Goal: Task Accomplishment & Management: Manage account settings

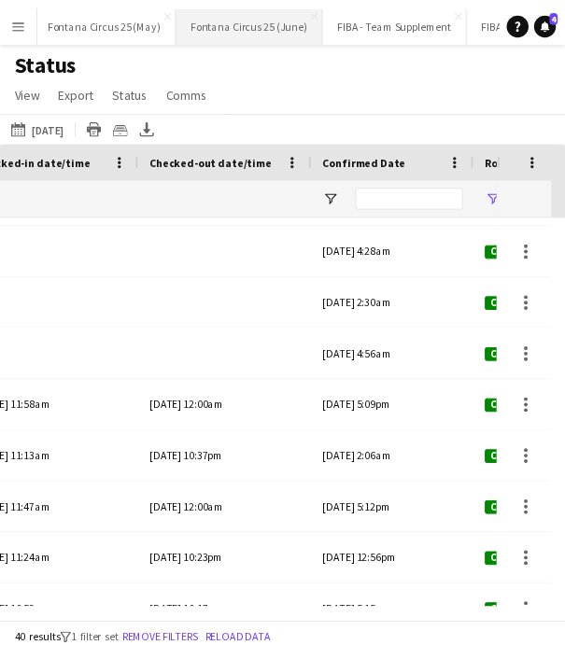
scroll to position [0, 357]
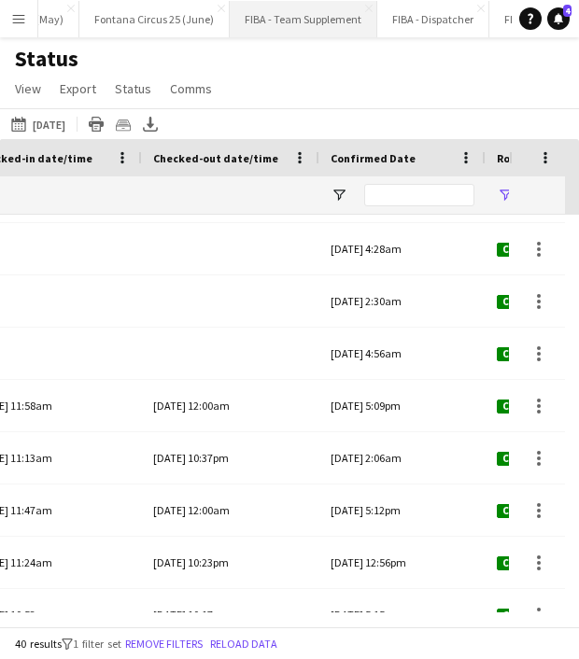
click at [266, 20] on button "FIBA - Team Supplement Close" at bounding box center [303, 19] width 147 height 36
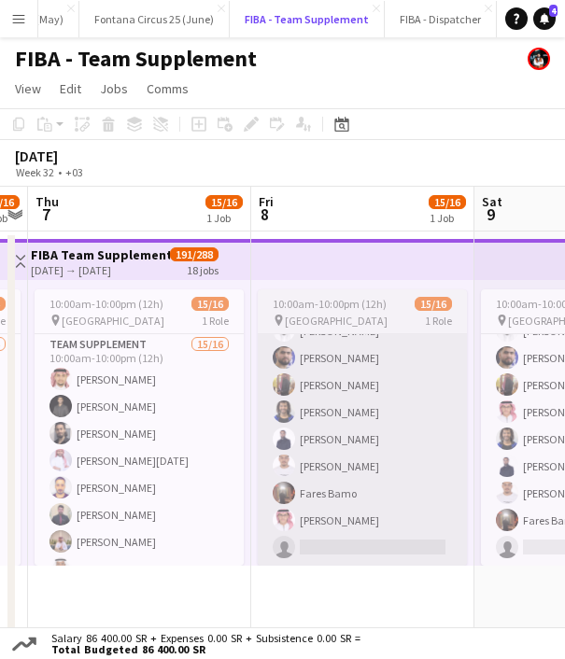
scroll to position [0, 417]
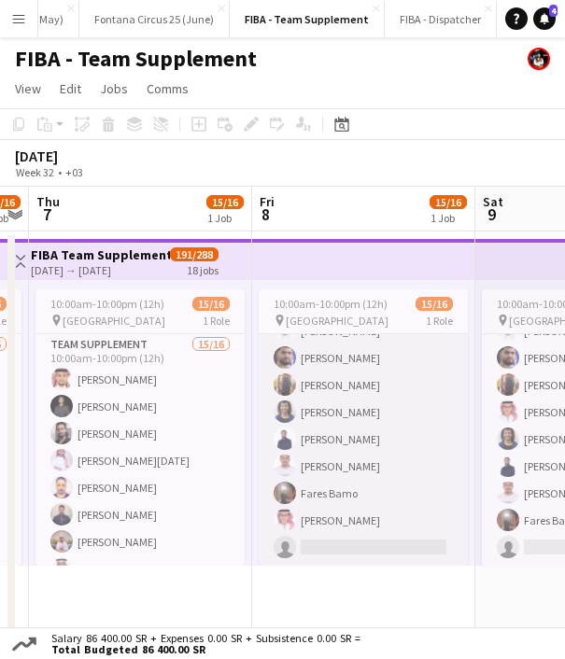
click at [313, 443] on app-card-role "Team Supplement 15/16 10:00am-10:00pm (12h) [PERSON_NAME] [PERSON_NAME] [PERSON…" at bounding box center [363, 331] width 209 height 470
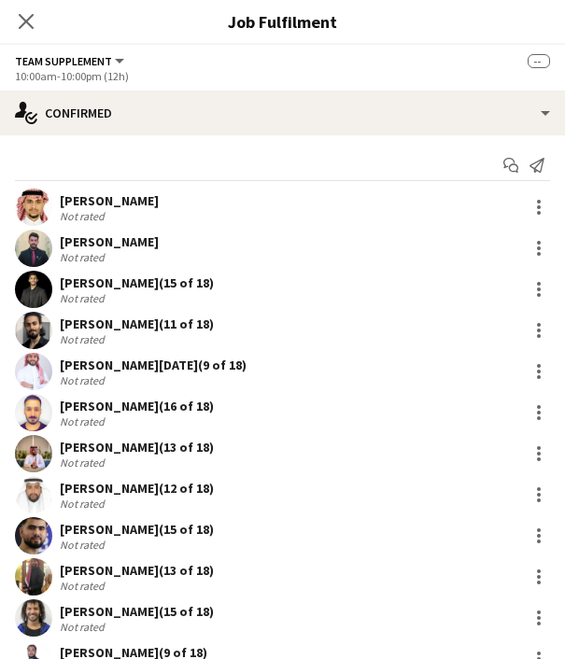
scroll to position [240, 0]
click at [313, 443] on div "[PERSON_NAME] (13 of 18) Not rated 11.3km" at bounding box center [282, 453] width 565 height 37
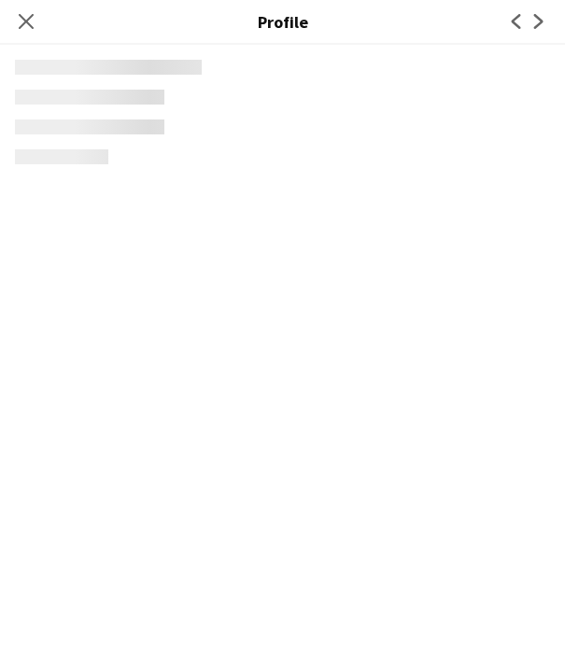
scroll to position [21, 0]
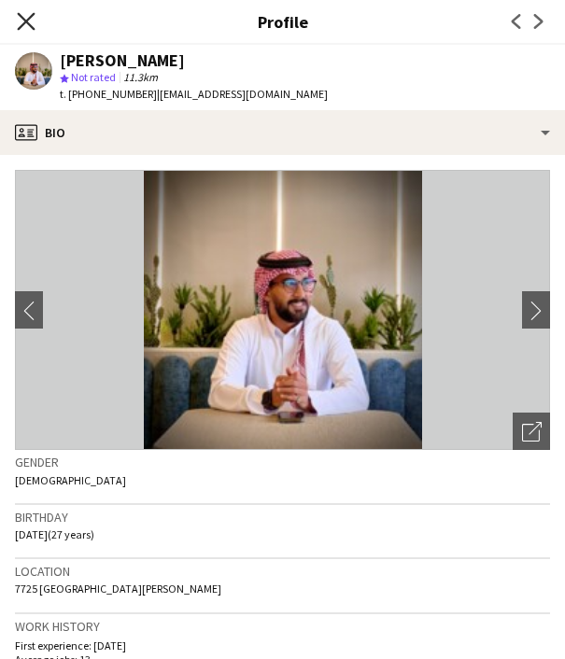
click at [32, 25] on icon at bounding box center [26, 21] width 18 height 18
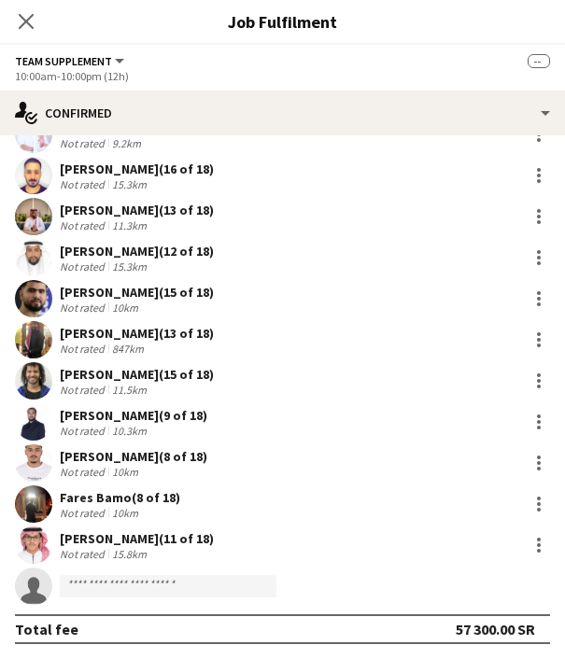
scroll to position [0, 0]
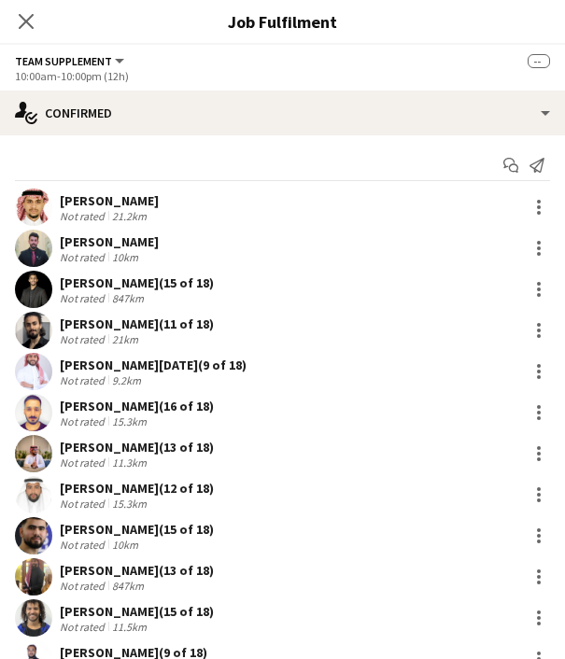
click at [87, 195] on div "[PERSON_NAME]" at bounding box center [109, 200] width 99 height 17
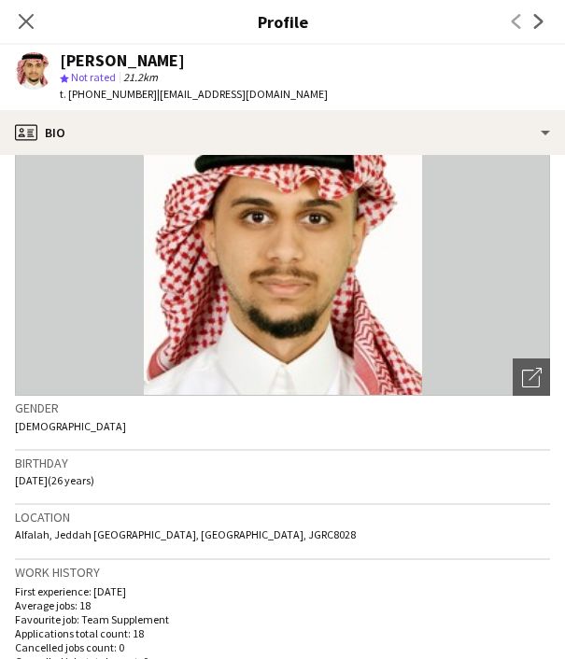
scroll to position [55, 0]
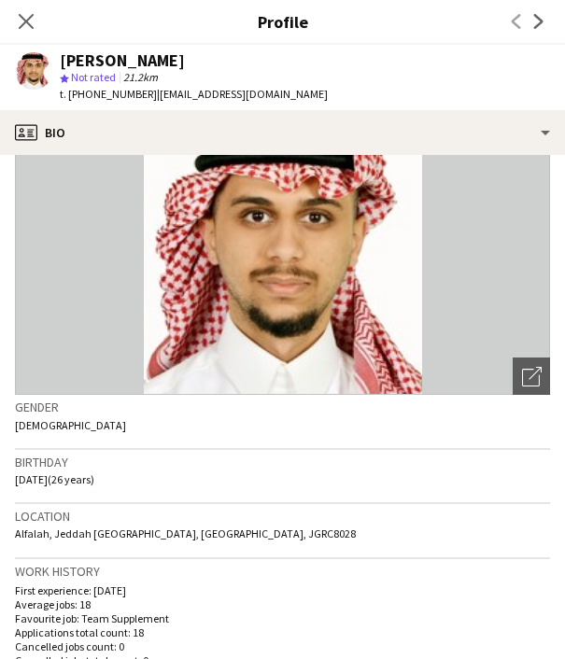
click at [102, 95] on span "t. [PHONE_NUMBER]" at bounding box center [108, 94] width 97 height 14
copy span "966582366463"
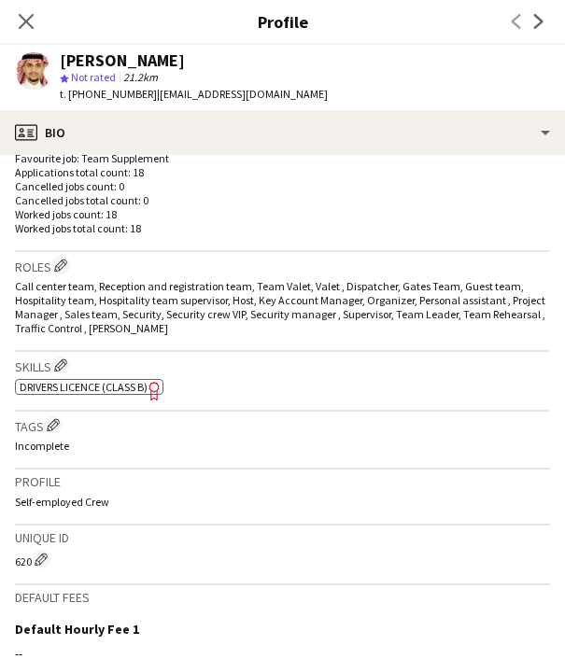
scroll to position [772, 0]
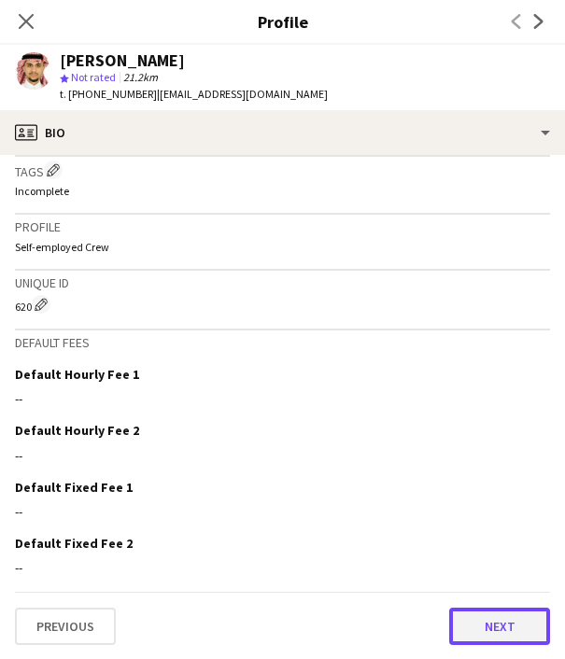
click at [491, 625] on button "Next" at bounding box center [499, 626] width 101 height 37
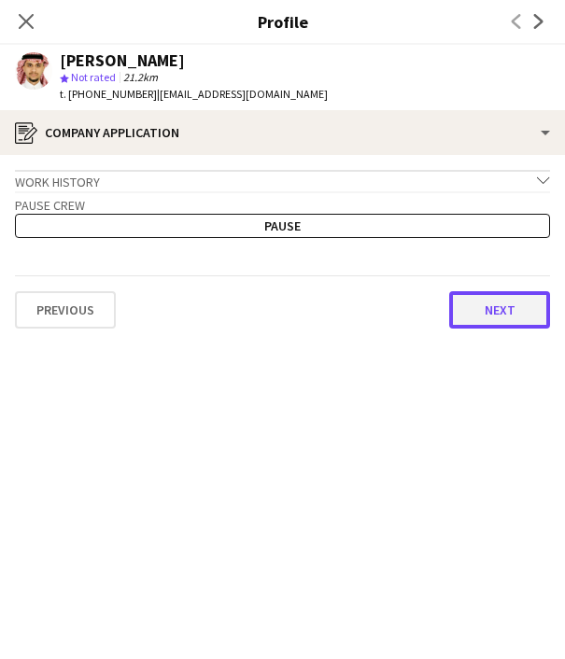
click at [497, 316] on button "Next" at bounding box center [499, 309] width 101 height 37
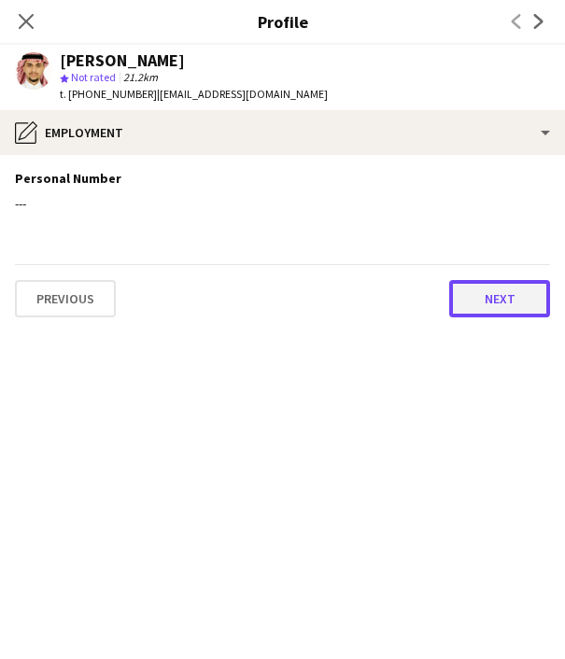
click at [503, 290] on button "Next" at bounding box center [499, 298] width 101 height 37
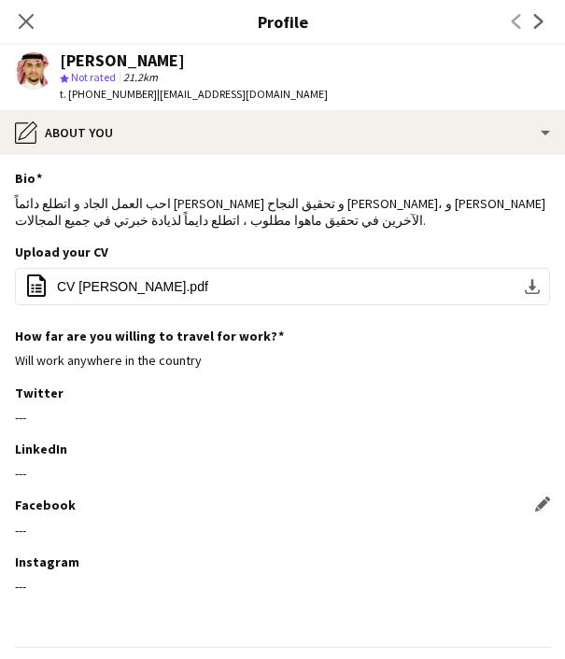
scroll to position [56, 0]
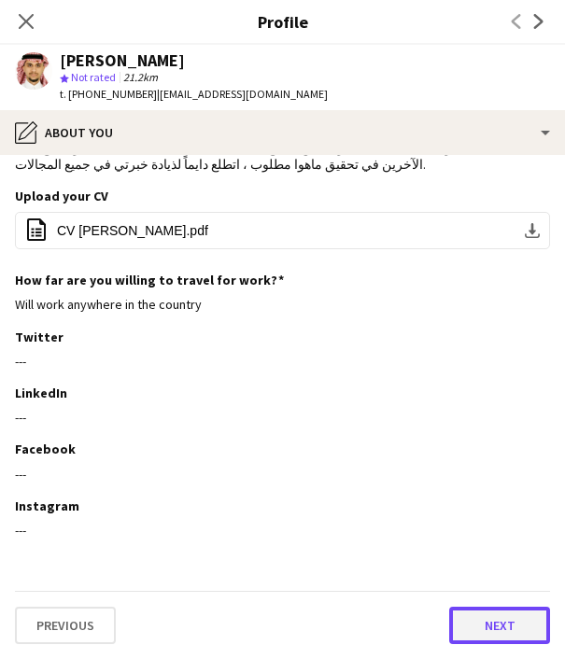
click at [491, 624] on button "Next" at bounding box center [499, 625] width 101 height 37
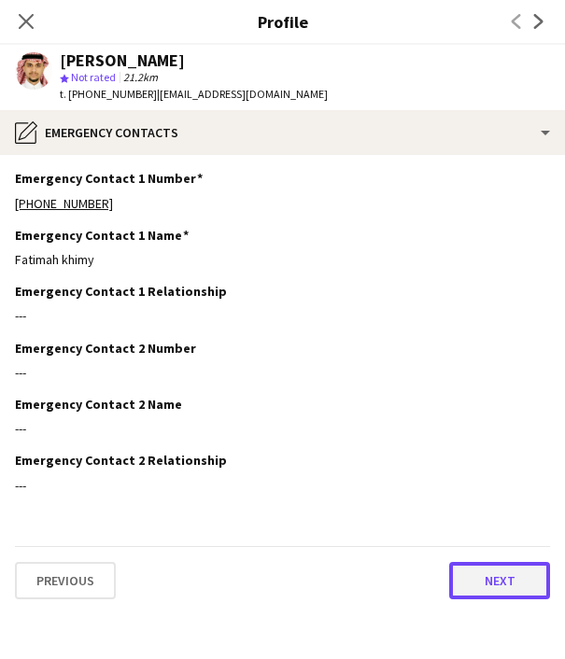
click at [489, 583] on button "Next" at bounding box center [499, 580] width 101 height 37
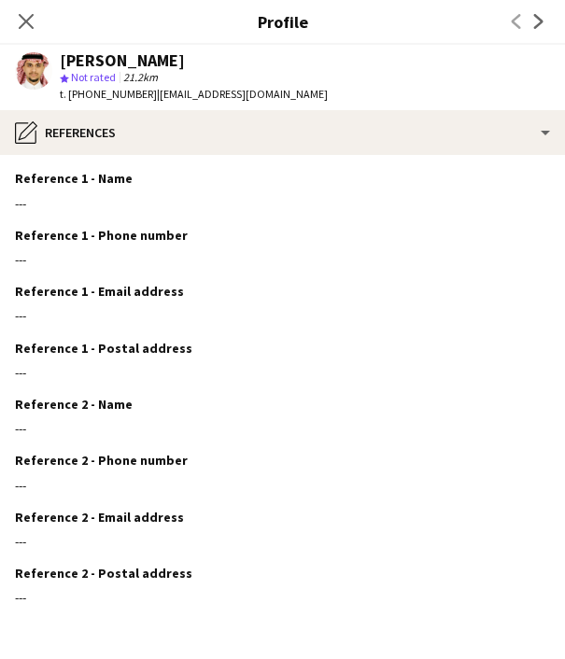
scroll to position [67, 0]
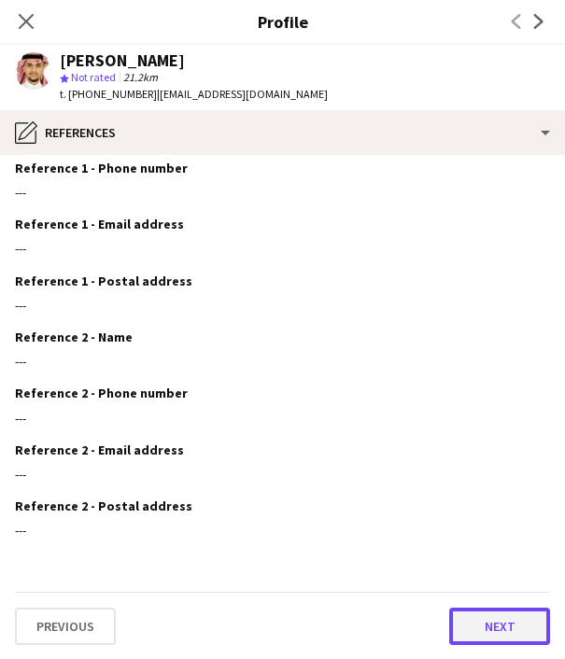
click at [497, 628] on button "Next" at bounding box center [499, 626] width 101 height 37
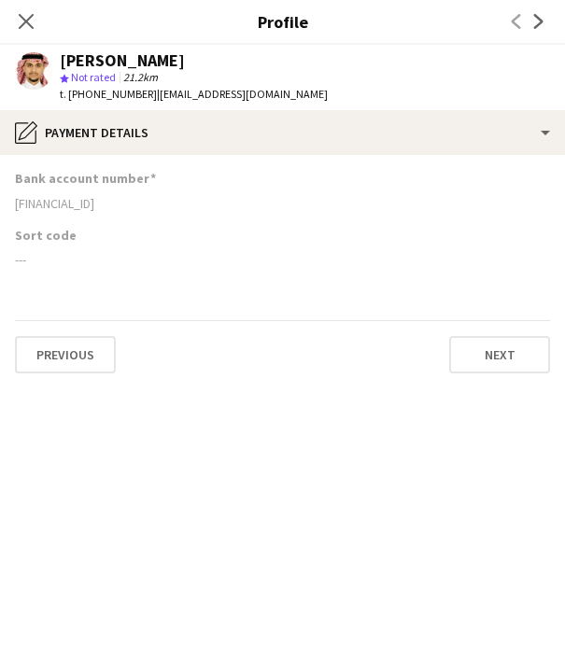
click at [68, 203] on div "[FINANCIAL_ID]" at bounding box center [282, 203] width 535 height 17
copy div "[FINANCIAL_ID]"
click at [27, 19] on icon at bounding box center [26, 21] width 18 height 18
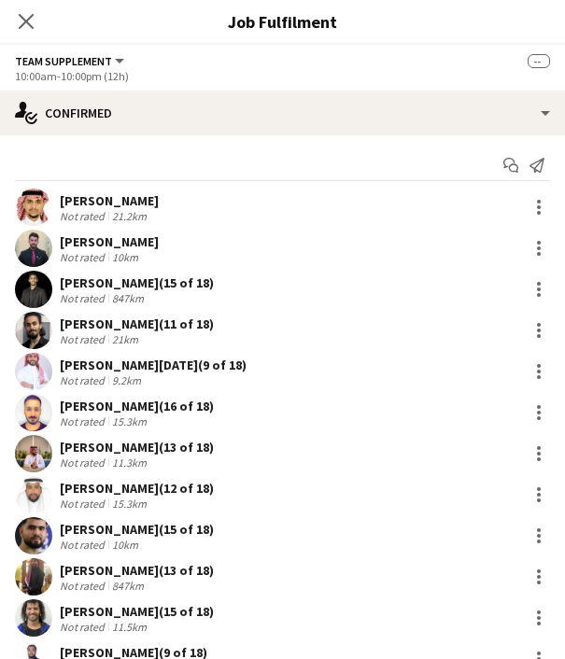
click at [90, 236] on div "[PERSON_NAME]" at bounding box center [109, 241] width 99 height 17
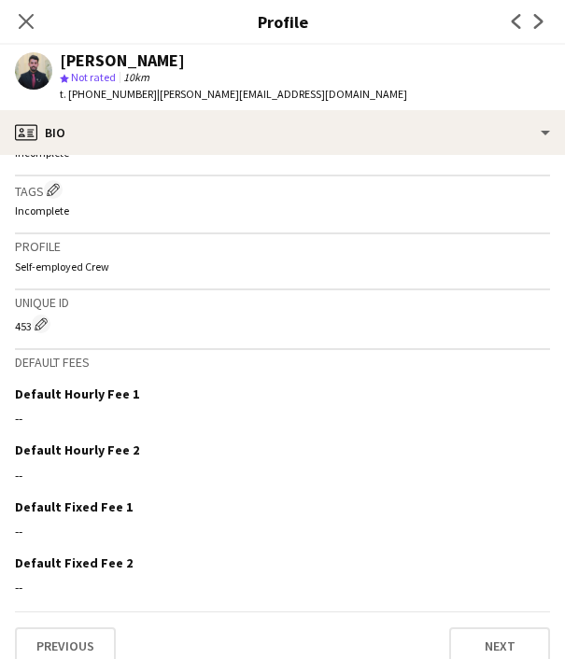
scroll to position [741, 0]
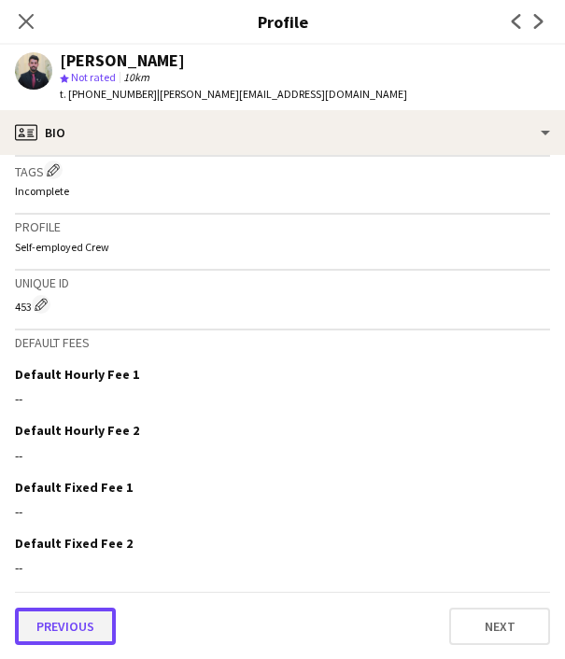
click at [63, 621] on button "Previous" at bounding box center [65, 626] width 101 height 37
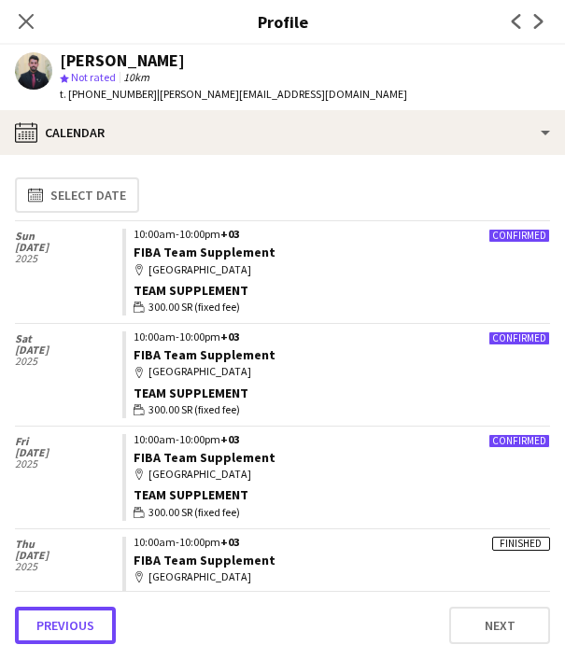
click at [63, 621] on button "Previous" at bounding box center [65, 625] width 101 height 37
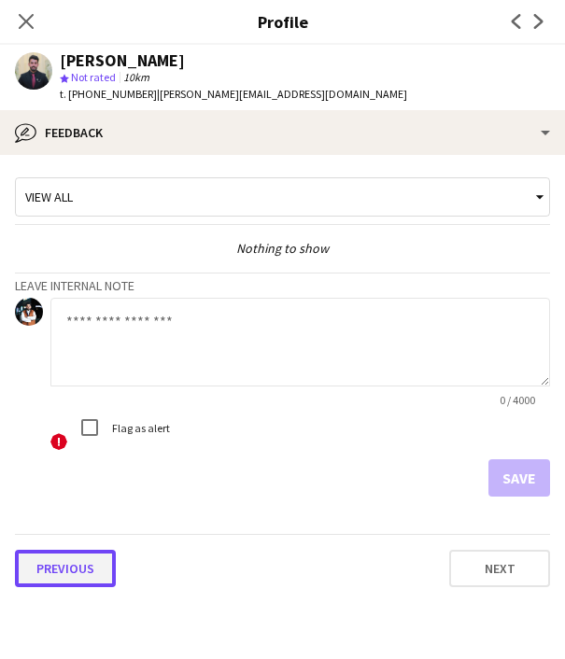
click at [54, 566] on button "Previous" at bounding box center [65, 568] width 101 height 37
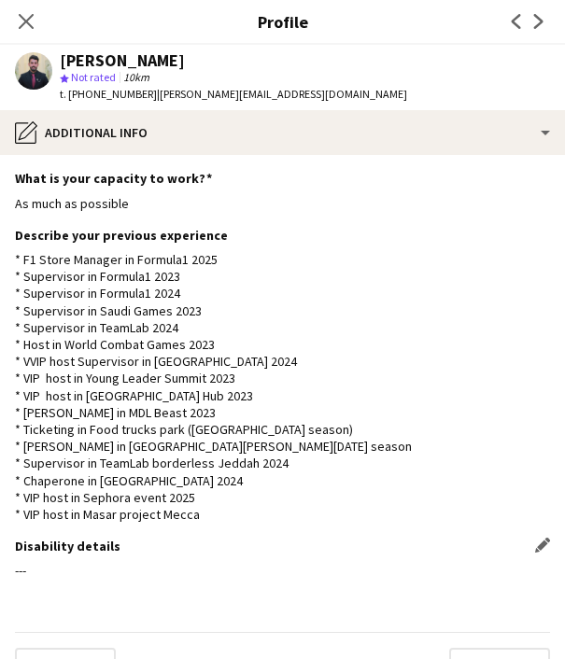
scroll to position [40, 0]
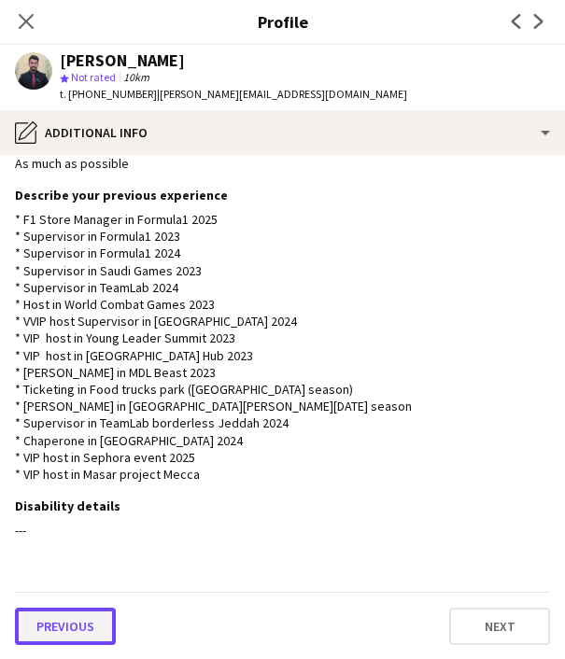
click at [62, 622] on button "Previous" at bounding box center [65, 626] width 101 height 37
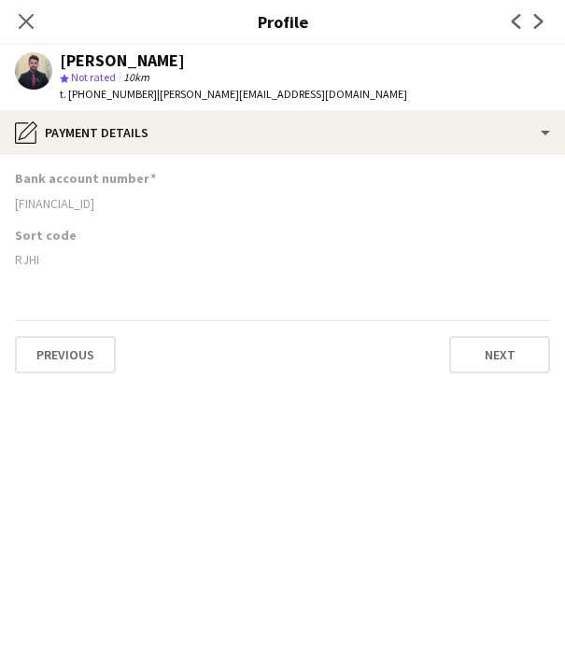
click at [70, 201] on div "[FINANCIAL_ID]" at bounding box center [282, 203] width 535 height 17
copy div "[FINANCIAL_ID]"
click at [25, 260] on div "RJHI" at bounding box center [282, 259] width 535 height 17
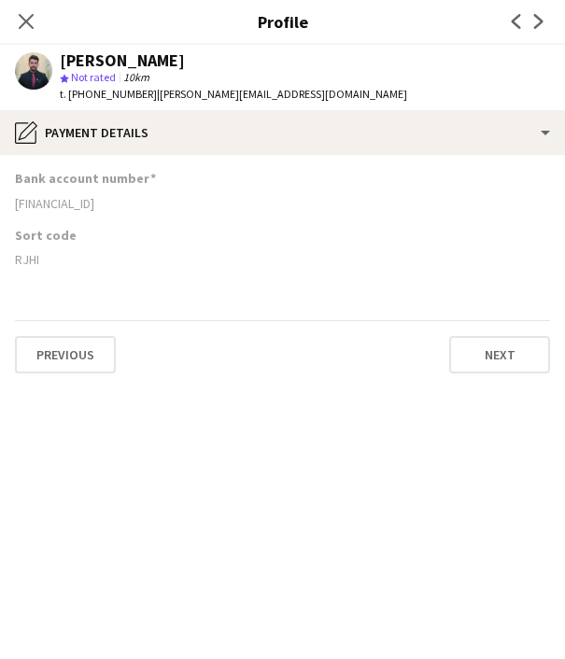
copy div "RJHI"
click at [111, 91] on span "t. [PHONE_NUMBER]" at bounding box center [108, 94] width 97 height 14
copy span "966501116114"
click at [78, 197] on div "[FINANCIAL_ID]" at bounding box center [282, 203] width 535 height 17
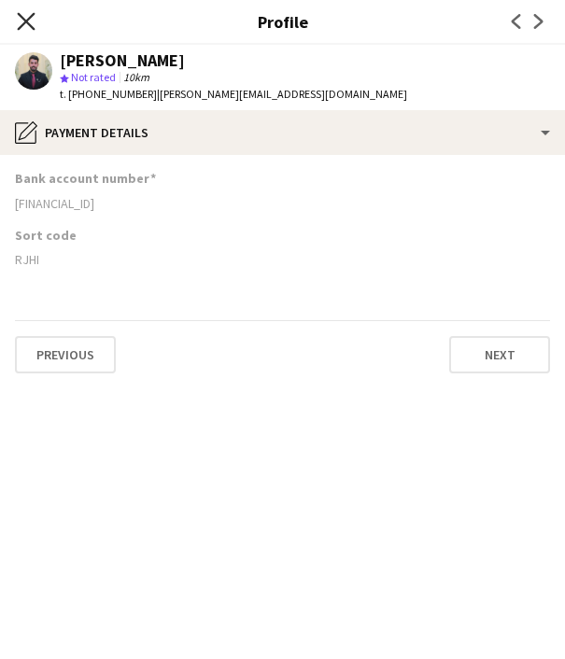
click at [23, 18] on icon at bounding box center [26, 21] width 18 height 18
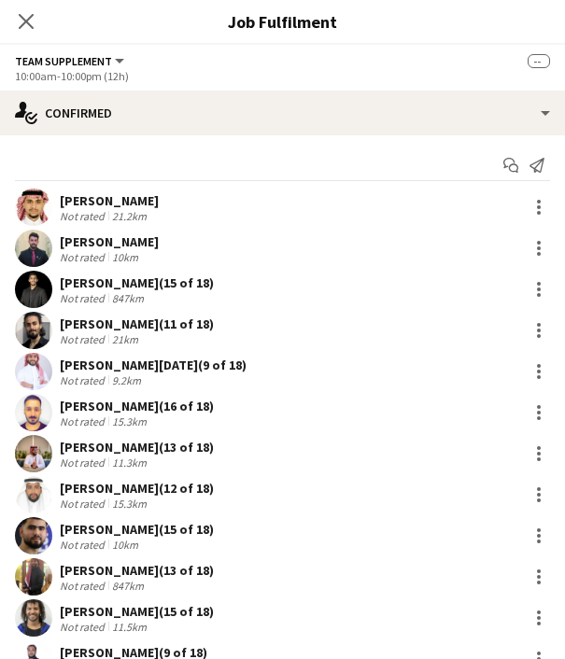
click at [119, 281] on div "[PERSON_NAME] (15 of 18)" at bounding box center [137, 282] width 154 height 17
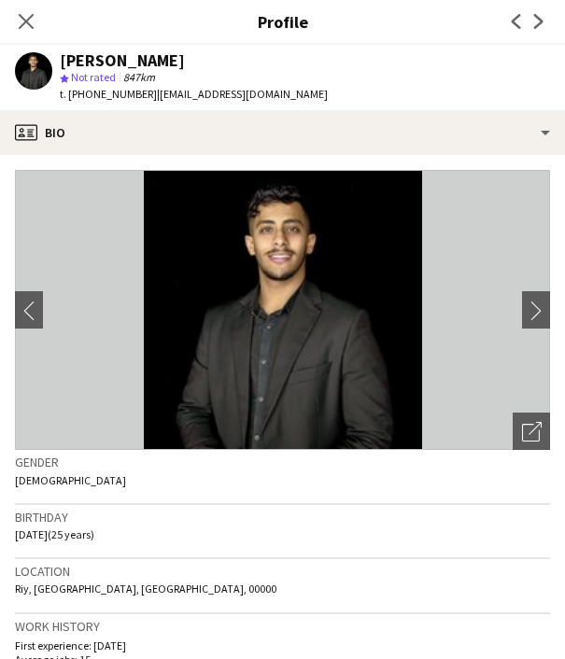
scroll to position [792, 0]
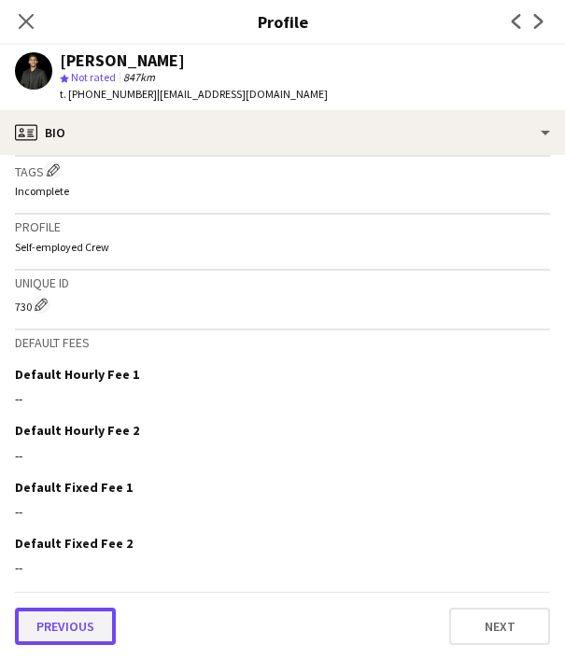
click at [81, 610] on button "Previous" at bounding box center [65, 626] width 101 height 37
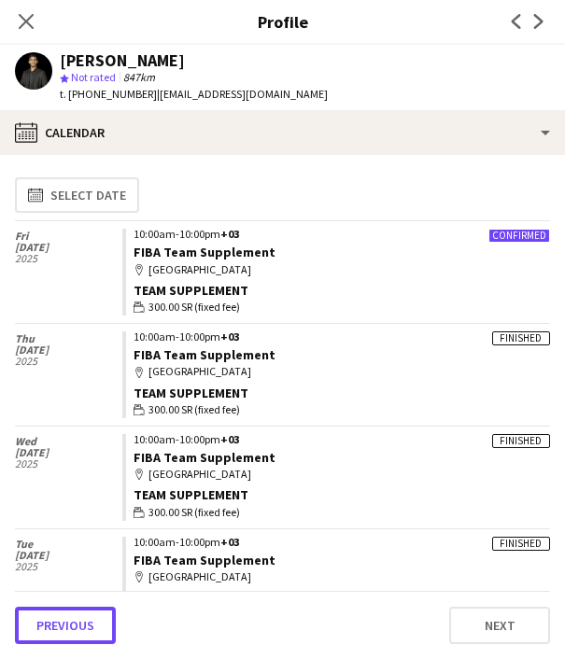
click at [81, 610] on button "Previous" at bounding box center [65, 625] width 101 height 37
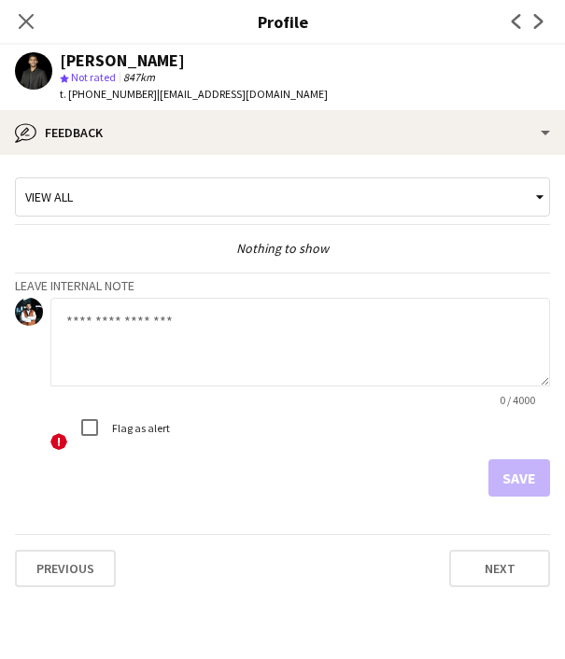
click at [60, 544] on div "Previous Next" at bounding box center [282, 560] width 535 height 53
click at [63, 556] on button "Previous" at bounding box center [65, 568] width 101 height 37
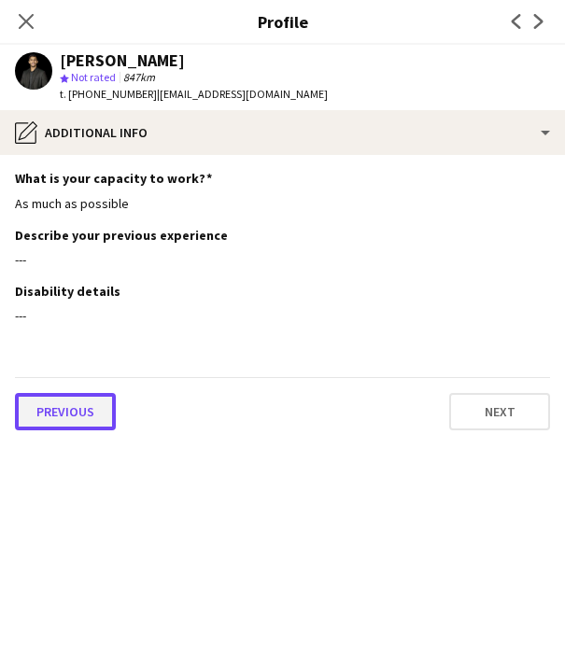
click at [43, 415] on button "Previous" at bounding box center [65, 411] width 101 height 37
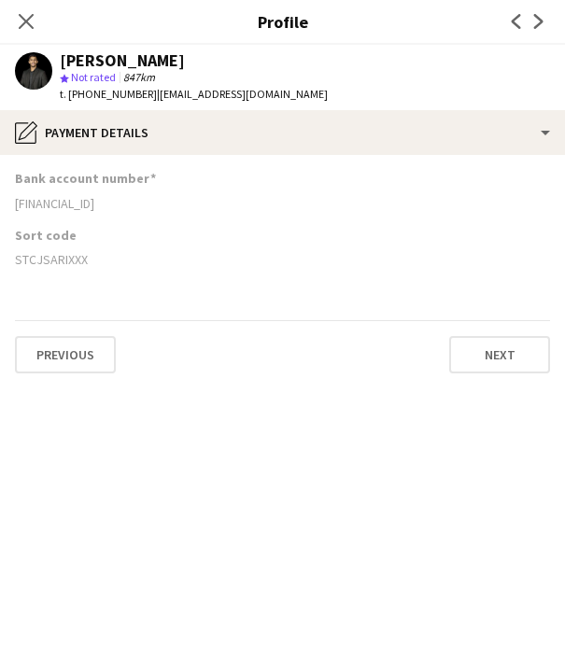
click at [100, 205] on div "[FINANCIAL_ID]" at bounding box center [282, 203] width 535 height 17
copy div "[FINANCIAL_ID]"
click at [111, 91] on span "t. [PHONE_NUMBER]" at bounding box center [108, 94] width 97 height 14
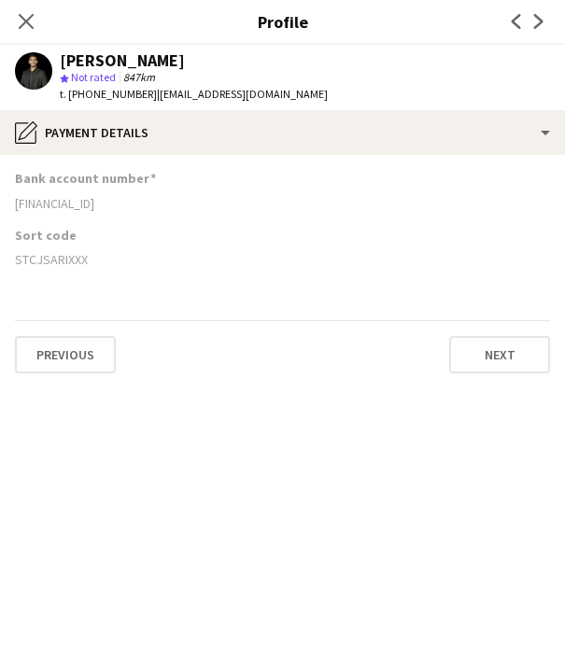
copy span "966581751170"
drag, startPoint x: 18, startPoint y: 259, endPoint x: 66, endPoint y: 266, distance: 49.1
click at [66, 266] on div "STCJSARIXXX" at bounding box center [282, 259] width 535 height 17
copy div "STCJSARI"
click at [26, 24] on icon "Close pop-in" at bounding box center [26, 21] width 18 height 18
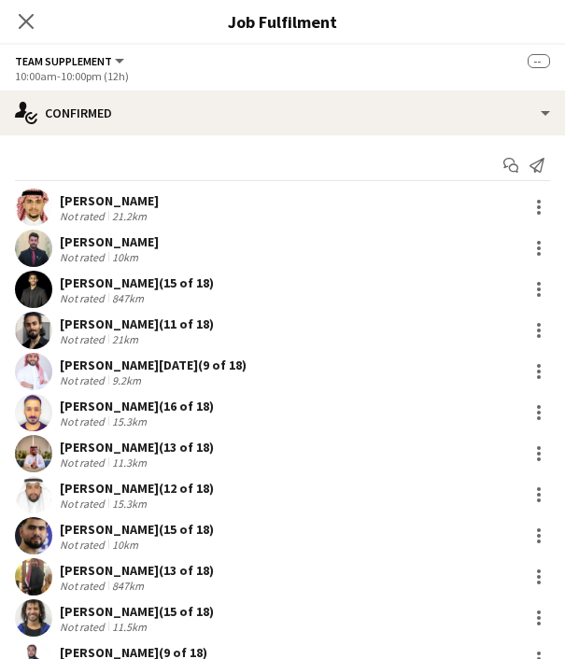
click at [85, 318] on div "[PERSON_NAME] (11 of 18)" at bounding box center [137, 324] width 154 height 17
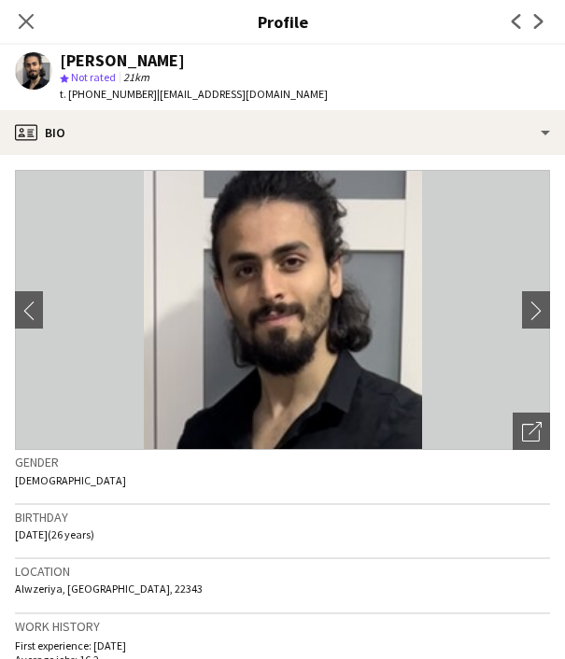
scroll to position [764, 0]
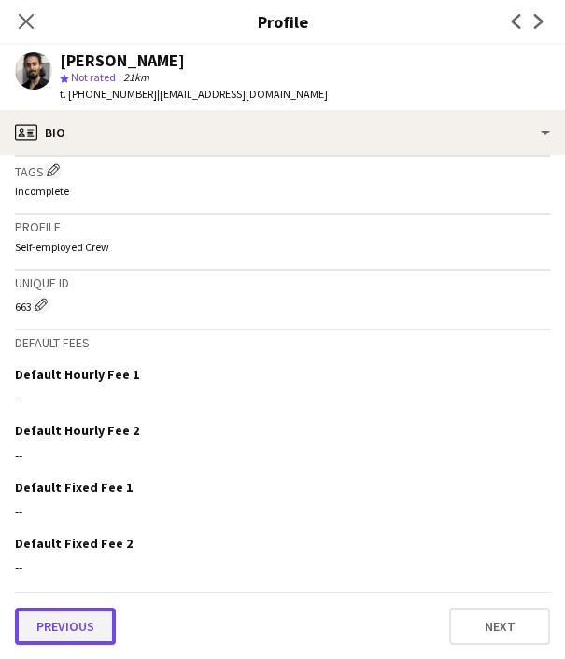
click at [71, 631] on button "Previous" at bounding box center [65, 626] width 101 height 37
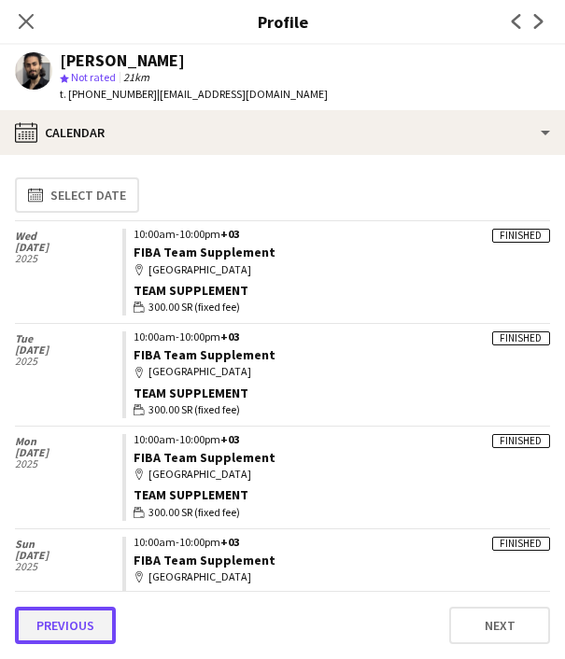
click at [77, 613] on button "Previous" at bounding box center [65, 625] width 101 height 37
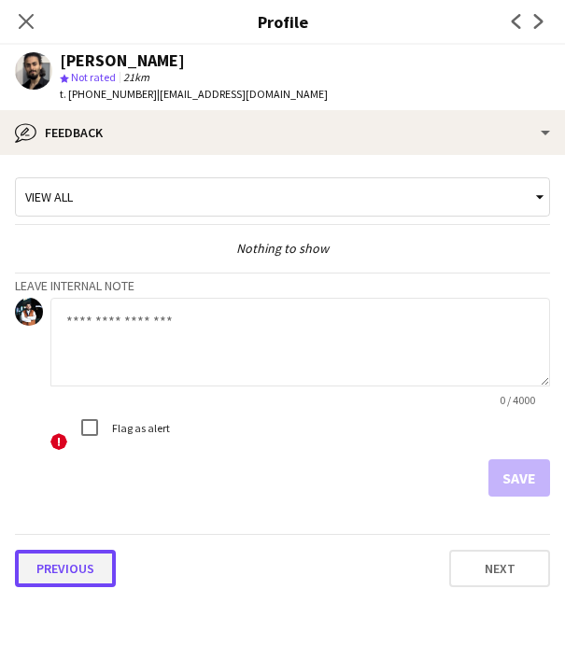
click at [81, 571] on button "Previous" at bounding box center [65, 568] width 101 height 37
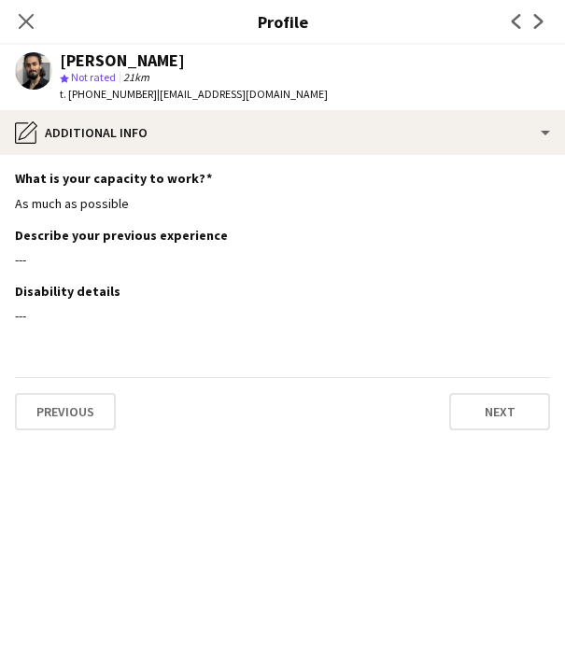
click at [33, 390] on div "Previous Next" at bounding box center [282, 403] width 535 height 53
click at [38, 403] on button "Previous" at bounding box center [65, 411] width 101 height 37
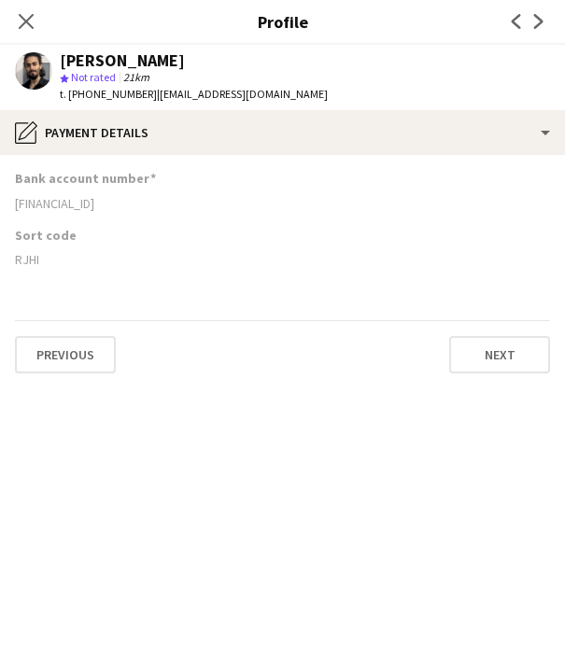
click at [62, 199] on div "[FINANCIAL_ID]" at bounding box center [282, 203] width 535 height 17
copy div "[FINANCIAL_ID]"
click at [28, 258] on div "RJHI" at bounding box center [282, 259] width 535 height 17
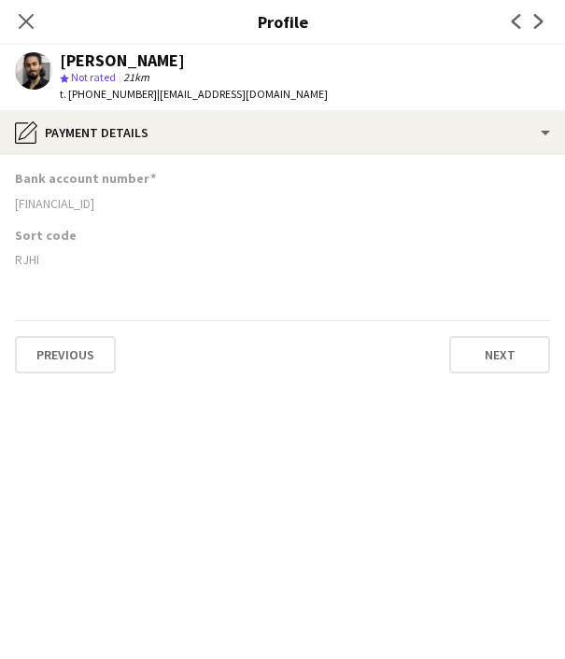
click at [28, 258] on div "RJHI" at bounding box center [282, 259] width 535 height 17
copy div "RJHI"
click at [119, 93] on span "t. [PHONE_NUMBER]" at bounding box center [108, 94] width 97 height 14
click at [21, 21] on icon "Close pop-in" at bounding box center [26, 21] width 18 height 18
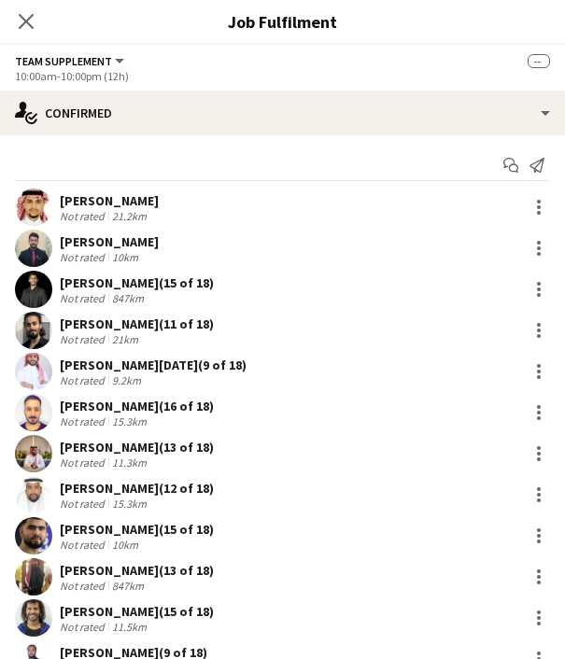
click at [104, 370] on div "[PERSON_NAME][DATE] (9 of 18)" at bounding box center [153, 365] width 187 height 17
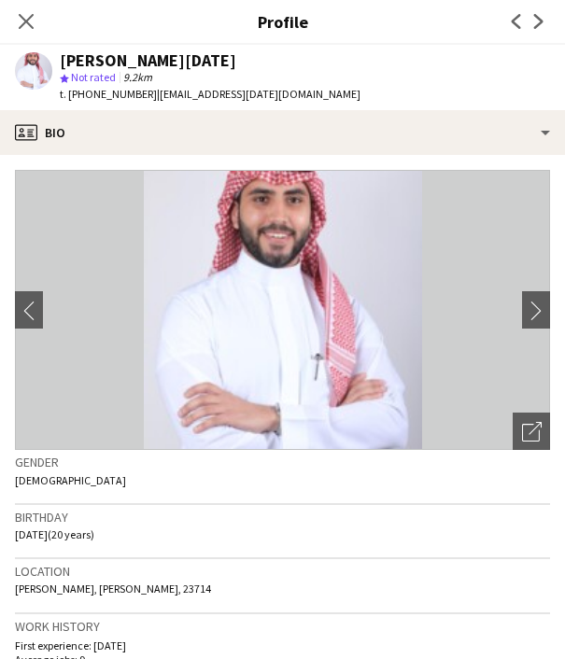
scroll to position [727, 0]
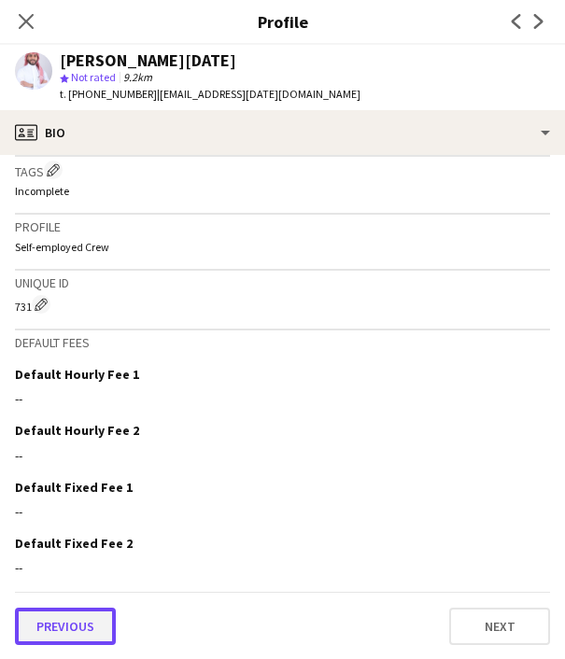
click at [73, 611] on button "Previous" at bounding box center [65, 626] width 101 height 37
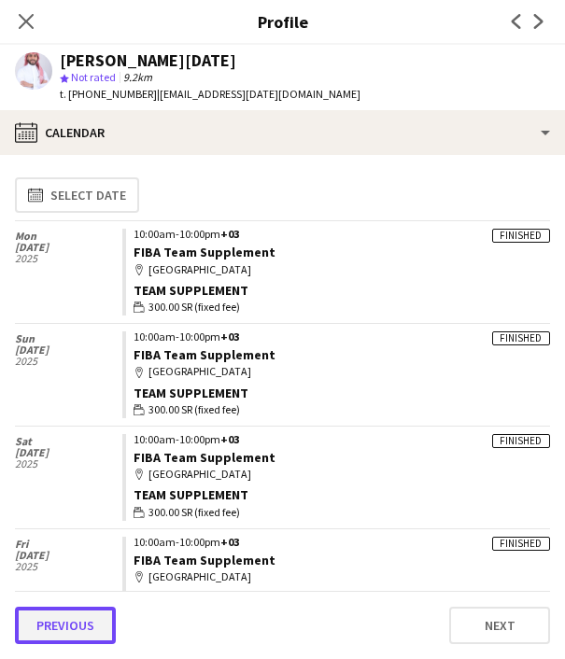
click at [72, 624] on button "Previous" at bounding box center [65, 625] width 101 height 37
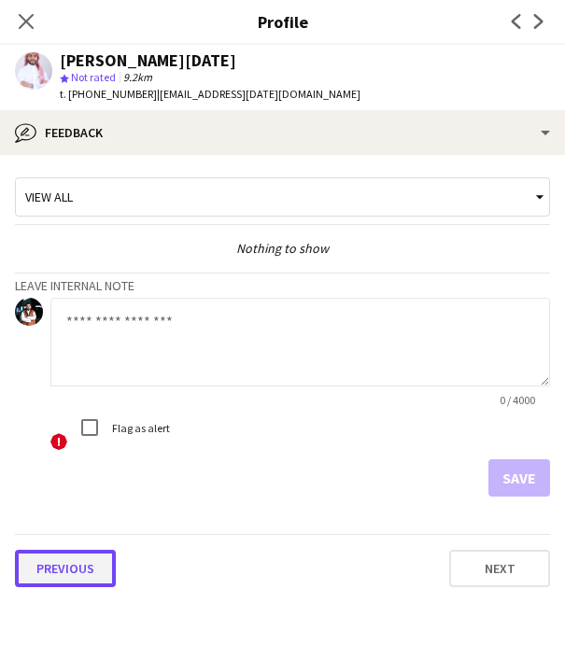
click at [62, 557] on button "Previous" at bounding box center [65, 568] width 101 height 37
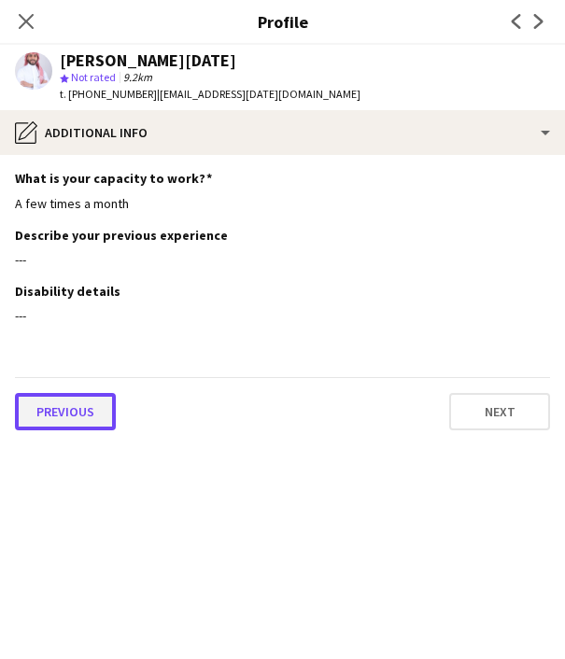
click at [79, 404] on button "Previous" at bounding box center [65, 411] width 101 height 37
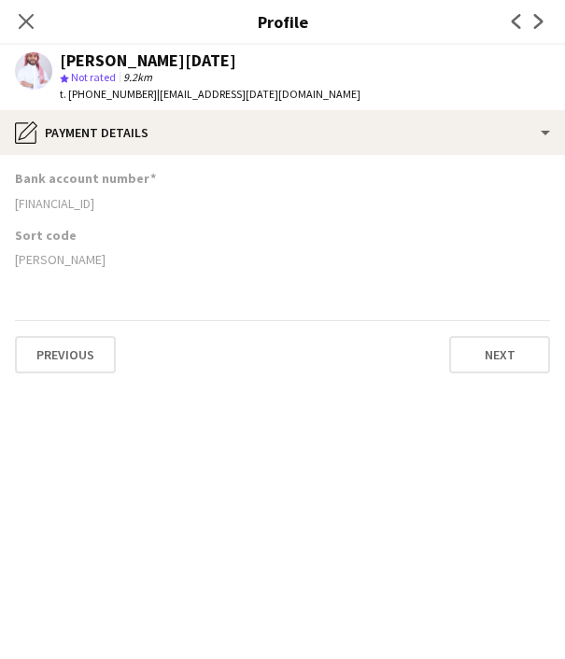
click at [70, 206] on div "[FINANCIAL_ID]" at bounding box center [282, 203] width 535 height 17
click at [106, 96] on span "t. [PHONE_NUMBER]" at bounding box center [108, 94] width 97 height 14
click at [27, 260] on div "[PERSON_NAME]" at bounding box center [282, 259] width 535 height 17
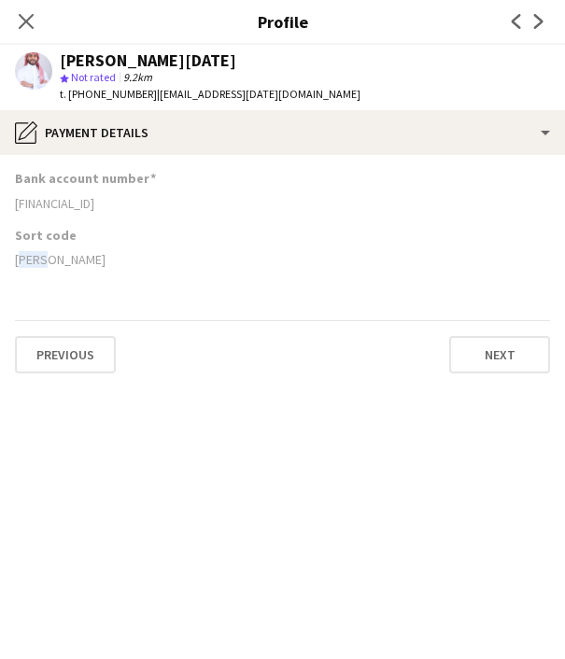
click at [27, 260] on div "[PERSON_NAME]" at bounding box center [282, 259] width 535 height 17
click at [28, 23] on icon at bounding box center [26, 21] width 18 height 18
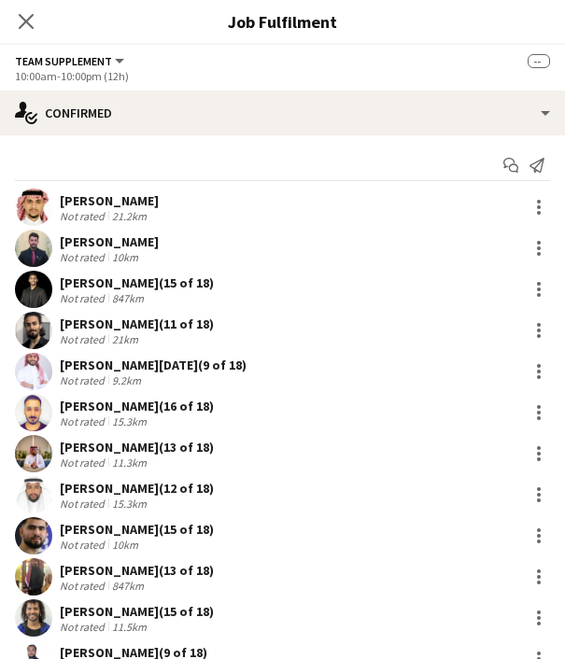
click at [80, 403] on div "[PERSON_NAME] (16 of 18)" at bounding box center [137, 406] width 154 height 17
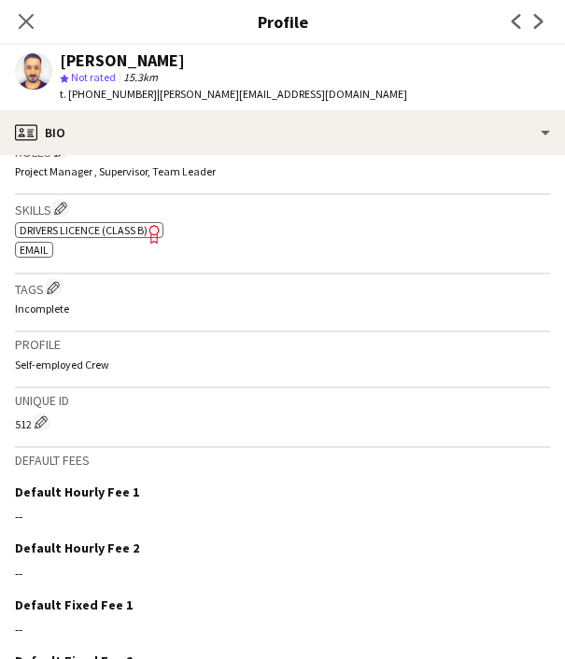
scroll to position [750, 0]
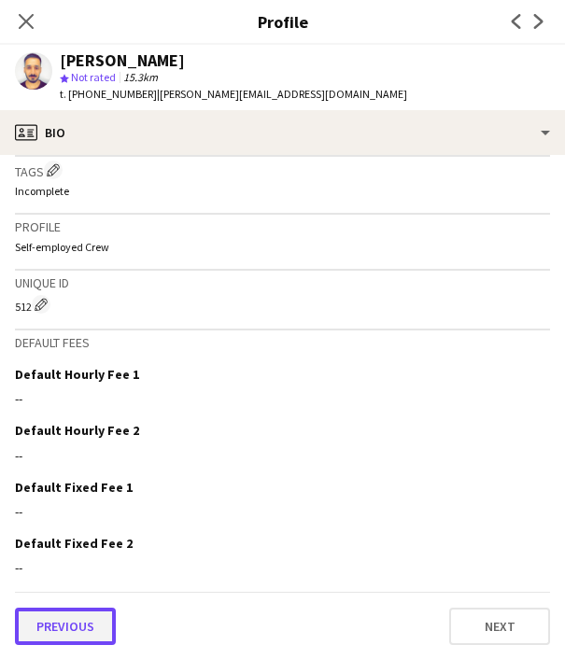
click at [78, 622] on button "Previous" at bounding box center [65, 626] width 101 height 37
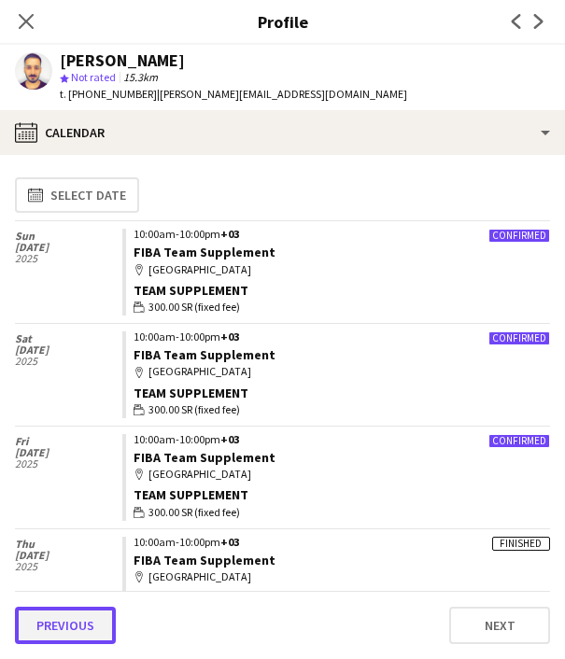
click at [77, 616] on button "Previous" at bounding box center [65, 625] width 101 height 37
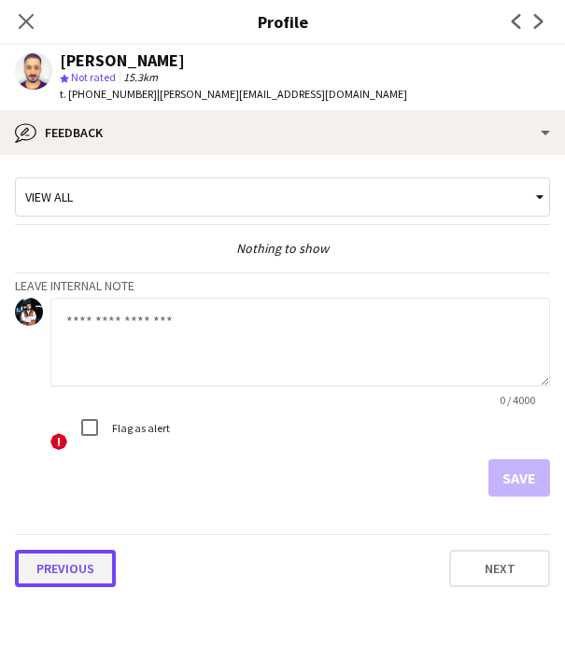
click at [70, 570] on button "Previous" at bounding box center [65, 568] width 101 height 37
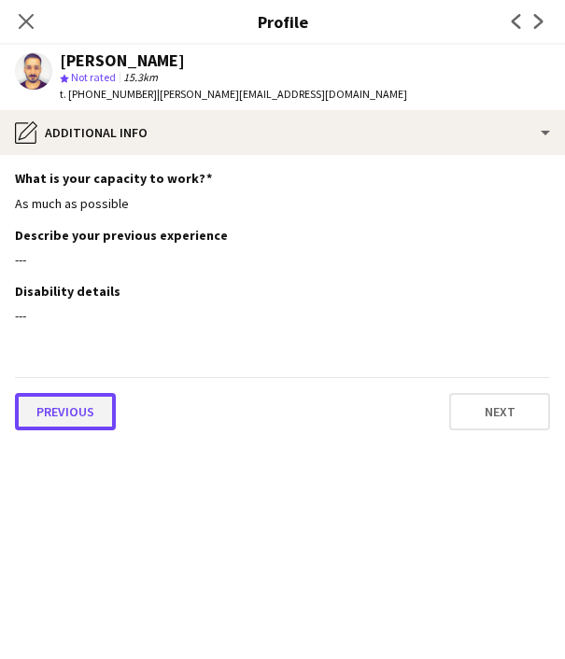
click at [53, 411] on button "Previous" at bounding box center [65, 411] width 101 height 37
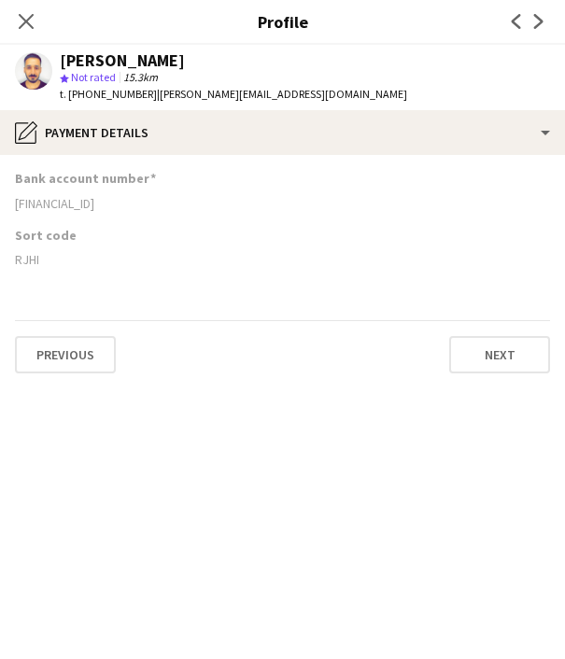
click at [48, 198] on div "[FINANCIAL_ID]" at bounding box center [282, 203] width 535 height 17
click at [121, 93] on span "t. [PHONE_NUMBER]" at bounding box center [108, 94] width 97 height 14
click at [328, 173] on div "Bank account number" at bounding box center [282, 178] width 535 height 17
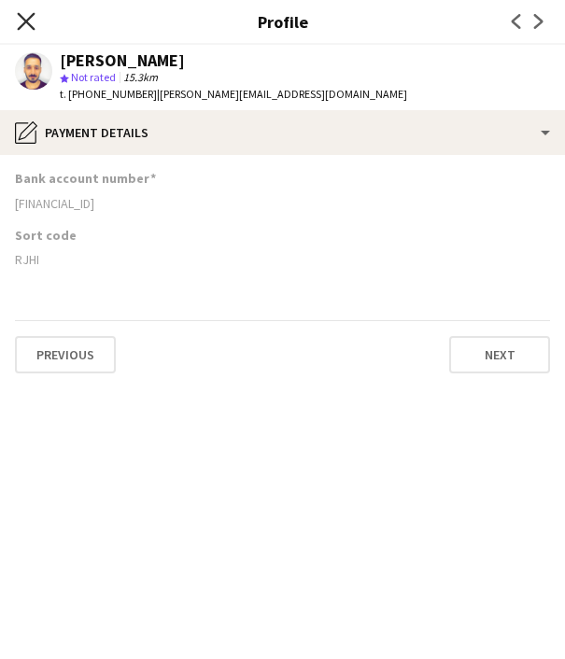
click at [21, 20] on icon "Close pop-in" at bounding box center [26, 21] width 18 height 18
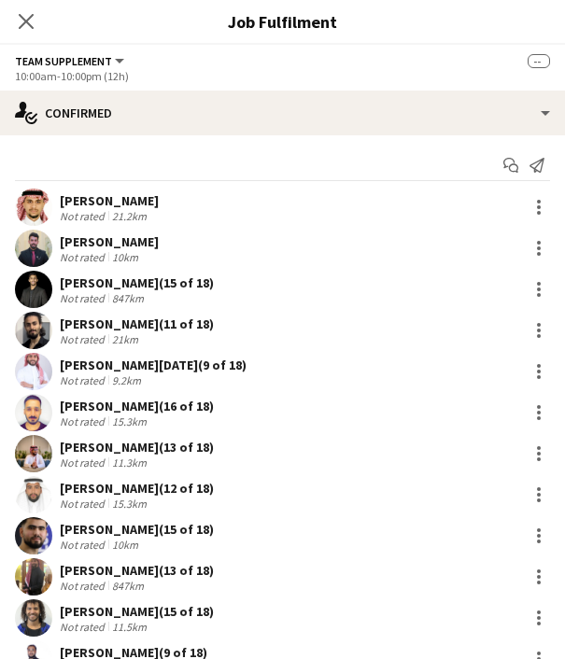
click at [102, 407] on div "[PERSON_NAME] (16 of 18)" at bounding box center [137, 406] width 154 height 17
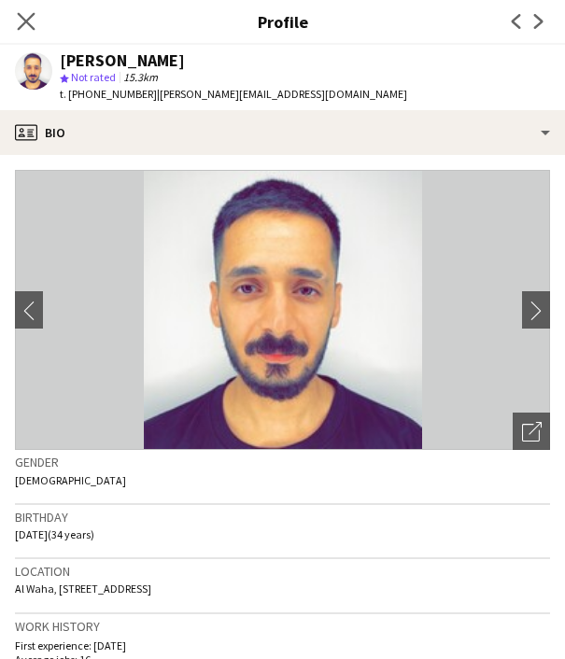
click at [26, 10] on app-icon "Close pop-in" at bounding box center [26, 21] width 27 height 27
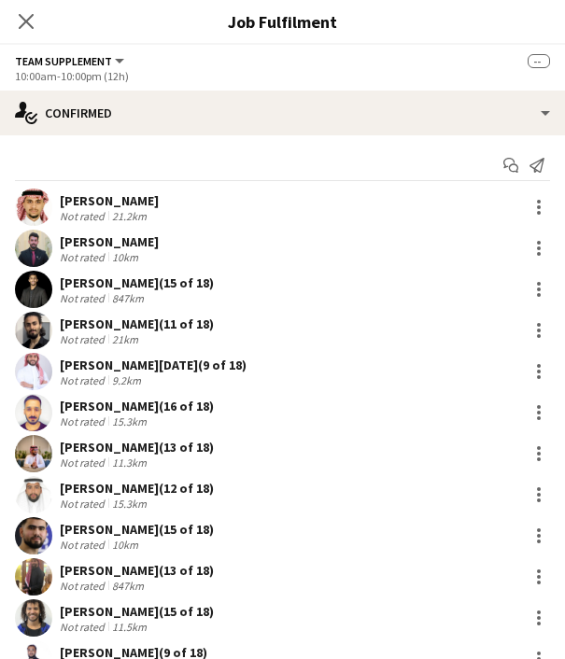
click at [89, 446] on div "[PERSON_NAME] (13 of 18)" at bounding box center [137, 447] width 154 height 17
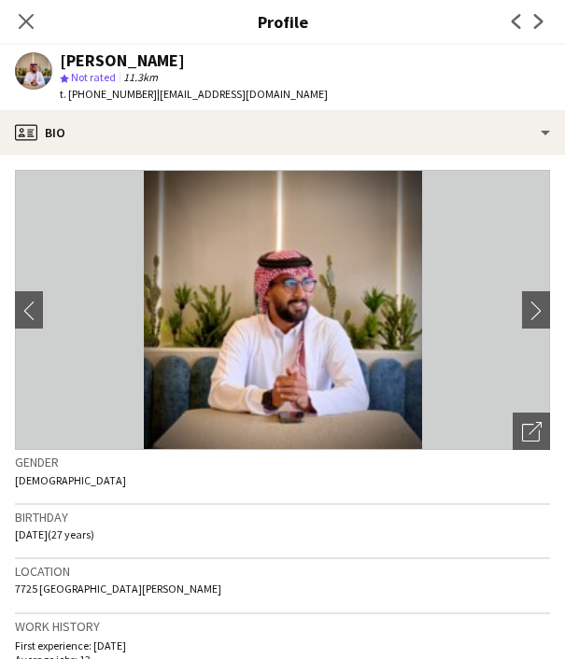
click at [108, 93] on span "t. [PHONE_NUMBER]" at bounding box center [108, 94] width 97 height 14
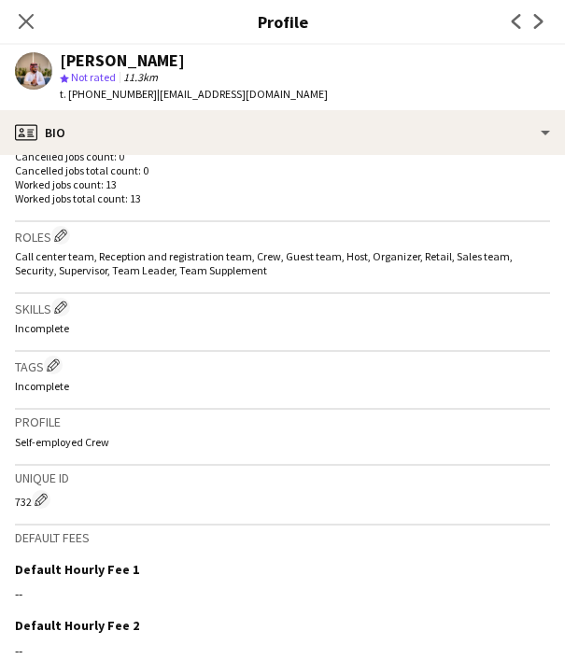
scroll to position [741, 0]
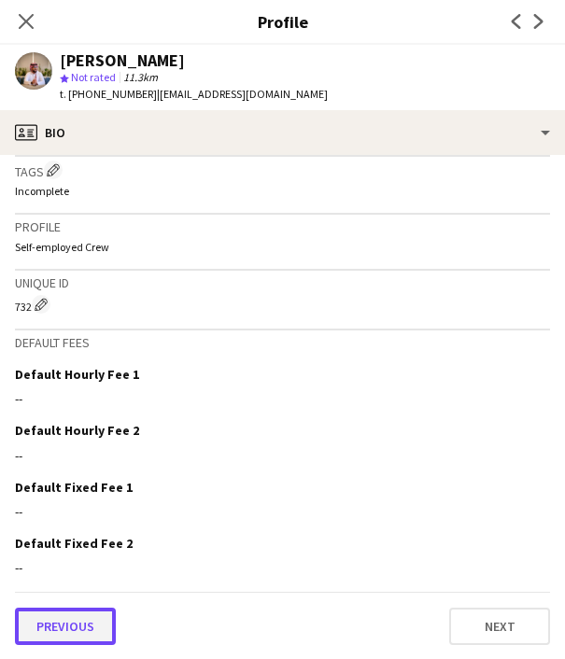
click at [83, 616] on button "Previous" at bounding box center [65, 626] width 101 height 37
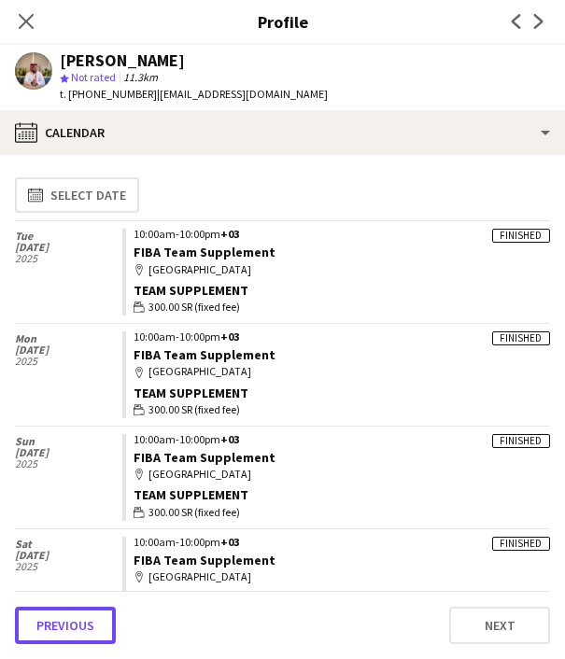
click at [83, 616] on button "Previous" at bounding box center [65, 625] width 101 height 37
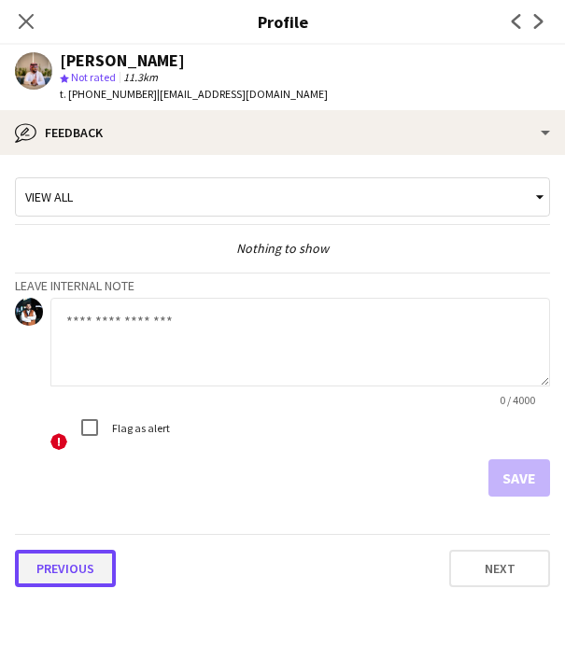
click at [70, 568] on button "Previous" at bounding box center [65, 568] width 101 height 37
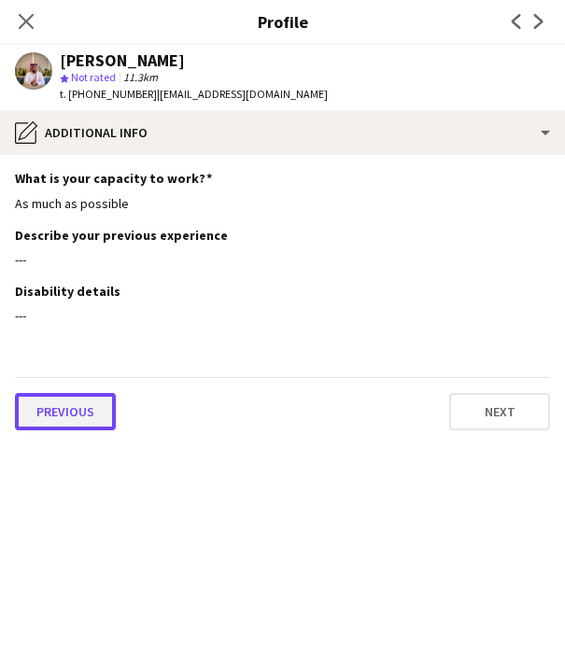
click at [55, 409] on button "Previous" at bounding box center [65, 411] width 101 height 37
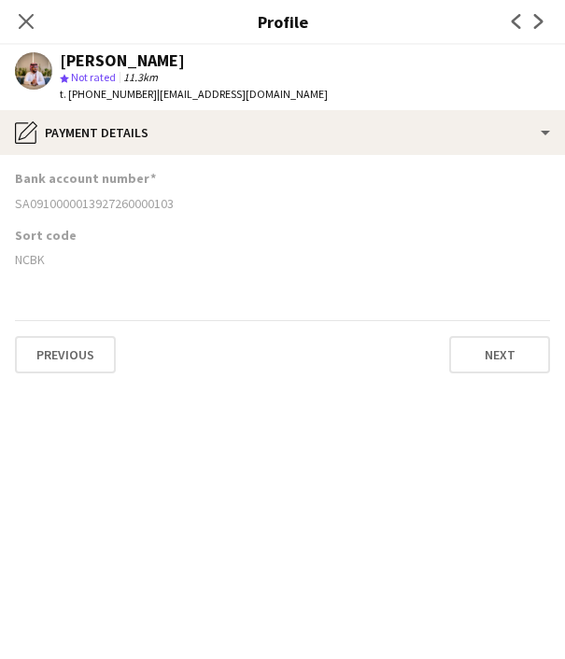
click at [66, 203] on div "SA0910000013927260000103" at bounding box center [282, 203] width 535 height 17
click at [23, 262] on div "NCBK" at bounding box center [282, 259] width 535 height 17
click at [26, 21] on icon at bounding box center [26, 21] width 18 height 18
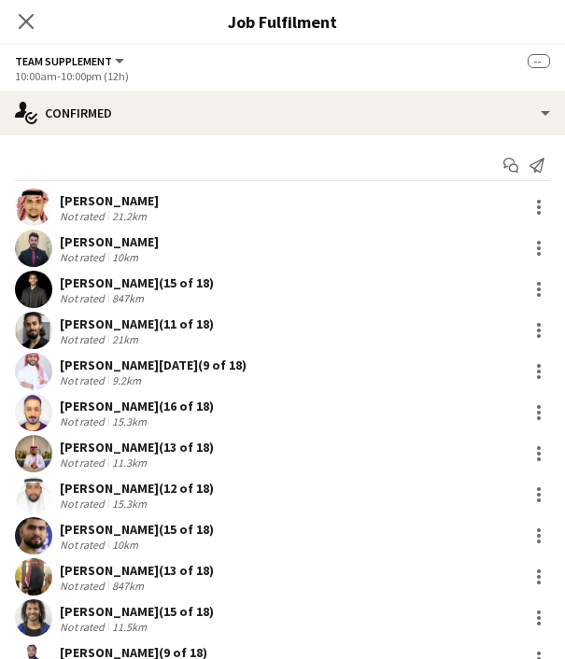
click at [136, 487] on div "[PERSON_NAME] (12 of 18)" at bounding box center [137, 488] width 154 height 17
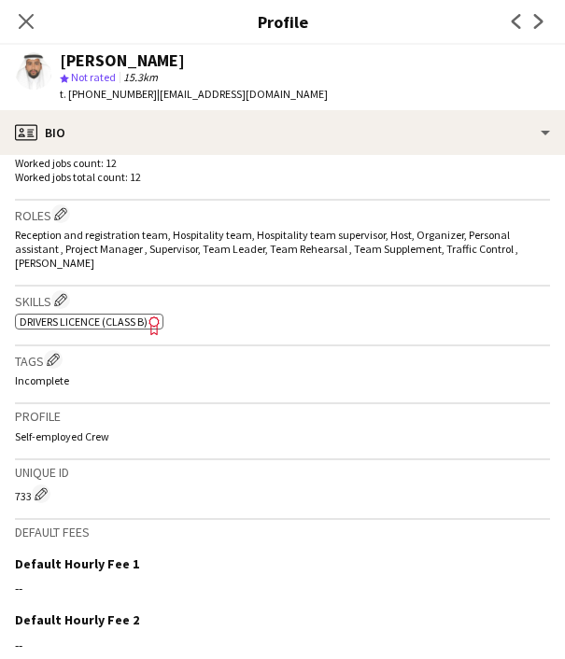
scroll to position [758, 0]
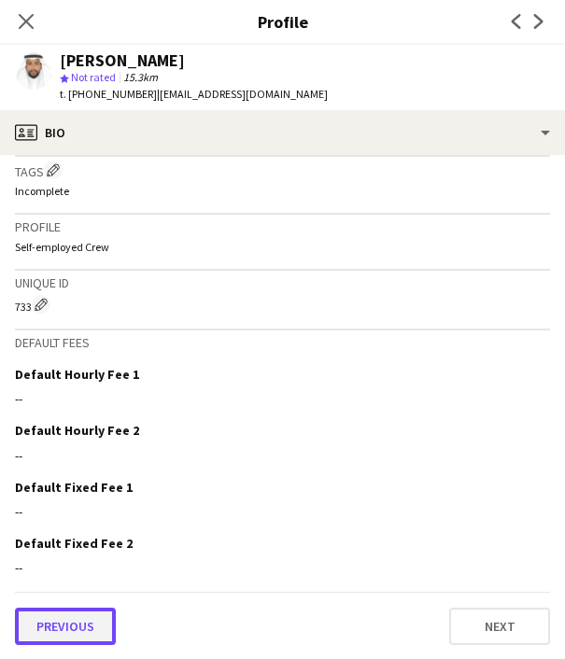
click at [72, 626] on button "Previous" at bounding box center [65, 626] width 101 height 37
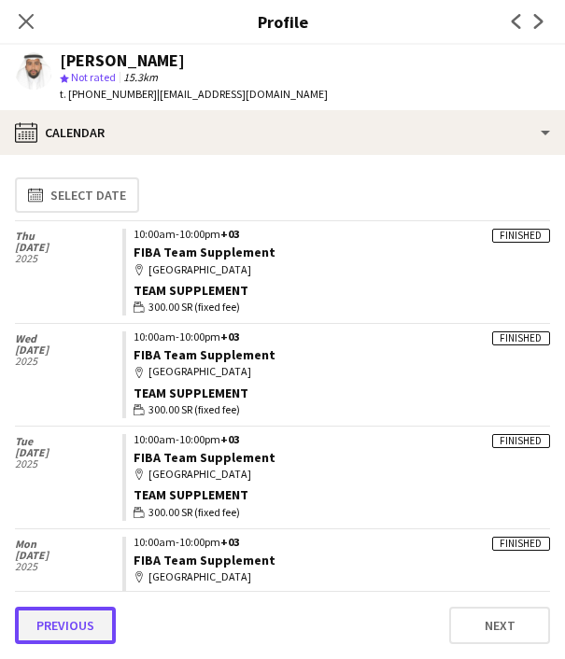
click at [72, 623] on button "Previous" at bounding box center [65, 625] width 101 height 37
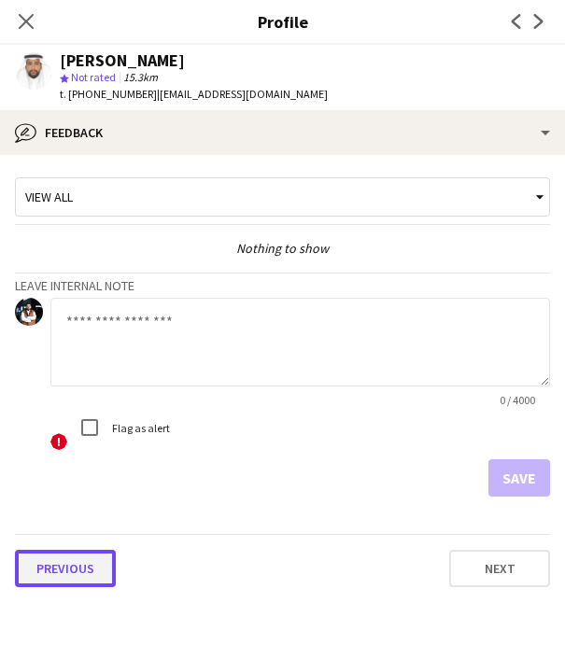
click at [59, 582] on button "Previous" at bounding box center [65, 568] width 101 height 37
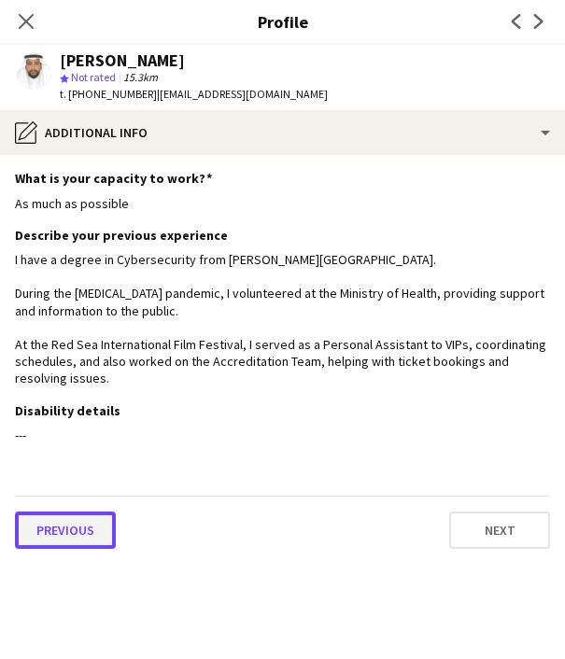
click at [54, 541] on button "Previous" at bounding box center [65, 530] width 101 height 37
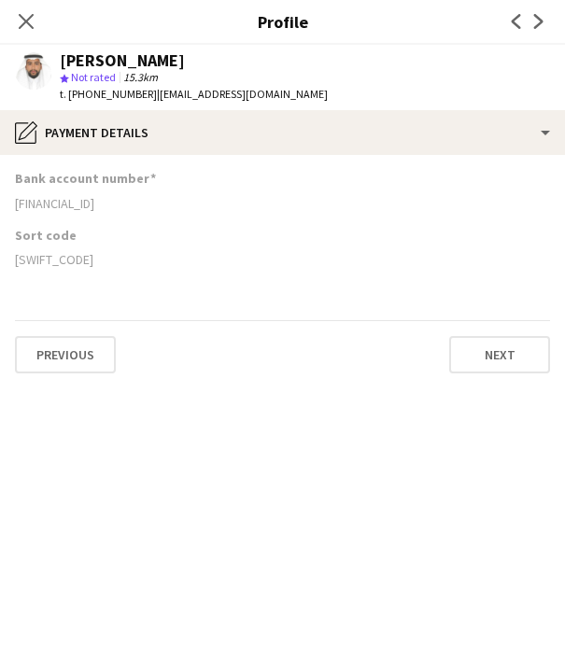
click at [68, 203] on div "[FINANCIAL_ID]" at bounding box center [282, 203] width 535 height 17
click at [101, 95] on span "t. [PHONE_NUMBER]" at bounding box center [108, 94] width 97 height 14
click at [45, 255] on div "[SWIFT_CODE]" at bounding box center [282, 259] width 535 height 17
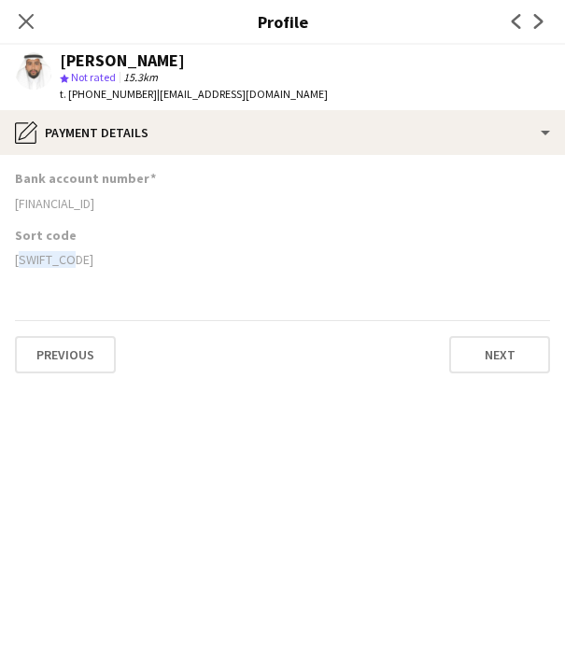
drag, startPoint x: 45, startPoint y: 255, endPoint x: 31, endPoint y: 259, distance: 14.5
click at [31, 259] on div "[SWIFT_CODE]" at bounding box center [282, 259] width 535 height 17
click at [22, 17] on icon at bounding box center [26, 21] width 18 height 18
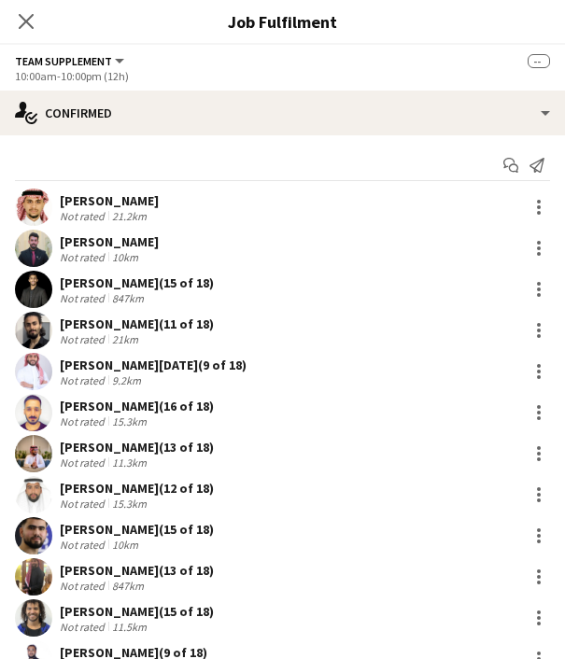
click at [130, 526] on div "[PERSON_NAME] (15 of 18)" at bounding box center [137, 529] width 154 height 17
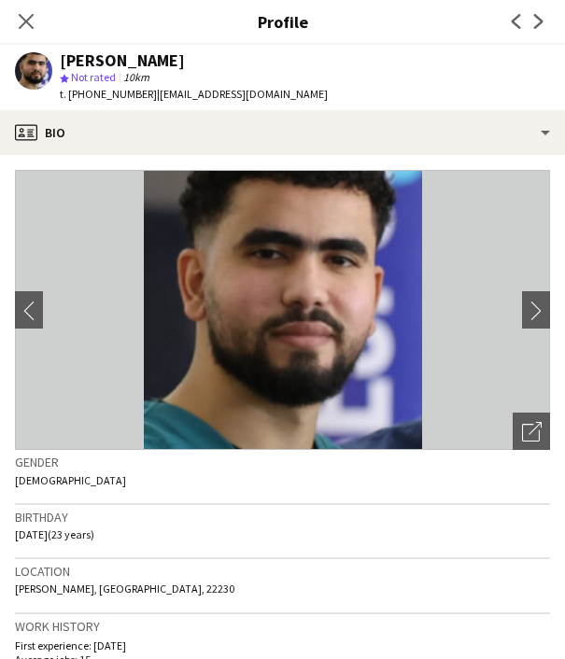
click at [110, 93] on span "t. [PHONE_NUMBER]" at bounding box center [108, 94] width 97 height 14
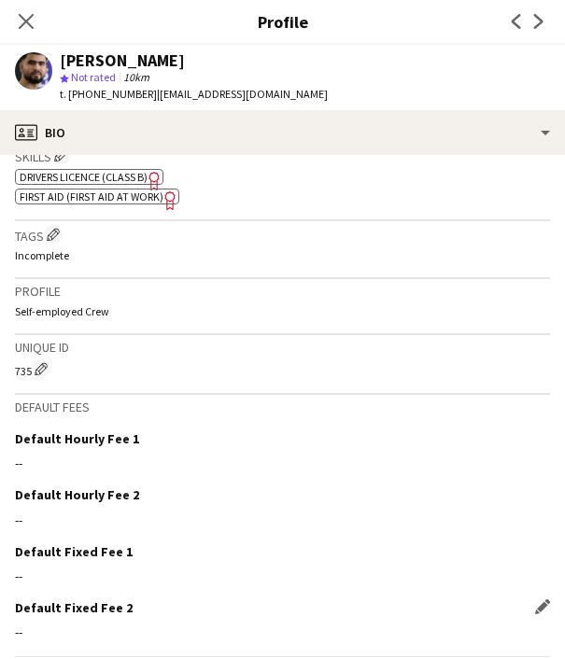
scroll to position [764, 0]
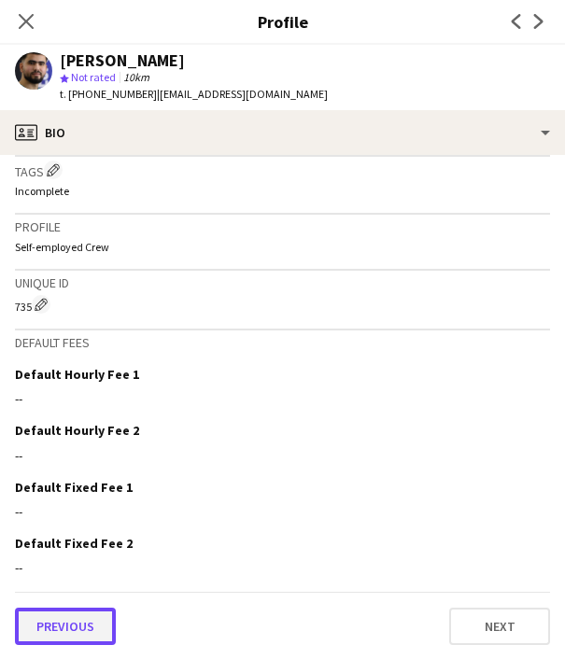
click at [76, 622] on button "Previous" at bounding box center [65, 626] width 101 height 37
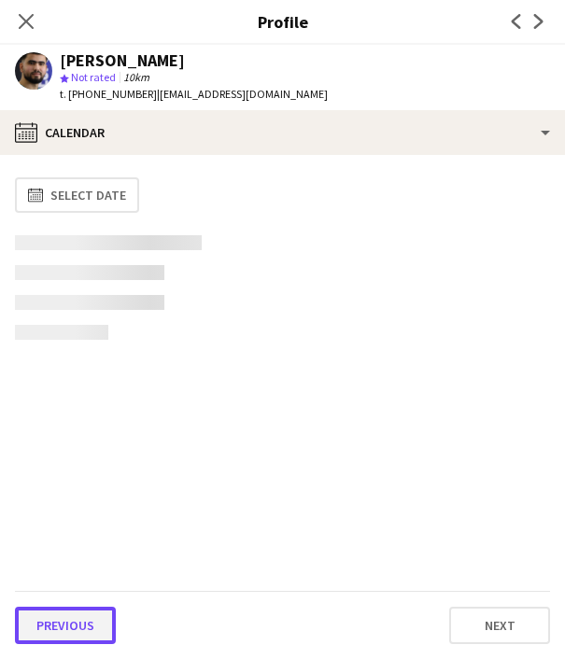
click at [76, 621] on button "Previous" at bounding box center [65, 625] width 101 height 37
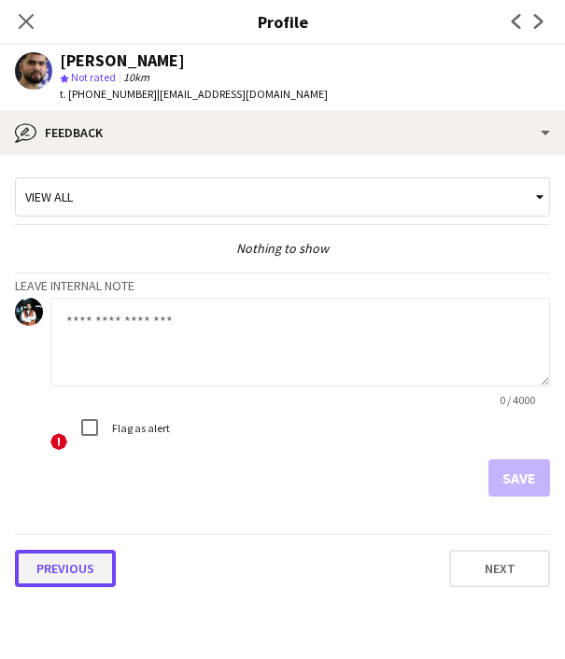
click at [77, 569] on button "Previous" at bounding box center [65, 568] width 101 height 37
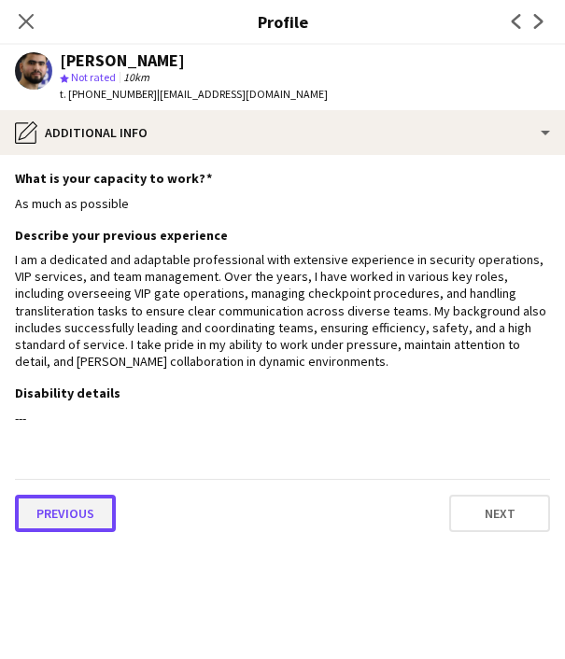
click at [59, 512] on button "Previous" at bounding box center [65, 513] width 101 height 37
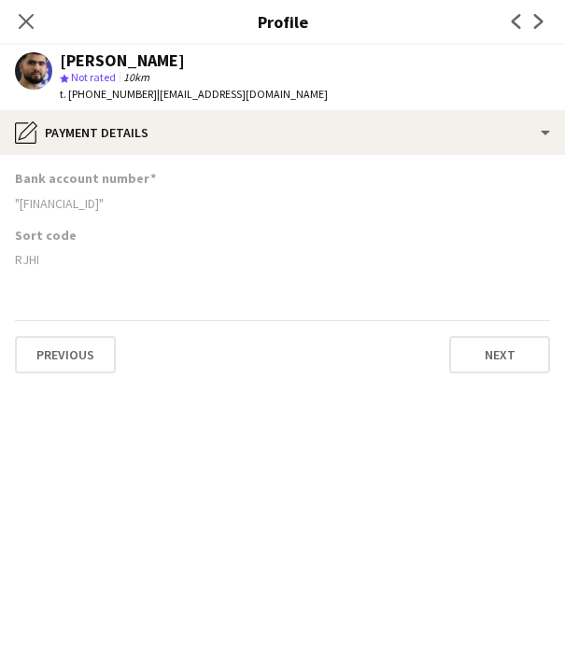
click at [26, 256] on div "RJHI" at bounding box center [282, 259] width 535 height 17
click at [136, 197] on div ""[FINANCIAL_ID]"" at bounding box center [282, 203] width 535 height 17
drag, startPoint x: 136, startPoint y: 197, endPoint x: 185, endPoint y: 201, distance: 48.7
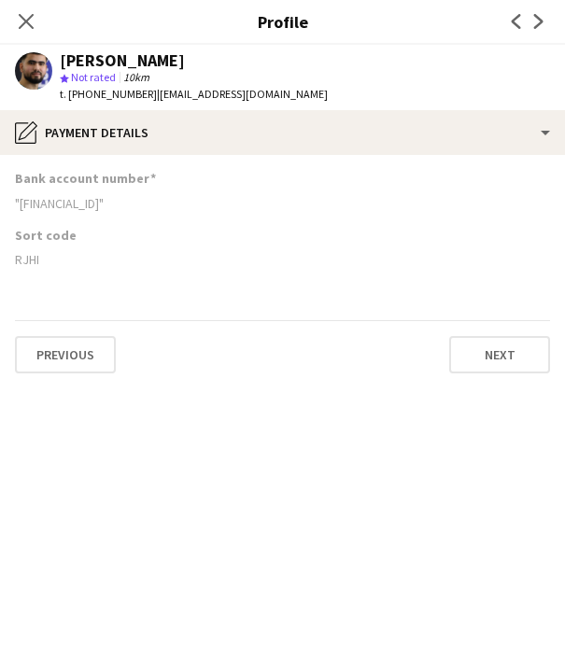
click at [185, 201] on div ""[FINANCIAL_ID]"" at bounding box center [282, 203] width 535 height 17
drag, startPoint x: 190, startPoint y: 204, endPoint x: 23, endPoint y: 192, distance: 167.5
click at [23, 192] on div "Bank account number "[FINANCIAL_ID]"" at bounding box center [282, 198] width 535 height 56
click at [27, 26] on icon "Close pop-in" at bounding box center [26, 21] width 18 height 18
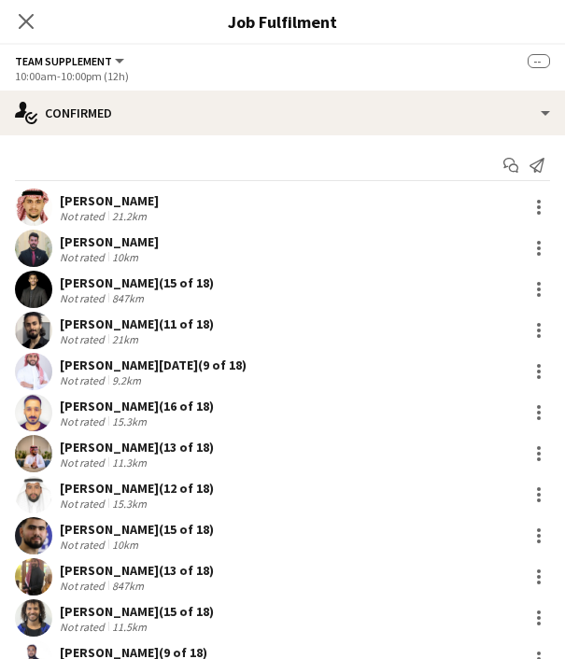
click at [106, 570] on div "[PERSON_NAME] (13 of 18)" at bounding box center [137, 570] width 154 height 17
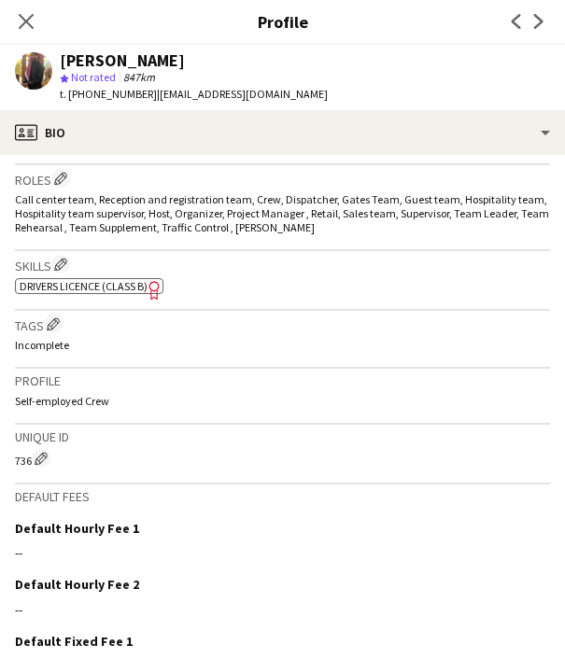
scroll to position [758, 0]
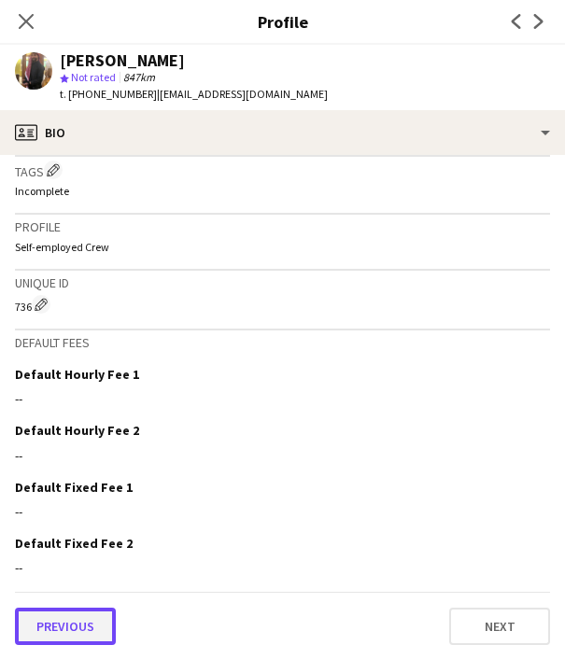
click at [64, 621] on button "Previous" at bounding box center [65, 626] width 101 height 37
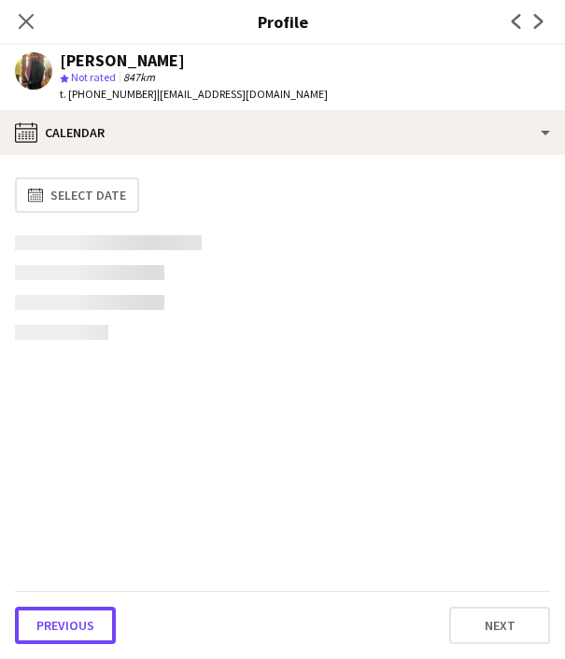
click at [64, 621] on button "Previous" at bounding box center [65, 625] width 101 height 37
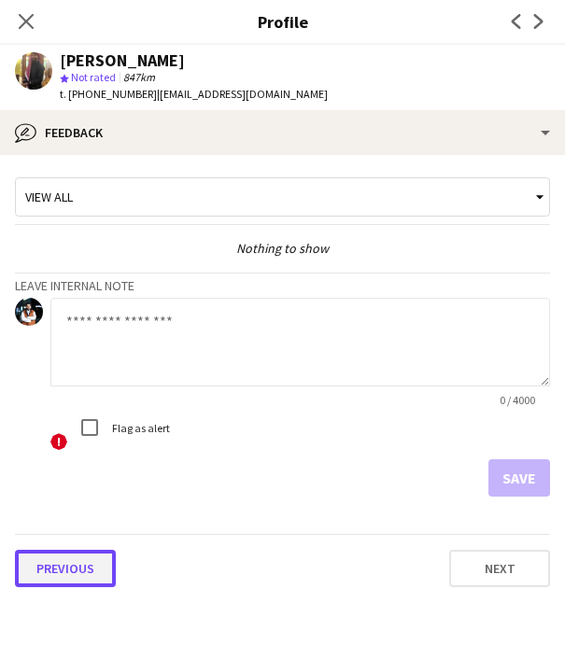
click at [61, 559] on button "Previous" at bounding box center [65, 568] width 101 height 37
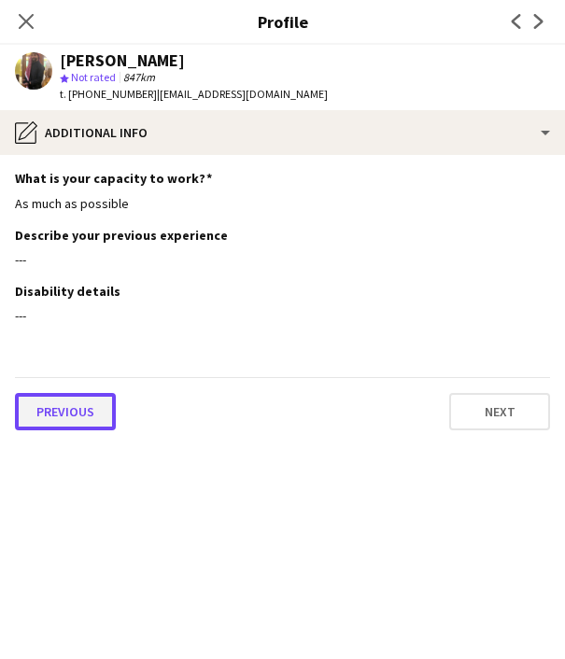
click at [71, 413] on button "Previous" at bounding box center [65, 411] width 101 height 37
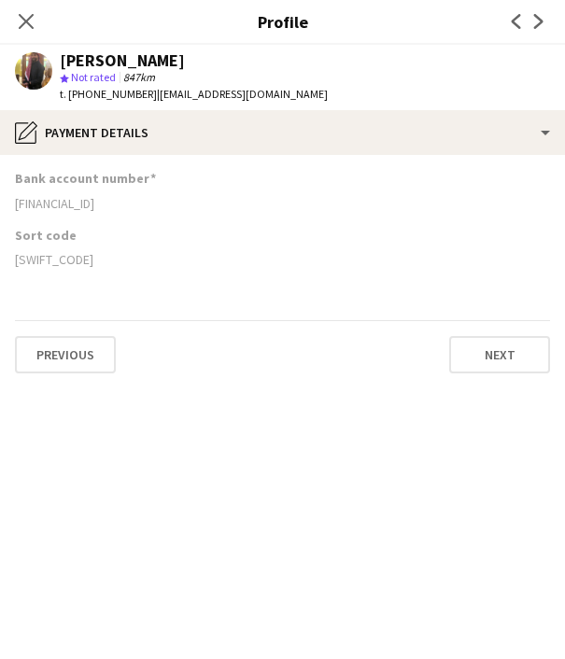
click at [63, 212] on div "Bank account number [FINANCIAL_ID]" at bounding box center [282, 198] width 535 height 56
click at [63, 207] on div "[FINANCIAL_ID]" at bounding box center [282, 203] width 535 height 17
drag, startPoint x: 40, startPoint y: 261, endPoint x: 9, endPoint y: 259, distance: 30.9
click at [9, 259] on app-section-data-types "Bank account number [FINANCIAL_ID] Sort code [SWIFT_CODE] Previous Next" at bounding box center [282, 407] width 565 height 504
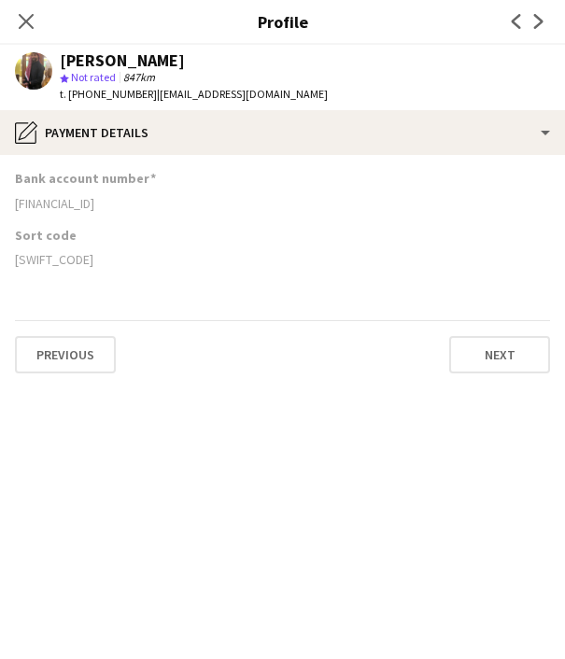
click at [116, 94] on span "t. [PHONE_NUMBER]" at bounding box center [108, 94] width 97 height 14
click at [32, 28] on icon at bounding box center [26, 21] width 18 height 18
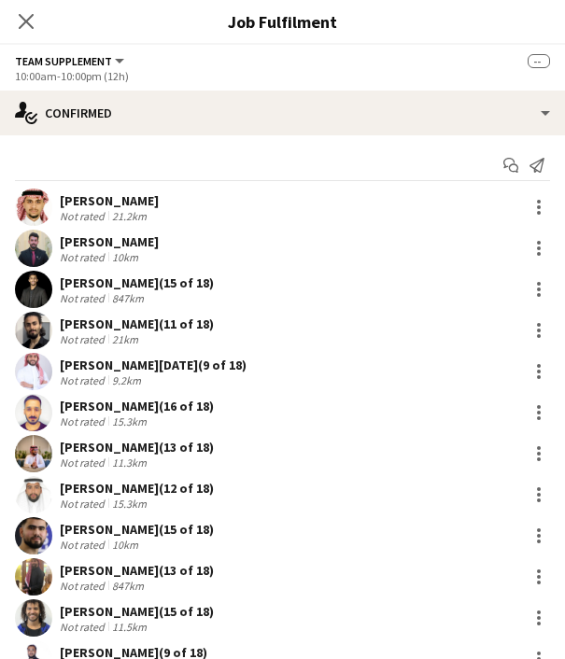
click at [163, 611] on div "[PERSON_NAME] (15 of 18)" at bounding box center [137, 611] width 154 height 17
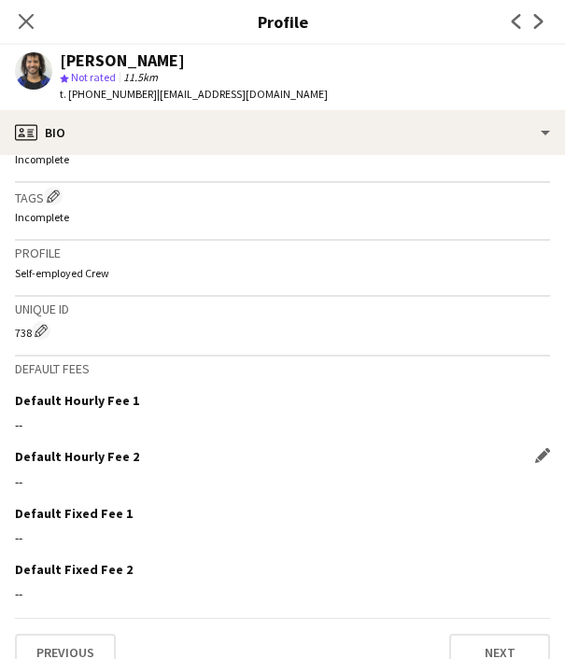
scroll to position [727, 0]
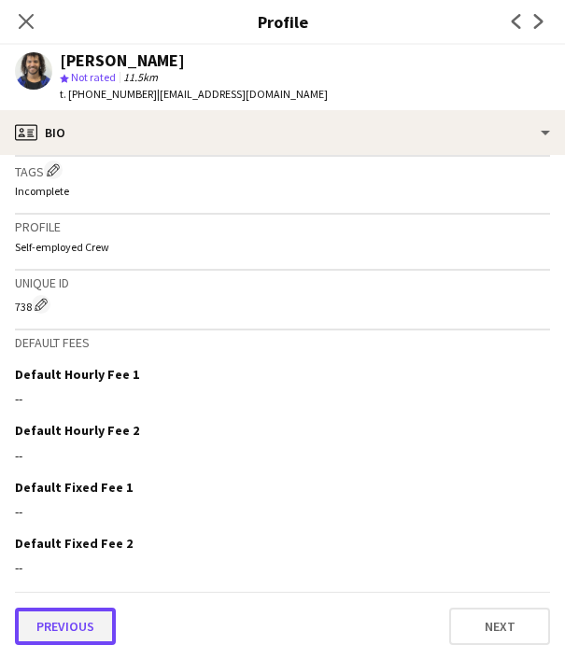
click at [70, 621] on button "Previous" at bounding box center [65, 626] width 101 height 37
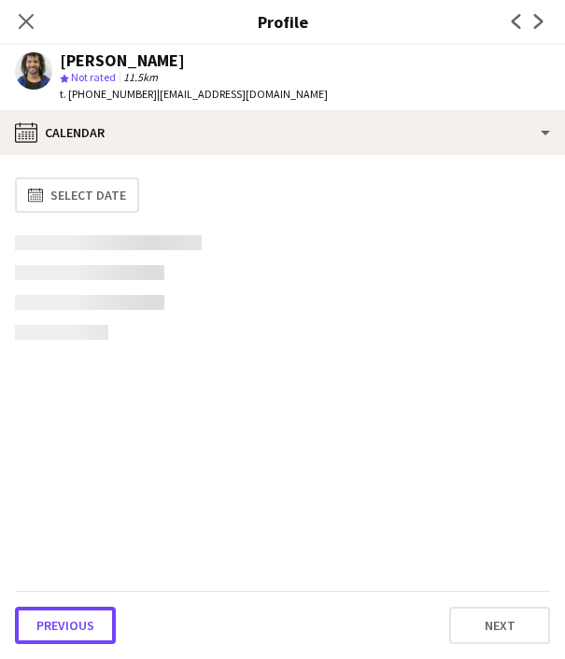
click at [70, 621] on button "Previous" at bounding box center [65, 625] width 101 height 37
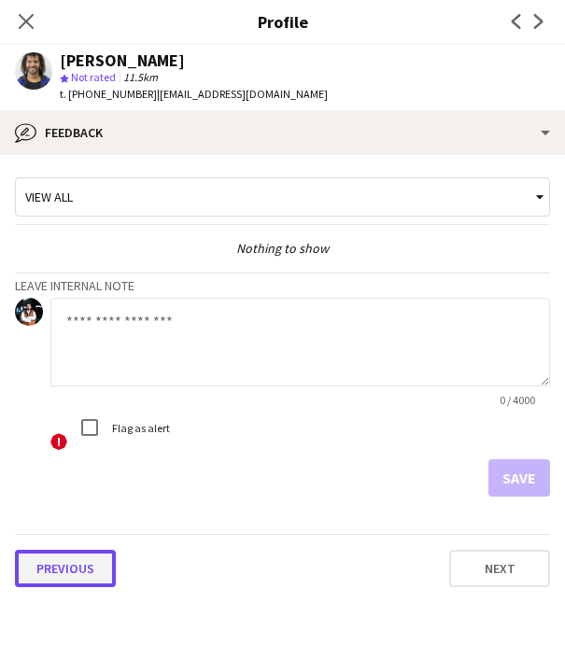
click at [66, 565] on button "Previous" at bounding box center [65, 568] width 101 height 37
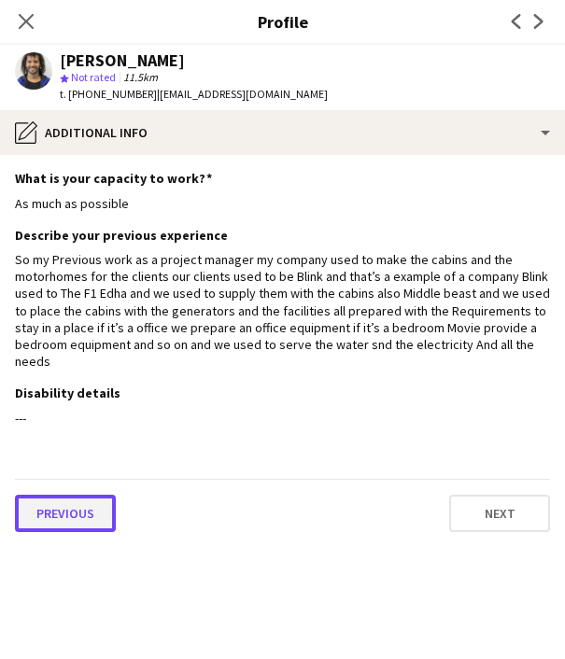
click at [41, 495] on button "Previous" at bounding box center [65, 513] width 101 height 37
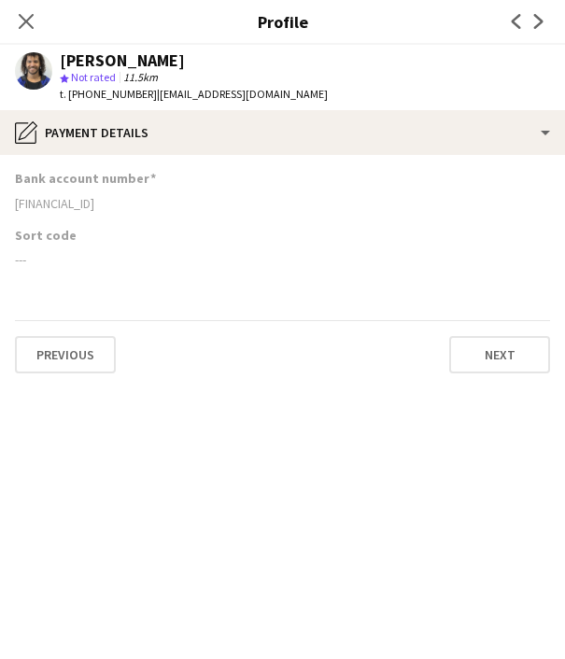
click at [72, 202] on div "[FINANCIAL_ID]" at bounding box center [282, 203] width 535 height 17
click at [107, 91] on span "t. [PHONE_NUMBER]" at bounding box center [108, 94] width 97 height 14
click at [18, 17] on icon "Close pop-in" at bounding box center [26, 21] width 18 height 18
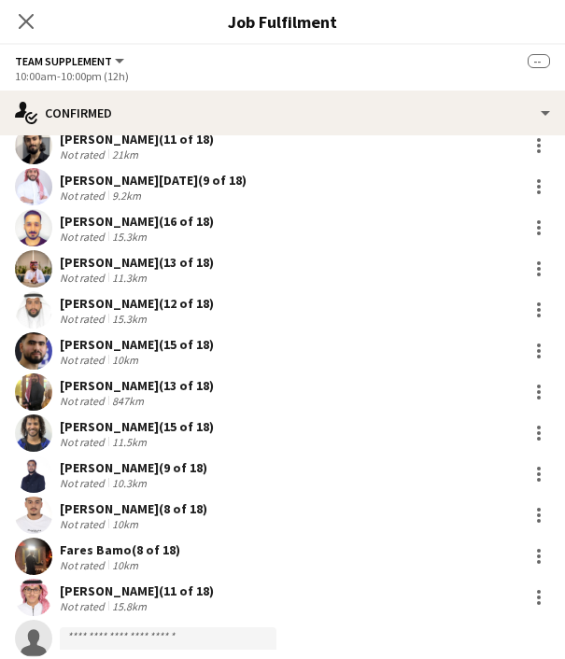
scroll to position [188, 0]
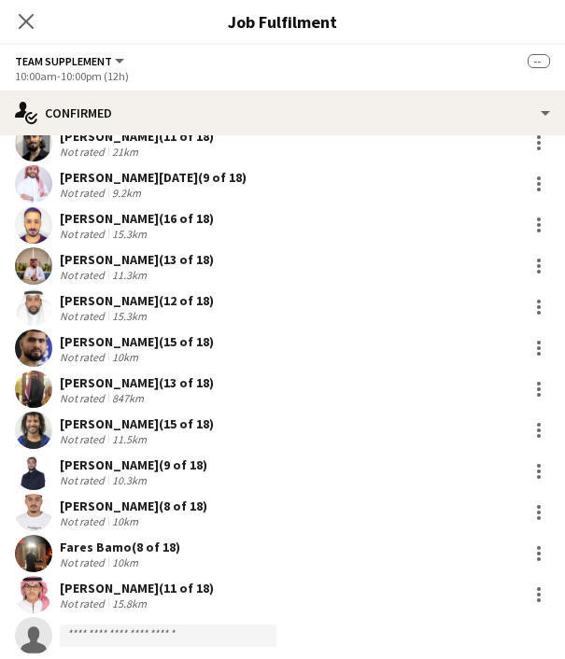
click at [87, 467] on div "[PERSON_NAME] (9 of 18)" at bounding box center [133, 464] width 147 height 17
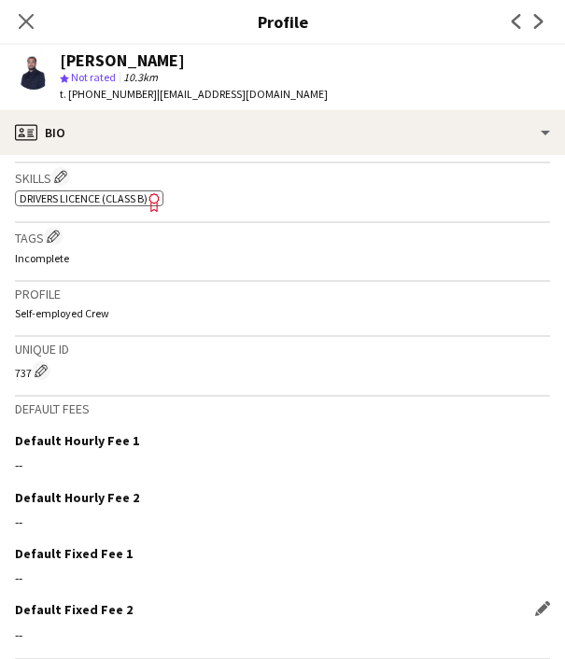
scroll to position [730, 0]
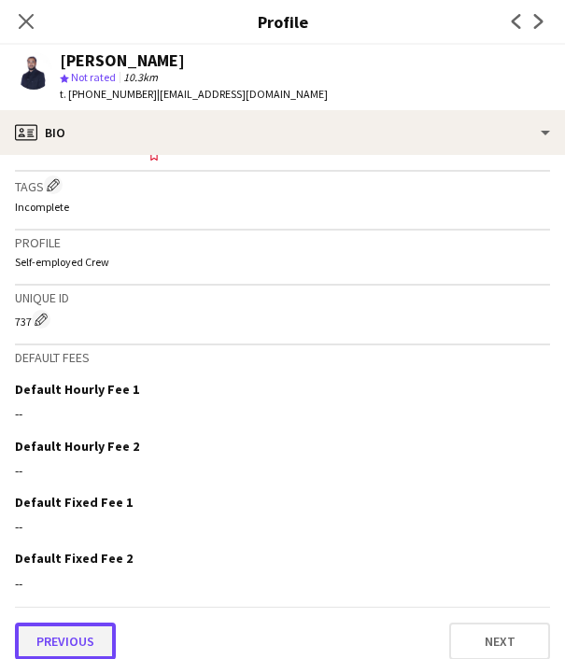
click at [72, 623] on button "Previous" at bounding box center [65, 641] width 101 height 37
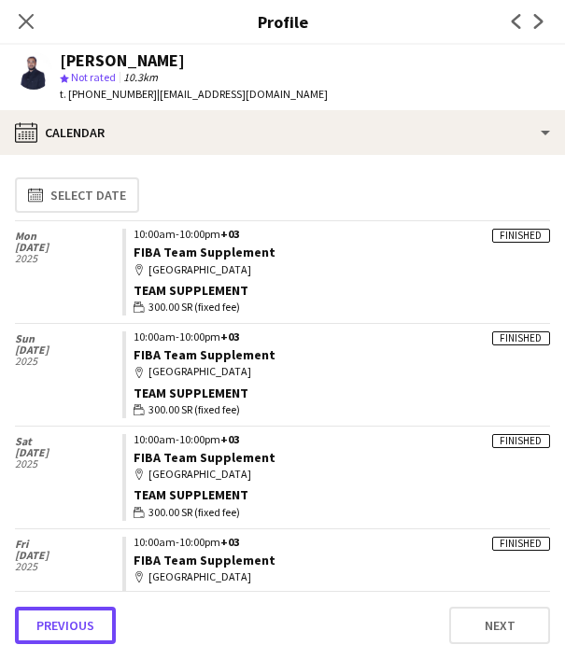
click at [72, 610] on button "Previous" at bounding box center [65, 625] width 101 height 37
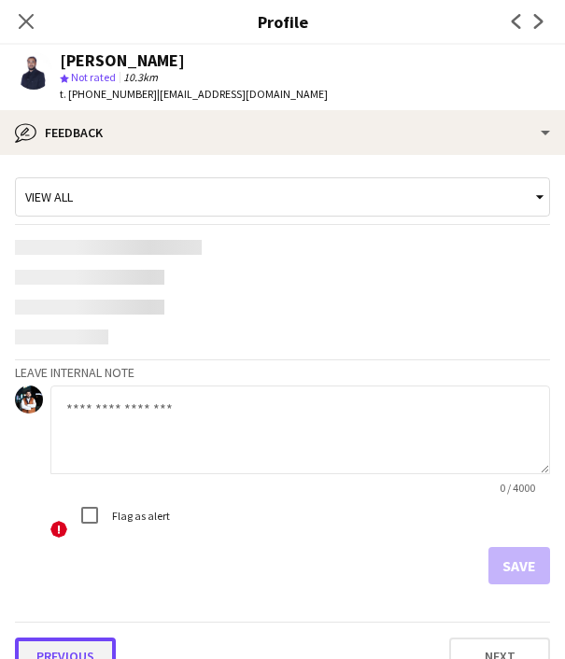
click at [71, 650] on app-crew-profile-feedback-tab "View all Leave internal note 0 / 4000 ! Flag as alert Save Previous Next" at bounding box center [282, 407] width 565 height 504
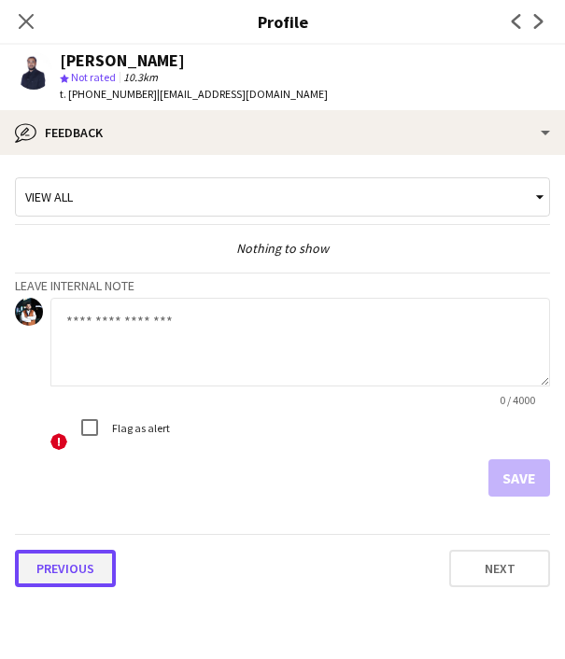
click at [62, 569] on button "Previous" at bounding box center [65, 568] width 101 height 37
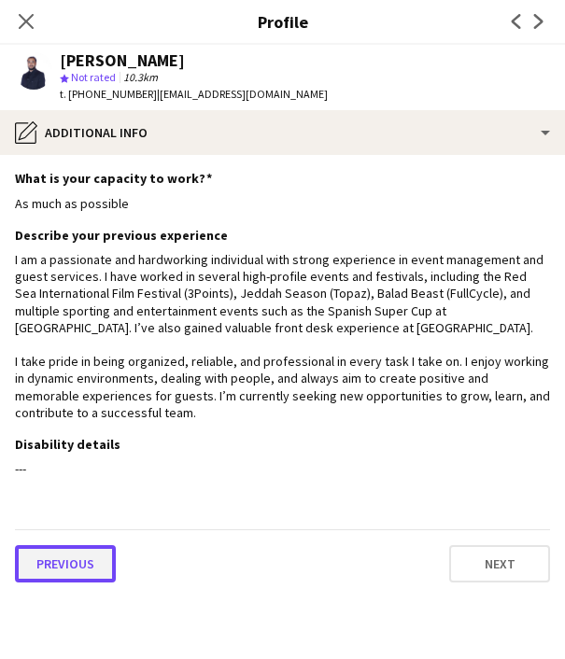
click at [57, 565] on button "Previous" at bounding box center [65, 563] width 101 height 37
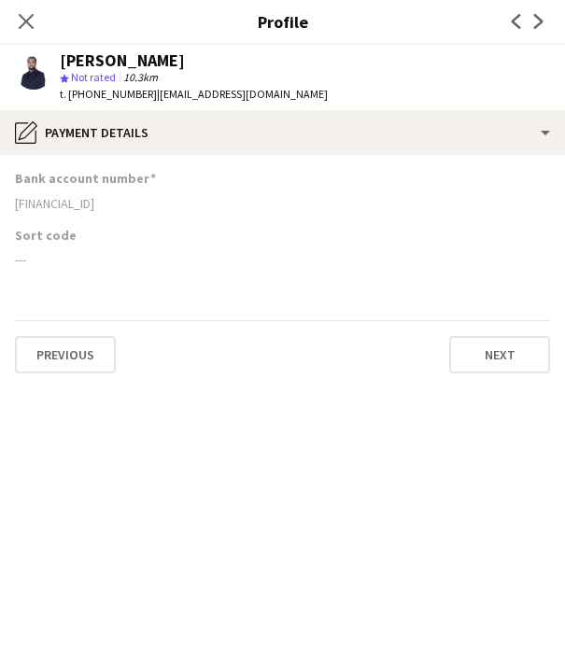
click at [95, 201] on div "‏[FINANCIAL_ID]" at bounding box center [282, 203] width 535 height 17
click at [119, 97] on span "t. [PHONE_NUMBER]" at bounding box center [108, 94] width 97 height 14
click at [22, 18] on icon at bounding box center [26, 21] width 18 height 18
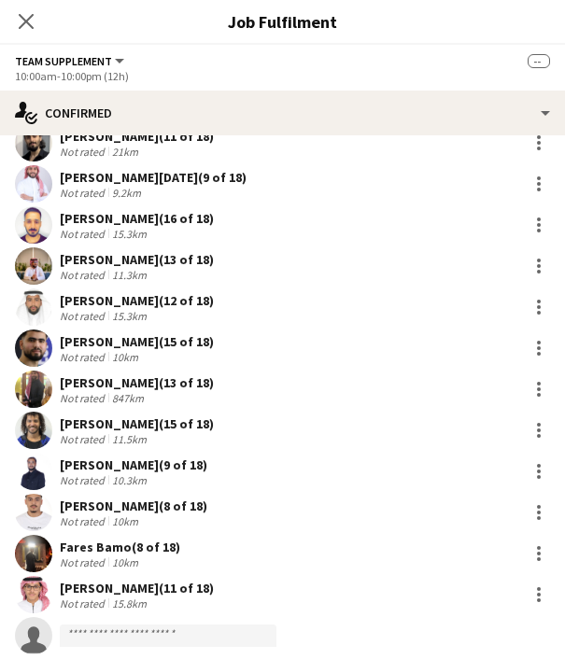
click at [122, 512] on div "[PERSON_NAME] (8 of 18)" at bounding box center [133, 506] width 147 height 17
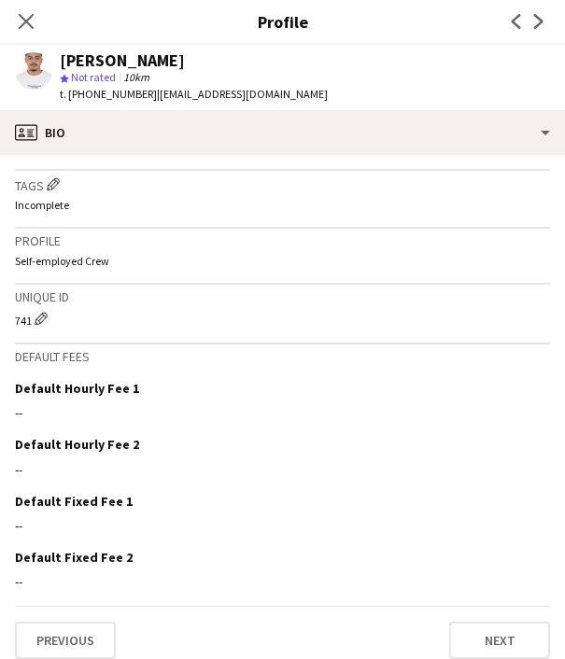
scroll to position [769, 0]
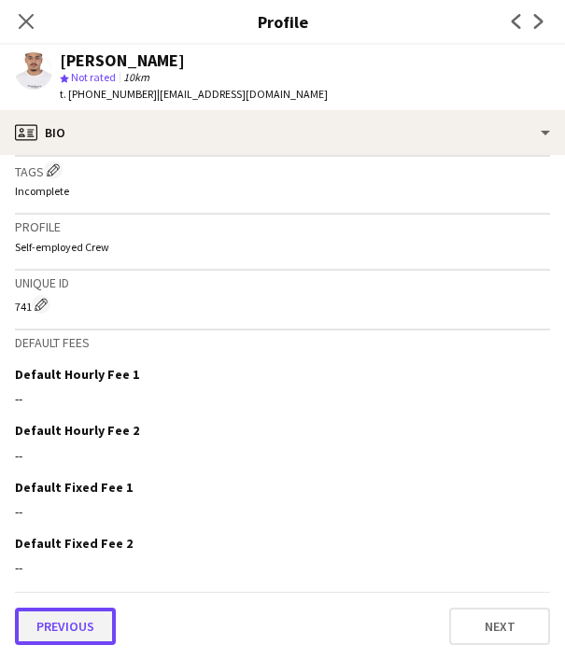
click at [77, 628] on button "Previous" at bounding box center [65, 626] width 101 height 37
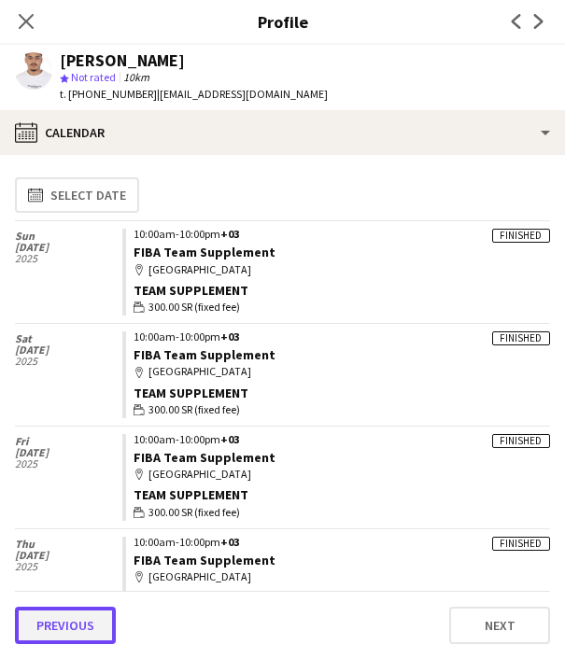
click at [74, 622] on button "Previous" at bounding box center [65, 625] width 101 height 37
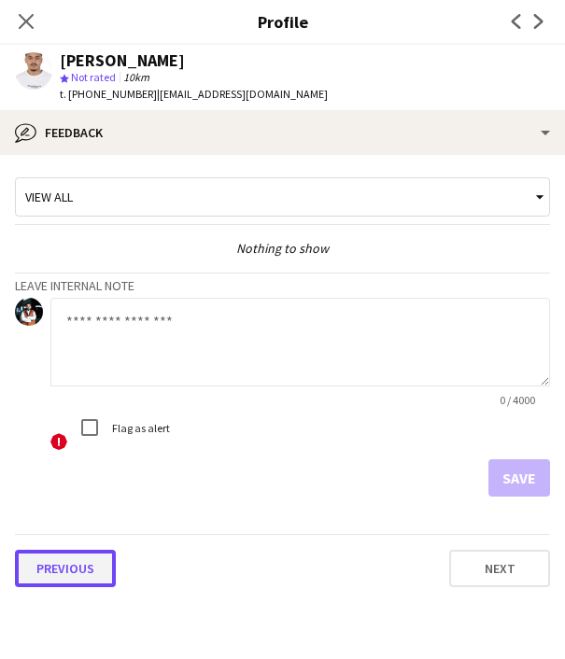
click at [54, 569] on button "Previous" at bounding box center [65, 568] width 101 height 37
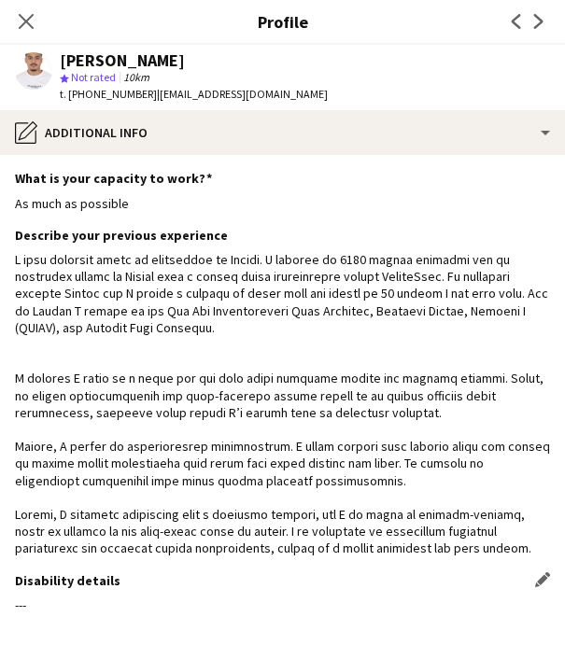
scroll to position [75, 0]
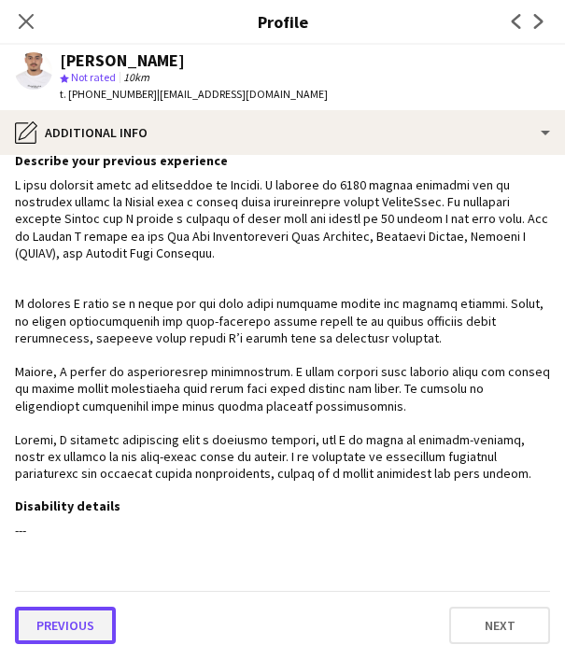
click at [60, 615] on button "Previous" at bounding box center [65, 625] width 101 height 37
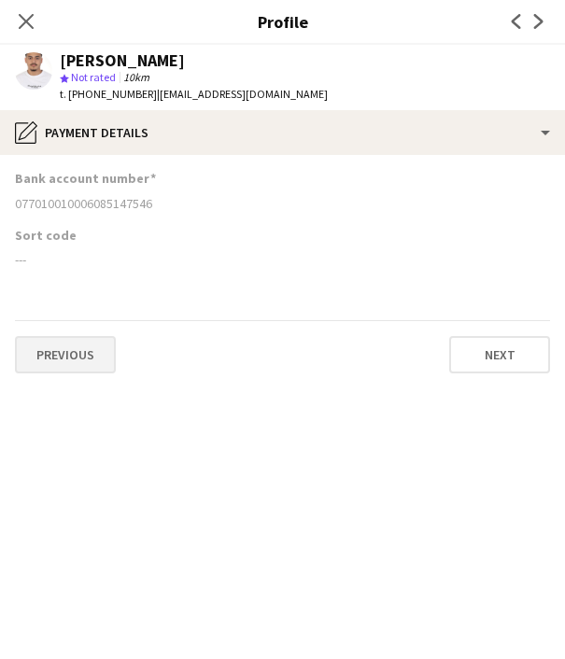
scroll to position [0, 0]
click at [26, 17] on icon "Close pop-in" at bounding box center [26, 21] width 18 height 18
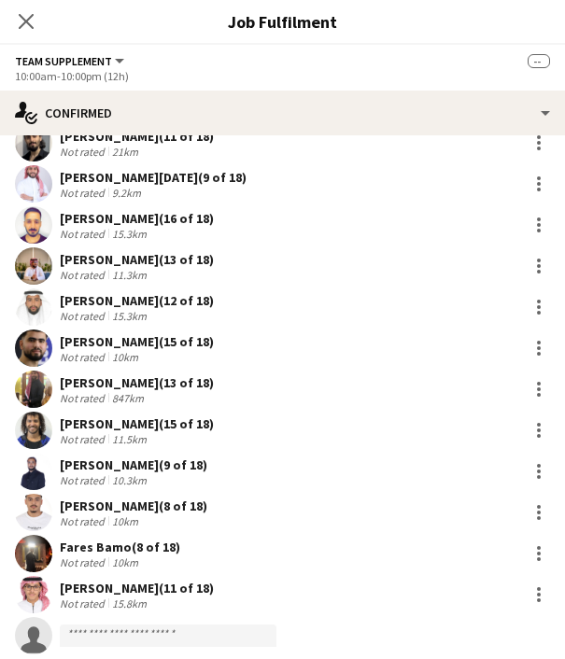
click at [81, 509] on div "[PERSON_NAME] (8 of 18)" at bounding box center [133, 506] width 147 height 17
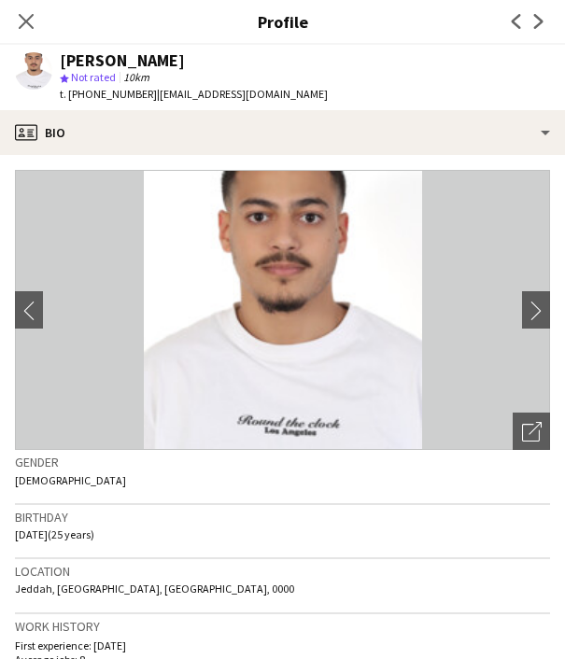
click at [109, 100] on span "t. [PHONE_NUMBER]" at bounding box center [108, 94] width 97 height 14
click at [21, 17] on icon at bounding box center [26, 21] width 18 height 18
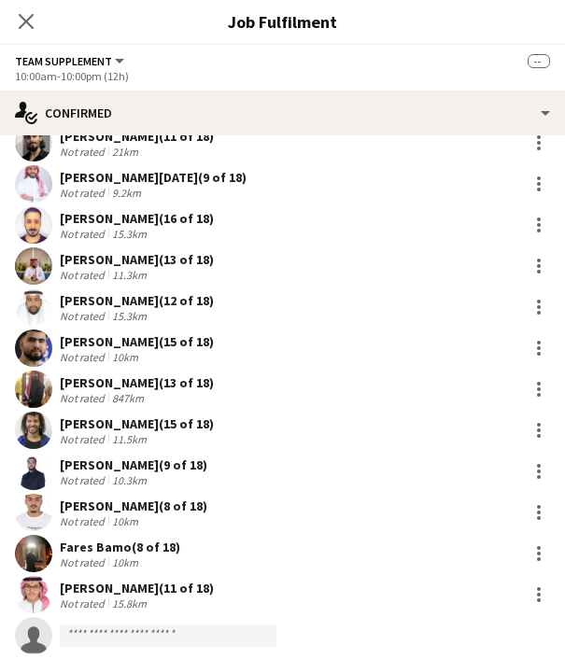
click at [99, 546] on div "[PERSON_NAME] (8 of 18)" at bounding box center [120, 547] width 120 height 17
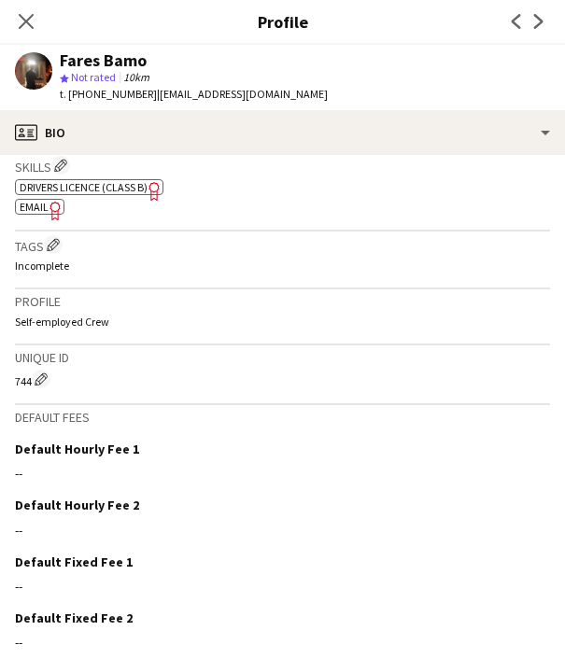
scroll to position [750, 0]
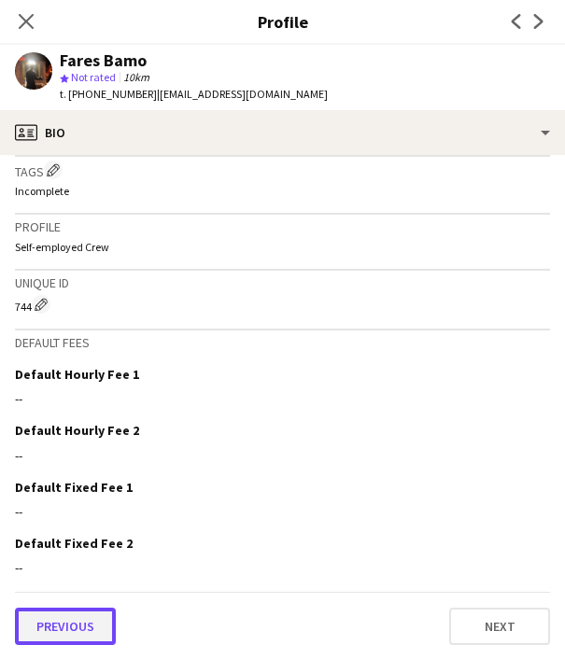
click at [72, 624] on button "Previous" at bounding box center [65, 626] width 101 height 37
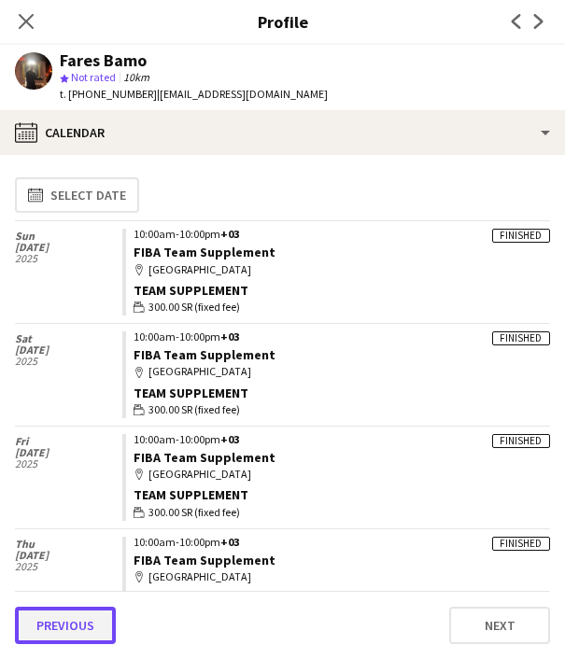
click at [76, 621] on button "Previous" at bounding box center [65, 625] width 101 height 37
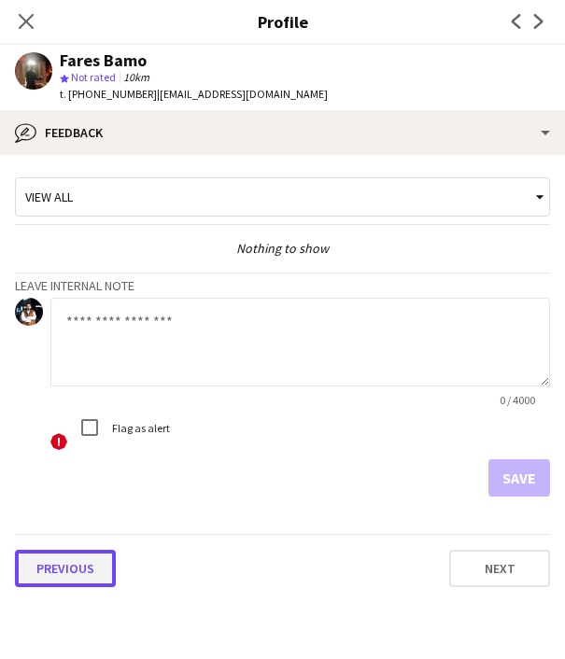
click at [63, 573] on button "Previous" at bounding box center [65, 568] width 101 height 37
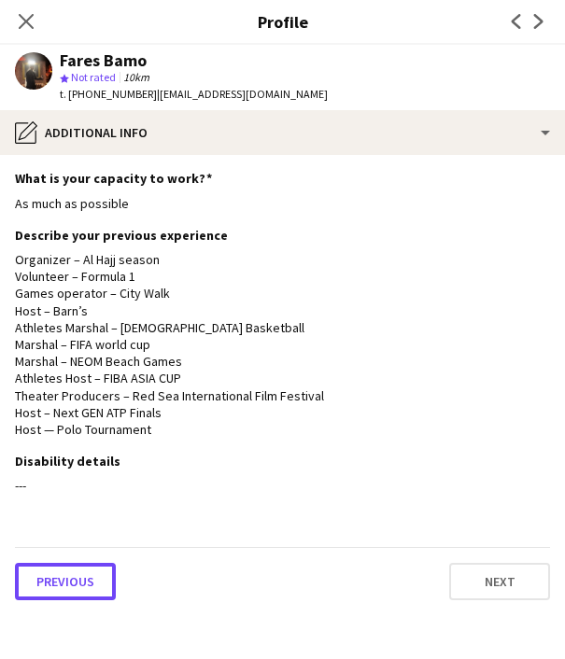
click at [63, 573] on button "Previous" at bounding box center [65, 581] width 101 height 37
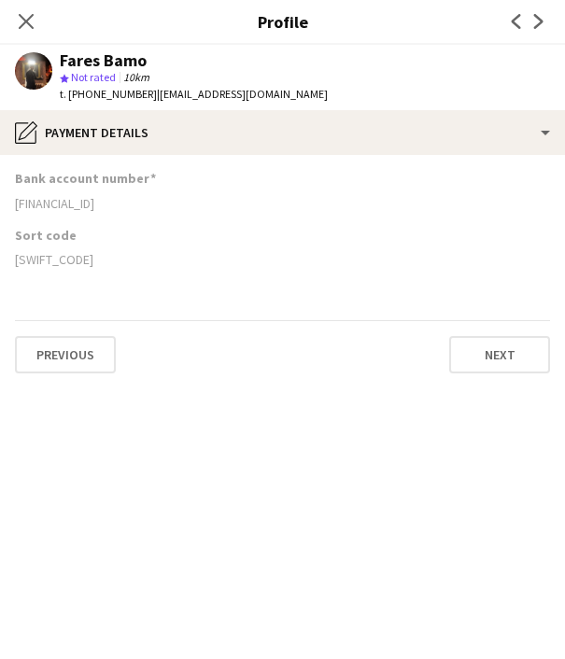
click at [63, 196] on div "[FINANCIAL_ID]" at bounding box center [282, 203] width 535 height 17
click at [31, 29] on icon "Close pop-in" at bounding box center [26, 21] width 18 height 18
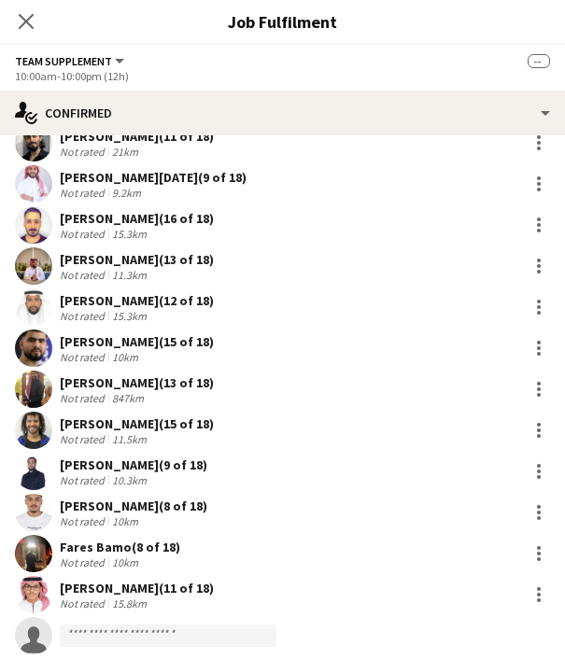
click at [90, 545] on div "[PERSON_NAME] (8 of 18)" at bounding box center [120, 547] width 120 height 17
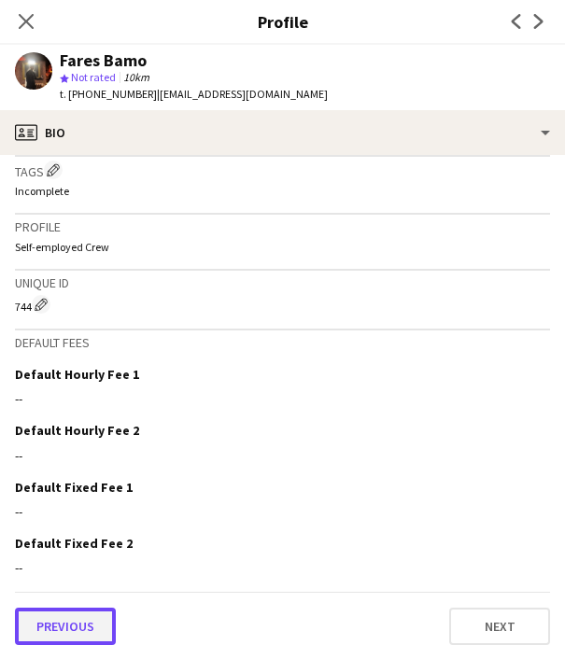
click at [63, 614] on button "Previous" at bounding box center [65, 626] width 101 height 37
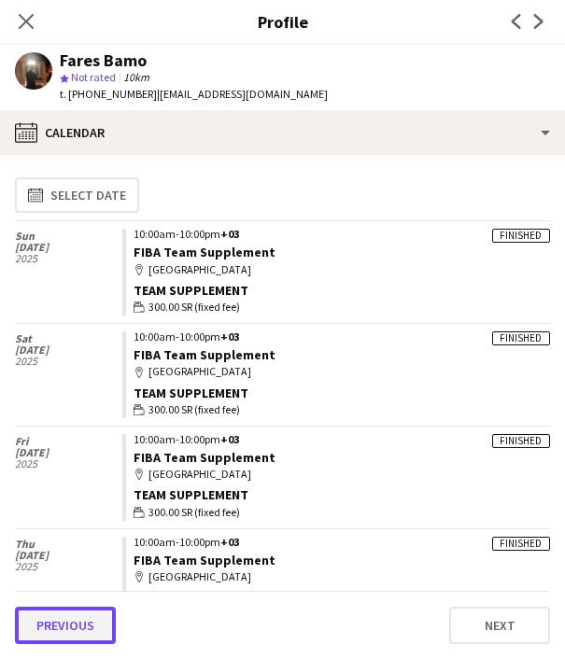
click at [82, 616] on button "Previous" at bounding box center [65, 625] width 101 height 37
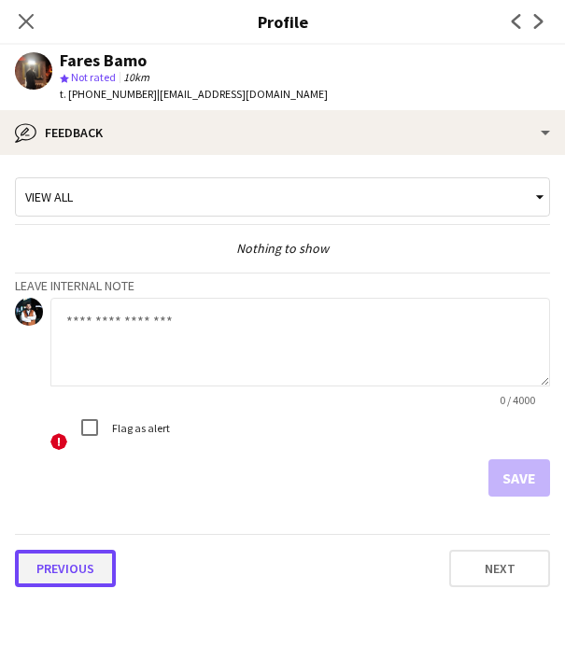
click at [69, 554] on button "Previous" at bounding box center [65, 568] width 101 height 37
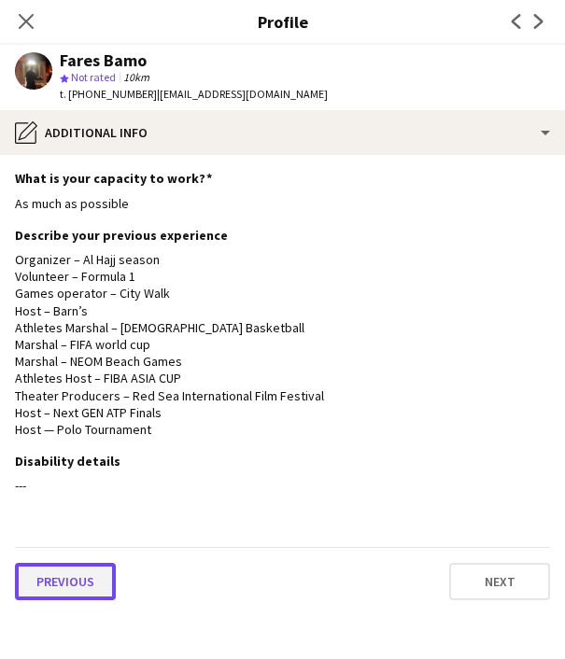
click at [69, 579] on button "Previous" at bounding box center [65, 581] width 101 height 37
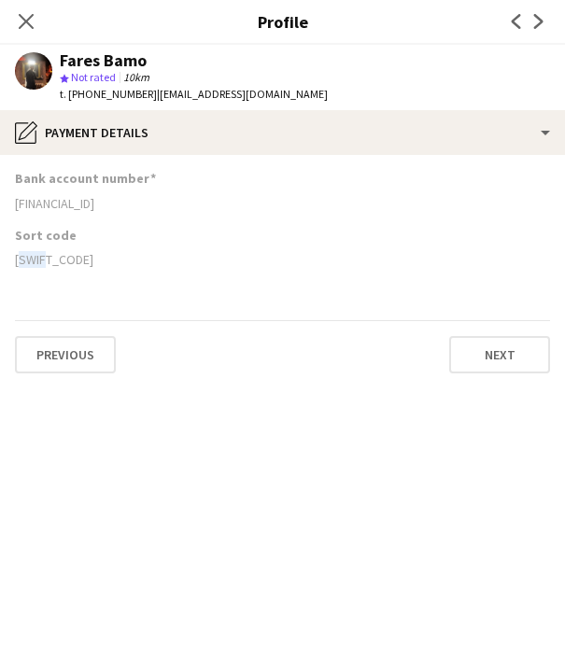
drag, startPoint x: 46, startPoint y: 263, endPoint x: 18, endPoint y: 263, distance: 28.0
click at [18, 263] on div "[SWIFT_CODE]" at bounding box center [282, 259] width 535 height 17
click at [110, 93] on span "t. [PHONE_NUMBER]" at bounding box center [108, 94] width 97 height 14
click at [36, 26] on app-icon "Close pop-in" at bounding box center [26, 21] width 27 height 27
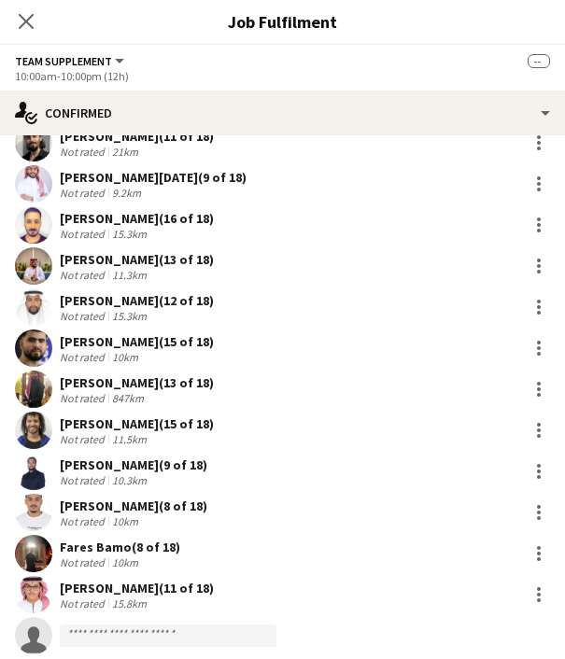
scroll to position [237, 0]
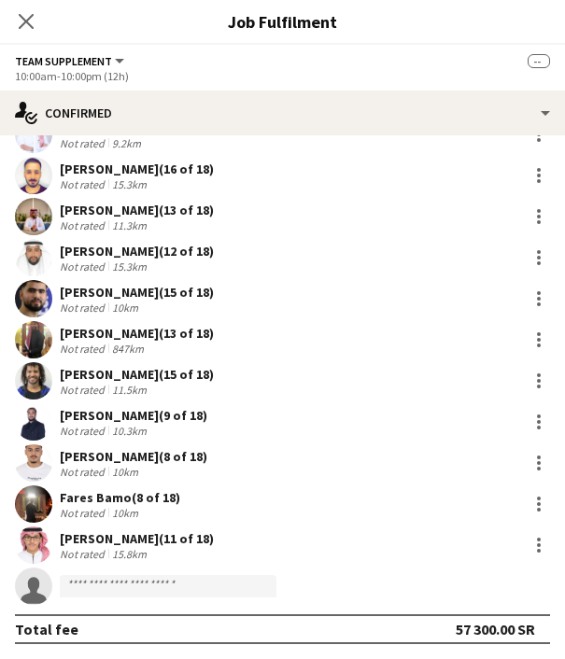
click at [144, 540] on div "[PERSON_NAME] (11 of 18)" at bounding box center [137, 538] width 154 height 17
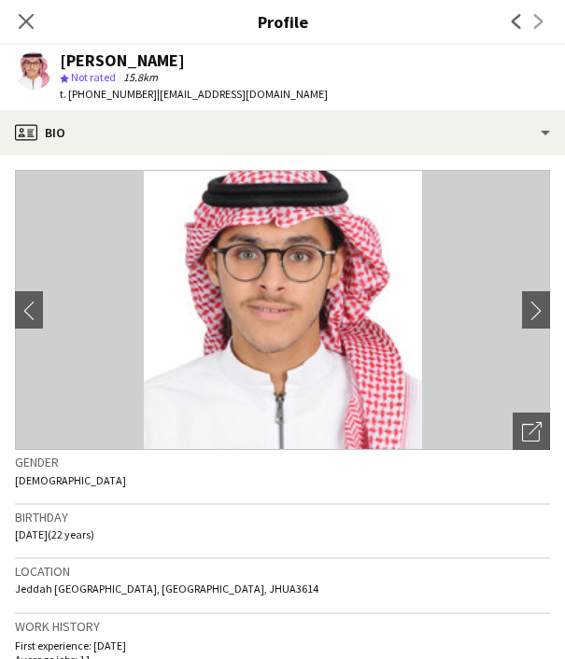
click at [108, 99] on span "t. [PHONE_NUMBER]" at bounding box center [108, 94] width 97 height 14
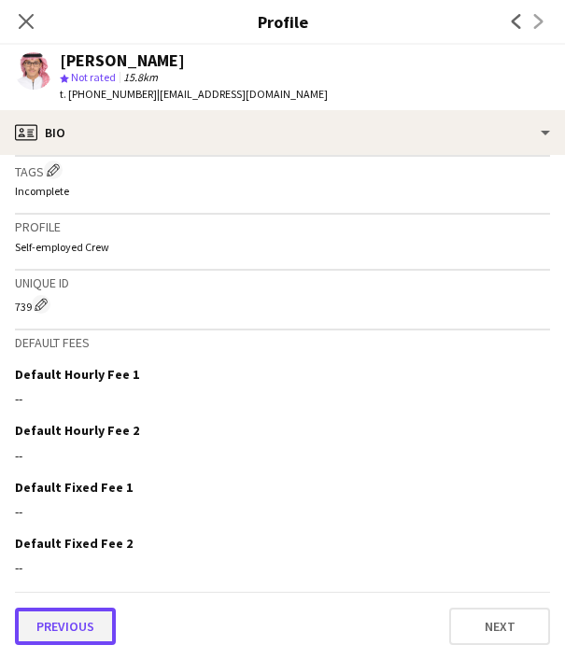
click at [66, 615] on button "Previous" at bounding box center [65, 626] width 101 height 37
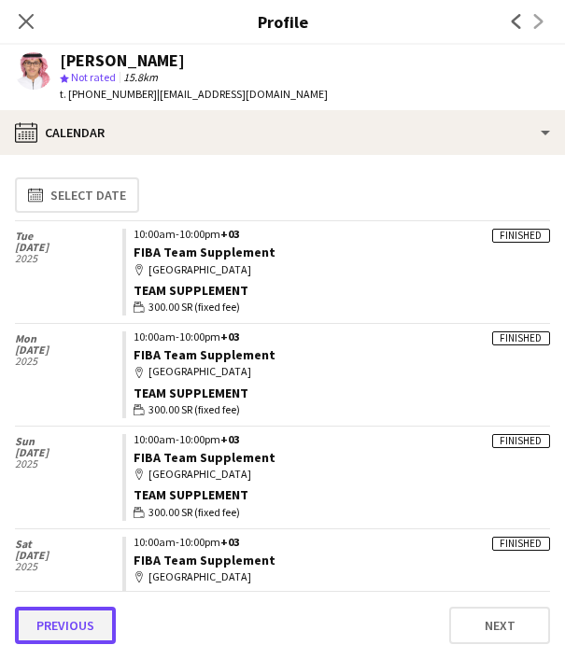
click at [66, 628] on button "Previous" at bounding box center [65, 625] width 101 height 37
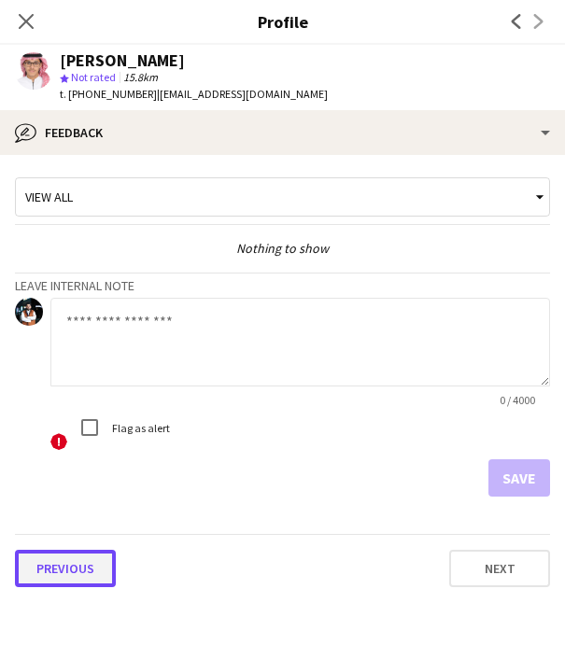
click at [79, 554] on button "Previous" at bounding box center [65, 568] width 101 height 37
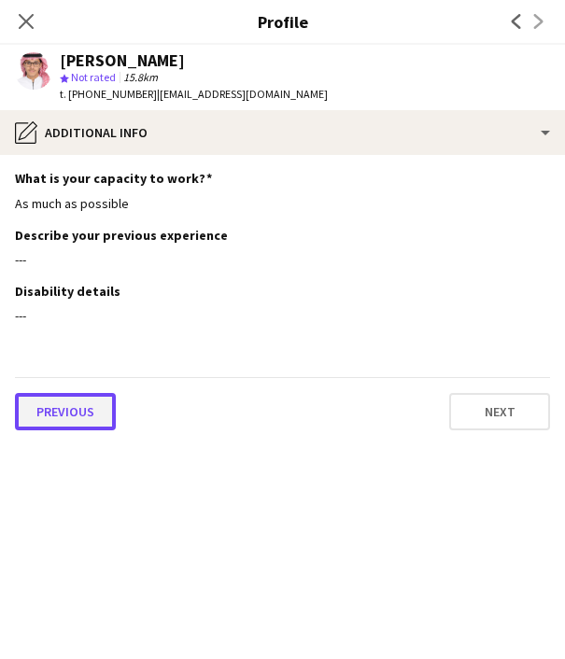
click at [53, 406] on button "Previous" at bounding box center [65, 411] width 101 height 37
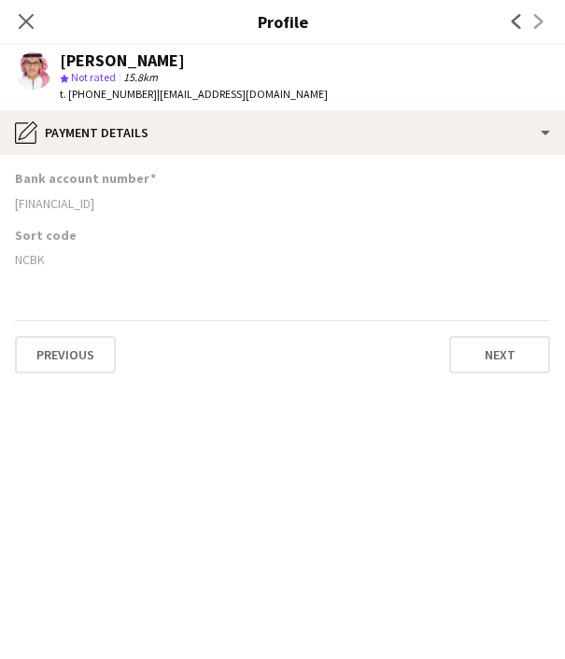
click at [76, 205] on div "[FINANCIAL_ID]" at bounding box center [282, 203] width 535 height 17
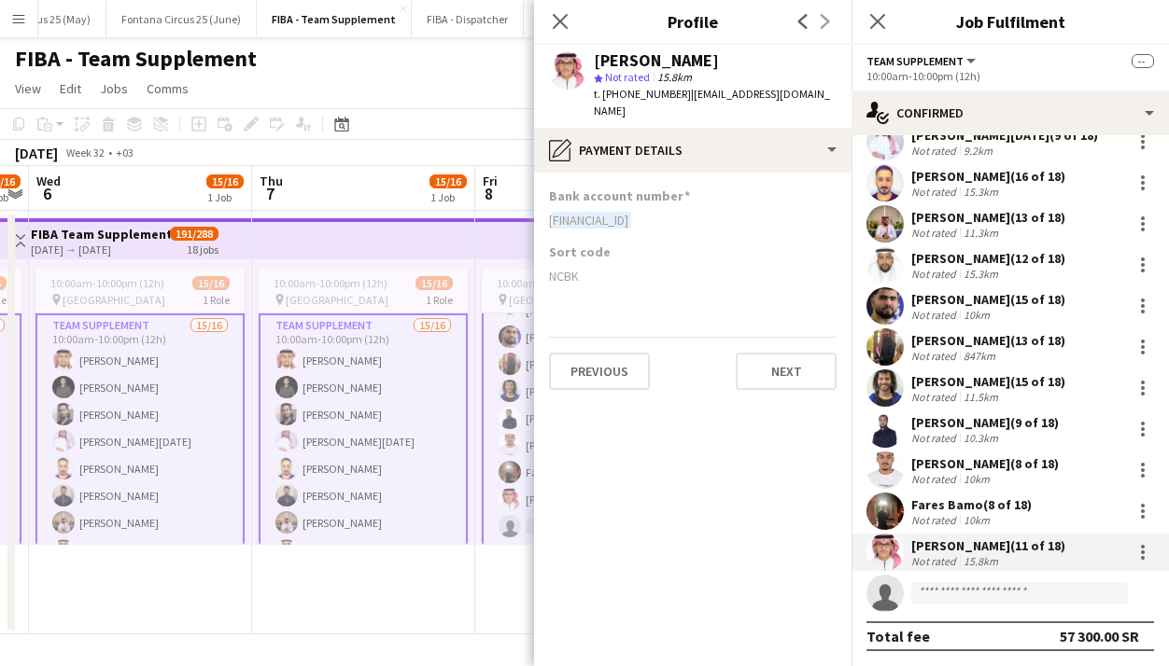
scroll to position [0, 259]
click at [21, 14] on app-icon "Menu" at bounding box center [18, 18] width 15 height 15
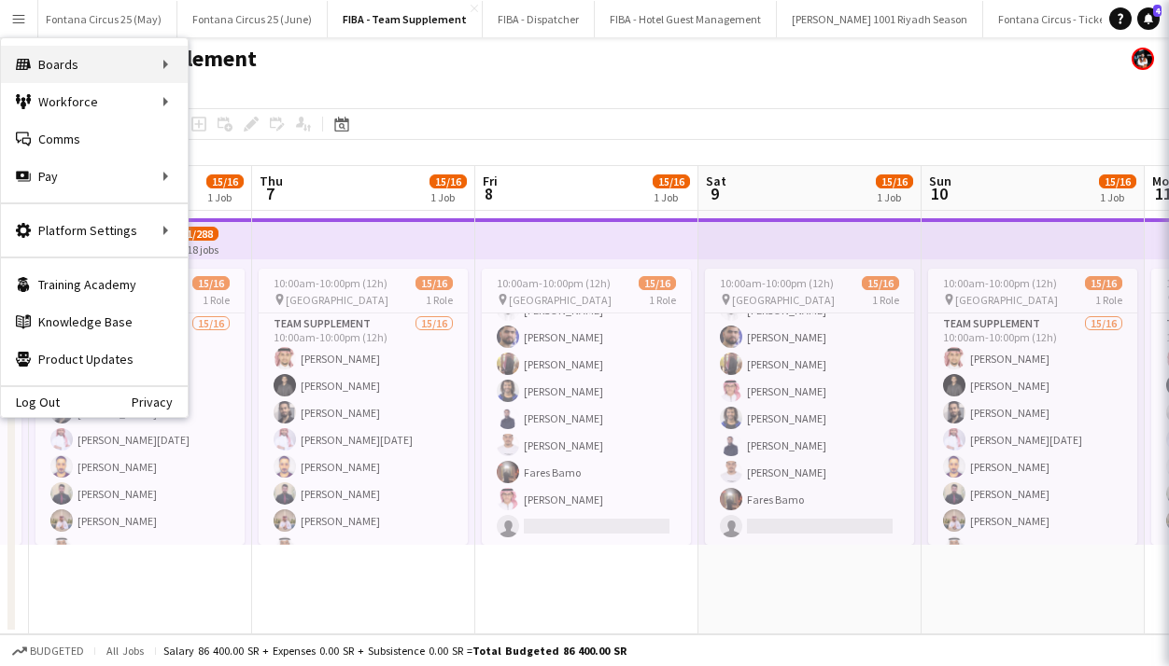
scroll to position [238, 0]
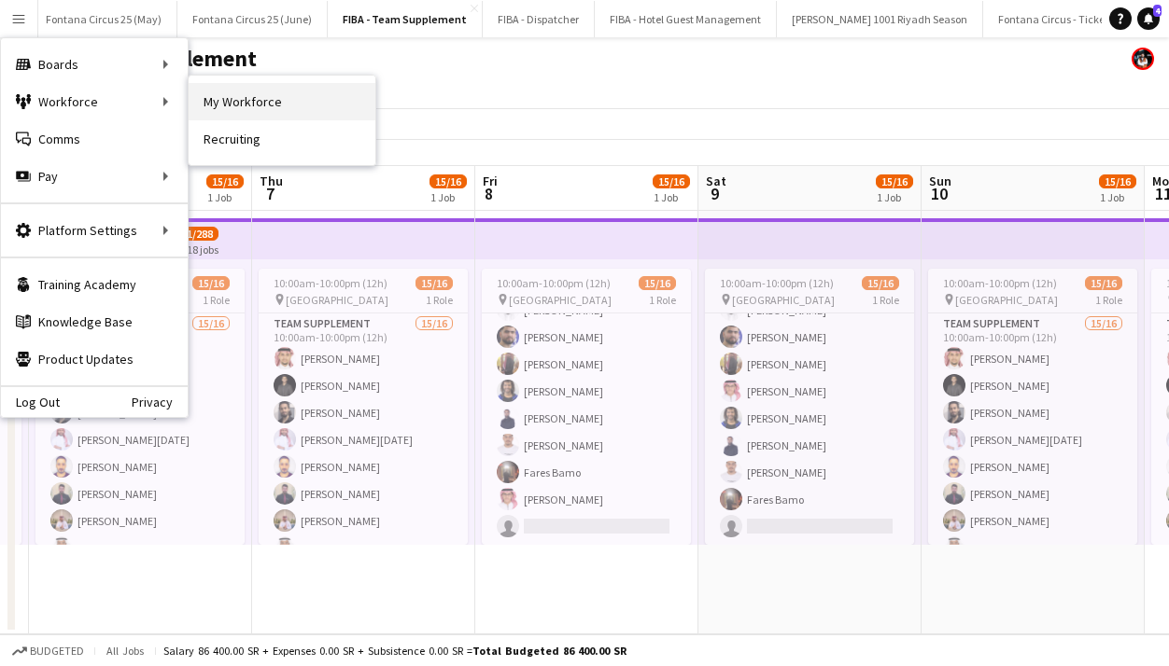
click at [233, 105] on link "My Workforce" at bounding box center [282, 101] width 187 height 37
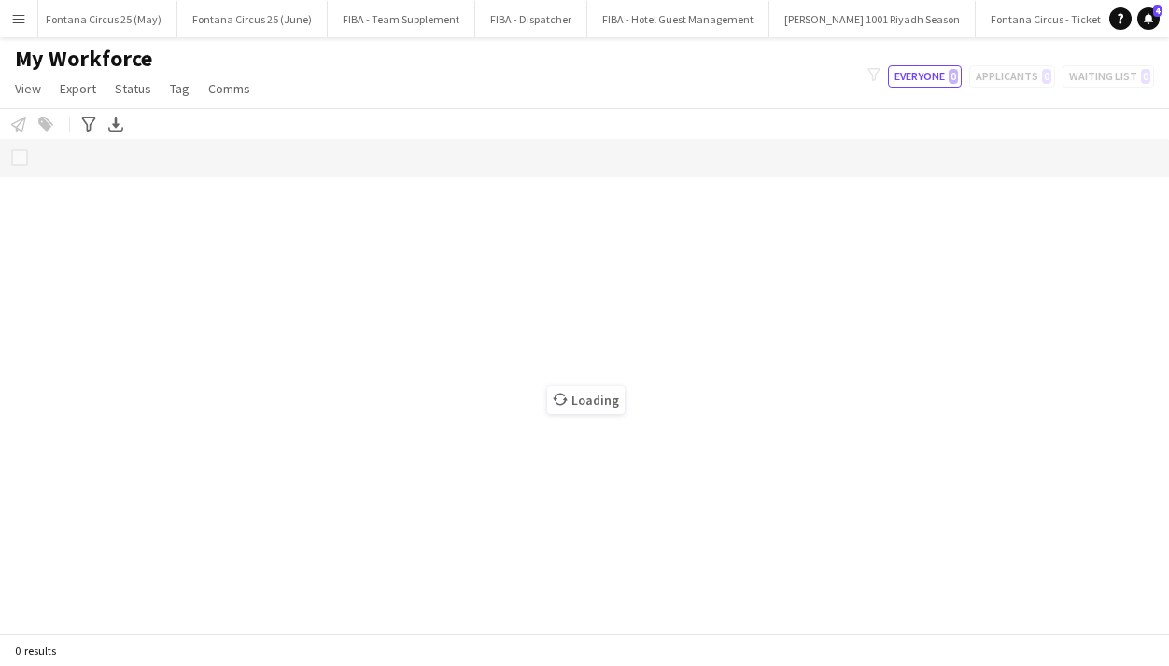
scroll to position [0, 256]
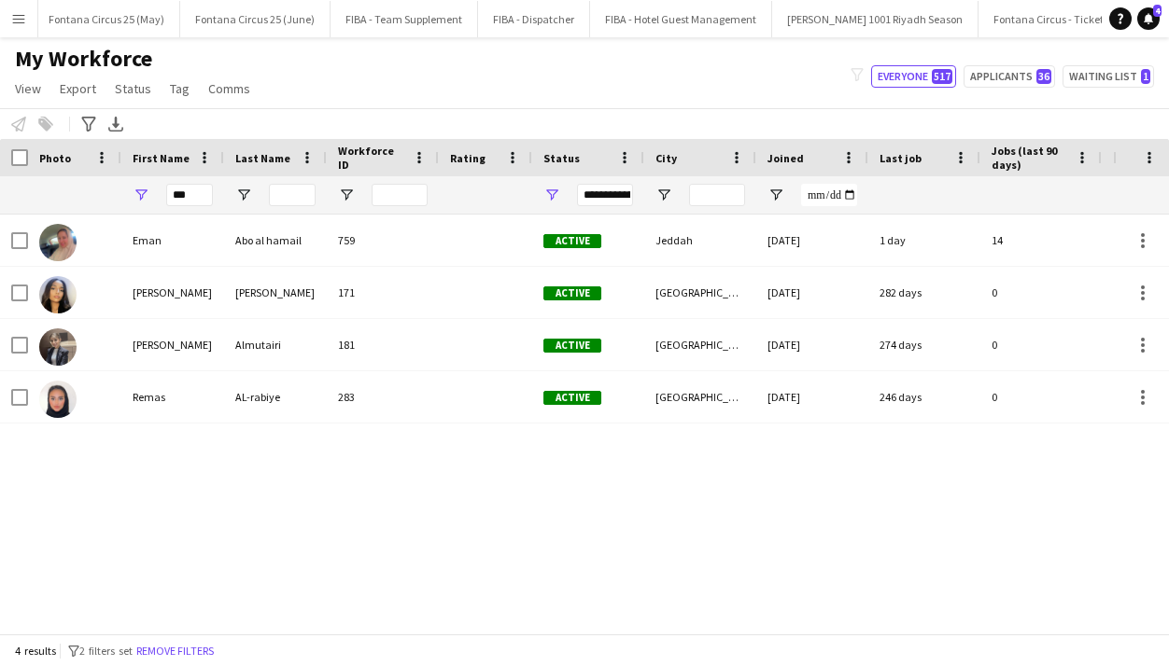
click at [578, 195] on div "**********" at bounding box center [605, 195] width 56 height 22
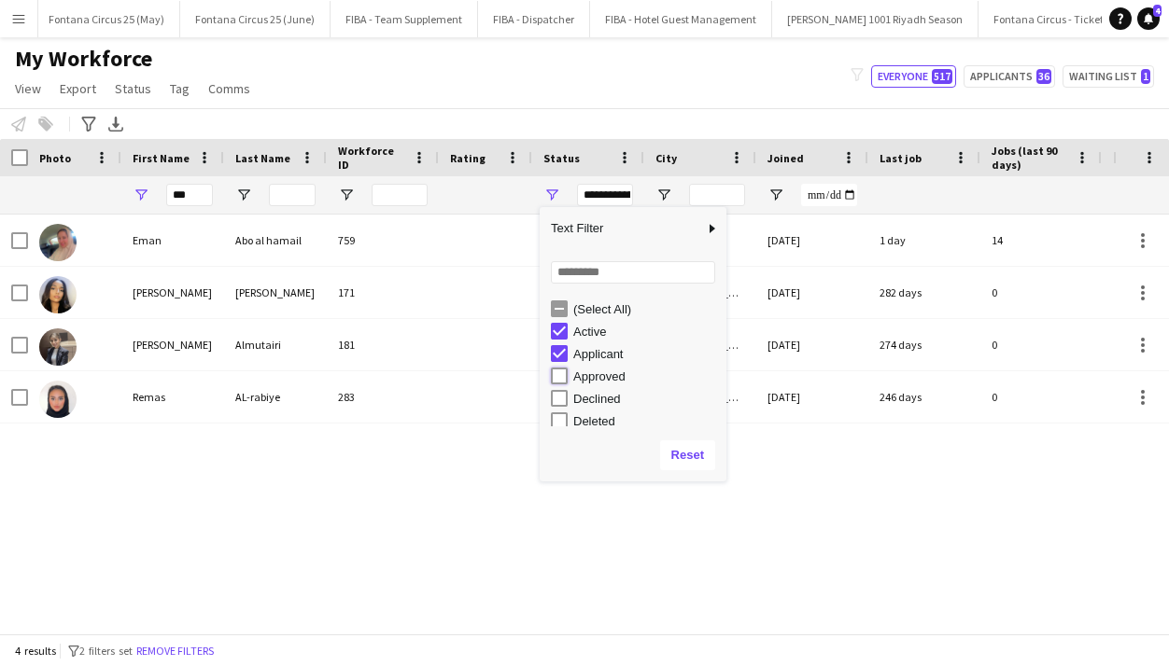
type input "**********"
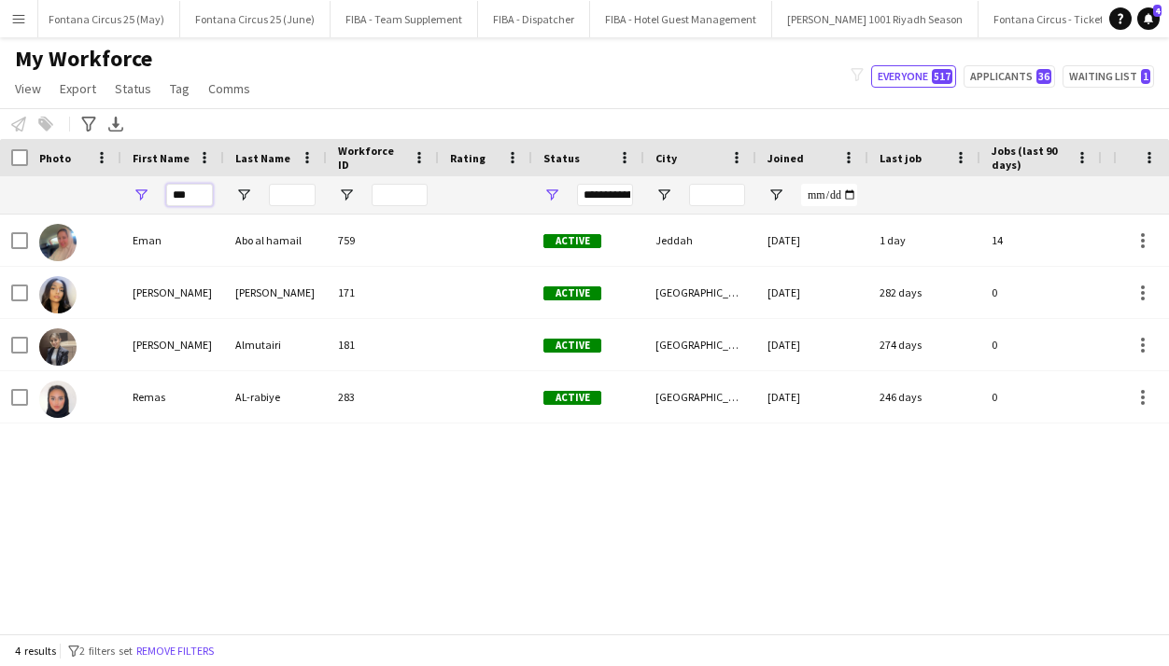
click at [183, 198] on input "***" at bounding box center [189, 195] width 47 height 22
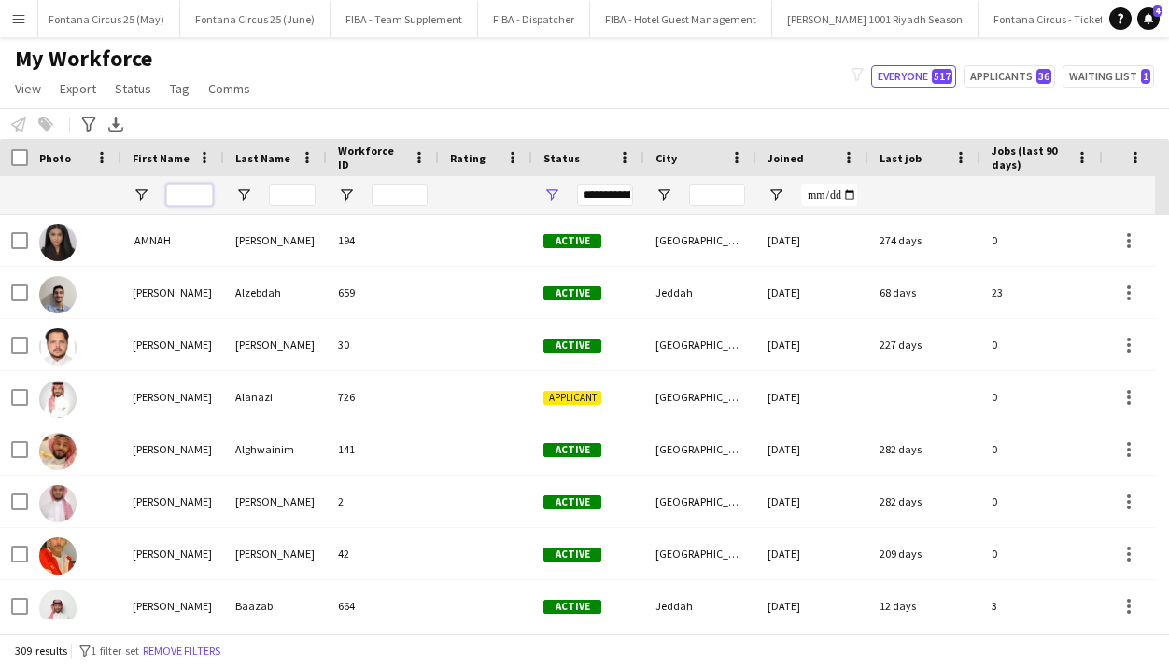
click at [199, 189] on input "First Name Filter Input" at bounding box center [189, 195] width 47 height 22
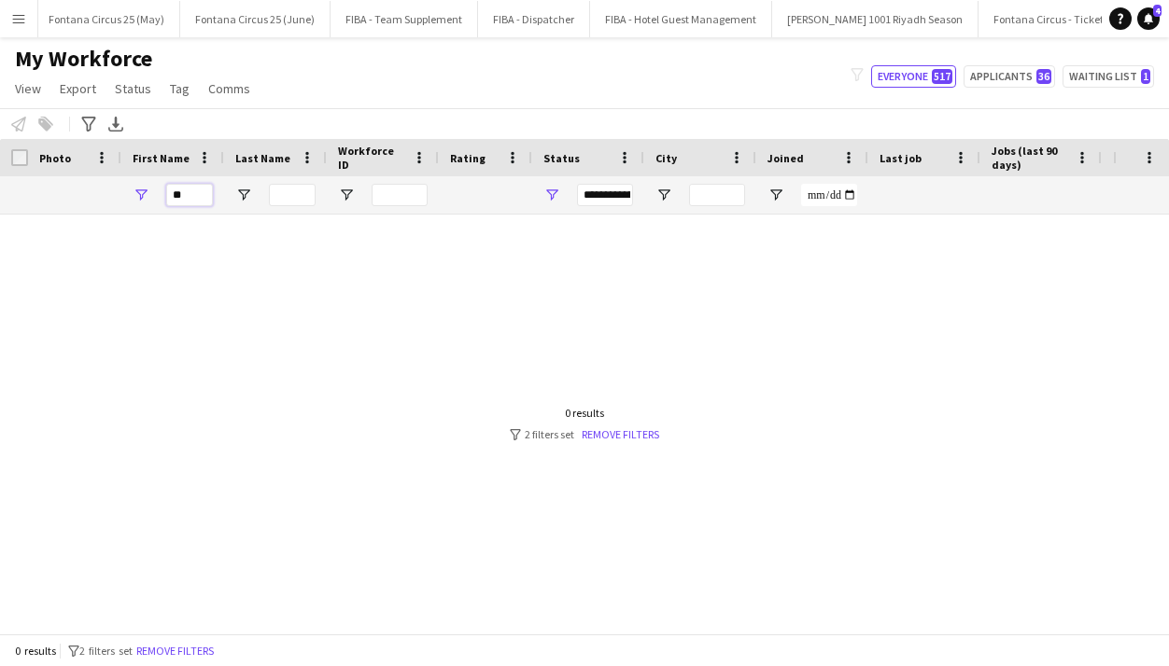
type input "*"
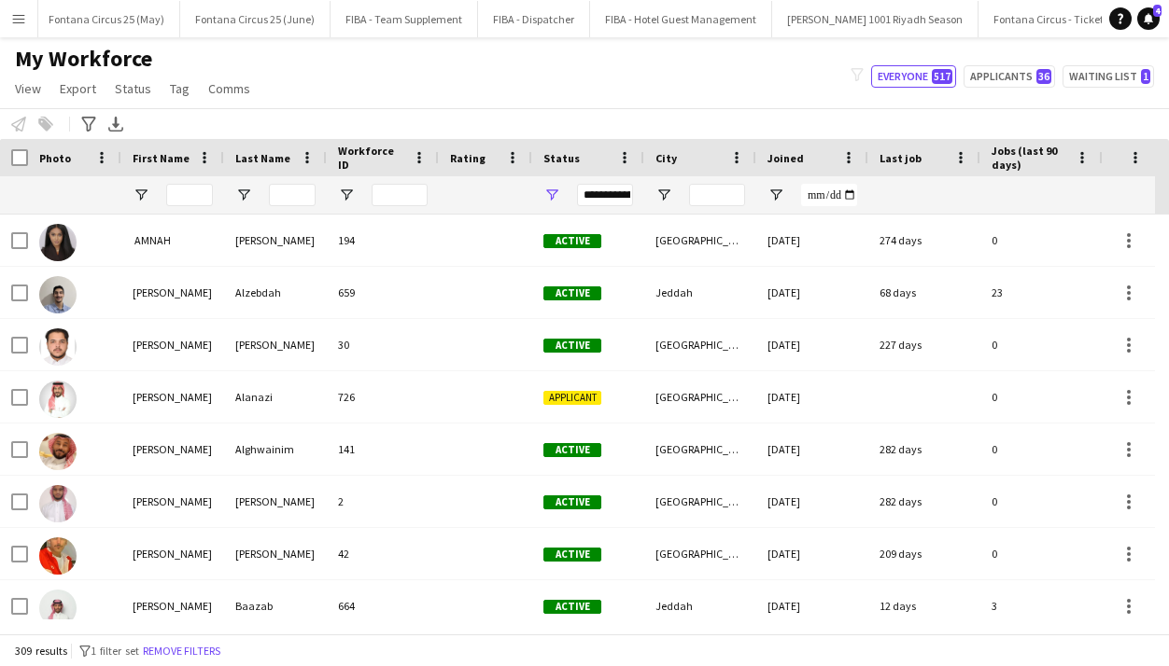
click at [578, 194] on div "**********" at bounding box center [605, 195] width 56 height 22
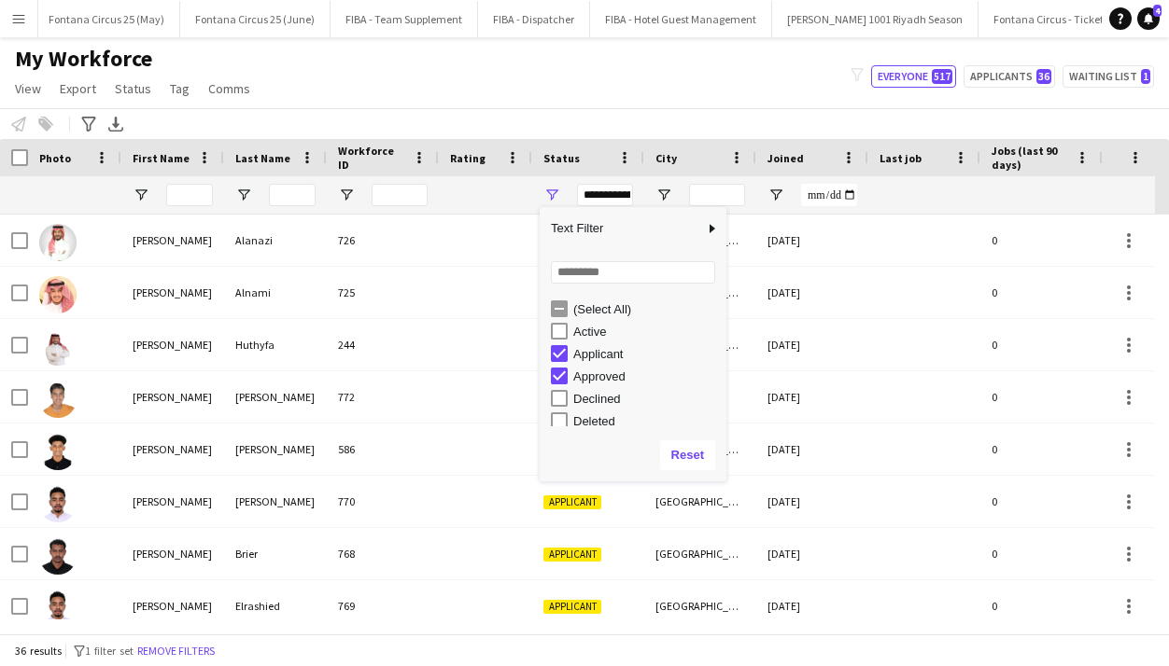
click at [408, 112] on div "Notify workforce Add to tag Select at least one crew to tag him or her. Advance…" at bounding box center [584, 123] width 1169 height 31
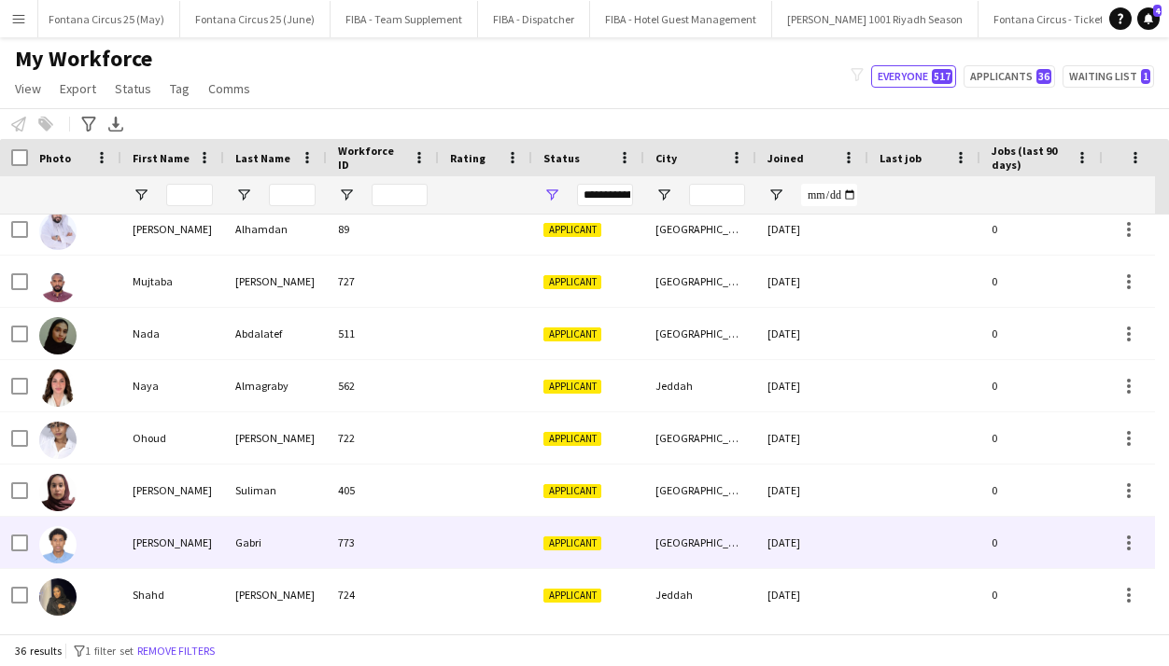
scroll to position [0, 0]
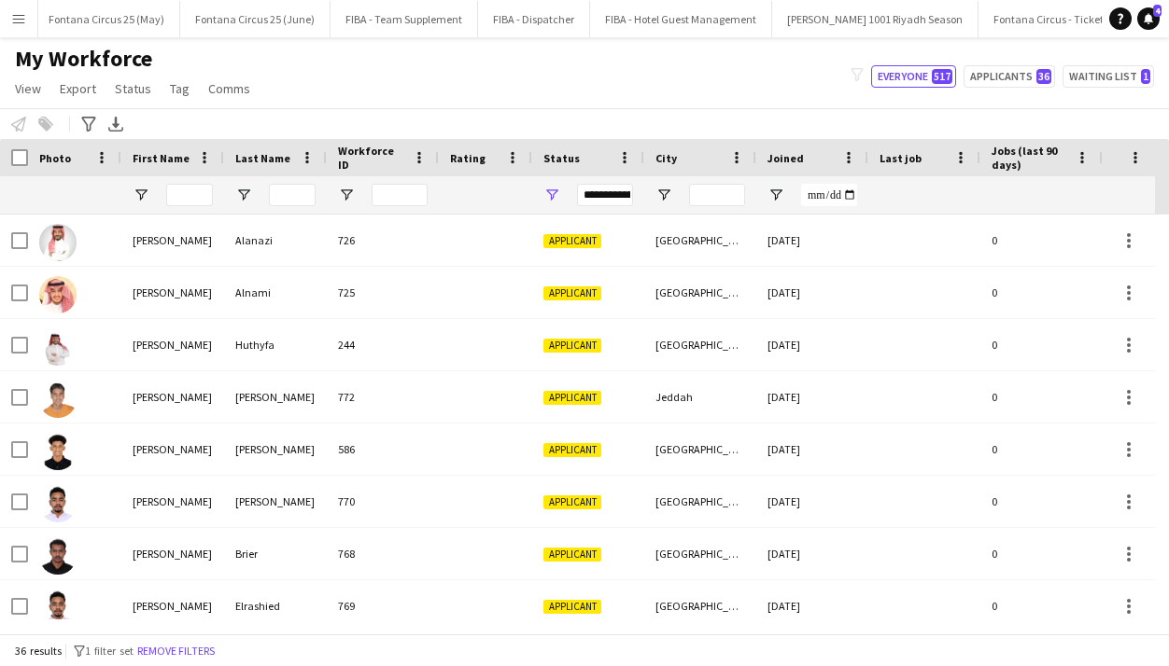
click at [578, 200] on div "**********" at bounding box center [605, 195] width 56 height 22
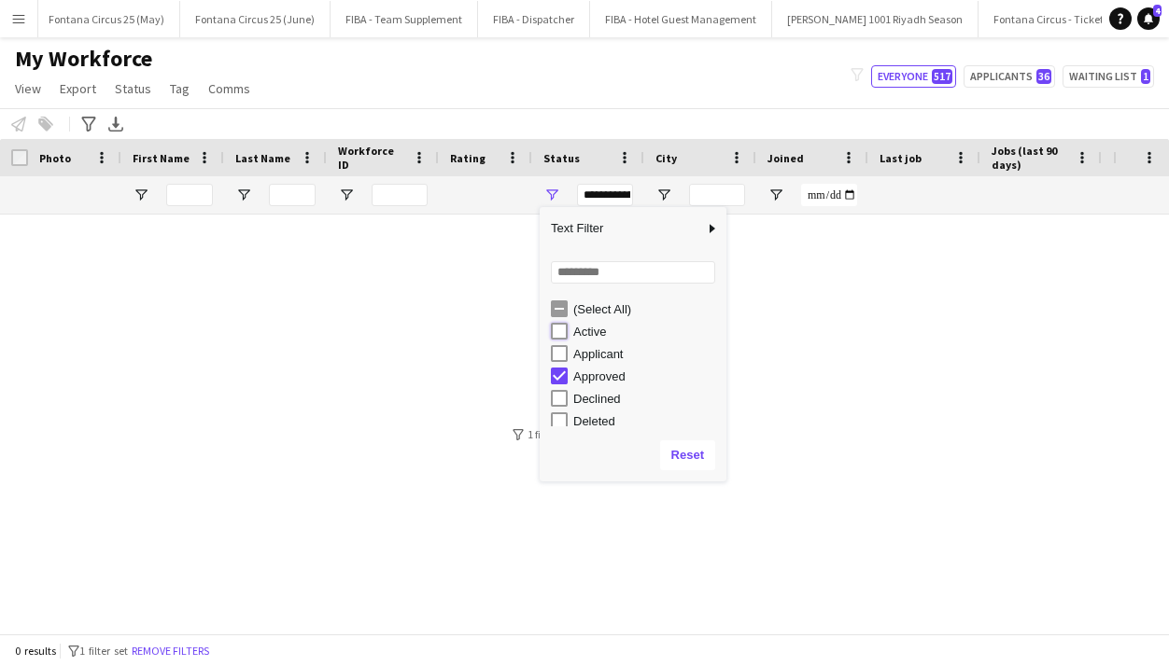
type input "**********"
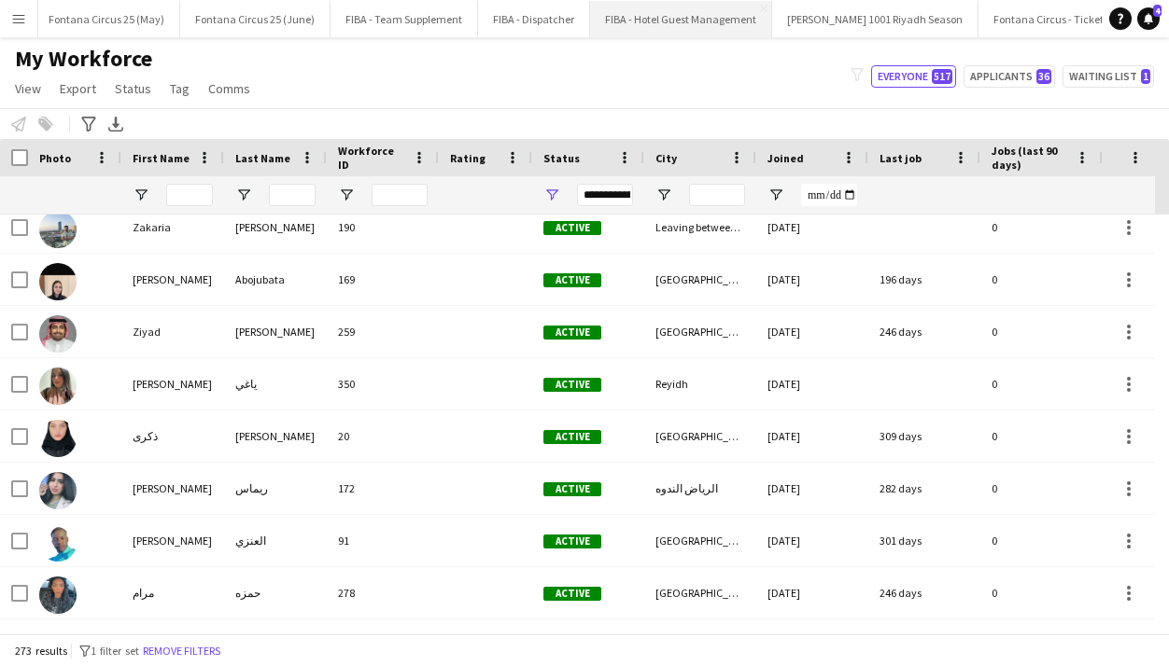
click at [578, 26] on button "FIBA - Hotel Guest Management Close" at bounding box center [681, 19] width 182 height 36
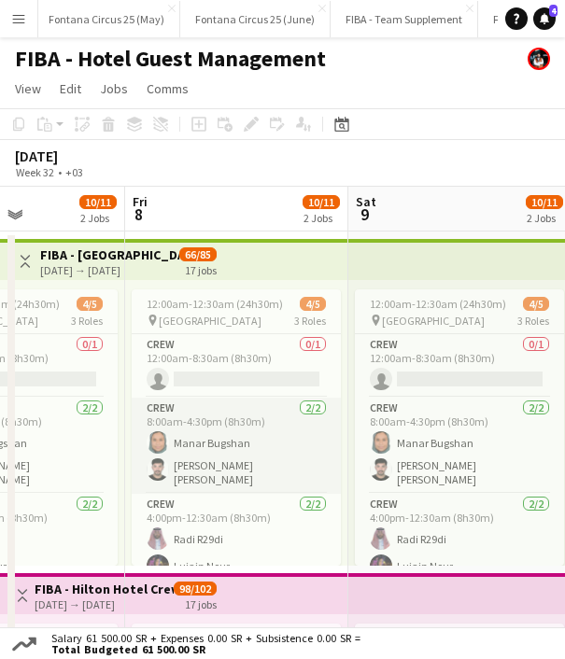
click at [212, 445] on app-card-role "Crew [DATE] 8:00am-4:30pm (8h30m) Manar [PERSON_NAME] [PERSON_NAME]" at bounding box center [236, 446] width 209 height 96
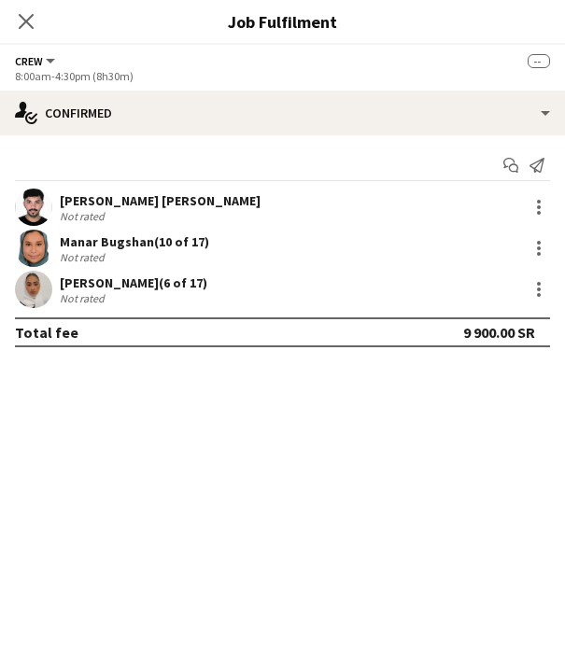
click at [147, 196] on div "[PERSON_NAME] [PERSON_NAME]" at bounding box center [160, 200] width 201 height 17
click at [49, 203] on app-user-avatar at bounding box center [33, 207] width 37 height 37
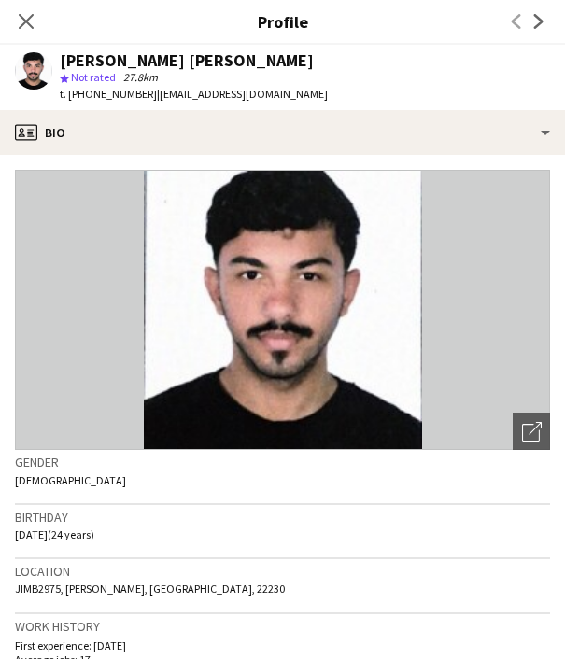
click at [112, 90] on span "t. [PHONE_NUMBER]" at bounding box center [108, 94] width 97 height 14
click at [119, 91] on span "t. [PHONE_NUMBER]" at bounding box center [108, 94] width 97 height 14
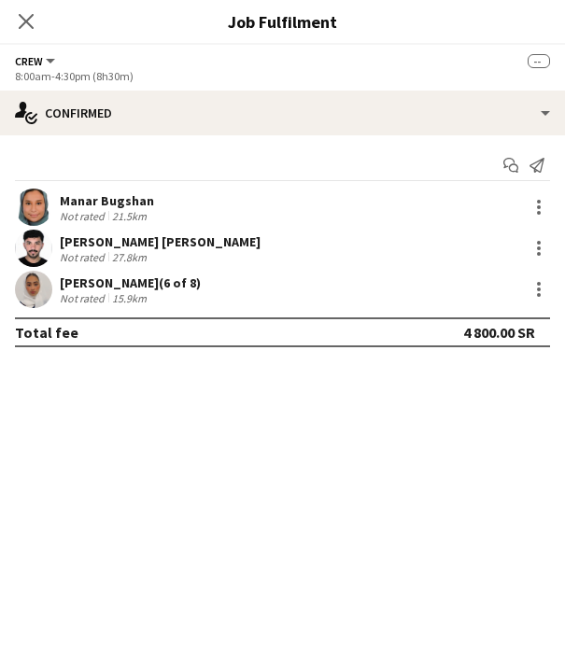
click at [106, 206] on div "Manar Bugshan" at bounding box center [107, 200] width 94 height 17
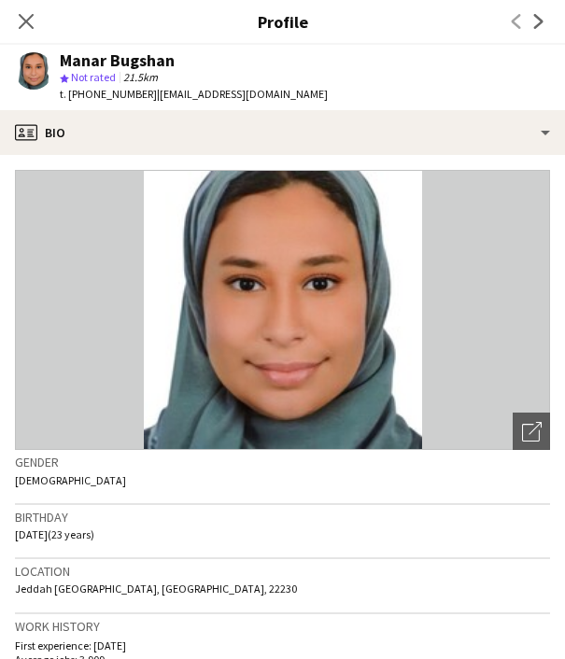
click at [105, 90] on span "t. [PHONE_NUMBER]" at bounding box center [108, 94] width 97 height 14
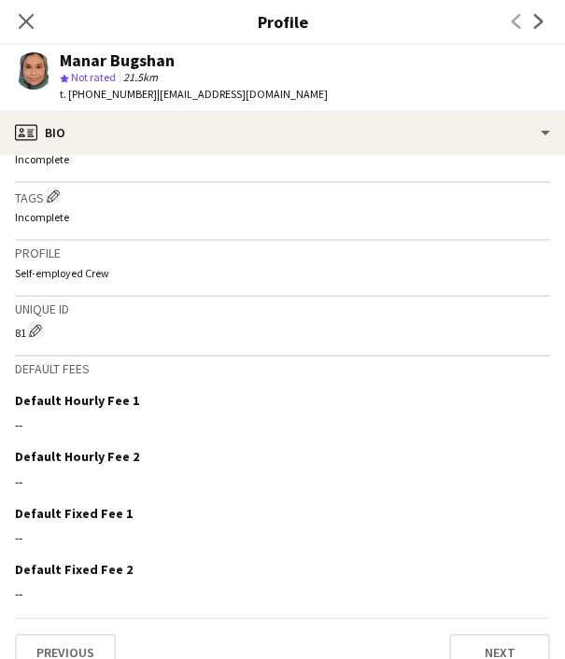
scroll to position [727, 0]
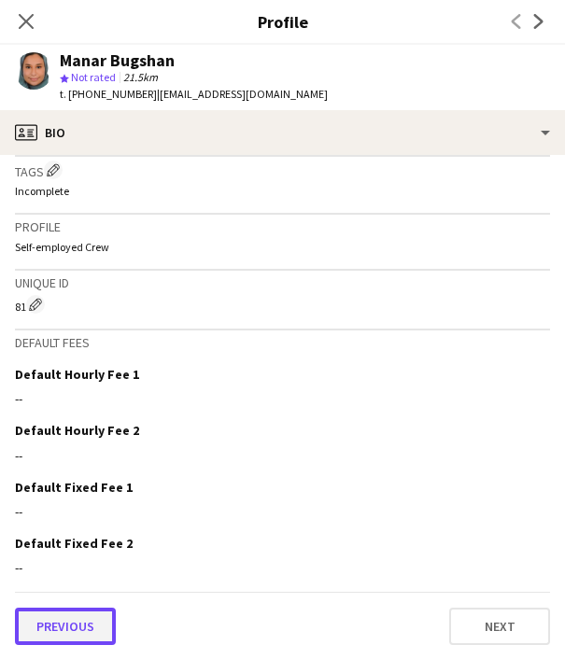
click at [59, 627] on button "Previous" at bounding box center [65, 626] width 101 height 37
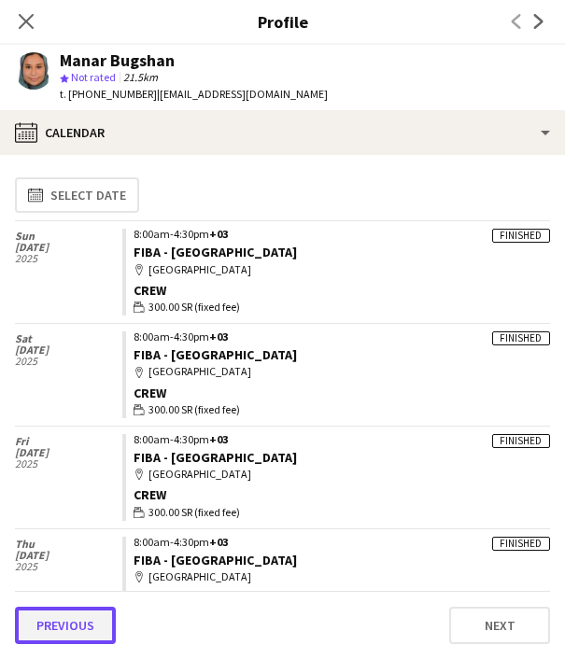
click at [59, 625] on button "Previous" at bounding box center [65, 625] width 101 height 37
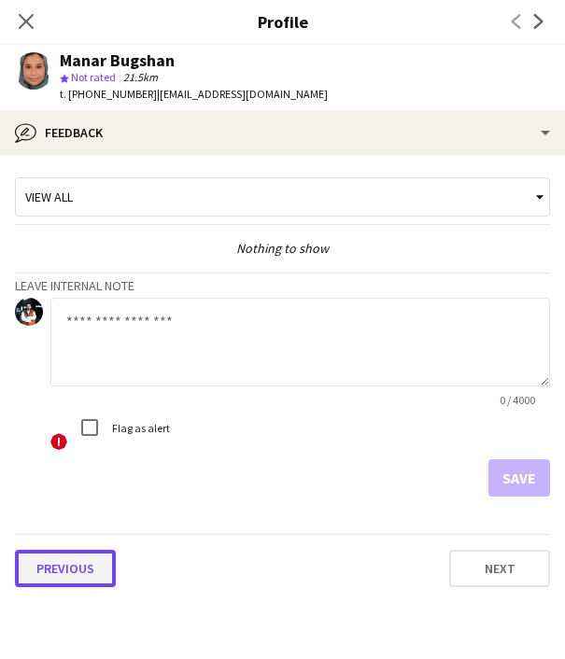
click at [63, 578] on button "Previous" at bounding box center [65, 568] width 101 height 37
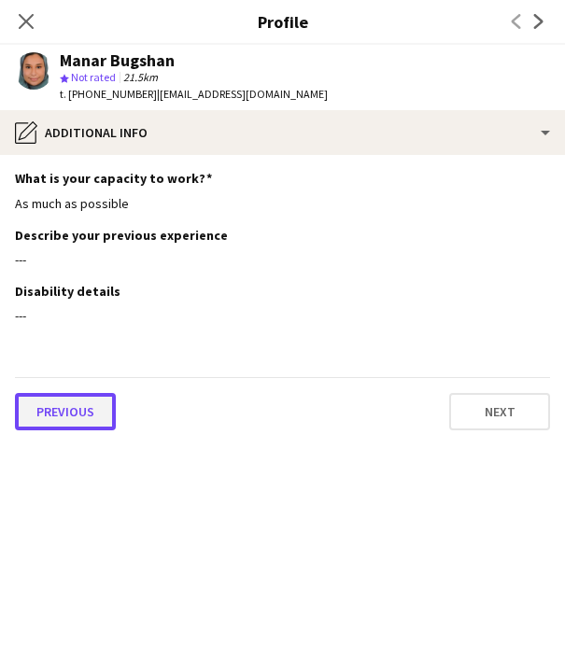
click at [45, 394] on button "Previous" at bounding box center [65, 411] width 101 height 37
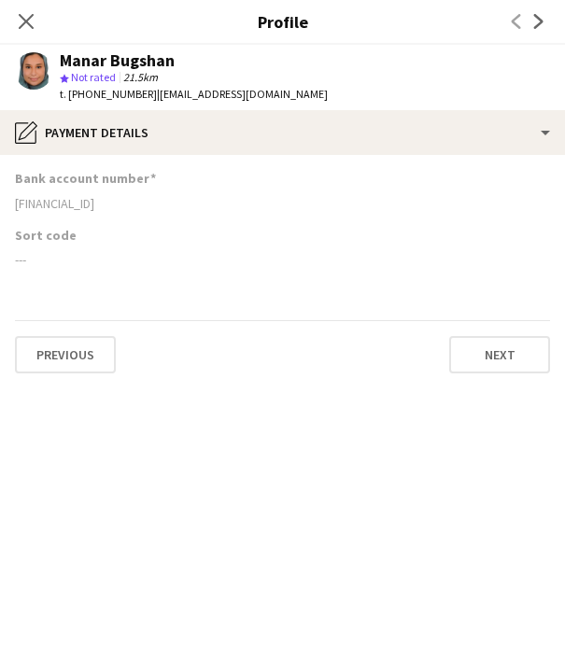
click at [102, 206] on div "[FINANCIAL_ID]" at bounding box center [282, 203] width 535 height 17
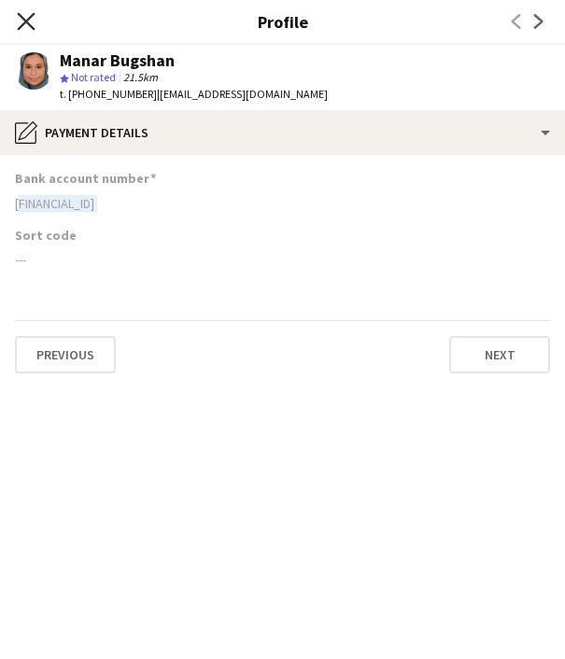
click at [31, 21] on icon "Close pop-in" at bounding box center [26, 21] width 18 height 18
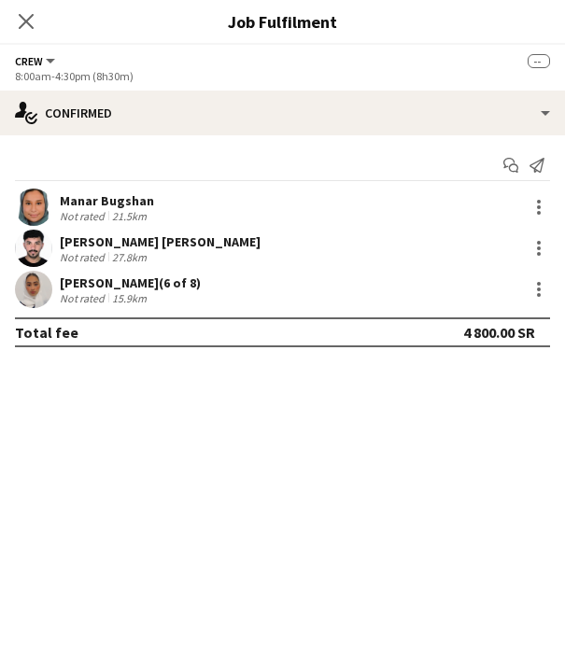
click at [105, 239] on div "[PERSON_NAME] [PERSON_NAME]" at bounding box center [160, 241] width 201 height 17
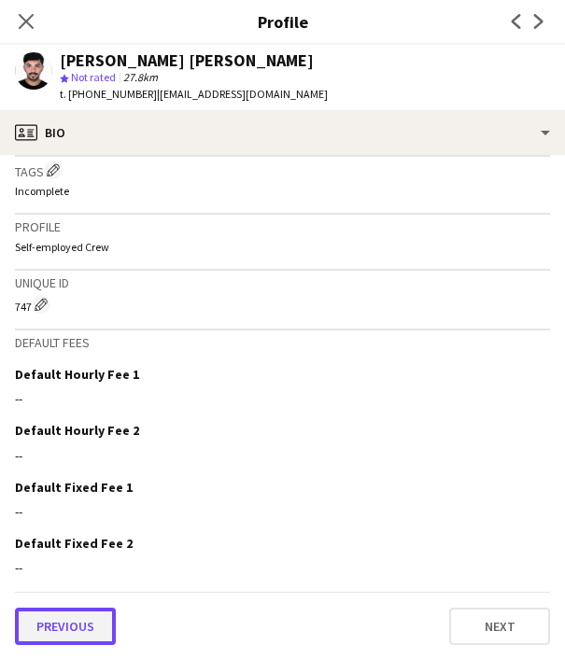
click at [59, 615] on button "Previous" at bounding box center [65, 626] width 101 height 37
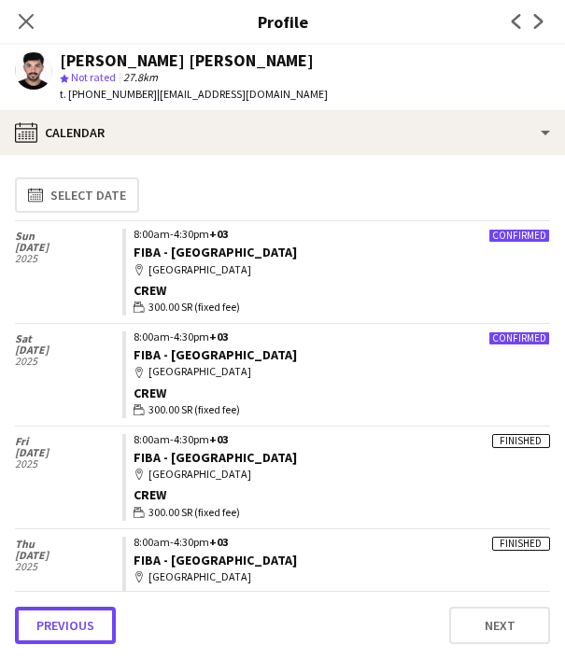
click at [59, 615] on button "Previous" at bounding box center [65, 625] width 101 height 37
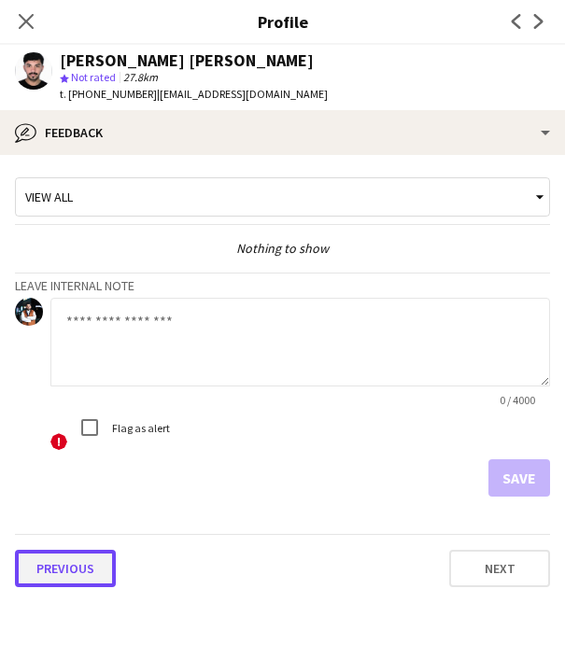
click at [72, 563] on button "Previous" at bounding box center [65, 568] width 101 height 37
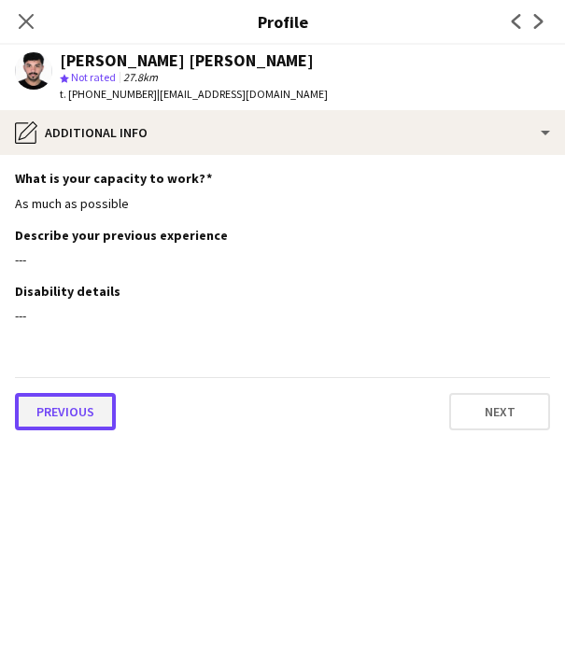
click at [61, 405] on button "Previous" at bounding box center [65, 411] width 101 height 37
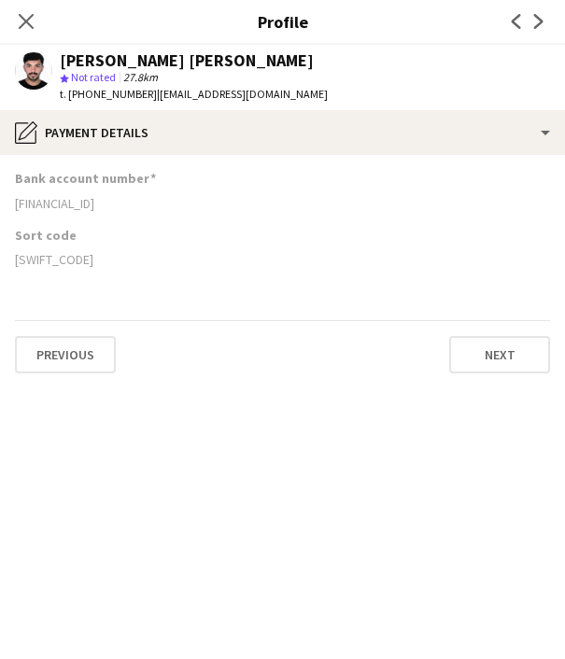
click at [71, 206] on div "[FINANCIAL_ID]" at bounding box center [282, 203] width 535 height 17
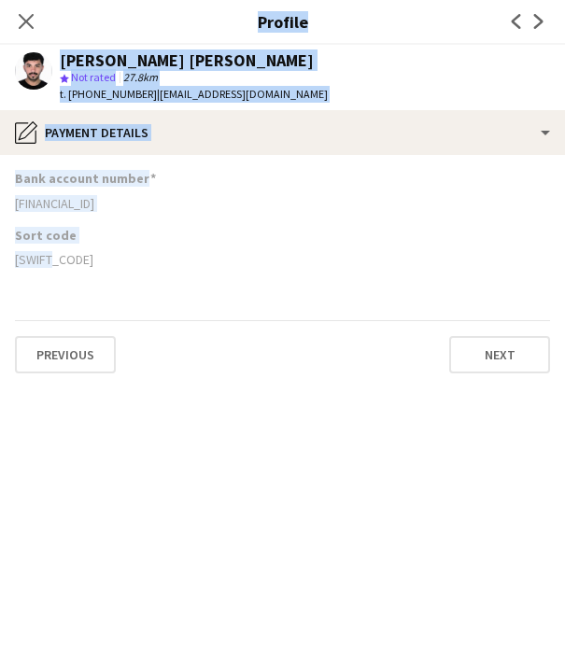
drag, startPoint x: 44, startPoint y: 264, endPoint x: -3, endPoint y: 265, distance: 46.7
click at [0, 265] on html "Menu Boards Boards Boards All jobs Status Workforce Workforce My Workforce Recr…" at bounding box center [282, 636] width 565 height 1273
drag, startPoint x: 0, startPoint y: 265, endPoint x: 31, endPoint y: 268, distance: 30.9
click at [31, 268] on div "Sort code [SWIFT_CODE]" at bounding box center [282, 255] width 535 height 56
click at [17, 259] on div "[SWIFT_CODE]" at bounding box center [282, 259] width 535 height 17
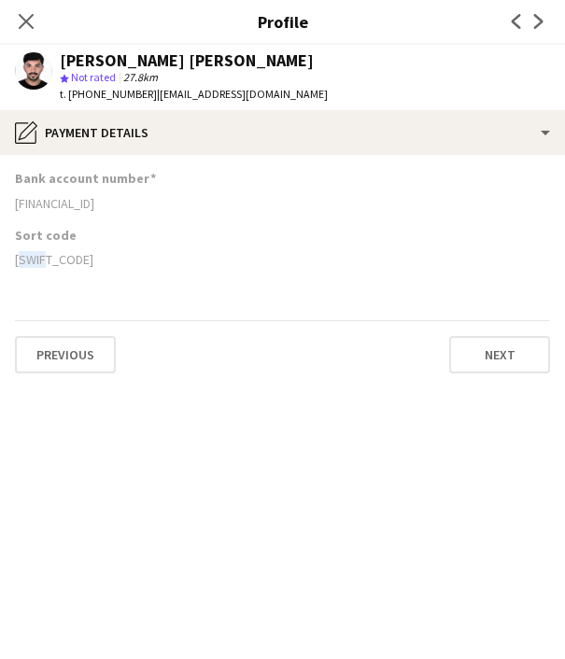
drag, startPoint x: 17, startPoint y: 259, endPoint x: 43, endPoint y: 263, distance: 26.5
click at [43, 263] on div "[SWIFT_CODE]" at bounding box center [282, 259] width 535 height 17
click at [123, 96] on span "t. [PHONE_NUMBER]" at bounding box center [108, 94] width 97 height 14
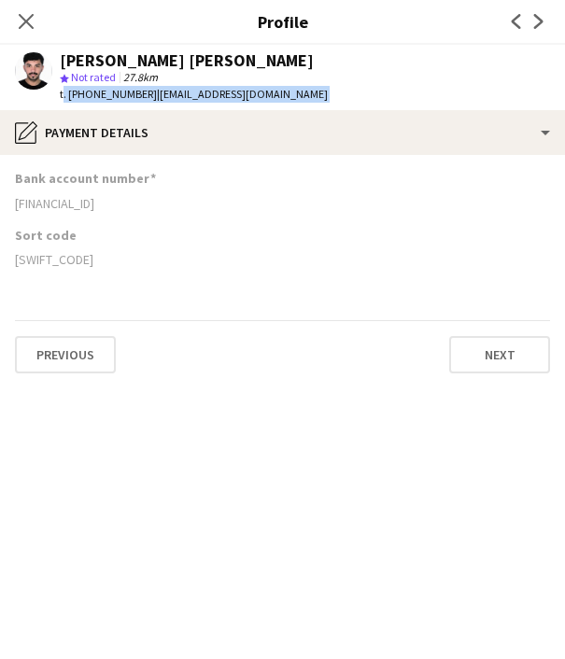
click at [123, 96] on span "t. [PHONE_NUMBER]" at bounding box center [108, 94] width 97 height 14
click at [128, 96] on span "t. [PHONE_NUMBER]" at bounding box center [108, 94] width 97 height 14
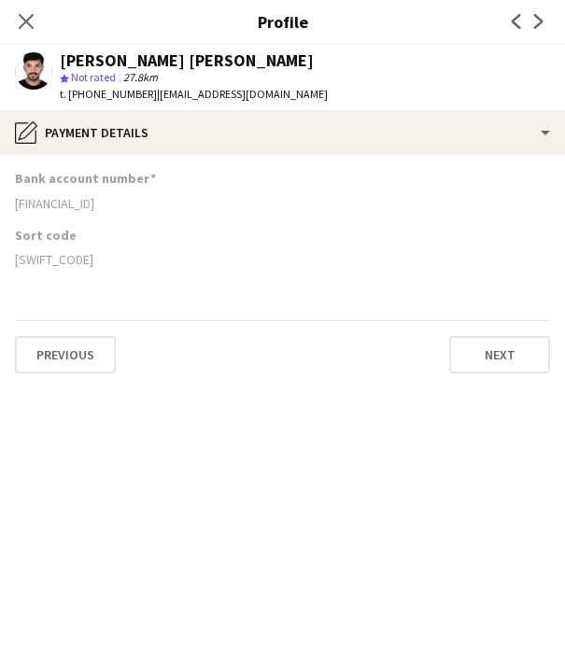
click at [128, 96] on span "t. [PHONE_NUMBER]" at bounding box center [108, 94] width 97 height 14
click at [21, 13] on icon "Close pop-in" at bounding box center [26, 21] width 18 height 18
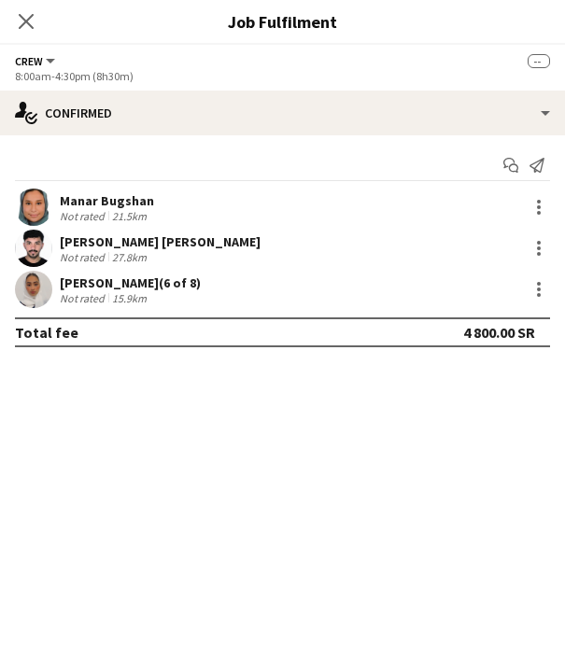
click at [85, 285] on div "[PERSON_NAME] (6 of 8)" at bounding box center [130, 282] width 141 height 17
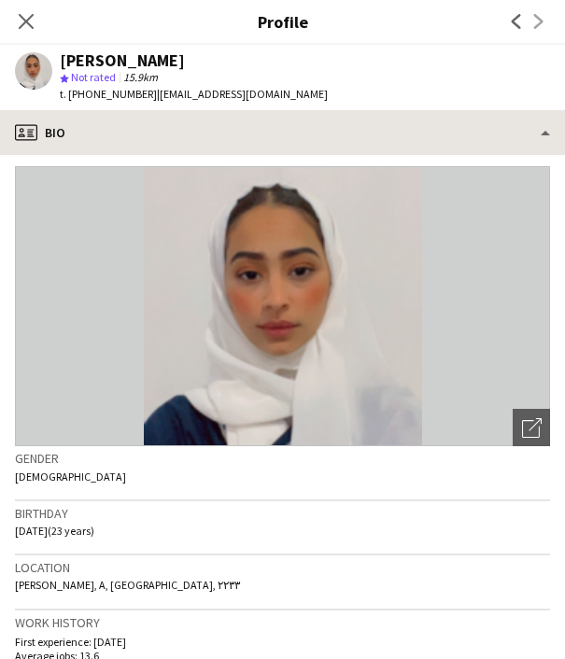
scroll to position [3, 0]
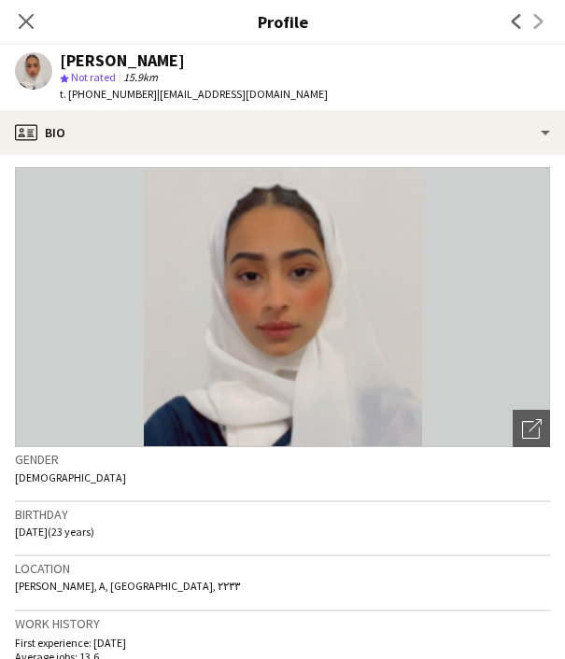
click at [100, 92] on span "t. [PHONE_NUMBER]" at bounding box center [108, 94] width 97 height 14
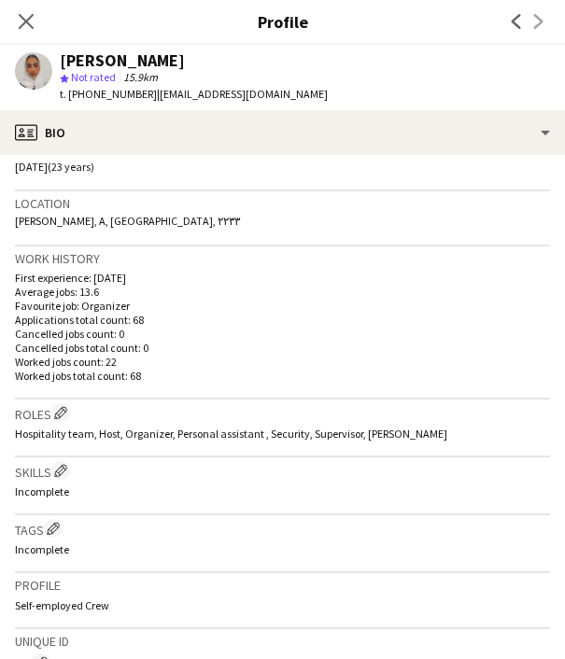
scroll to position [727, 0]
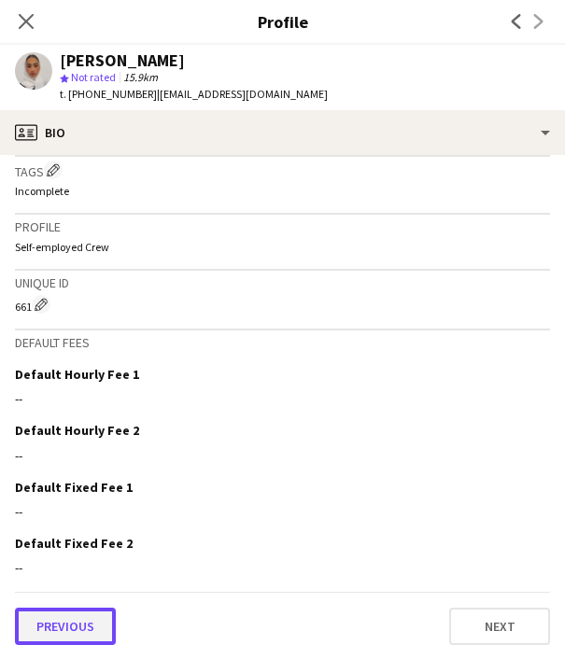
click at [79, 626] on button "Previous" at bounding box center [65, 626] width 101 height 37
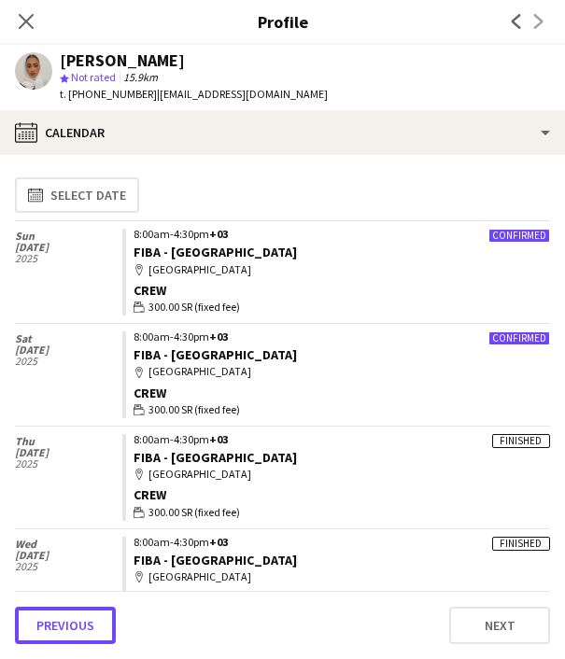
click at [79, 626] on button "Previous" at bounding box center [65, 625] width 101 height 37
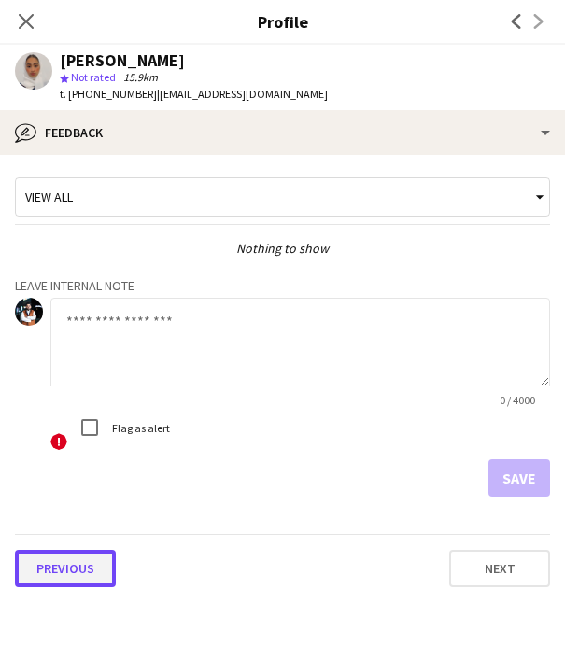
drag, startPoint x: 79, startPoint y: 626, endPoint x: 56, endPoint y: 559, distance: 71.1
click at [56, 559] on button "Previous" at bounding box center [65, 568] width 101 height 37
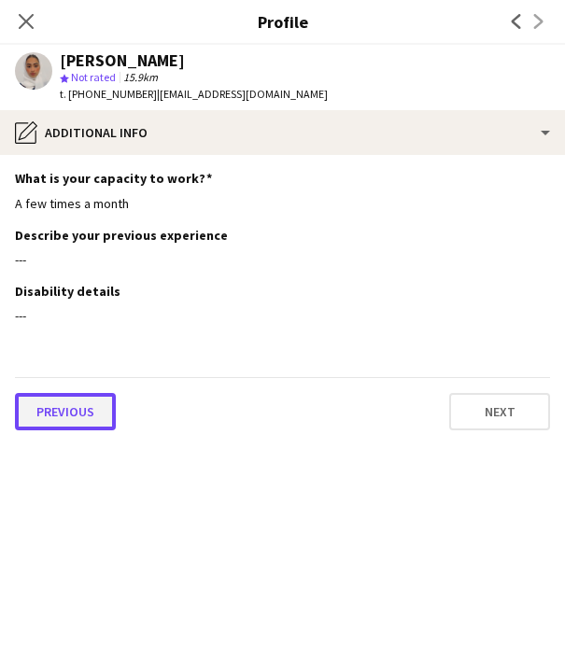
click at [49, 407] on button "Previous" at bounding box center [65, 411] width 101 height 37
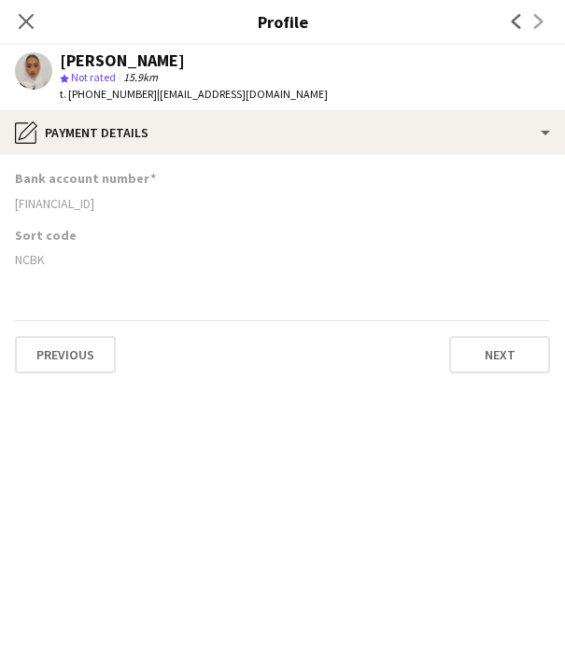
click at [56, 206] on div "[FINANCIAL_ID]" at bounding box center [282, 203] width 535 height 17
click at [32, 260] on div "NCBK" at bounding box center [282, 259] width 535 height 17
click at [27, 19] on icon "Close pop-in" at bounding box center [26, 21] width 18 height 18
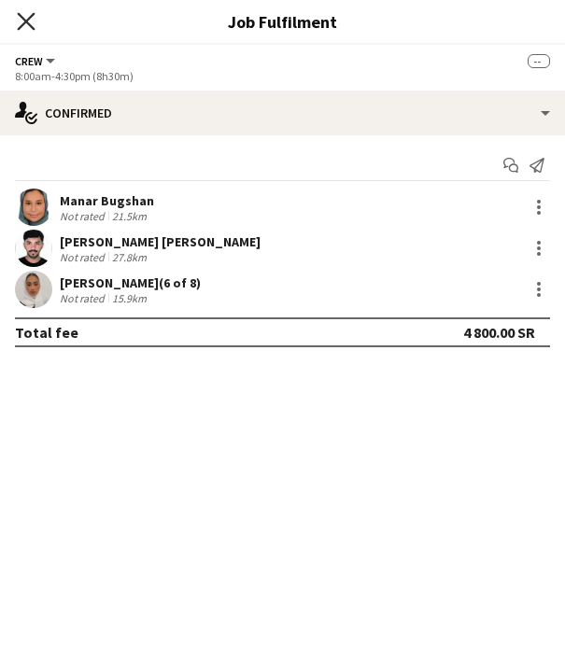
click at [21, 16] on icon at bounding box center [26, 21] width 18 height 18
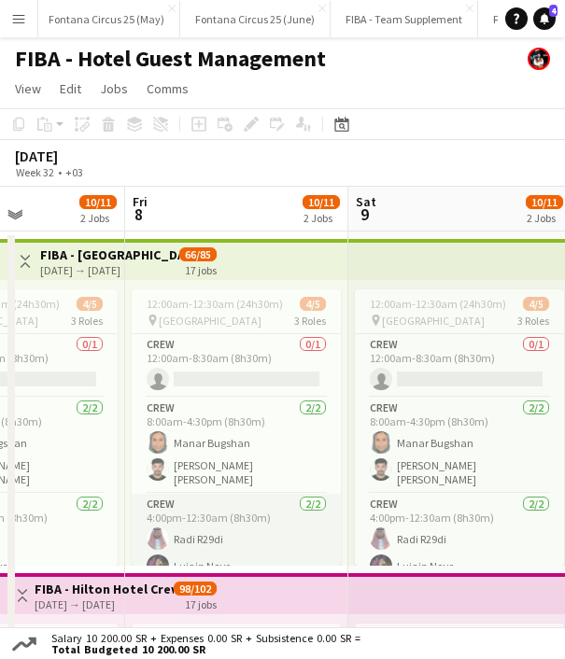
click at [190, 532] on app-card-role "Crew [DATE] 4:00pm-12:30am (8h30m) Radi R29di Lujain Nour" at bounding box center [236, 539] width 209 height 91
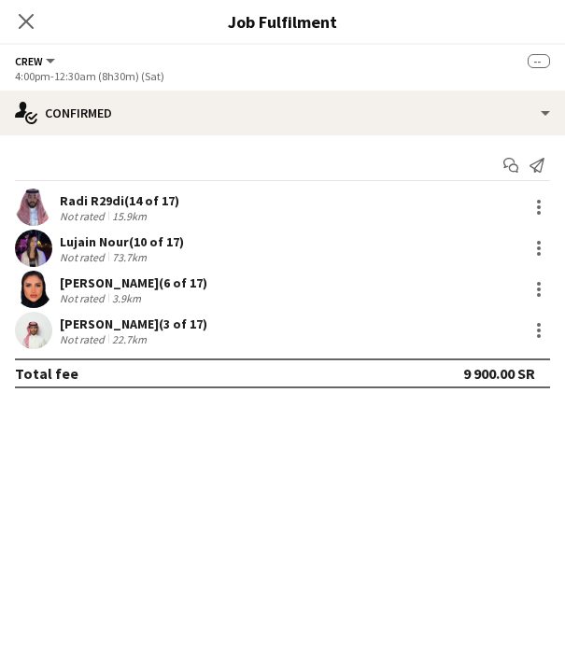
click at [76, 205] on div "Radi R29di (14 of 17)" at bounding box center [119, 200] width 119 height 17
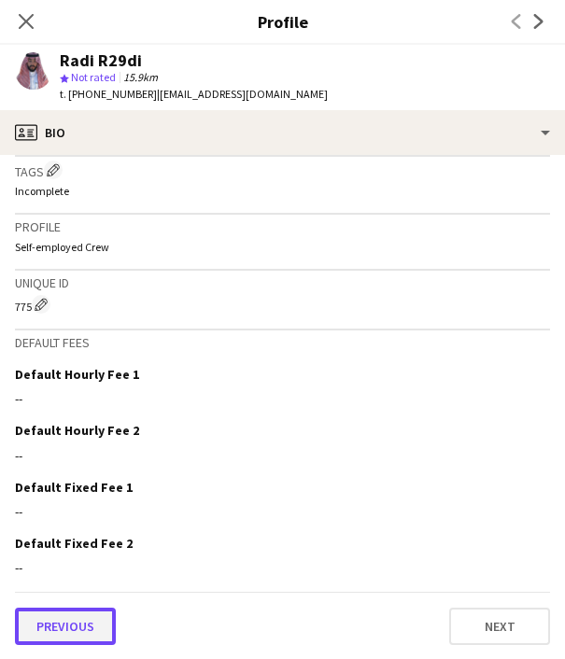
click at [84, 625] on button "Previous" at bounding box center [65, 626] width 101 height 37
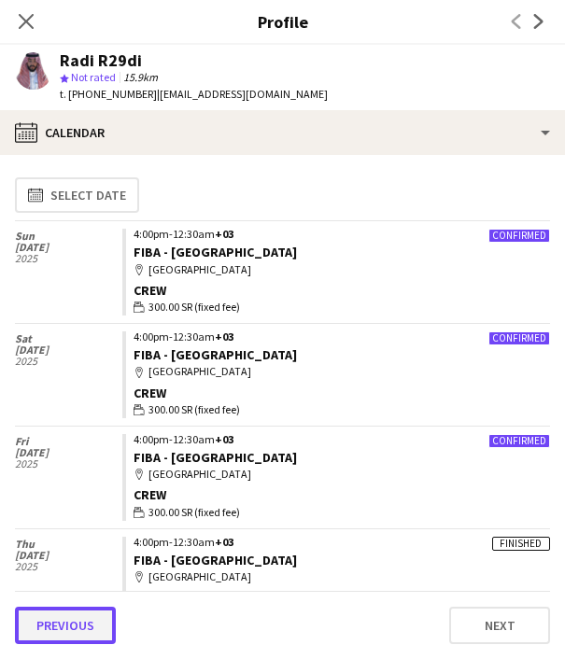
click at [80, 620] on button "Previous" at bounding box center [65, 625] width 101 height 37
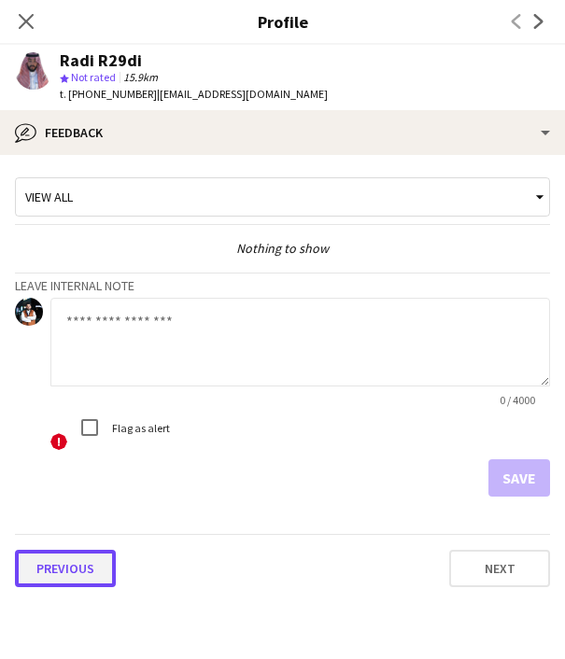
click at [63, 571] on button "Previous" at bounding box center [65, 568] width 101 height 37
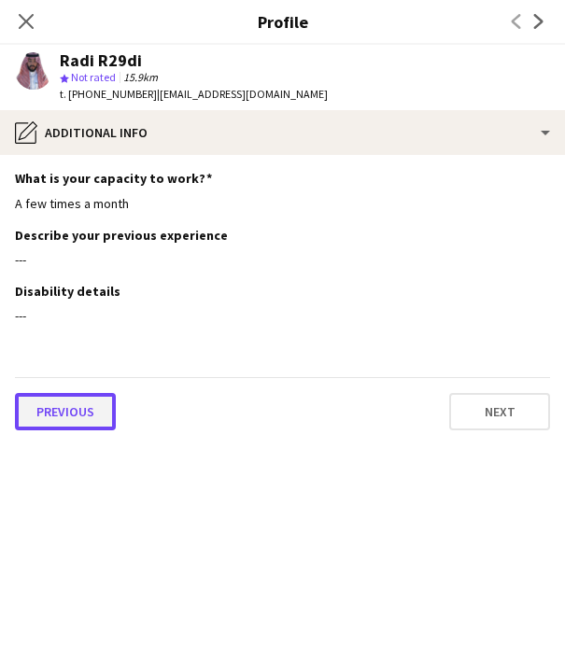
click at [64, 413] on button "Previous" at bounding box center [65, 411] width 101 height 37
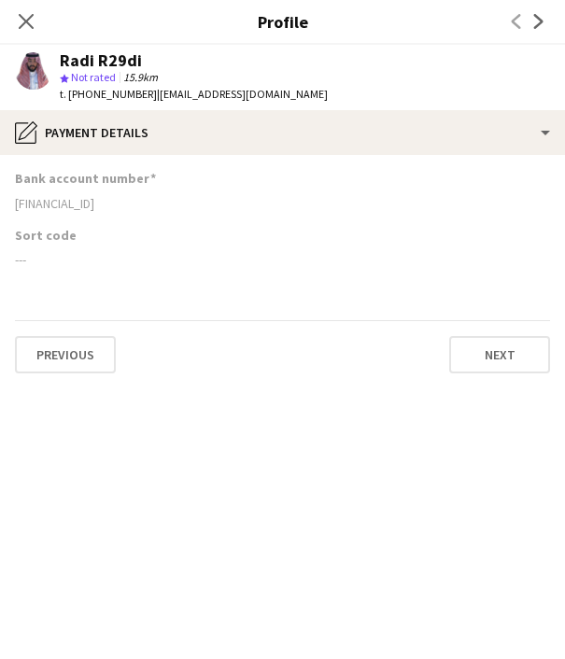
click at [67, 210] on div "[FINANCIAL_ID]" at bounding box center [282, 203] width 535 height 17
click at [102, 86] on div "t. [PHONE_NUMBER] | [EMAIL_ADDRESS][DOMAIN_NAME]" at bounding box center [194, 94] width 268 height 17
click at [99, 95] on span "t. [PHONE_NUMBER]" at bounding box center [108, 94] width 97 height 14
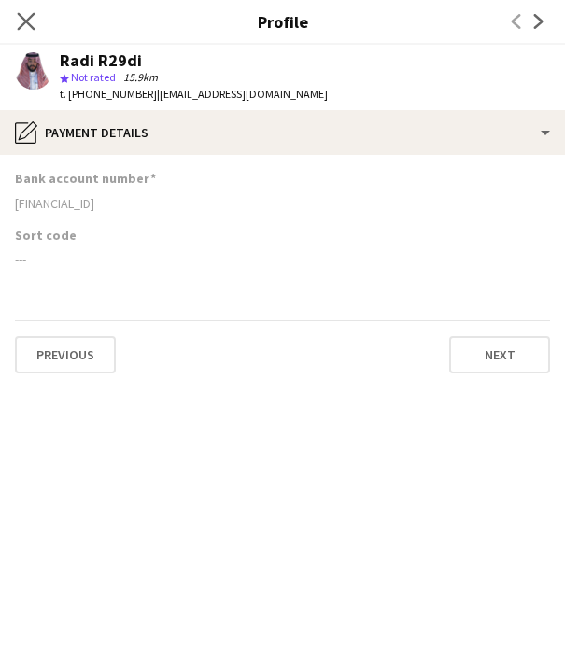
click at [26, 10] on app-icon "Close pop-in" at bounding box center [26, 21] width 27 height 27
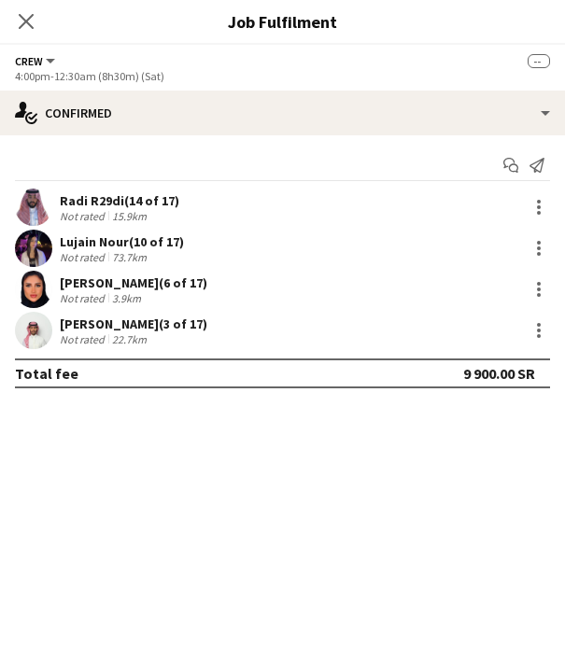
click at [119, 243] on div "[PERSON_NAME] (10 of 17)" at bounding box center [122, 241] width 124 height 17
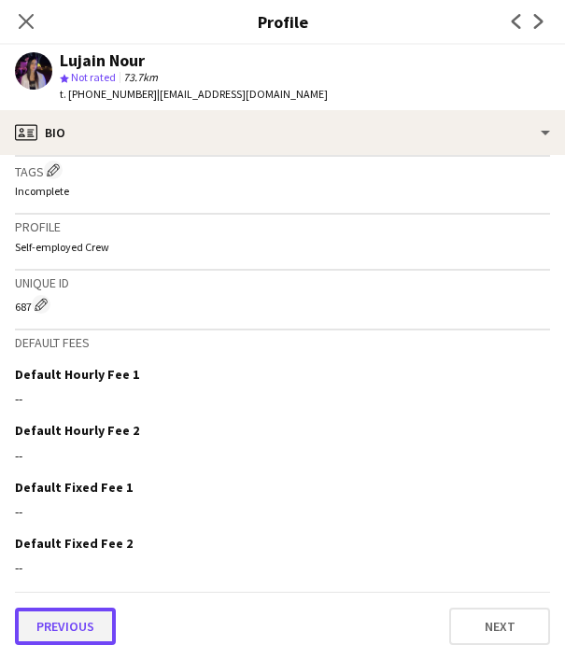
click at [65, 642] on button "Previous" at bounding box center [65, 626] width 101 height 37
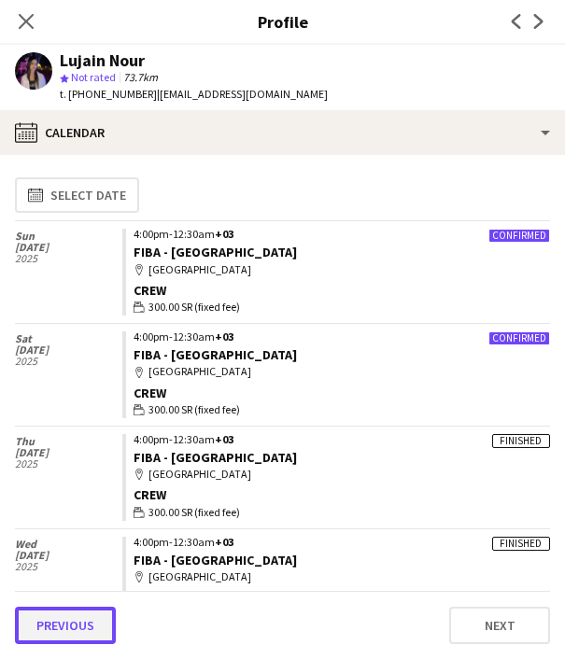
click at [66, 624] on button "Previous" at bounding box center [65, 625] width 101 height 37
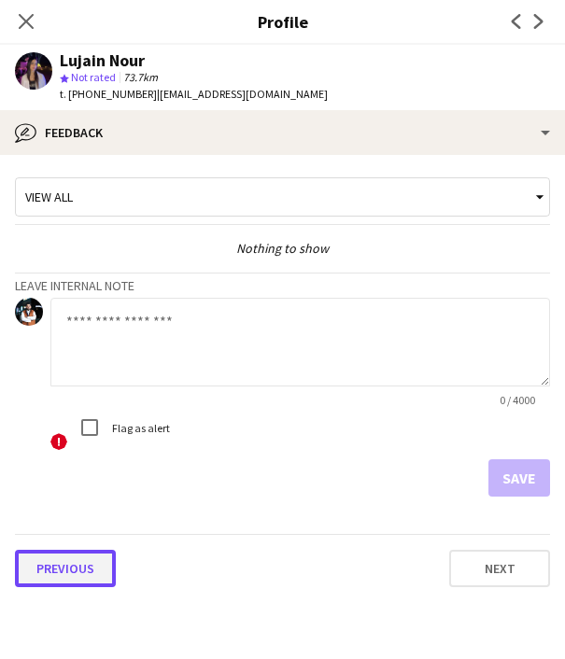
click at [68, 560] on button "Previous" at bounding box center [65, 568] width 101 height 37
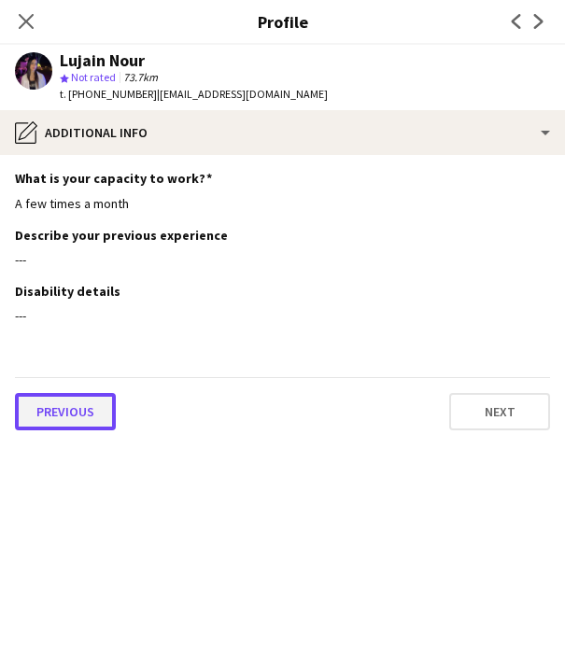
click at [62, 414] on button "Previous" at bounding box center [65, 411] width 101 height 37
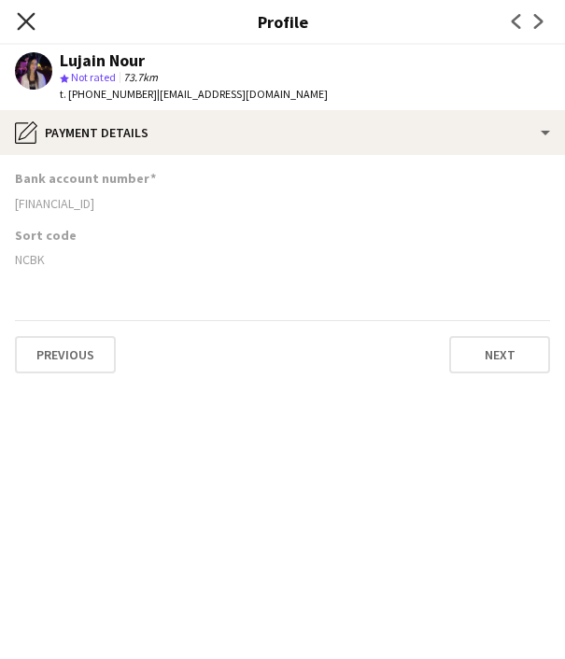
click at [25, 29] on icon "Close pop-in" at bounding box center [26, 21] width 18 height 18
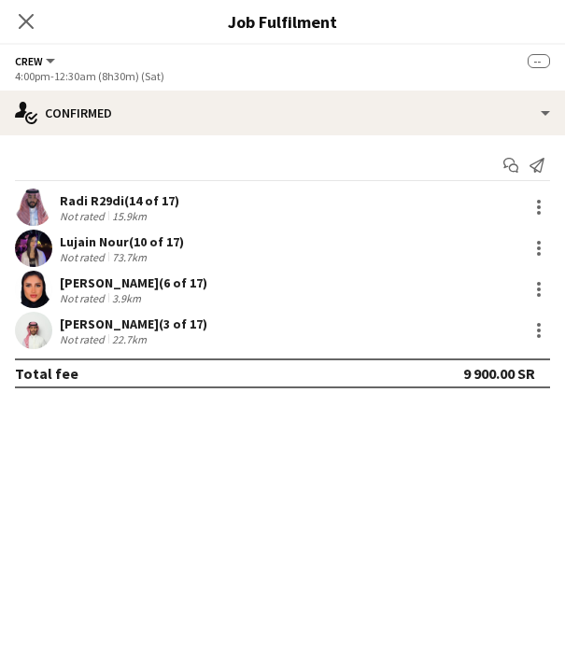
click at [119, 284] on div "[PERSON_NAME] (6 of 17)" at bounding box center [133, 282] width 147 height 17
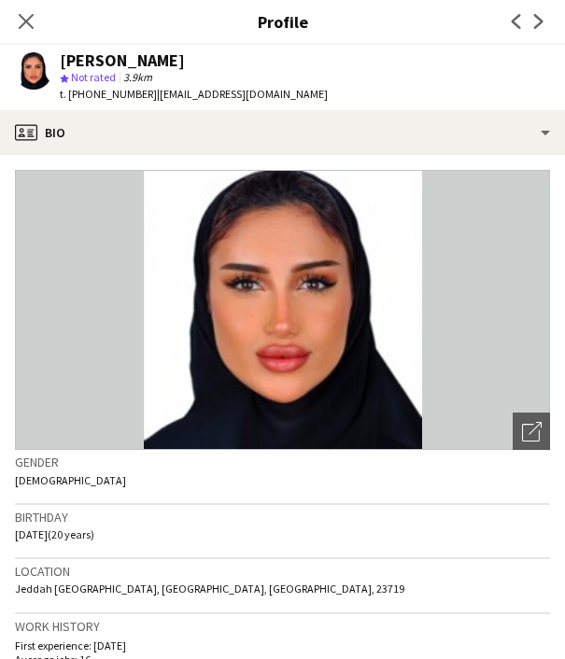
click at [113, 91] on span "t. [PHONE_NUMBER]" at bounding box center [108, 94] width 97 height 14
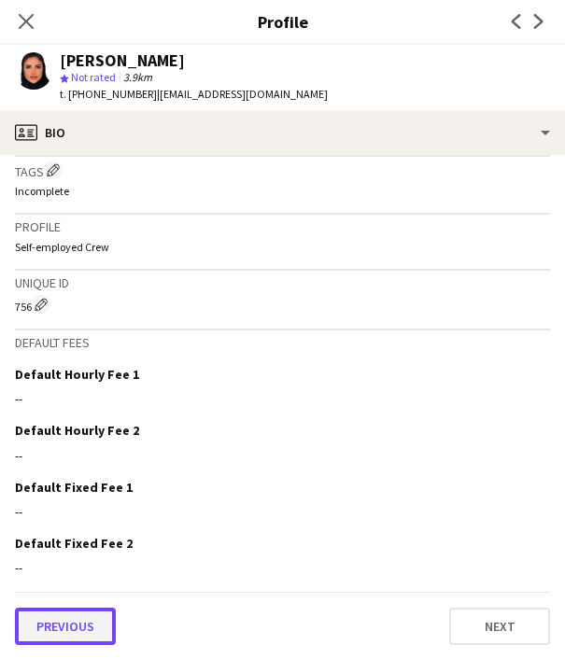
click at [64, 614] on button "Previous" at bounding box center [65, 626] width 101 height 37
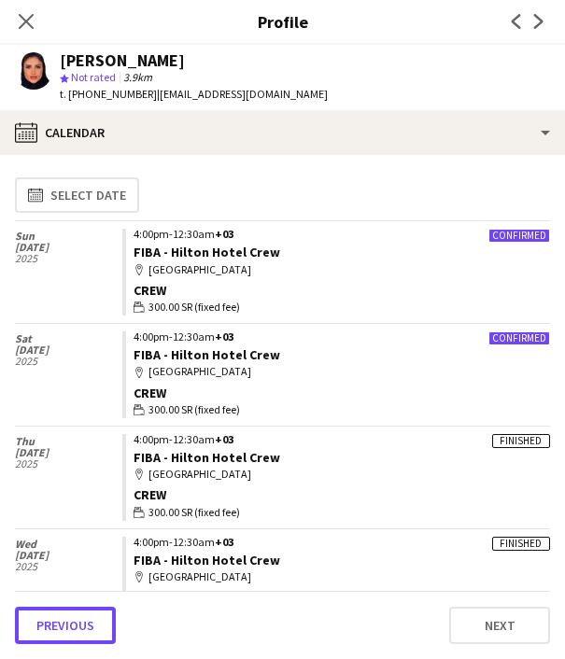
click at [64, 614] on button "Previous" at bounding box center [65, 625] width 101 height 37
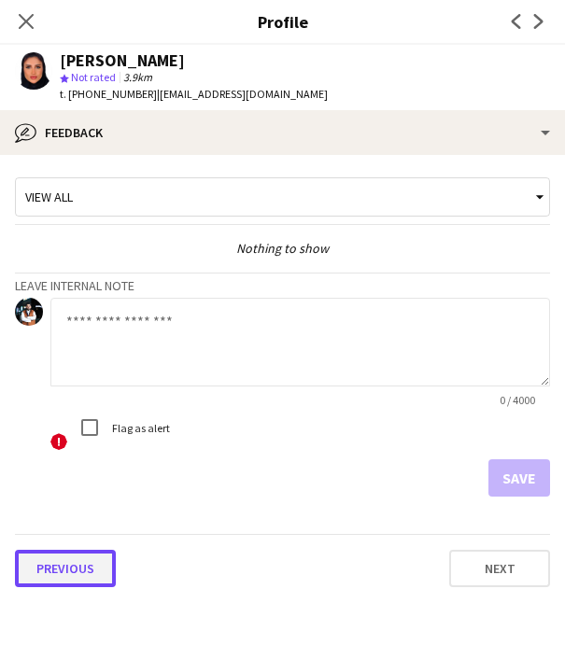
drag, startPoint x: 64, startPoint y: 614, endPoint x: 39, endPoint y: 554, distance: 65.7
click at [39, 554] on button "Previous" at bounding box center [65, 568] width 101 height 37
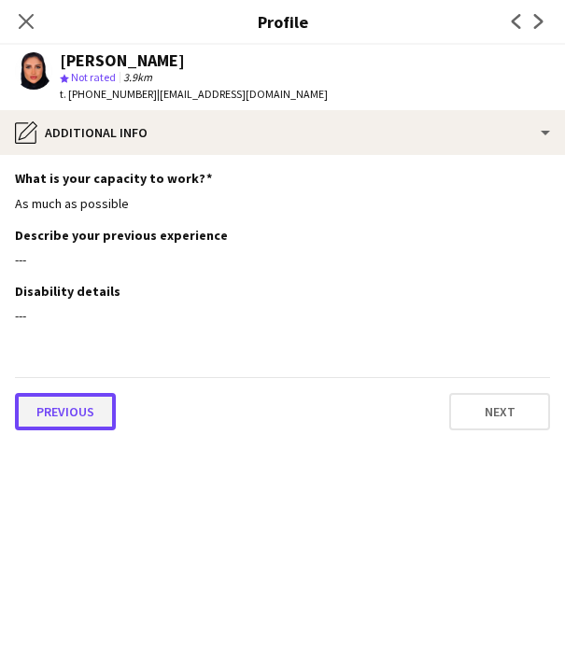
click at [75, 407] on button "Previous" at bounding box center [65, 411] width 101 height 37
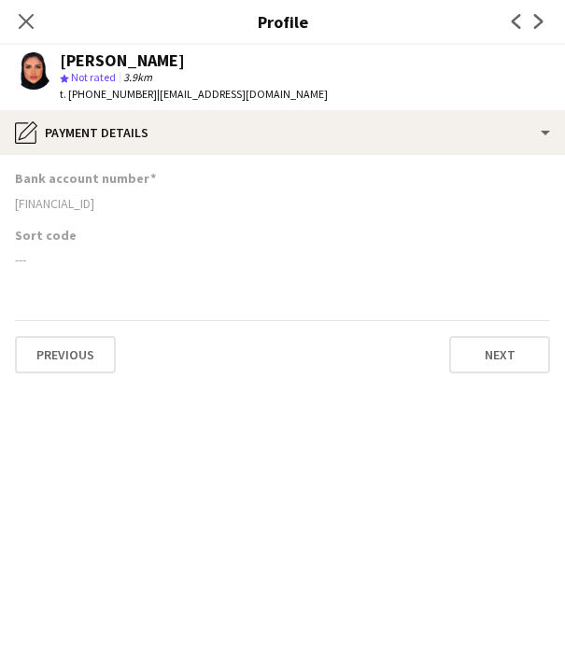
click at [53, 202] on div "[FINANCIAL_ID]" at bounding box center [282, 203] width 535 height 17
click at [33, 24] on icon "Close pop-in" at bounding box center [26, 21] width 18 height 18
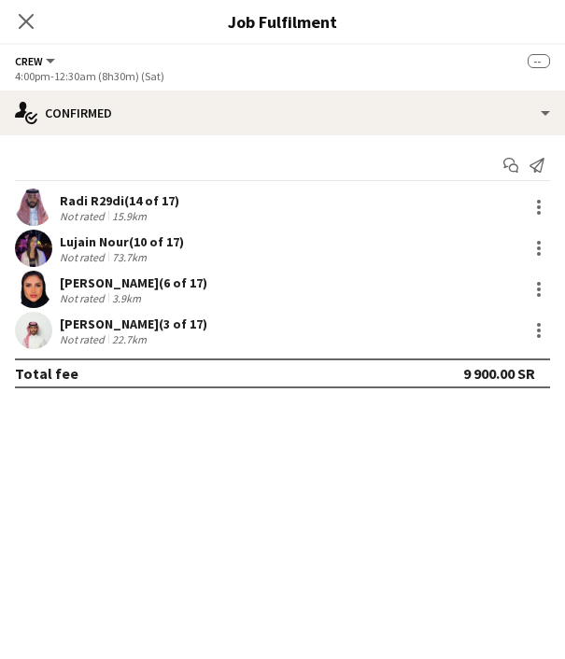
click at [90, 322] on div "[PERSON_NAME] (3 of 17)" at bounding box center [133, 324] width 147 height 17
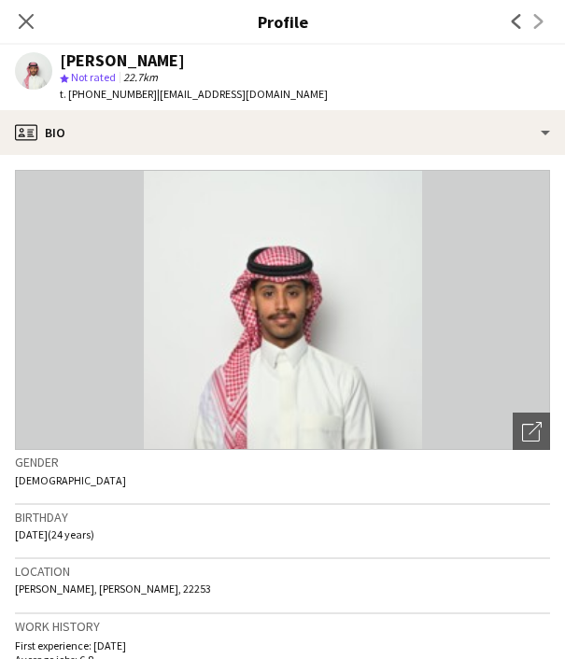
scroll to position [730, 0]
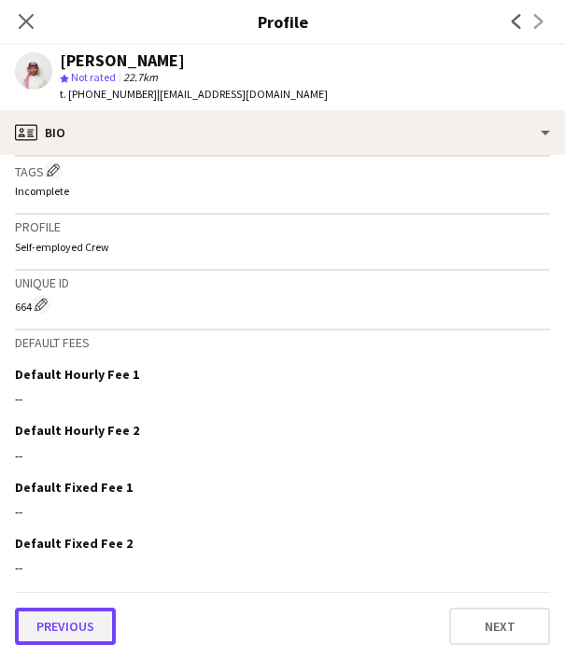
click at [72, 640] on button "Previous" at bounding box center [65, 626] width 101 height 37
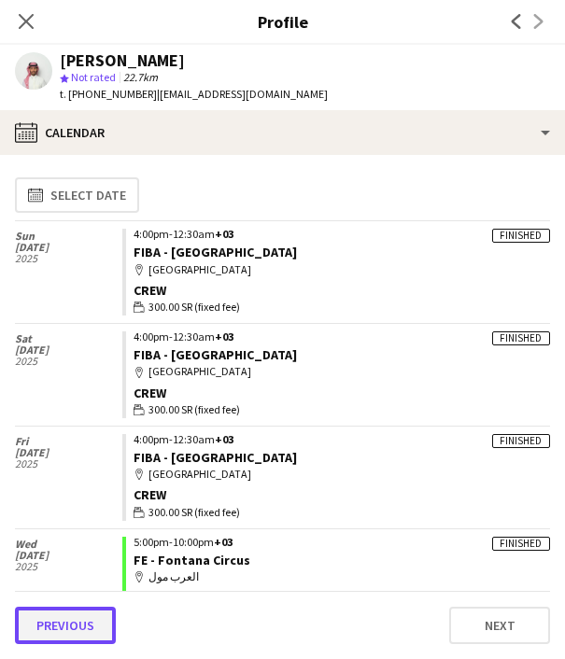
click at [64, 620] on button "Previous" at bounding box center [65, 625] width 101 height 37
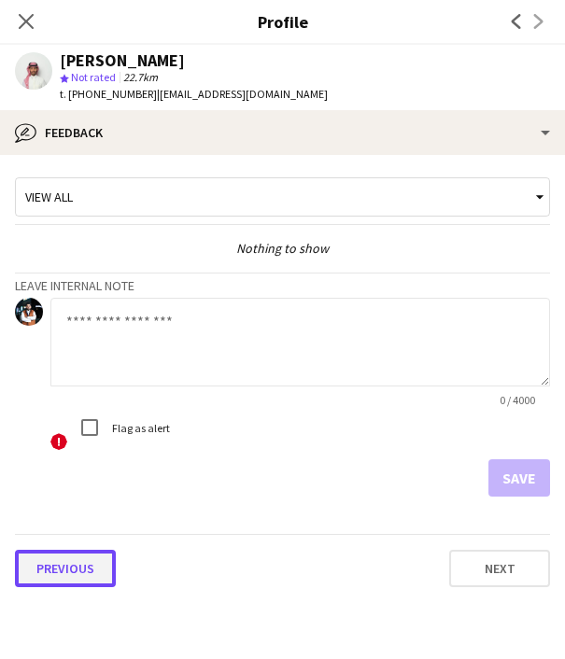
click at [59, 560] on button "Previous" at bounding box center [65, 568] width 101 height 37
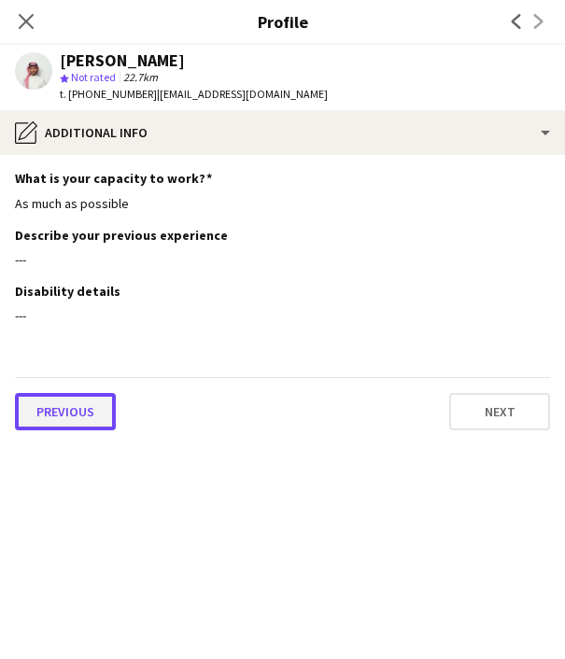
click at [55, 425] on button "Previous" at bounding box center [65, 411] width 101 height 37
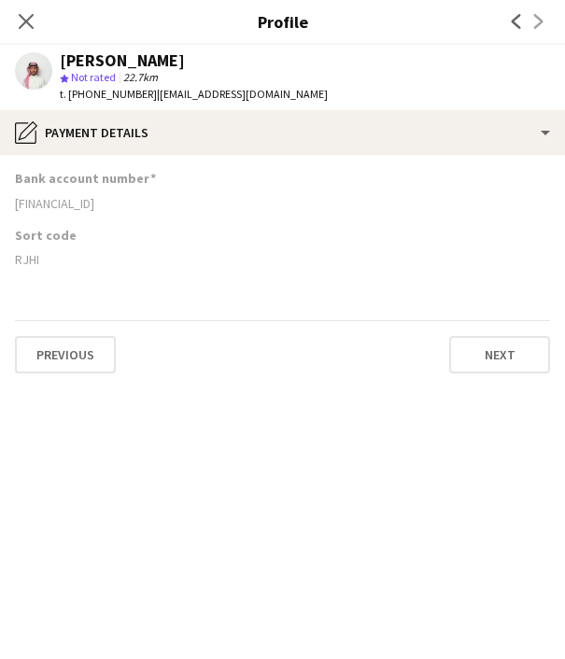
click at [68, 207] on div "[FINANCIAL_ID]" at bounding box center [282, 203] width 535 height 17
click at [124, 97] on span "t. [PHONE_NUMBER]" at bounding box center [108, 94] width 97 height 14
click at [30, 260] on div "RJHI" at bounding box center [282, 259] width 535 height 17
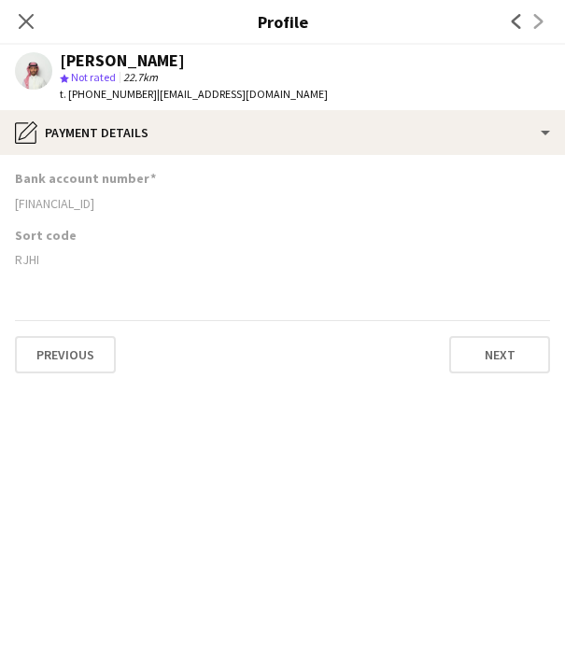
click at [30, 260] on div "RJHI" at bounding box center [282, 259] width 535 height 17
click at [27, 20] on icon at bounding box center [26, 21] width 18 height 18
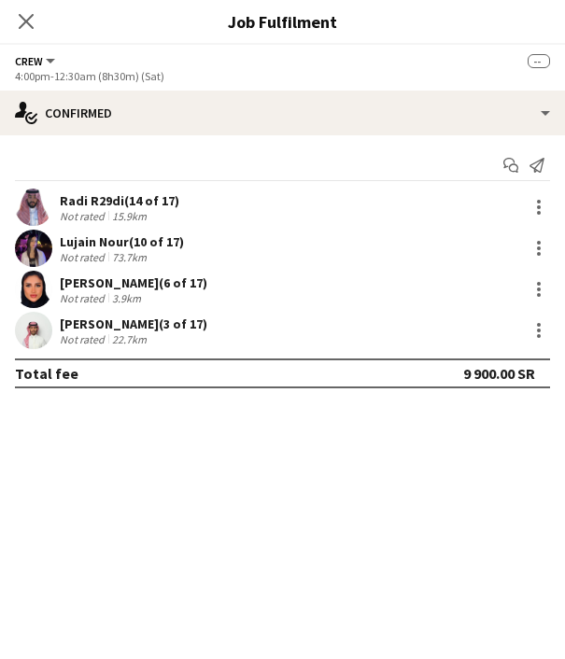
click at [83, 231] on div "Lujain Nour (10 of 17) Not rated 73.7km" at bounding box center [282, 248] width 565 height 37
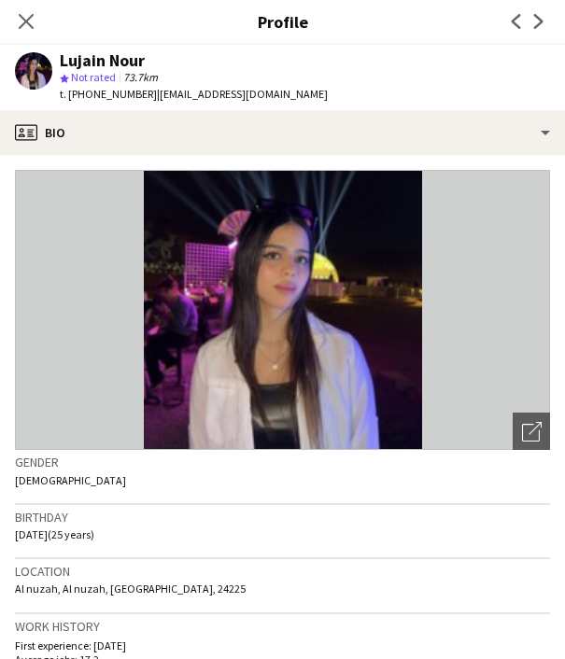
click at [111, 93] on span "t. [PHONE_NUMBER]" at bounding box center [108, 94] width 97 height 14
click at [23, 20] on icon at bounding box center [26, 21] width 18 height 18
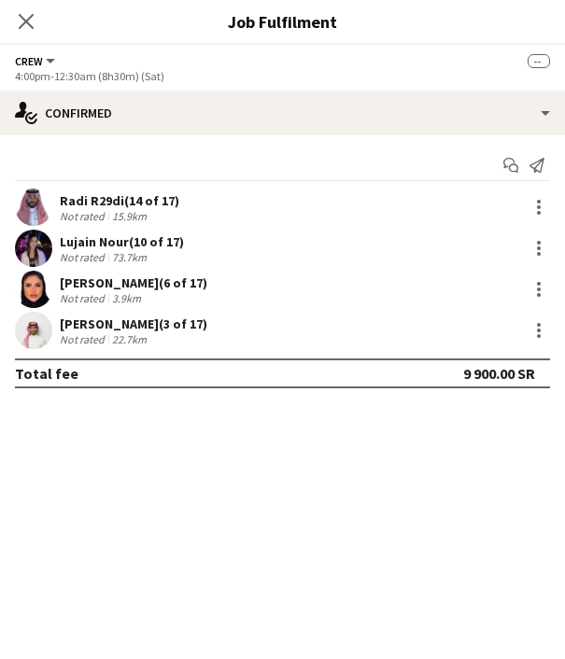
click at [37, 26] on div "Close pop-in" at bounding box center [26, 21] width 52 height 43
click at [28, 23] on icon at bounding box center [26, 21] width 18 height 18
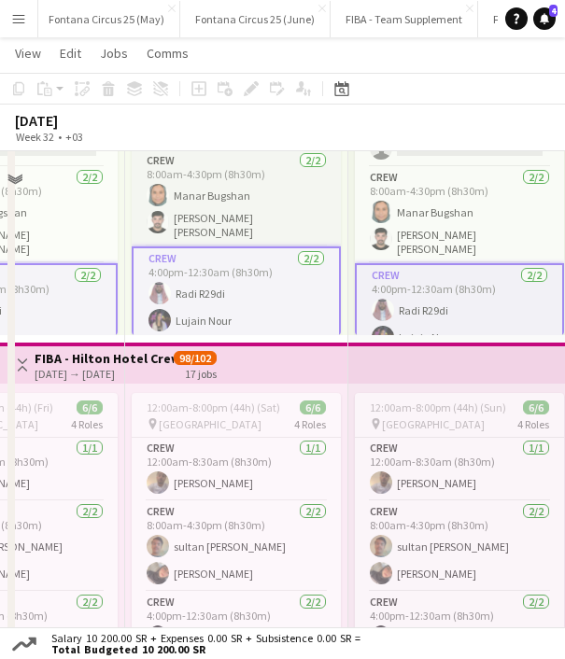
scroll to position [260, 0]
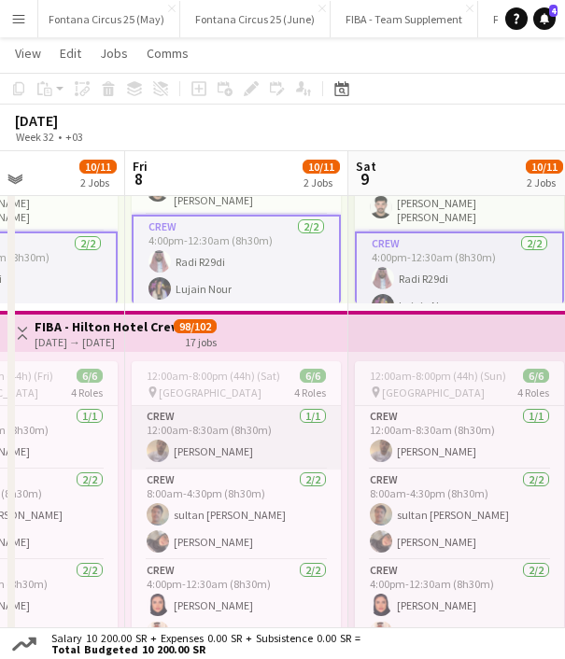
click at [236, 468] on app-card-role "Crew [DATE] 12:00am-8:30am (8h30m) [PERSON_NAME]" at bounding box center [236, 437] width 209 height 63
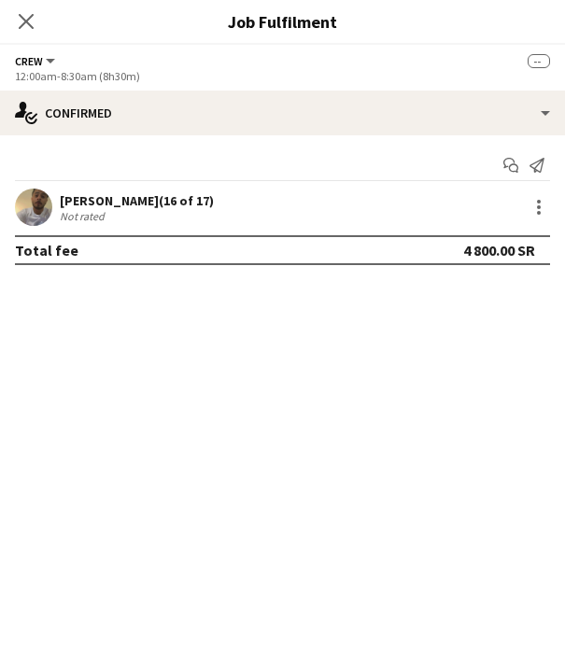
scroll to position [13, 0]
click at [75, 211] on div "Not rated" at bounding box center [84, 216] width 49 height 14
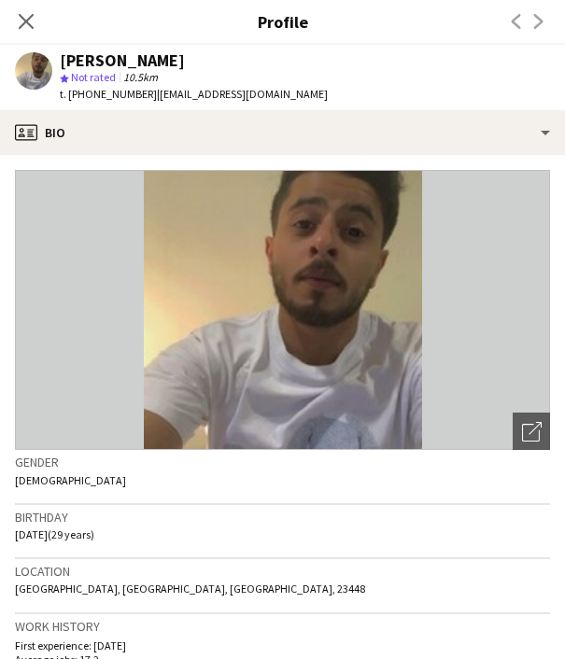
click at [119, 94] on span "t. [PHONE_NUMBER]" at bounding box center [108, 94] width 97 height 14
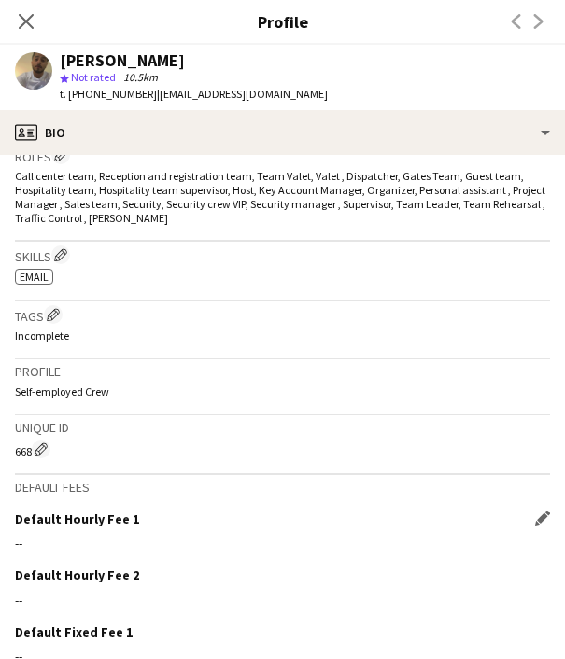
scroll to position [772, 0]
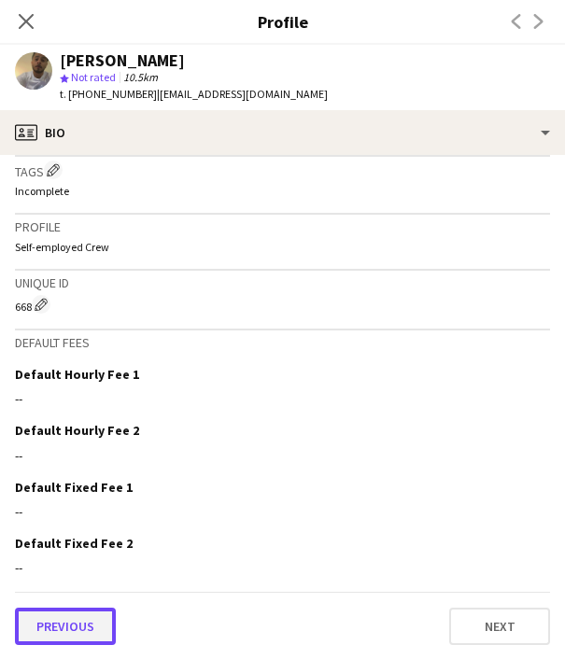
click at [85, 617] on button "Previous" at bounding box center [65, 626] width 101 height 37
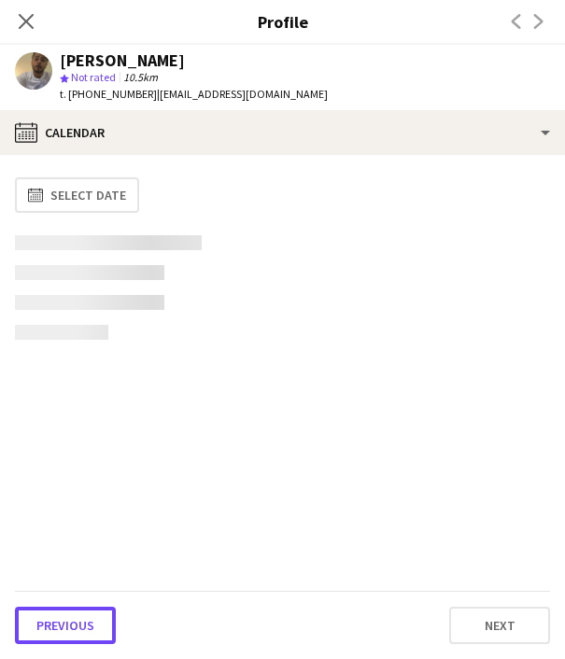
click at [85, 617] on button "Previous" at bounding box center [65, 625] width 101 height 37
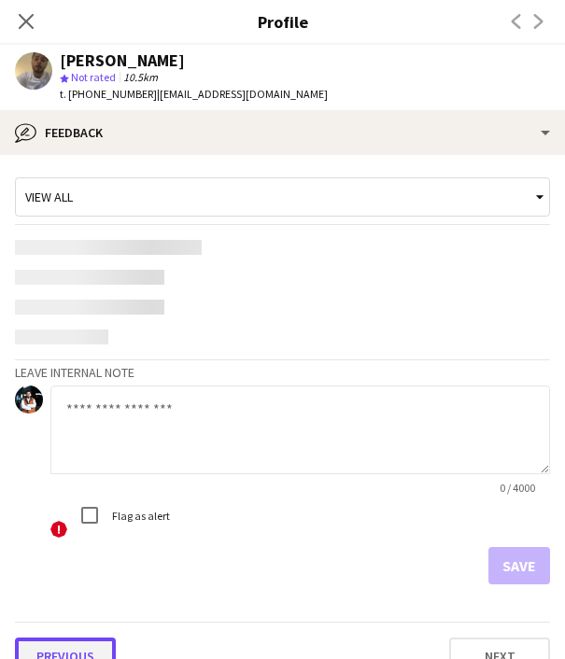
drag, startPoint x: 85, startPoint y: 617, endPoint x: 74, endPoint y: 642, distance: 27.6
click at [74, 642] on button "Previous" at bounding box center [65, 656] width 101 height 37
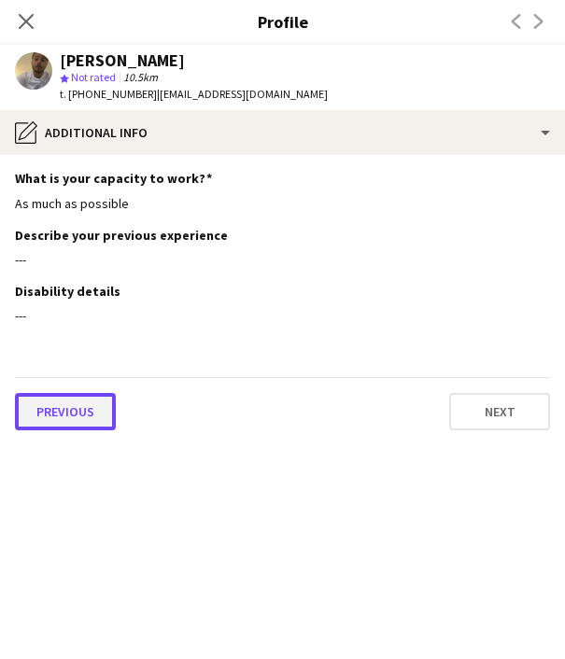
click at [76, 412] on button "Previous" at bounding box center [65, 411] width 101 height 37
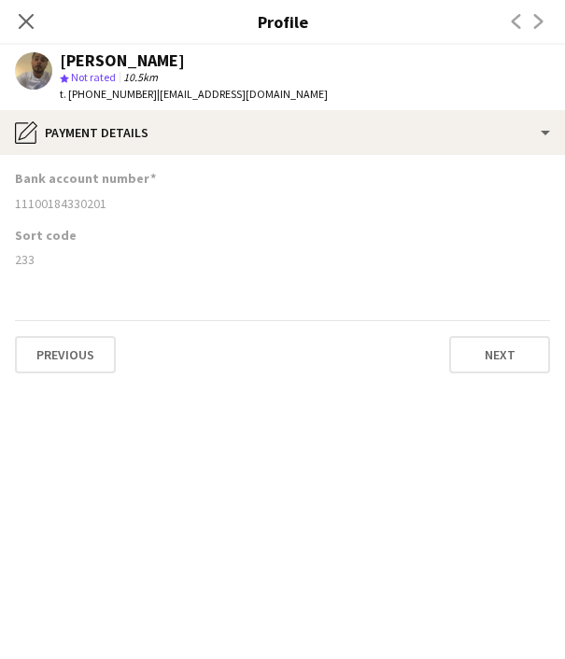
click at [22, 9] on div "Close pop-in" at bounding box center [26, 21] width 52 height 43
click at [25, 18] on icon "Close pop-in" at bounding box center [26, 21] width 18 height 18
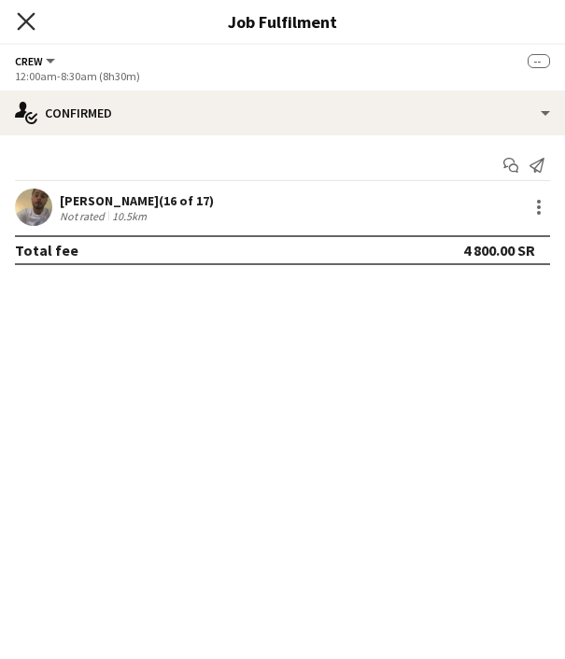
click at [28, 29] on icon "Close pop-in" at bounding box center [26, 21] width 18 height 18
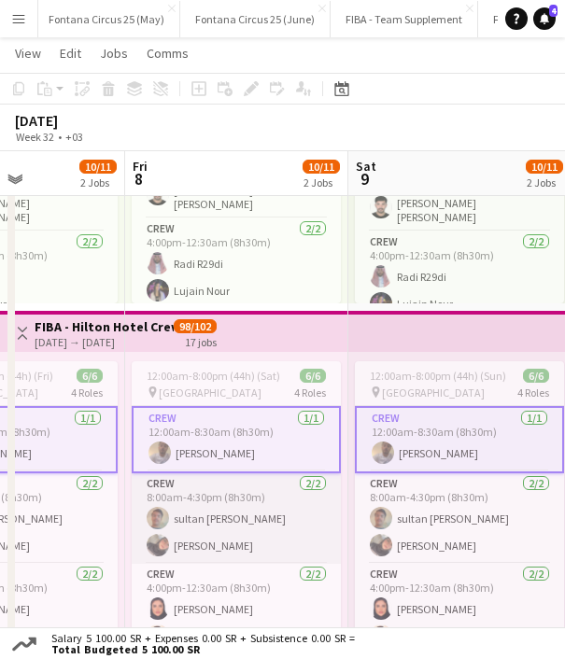
click at [176, 533] on app-card-role "Crew [DATE] 8:00am-4:30pm (8h30m) sultan [PERSON_NAME]" at bounding box center [236, 518] width 209 height 91
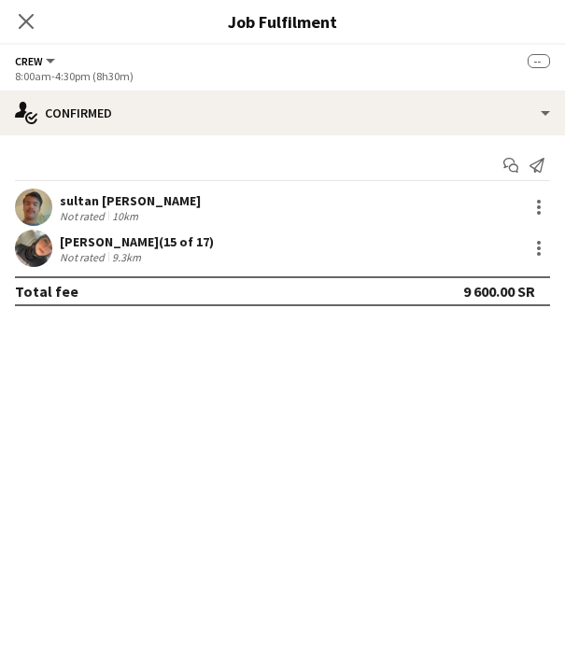
click at [113, 203] on div "sultan [PERSON_NAME]" at bounding box center [130, 200] width 141 height 17
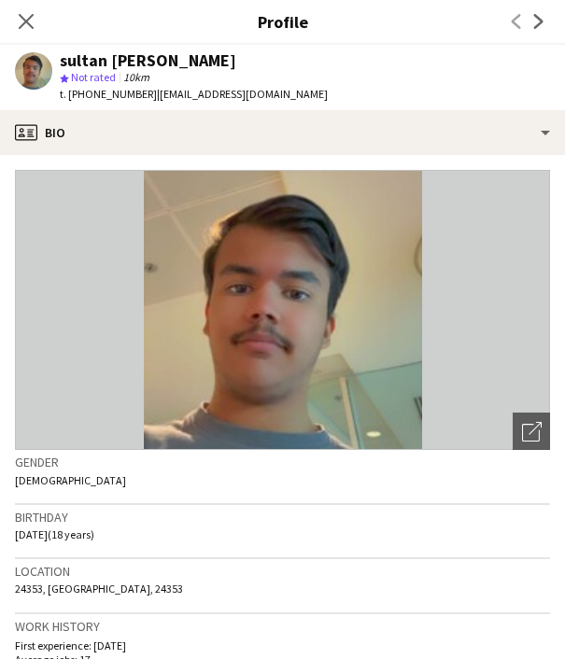
click at [102, 89] on span "t. [PHONE_NUMBER]" at bounding box center [108, 94] width 97 height 14
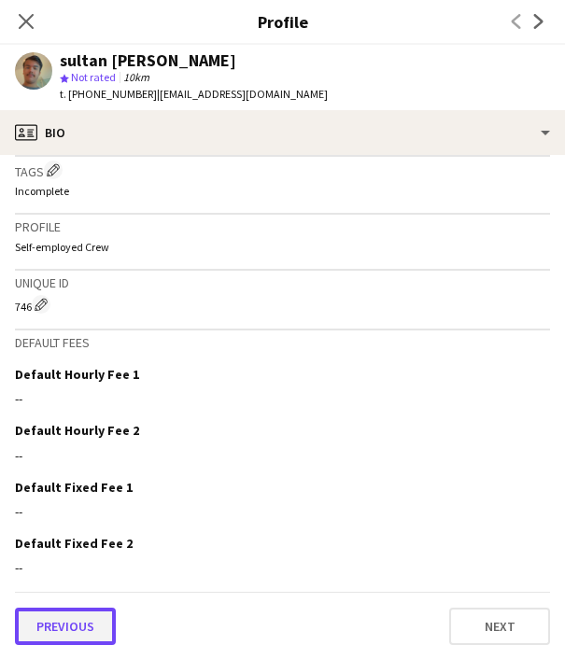
click at [76, 629] on button "Previous" at bounding box center [65, 626] width 101 height 37
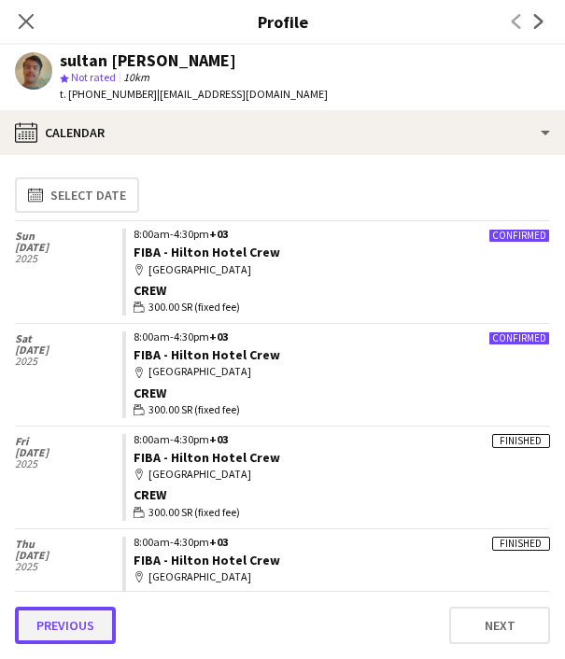
click at [72, 628] on button "Previous" at bounding box center [65, 625] width 101 height 37
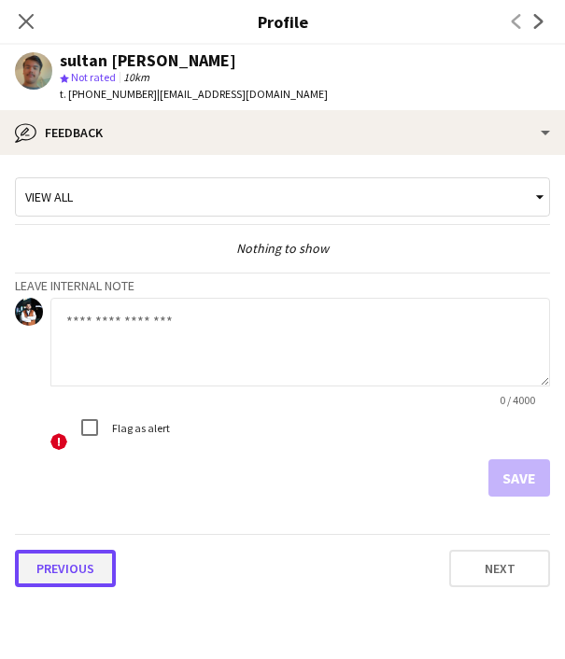
click at [65, 556] on button "Previous" at bounding box center [65, 568] width 101 height 37
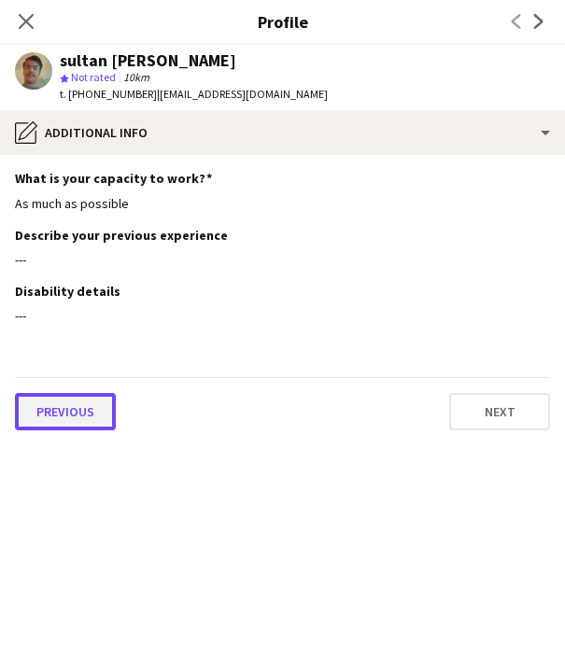
click at [62, 411] on button "Previous" at bounding box center [65, 411] width 101 height 37
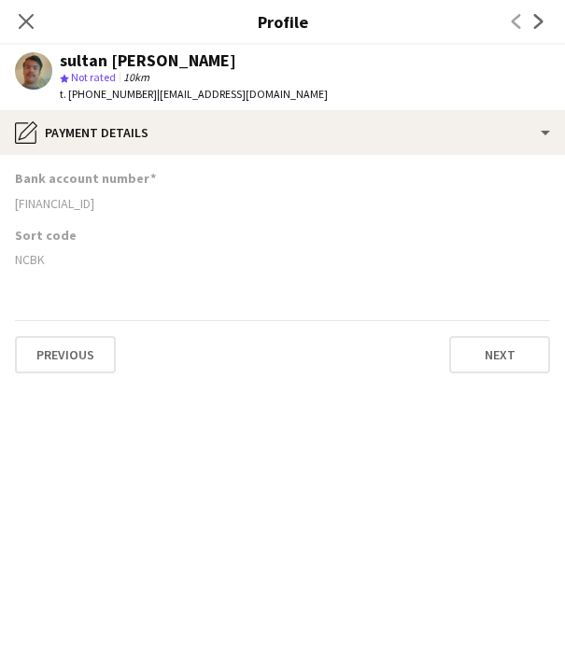
click at [71, 199] on div "[FINANCIAL_ID]" at bounding box center [282, 203] width 535 height 17
click at [25, 262] on div "NCBK" at bounding box center [282, 259] width 535 height 17
click at [29, 24] on icon at bounding box center [26, 21] width 18 height 18
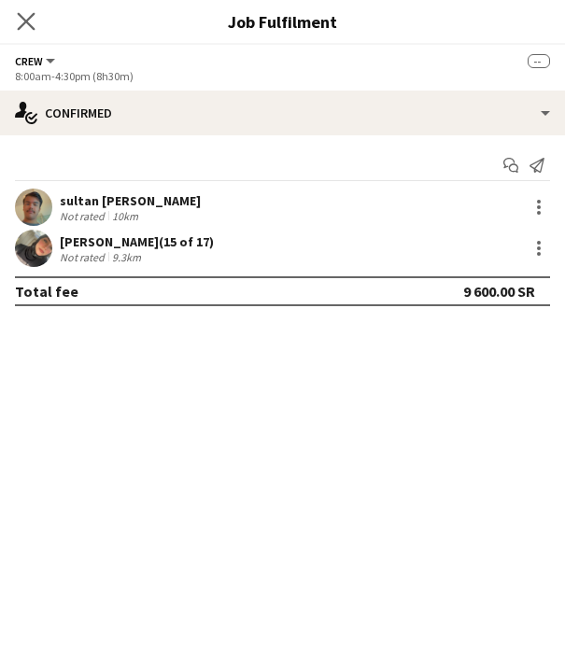
click at [15, 18] on app-icon "Close pop-in" at bounding box center [26, 21] width 27 height 27
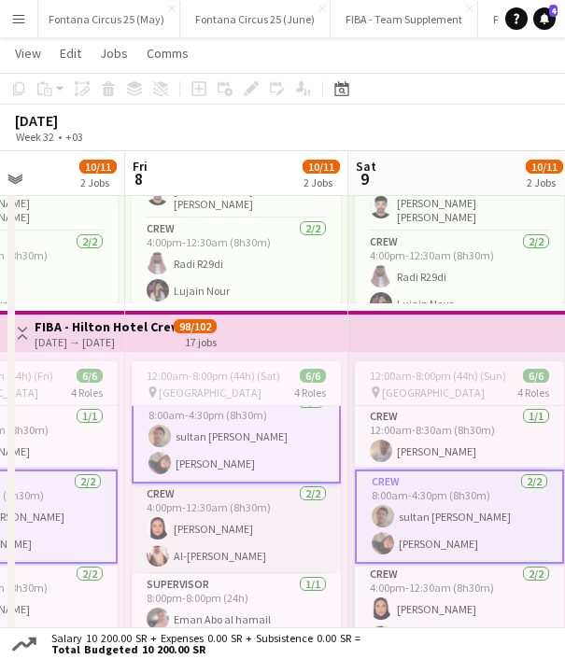
click at [214, 546] on app-card-role "Crew [DATE] 4:00pm-12:30am (8h30m) Joud Ayed Al-[PERSON_NAME]" at bounding box center [236, 529] width 209 height 91
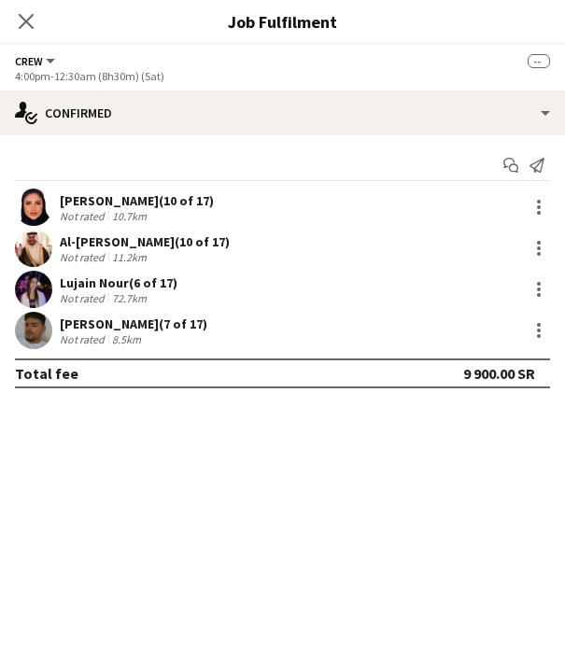
scroll to position [78, 0]
click at [114, 240] on div "Al-[PERSON_NAME] (10 of 17)" at bounding box center [145, 241] width 170 height 17
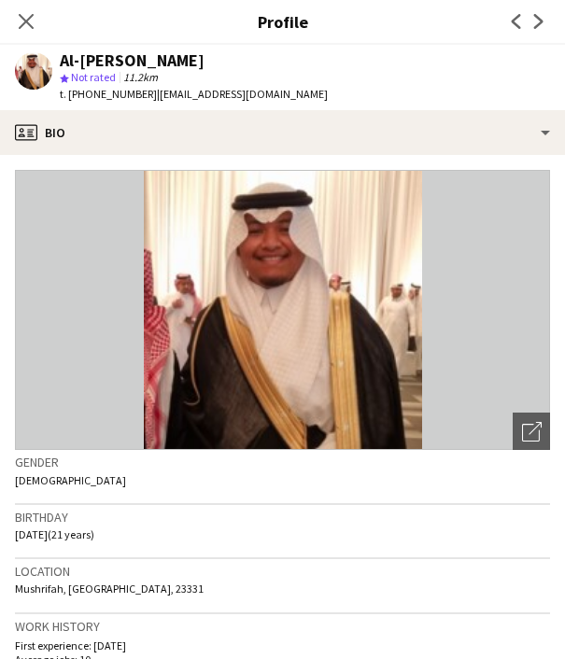
click at [97, 91] on span "t. [PHONE_NUMBER]" at bounding box center [108, 94] width 97 height 14
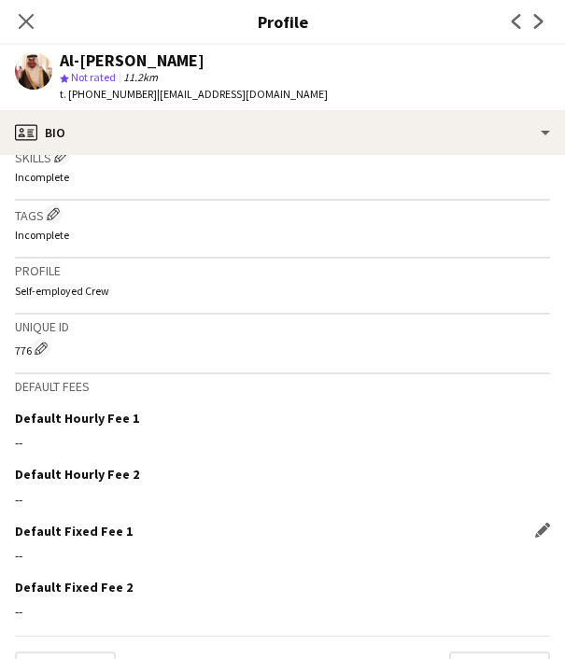
scroll to position [727, 0]
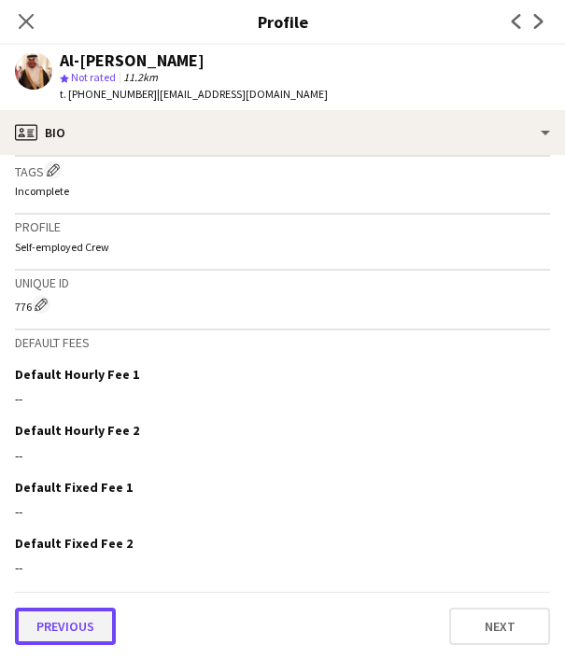
click at [83, 634] on button "Previous" at bounding box center [65, 626] width 101 height 37
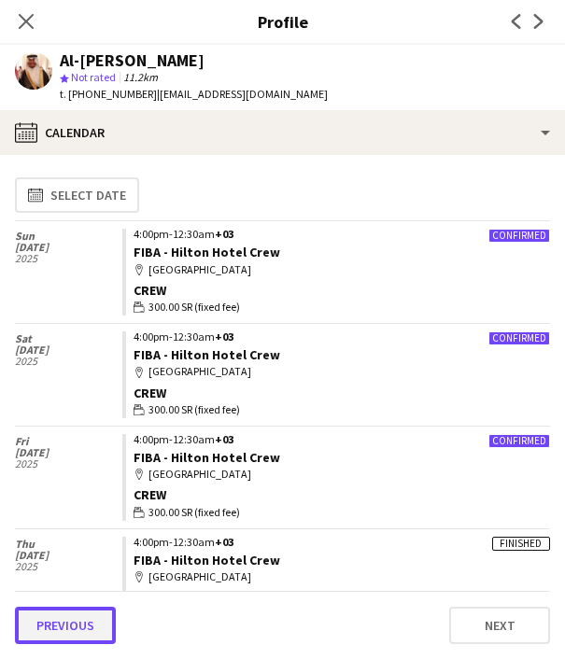
click at [82, 624] on button "Previous" at bounding box center [65, 625] width 101 height 37
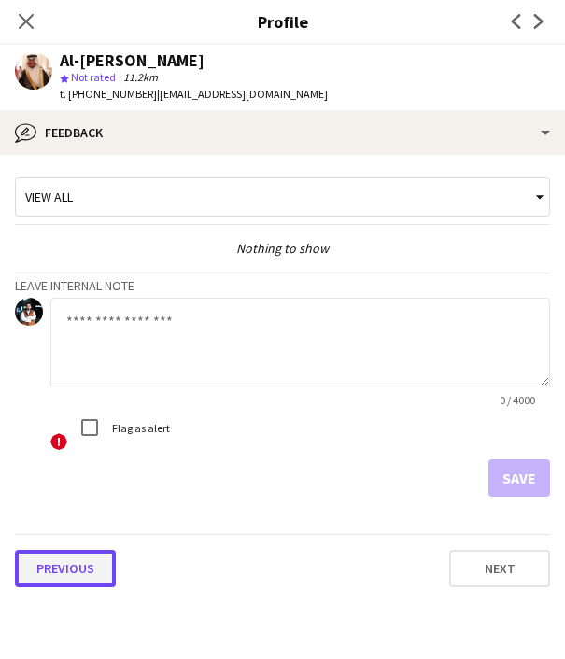
click at [82, 563] on button "Previous" at bounding box center [65, 568] width 101 height 37
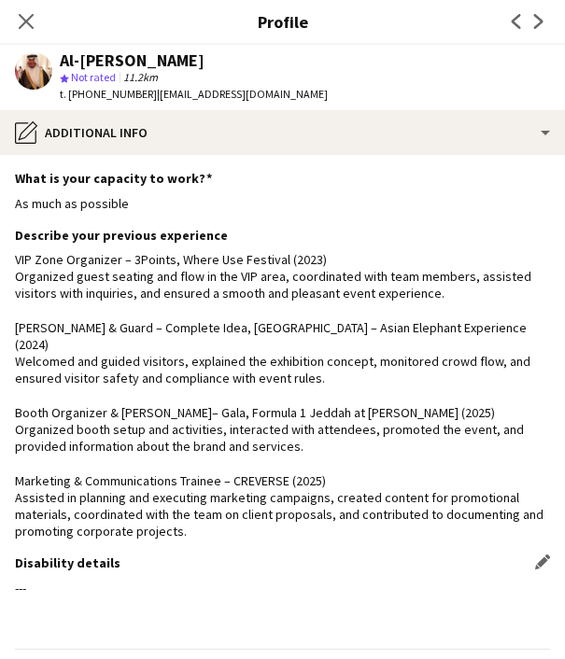
scroll to position [40, 0]
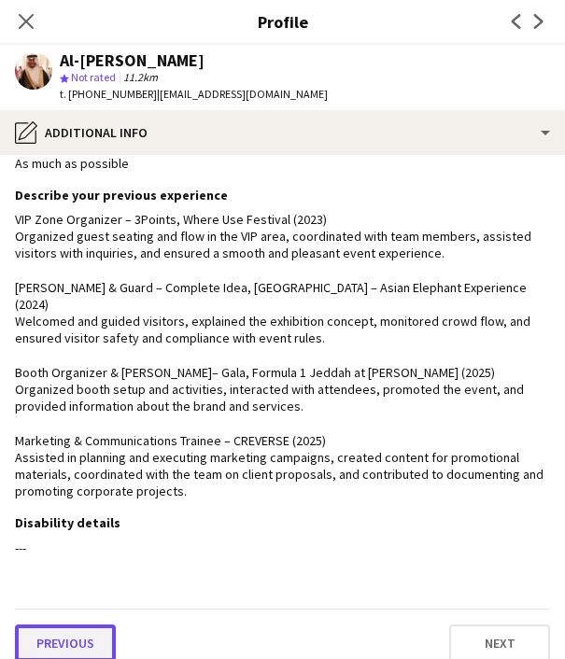
click at [65, 624] on button "Previous" at bounding box center [65, 642] width 101 height 37
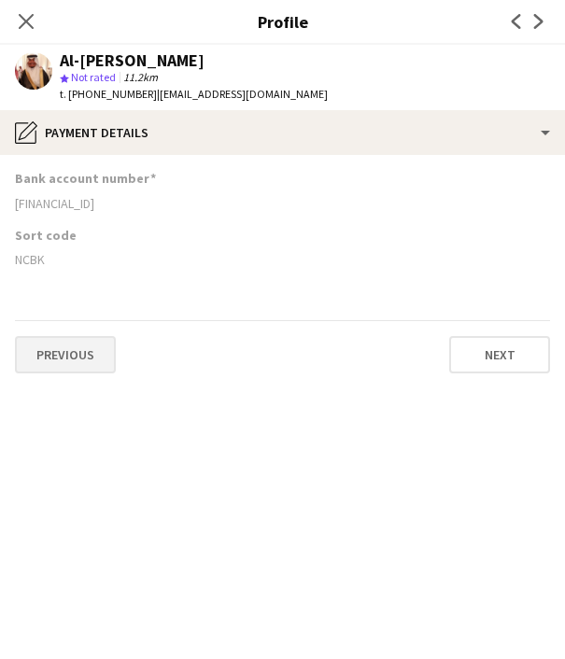
scroll to position [0, 0]
click at [75, 204] on div "[FINANCIAL_ID]" at bounding box center [282, 203] width 535 height 17
click at [38, 265] on div "NCBK" at bounding box center [282, 259] width 535 height 17
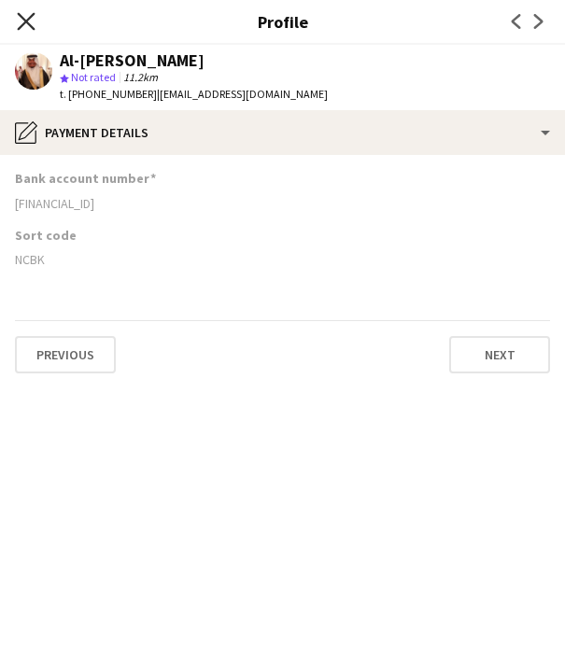
click at [24, 22] on icon at bounding box center [26, 21] width 18 height 18
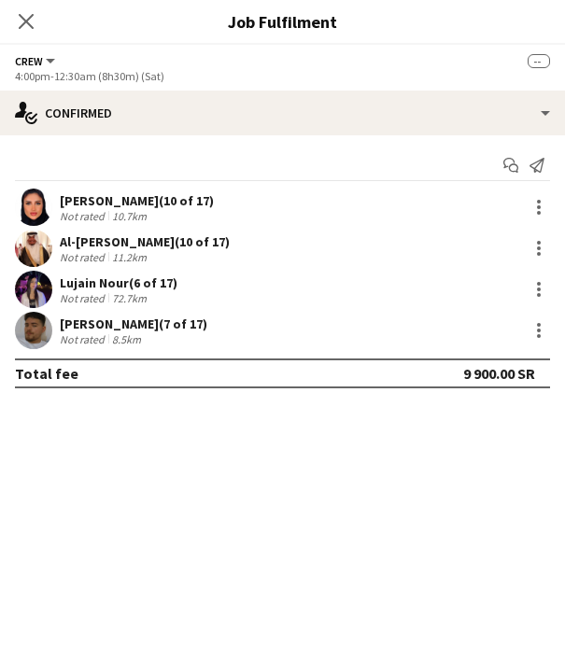
click at [109, 322] on div "[PERSON_NAME] (7 of 17)" at bounding box center [133, 324] width 147 height 17
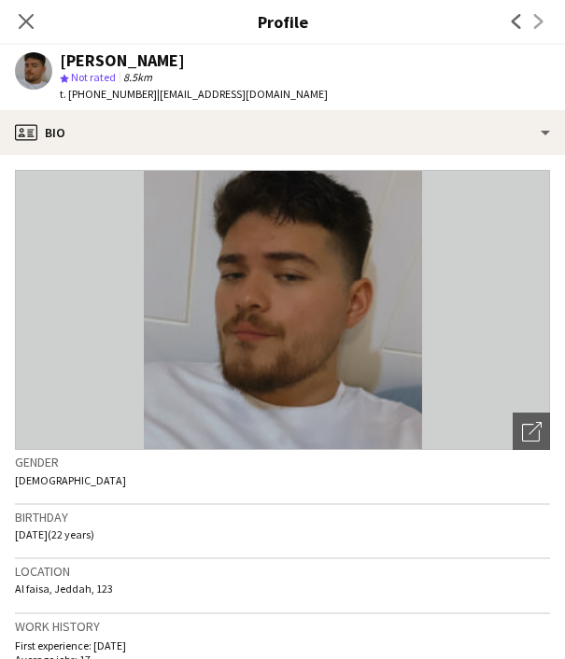
click at [113, 94] on span "t. [PHONE_NUMBER]" at bounding box center [108, 94] width 97 height 14
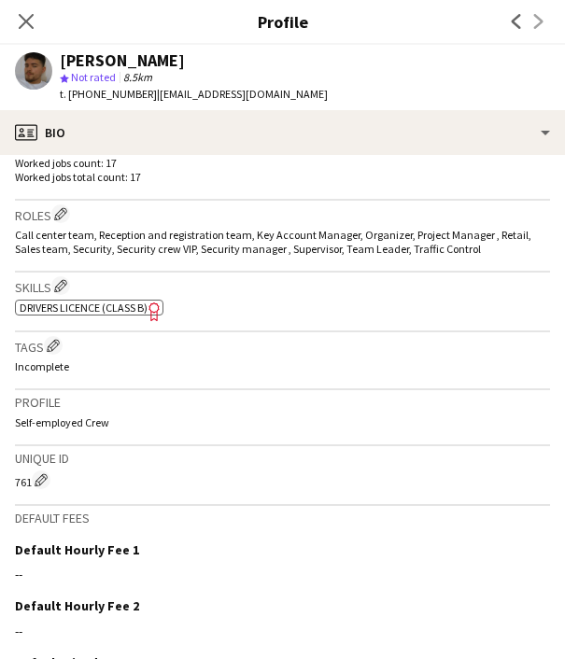
scroll to position [744, 0]
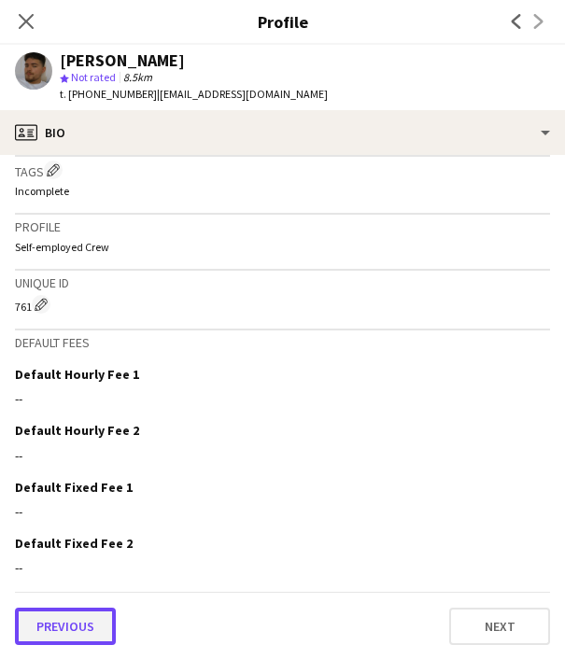
click at [81, 615] on button "Previous" at bounding box center [65, 626] width 101 height 37
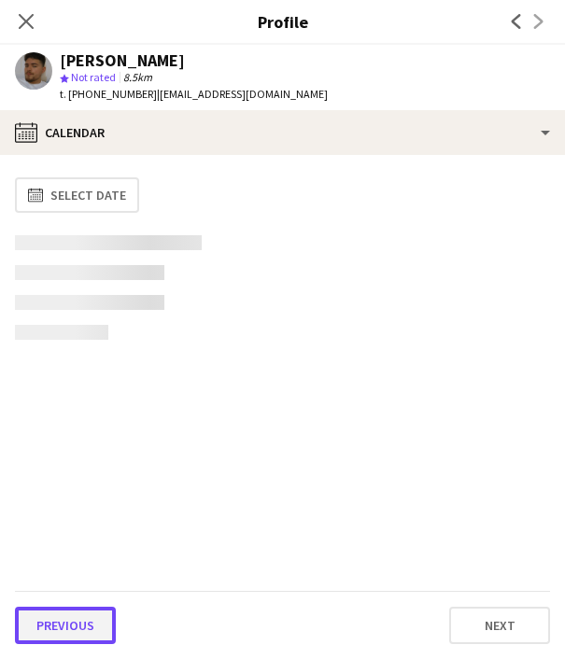
click at [70, 634] on button "Previous" at bounding box center [65, 625] width 101 height 37
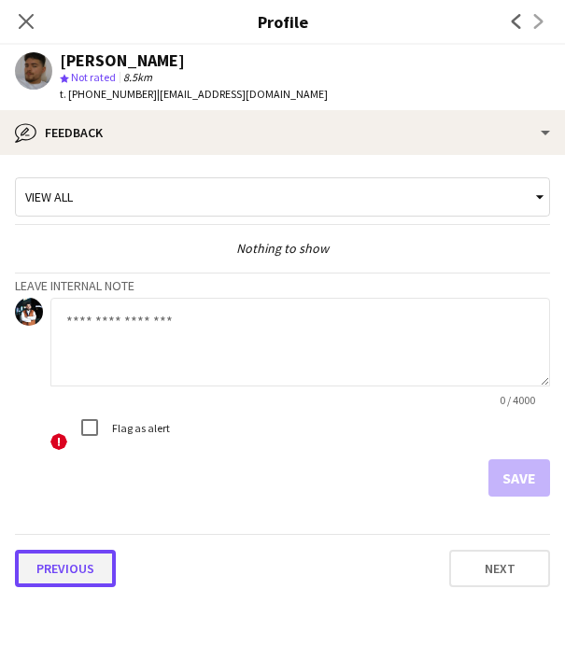
click at [56, 562] on button "Previous" at bounding box center [65, 568] width 101 height 37
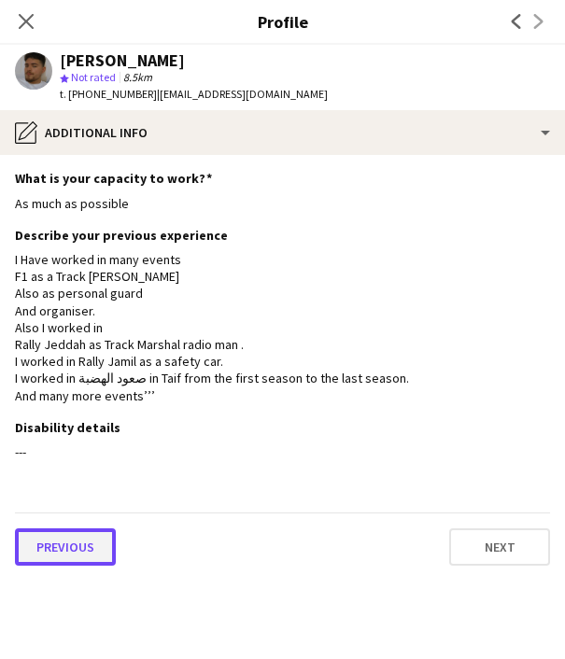
click at [60, 566] on button "Previous" at bounding box center [65, 546] width 101 height 37
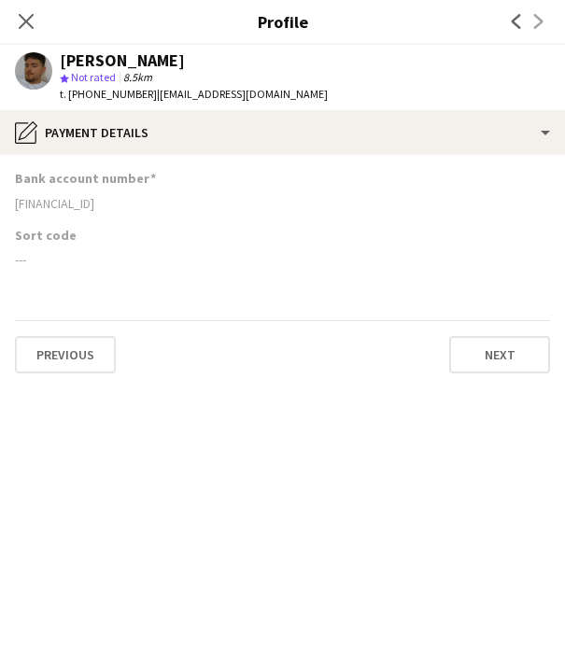
click at [78, 200] on div "[FINANCIAL_ID]" at bounding box center [282, 203] width 535 height 17
click at [28, 29] on icon "Close pop-in" at bounding box center [26, 21] width 18 height 18
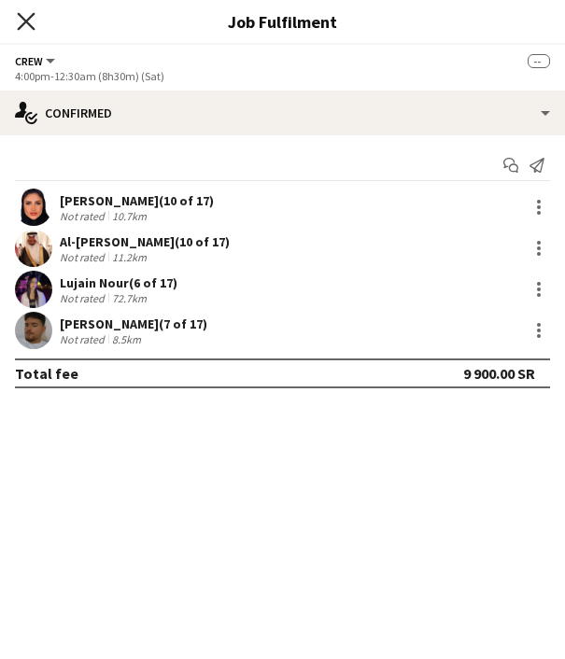
click at [30, 21] on icon "Close pop-in" at bounding box center [26, 21] width 18 height 18
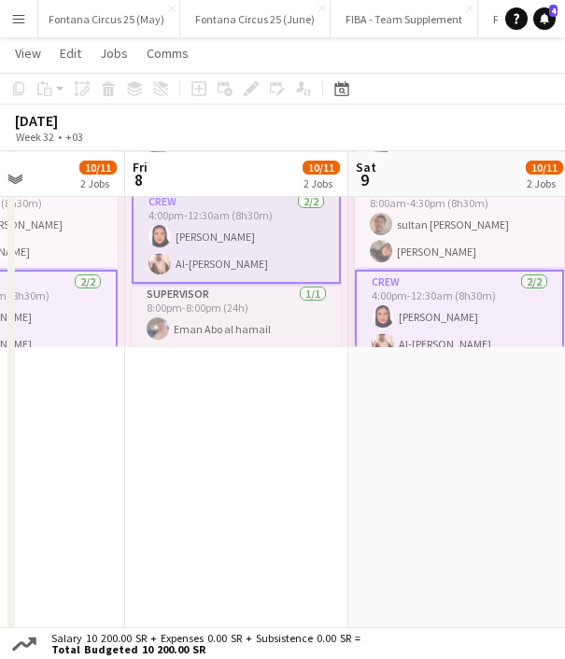
scroll to position [552, 0]
click at [203, 337] on app-card-role "Supervisor [DATE] 8:00pm-8:00pm (24h) [PERSON_NAME] al hamail" at bounding box center [236, 314] width 209 height 63
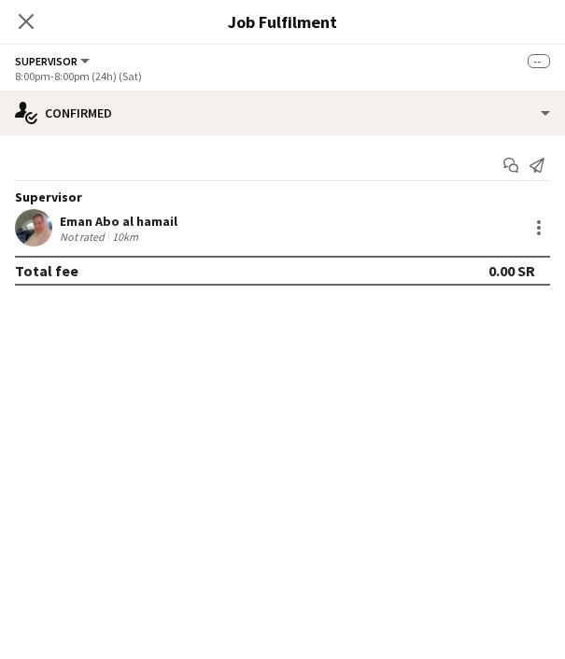
click at [79, 221] on div "Eman Abo al hamail" at bounding box center [119, 221] width 118 height 17
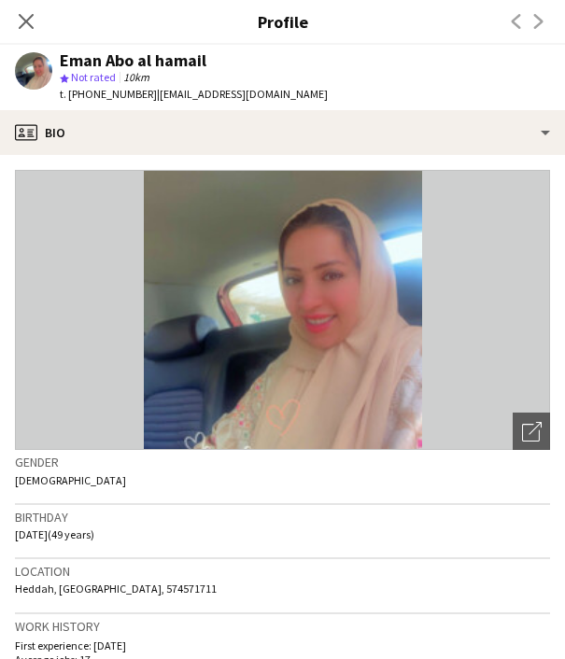
scroll to position [727, 0]
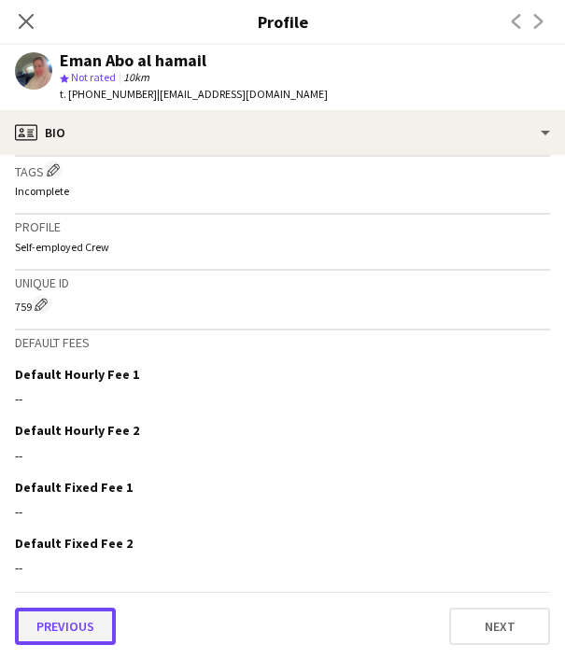
click at [80, 624] on button "Previous" at bounding box center [65, 626] width 101 height 37
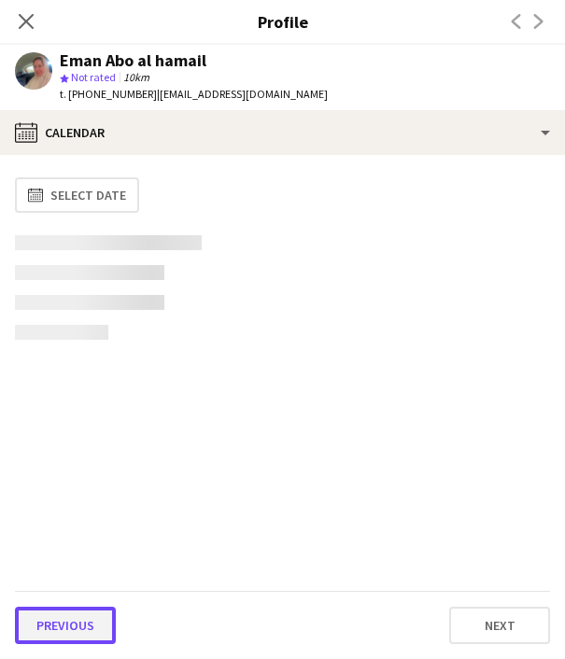
click at [77, 621] on button "Previous" at bounding box center [65, 625] width 101 height 37
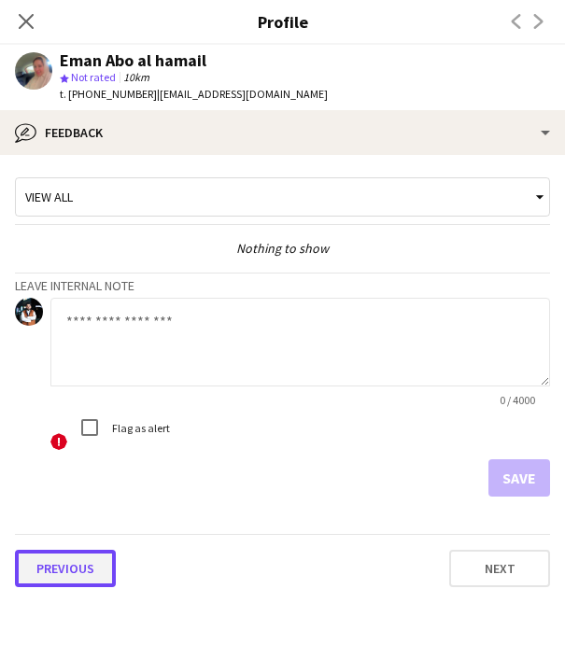
click at [86, 567] on button "Previous" at bounding box center [65, 568] width 101 height 37
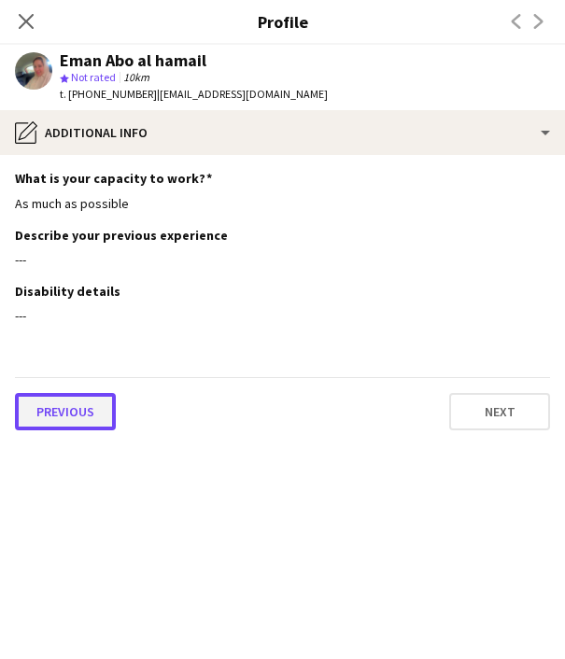
click at [63, 417] on button "Previous" at bounding box center [65, 411] width 101 height 37
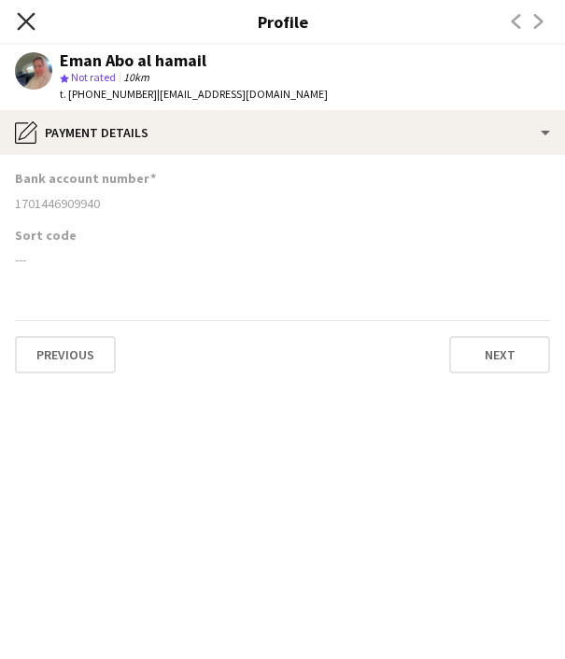
click at [24, 20] on icon at bounding box center [26, 21] width 18 height 18
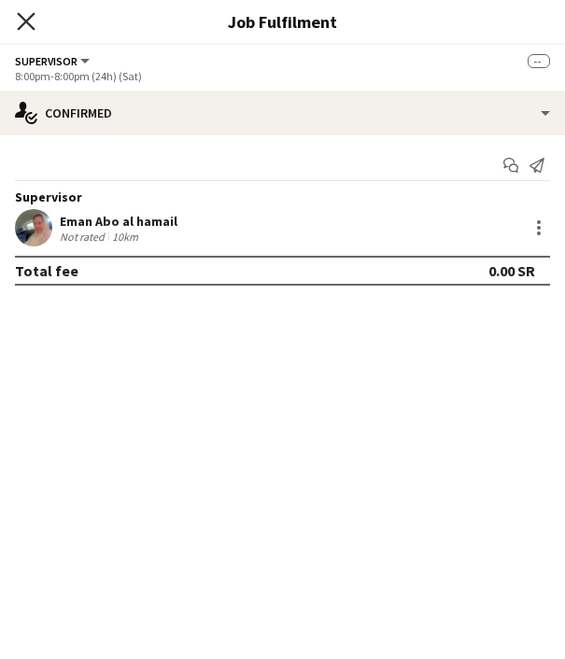
click at [21, 23] on icon "Close pop-in" at bounding box center [26, 21] width 18 height 18
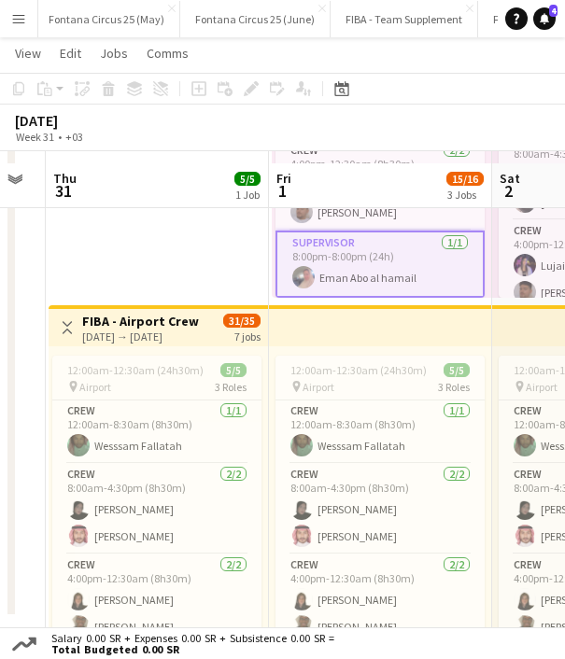
scroll to position [612, 0]
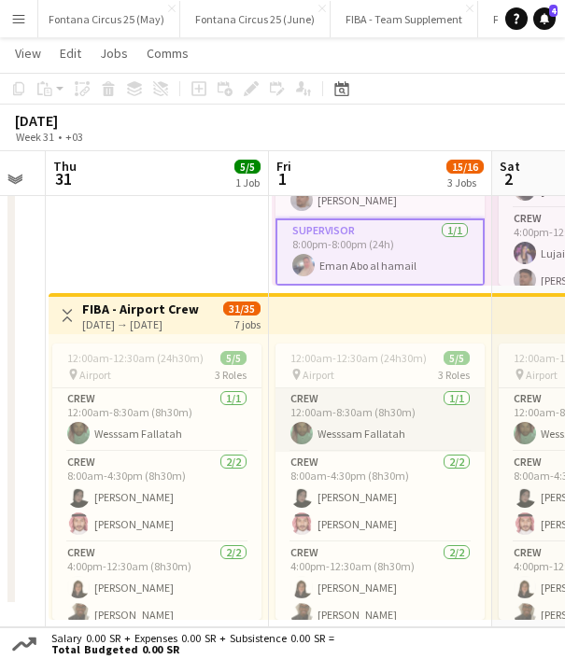
click at [330, 433] on app-card-role "Crew [DATE] 12:00am-8:30am (8h30m) Wesssam Fallatah" at bounding box center [379, 419] width 209 height 63
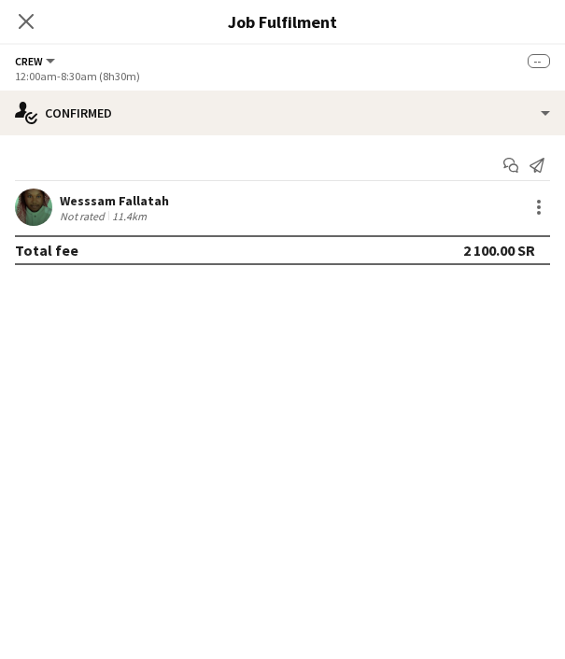
click at [115, 199] on div "Wesssam Fallatah" at bounding box center [114, 200] width 109 height 17
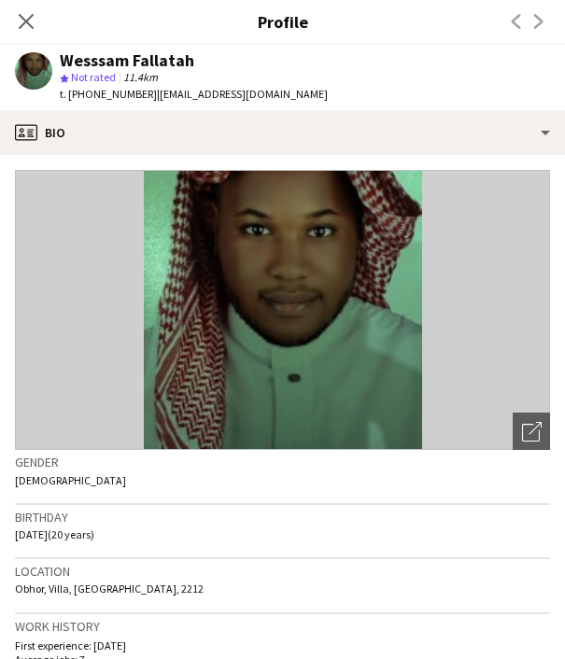
click at [116, 91] on span "t. [PHONE_NUMBER]" at bounding box center [108, 94] width 97 height 14
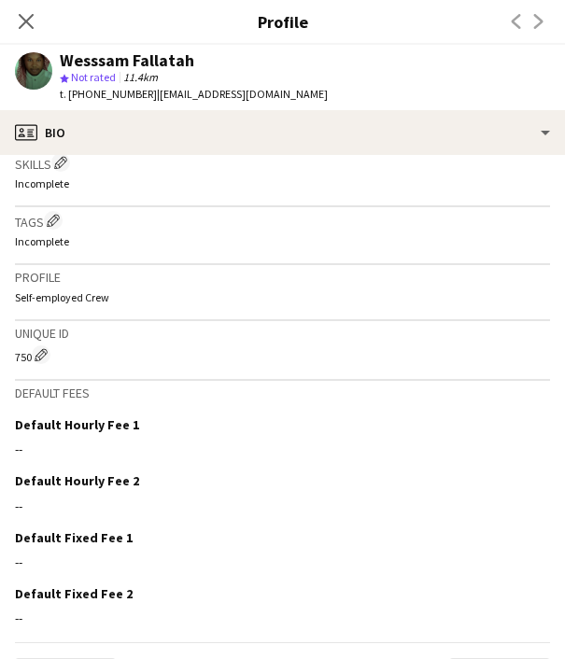
scroll to position [741, 0]
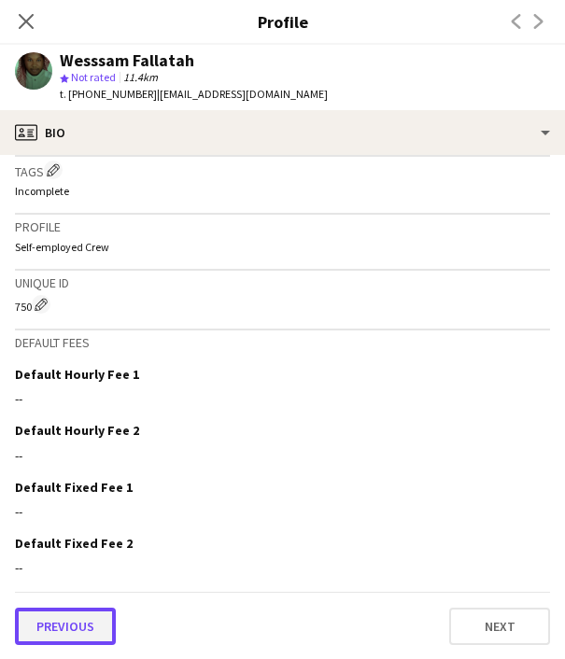
click at [78, 632] on button "Previous" at bounding box center [65, 626] width 101 height 37
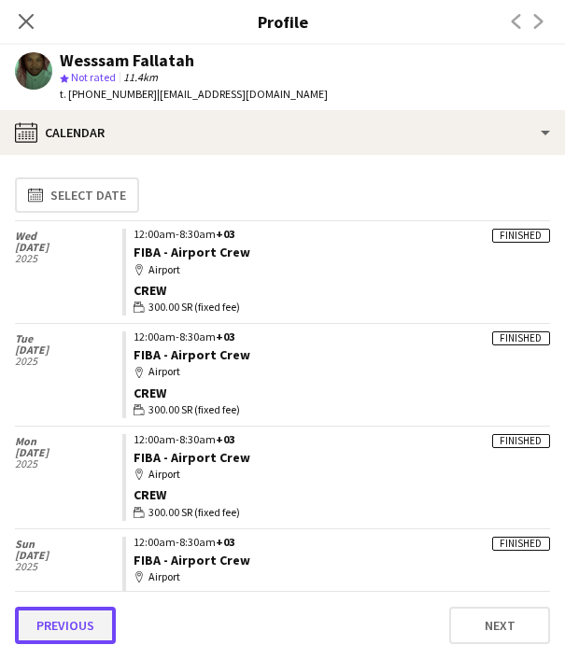
click at [73, 624] on button "Previous" at bounding box center [65, 625] width 101 height 37
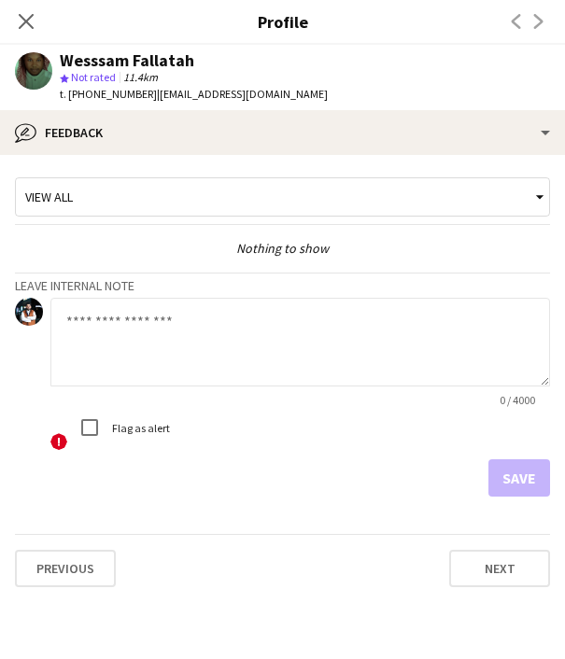
click at [68, 643] on app-crew-profile-feedback-tab "View all Nothing to show Leave internal note 0 / 4000 ! Flag as alert Save Prev…" at bounding box center [282, 407] width 565 height 504
click at [62, 574] on button "Previous" at bounding box center [65, 568] width 101 height 37
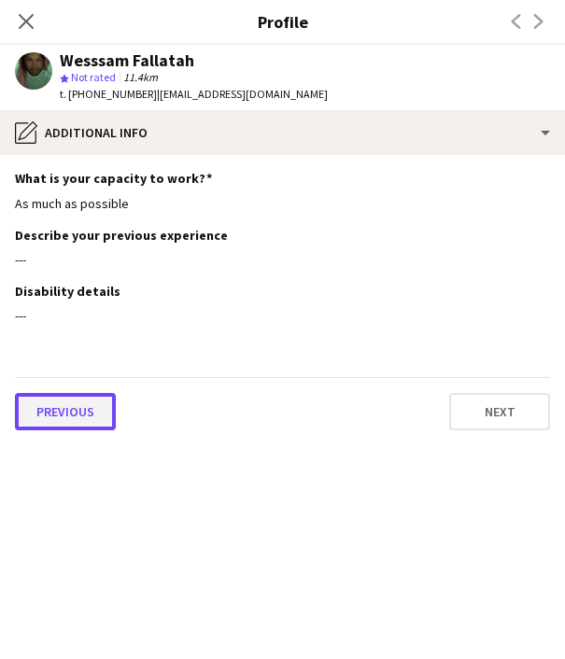
click at [63, 424] on button "Previous" at bounding box center [65, 411] width 101 height 37
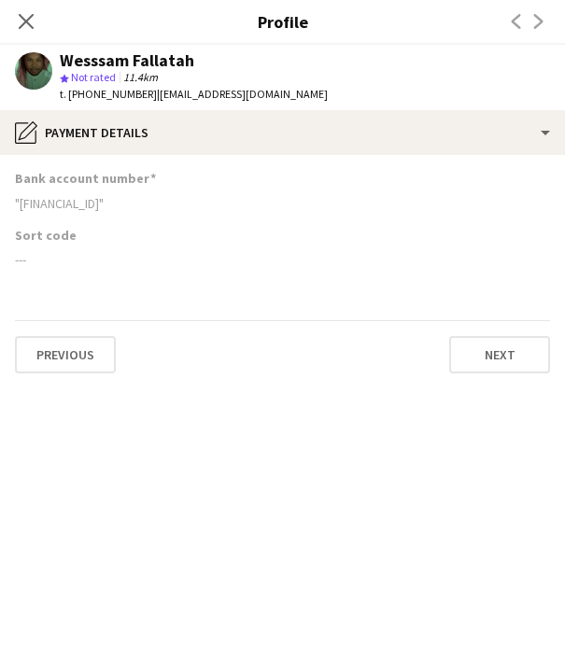
drag, startPoint x: 21, startPoint y: 203, endPoint x: 188, endPoint y: 203, distance: 166.2
click at [188, 203] on div ""[FINANCIAL_ID]"" at bounding box center [282, 203] width 535 height 17
click at [23, 10] on app-icon "Close pop-in" at bounding box center [26, 21] width 27 height 27
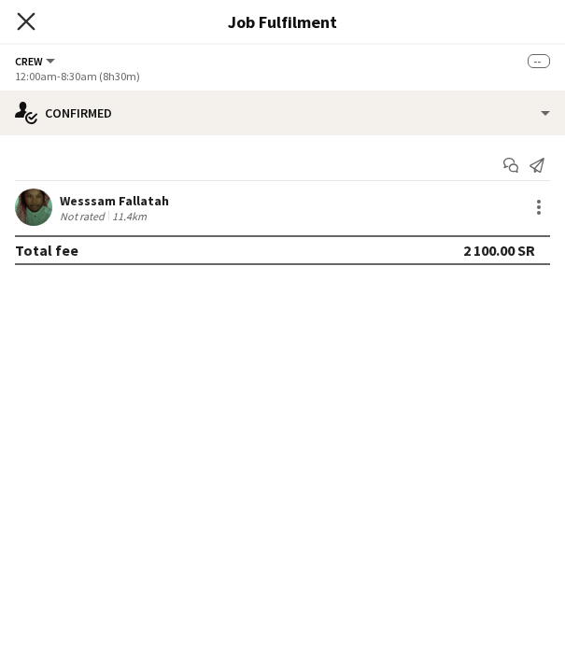
click at [24, 19] on icon at bounding box center [26, 21] width 18 height 18
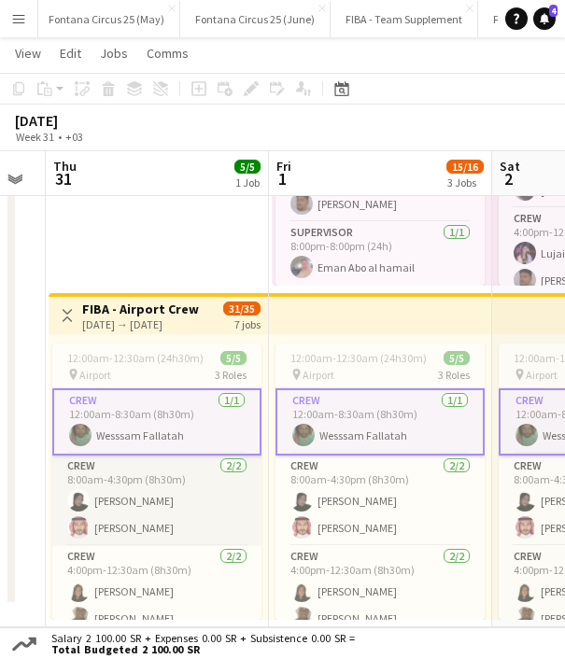
click at [149, 507] on app-card-role "Crew [DATE] 8:00am-4:30pm (8h30m) [PERSON_NAME] [PERSON_NAME]" at bounding box center [156, 501] width 209 height 91
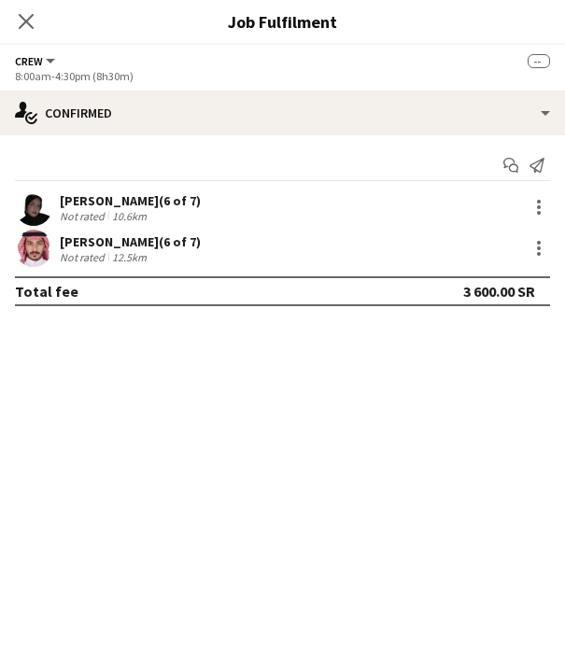
click at [124, 199] on div "[PERSON_NAME] (6 of 7)" at bounding box center [130, 200] width 141 height 17
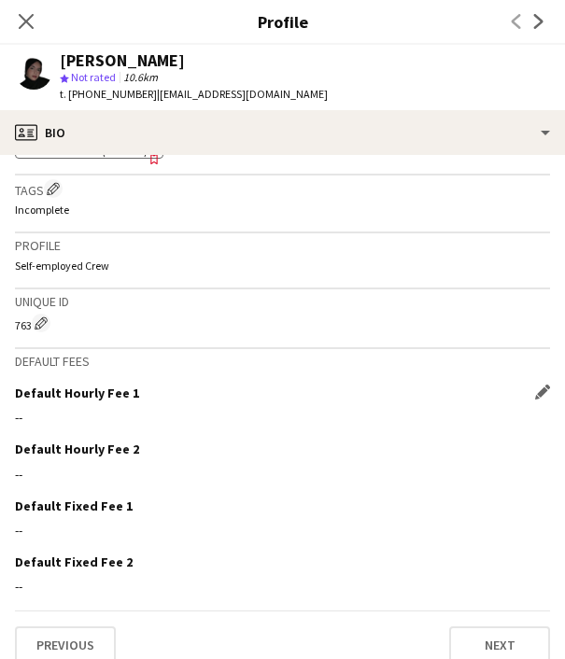
scroll to position [744, 0]
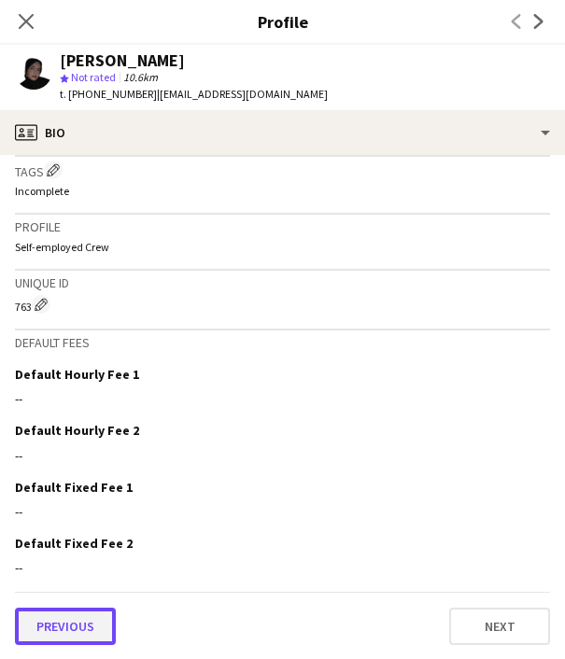
click at [82, 626] on button "Previous" at bounding box center [65, 626] width 101 height 37
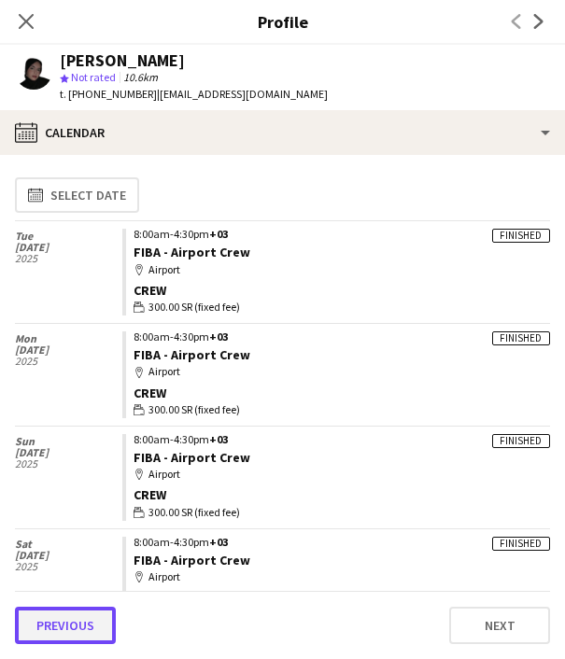
click at [77, 625] on button "Previous" at bounding box center [65, 625] width 101 height 37
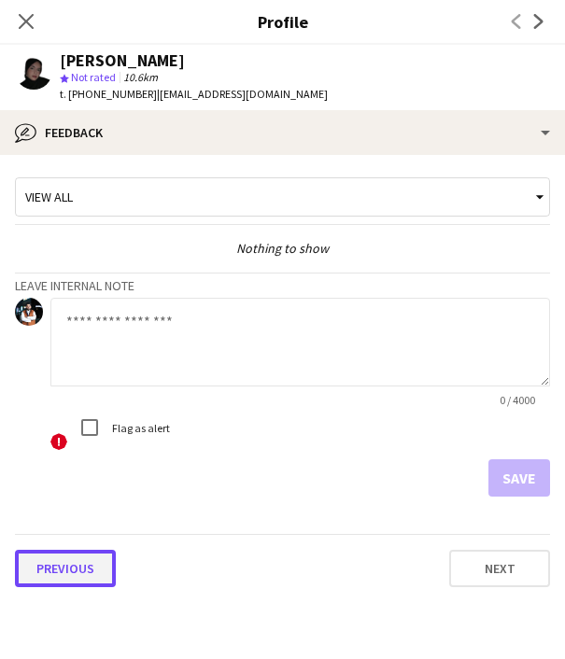
click at [72, 579] on button "Previous" at bounding box center [65, 568] width 101 height 37
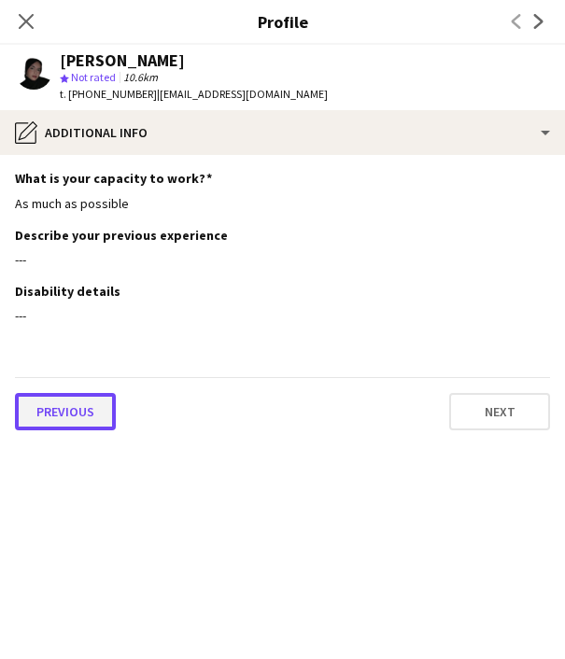
click at [83, 413] on button "Previous" at bounding box center [65, 411] width 101 height 37
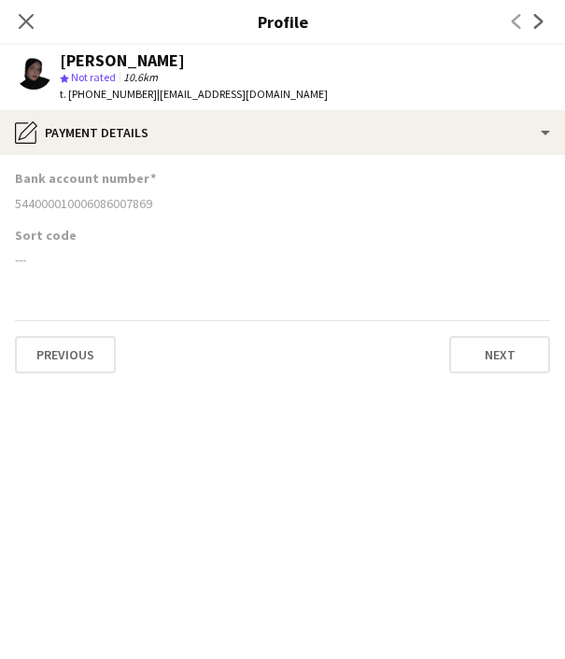
click at [100, 91] on span "t. [PHONE_NUMBER]" at bounding box center [108, 94] width 97 height 14
click at [27, 24] on icon "Close pop-in" at bounding box center [26, 21] width 18 height 18
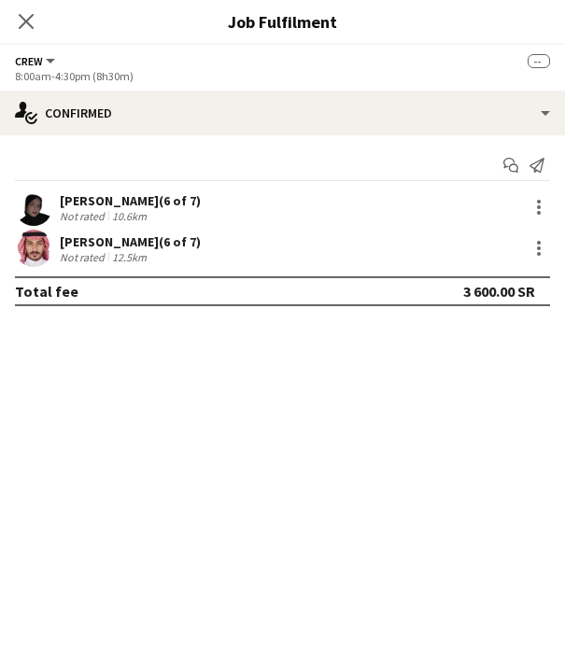
click at [116, 245] on div "[PERSON_NAME] (6 of 7)" at bounding box center [130, 241] width 141 height 17
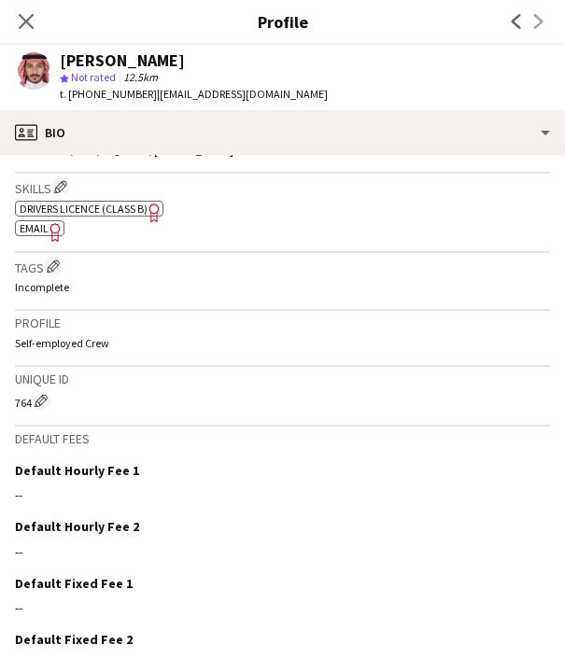
scroll to position [750, 0]
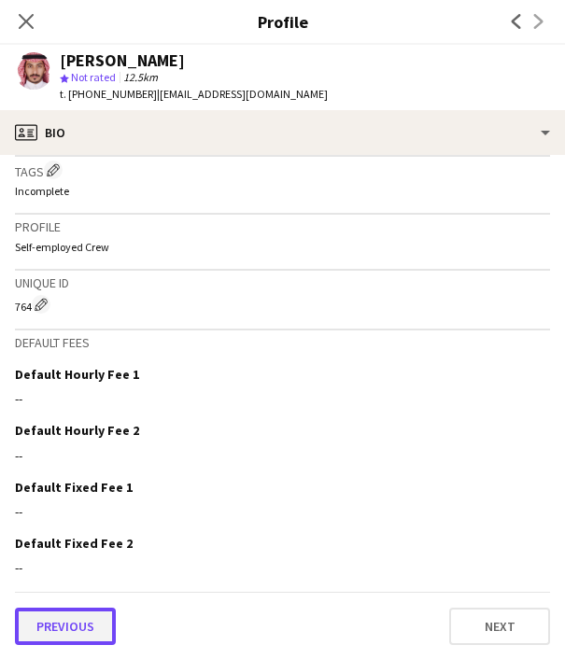
click at [76, 628] on button "Previous" at bounding box center [65, 626] width 101 height 37
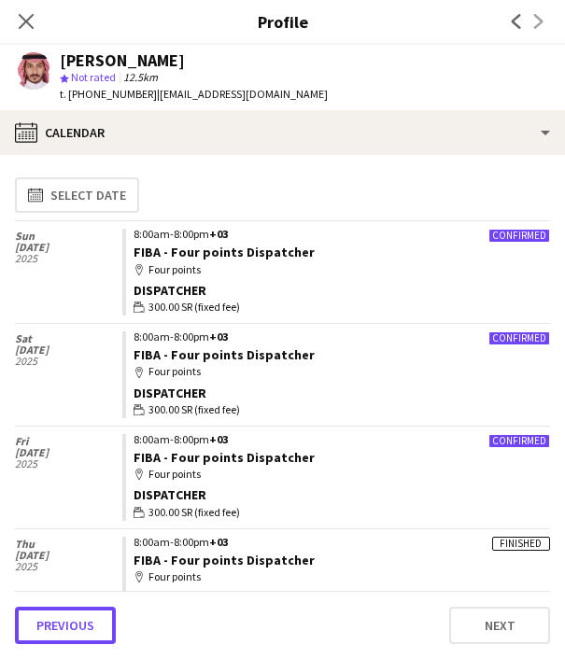
click at [76, 628] on button "Previous" at bounding box center [65, 625] width 101 height 37
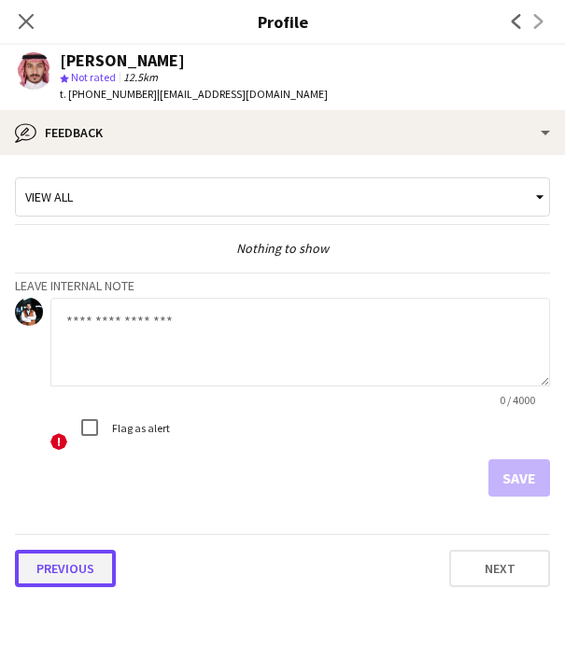
click at [46, 560] on button "Previous" at bounding box center [65, 568] width 101 height 37
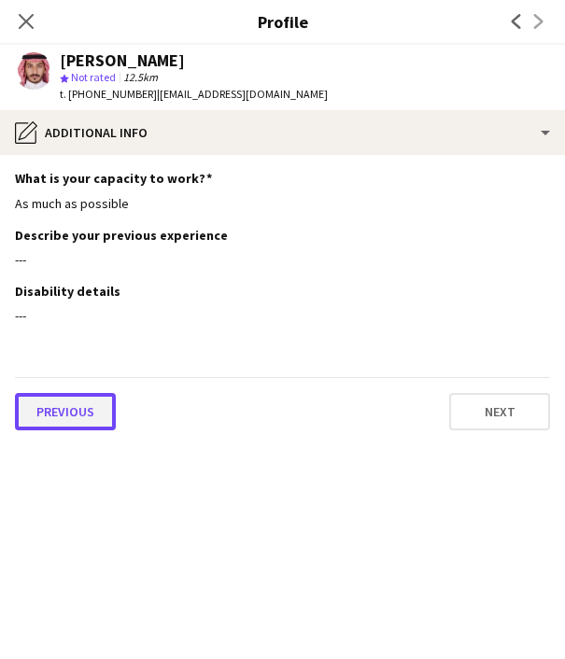
click at [62, 418] on button "Previous" at bounding box center [65, 411] width 101 height 37
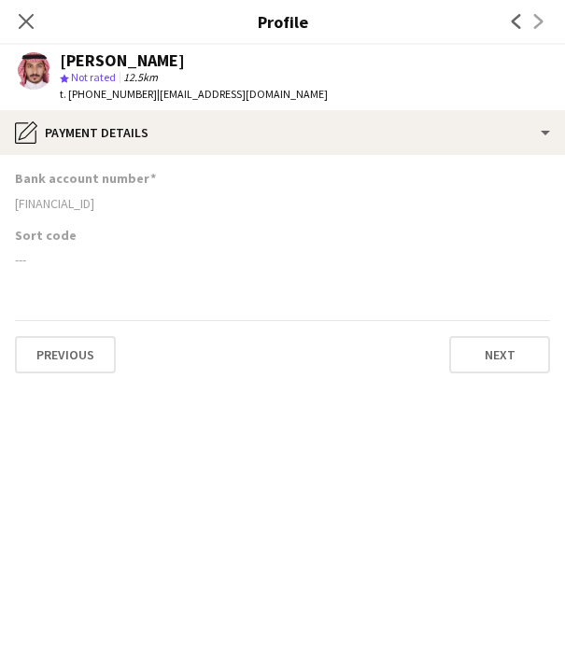
click at [82, 196] on div "[FINANCIAL_ID]" at bounding box center [282, 203] width 535 height 17
drag, startPoint x: 28, startPoint y: 21, endPoint x: 76, endPoint y: 94, distance: 87.8
click at [76, 94] on app-crew-profile "Close pop-in Profile Previous Next [PERSON_NAME] star Not rated 12.5km t. [PHON…" at bounding box center [282, 329] width 565 height 659
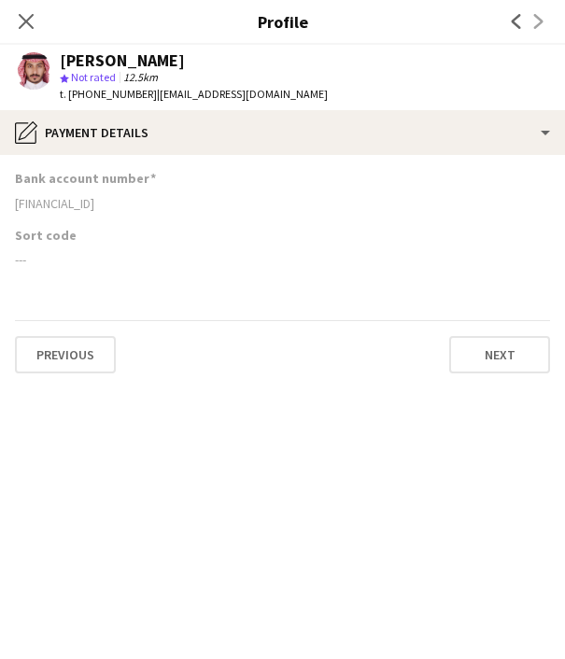
click at [86, 94] on span "t. [PHONE_NUMBER]" at bounding box center [108, 94] width 97 height 14
click at [29, 22] on icon at bounding box center [26, 21] width 18 height 18
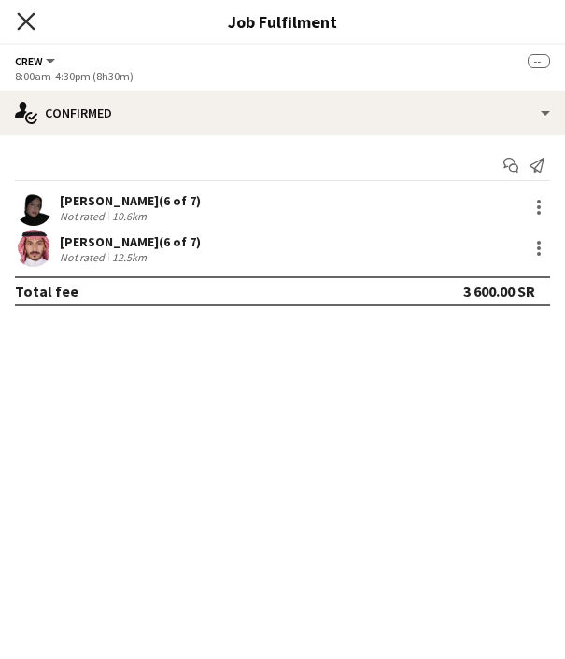
click at [19, 15] on icon at bounding box center [26, 21] width 18 height 18
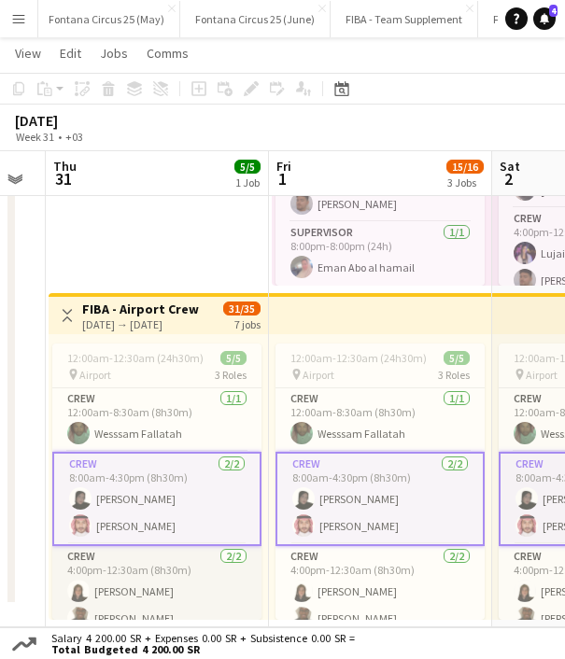
click at [122, 591] on app-card-role "Crew [DATE] 4:00pm-12:30am (8h30m) [PERSON_NAME]" at bounding box center [156, 591] width 209 height 91
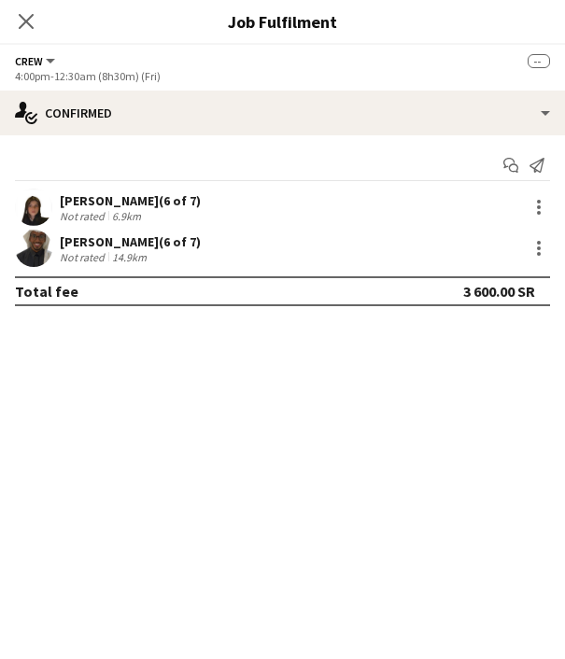
click at [113, 203] on div "[PERSON_NAME] (6 of 7)" at bounding box center [130, 200] width 141 height 17
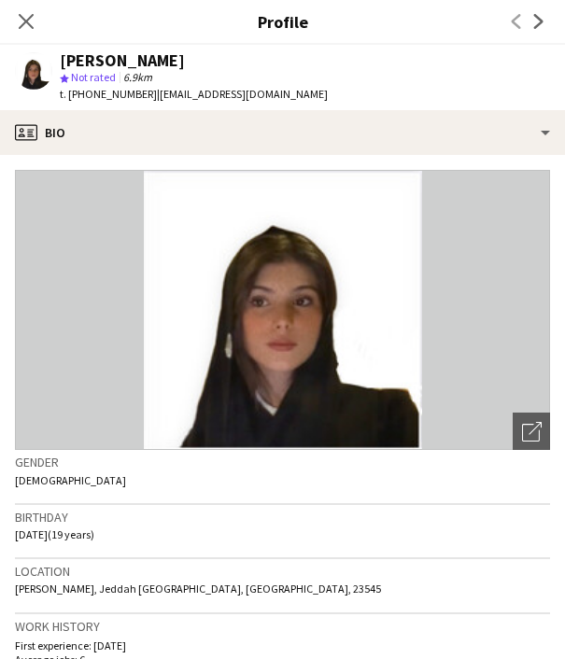
click at [127, 92] on span "t. [PHONE_NUMBER]" at bounding box center [108, 94] width 97 height 14
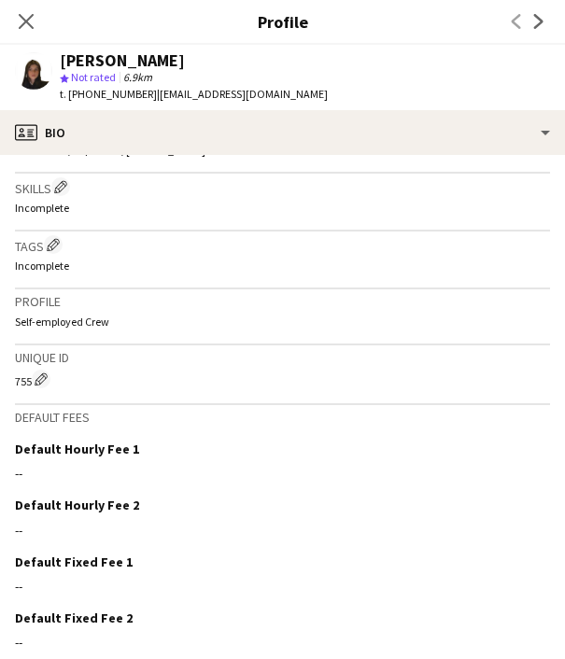
scroll to position [741, 0]
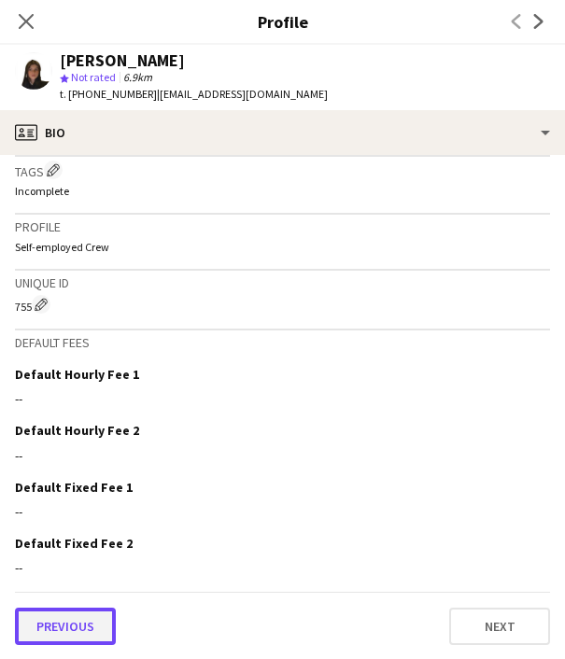
click at [63, 610] on button "Previous" at bounding box center [65, 626] width 101 height 37
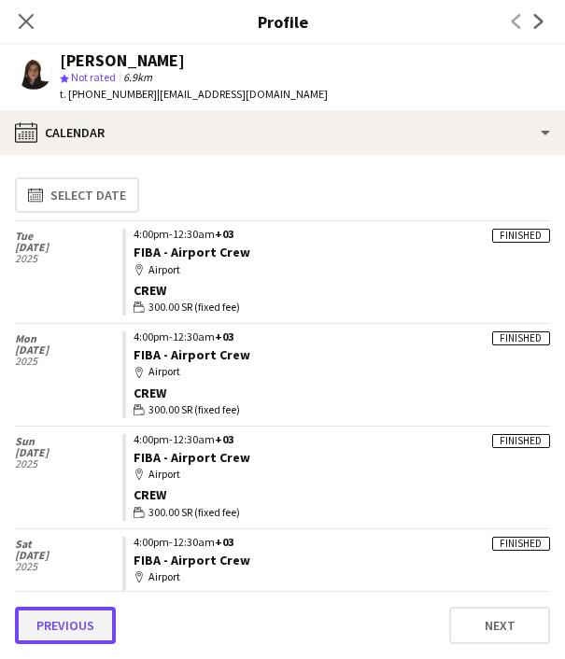
click at [70, 630] on button "Previous" at bounding box center [65, 625] width 101 height 37
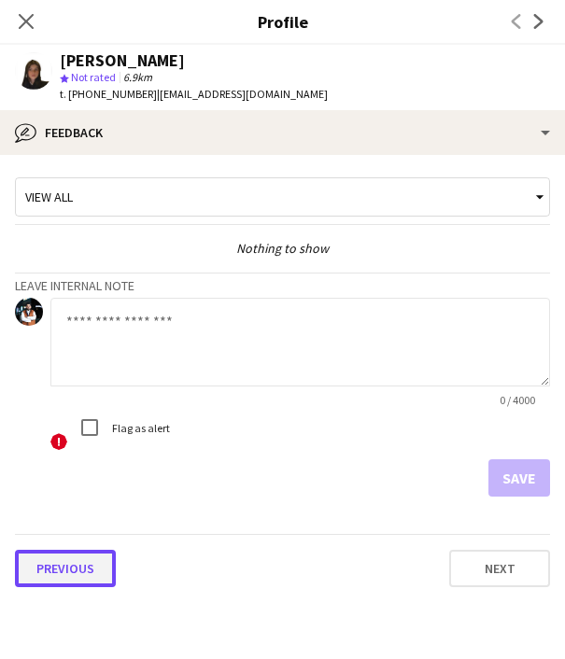
click at [60, 565] on button "Previous" at bounding box center [65, 568] width 101 height 37
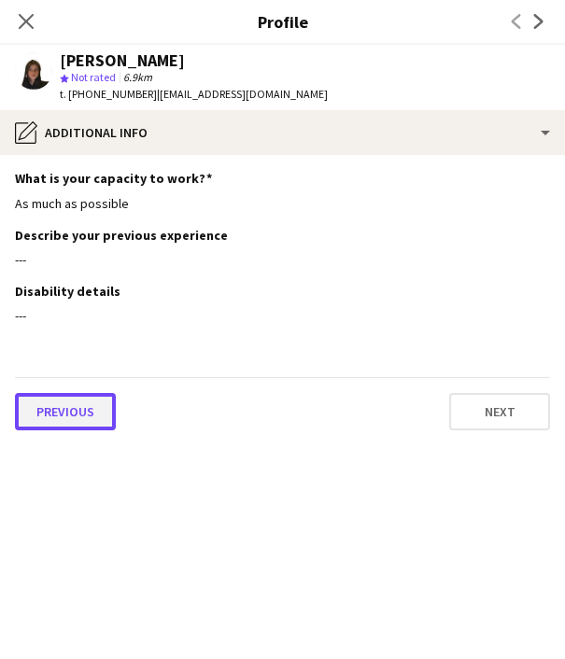
click at [66, 412] on button "Previous" at bounding box center [65, 411] width 101 height 37
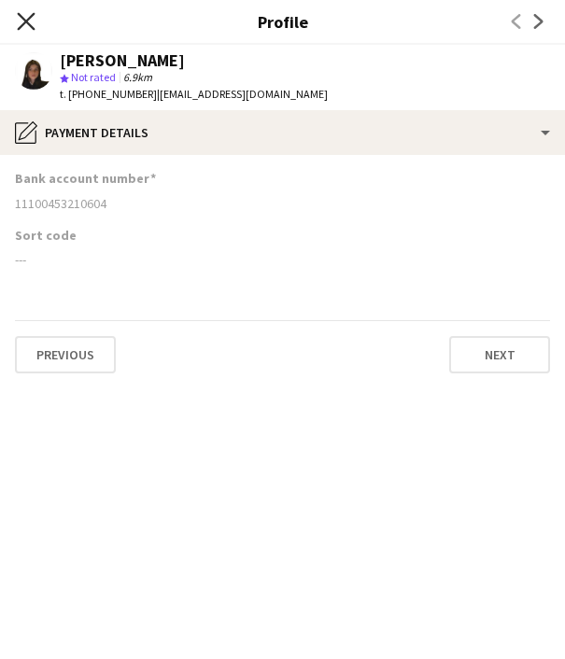
click at [28, 16] on icon "Close pop-in" at bounding box center [26, 21] width 18 height 18
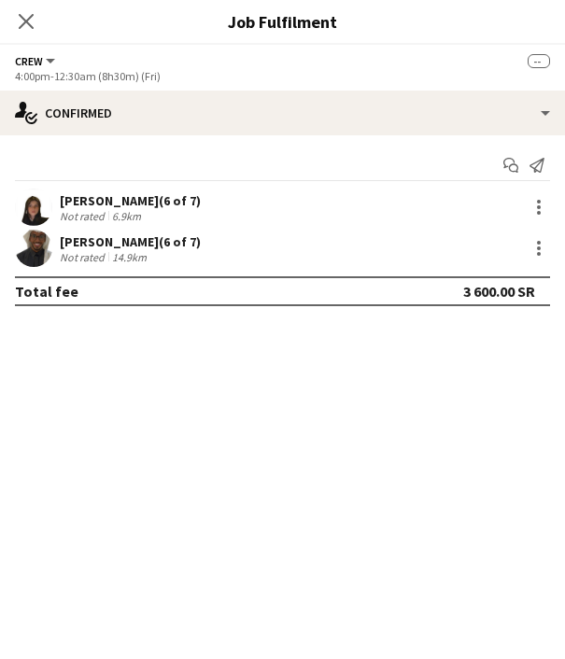
click at [109, 235] on div "[PERSON_NAME] (6 of 7)" at bounding box center [130, 241] width 141 height 17
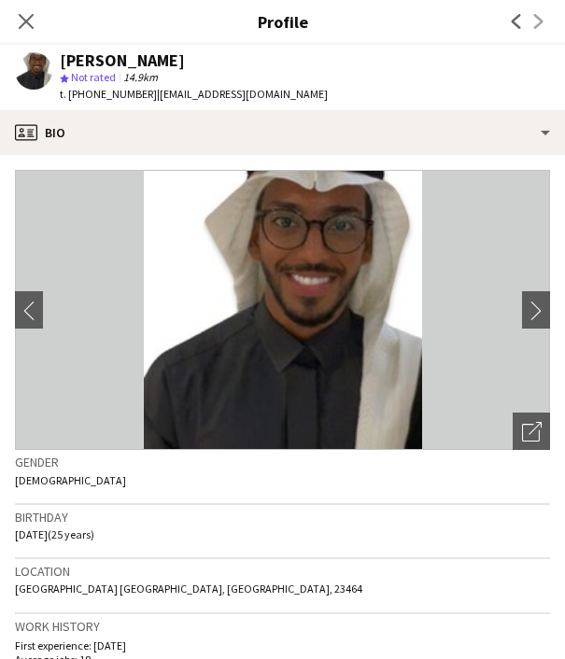
click at [109, 90] on span "t. [PHONE_NUMBER]" at bounding box center [108, 94] width 97 height 14
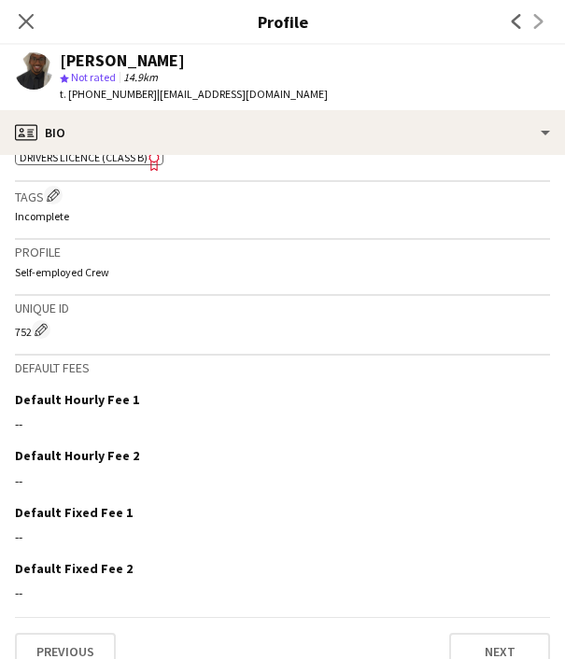
scroll to position [730, 0]
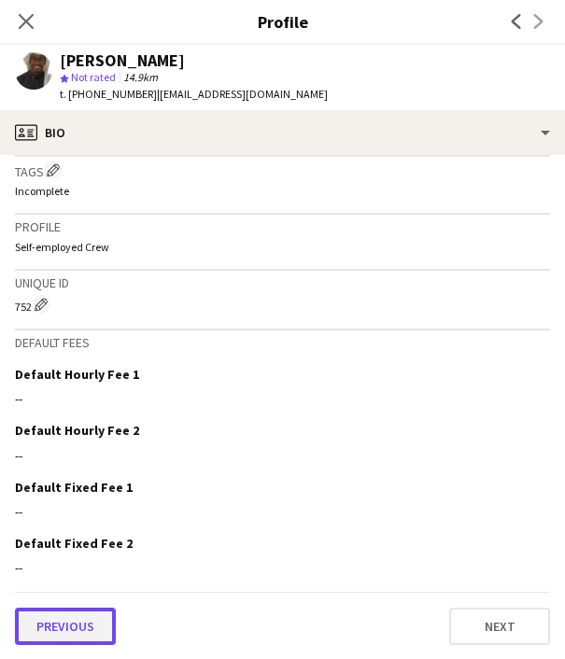
click at [76, 622] on button "Previous" at bounding box center [65, 626] width 101 height 37
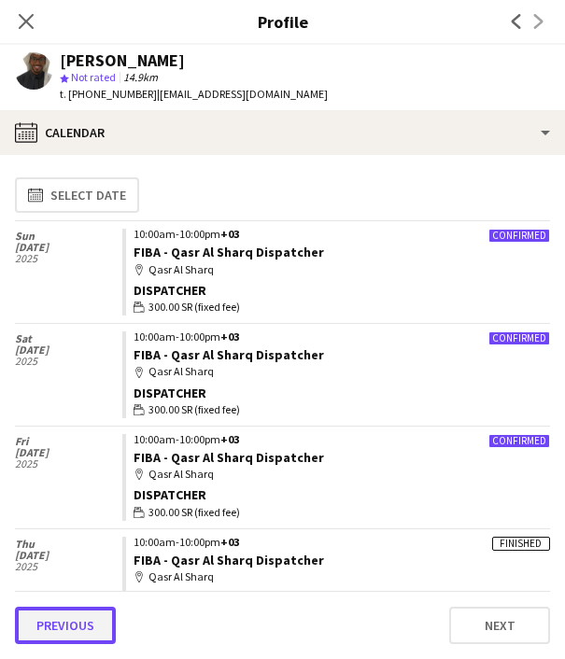
click at [72, 622] on button "Previous" at bounding box center [65, 625] width 101 height 37
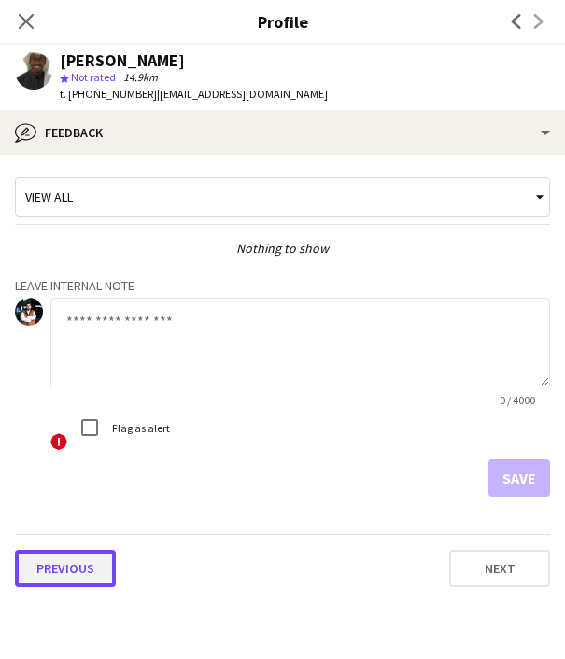
click at [72, 565] on button "Previous" at bounding box center [65, 568] width 101 height 37
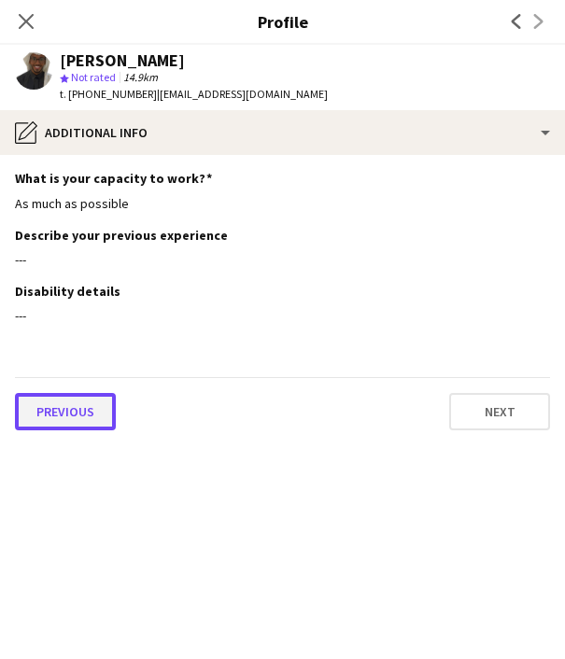
click at [60, 406] on button "Previous" at bounding box center [65, 411] width 101 height 37
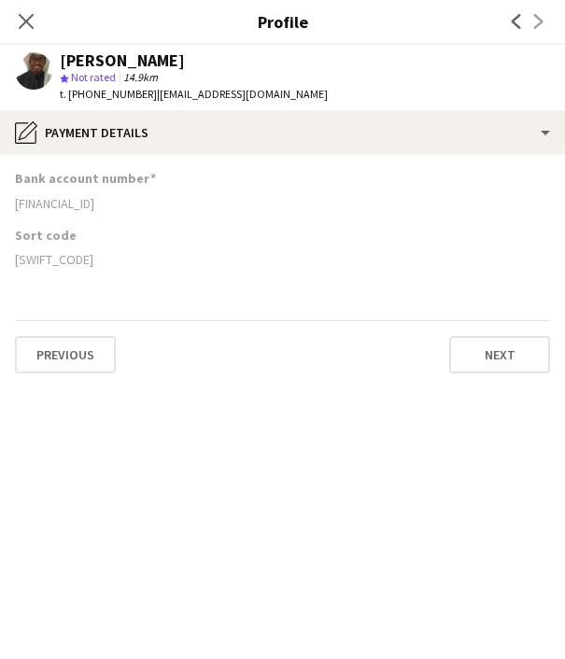
drag, startPoint x: 14, startPoint y: 199, endPoint x: 229, endPoint y: 195, distance: 214.7
click at [229, 195] on app-section-data-types "Bank account number [FINANCIAL_ID] Sort code [SWIFT_CODE] Previous Next" at bounding box center [282, 407] width 565 height 504
drag, startPoint x: 45, startPoint y: 259, endPoint x: 15, endPoint y: 262, distance: 30.0
click at [15, 262] on div "[SWIFT_CODE]" at bounding box center [282, 259] width 535 height 17
click at [24, 16] on icon "Close pop-in" at bounding box center [26, 21] width 18 height 18
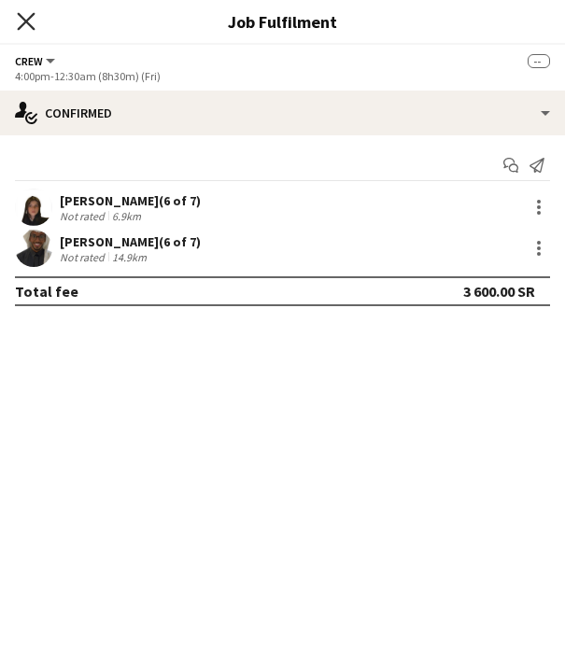
click at [24, 16] on icon "Close pop-in" at bounding box center [26, 21] width 18 height 18
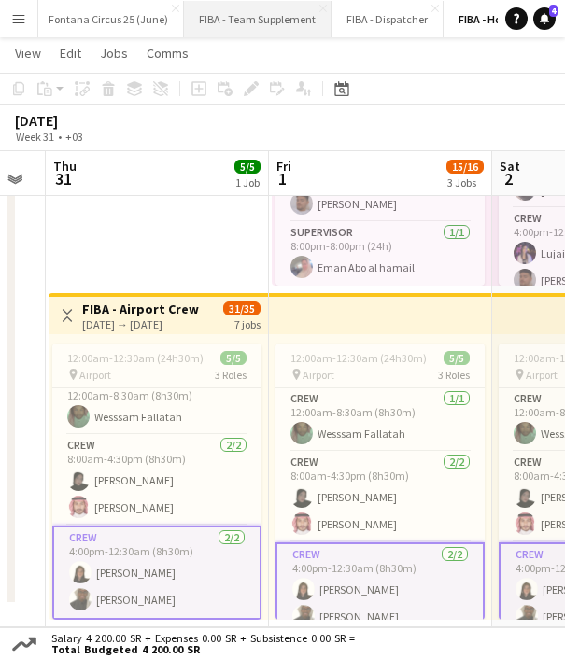
scroll to position [0, 449]
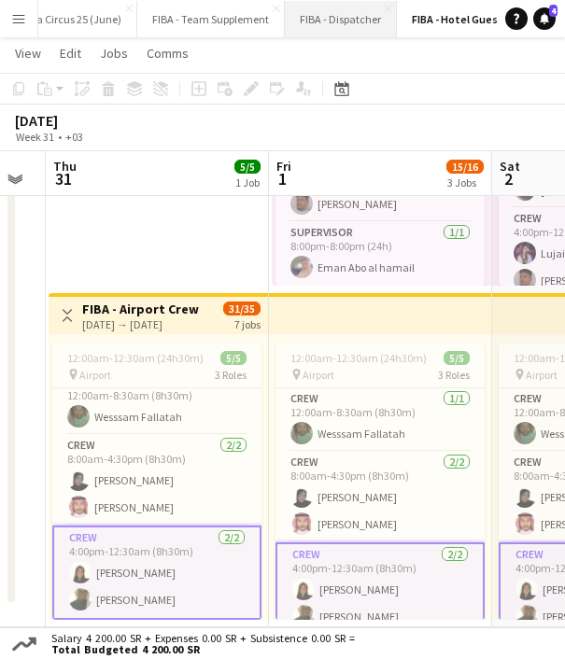
click at [346, 19] on button "FIBA - Dispatcher Close" at bounding box center [341, 19] width 112 height 36
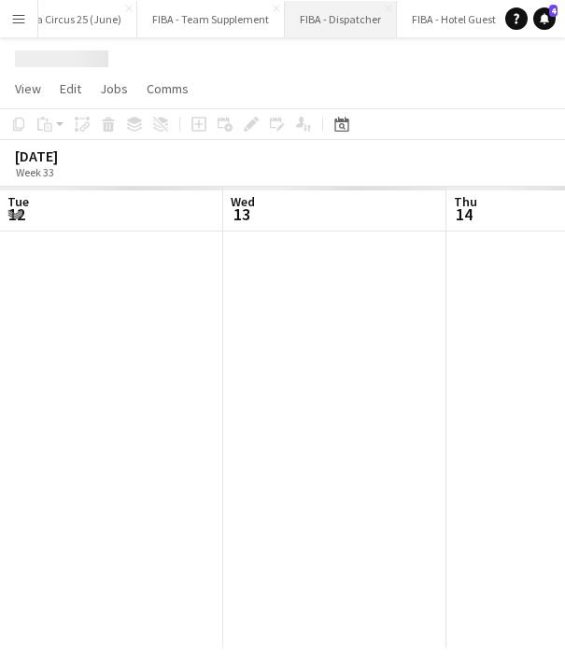
scroll to position [0, 446]
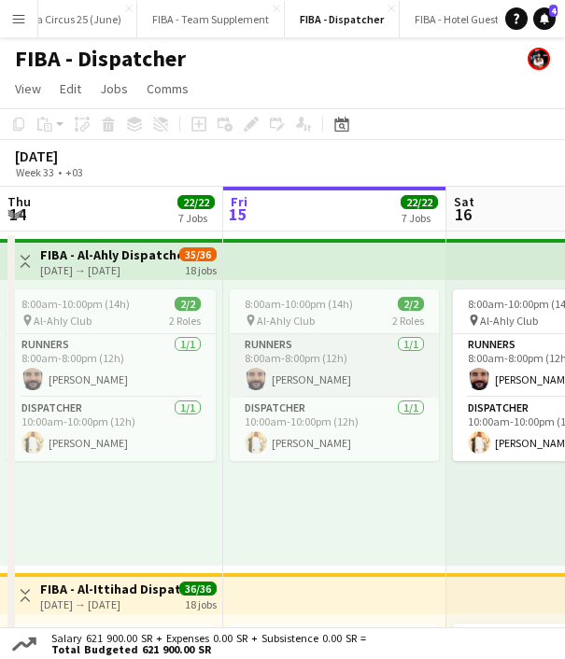
click at [314, 367] on app-card-role "Runners [DATE] 8:00am-8:00pm (12h) [PERSON_NAME]" at bounding box center [334, 365] width 209 height 63
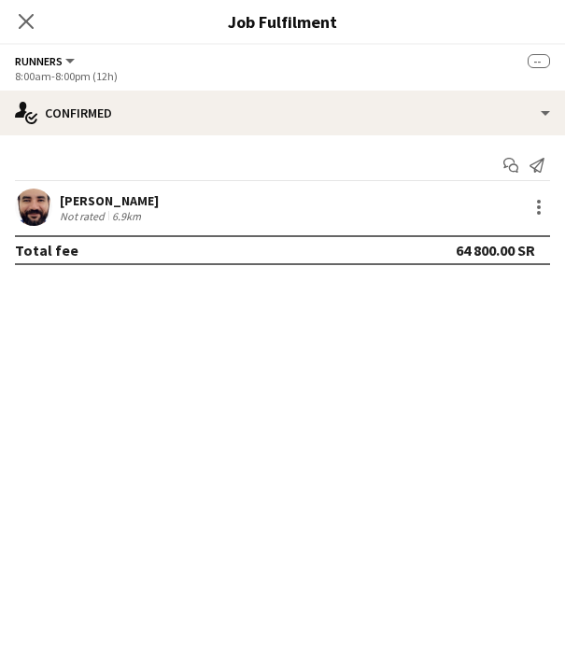
click at [125, 200] on div "[PERSON_NAME]" at bounding box center [109, 200] width 99 height 17
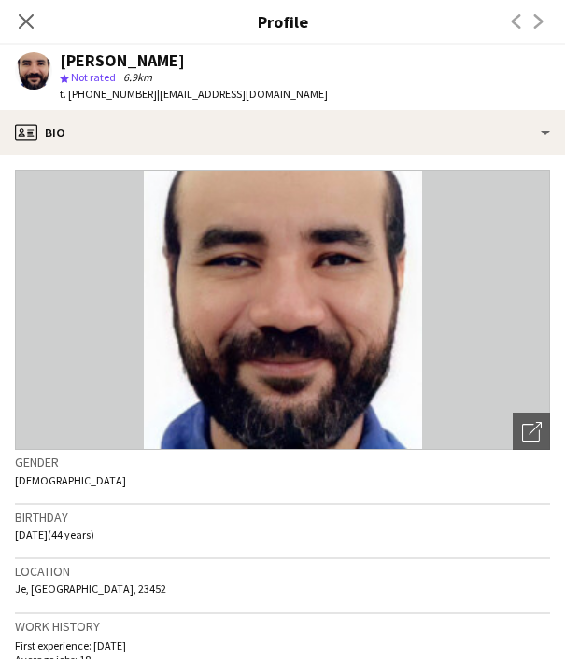
click at [98, 90] on span "t. [PHONE_NUMBER]" at bounding box center [108, 94] width 97 height 14
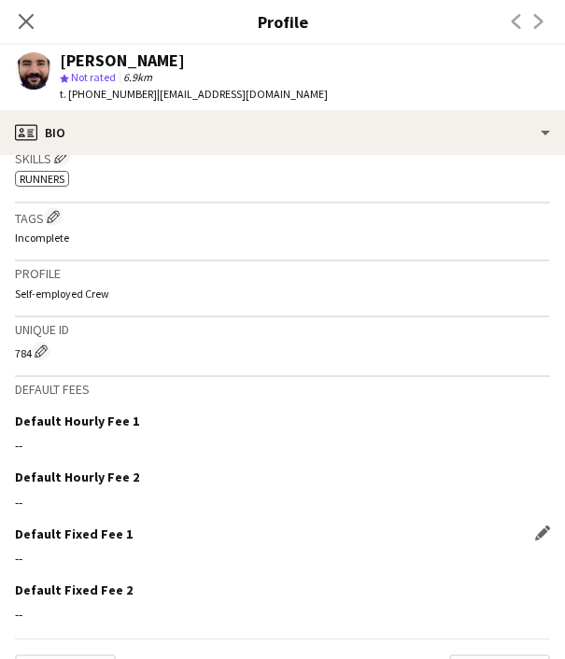
scroll to position [730, 0]
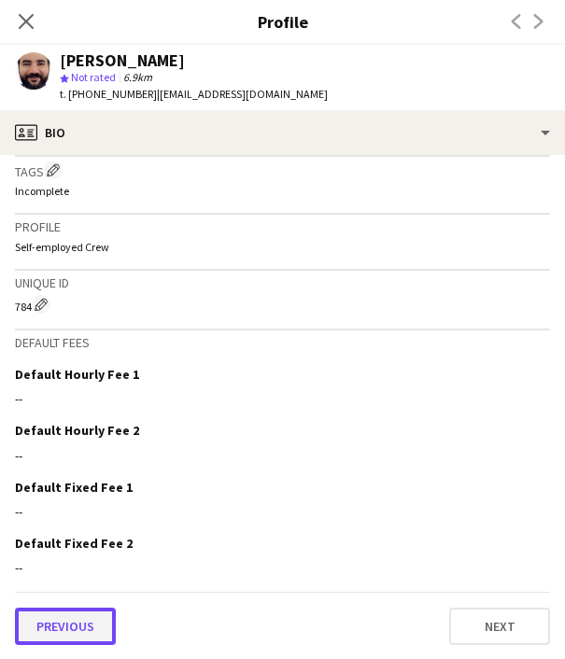
click at [80, 615] on button "Previous" at bounding box center [65, 626] width 101 height 37
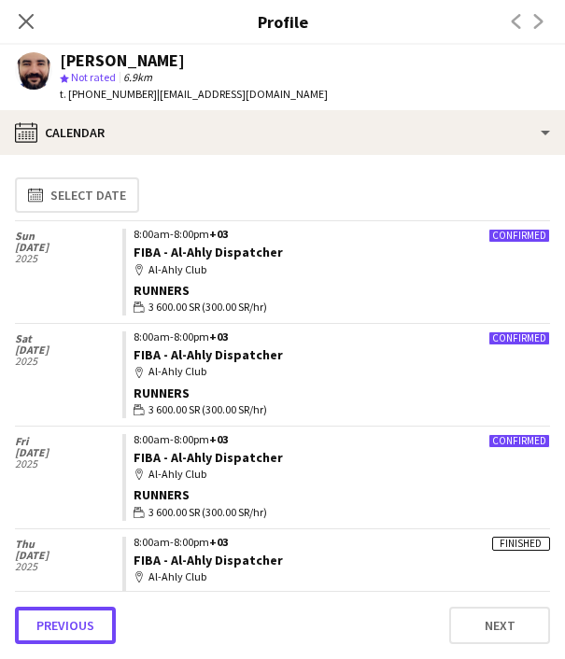
click at [80, 615] on button "Previous" at bounding box center [65, 625] width 101 height 37
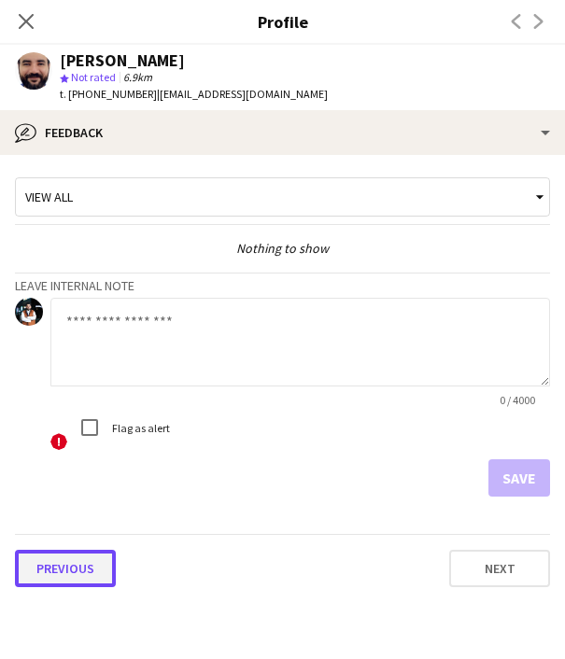
click at [78, 572] on button "Previous" at bounding box center [65, 568] width 101 height 37
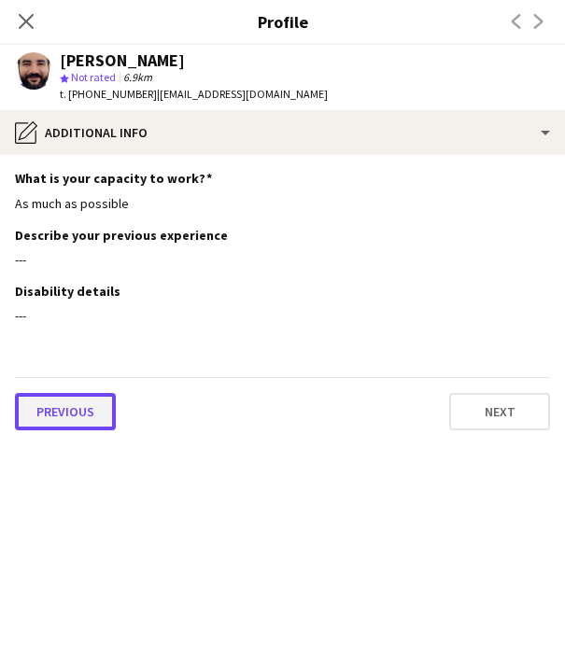
click at [58, 417] on button "Previous" at bounding box center [65, 411] width 101 height 37
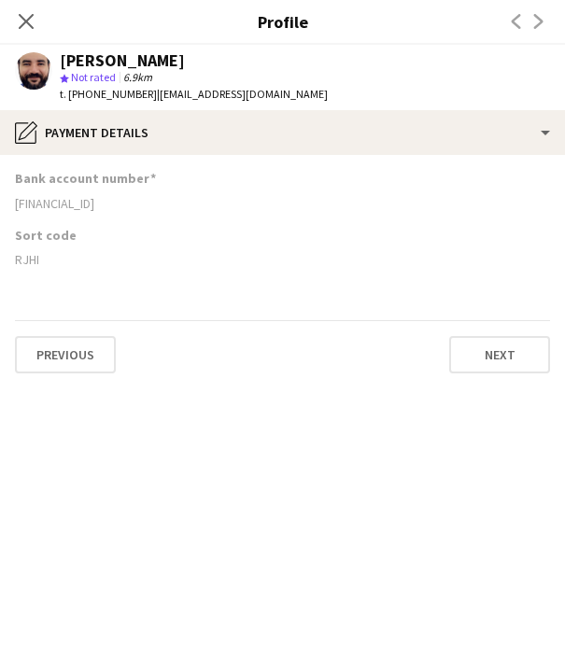
click at [91, 207] on div "[FINANCIAL_ID]" at bounding box center [282, 203] width 535 height 17
click at [30, 253] on div "RJHI" at bounding box center [282, 259] width 535 height 17
click at [29, 18] on icon at bounding box center [26, 21] width 18 height 18
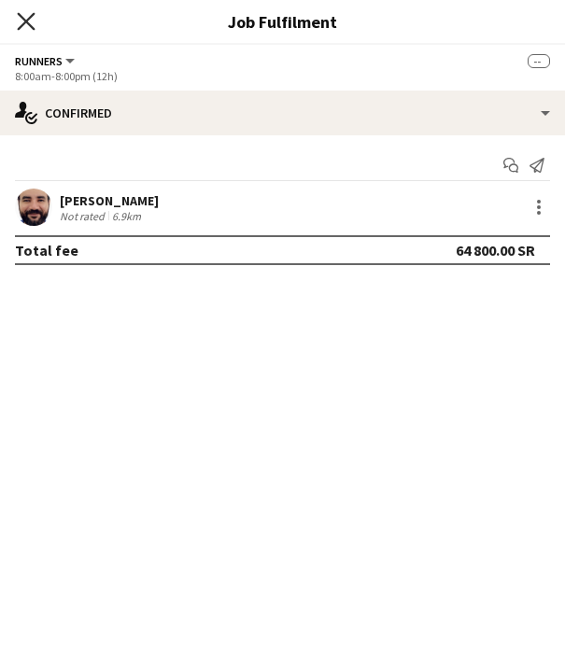
click at [24, 25] on icon "Close pop-in" at bounding box center [26, 21] width 18 height 18
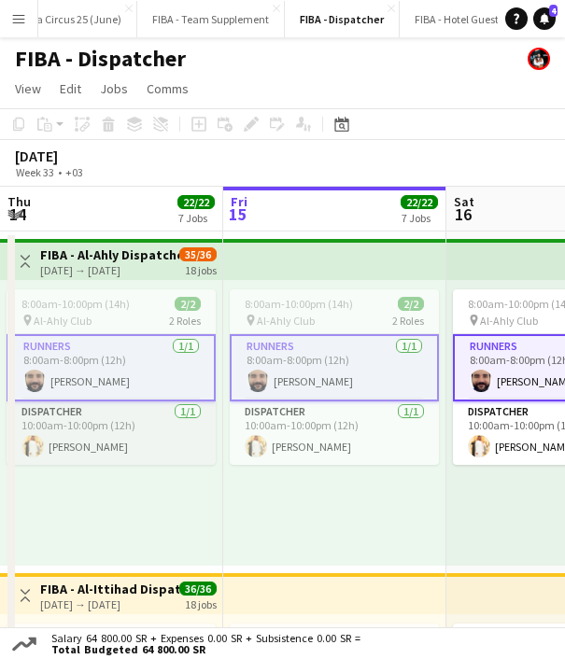
click at [99, 425] on app-card-role "Dispatcher [DATE] 10:00am-10:00pm (12h) [PERSON_NAME]" at bounding box center [111, 432] width 209 height 63
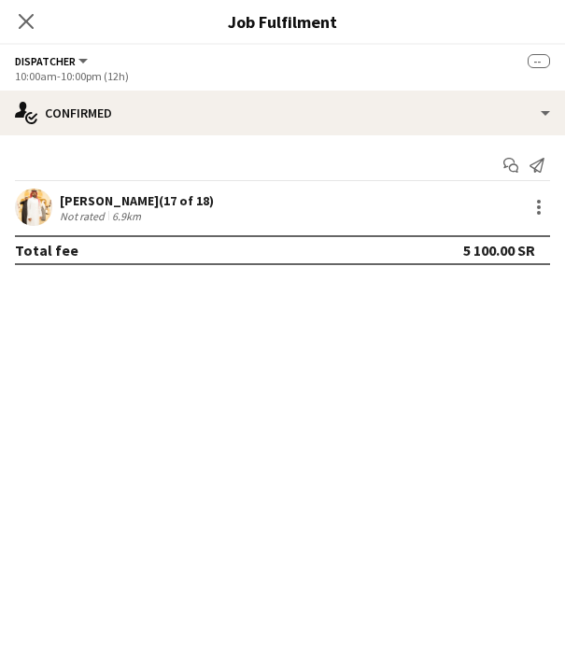
click at [110, 199] on div "[PERSON_NAME] (17 of 18)" at bounding box center [137, 200] width 154 height 17
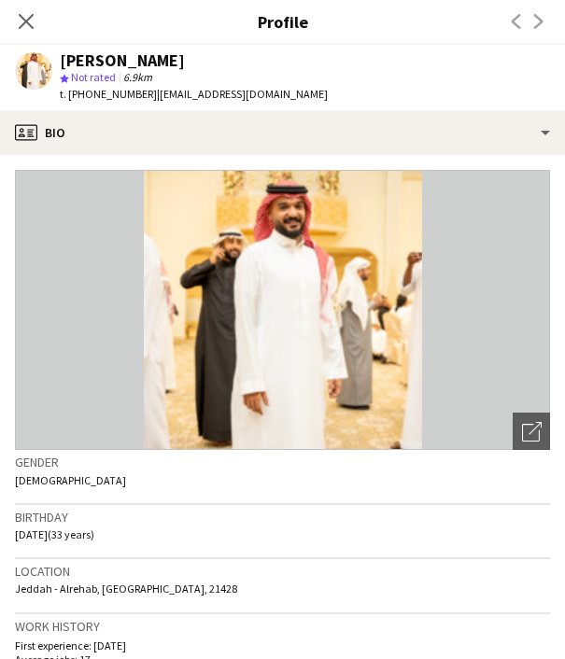
click at [118, 94] on span "t. [PHONE_NUMBER]" at bounding box center [108, 94] width 97 height 14
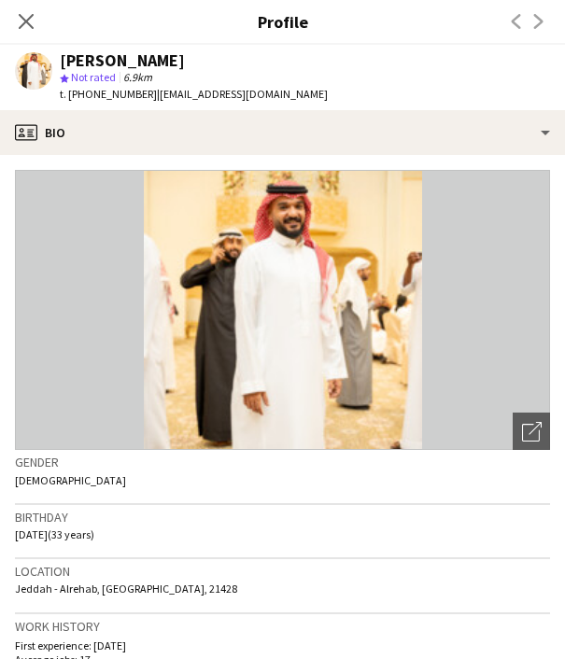
click at [118, 94] on span "t. [PHONE_NUMBER]" at bounding box center [108, 94] width 97 height 14
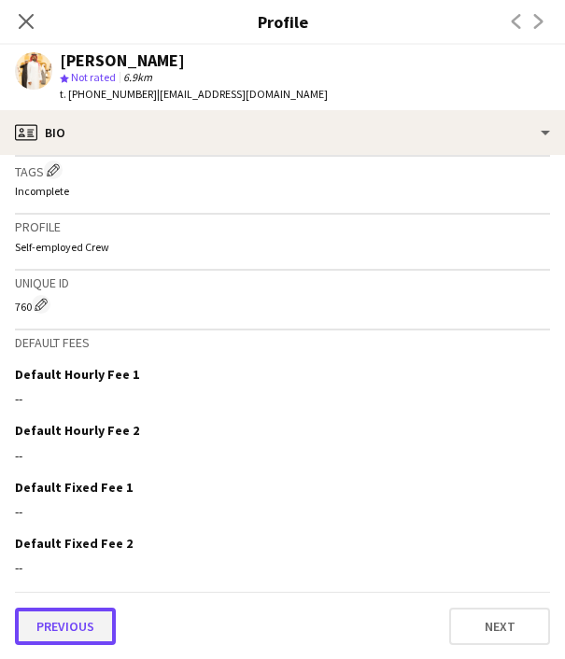
click at [78, 620] on button "Previous" at bounding box center [65, 626] width 101 height 37
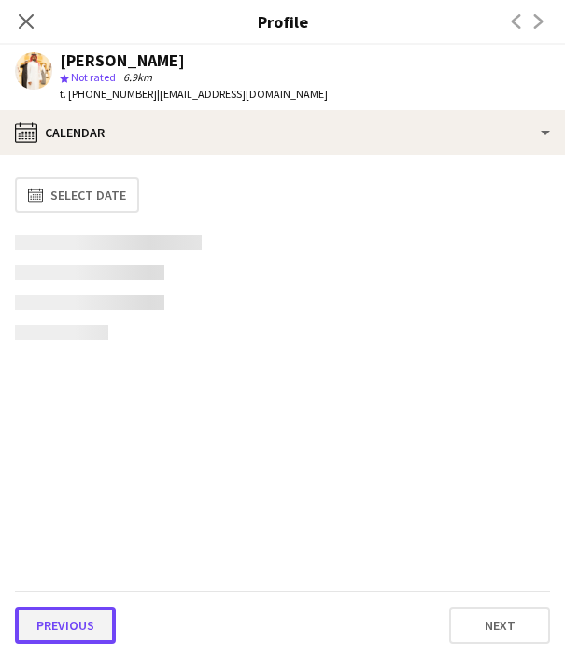
click at [84, 617] on button "Previous" at bounding box center [65, 625] width 101 height 37
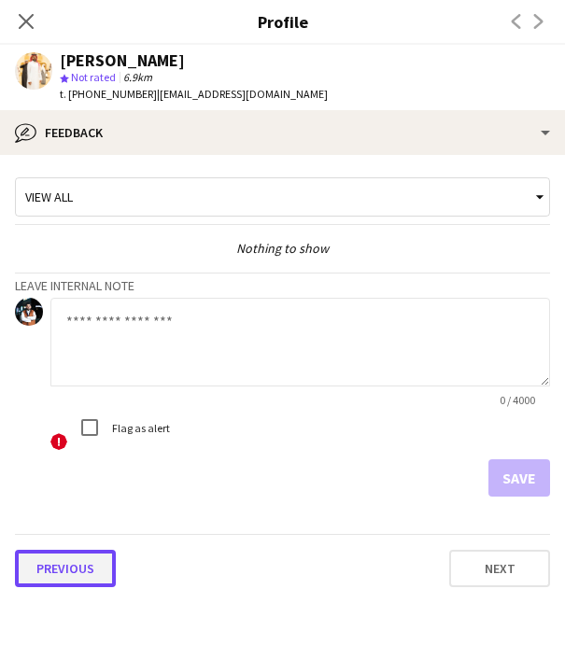
click at [73, 568] on button "Previous" at bounding box center [65, 568] width 101 height 37
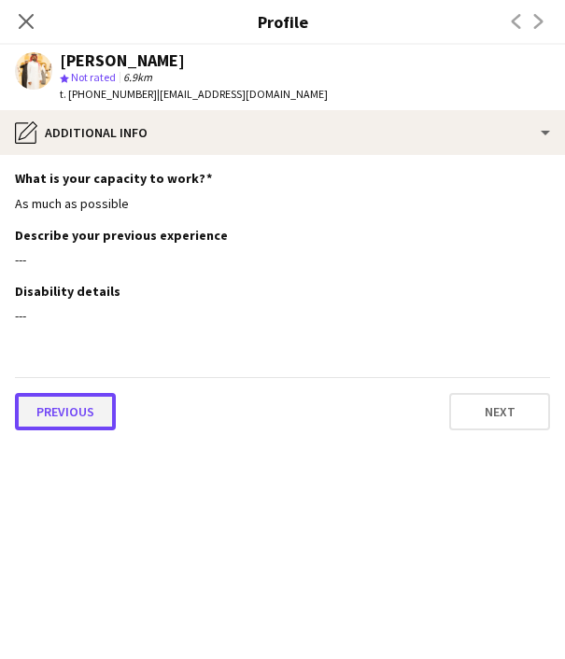
click at [64, 414] on button "Previous" at bounding box center [65, 411] width 101 height 37
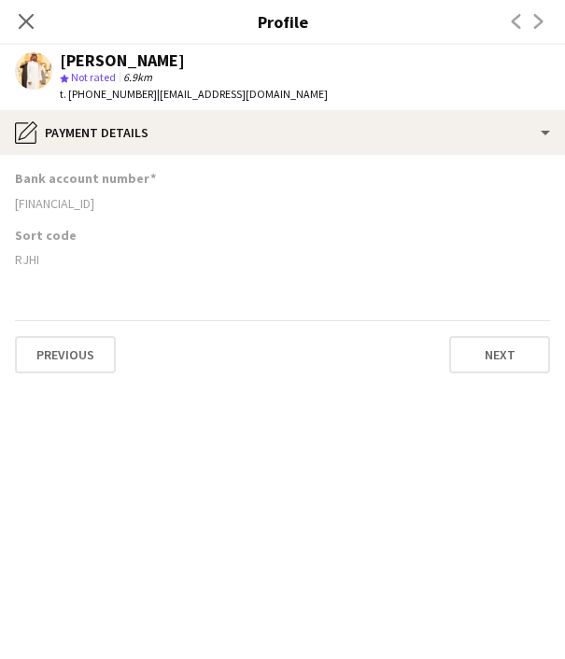
click at [58, 206] on div "[FINANCIAL_ID]" at bounding box center [282, 203] width 535 height 17
click at [32, 259] on div "RJHI" at bounding box center [282, 259] width 535 height 17
click at [28, 15] on icon "Close pop-in" at bounding box center [26, 21] width 18 height 18
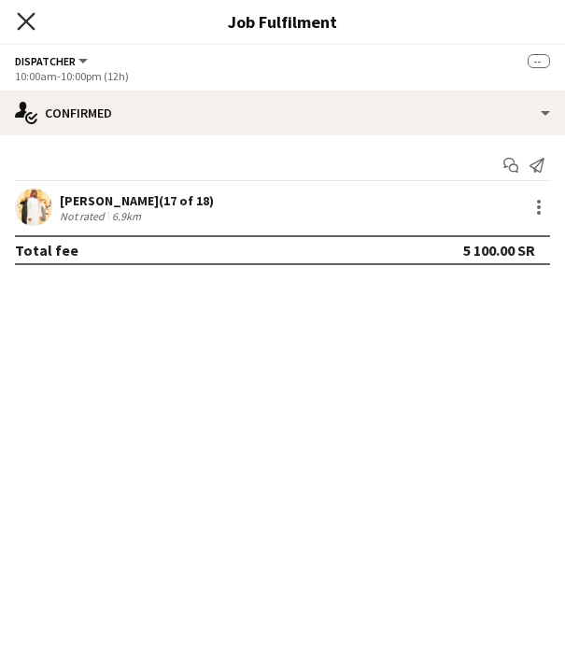
click at [24, 18] on icon "Close pop-in" at bounding box center [26, 21] width 18 height 18
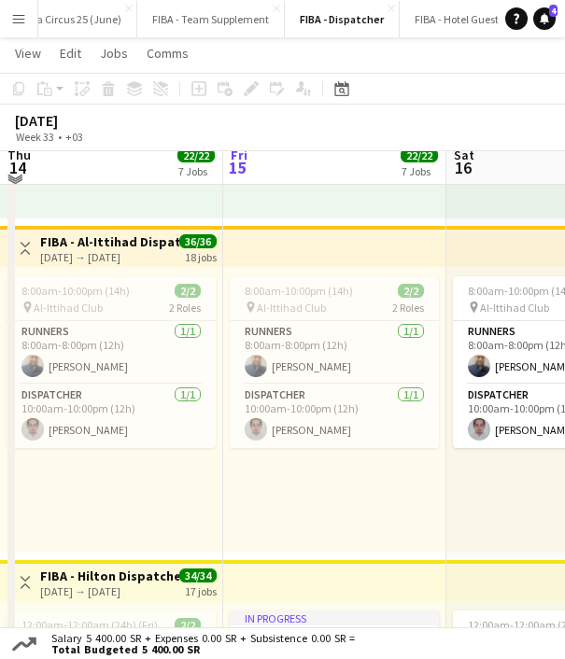
scroll to position [346, 0]
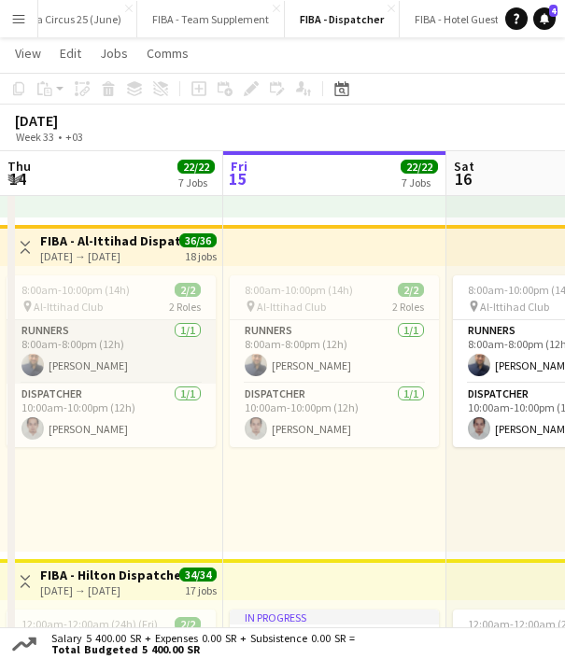
click at [115, 356] on app-card-role "Runners [DATE] 8:00am-8:00pm (12h) [PERSON_NAME]" at bounding box center [111, 351] width 209 height 63
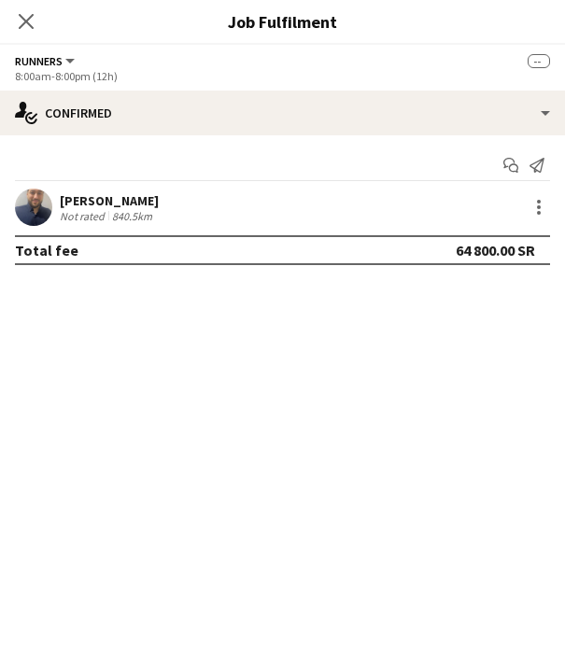
click at [92, 192] on div "[PERSON_NAME]" at bounding box center [109, 200] width 99 height 17
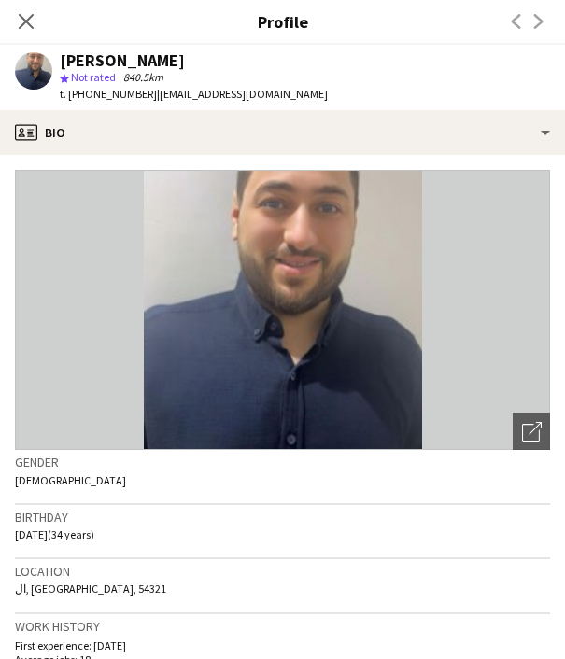
click at [98, 98] on span "t. [PHONE_NUMBER]" at bounding box center [108, 94] width 97 height 14
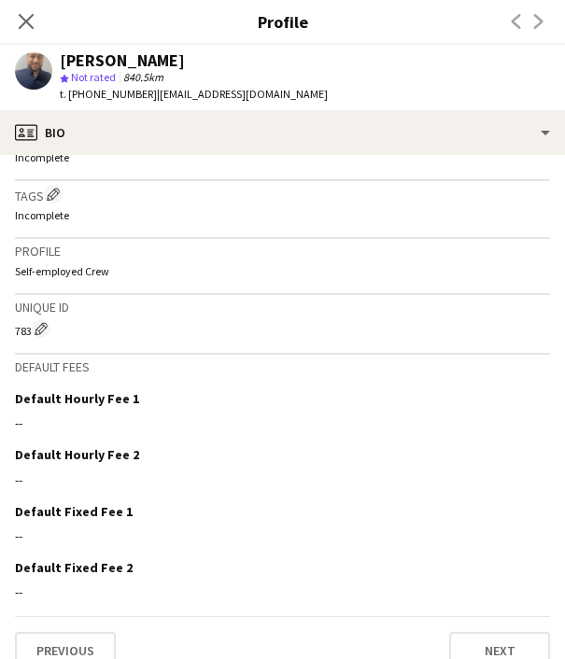
scroll to position [741, 0]
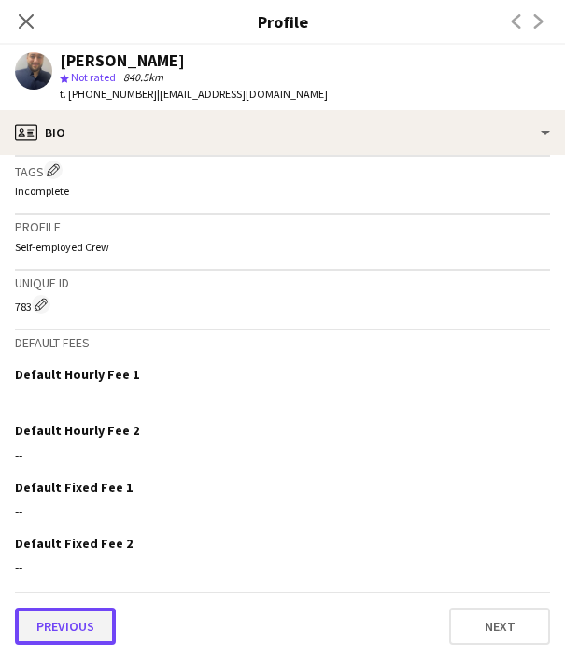
click at [91, 634] on button "Previous" at bounding box center [65, 626] width 101 height 37
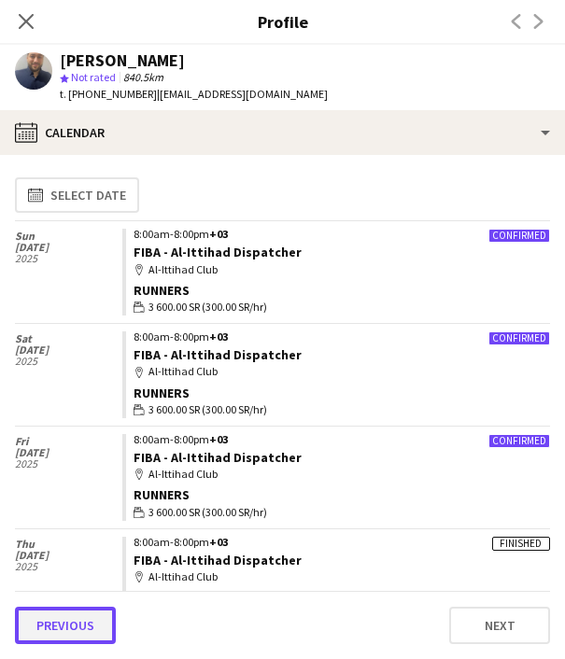
click at [84, 617] on button "Previous" at bounding box center [65, 625] width 101 height 37
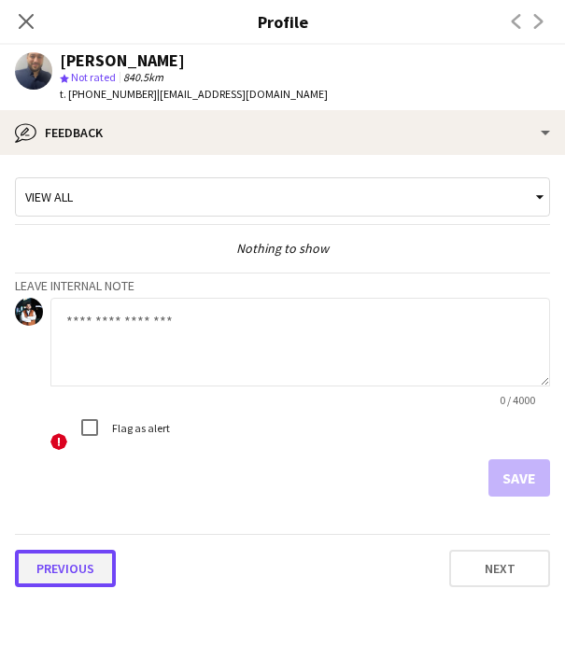
click at [71, 560] on button "Previous" at bounding box center [65, 568] width 101 height 37
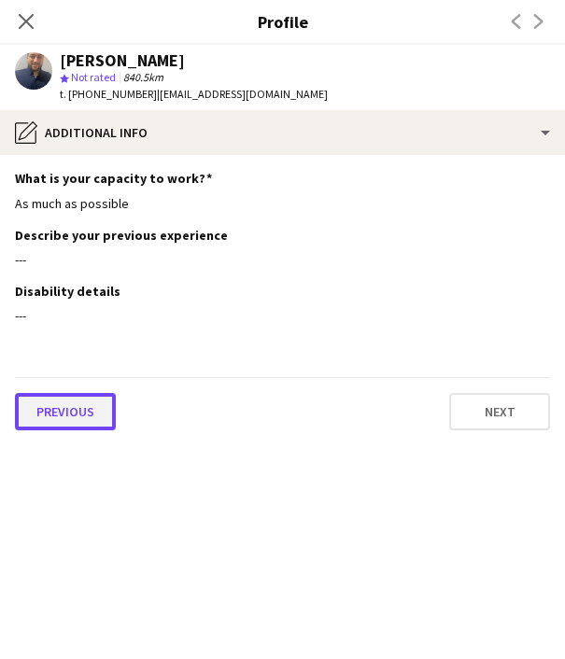
click at [63, 406] on button "Previous" at bounding box center [65, 411] width 101 height 37
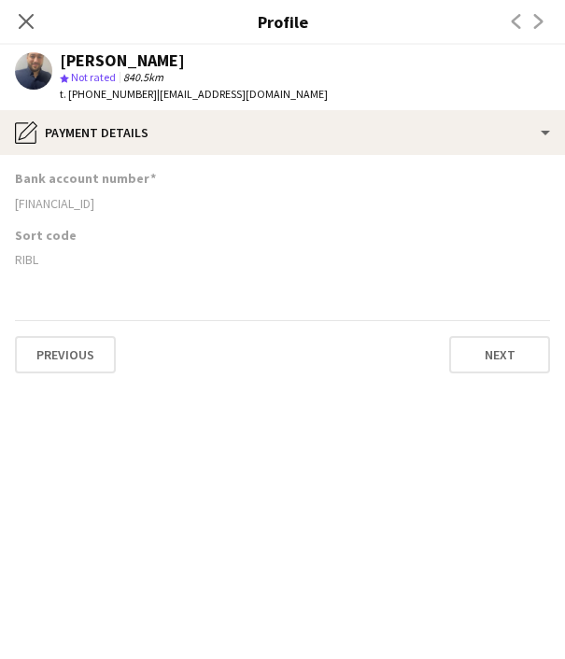
click at [68, 204] on div "[FINANCIAL_ID]" at bounding box center [282, 203] width 535 height 17
click at [24, 257] on div "RIBL" at bounding box center [282, 259] width 535 height 17
click at [30, 27] on icon "Close pop-in" at bounding box center [26, 21] width 18 height 18
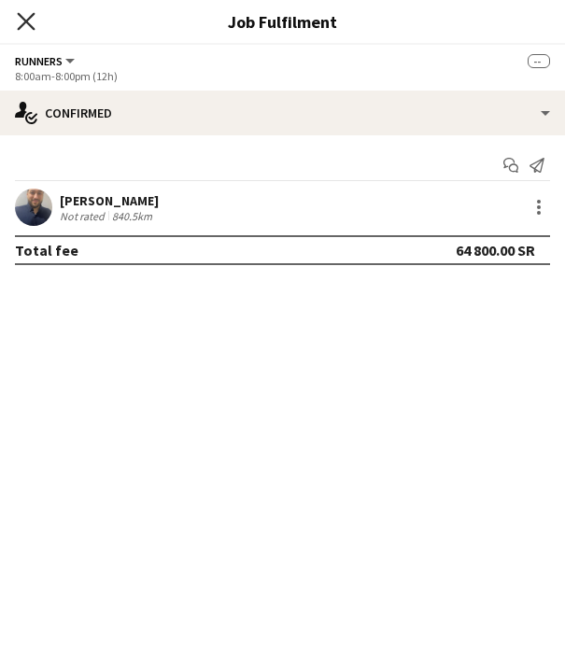
click at [28, 21] on icon "Close pop-in" at bounding box center [26, 21] width 18 height 18
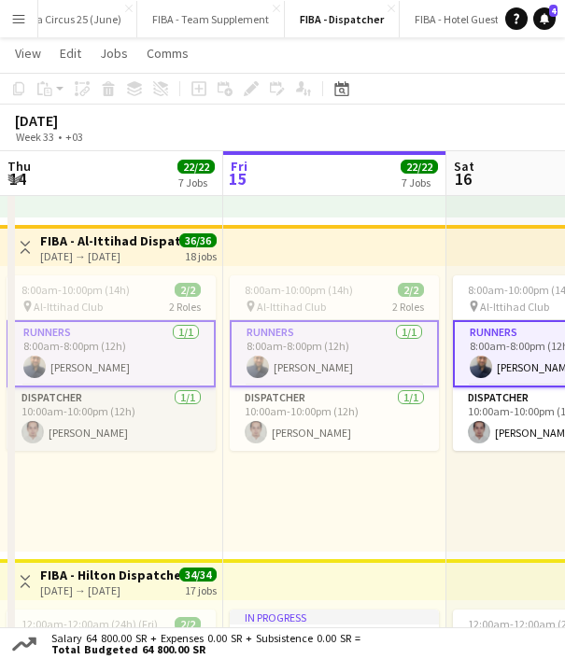
click at [124, 415] on app-card-role "Dispatcher [DATE] 10:00am-10:00pm (12h) [PERSON_NAME]" at bounding box center [111, 418] width 209 height 63
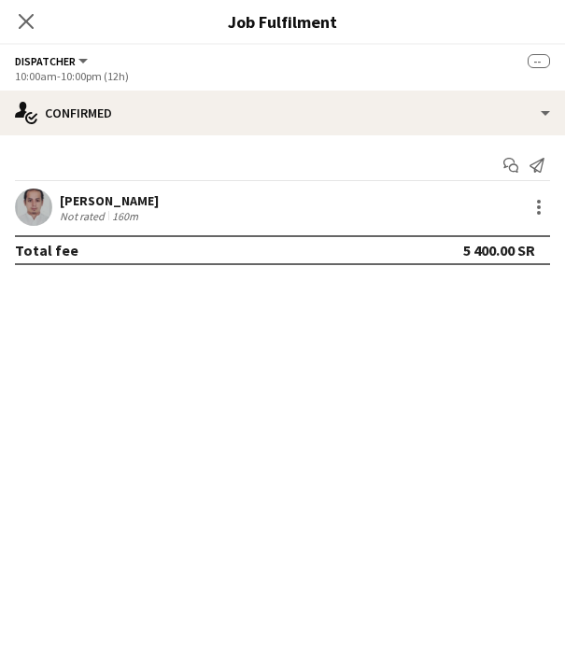
click at [106, 200] on div "[PERSON_NAME]" at bounding box center [109, 200] width 99 height 17
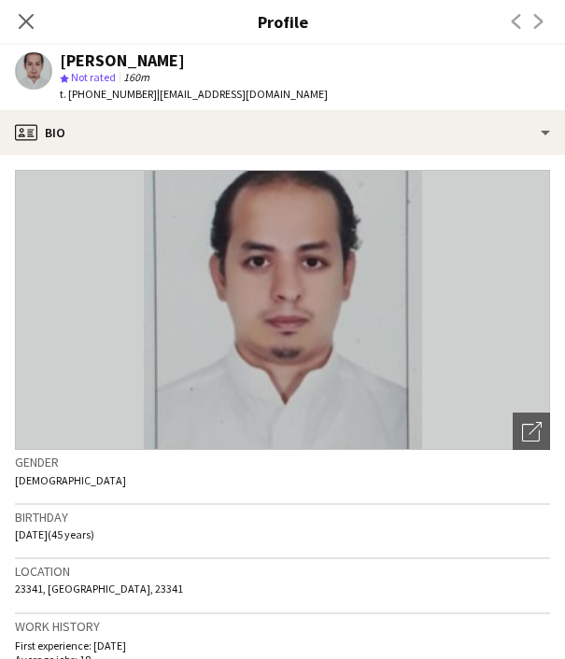
click at [131, 96] on span "t. [PHONE_NUMBER]" at bounding box center [108, 94] width 97 height 14
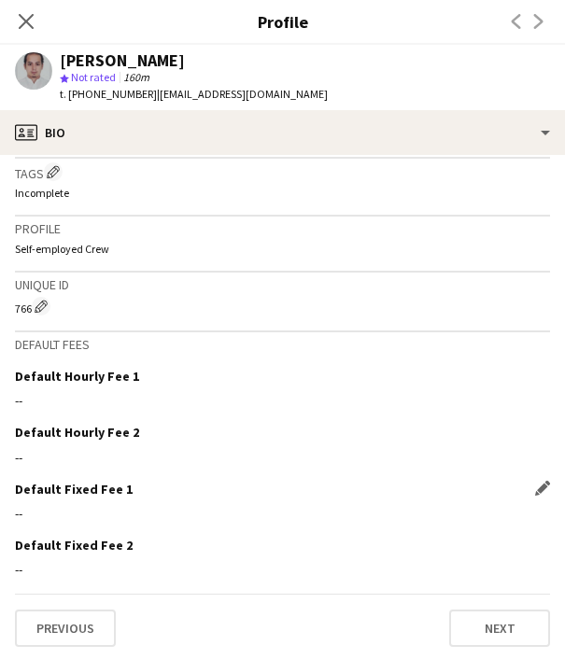
scroll to position [727, 0]
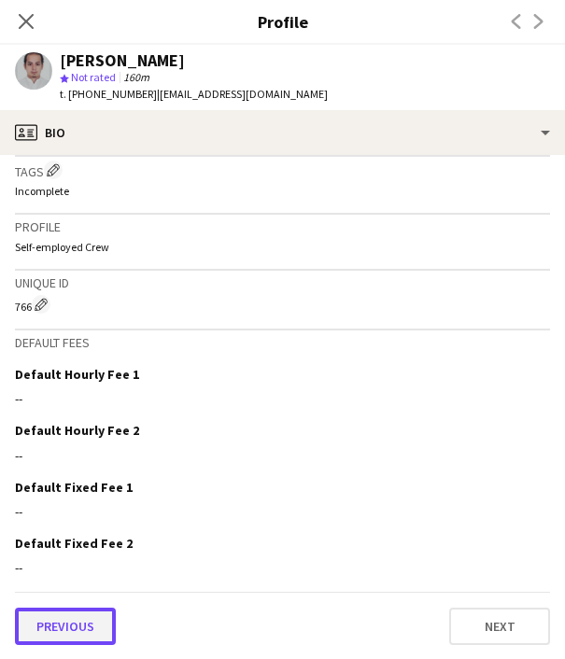
click at [85, 608] on button "Previous" at bounding box center [65, 626] width 101 height 37
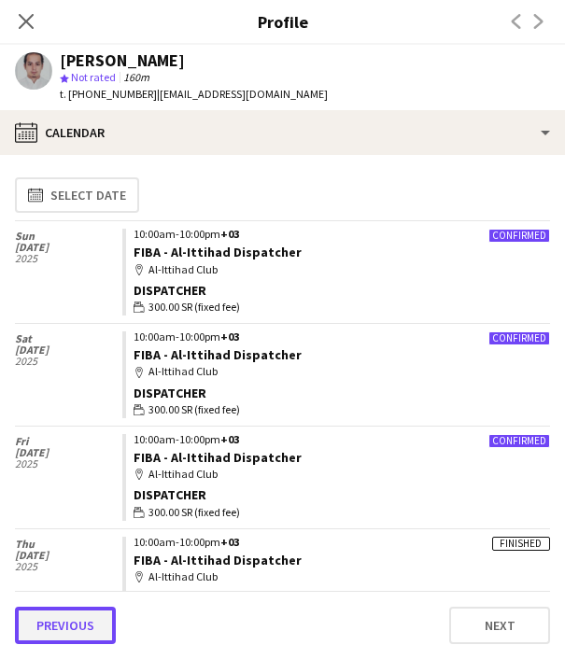
click at [78, 617] on button "Previous" at bounding box center [65, 625] width 101 height 37
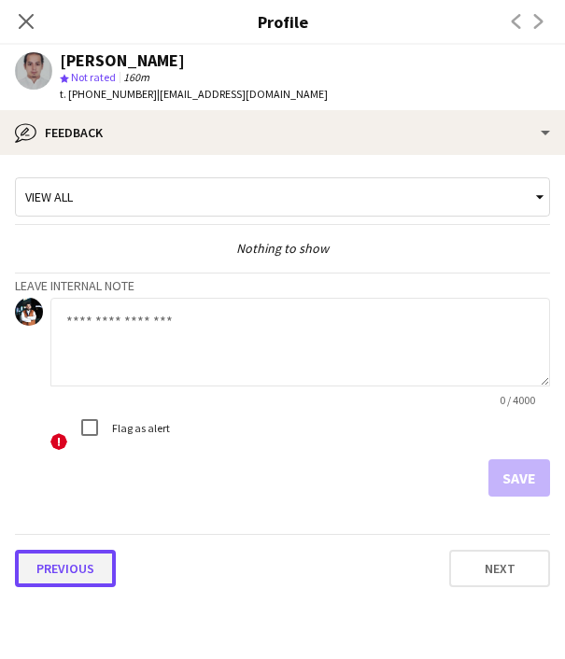
click at [78, 572] on button "Previous" at bounding box center [65, 568] width 101 height 37
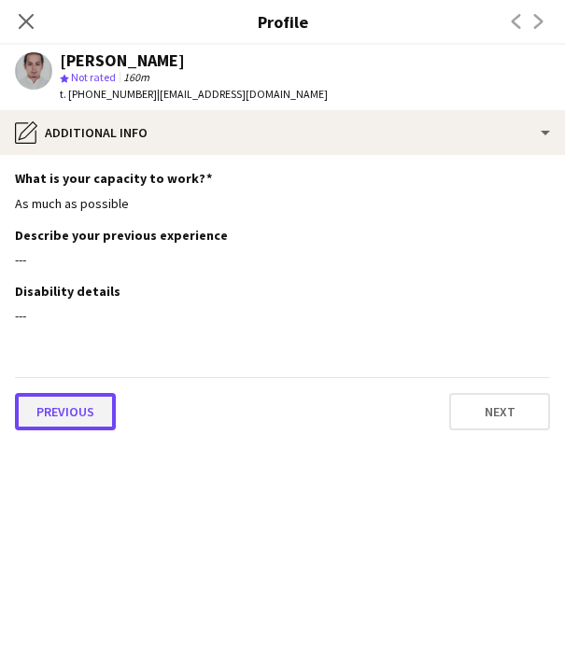
click at [63, 415] on button "Previous" at bounding box center [65, 411] width 101 height 37
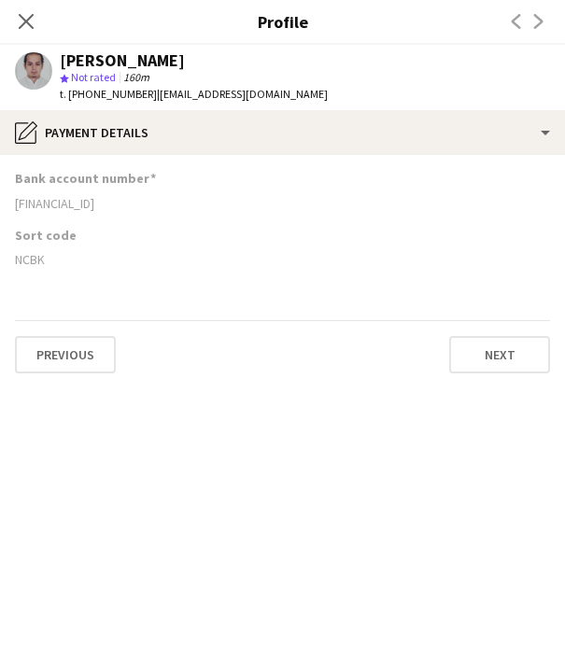
click at [62, 206] on div "[FINANCIAL_ID]" at bounding box center [282, 203] width 535 height 17
click at [30, 255] on div "NCBK" at bounding box center [282, 259] width 535 height 17
click at [21, 21] on icon "Close pop-in" at bounding box center [26, 21] width 18 height 18
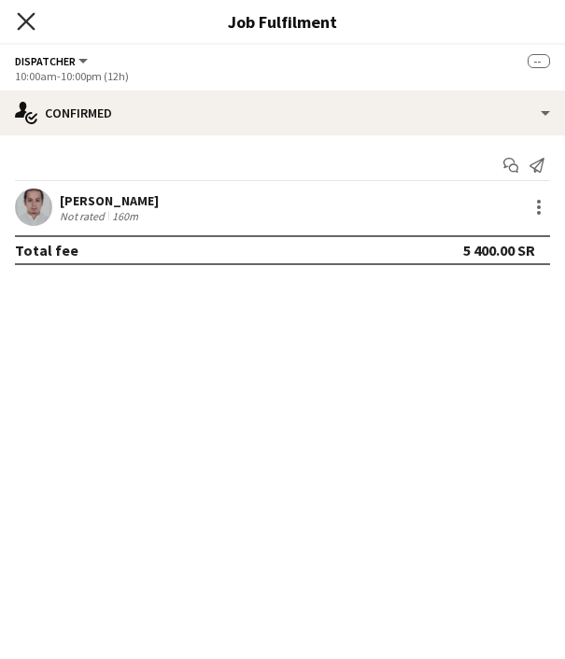
click at [23, 21] on icon "Close pop-in" at bounding box center [26, 21] width 18 height 18
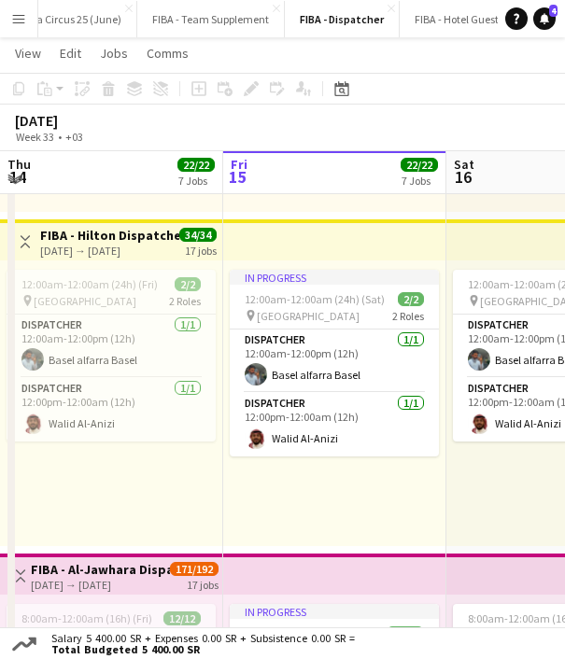
scroll to position [690, 0]
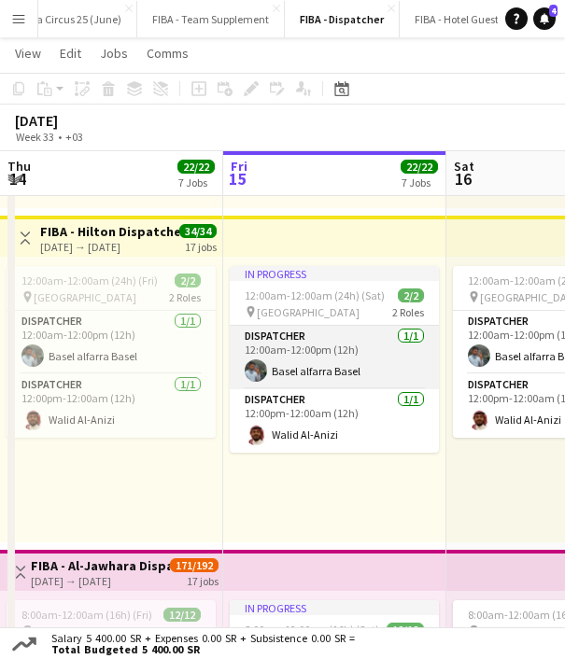
click at [298, 369] on app-card-role "Dispatcher [DATE] 12:00am-12:00pm (12h) Basel alfarra Basel" at bounding box center [334, 357] width 209 height 63
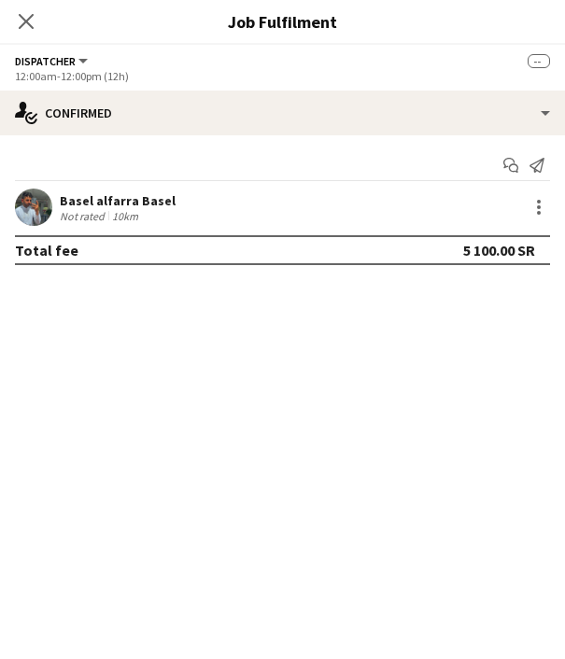
click at [131, 197] on div "Basel alfarra Basel" at bounding box center [118, 200] width 116 height 17
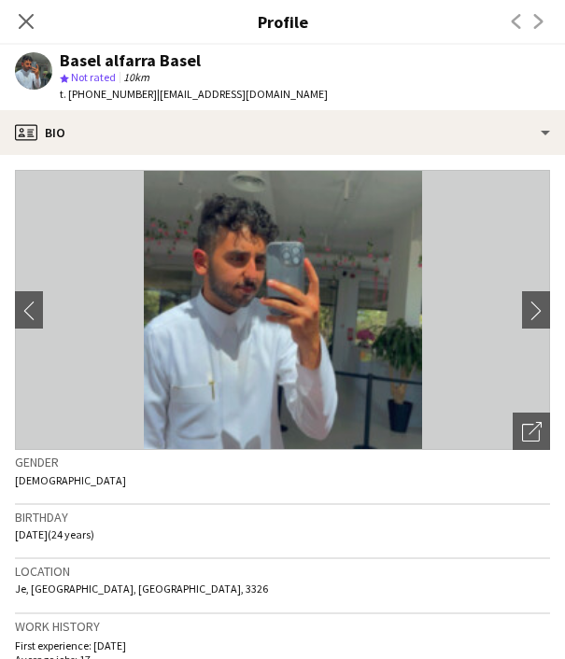
scroll to position [13, 0]
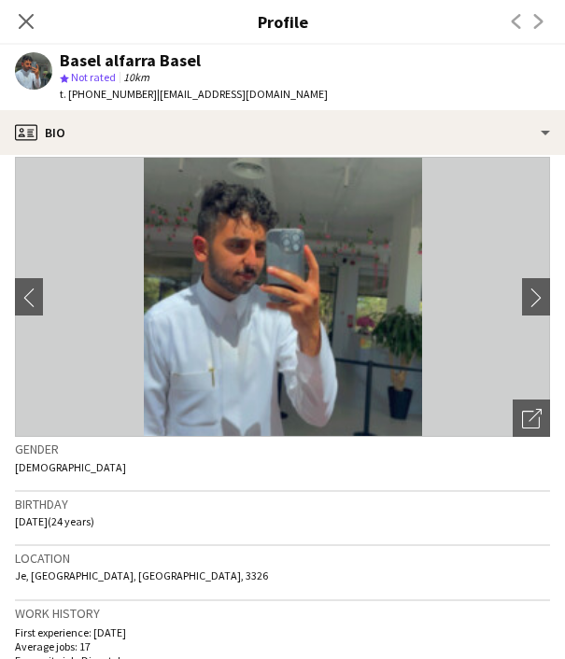
click at [105, 92] on span "t. [PHONE_NUMBER]" at bounding box center [108, 94] width 97 height 14
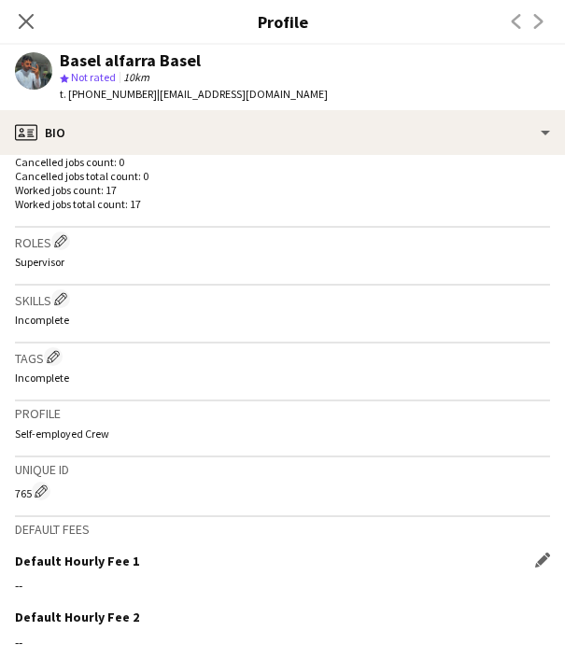
scroll to position [727, 0]
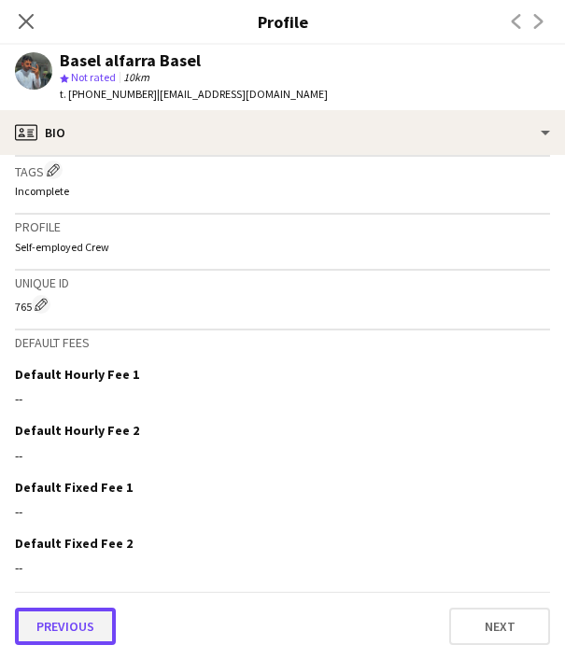
click at [47, 630] on button "Previous" at bounding box center [65, 626] width 101 height 37
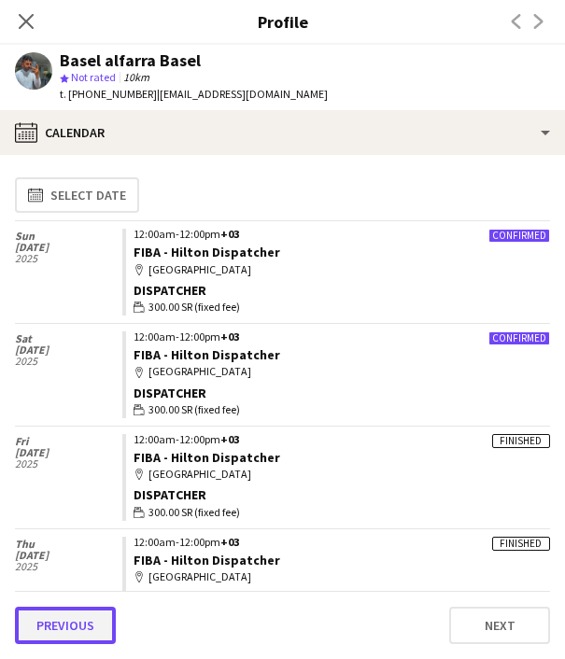
click at [58, 620] on button "Previous" at bounding box center [65, 625] width 101 height 37
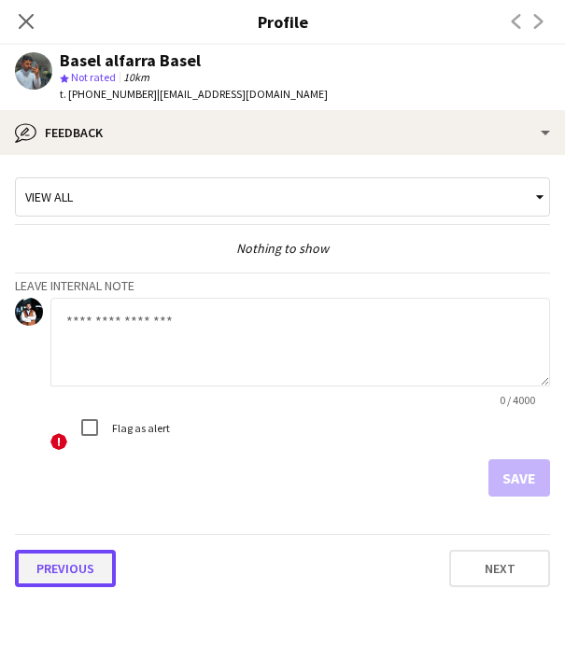
click at [71, 556] on button "Previous" at bounding box center [65, 568] width 101 height 37
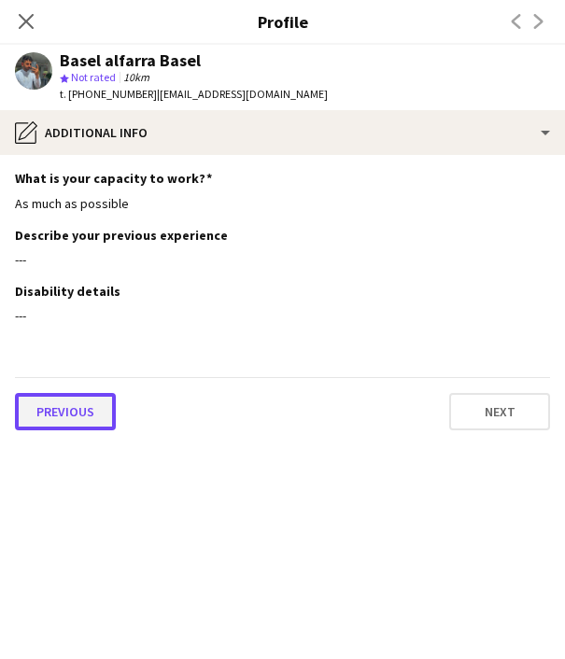
click at [81, 416] on button "Previous" at bounding box center [65, 411] width 101 height 37
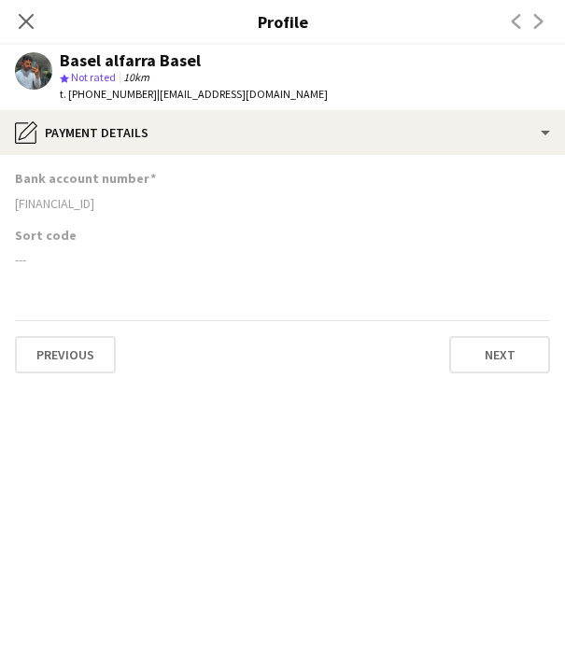
click at [84, 204] on div "[FINANCIAL_ID]" at bounding box center [282, 203] width 535 height 17
click at [24, 15] on icon "Close pop-in" at bounding box center [26, 21] width 18 height 18
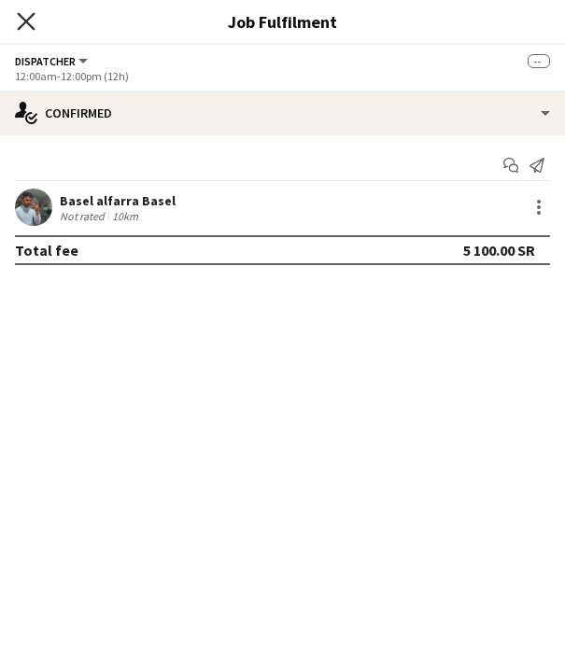
click at [27, 14] on icon "Close pop-in" at bounding box center [26, 21] width 18 height 18
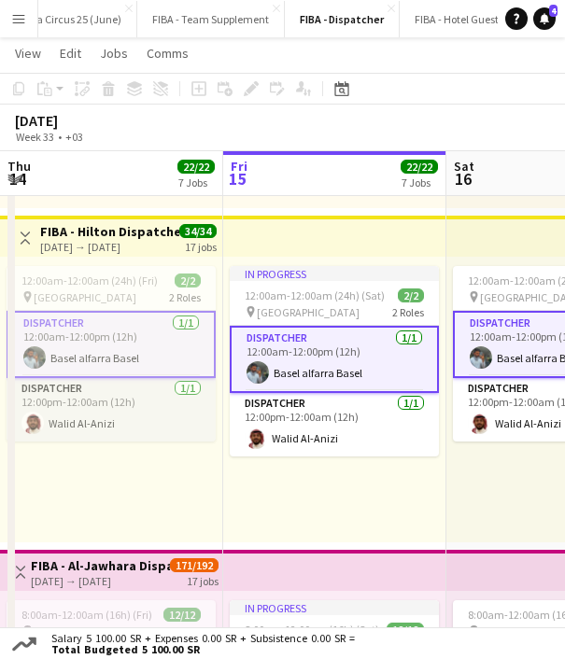
click at [116, 421] on app-card-role "Dispatcher [DATE] 12:00pm-12:00am (12h) Walid Al-Anizi" at bounding box center [111, 409] width 209 height 63
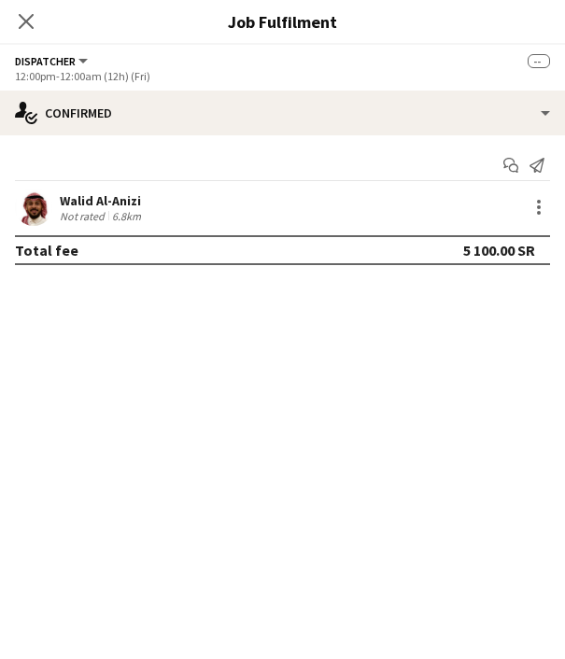
click at [126, 205] on div "Walid Al-Anizi" at bounding box center [102, 200] width 85 height 17
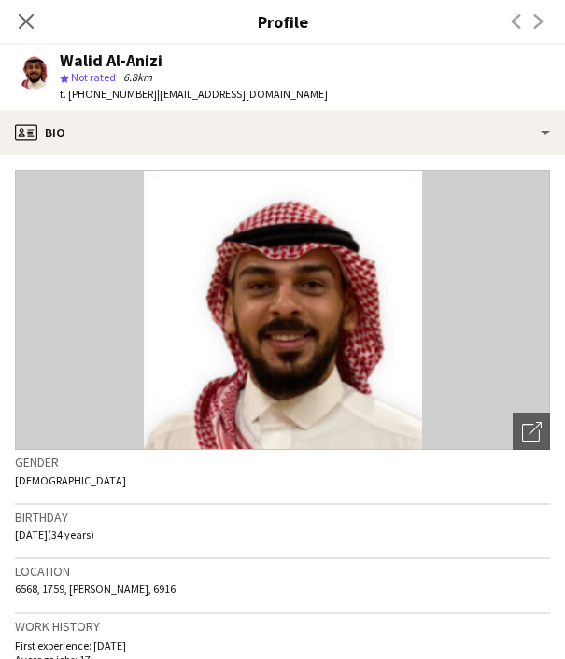
click at [95, 91] on span "t. [PHONE_NUMBER]" at bounding box center [108, 94] width 97 height 14
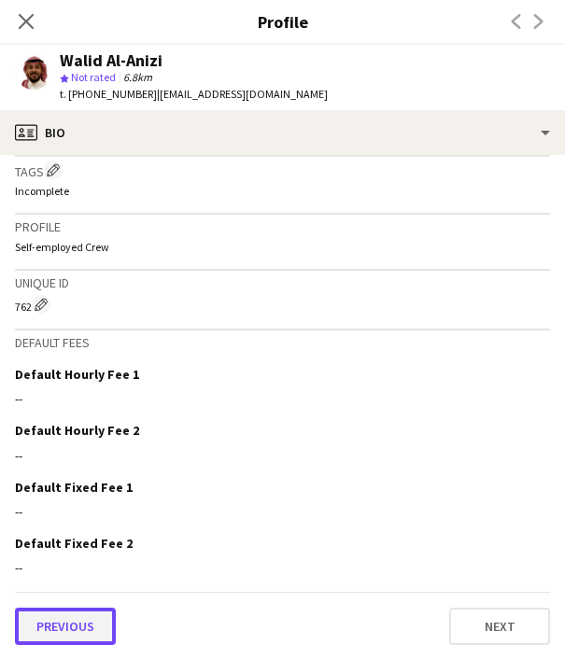
click at [90, 631] on button "Previous" at bounding box center [65, 626] width 101 height 37
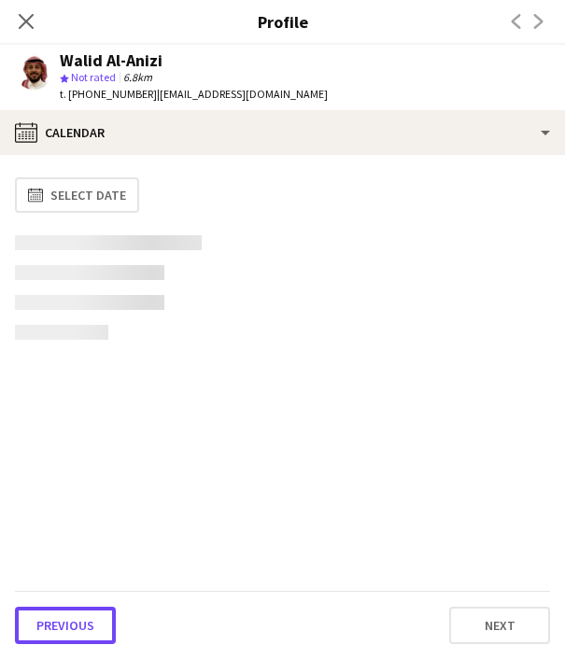
click at [90, 631] on button "Previous" at bounding box center [65, 625] width 101 height 37
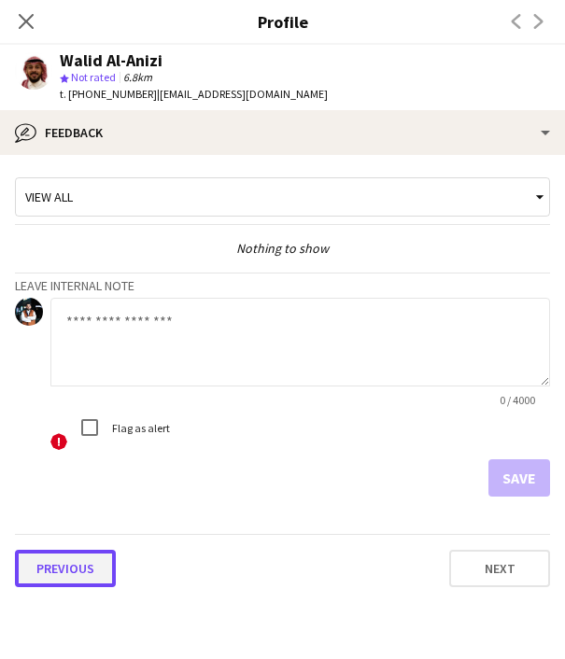
click at [89, 577] on button "Previous" at bounding box center [65, 568] width 101 height 37
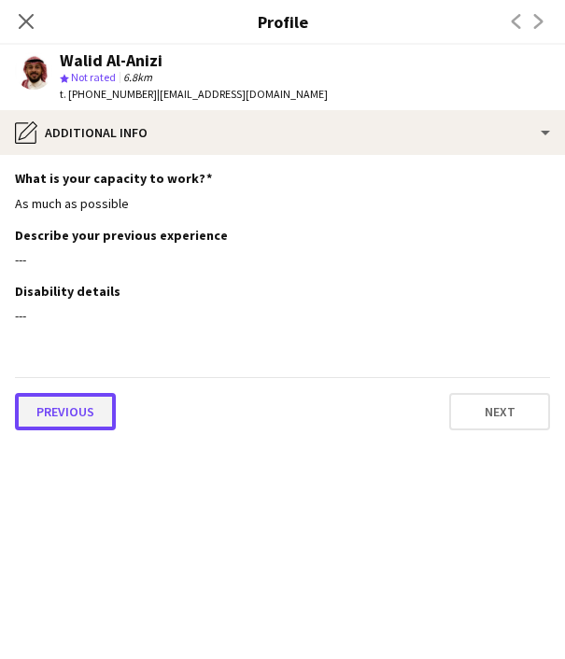
click at [67, 412] on button "Previous" at bounding box center [65, 411] width 101 height 37
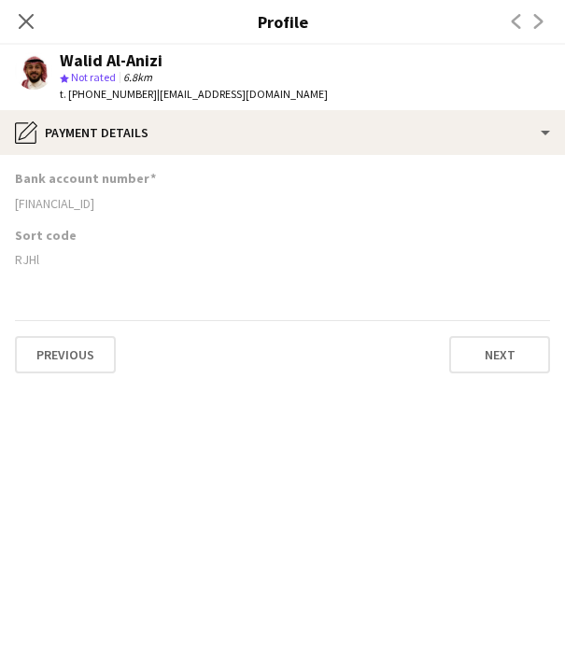
click at [63, 198] on div "[FINANCIAL_ID]" at bounding box center [282, 203] width 535 height 17
click at [34, 259] on div "RJHl" at bounding box center [282, 259] width 535 height 17
click at [26, 20] on icon at bounding box center [26, 21] width 18 height 18
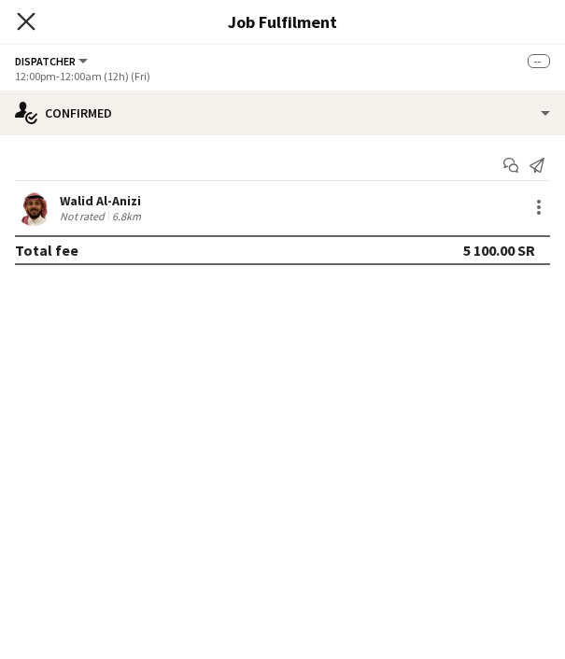
click at [26, 18] on icon "Close pop-in" at bounding box center [26, 21] width 18 height 18
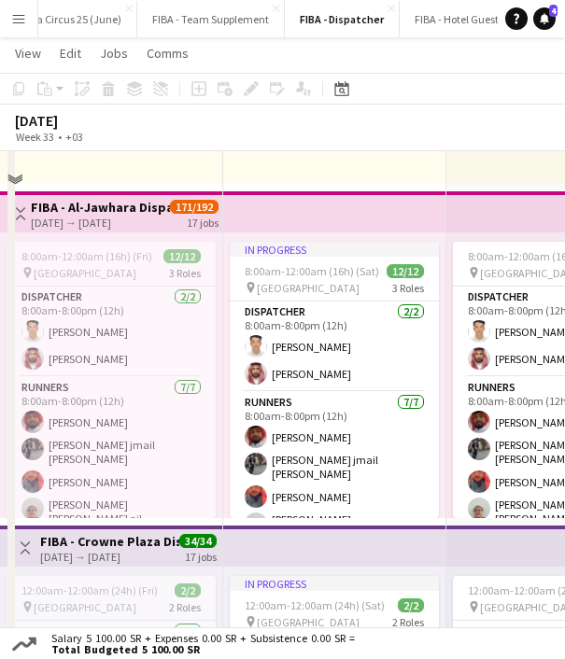
scroll to position [1058, 0]
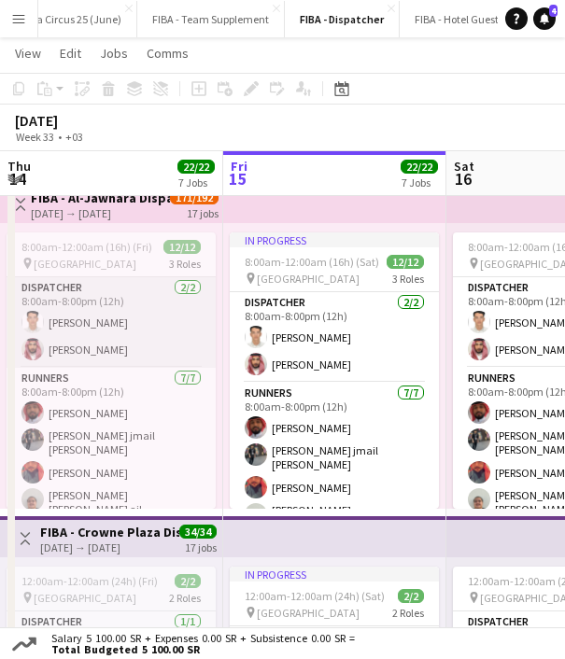
click at [109, 340] on app-card-role "Dispatcher [DATE] 8:00am-8:00pm (12h) [PERSON_NAME] Alsurabi [PERSON_NAME]" at bounding box center [111, 322] width 209 height 91
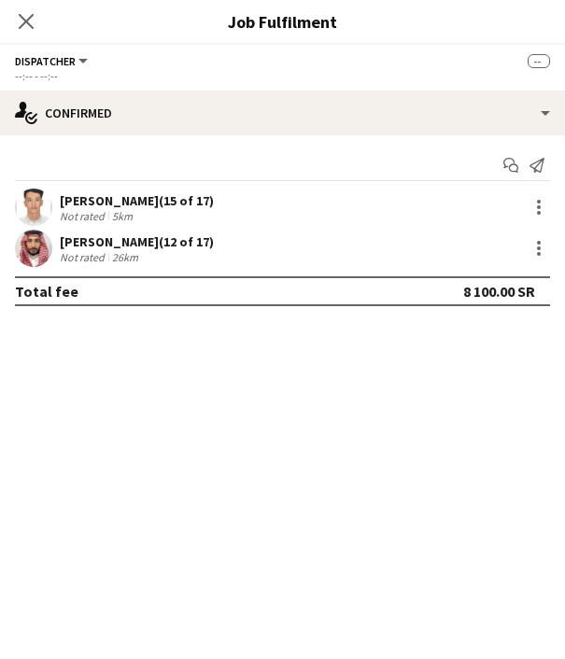
click at [94, 199] on div "[PERSON_NAME] (15 of 17)" at bounding box center [137, 200] width 154 height 17
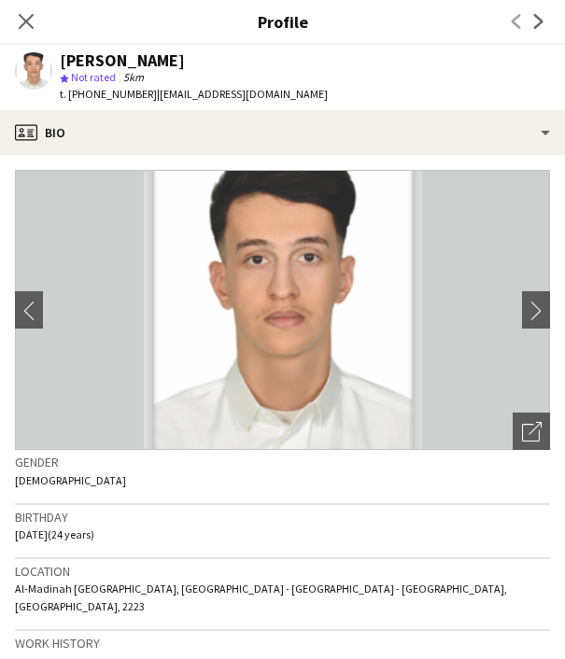
scroll to position [744, 0]
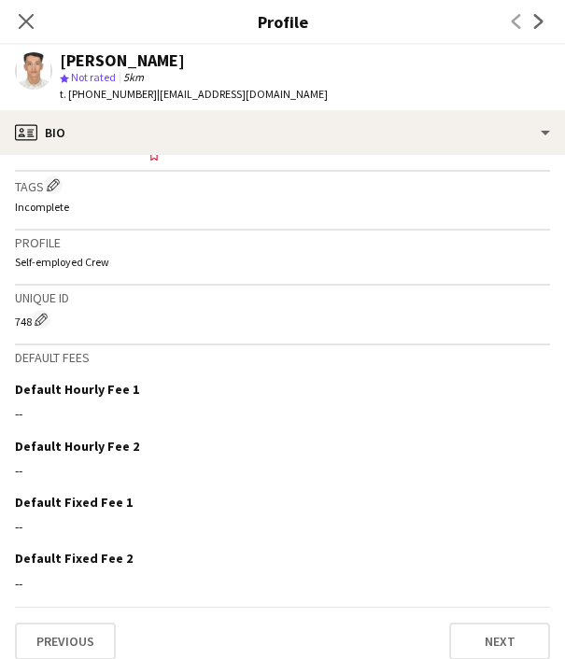
click at [126, 91] on span "t. [PHONE_NUMBER]" at bounding box center [108, 94] width 97 height 14
click at [73, 624] on button "Previous" at bounding box center [65, 641] width 101 height 37
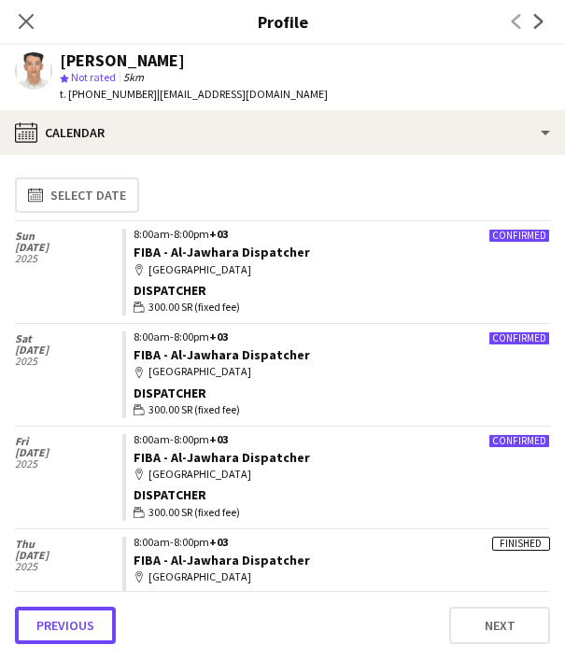
click at [73, 624] on button "Previous" at bounding box center [65, 625] width 101 height 37
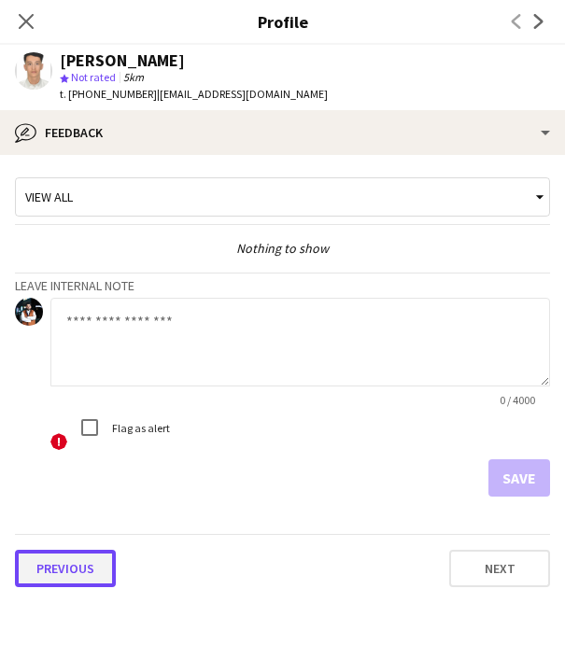
drag, startPoint x: 73, startPoint y: 624, endPoint x: 62, endPoint y: 571, distance: 53.5
click at [62, 571] on button "Previous" at bounding box center [65, 568] width 101 height 37
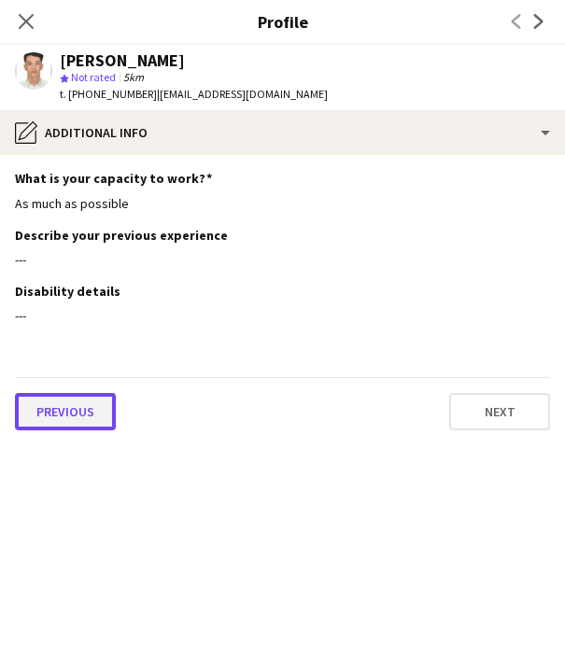
click at [63, 404] on button "Previous" at bounding box center [65, 411] width 101 height 37
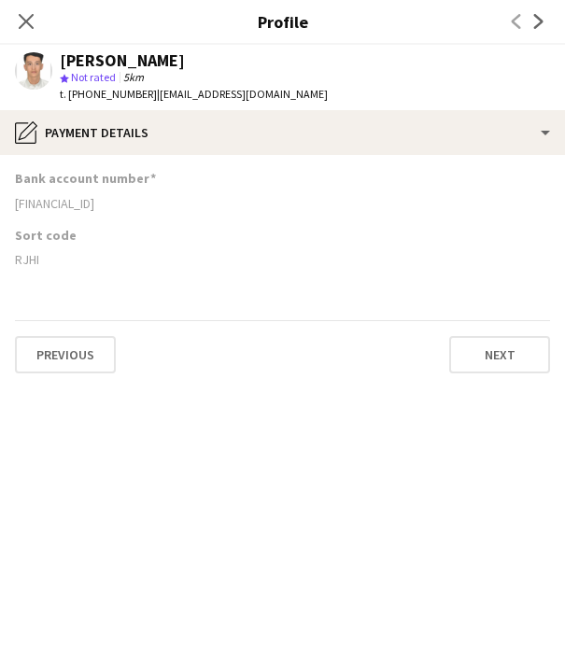
click at [64, 197] on div "[FINANCIAL_ID]" at bounding box center [282, 203] width 535 height 17
click at [21, 256] on div "RJHI" at bounding box center [282, 259] width 535 height 17
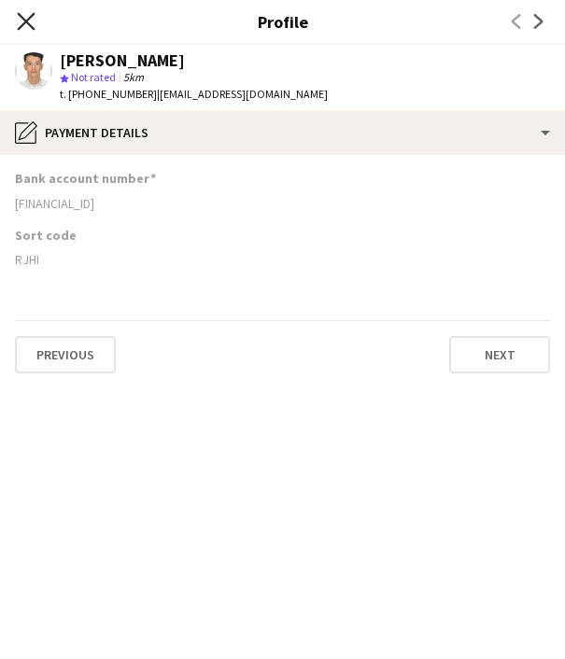
click at [32, 20] on icon "Close pop-in" at bounding box center [26, 21] width 18 height 18
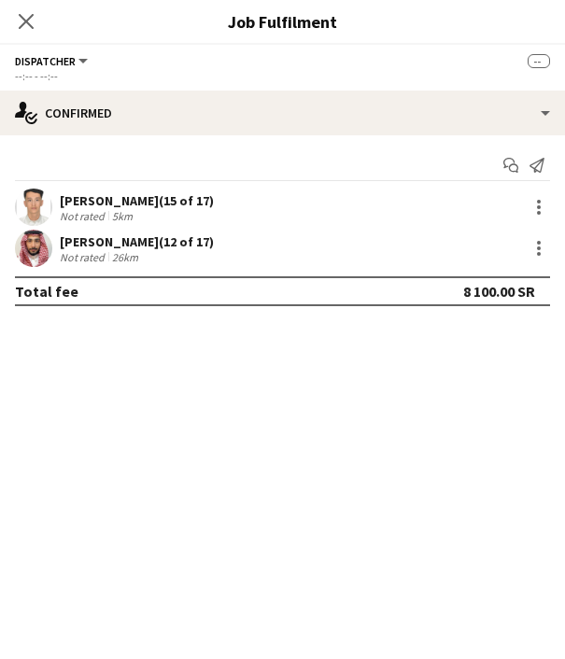
click at [124, 237] on div "[PERSON_NAME] (12 of 17)" at bounding box center [137, 241] width 154 height 17
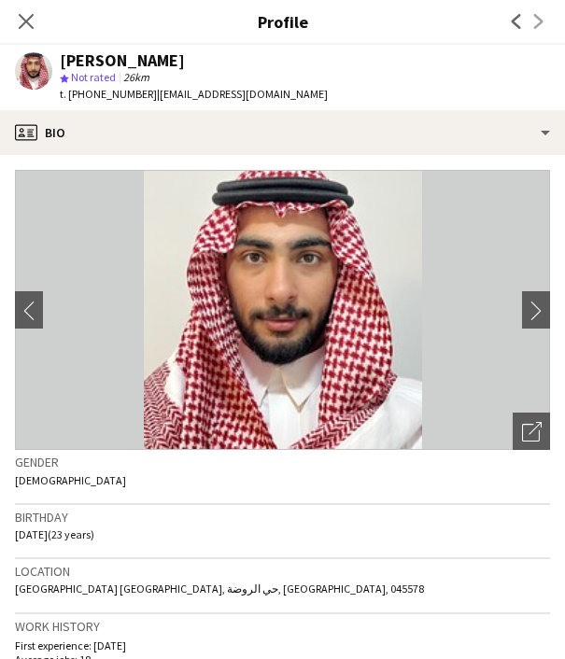
click at [100, 96] on span "t. [PHONE_NUMBER]" at bounding box center [108, 94] width 97 height 14
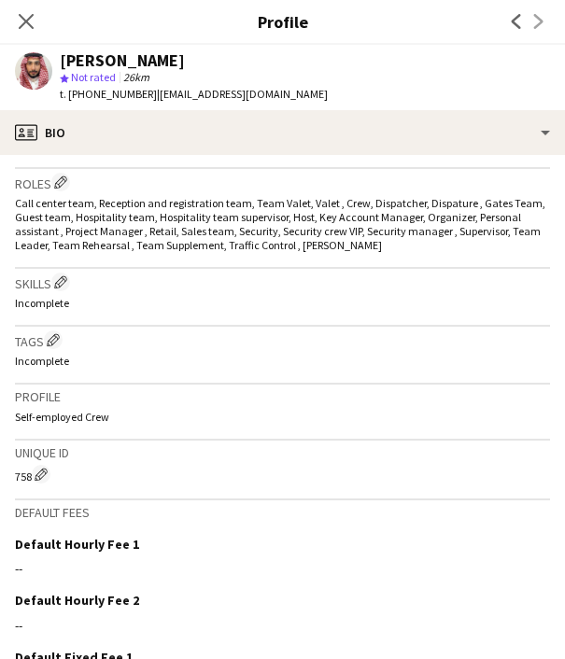
scroll to position [769, 0]
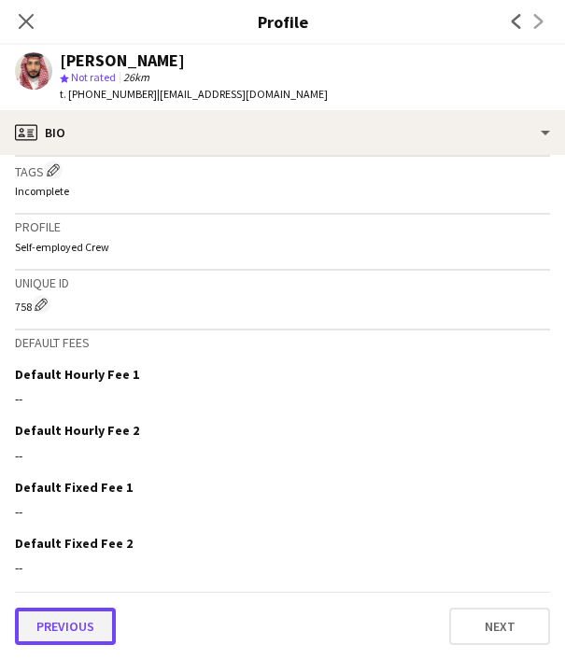
click at [66, 614] on button "Previous" at bounding box center [65, 626] width 101 height 37
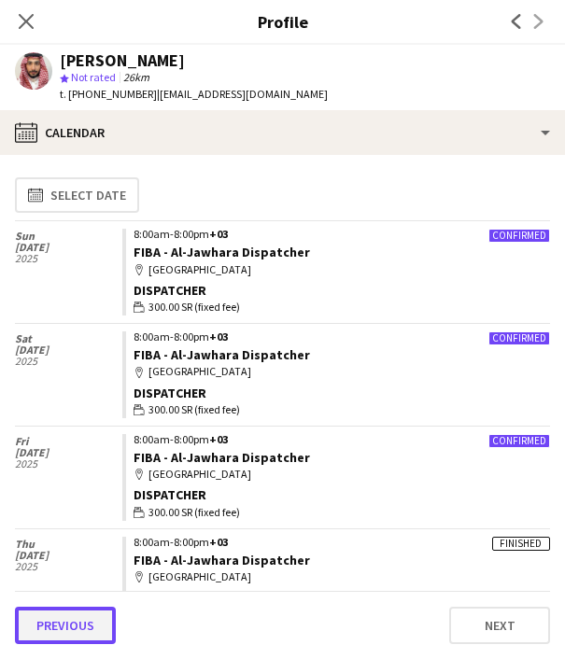
click at [64, 627] on button "Previous" at bounding box center [65, 625] width 101 height 37
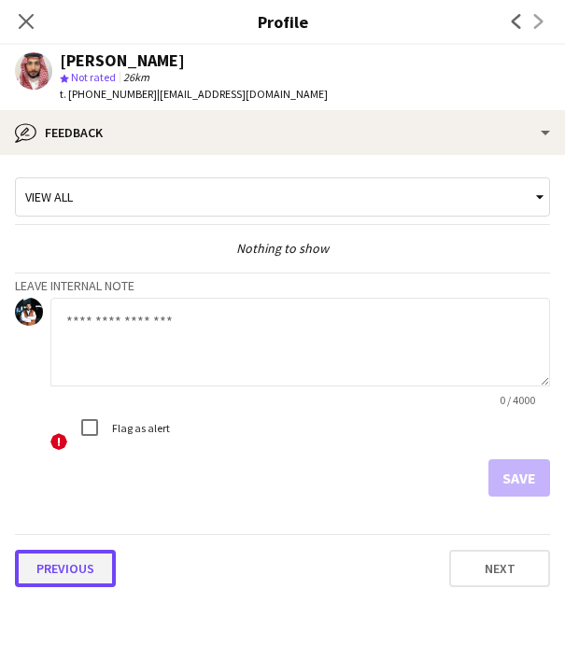
click at [51, 572] on button "Previous" at bounding box center [65, 568] width 101 height 37
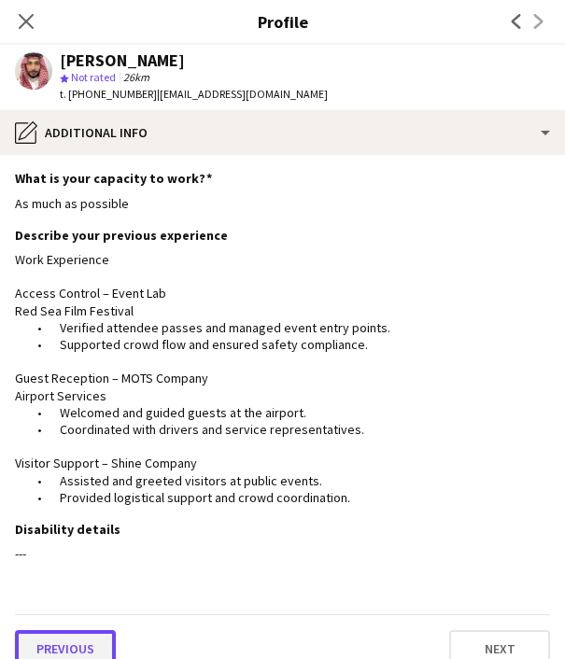
click at [70, 636] on button "Previous" at bounding box center [65, 648] width 101 height 37
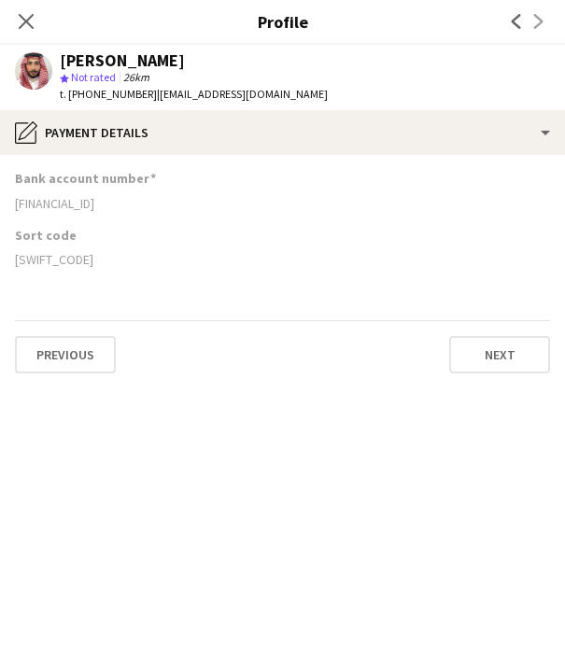
click at [83, 193] on div "Bank account number [FINANCIAL_ID]" at bounding box center [282, 198] width 535 height 56
click at [83, 202] on div "[FINANCIAL_ID]" at bounding box center [282, 203] width 535 height 17
drag, startPoint x: 42, startPoint y: 262, endPoint x: 15, endPoint y: 267, distance: 27.5
click at [15, 267] on div "[SWIFT_CODE]" at bounding box center [282, 259] width 535 height 17
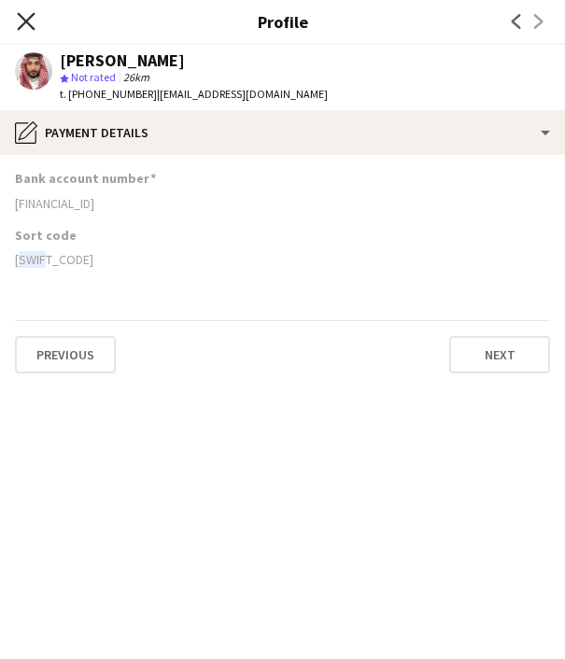
click at [27, 19] on icon "Close pop-in" at bounding box center [26, 21] width 18 height 18
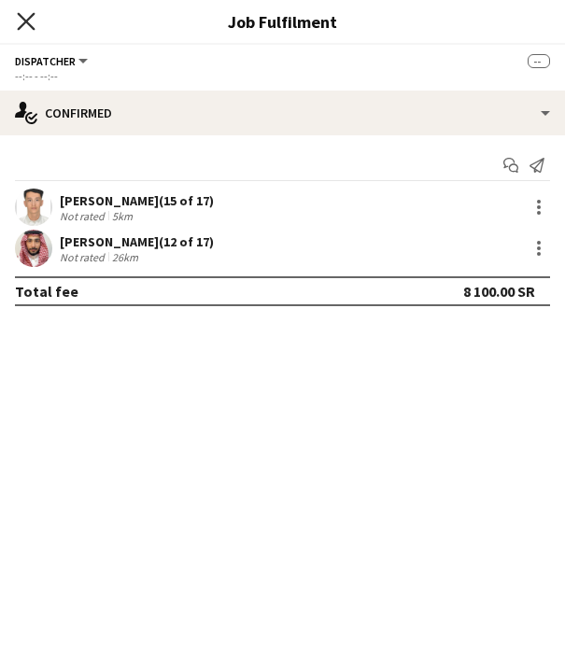
click at [32, 20] on icon "Close pop-in" at bounding box center [26, 21] width 18 height 18
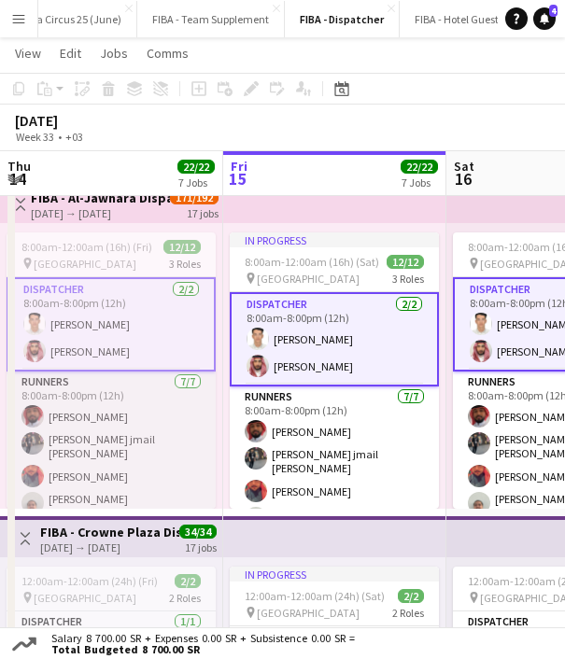
click at [83, 431] on app-card-role "Runners [DATE] 8:00am-8:00pm (12h) [PERSON_NAME] [PERSON_NAME] jmail [PERSON_NA…" at bounding box center [111, 490] width 209 height 237
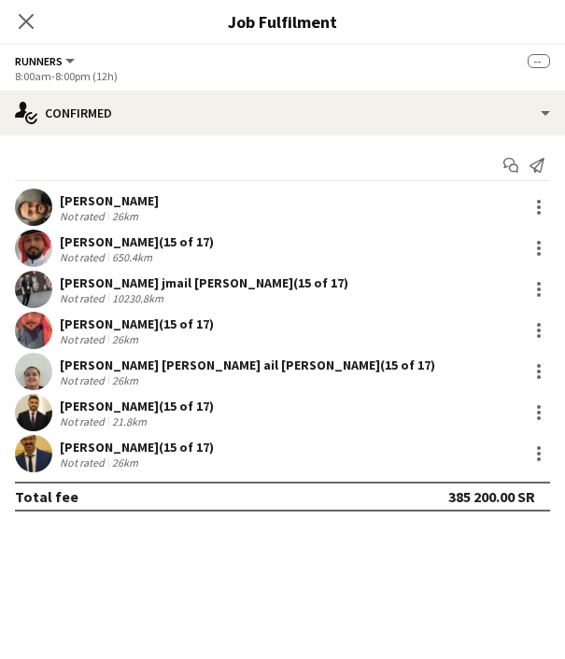
click at [103, 199] on div "[PERSON_NAME]" at bounding box center [109, 200] width 99 height 17
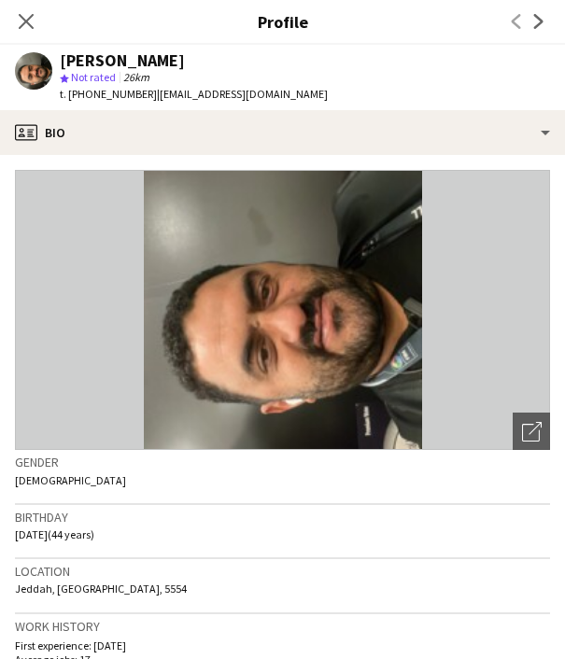
click at [92, 93] on span "t. [PHONE_NUMBER]" at bounding box center [108, 94] width 97 height 14
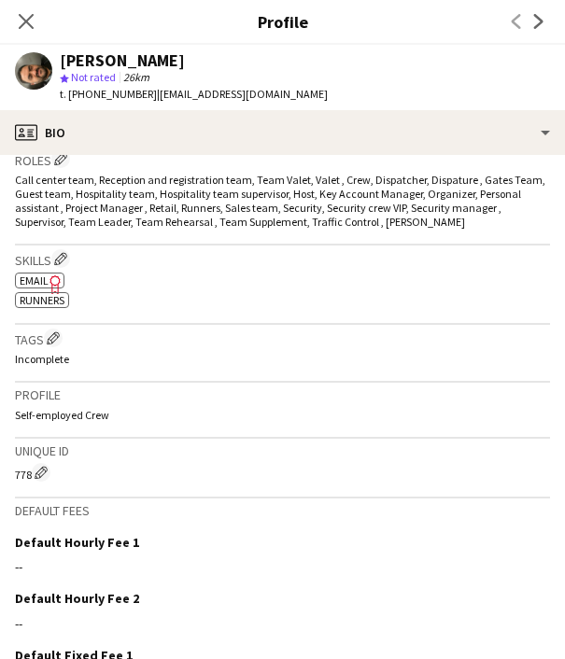
scroll to position [792, 0]
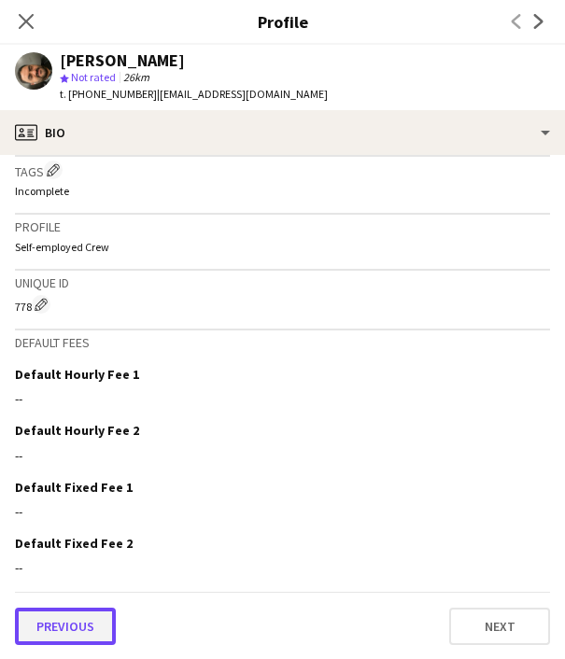
click at [87, 629] on button "Previous" at bounding box center [65, 626] width 101 height 37
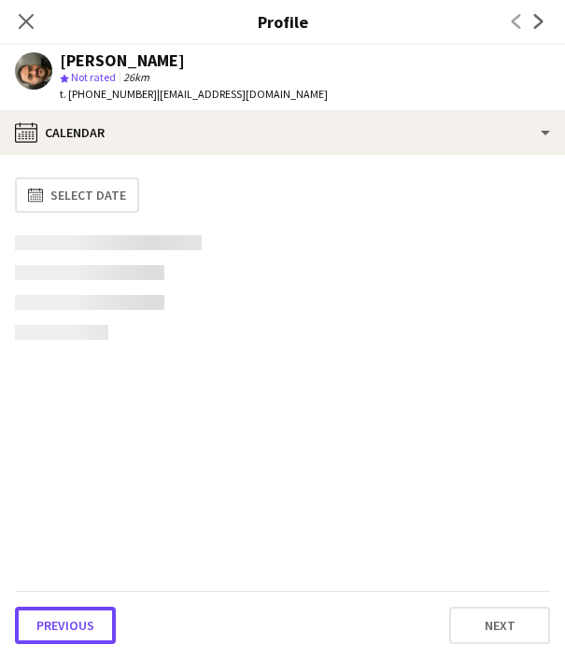
click at [87, 629] on button "Previous" at bounding box center [65, 625] width 101 height 37
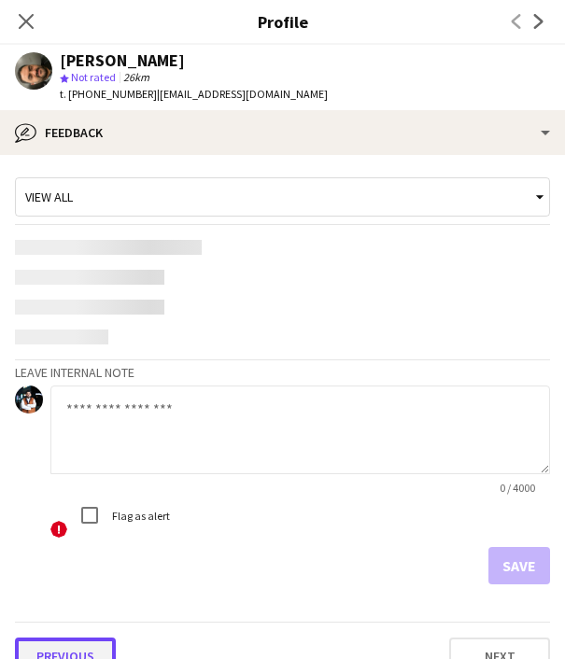
click at [85, 647] on button "Previous" at bounding box center [65, 656] width 101 height 37
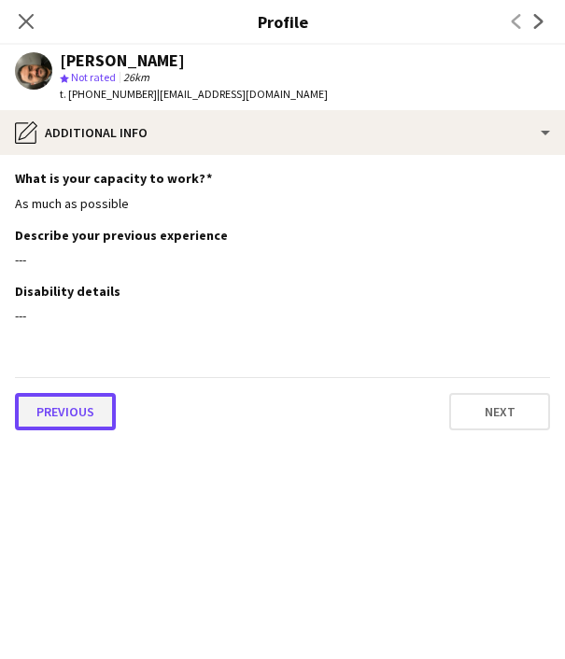
click at [71, 428] on button "Previous" at bounding box center [65, 411] width 101 height 37
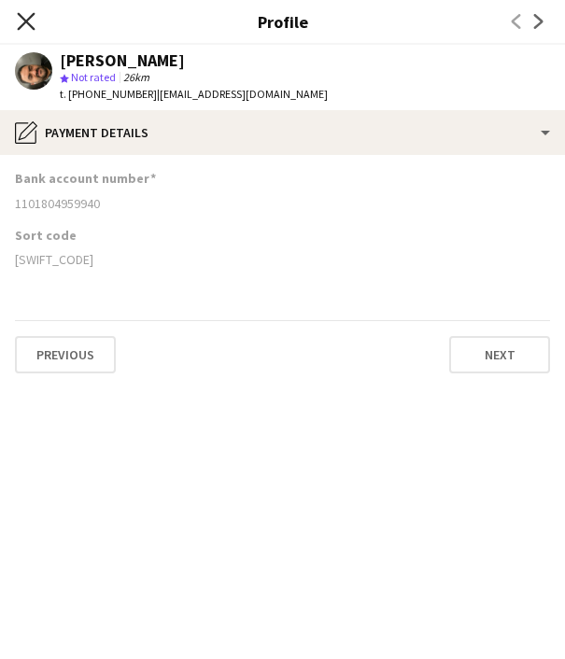
click at [24, 18] on icon at bounding box center [26, 21] width 18 height 18
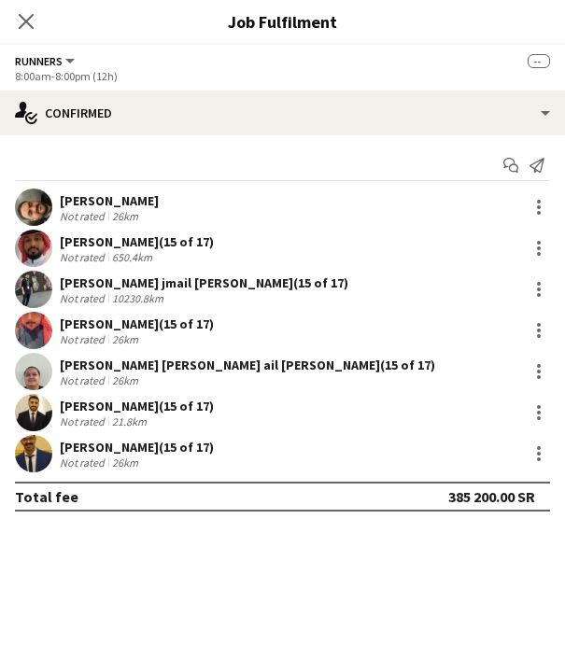
click at [117, 244] on div "[PERSON_NAME] (15 of 17)" at bounding box center [137, 241] width 154 height 17
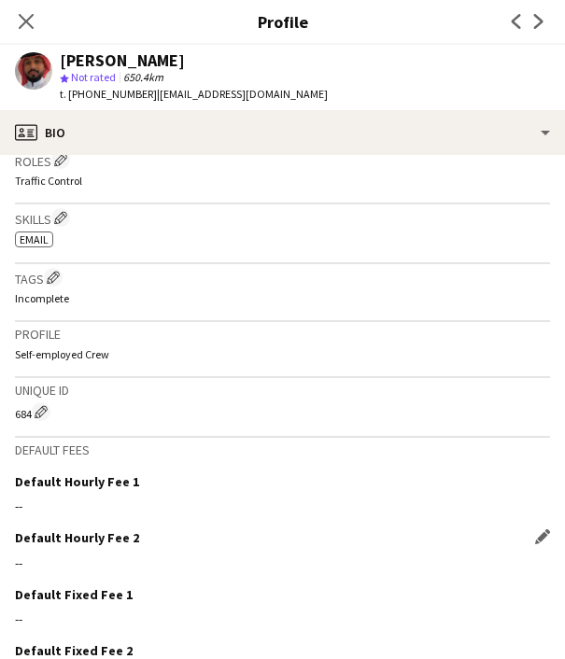
scroll to position [730, 0]
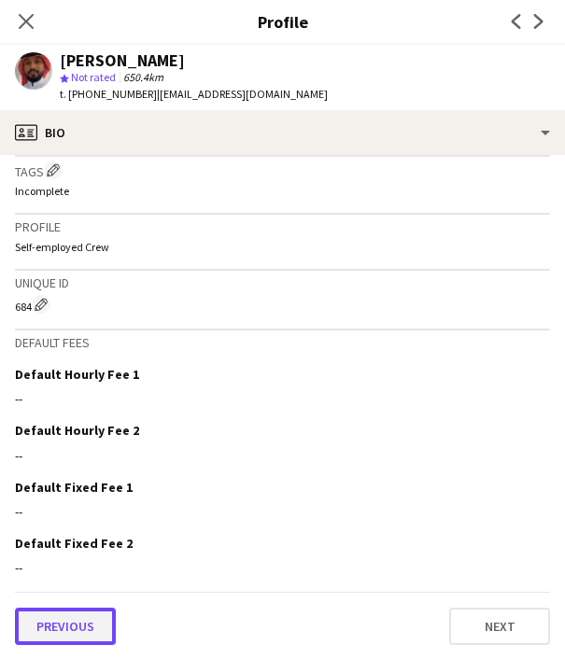
click at [62, 621] on button "Previous" at bounding box center [65, 626] width 101 height 37
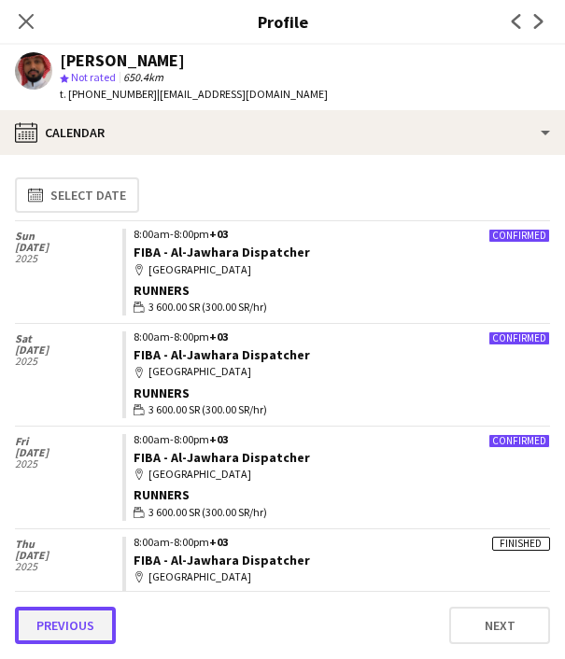
click at [74, 616] on button "Previous" at bounding box center [65, 625] width 101 height 37
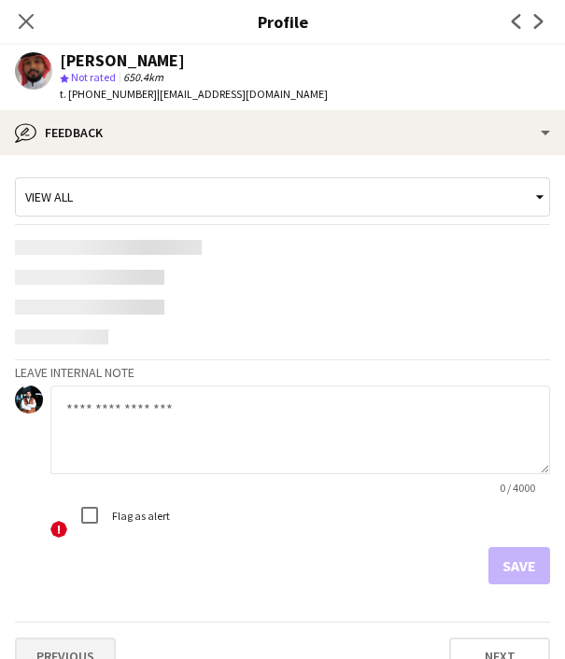
click at [74, 647] on app-crew-profile-feedback-tab "View all Leave internal note 0 / 4000 ! Flag as alert Save Previous Next" at bounding box center [282, 407] width 565 height 504
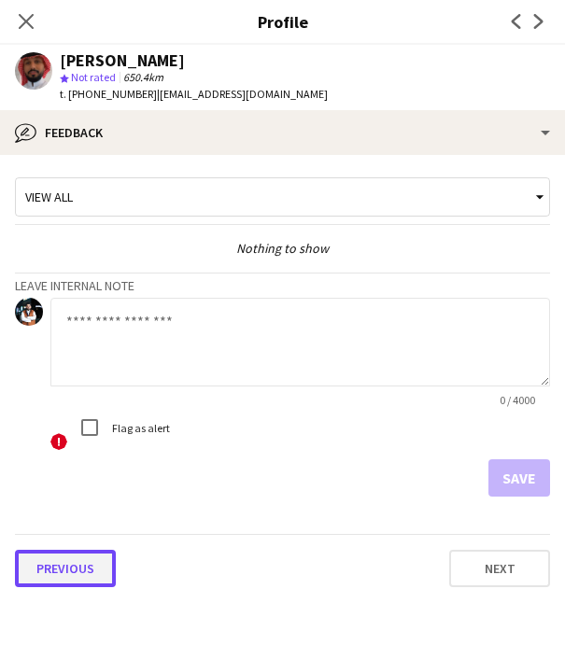
click at [75, 578] on button "Previous" at bounding box center [65, 568] width 101 height 37
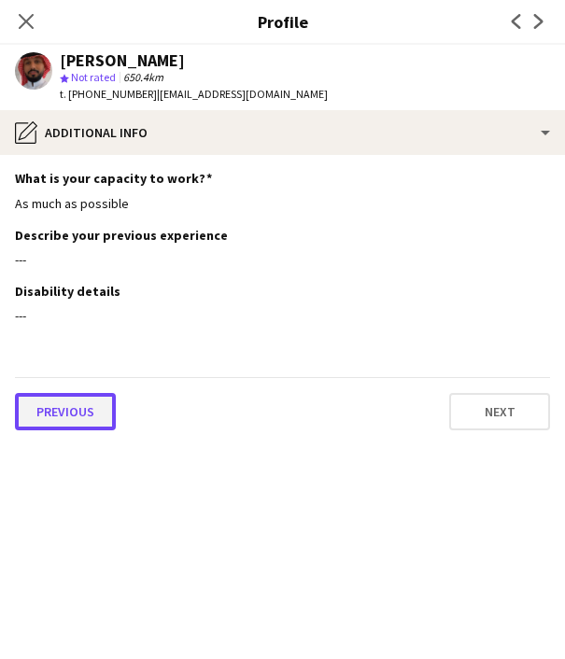
click at [68, 414] on button "Previous" at bounding box center [65, 411] width 101 height 37
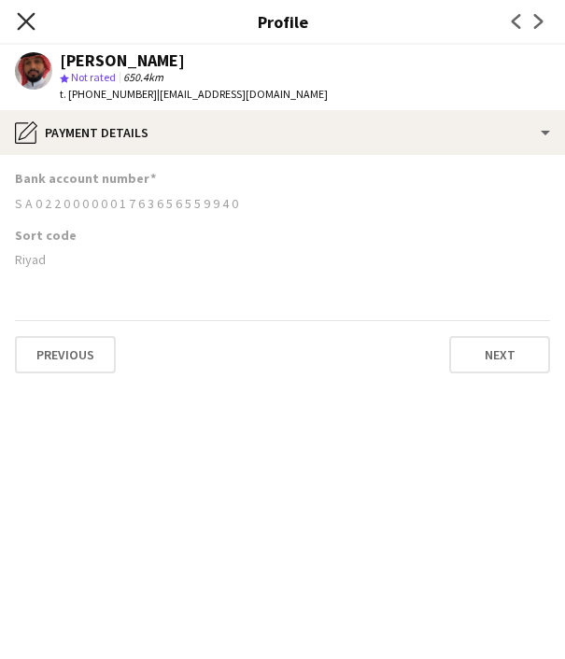
click at [35, 25] on icon "Close pop-in" at bounding box center [26, 21] width 18 height 18
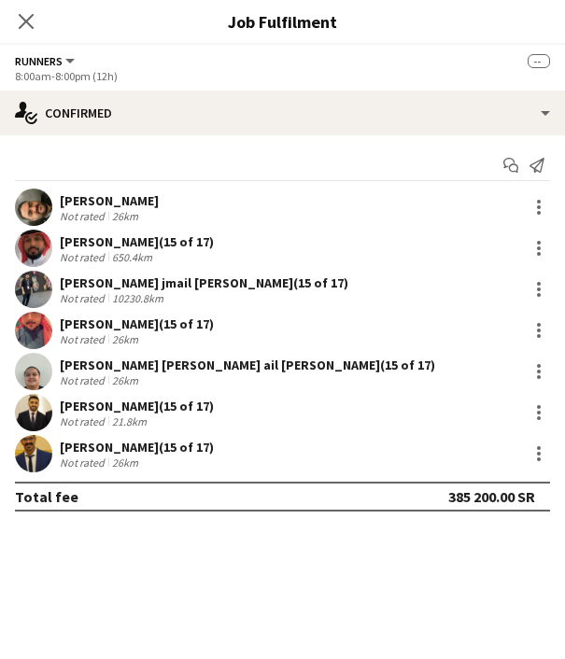
click at [110, 282] on div "[PERSON_NAME] jmail [PERSON_NAME] (15 of 17)" at bounding box center [204, 282] width 288 height 17
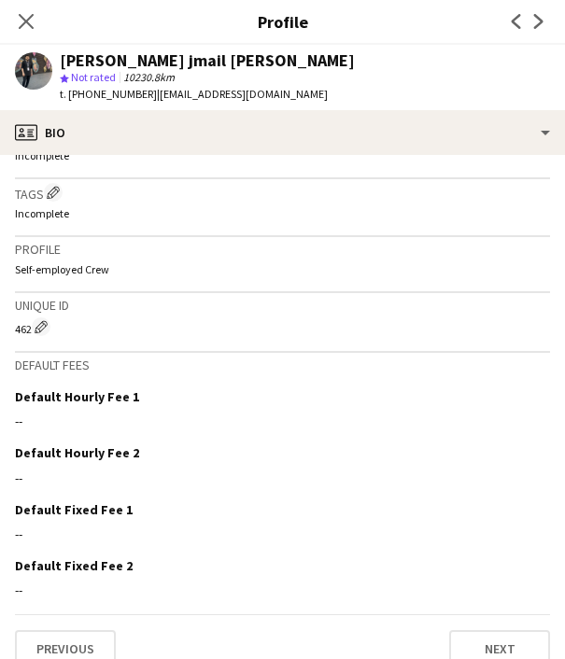
scroll to position [769, 0]
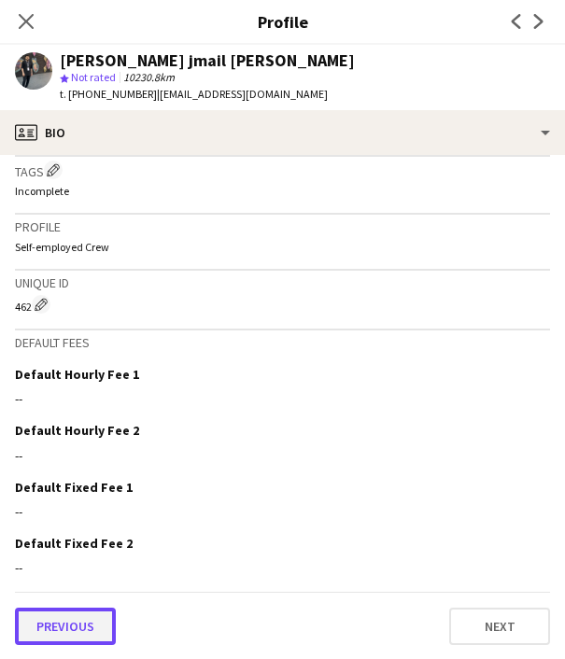
click at [79, 618] on button "Previous" at bounding box center [65, 626] width 101 height 37
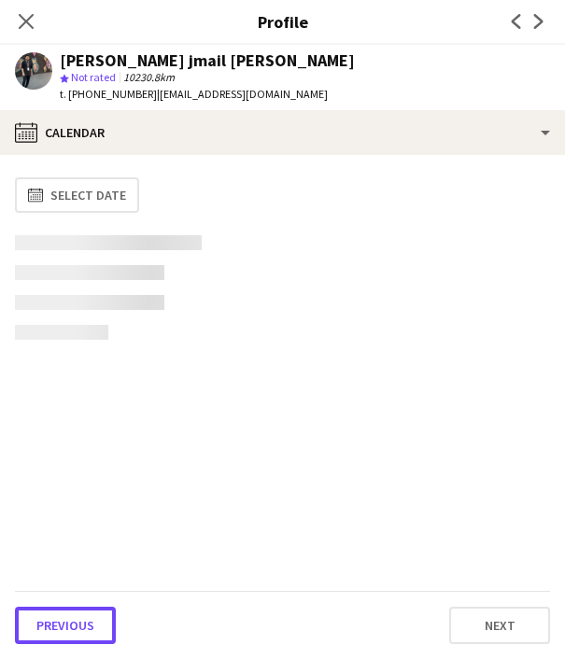
click at [79, 618] on button "Previous" at bounding box center [65, 625] width 101 height 37
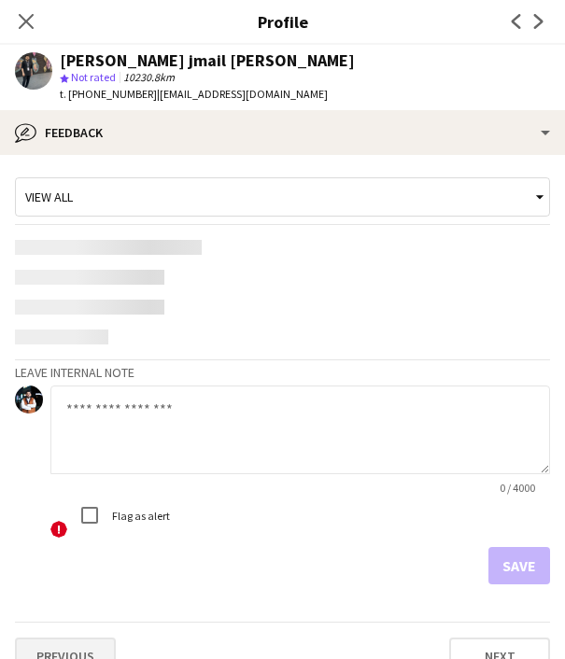
click at [76, 645] on app-crew-profile-feedback-tab "View all Leave internal note 0 / 4000 ! Flag as alert Save Previous Next" at bounding box center [282, 407] width 565 height 504
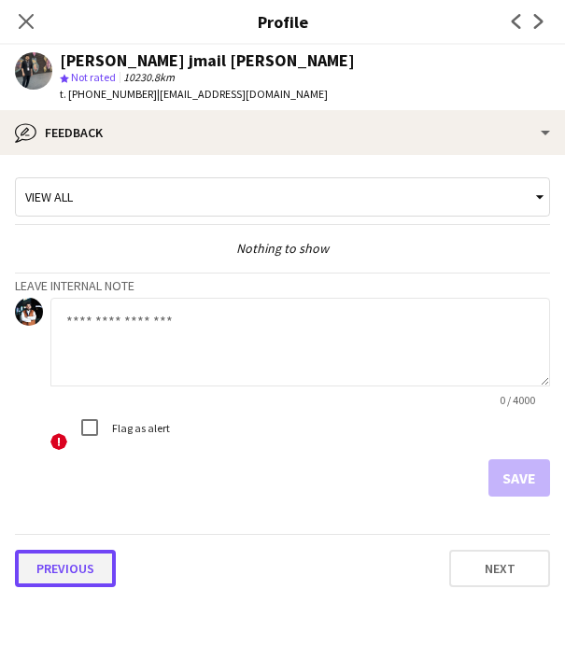
click at [84, 568] on button "Previous" at bounding box center [65, 568] width 101 height 37
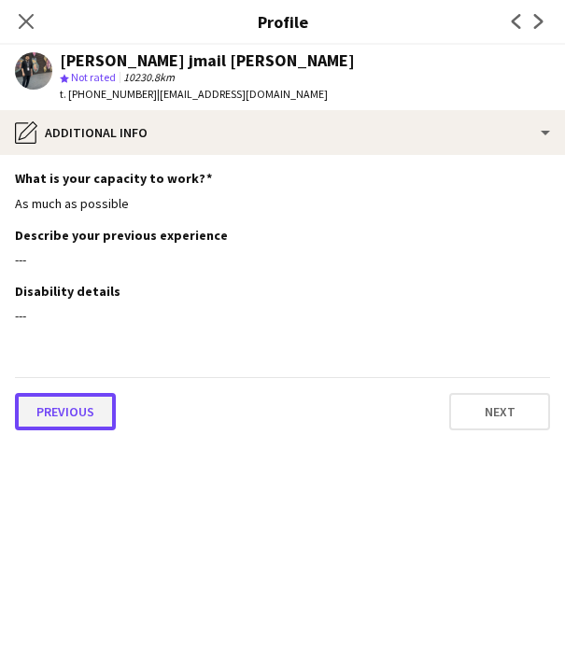
click at [83, 409] on button "Previous" at bounding box center [65, 411] width 101 height 37
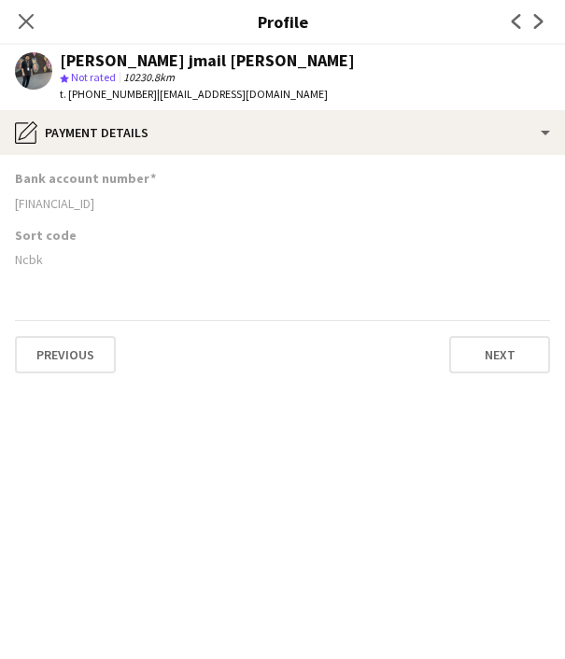
click at [137, 204] on div "[FINANCIAL_ID]" at bounding box center [282, 203] width 535 height 17
click at [38, 259] on div "Ncbk" at bounding box center [282, 259] width 535 height 17
click at [120, 94] on span "t. [PHONE_NUMBER]" at bounding box center [108, 94] width 97 height 14
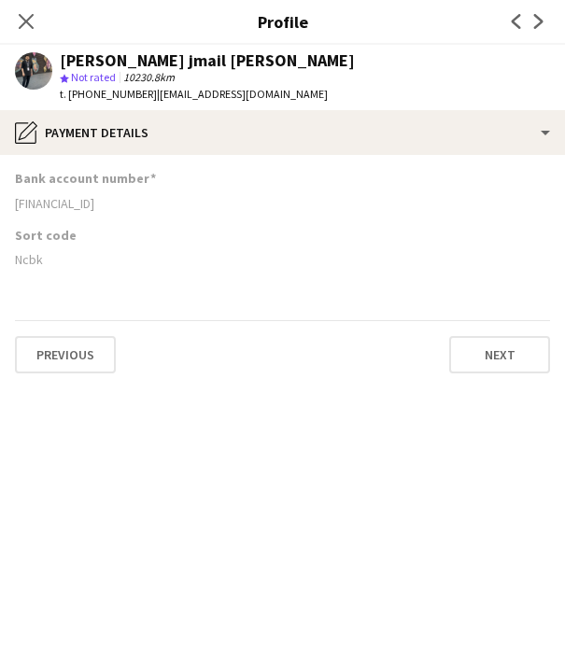
click at [120, 94] on span "t. [PHONE_NUMBER]" at bounding box center [108, 94] width 97 height 14
click at [30, 23] on icon "Close pop-in" at bounding box center [26, 21] width 18 height 18
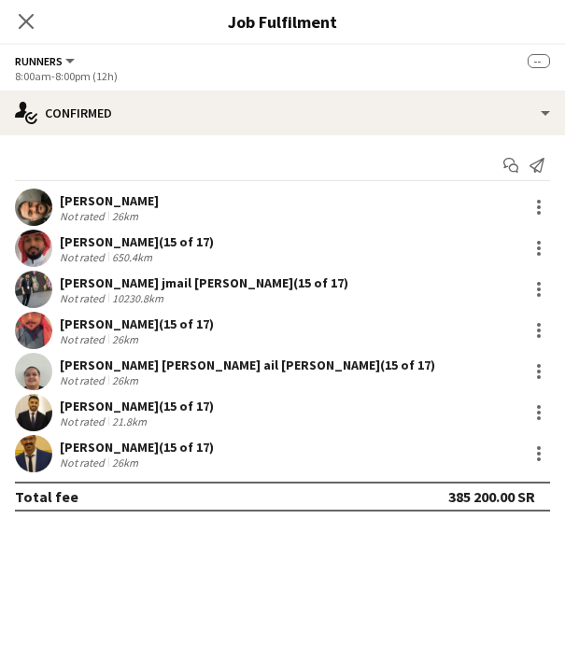
click at [99, 329] on div "[PERSON_NAME] (15 of 17)" at bounding box center [137, 324] width 154 height 17
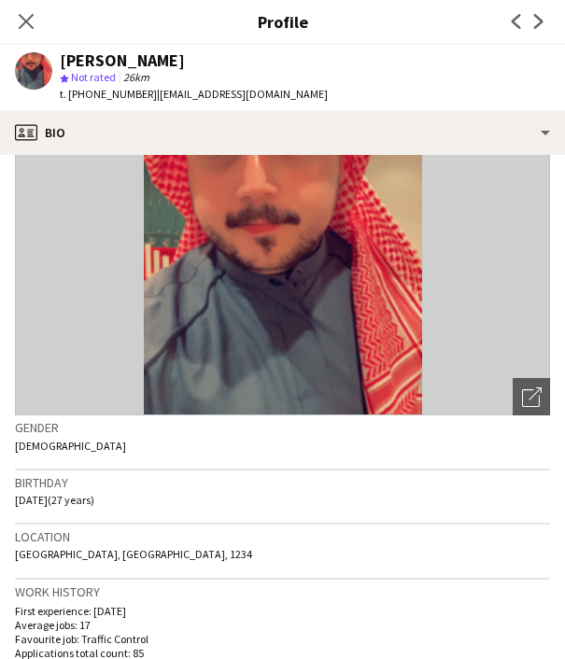
scroll to position [53, 0]
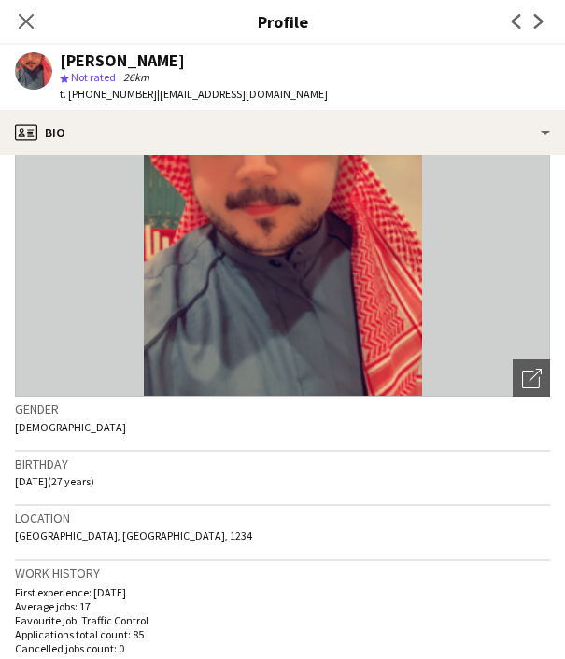
click at [127, 93] on span "t. [PHONE_NUMBER]" at bounding box center [108, 94] width 97 height 14
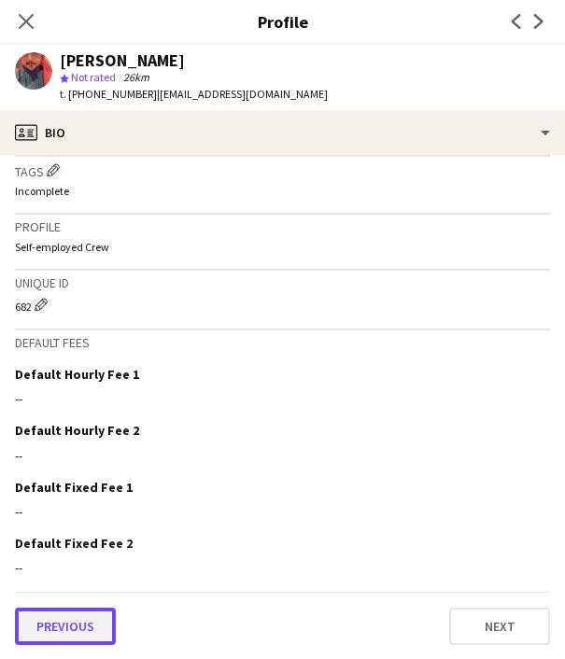
click at [77, 618] on button "Previous" at bounding box center [65, 626] width 101 height 37
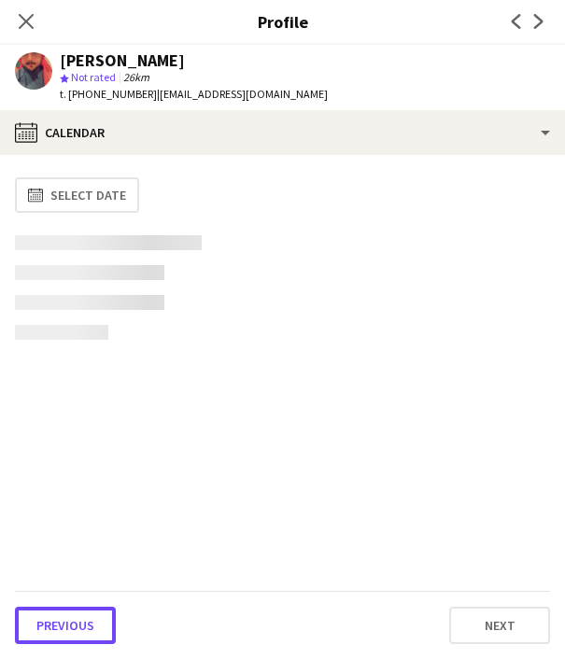
click at [77, 618] on button "Previous" at bounding box center [65, 625] width 101 height 37
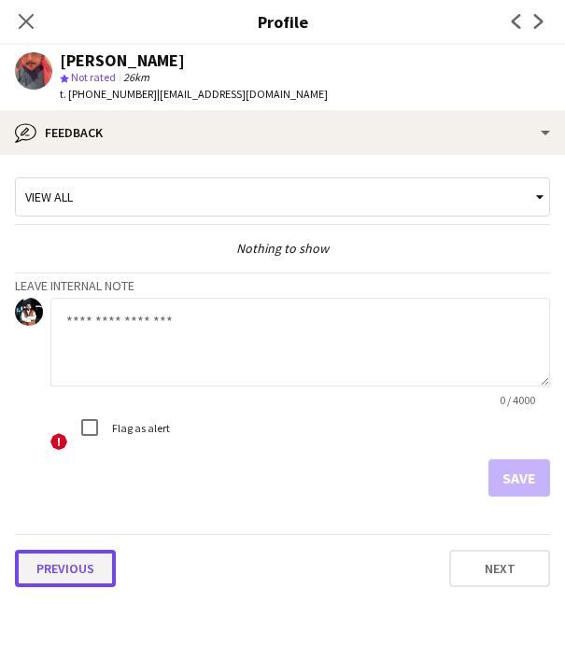
click at [68, 581] on button "Previous" at bounding box center [65, 568] width 101 height 37
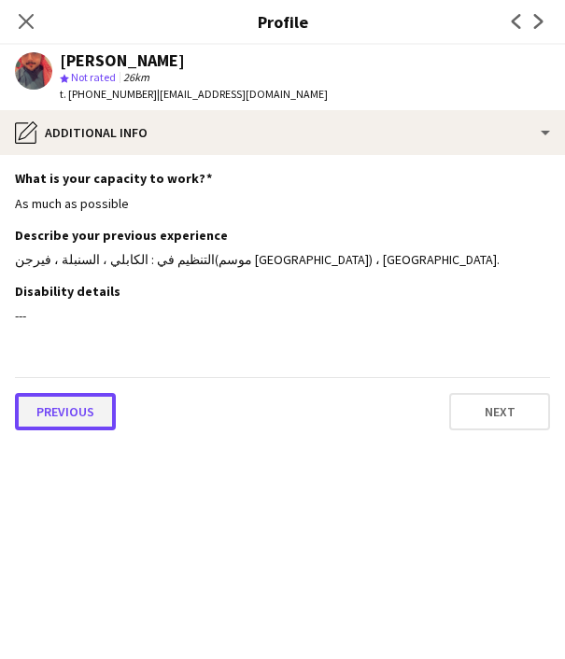
click at [63, 414] on button "Previous" at bounding box center [65, 411] width 101 height 37
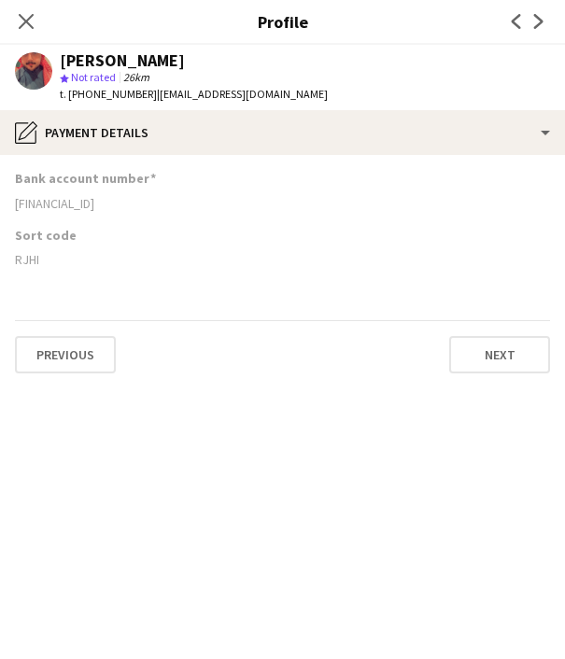
click at [76, 203] on div "[FINANCIAL_ID]" at bounding box center [282, 203] width 535 height 17
click at [33, 261] on div "RJHI" at bounding box center [282, 259] width 535 height 17
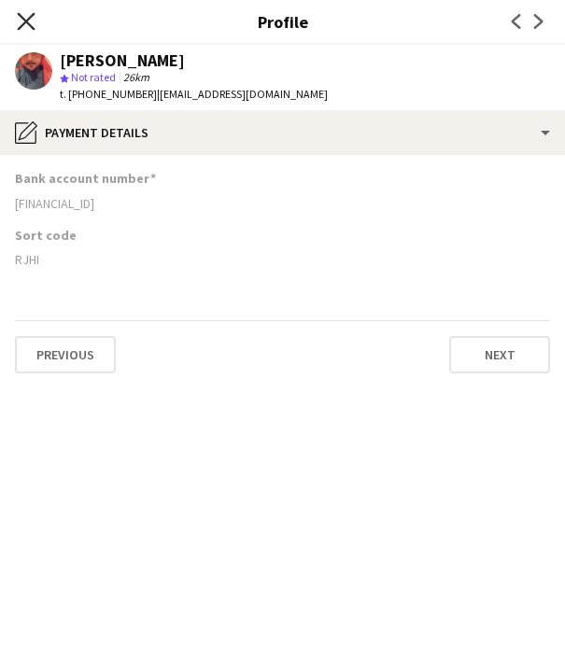
click at [28, 22] on icon at bounding box center [26, 21] width 18 height 18
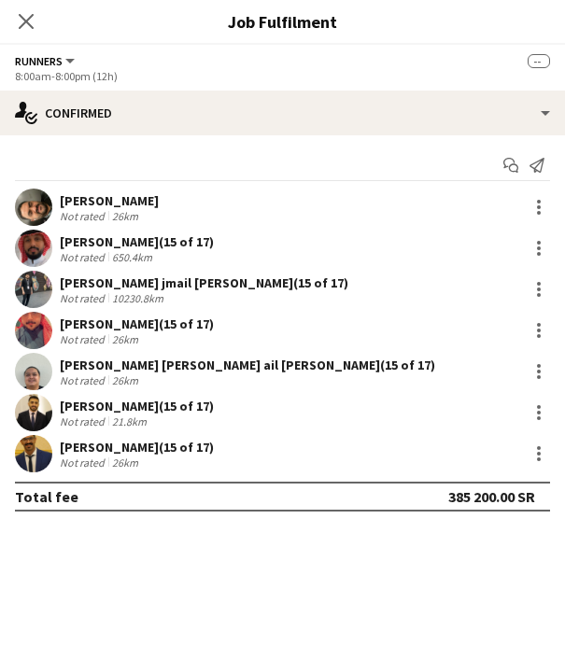
click at [109, 360] on div "[PERSON_NAME] [PERSON_NAME] ail [PERSON_NAME] (15 of 17)" at bounding box center [247, 365] width 375 height 17
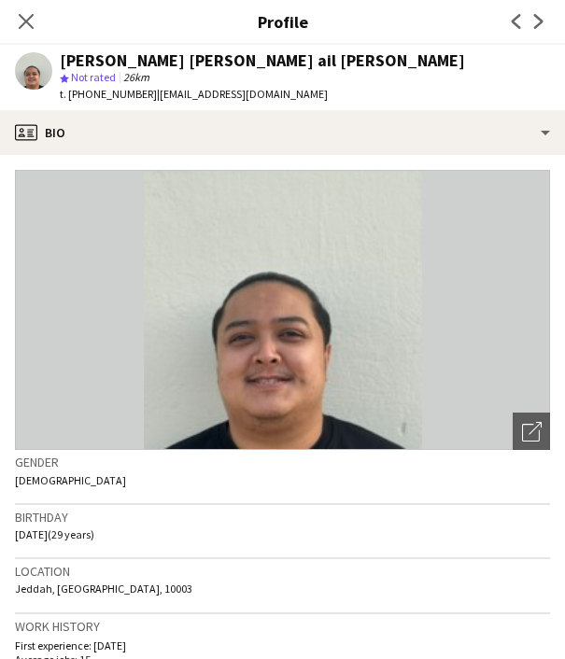
click at [109, 97] on span "t. [PHONE_NUMBER]" at bounding box center [108, 94] width 97 height 14
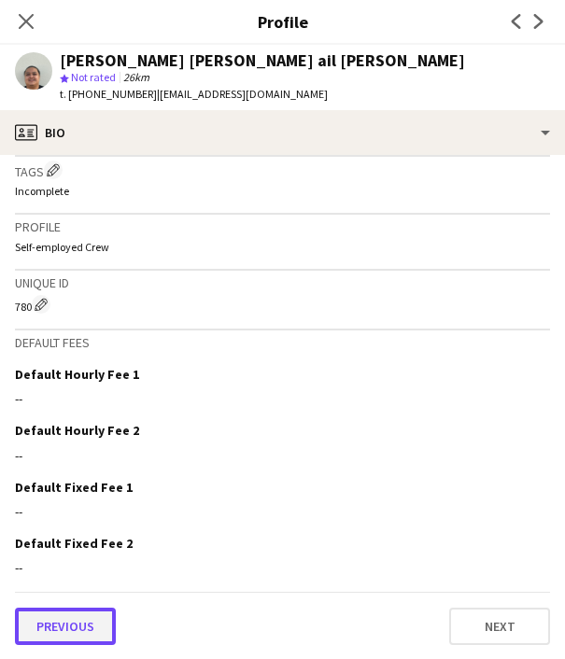
click at [66, 626] on button "Previous" at bounding box center [65, 626] width 101 height 37
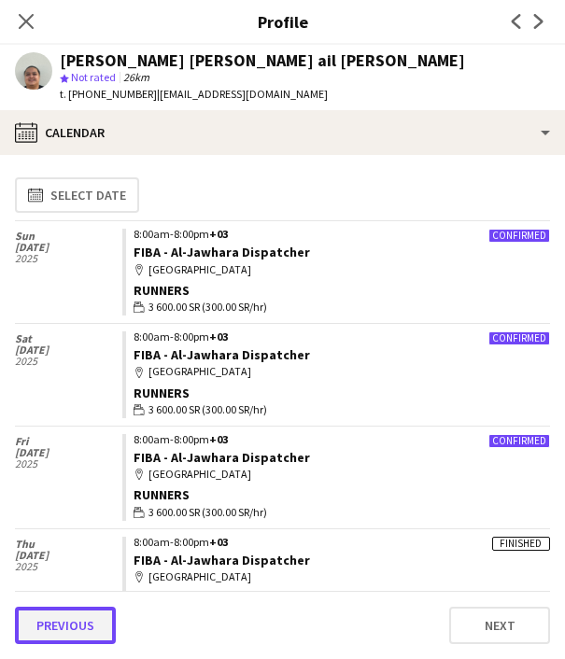
click at [67, 621] on button "Previous" at bounding box center [65, 625] width 101 height 37
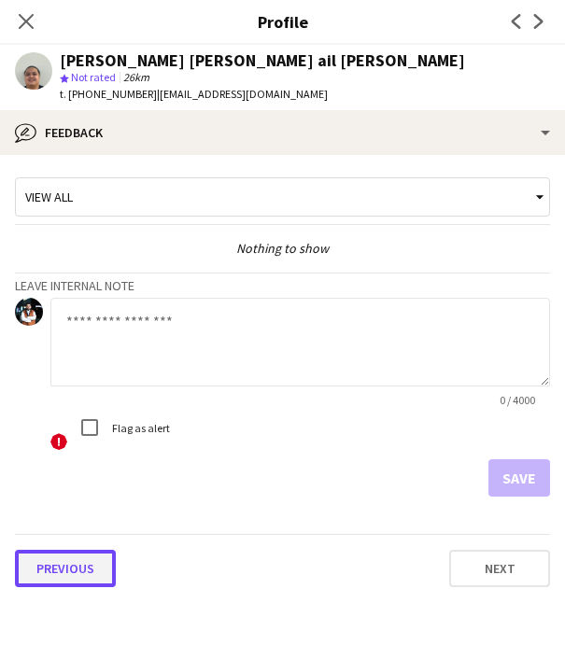
click at [60, 563] on button "Previous" at bounding box center [65, 568] width 101 height 37
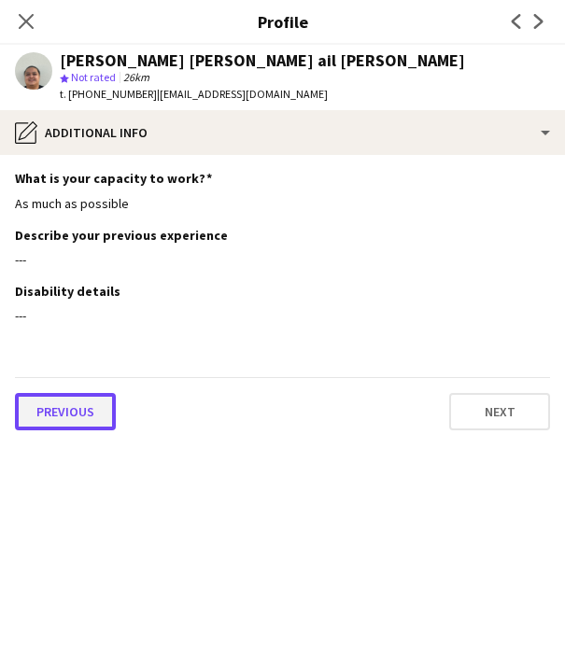
click at [79, 406] on button "Previous" at bounding box center [65, 411] width 101 height 37
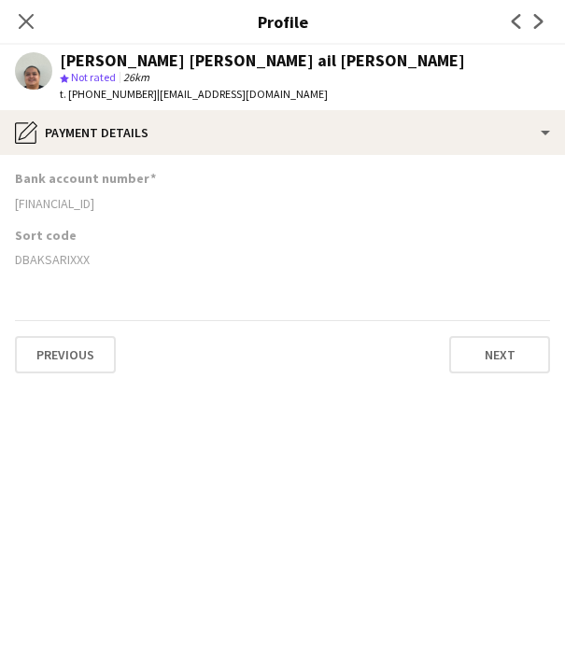
click at [71, 205] on div "[FINANCIAL_ID]‬" at bounding box center [282, 203] width 535 height 17
drag, startPoint x: 18, startPoint y: 259, endPoint x: 42, endPoint y: 266, distance: 25.1
click at [42, 266] on div "DBAKSARIXXX" at bounding box center [282, 259] width 535 height 17
click at [30, 21] on icon "Close pop-in" at bounding box center [26, 21] width 18 height 18
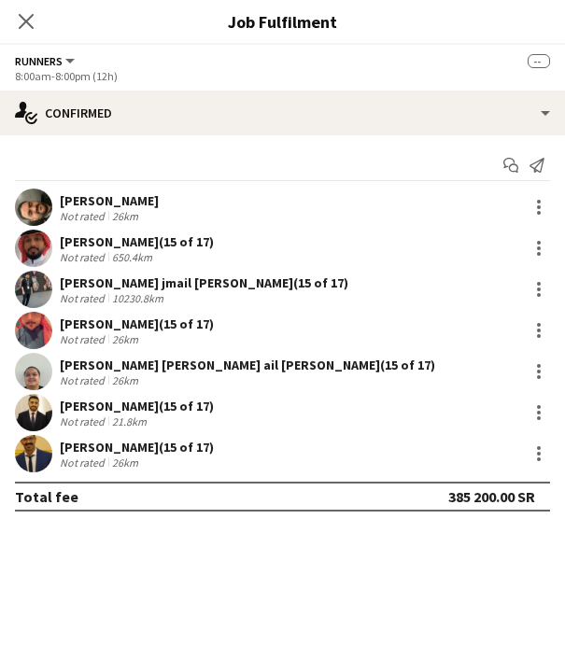
click at [88, 396] on div "[PERSON_NAME] (15 of 17) Not rated 21.8km" at bounding box center [282, 412] width 565 height 37
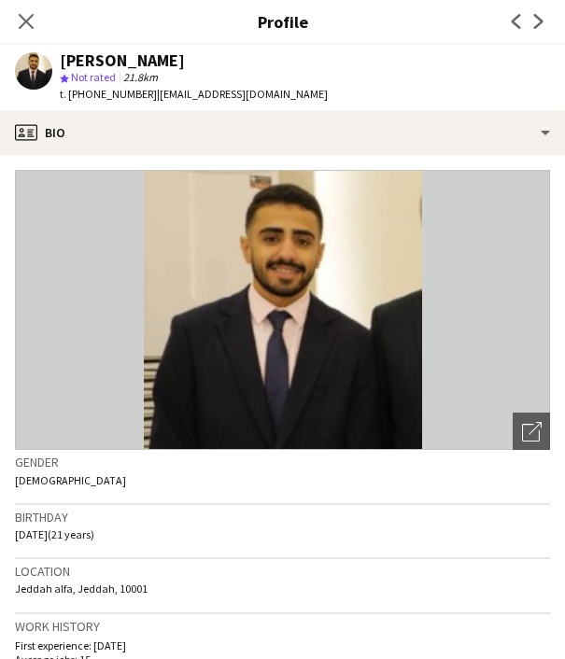
click at [120, 98] on span "t. [PHONE_NUMBER]" at bounding box center [108, 94] width 97 height 14
click at [24, 18] on icon "Close pop-in" at bounding box center [26, 21] width 18 height 18
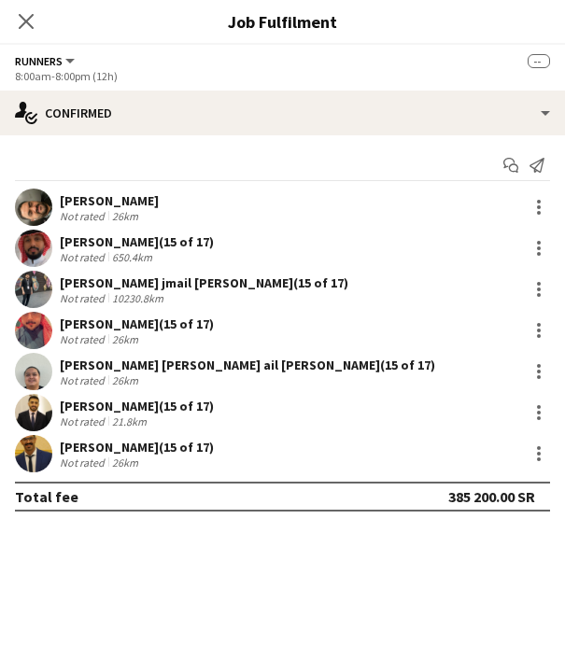
click at [111, 400] on div "[PERSON_NAME] (15 of 17)" at bounding box center [137, 406] width 154 height 17
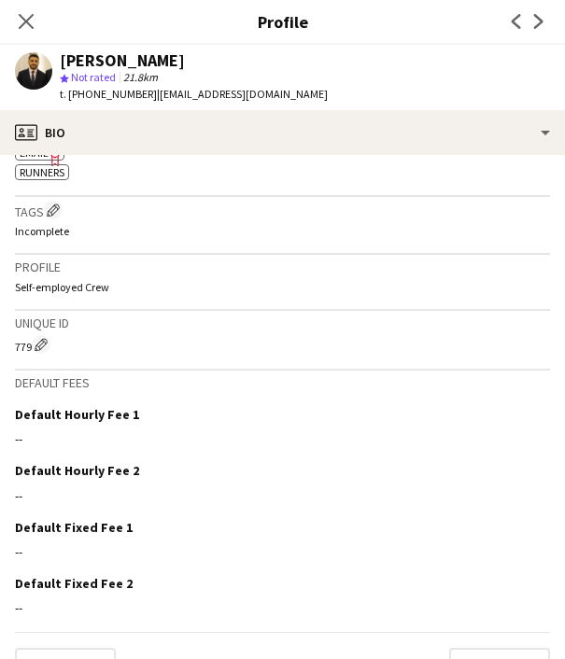
scroll to position [813, 0]
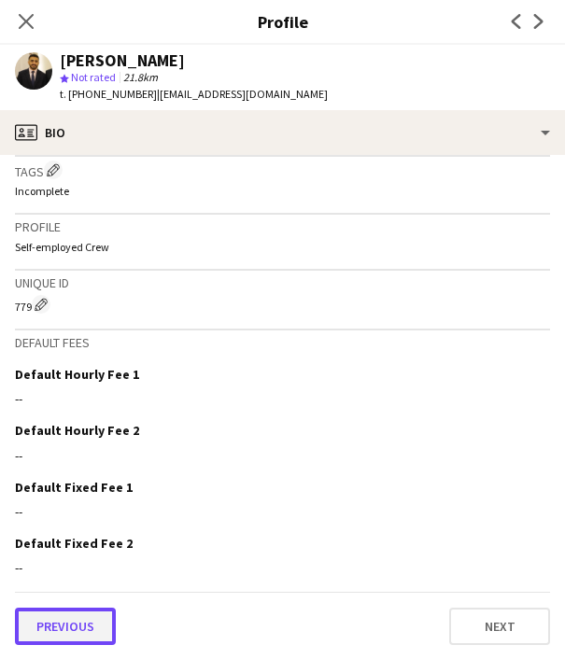
click at [80, 615] on button "Previous" at bounding box center [65, 626] width 101 height 37
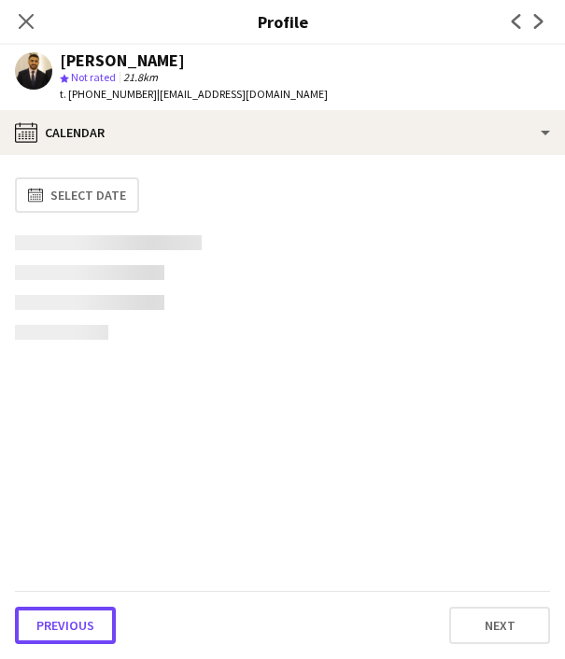
click at [80, 615] on button "Previous" at bounding box center [65, 625] width 101 height 37
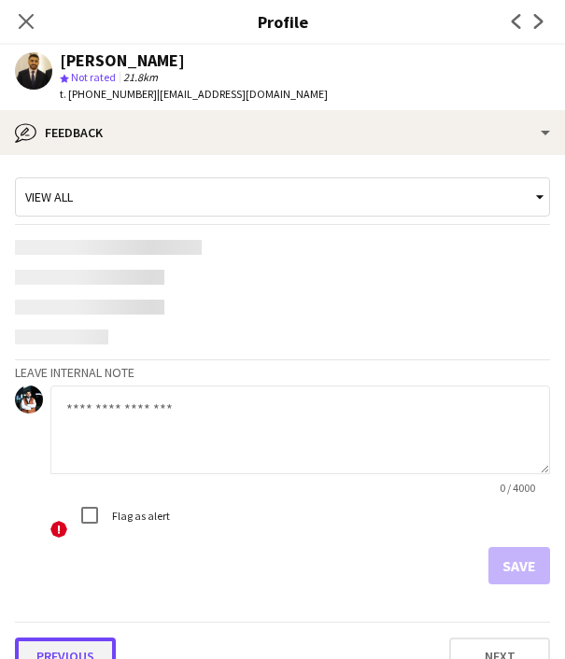
click at [77, 643] on button "Previous" at bounding box center [65, 656] width 101 height 37
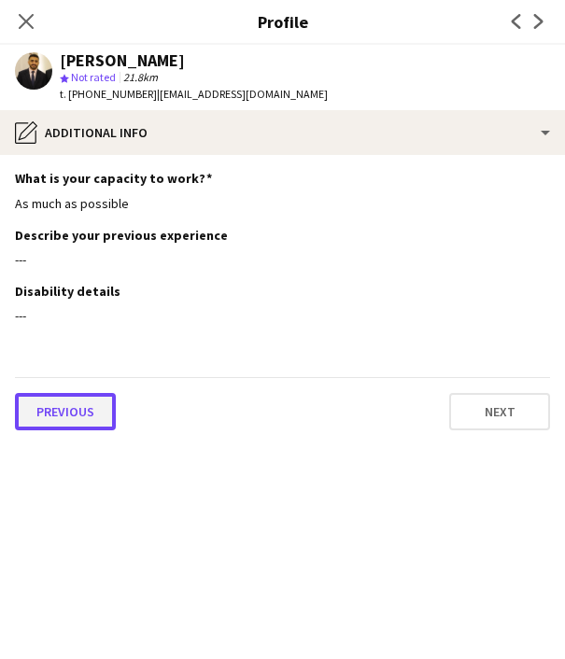
click at [91, 411] on button "Previous" at bounding box center [65, 411] width 101 height 37
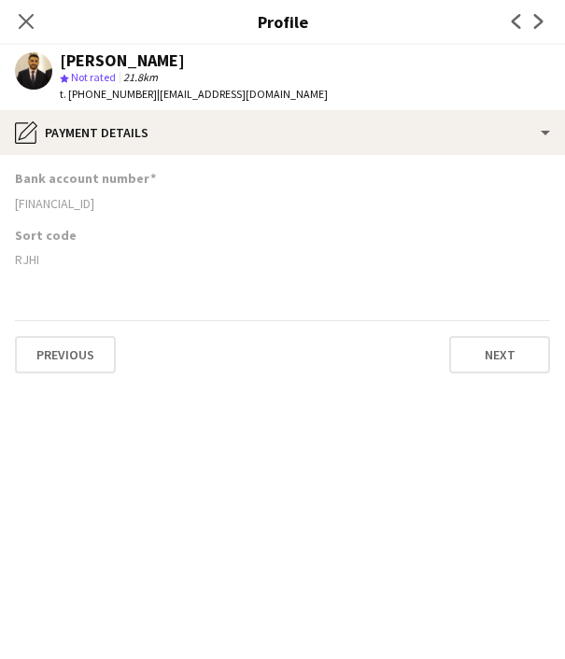
click at [73, 203] on div "[FINANCIAL_ID]" at bounding box center [282, 203] width 535 height 17
click at [30, 258] on div "RJHI" at bounding box center [282, 259] width 535 height 17
click at [27, 27] on icon "Close pop-in" at bounding box center [26, 21] width 18 height 18
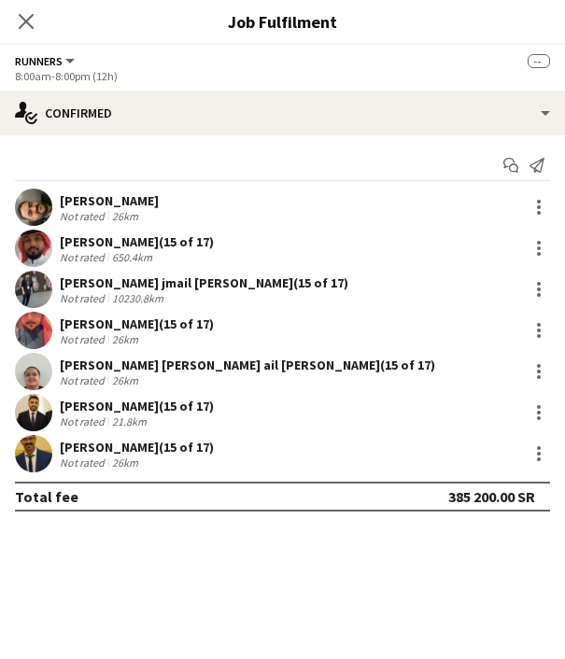
click at [81, 451] on div "[PERSON_NAME] (15 of 17)" at bounding box center [137, 447] width 154 height 17
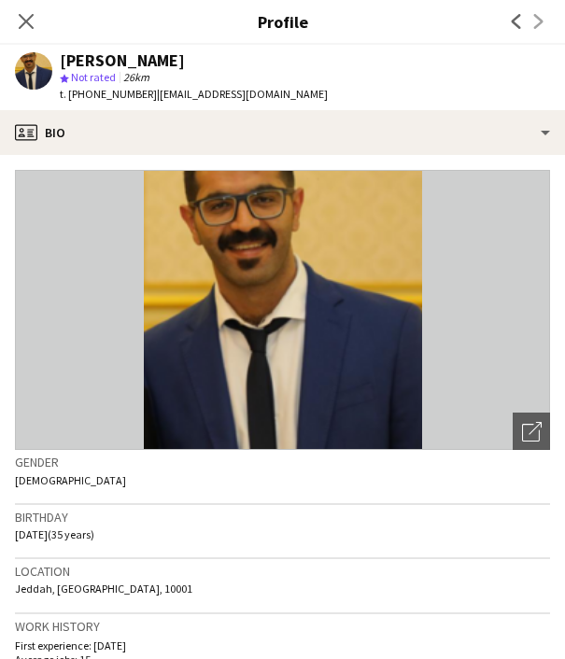
click at [122, 89] on span "t. [PHONE_NUMBER]" at bounding box center [108, 94] width 97 height 14
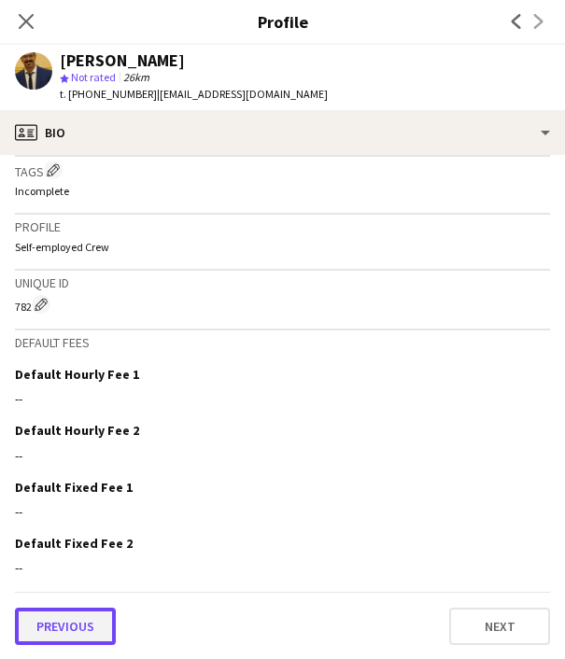
click at [84, 622] on button "Previous" at bounding box center [65, 626] width 101 height 37
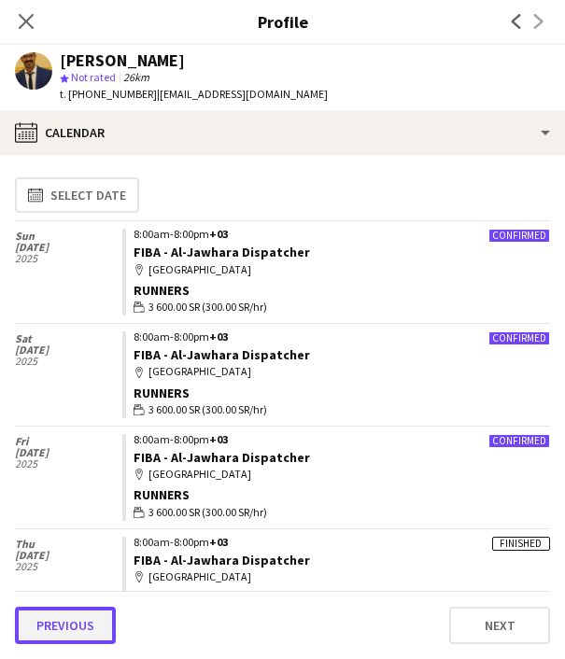
click at [81, 621] on button "Previous" at bounding box center [65, 625] width 101 height 37
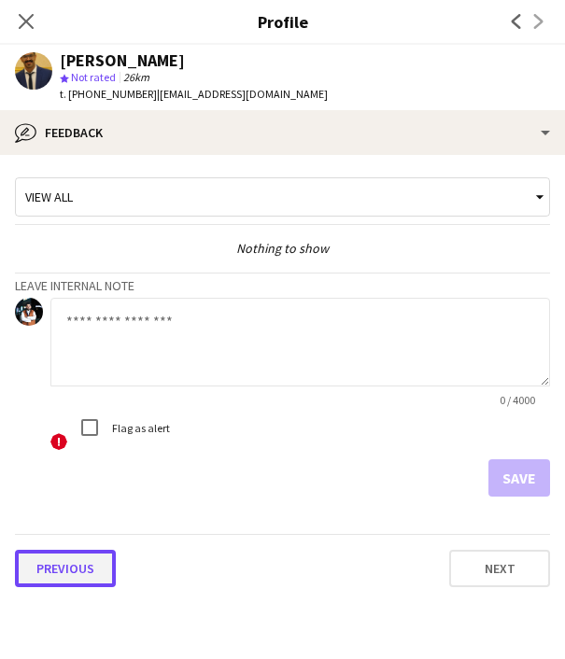
click at [72, 562] on button "Previous" at bounding box center [65, 568] width 101 height 37
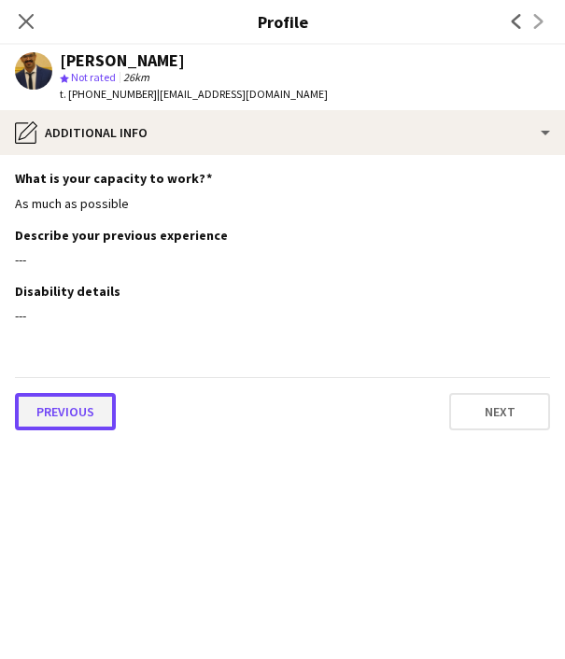
click at [81, 394] on button "Previous" at bounding box center [65, 411] width 101 height 37
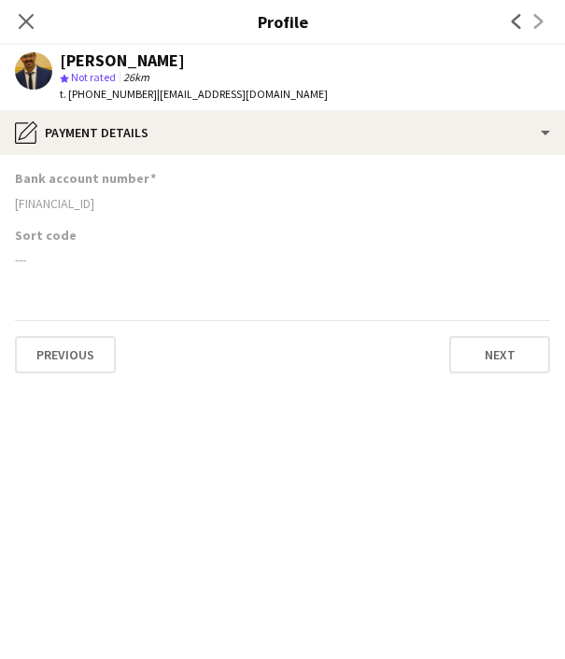
click at [74, 202] on div "[FINANCIAL_ID]" at bounding box center [282, 203] width 535 height 17
click at [30, 27] on icon "Close pop-in" at bounding box center [26, 21] width 18 height 18
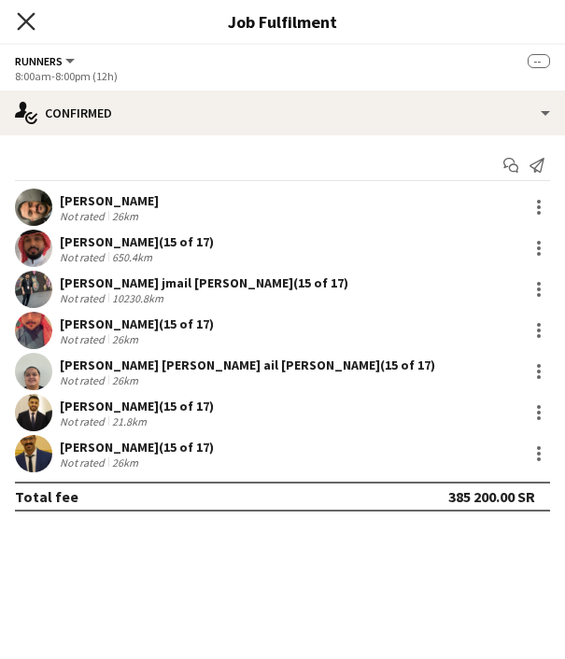
click at [27, 13] on icon "Close pop-in" at bounding box center [26, 21] width 18 height 18
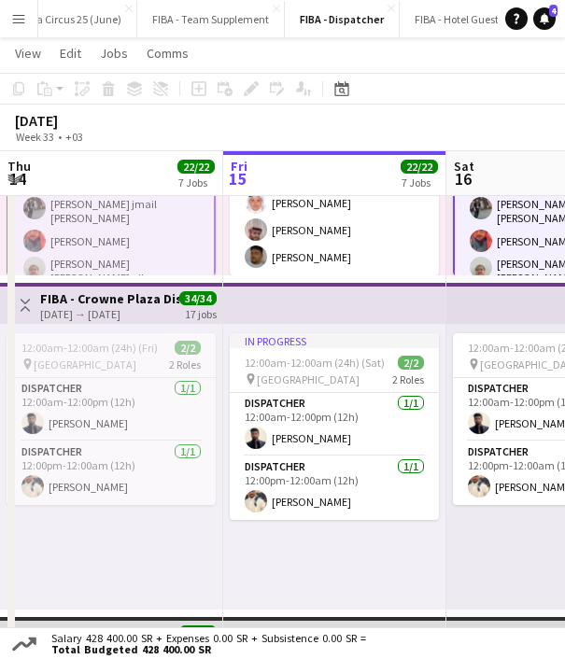
scroll to position [1288, 0]
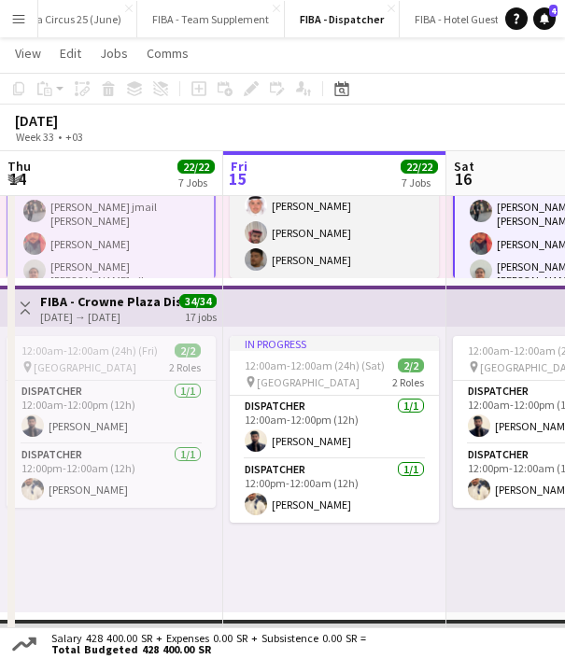
click at [292, 228] on app-card-role "Dispatcher [DATE] 12:00pm-12:00am (12h) [PERSON_NAME]" at bounding box center [334, 220] width 209 height 118
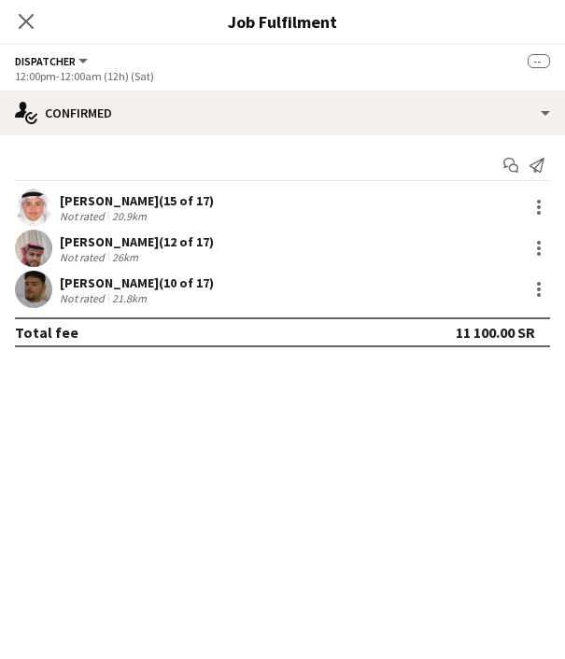
scroll to position [231, 0]
click at [80, 199] on div "[PERSON_NAME] (15 of 17)" at bounding box center [137, 200] width 154 height 17
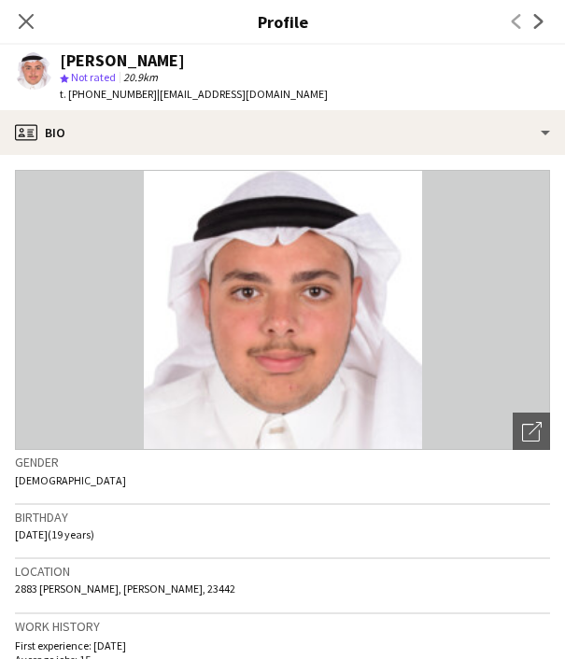
click at [128, 97] on span "t. [PHONE_NUMBER]" at bounding box center [108, 94] width 97 height 14
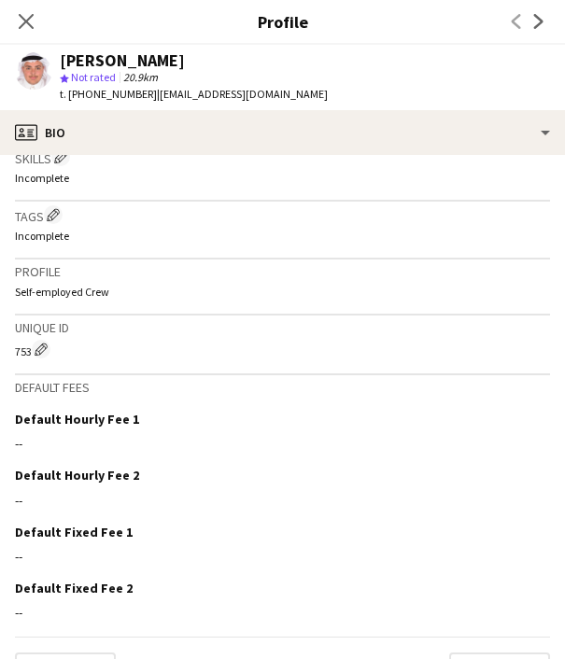
scroll to position [769, 0]
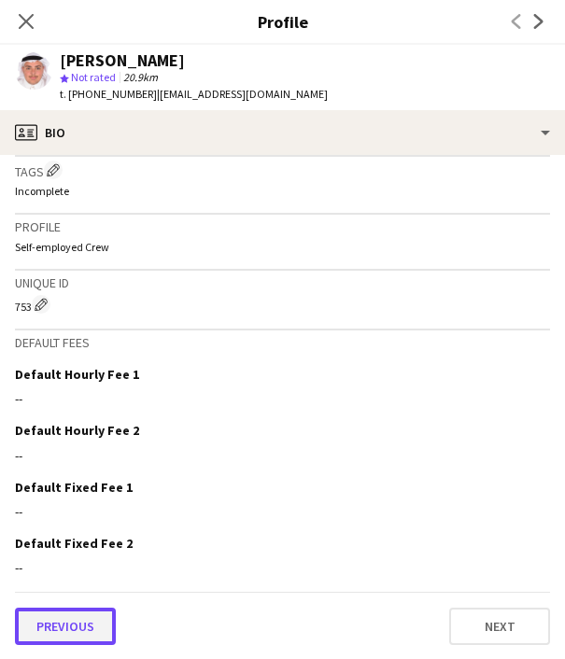
click at [47, 621] on button "Previous" at bounding box center [65, 626] width 101 height 37
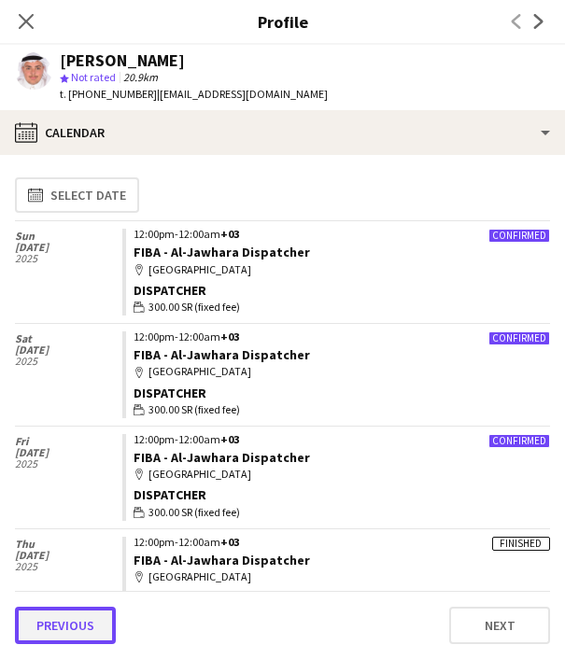
click at [48, 621] on button "Previous" at bounding box center [65, 625] width 101 height 37
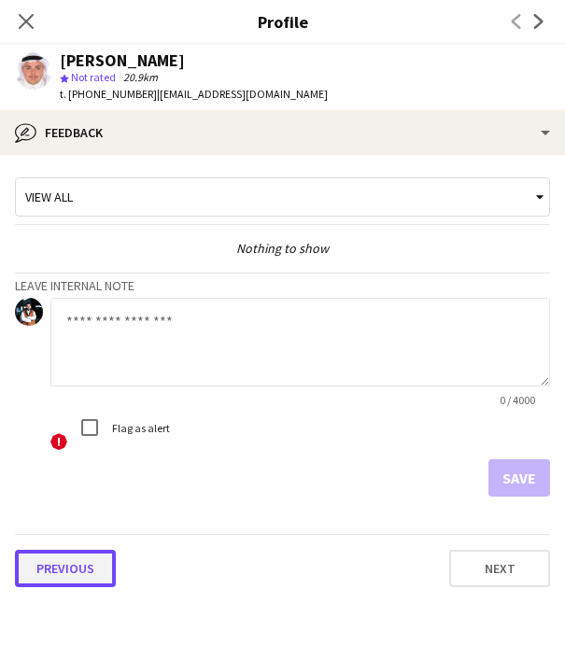
click at [55, 554] on button "Previous" at bounding box center [65, 568] width 101 height 37
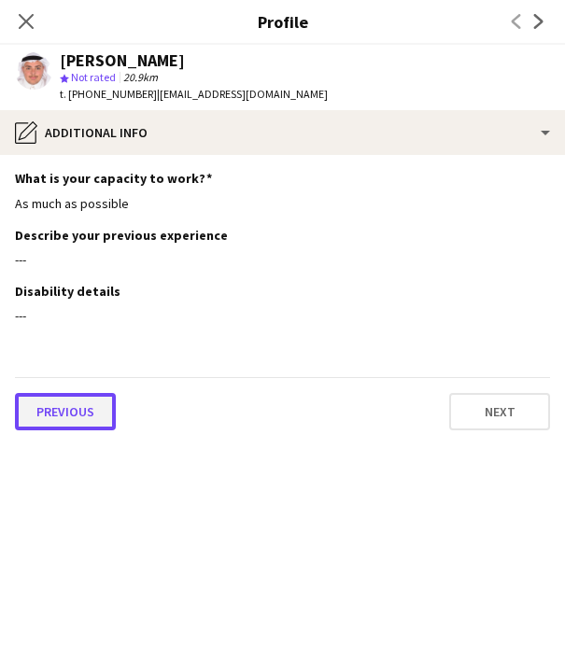
click at [58, 415] on button "Previous" at bounding box center [65, 411] width 101 height 37
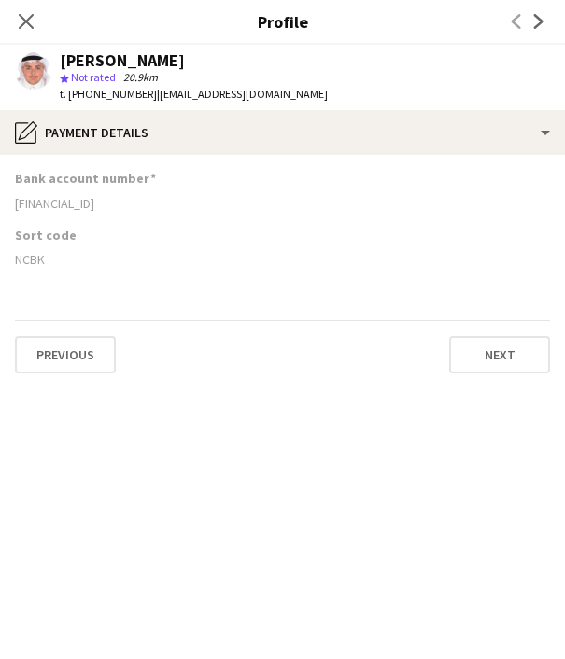
click at [73, 198] on div "[FINANCIAL_ID]" at bounding box center [282, 203] width 535 height 17
click at [32, 261] on div "NCBK" at bounding box center [282, 259] width 535 height 17
click at [26, 25] on icon "Close pop-in" at bounding box center [26, 21] width 18 height 18
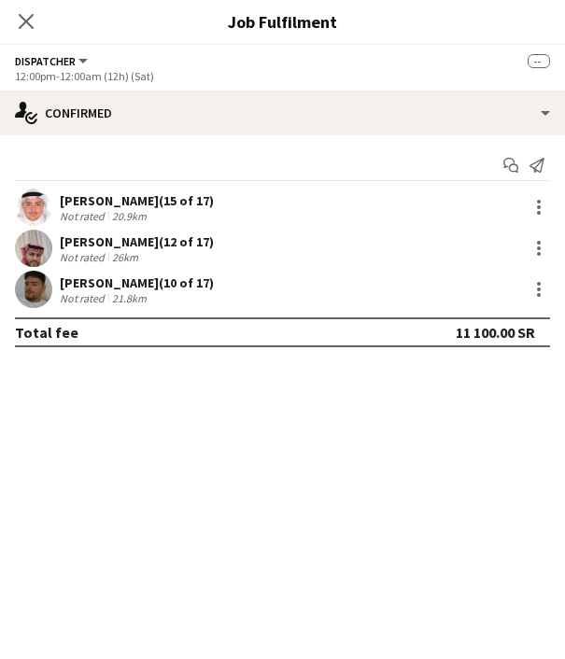
click at [83, 240] on div "[PERSON_NAME] (12 of 17)" at bounding box center [137, 241] width 154 height 17
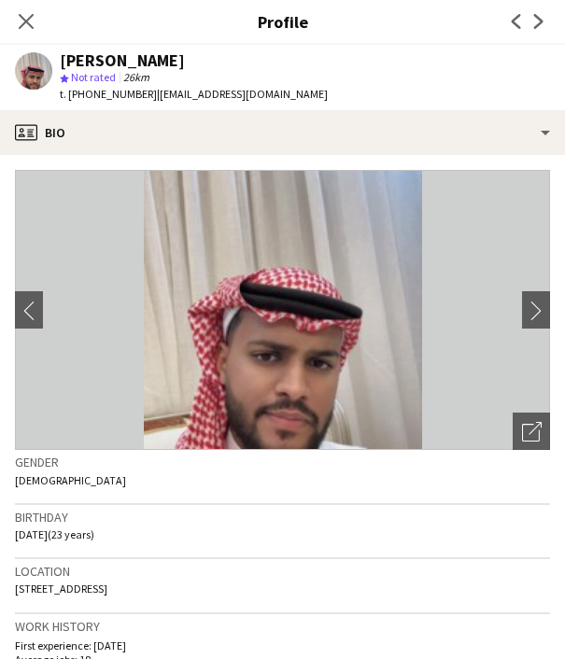
scroll to position [744, 0]
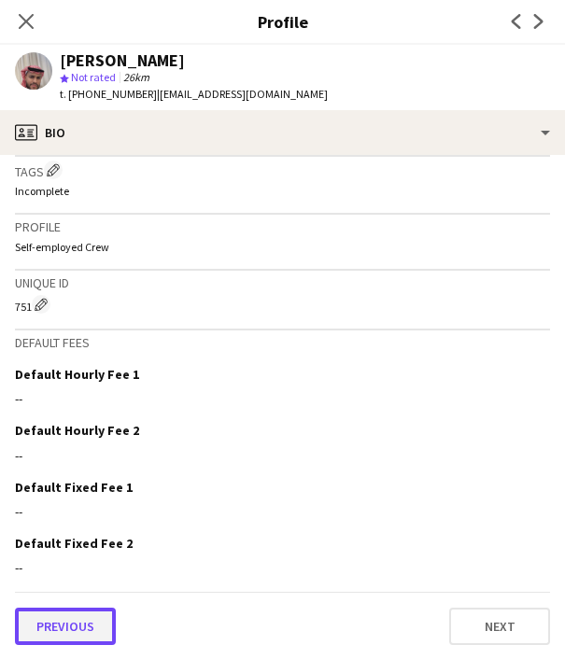
click at [67, 616] on button "Previous" at bounding box center [65, 626] width 101 height 37
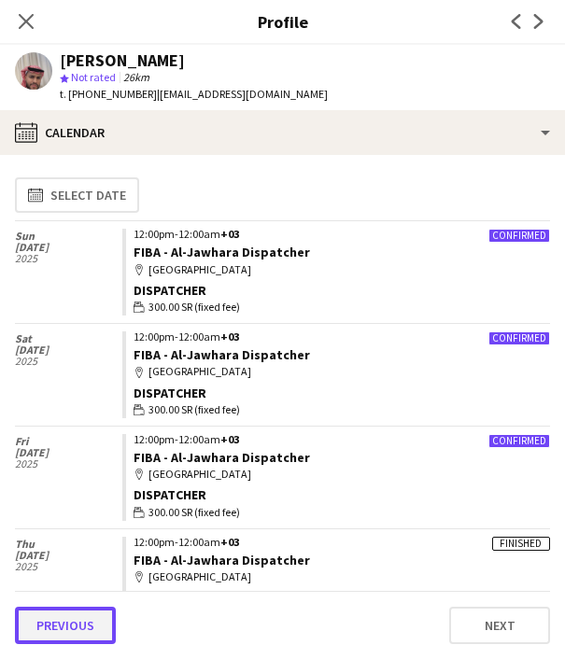
click at [63, 625] on button "Previous" at bounding box center [65, 625] width 101 height 37
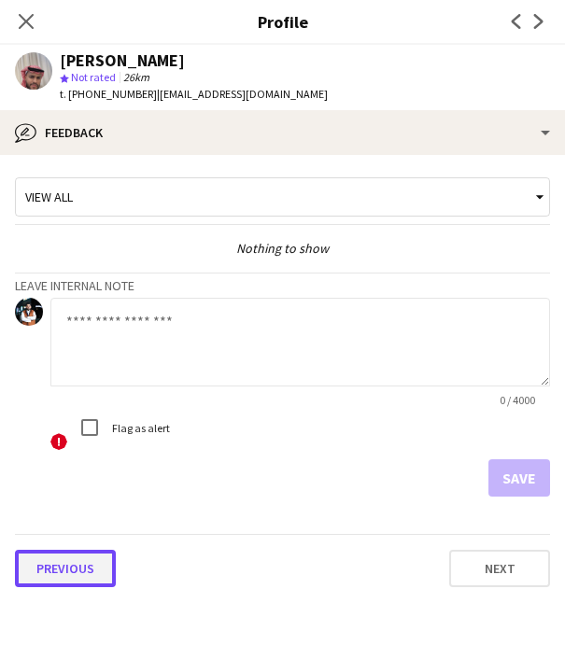
click at [64, 555] on button "Previous" at bounding box center [65, 568] width 101 height 37
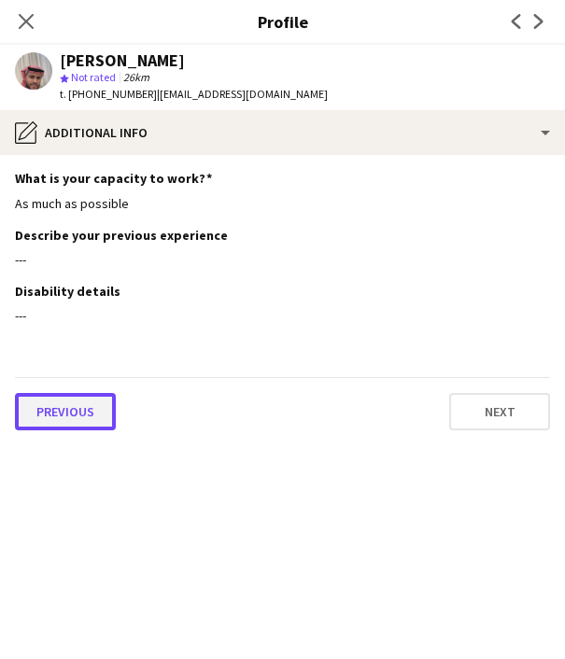
click at [80, 399] on button "Previous" at bounding box center [65, 411] width 101 height 37
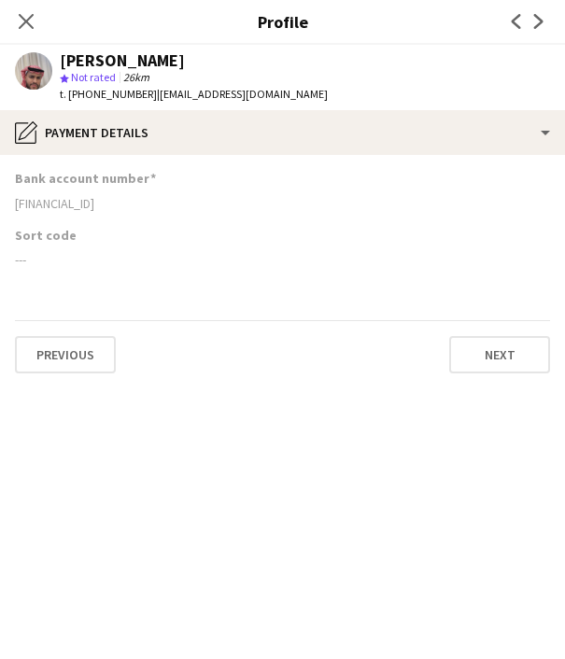
click at [87, 204] on div "[FINANCIAL_ID]" at bounding box center [282, 203] width 535 height 17
click at [119, 97] on span "t. [PHONE_NUMBER]" at bounding box center [108, 94] width 97 height 14
click at [26, 24] on icon "Close pop-in" at bounding box center [26, 21] width 18 height 18
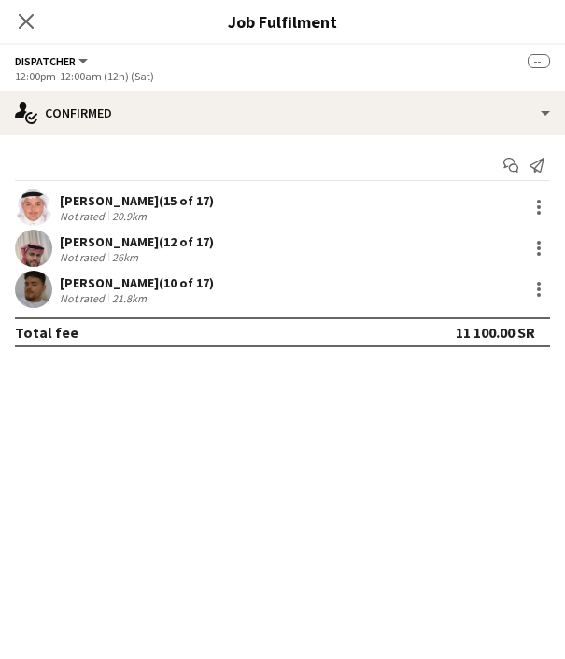
click at [119, 279] on div "[PERSON_NAME] (10 of 17)" at bounding box center [137, 282] width 154 height 17
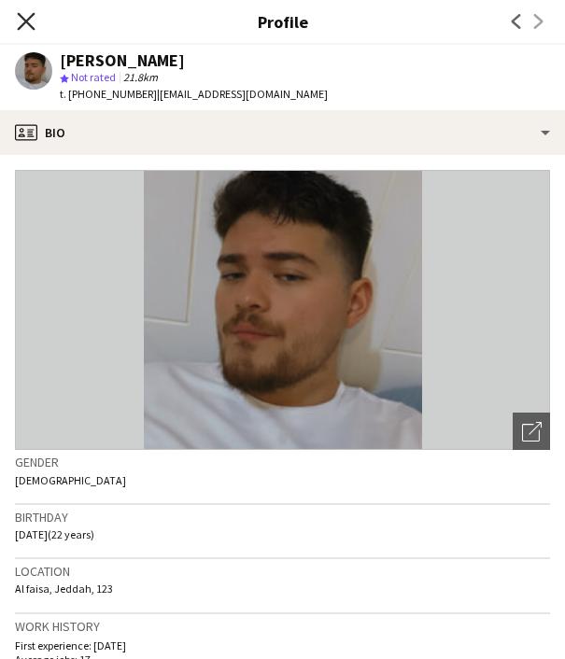
click at [30, 20] on icon "Close pop-in" at bounding box center [26, 21] width 18 height 18
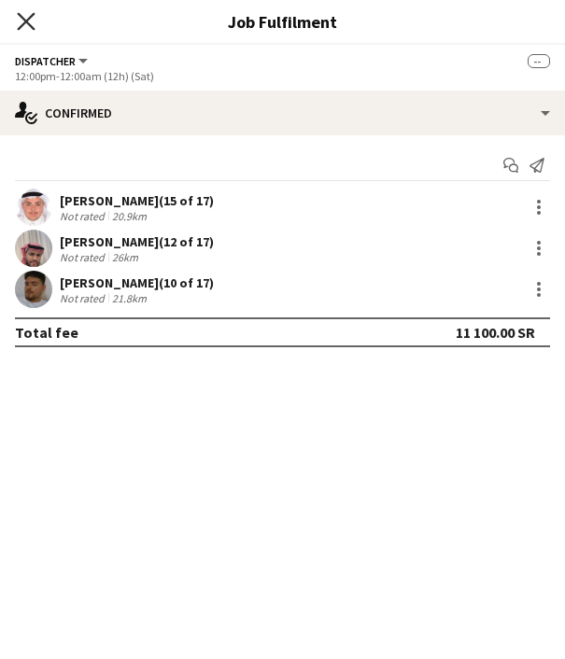
click at [21, 17] on icon at bounding box center [26, 21] width 18 height 18
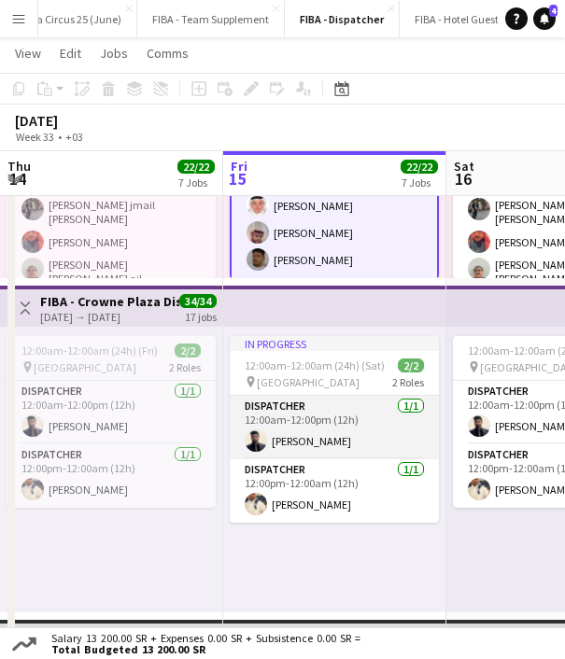
click at [295, 441] on app-card-role "Dispatcher [DATE] 12:00am-12:00pm (12h) [PERSON_NAME]" at bounding box center [334, 427] width 209 height 63
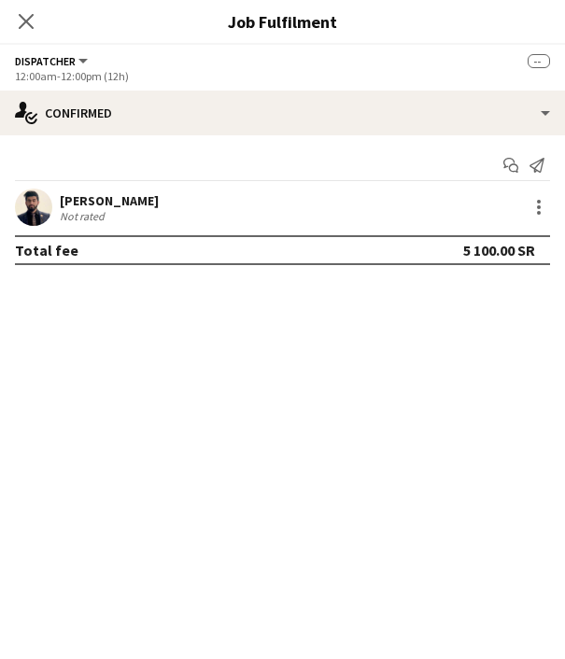
scroll to position [229, 0]
click at [101, 199] on div "[PERSON_NAME]" at bounding box center [109, 200] width 99 height 17
click at [111, 203] on div "[PERSON_NAME]" at bounding box center [109, 200] width 99 height 17
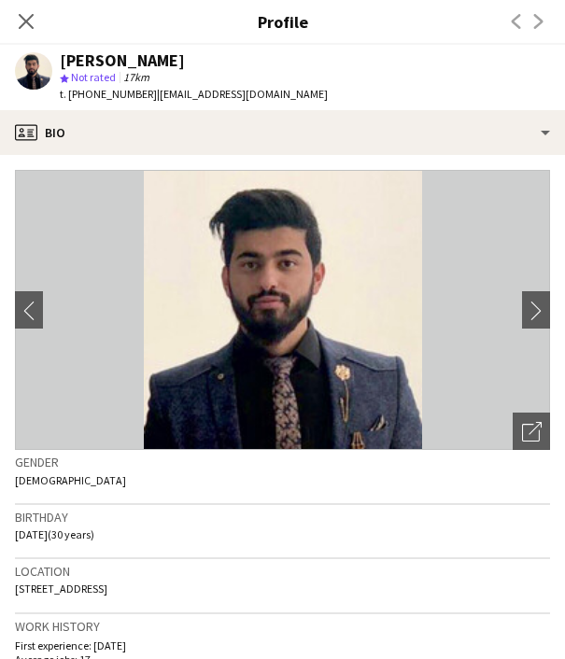
click at [124, 96] on span "t. [PHONE_NUMBER]" at bounding box center [108, 94] width 97 height 14
click at [30, 21] on icon "Close pop-in" at bounding box center [26, 21] width 18 height 18
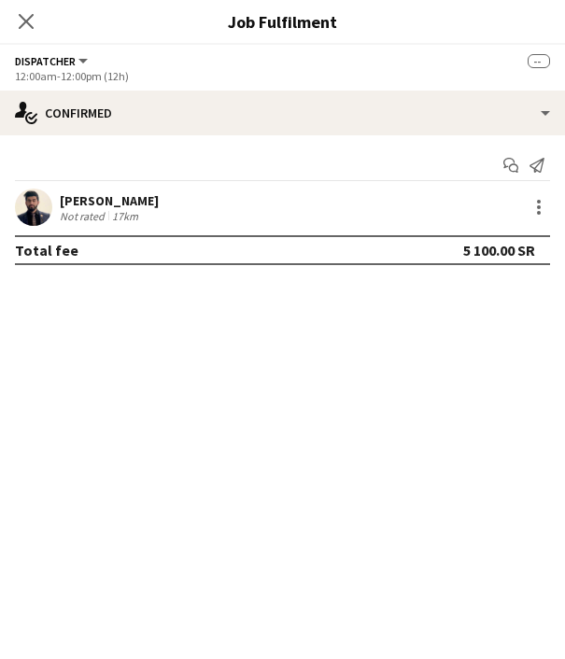
click at [88, 192] on div "[PERSON_NAME]" at bounding box center [109, 200] width 99 height 17
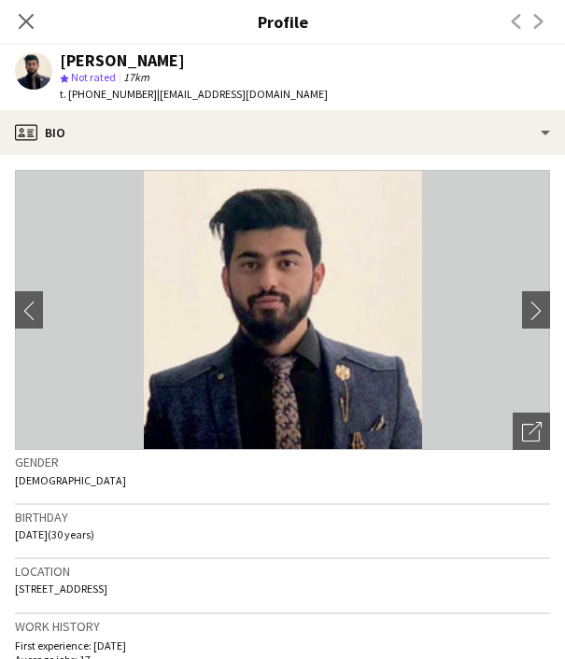
scroll to position [730, 0]
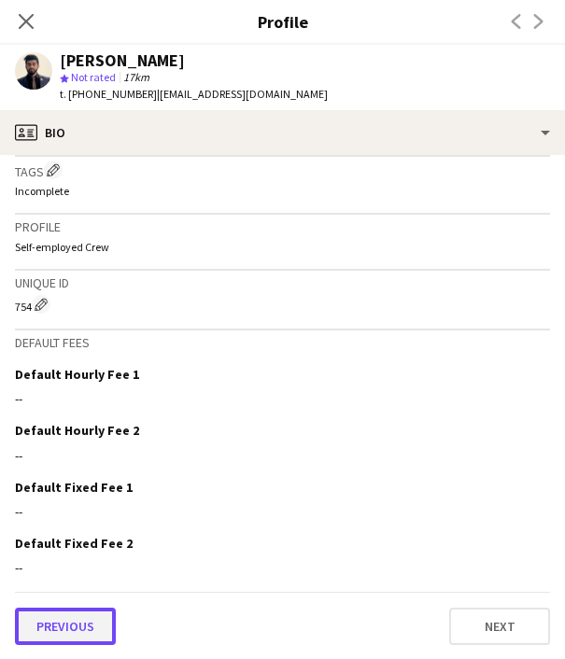
click at [76, 624] on button "Previous" at bounding box center [65, 626] width 101 height 37
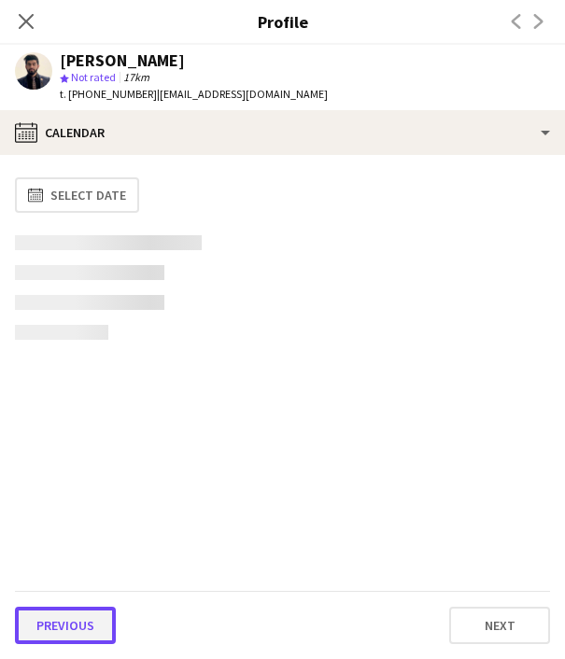
click at [74, 624] on button "Previous" at bounding box center [65, 625] width 101 height 37
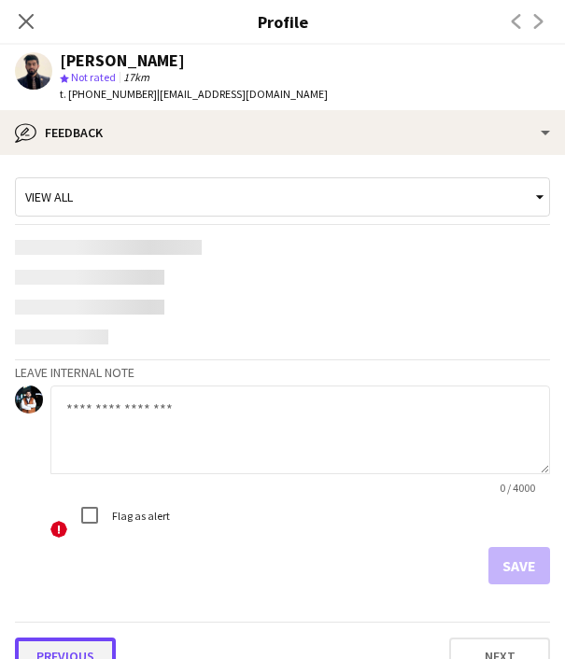
click at [69, 657] on button "Previous" at bounding box center [65, 656] width 101 height 37
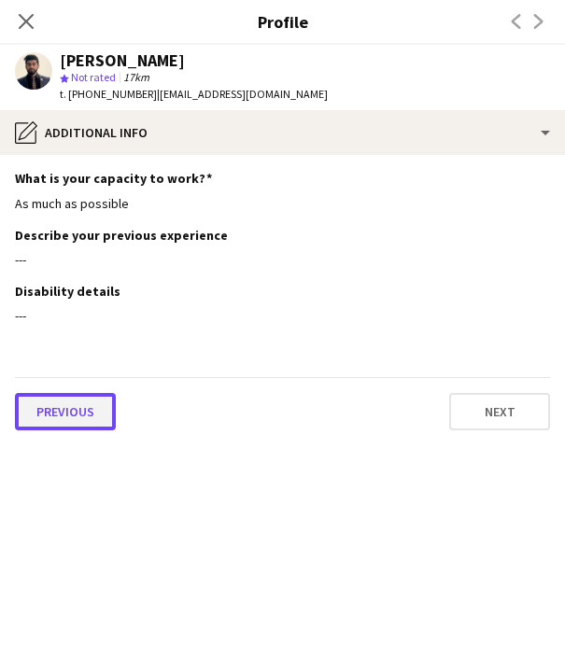
click at [75, 412] on button "Previous" at bounding box center [65, 411] width 101 height 37
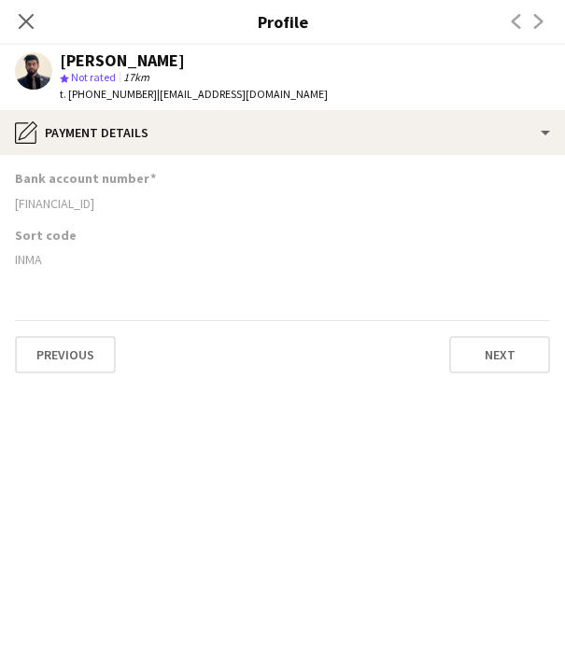
click at [77, 204] on div "[FINANCIAL_ID]" at bounding box center [282, 203] width 535 height 17
click at [32, 259] on div "INMA" at bounding box center [282, 259] width 535 height 17
click at [35, 21] on app-icon "Close pop-in" at bounding box center [26, 21] width 27 height 27
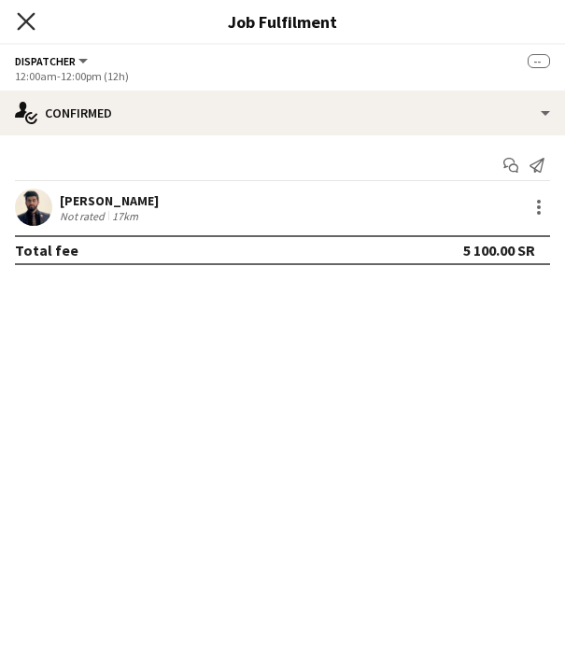
click at [35, 23] on icon "Close pop-in" at bounding box center [26, 21] width 18 height 18
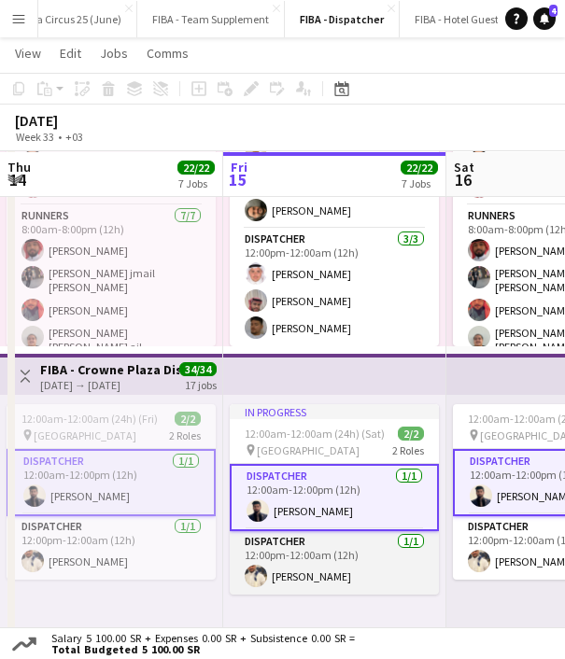
click at [309, 568] on app-card-role "Dispatcher [DATE] 12:00pm-12:00am (12h) [PERSON_NAME]" at bounding box center [334, 562] width 209 height 63
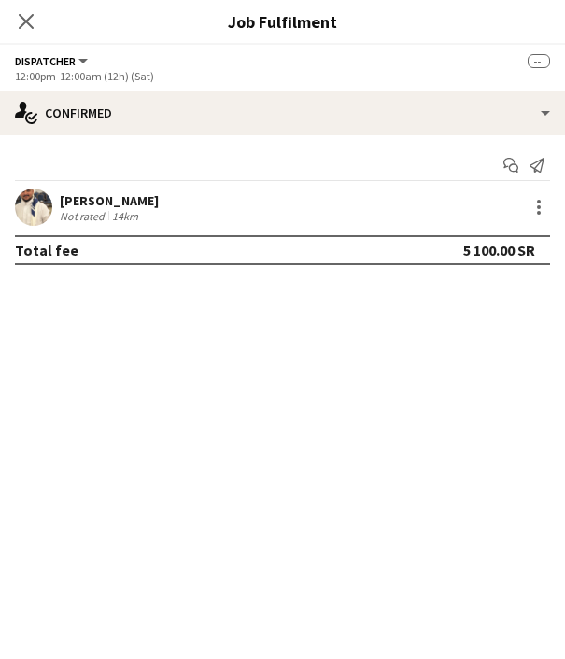
click at [71, 203] on div "[PERSON_NAME]" at bounding box center [109, 200] width 99 height 17
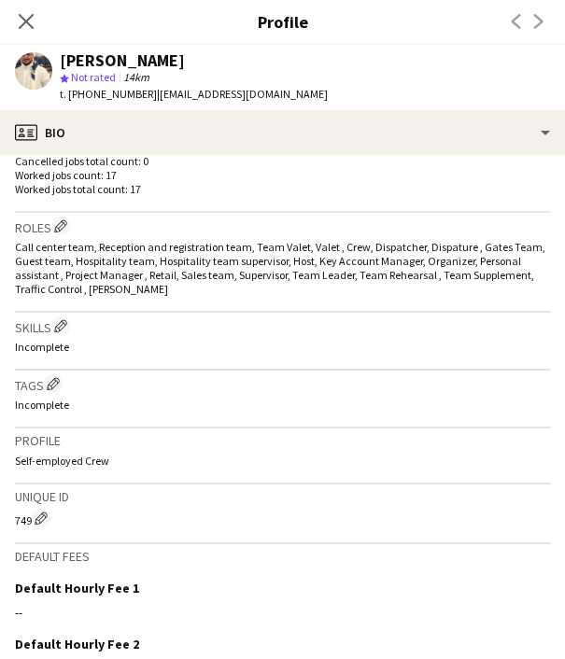
scroll to position [553, 0]
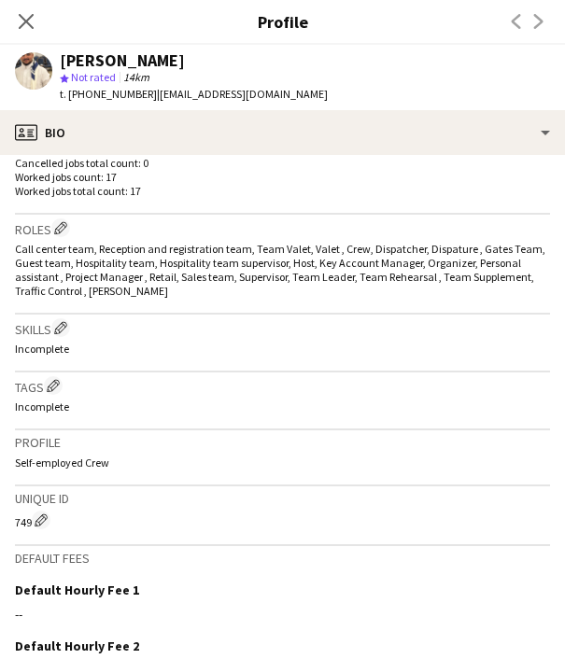
click at [116, 100] on span "t. [PHONE_NUMBER]" at bounding box center [108, 94] width 97 height 14
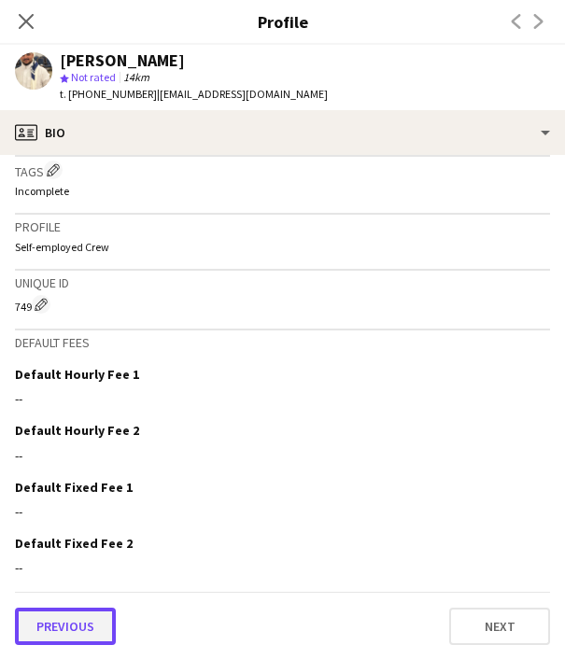
click at [62, 617] on button "Previous" at bounding box center [65, 626] width 101 height 37
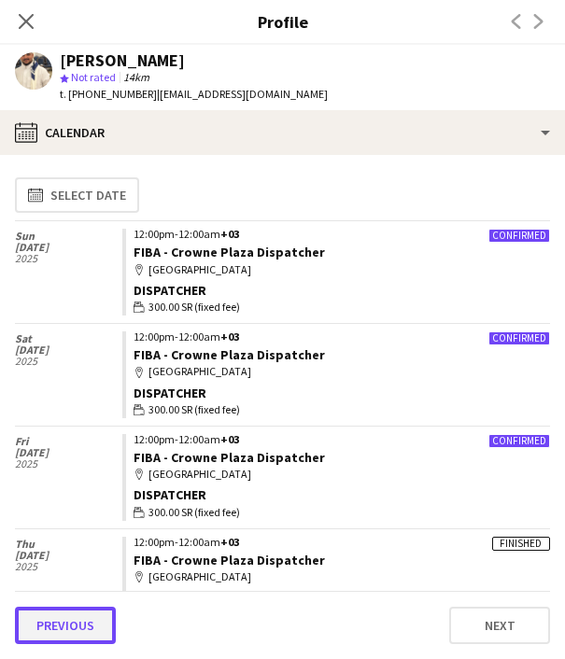
click at [70, 618] on button "Previous" at bounding box center [65, 625] width 101 height 37
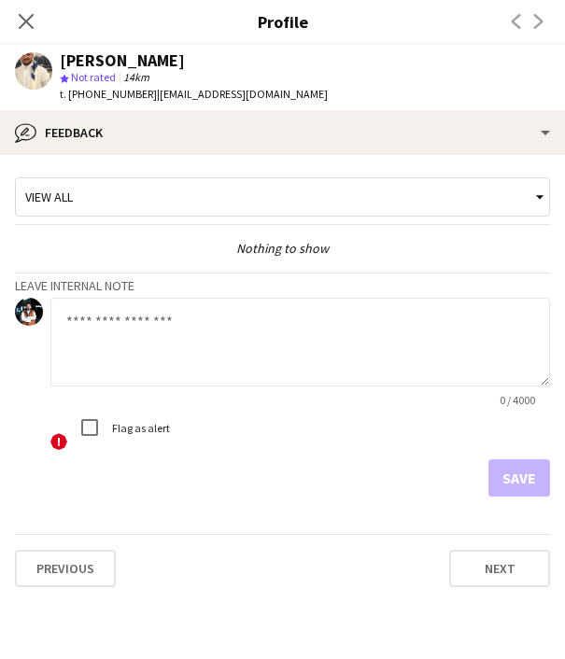
click at [71, 645] on app-crew-profile-feedback-tab "View all Nothing to show Leave internal note 0 / 4000 ! Flag as alert Save Prev…" at bounding box center [282, 407] width 565 height 504
click at [67, 568] on button "Previous" at bounding box center [65, 568] width 101 height 37
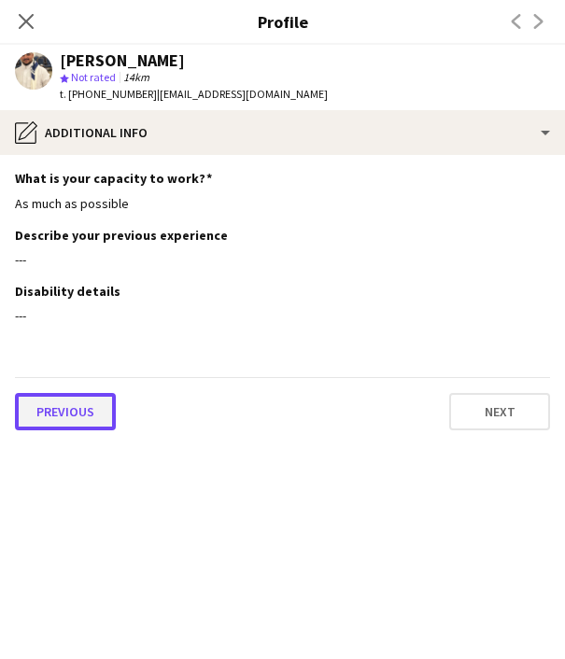
click at [47, 410] on button "Previous" at bounding box center [65, 411] width 101 height 37
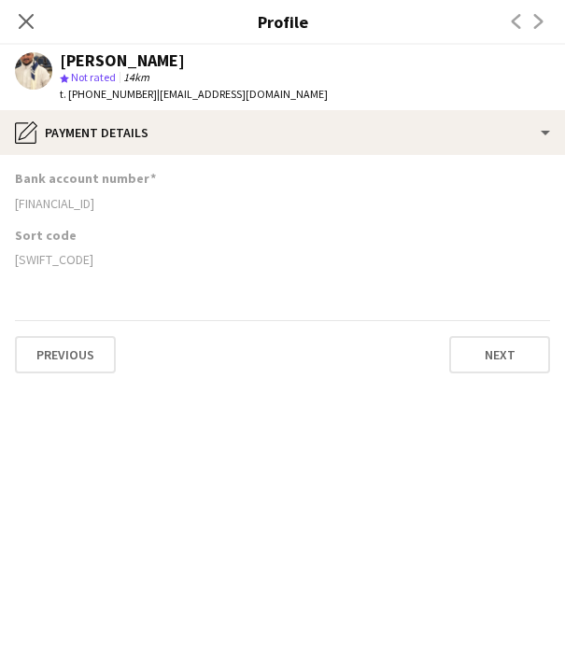
click at [81, 204] on div "[FINANCIAL_ID]" at bounding box center [282, 203] width 535 height 17
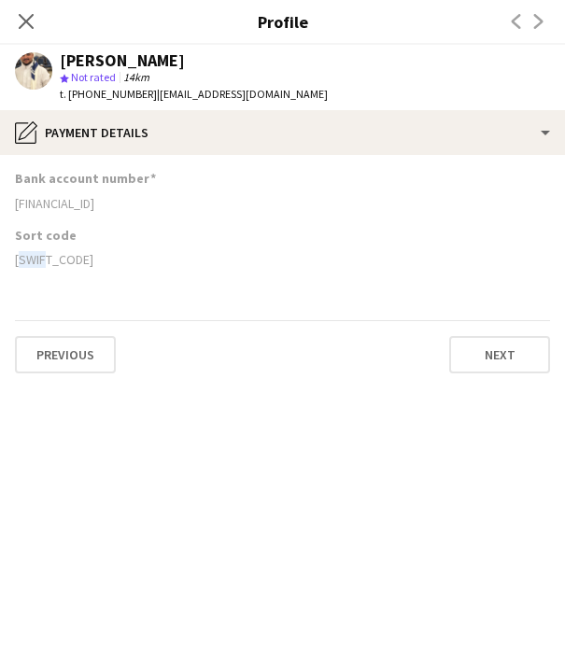
drag, startPoint x: 48, startPoint y: 264, endPoint x: 11, endPoint y: 268, distance: 36.6
click at [11, 268] on app-section-data-types "Bank account number [FINANCIAL_ID] Sort code [SWIFT_CODE] Previous Next" at bounding box center [282, 407] width 565 height 504
click at [26, 23] on icon "Close pop-in" at bounding box center [26, 21] width 18 height 18
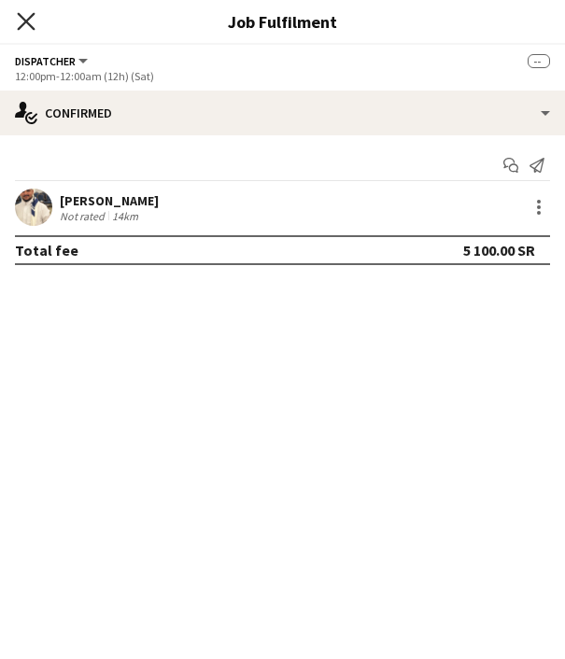
click at [23, 17] on icon "Close pop-in" at bounding box center [26, 21] width 18 height 18
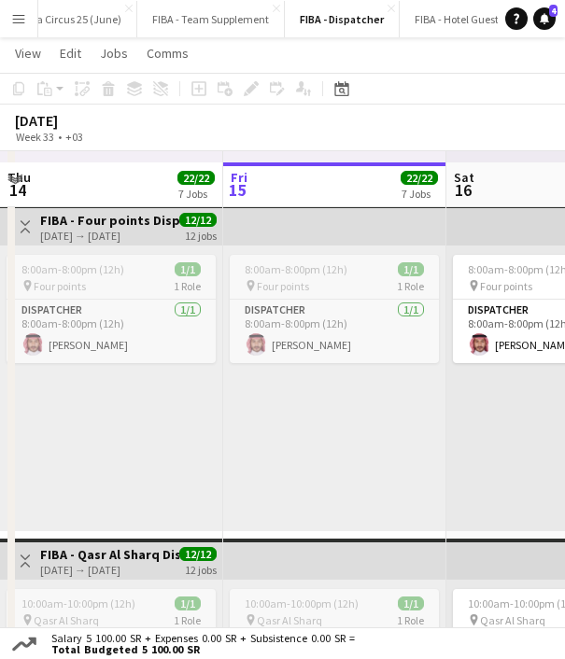
scroll to position [1714, 0]
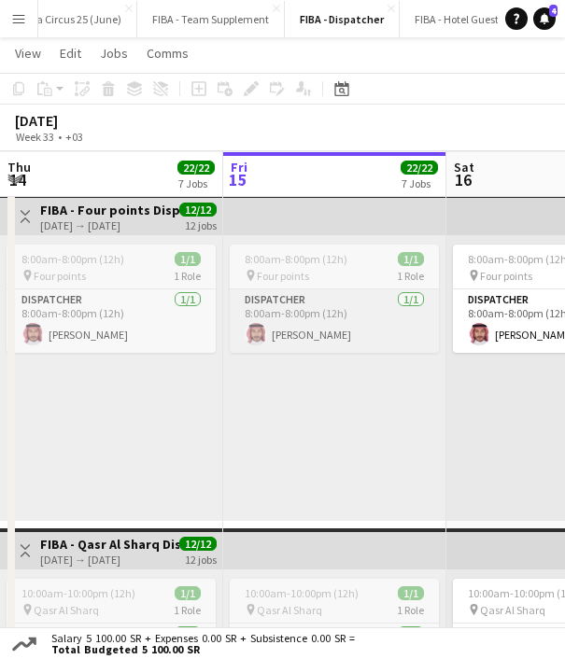
click at [309, 327] on app-card-role "Dispatcher [DATE] 8:00am-8:00pm (12h) [PERSON_NAME]" at bounding box center [334, 320] width 209 height 63
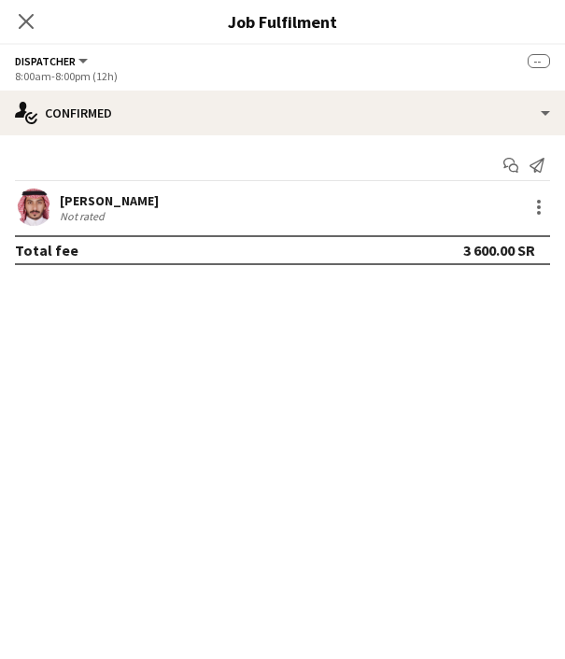
click at [102, 192] on div "[PERSON_NAME]" at bounding box center [109, 200] width 99 height 17
click at [109, 191] on div "[PERSON_NAME] Not rated 20.5km" at bounding box center [282, 207] width 565 height 37
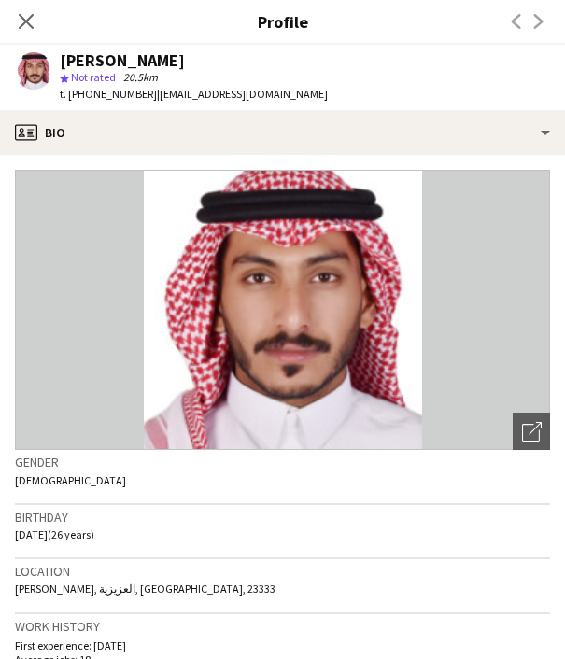
drag, startPoint x: 208, startPoint y: 55, endPoint x: 63, endPoint y: 62, distance: 144.8
click at [63, 62] on div "[PERSON_NAME]" at bounding box center [194, 60] width 268 height 17
click at [18, 10] on app-icon "Close pop-in" at bounding box center [26, 21] width 27 height 27
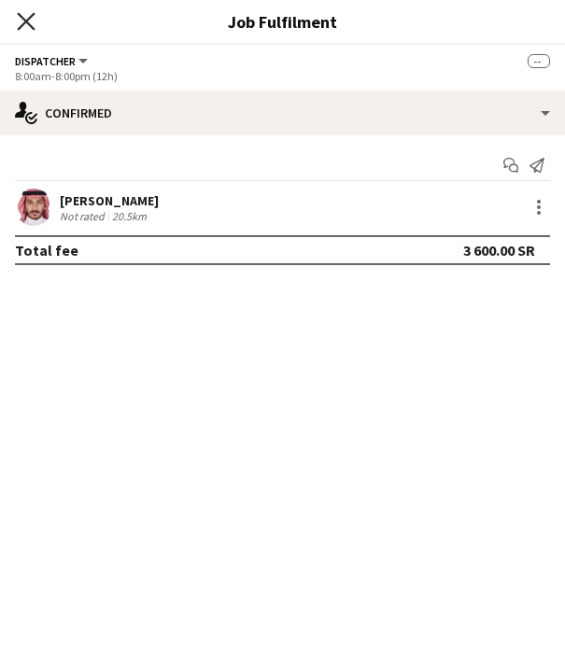
click at [26, 17] on icon "Close pop-in" at bounding box center [26, 21] width 18 height 18
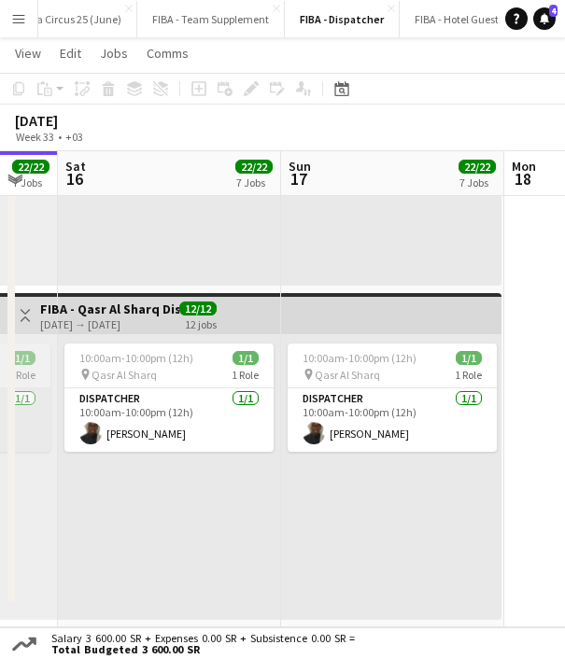
scroll to position [0, 656]
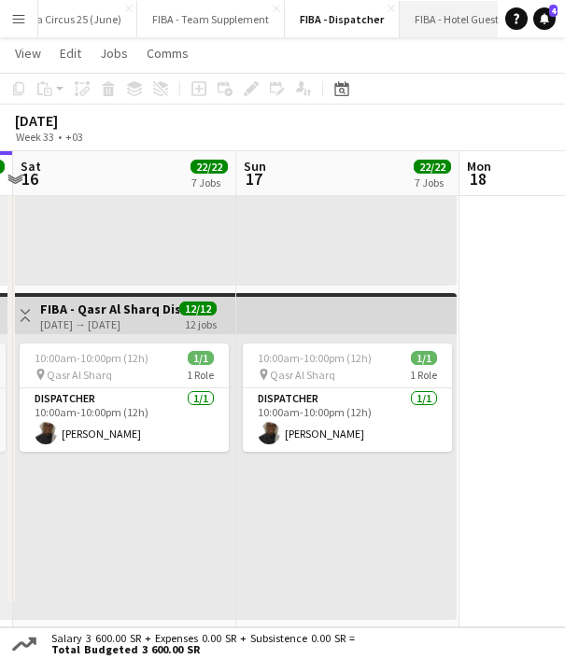
click at [434, 27] on button "FIBA - Hotel Guest Management Close" at bounding box center [491, 19] width 182 height 36
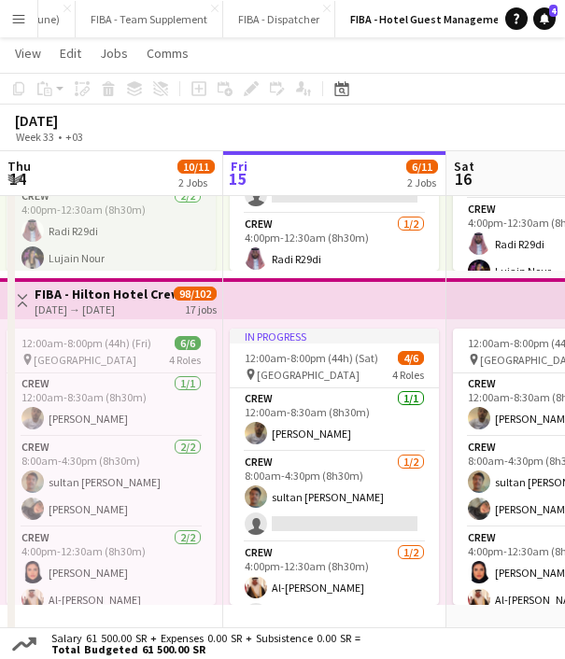
scroll to position [77, 0]
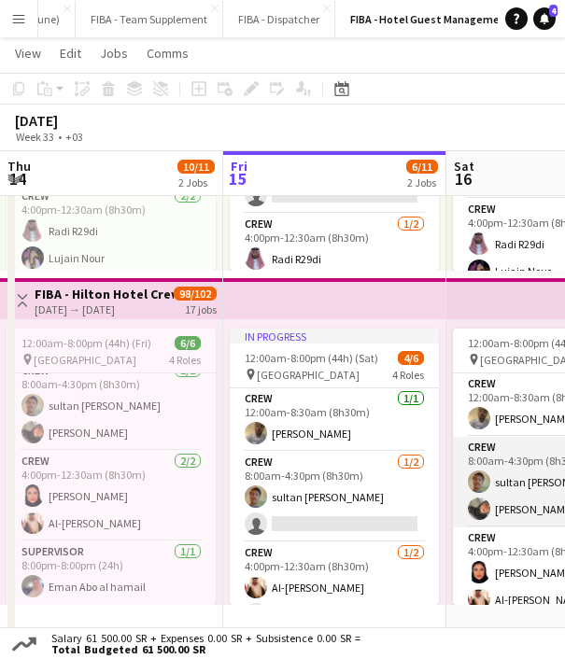
click at [487, 498] on app-card-role "Crew [DATE] 8:00am-4:30pm (8h30m) sultan [PERSON_NAME]" at bounding box center [557, 482] width 209 height 91
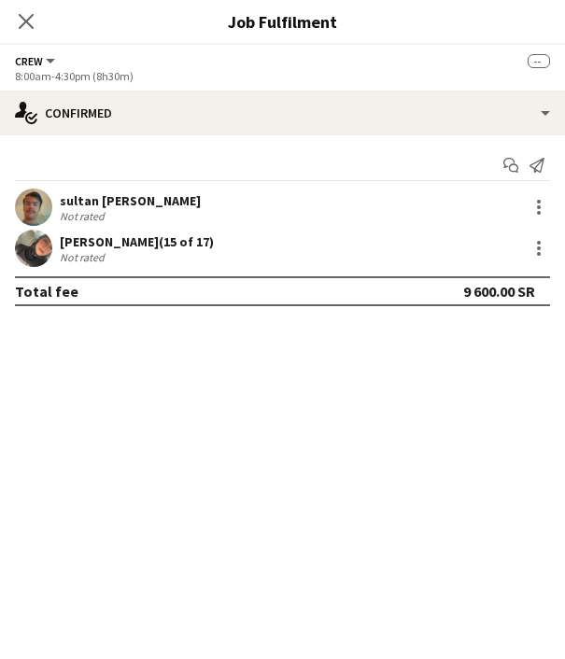
click at [83, 242] on div "[PERSON_NAME] (15 of 17)" at bounding box center [137, 241] width 154 height 17
click at [94, 242] on div "[PERSON_NAME] (15 of 17)" at bounding box center [137, 241] width 154 height 17
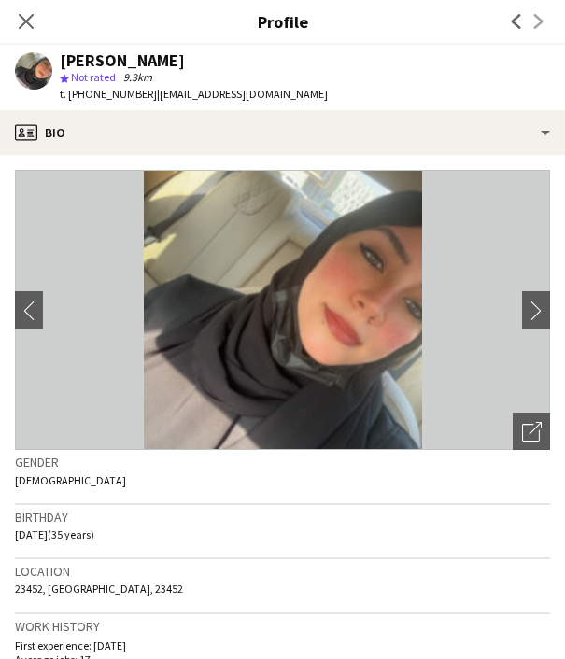
click at [119, 91] on span "t. [PHONE_NUMBER]" at bounding box center [108, 94] width 97 height 14
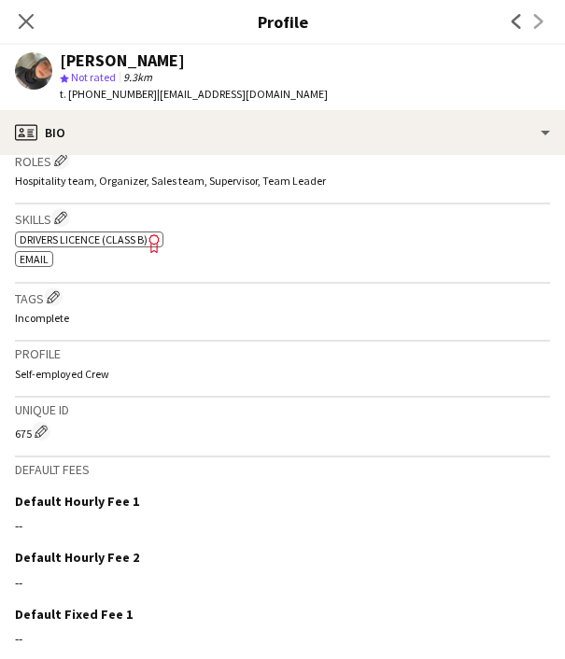
scroll to position [750, 0]
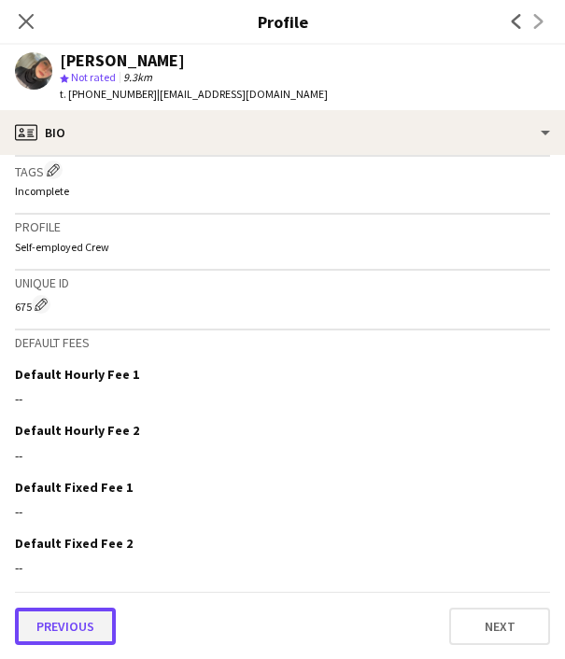
click at [77, 617] on button "Previous" at bounding box center [65, 626] width 101 height 37
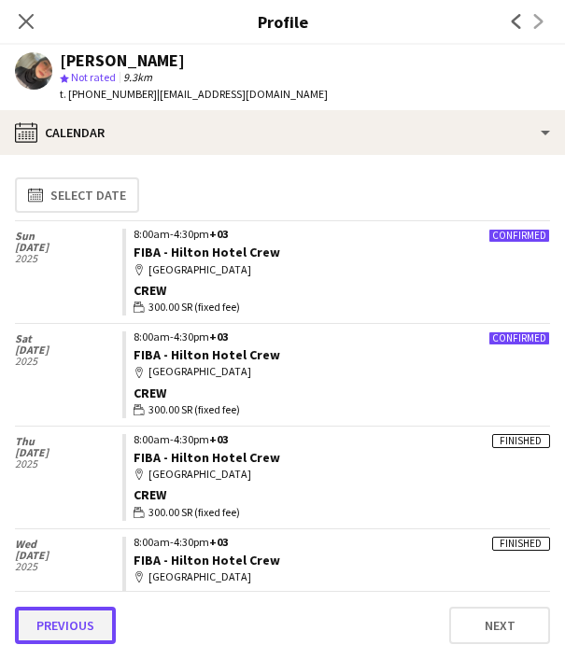
click at [74, 617] on button "Previous" at bounding box center [65, 625] width 101 height 37
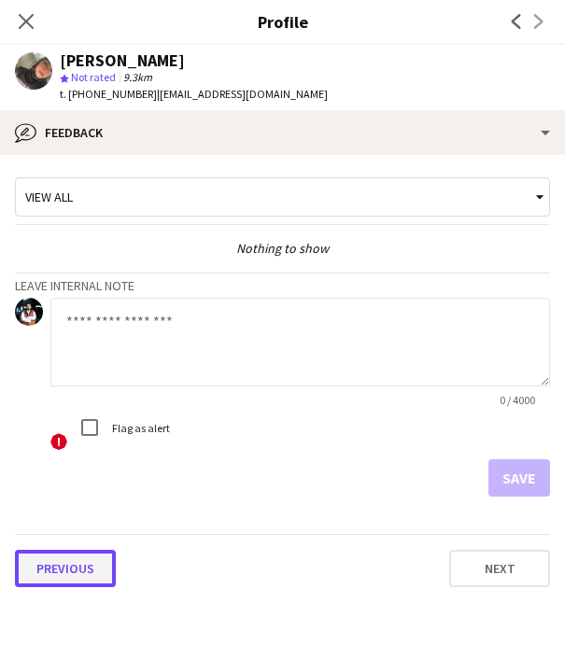
click at [72, 580] on button "Previous" at bounding box center [65, 568] width 101 height 37
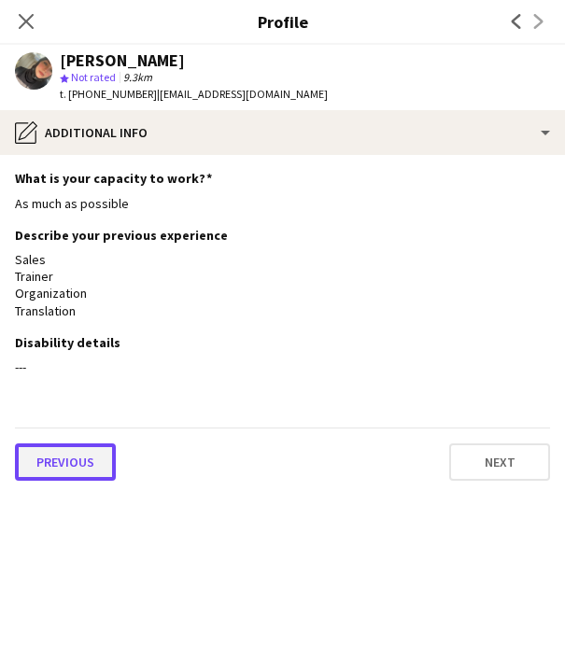
click at [76, 459] on button "Previous" at bounding box center [65, 461] width 101 height 37
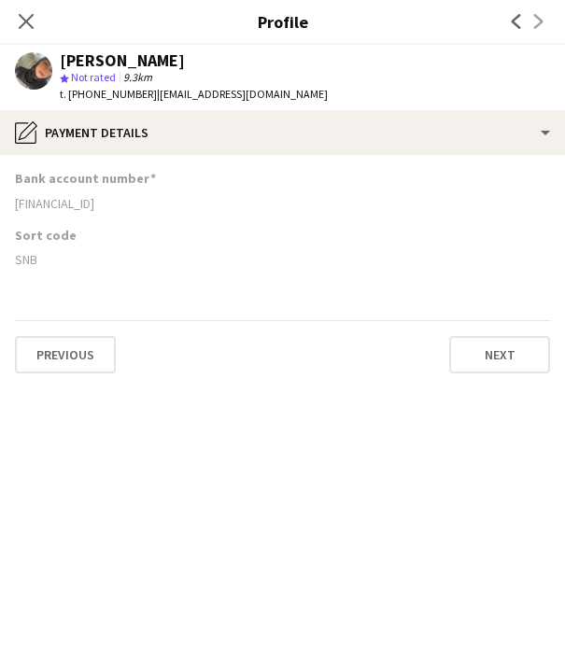
click at [69, 206] on div "[FINANCIAL_ID]" at bounding box center [282, 203] width 535 height 17
click at [34, 23] on icon "Close pop-in" at bounding box center [26, 21] width 18 height 18
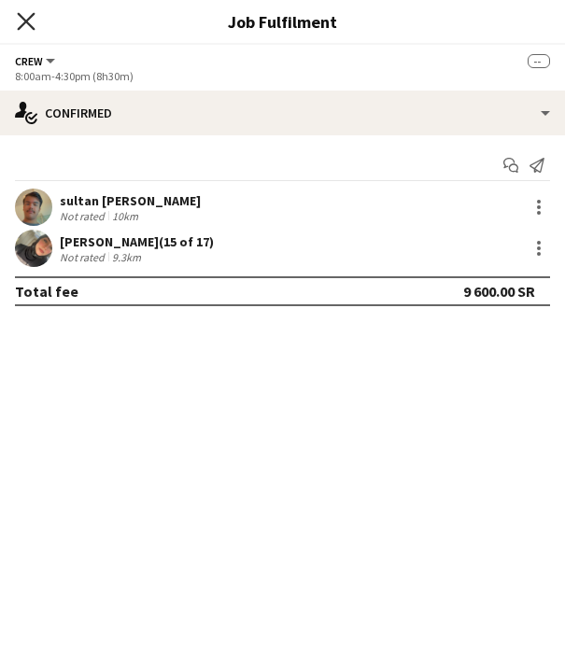
click at [22, 23] on icon at bounding box center [26, 21] width 18 height 18
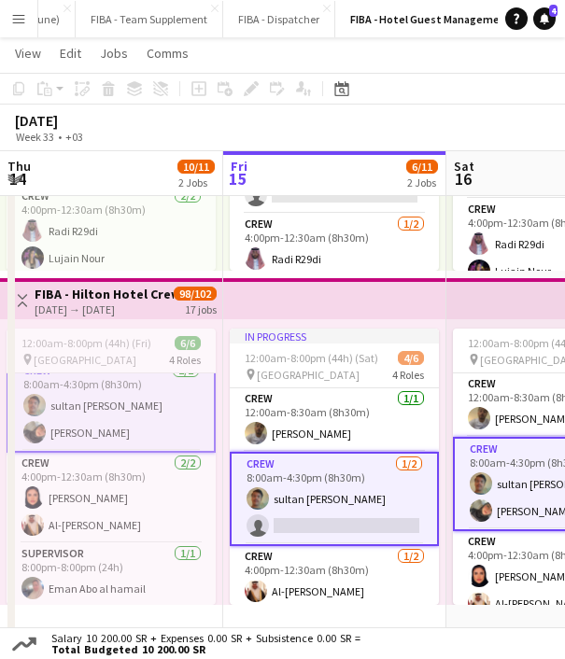
scroll to position [95, 0]
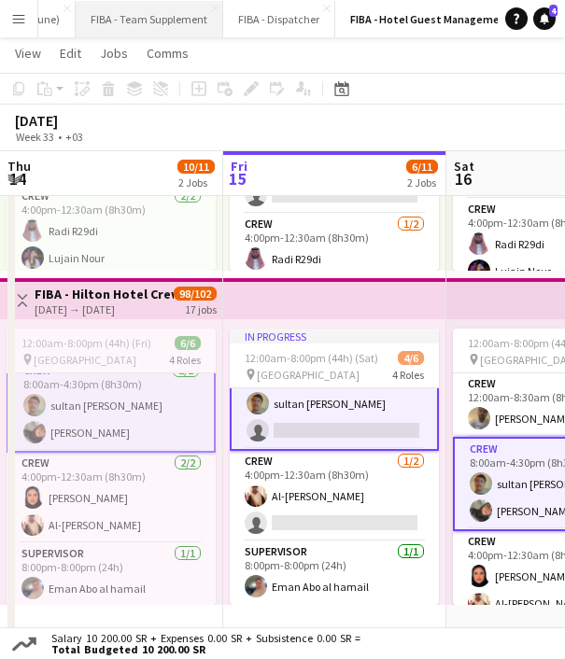
click at [130, 13] on button "FIBA - Team Supplement Close" at bounding box center [149, 19] width 147 height 36
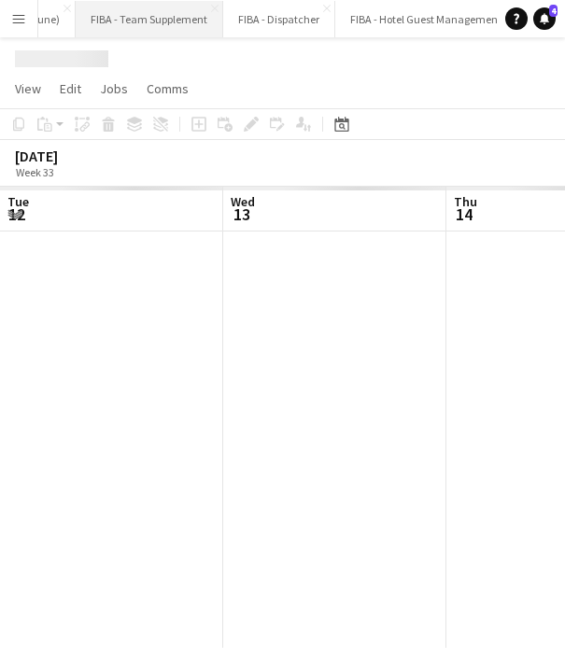
scroll to position [0, 446]
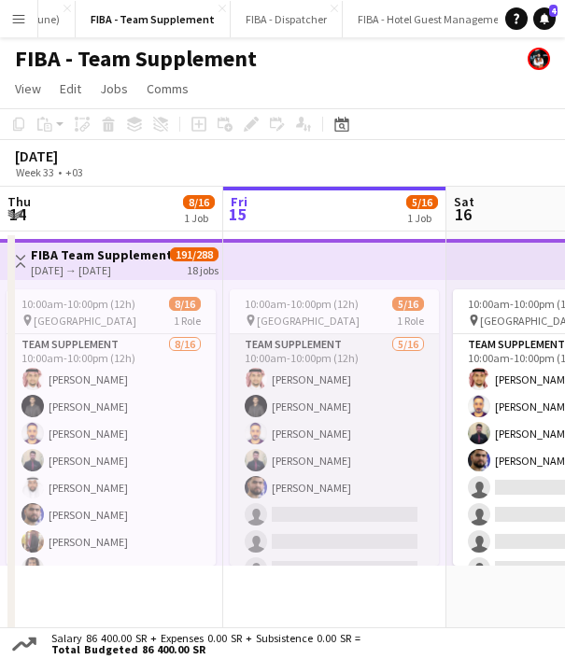
click at [297, 370] on app-card-role "Team Supplement [DATE] 10:00am-10:00pm (12h) [PERSON_NAME] Shihab [PERSON_NAME]…" at bounding box center [334, 569] width 209 height 470
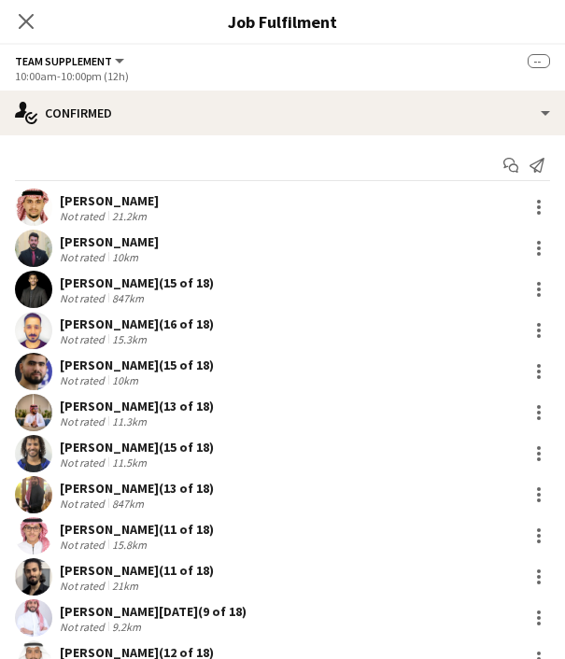
click at [86, 195] on div "[PERSON_NAME]" at bounding box center [109, 200] width 99 height 17
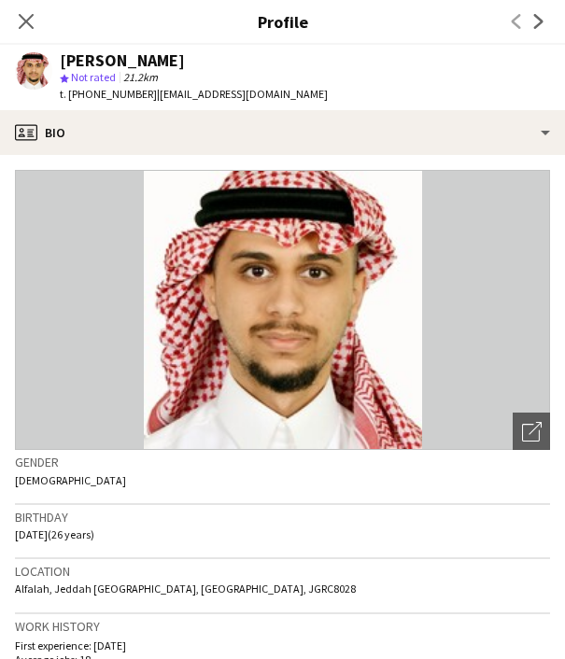
scroll to position [772, 0]
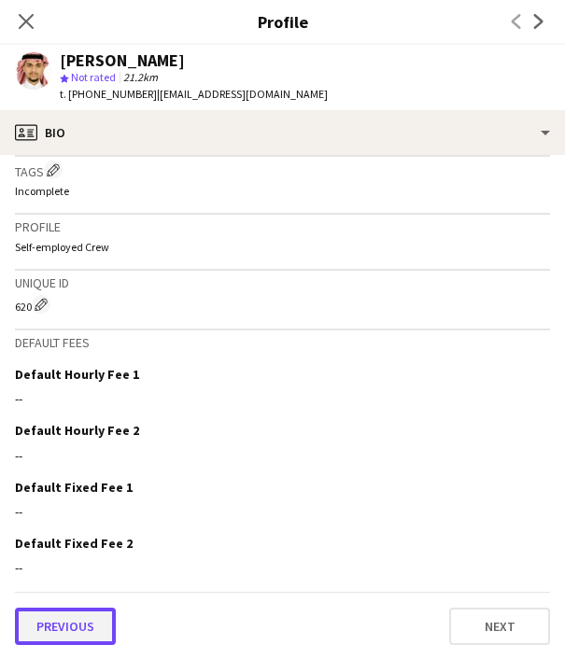
click at [91, 617] on button "Previous" at bounding box center [65, 626] width 101 height 37
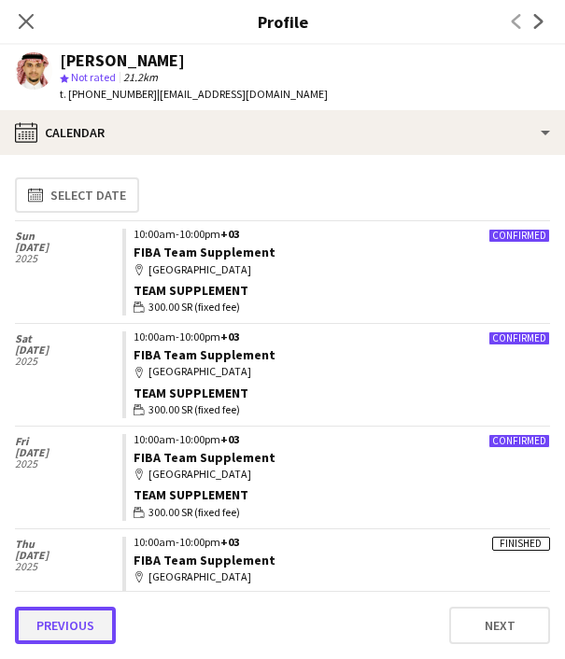
click at [85, 622] on button "Previous" at bounding box center [65, 625] width 101 height 37
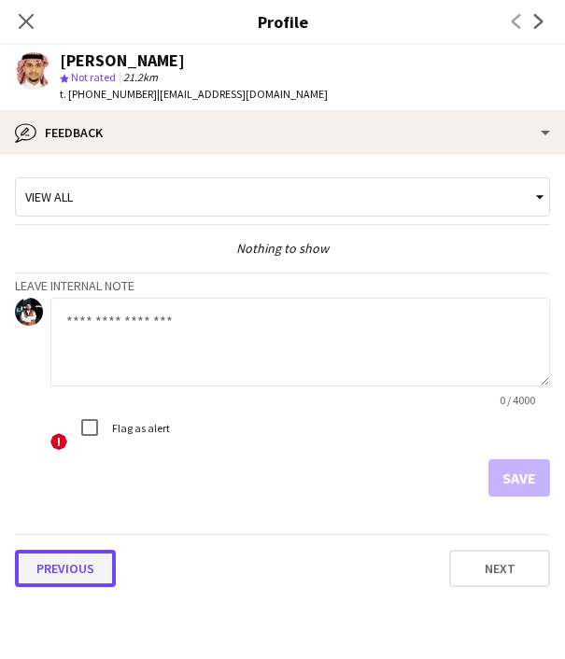
click at [75, 572] on button "Previous" at bounding box center [65, 568] width 101 height 37
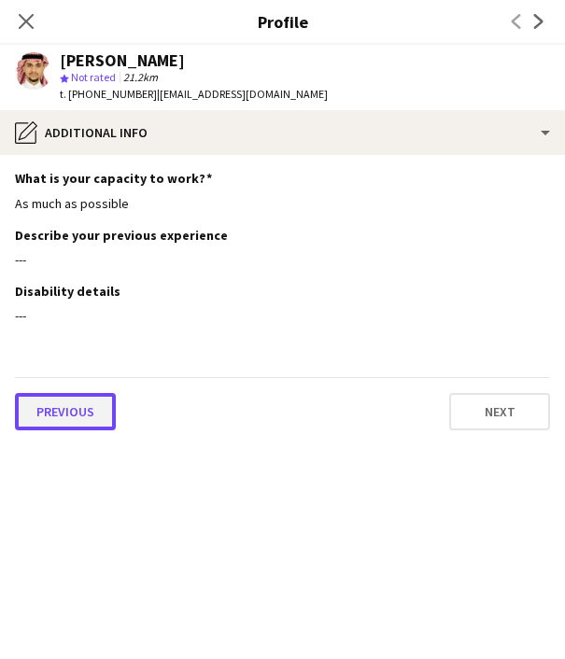
click at [58, 409] on button "Previous" at bounding box center [65, 411] width 101 height 37
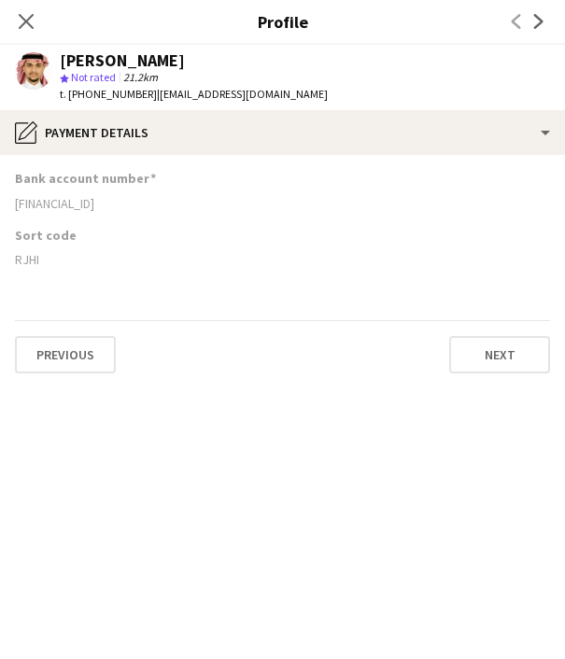
click at [30, 266] on div "RJHI" at bounding box center [282, 259] width 535 height 17
click at [25, 18] on icon "Close pop-in" at bounding box center [26, 21] width 18 height 18
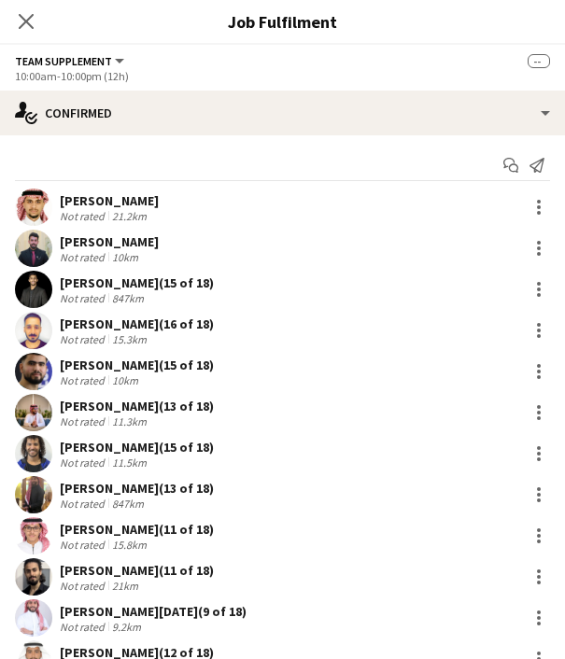
scroll to position [237, 0]
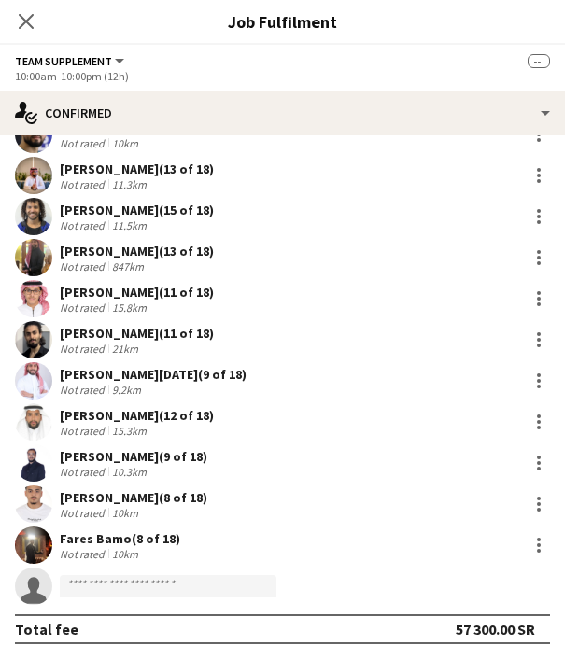
click at [86, 454] on div "[PERSON_NAME] (9 of 18)" at bounding box center [133, 456] width 147 height 17
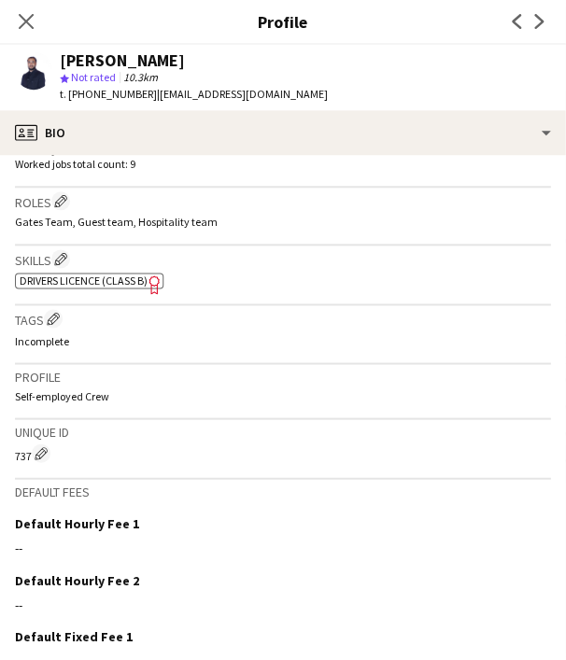
scroll to position [730, 0]
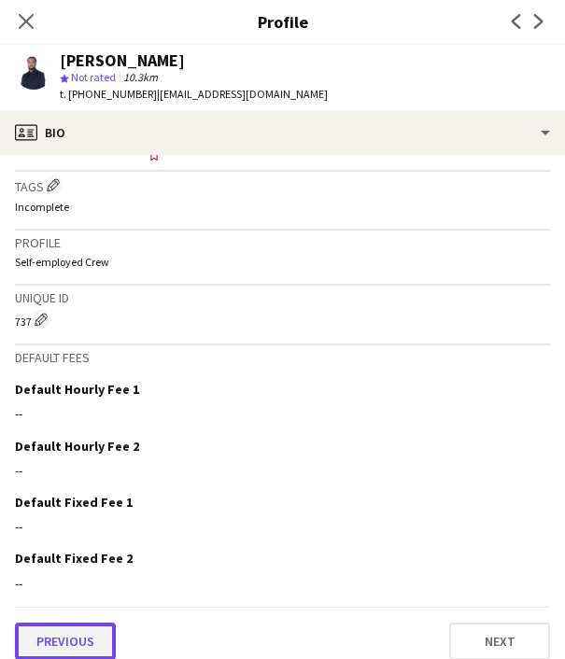
click at [87, 623] on button "Previous" at bounding box center [65, 641] width 101 height 37
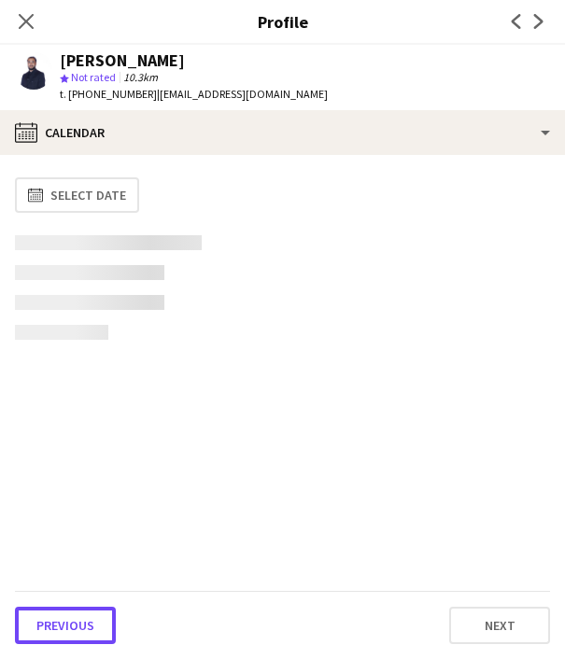
click at [87, 614] on button "Previous" at bounding box center [65, 625] width 101 height 37
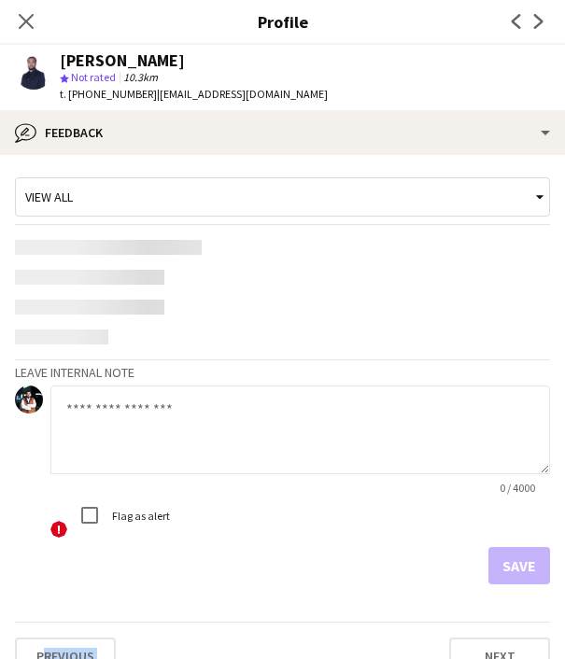
click at [87, 614] on app-crew-profile-feedback-tab "View all Leave internal note 0 / 4000 ! Flag as alert Save Previous Next" at bounding box center [282, 407] width 565 height 504
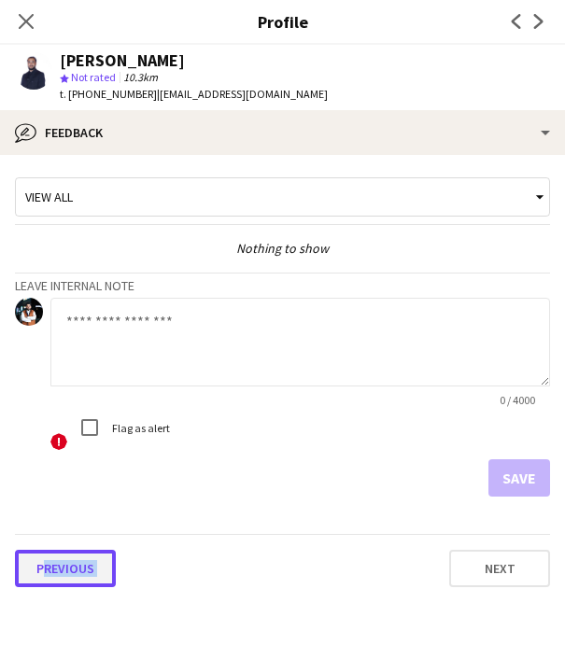
drag, startPoint x: 87, startPoint y: 614, endPoint x: 59, endPoint y: 574, distance: 48.9
click at [59, 574] on button "Previous" at bounding box center [65, 568] width 101 height 37
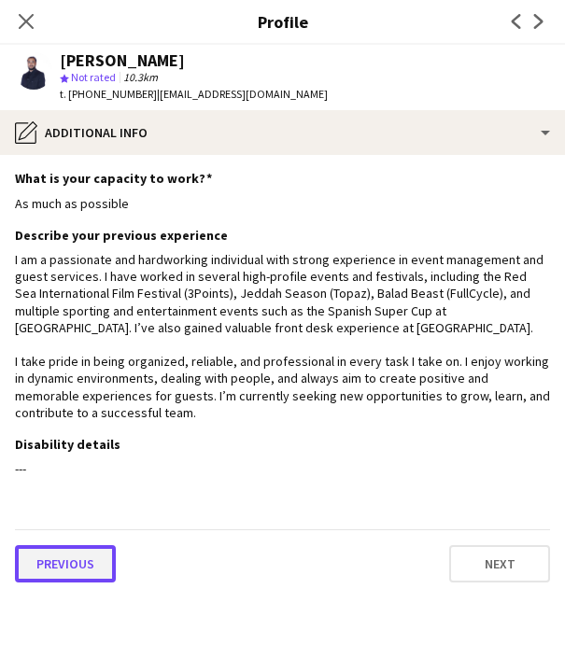
click at [59, 568] on button "Previous" at bounding box center [65, 563] width 101 height 37
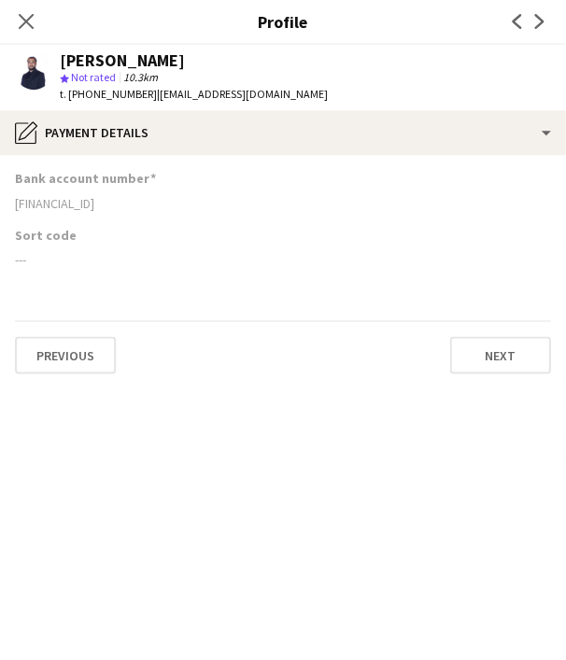
scroll to position [236, 0]
click at [18, 12] on icon "Close pop-in" at bounding box center [26, 21] width 18 height 18
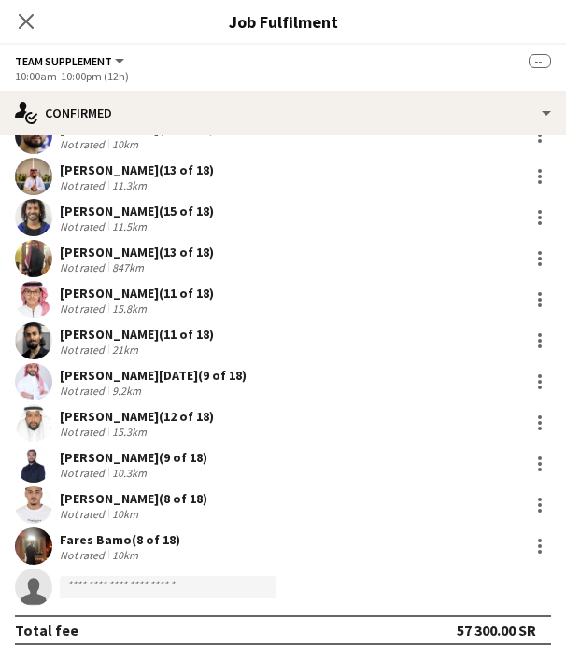
click at [110, 216] on div "[PERSON_NAME] (15 of 18)" at bounding box center [137, 211] width 154 height 17
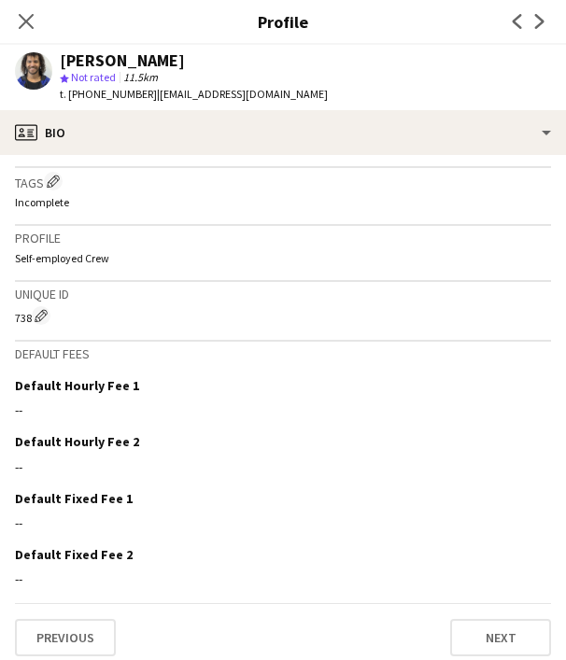
scroll to position [726, 0]
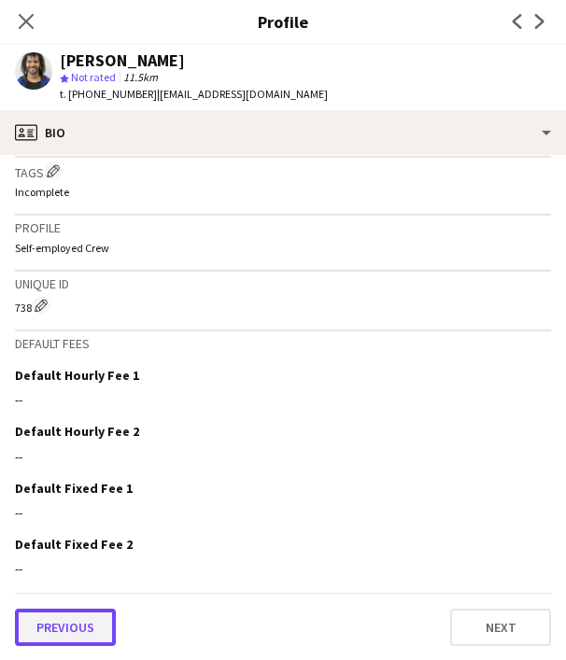
click at [79, 617] on button "Previous" at bounding box center [65, 627] width 101 height 37
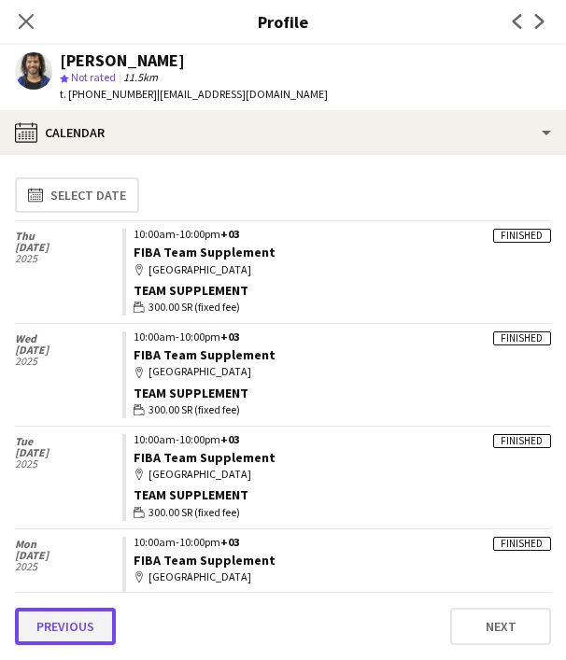
click at [79, 617] on button "Previous" at bounding box center [65, 626] width 101 height 37
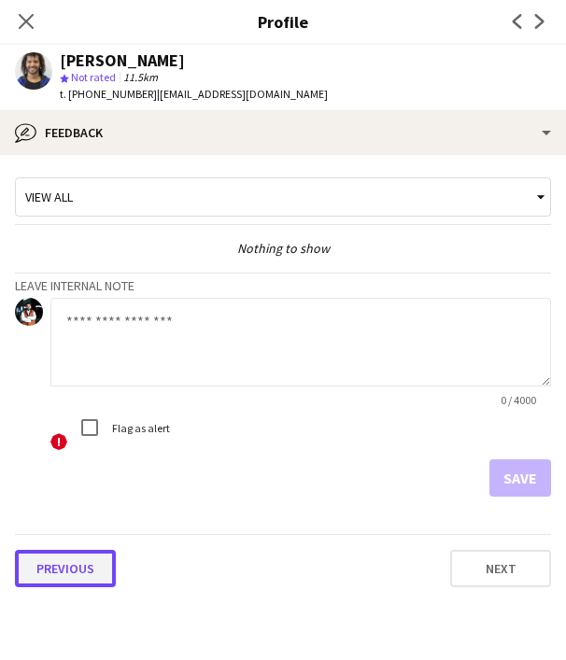
click at [62, 558] on button "Previous" at bounding box center [65, 568] width 101 height 37
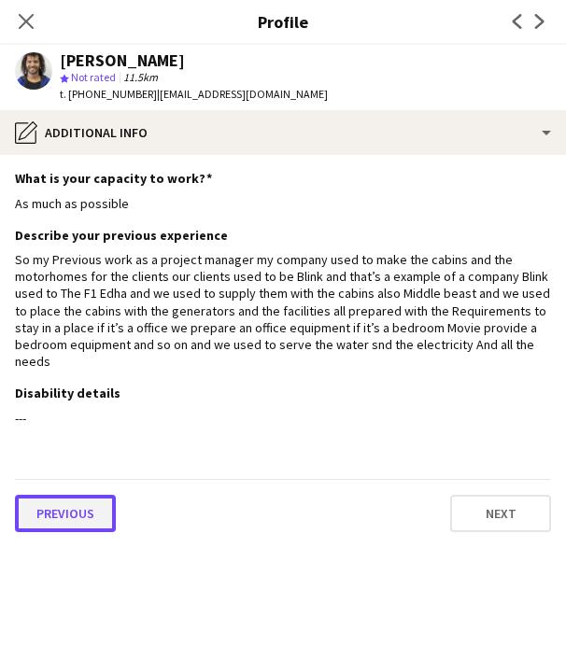
click at [59, 495] on button "Previous" at bounding box center [65, 513] width 101 height 37
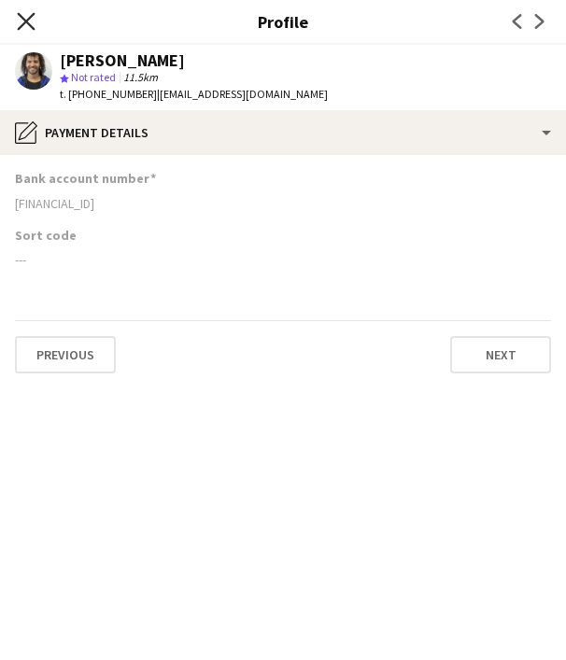
click at [26, 14] on icon "Close pop-in" at bounding box center [26, 21] width 18 height 18
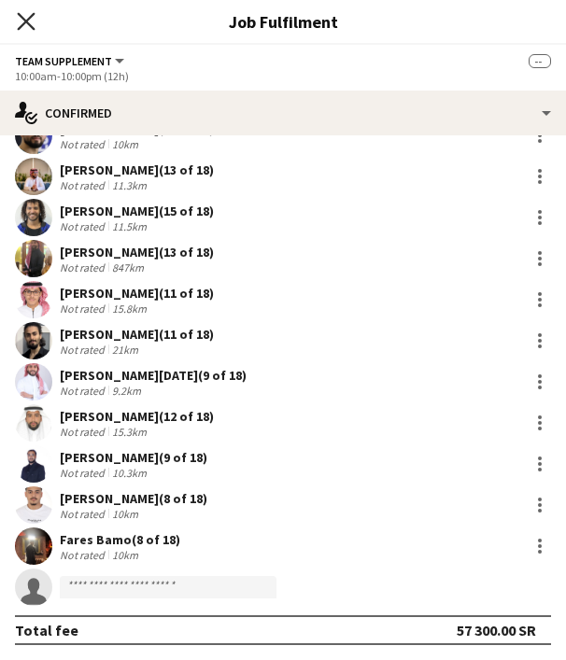
click at [32, 19] on icon "Close pop-in" at bounding box center [26, 21] width 18 height 18
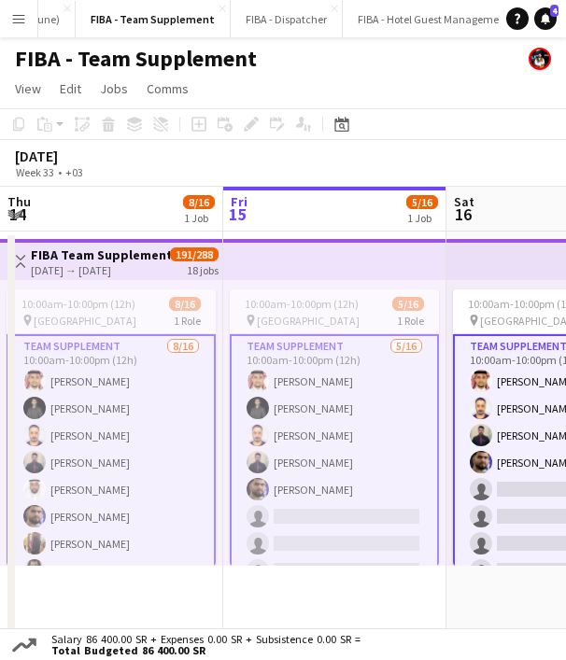
click at [286, 377] on app-card-role "Team Supplement [DATE] 10:00am-10:00pm (12h) [PERSON_NAME] Shihab [PERSON_NAME]…" at bounding box center [334, 570] width 209 height 473
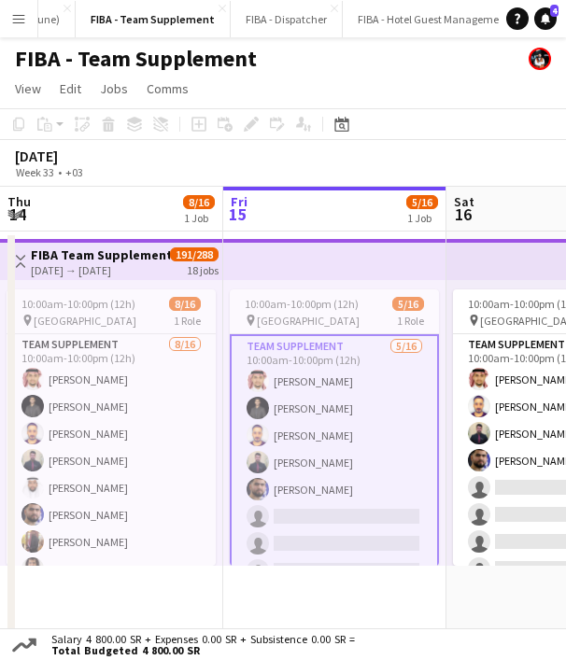
click at [286, 377] on app-card-role "Team Supplement [DATE] 10:00am-10:00pm (12h) [PERSON_NAME] Shihab [PERSON_NAME]…" at bounding box center [334, 570] width 209 height 473
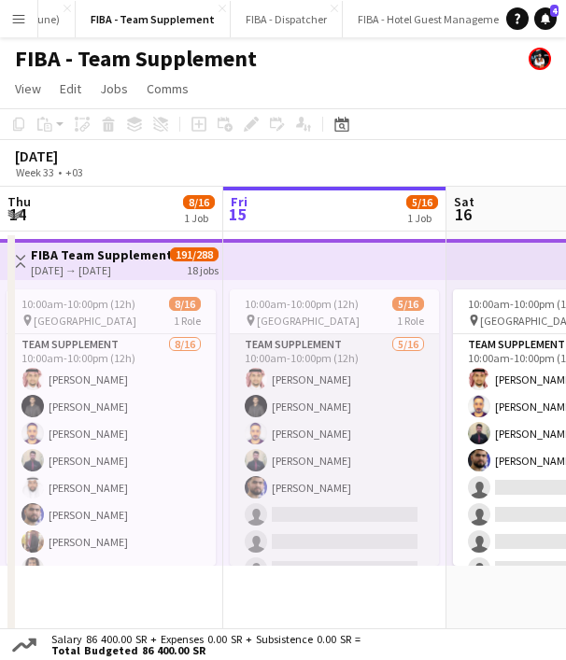
click at [286, 377] on app-card-role "Team Supplement [DATE] 10:00am-10:00pm (12h) [PERSON_NAME] Shihab [PERSON_NAME]…" at bounding box center [334, 569] width 209 height 470
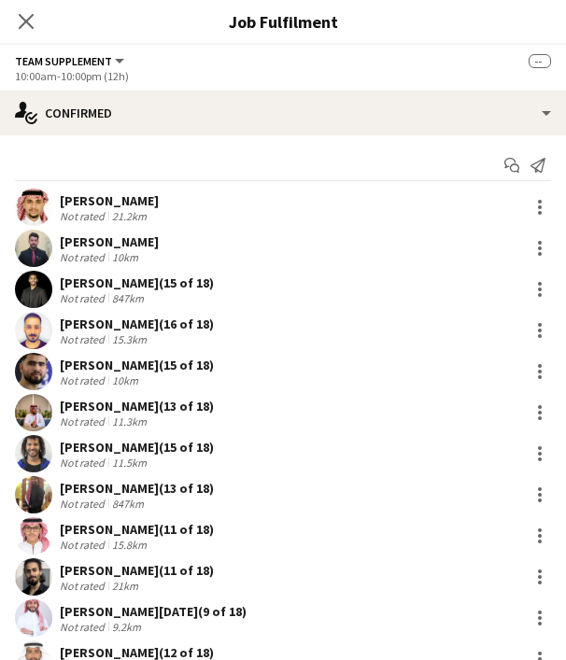
click at [91, 196] on div "[PERSON_NAME]" at bounding box center [109, 200] width 99 height 17
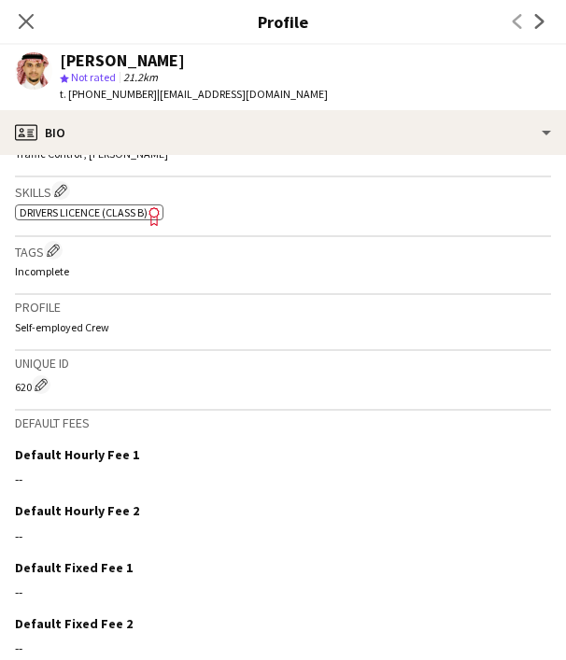
scroll to position [771, 0]
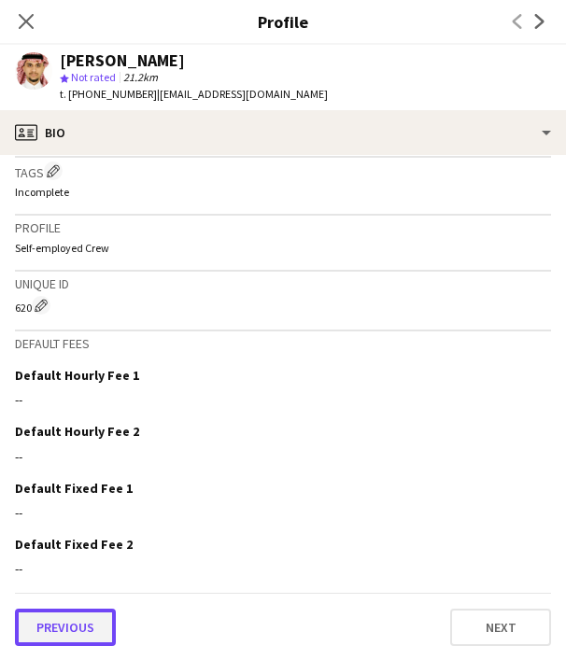
click at [78, 618] on button "Previous" at bounding box center [65, 627] width 101 height 37
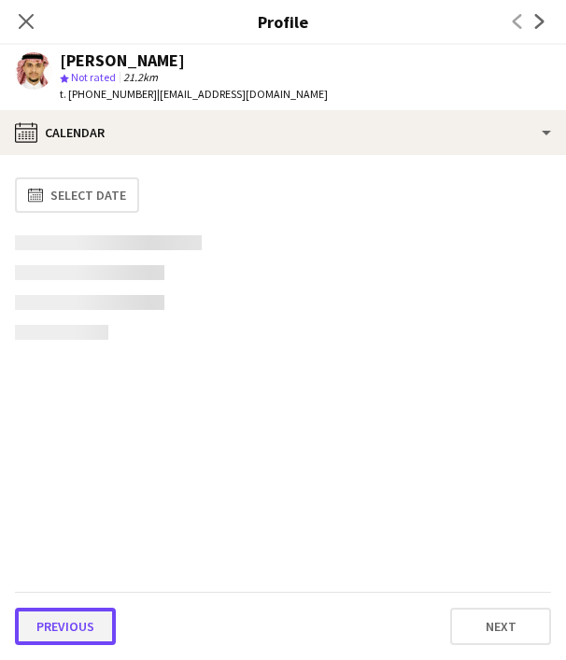
click at [78, 618] on button "Previous" at bounding box center [65, 626] width 101 height 37
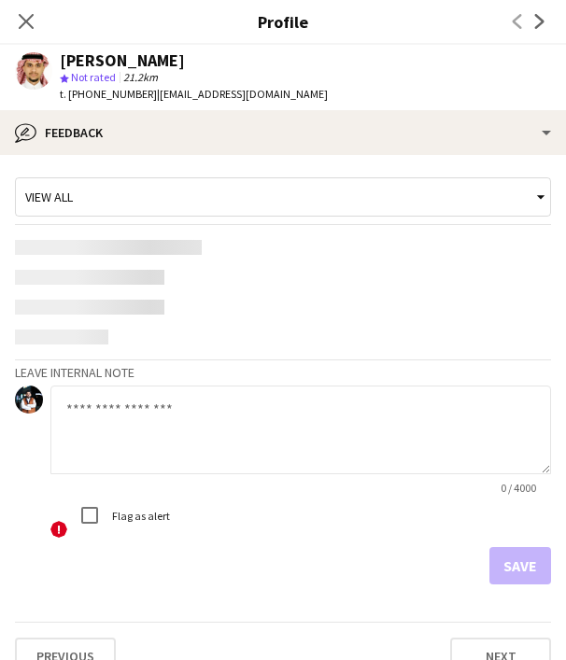
scroll to position [0, 0]
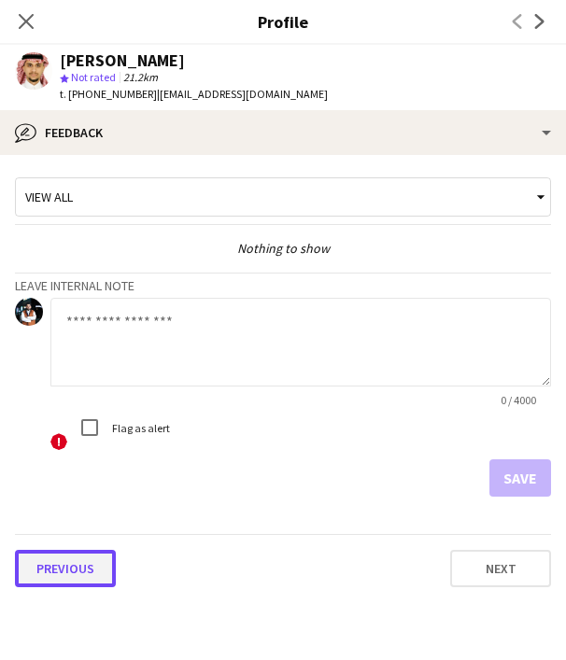
click at [72, 570] on button "Previous" at bounding box center [65, 568] width 101 height 37
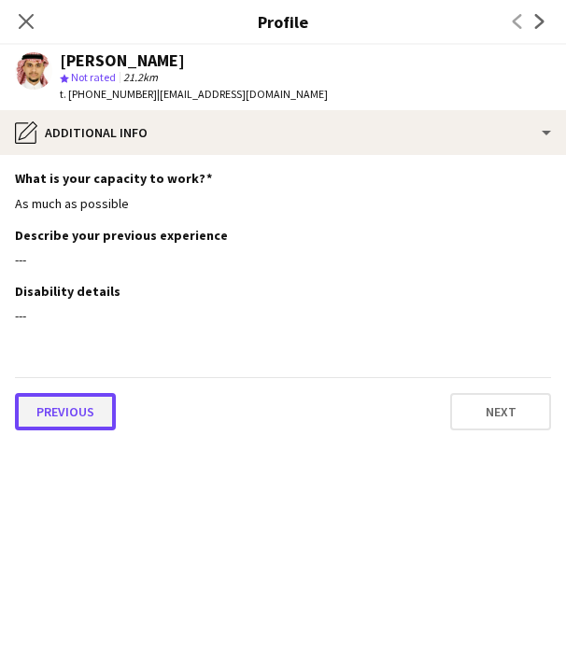
click at [52, 410] on button "Previous" at bounding box center [65, 411] width 101 height 37
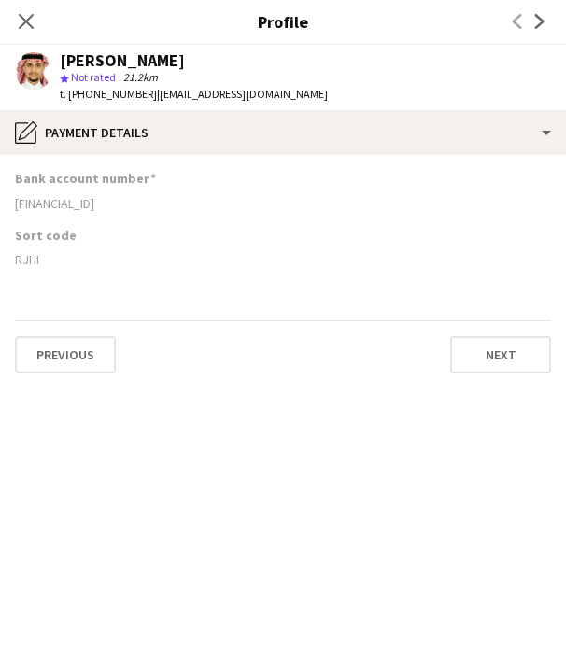
click at [102, 195] on div "[FINANCIAL_ID]" at bounding box center [283, 203] width 536 height 17
click at [35, 32] on app-icon "Close pop-in" at bounding box center [26, 21] width 27 height 27
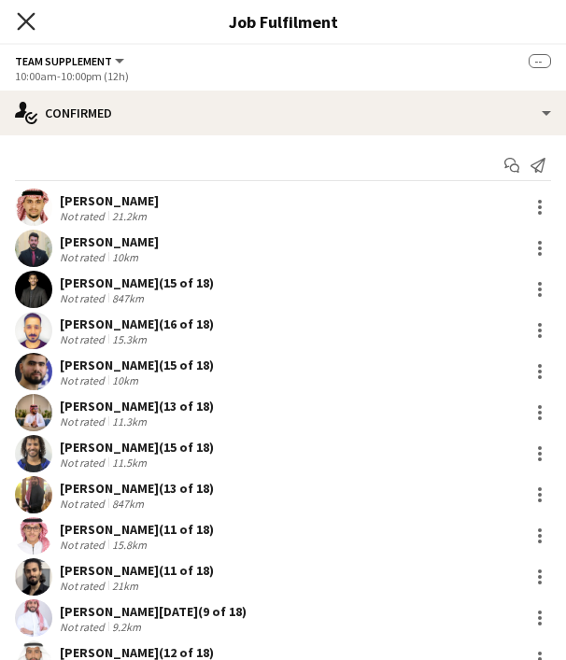
click at [30, 18] on icon at bounding box center [26, 21] width 18 height 18
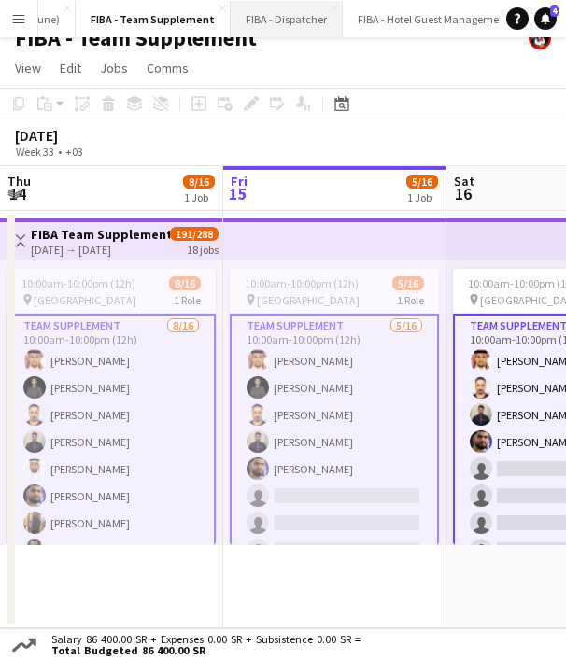
click at [288, 23] on button "FIBA - Dispatcher Close" at bounding box center [287, 19] width 112 height 36
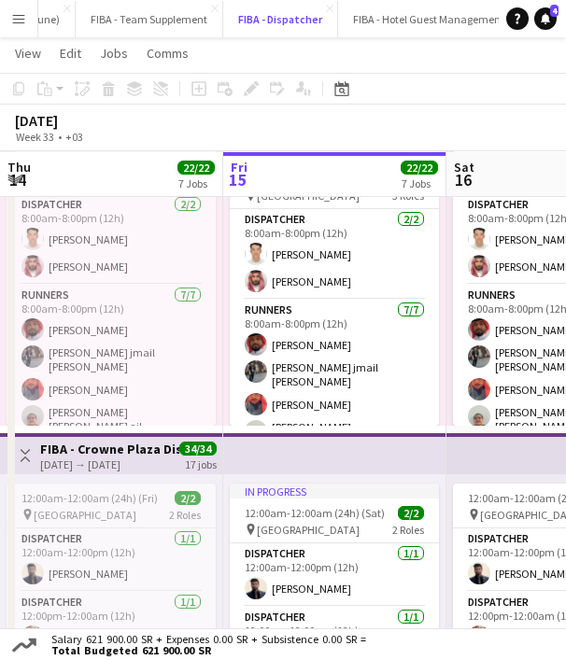
scroll to position [1142, 0]
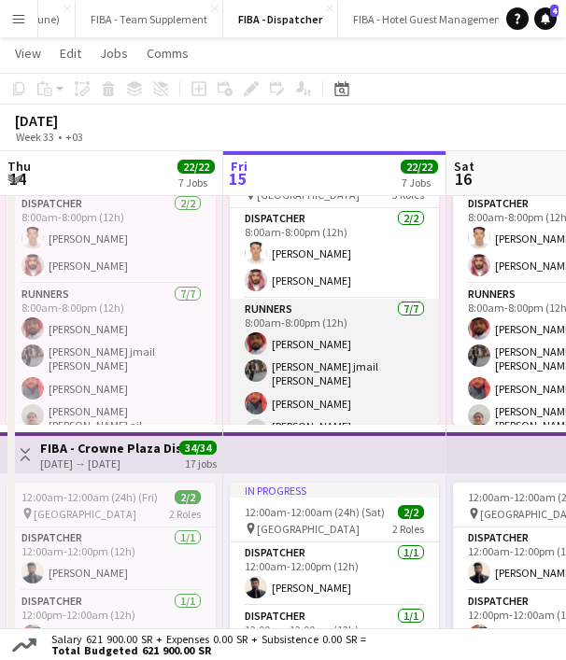
click at [306, 365] on app-card-role "Runners [DATE] 8:00am-8:00pm (12h) [PERSON_NAME] [PERSON_NAME] jmail [PERSON_NA…" at bounding box center [334, 417] width 209 height 237
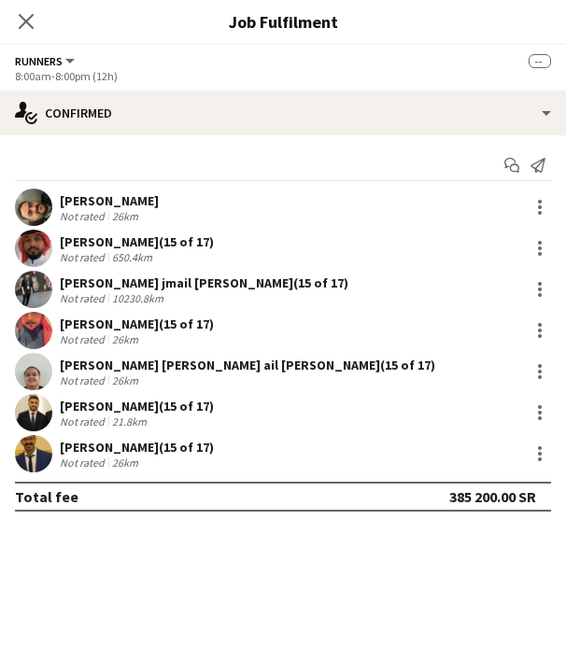
scroll to position [0, 446]
click at [103, 246] on div "[PERSON_NAME] (15 of 17)" at bounding box center [137, 241] width 154 height 17
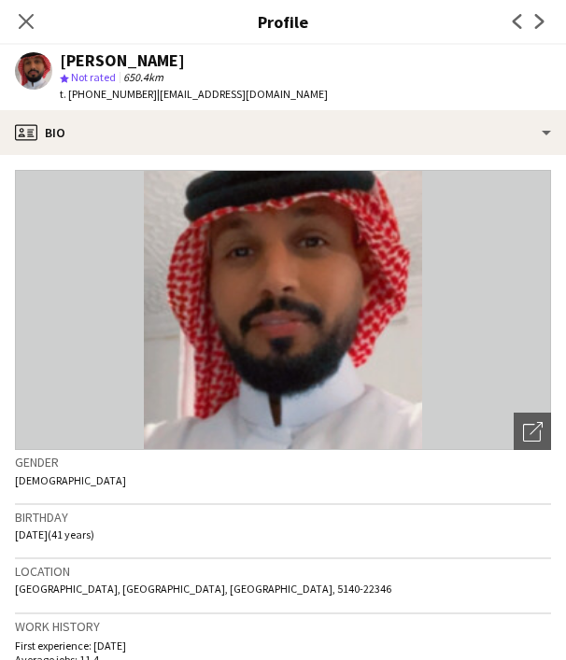
click at [96, 90] on span "t. [PHONE_NUMBER]" at bounding box center [108, 94] width 97 height 14
copy span "966561601894"
click at [26, 17] on icon "Close pop-in" at bounding box center [26, 21] width 18 height 18
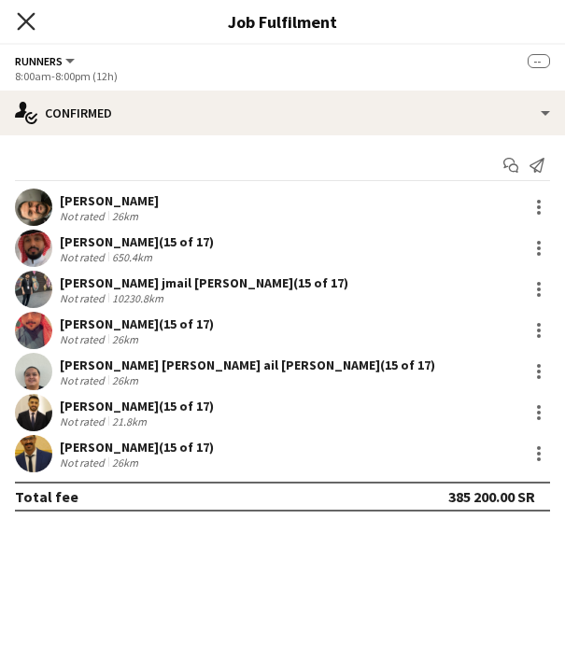
click at [25, 17] on icon "Close pop-in" at bounding box center [26, 21] width 18 height 18
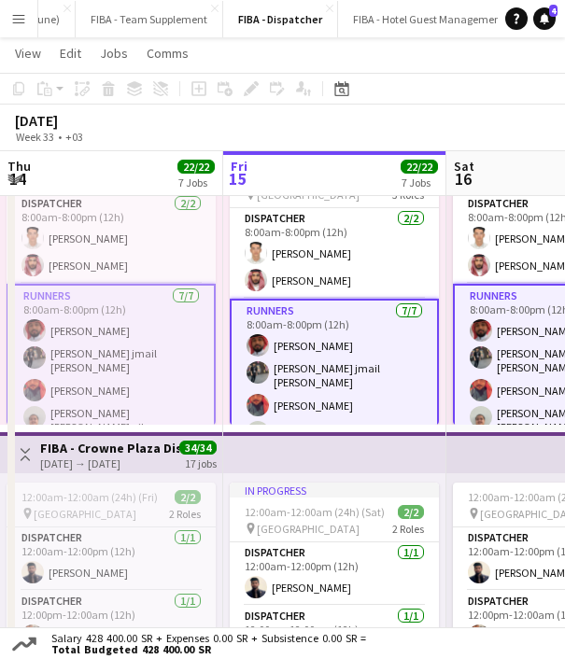
click at [22, 25] on app-icon "Menu" at bounding box center [18, 18] width 15 height 15
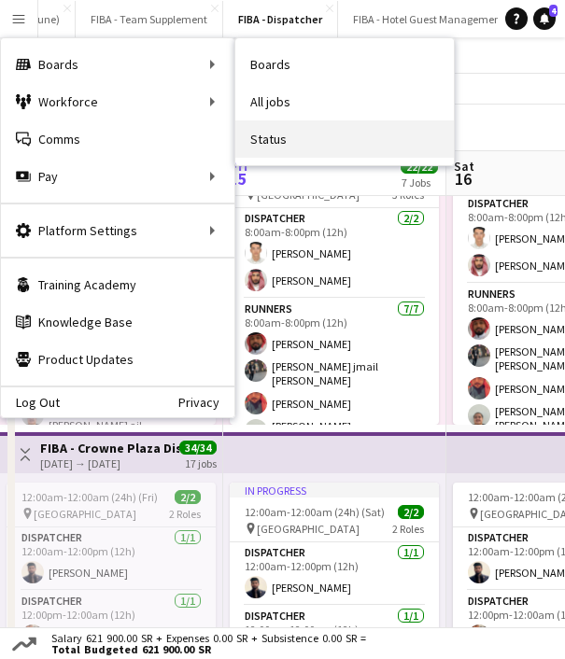
click at [268, 132] on link "Status" at bounding box center [344, 138] width 218 height 37
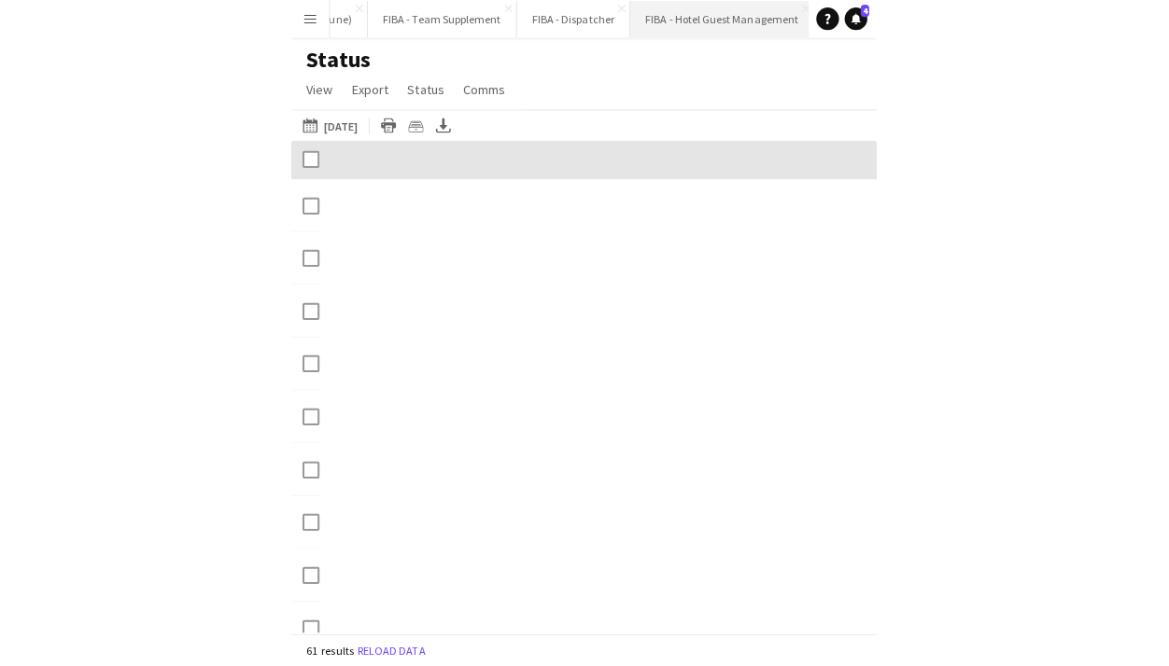
scroll to position [0, 256]
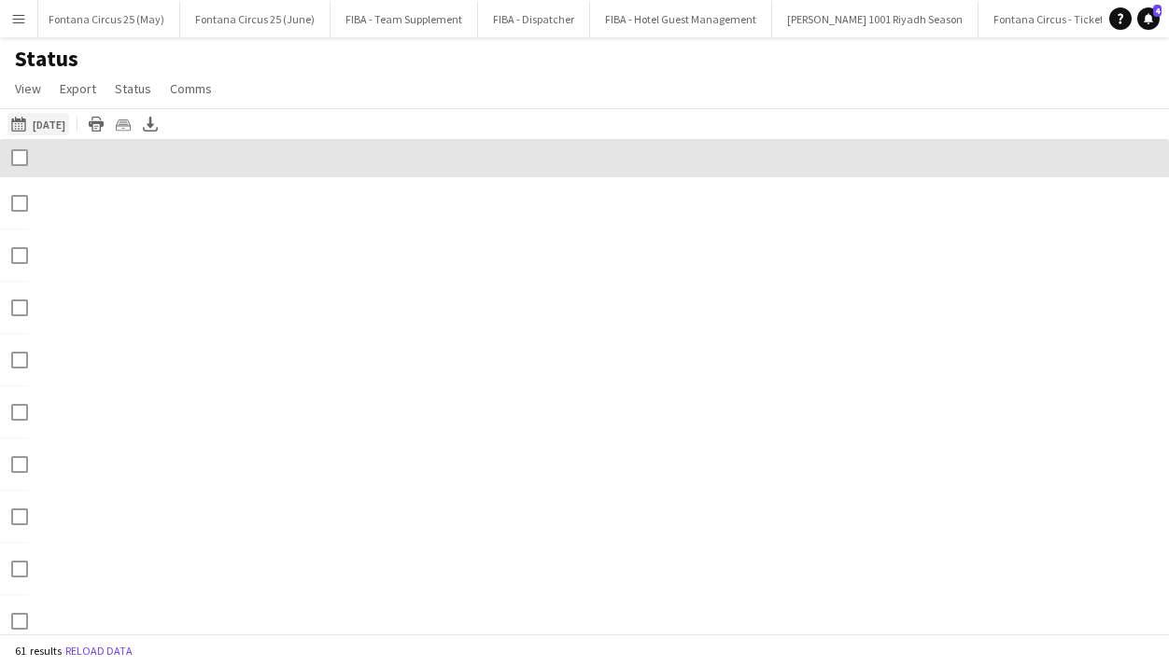
click at [60, 125] on button "Yesterday Yesterday" at bounding box center [38, 124] width 62 height 22
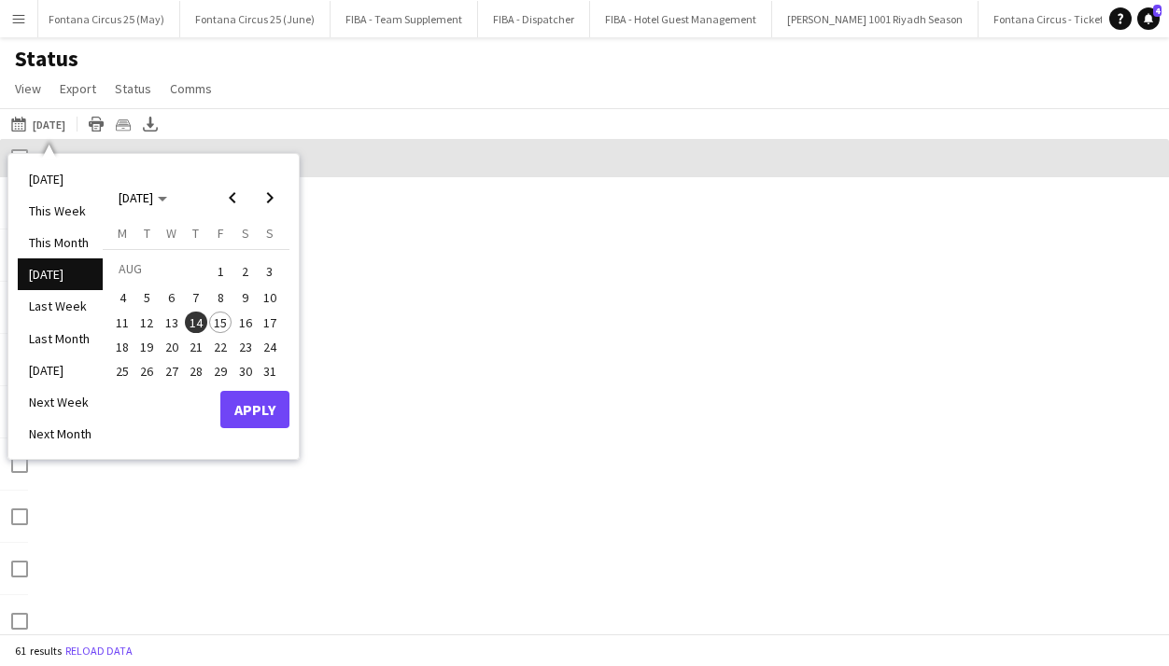
click at [222, 323] on span "15" at bounding box center [220, 323] width 22 height 22
click at [255, 412] on button "Apply" at bounding box center [254, 409] width 69 height 37
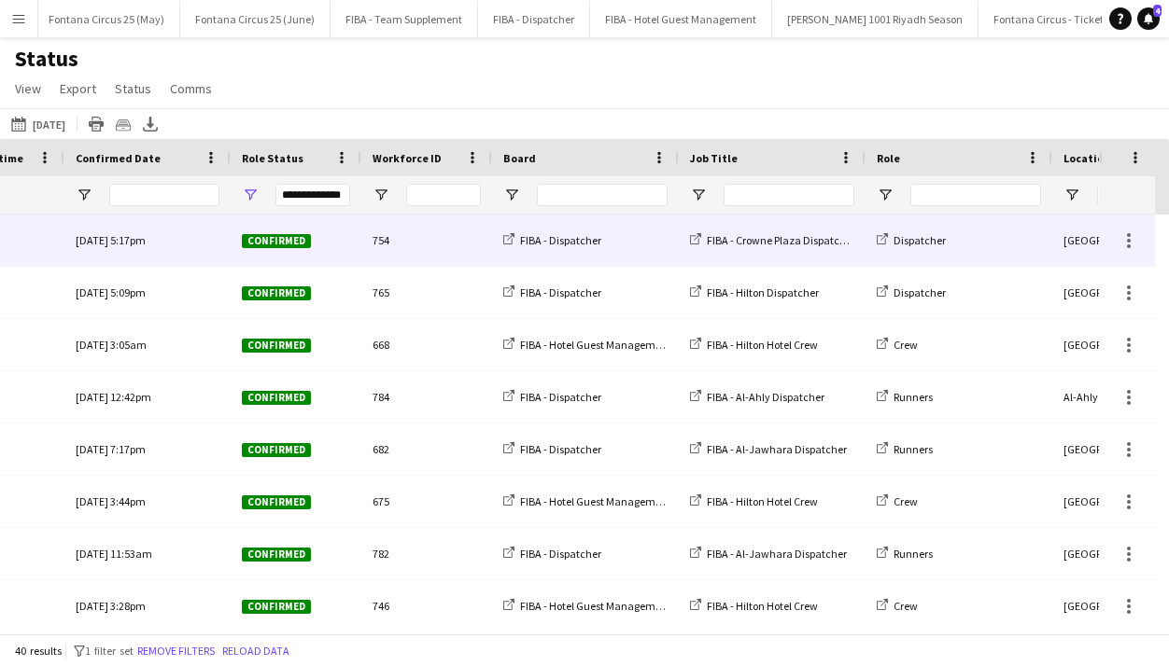
scroll to position [0, 0]
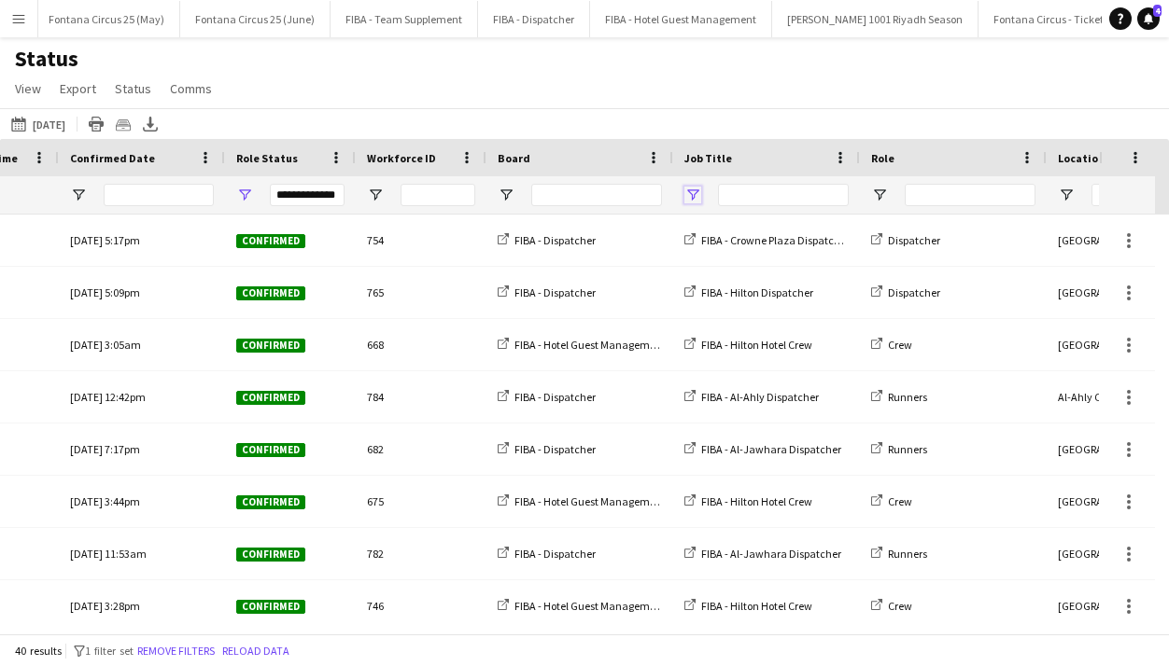
click at [565, 198] on span "Open Filter Menu" at bounding box center [692, 195] width 17 height 17
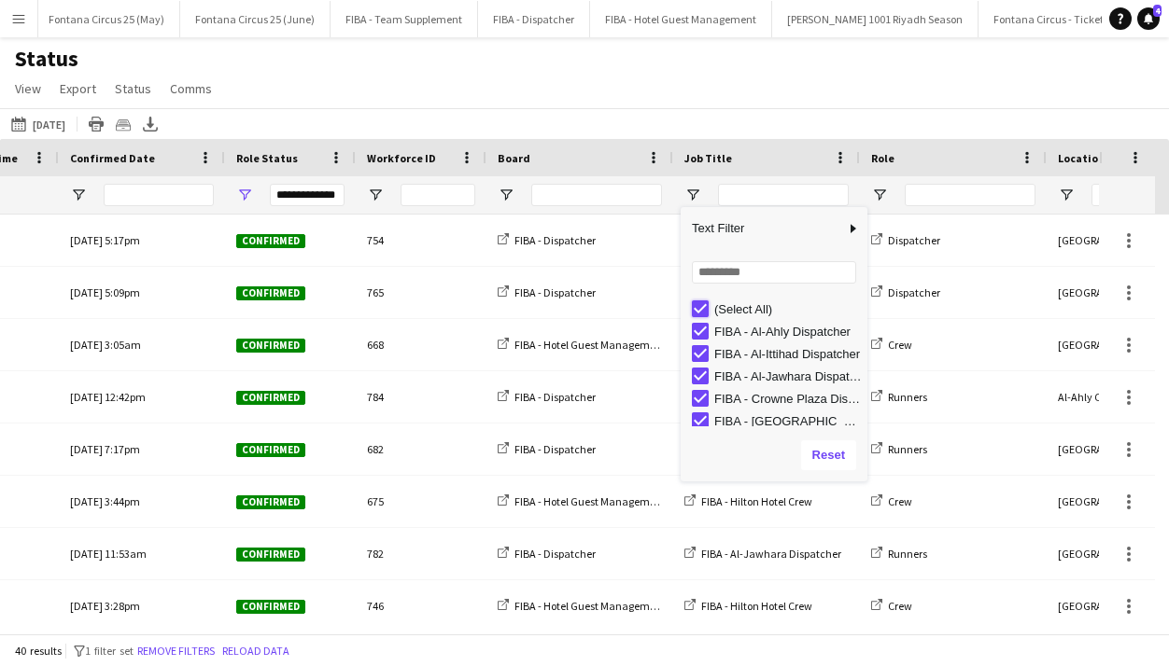
type input "***"
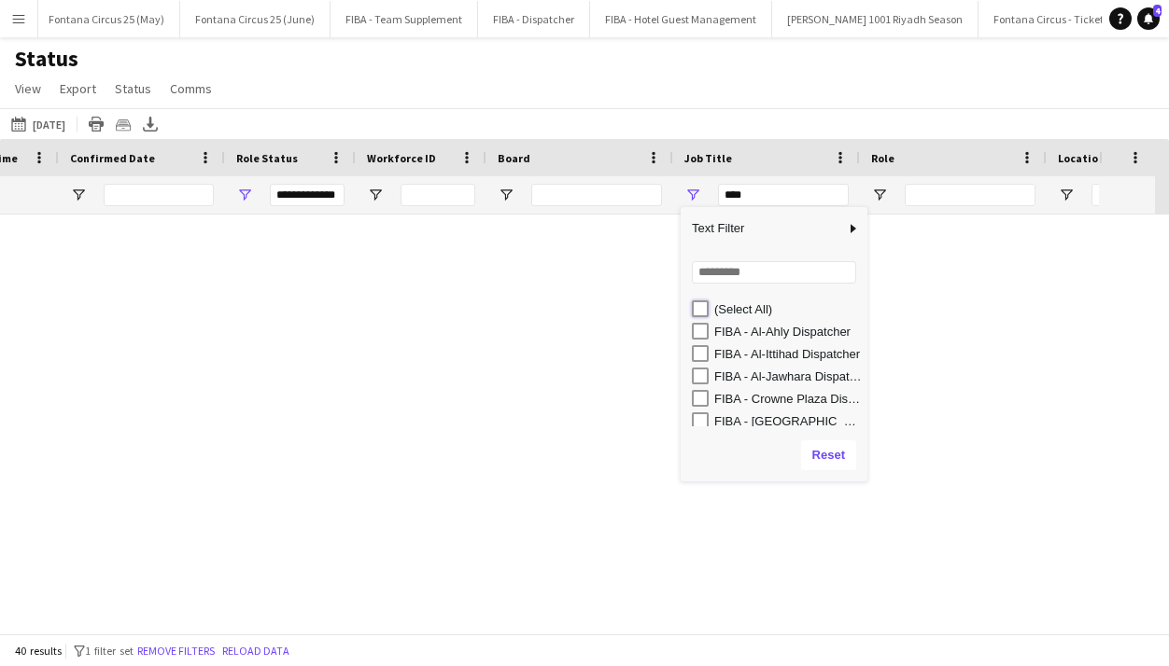
type input "***"
type input "**********"
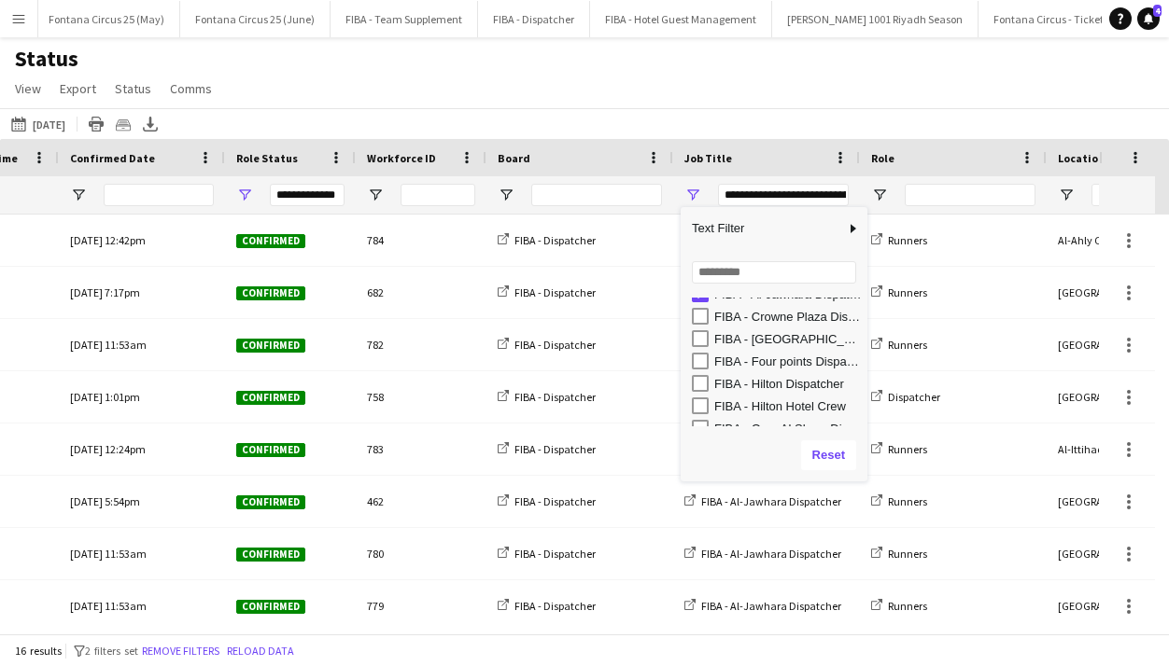
scroll to position [77, 0]
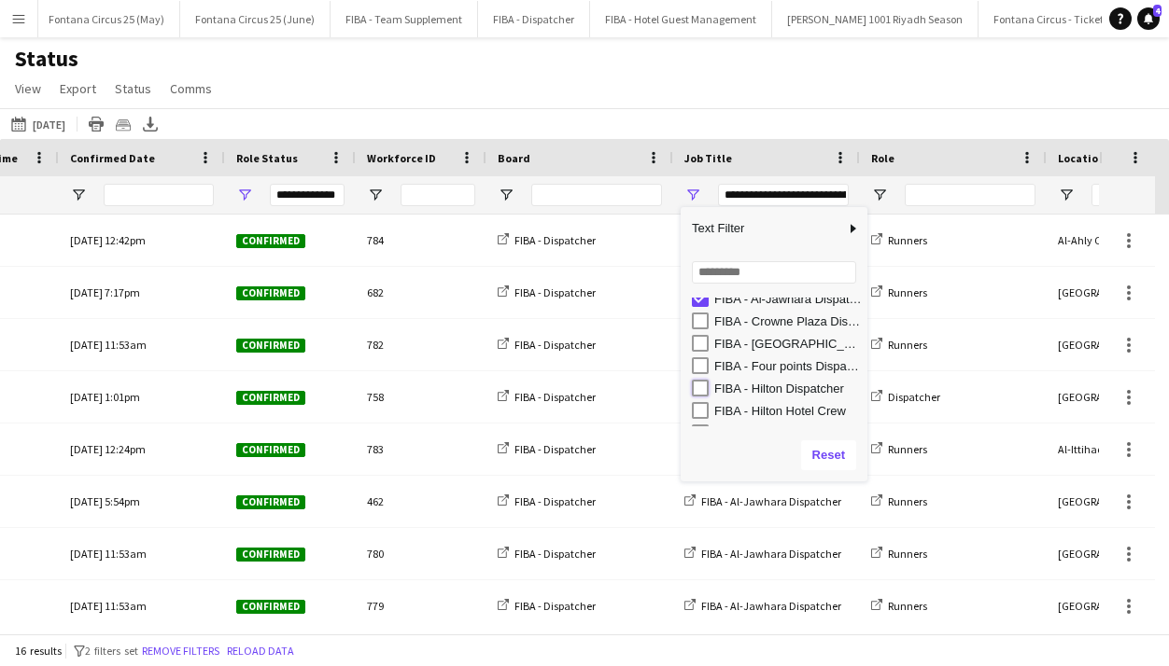
type input "**********"
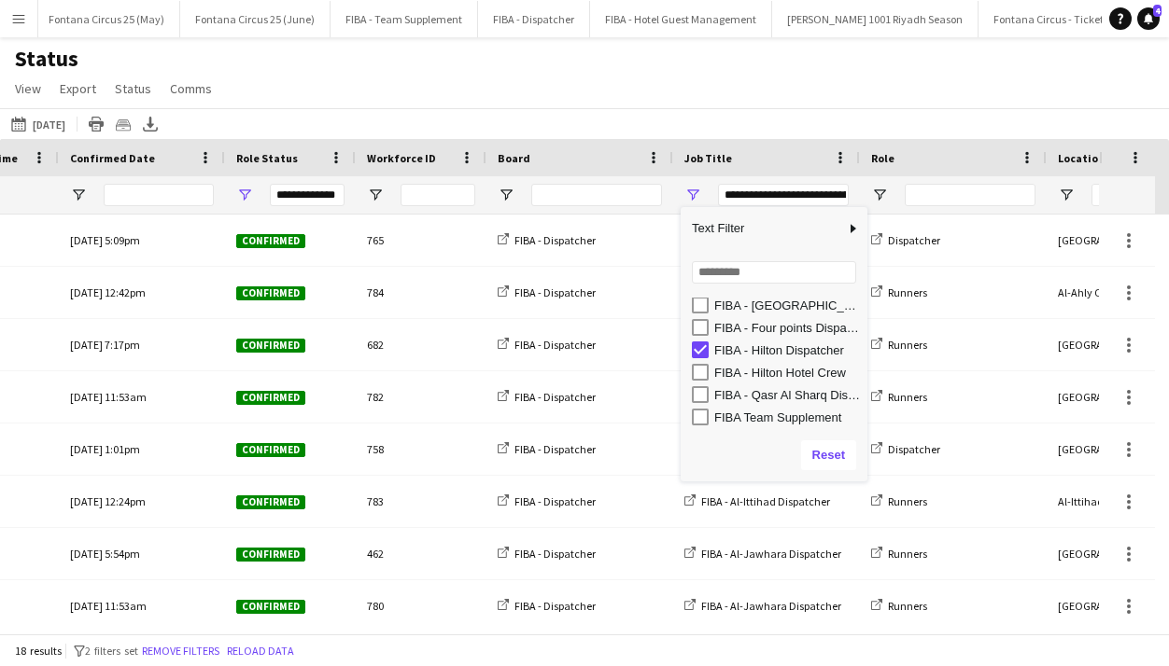
click at [565, 119] on div "Yesterday Yesterday Today This Week This Month Yesterday Last Week Last Month T…" at bounding box center [584, 123] width 1169 height 31
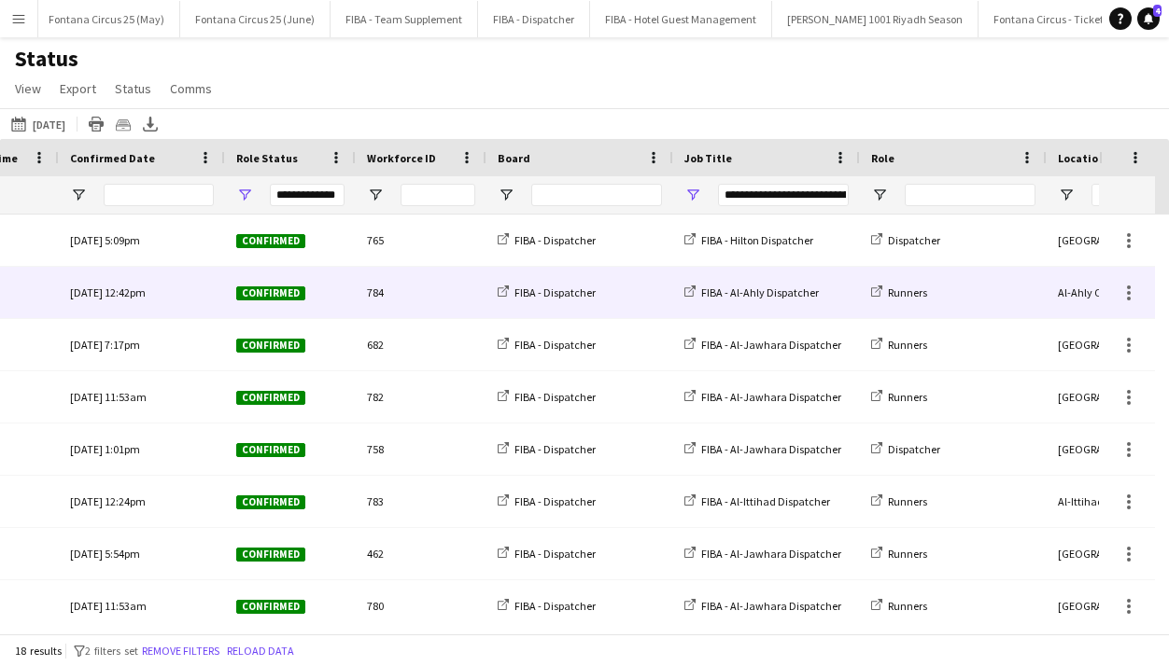
scroll to position [0, 540]
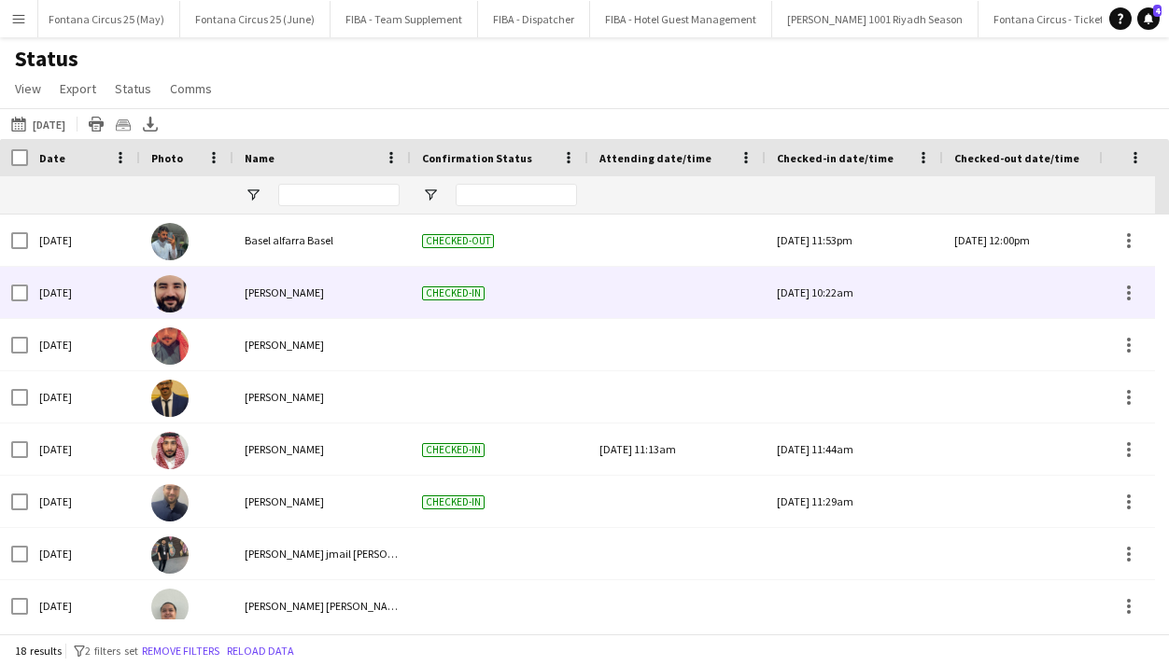
click at [184, 290] on img at bounding box center [169, 293] width 37 height 37
click at [271, 290] on span "Abdulhadi Alkurdi" at bounding box center [284, 293] width 79 height 14
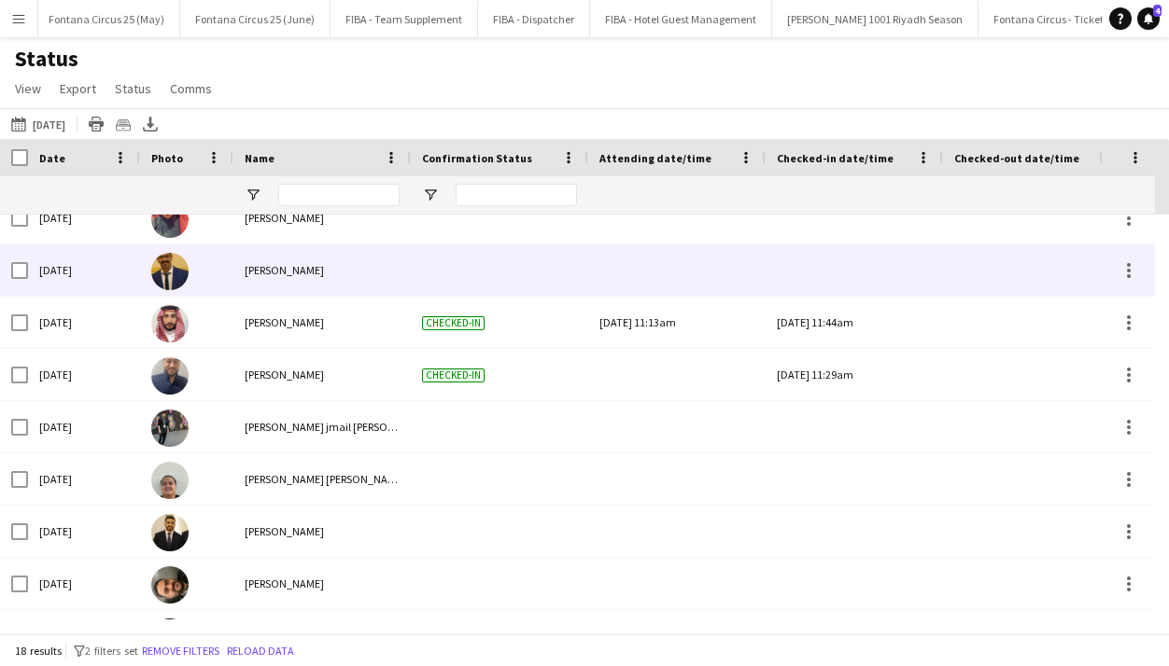
scroll to position [0, 162]
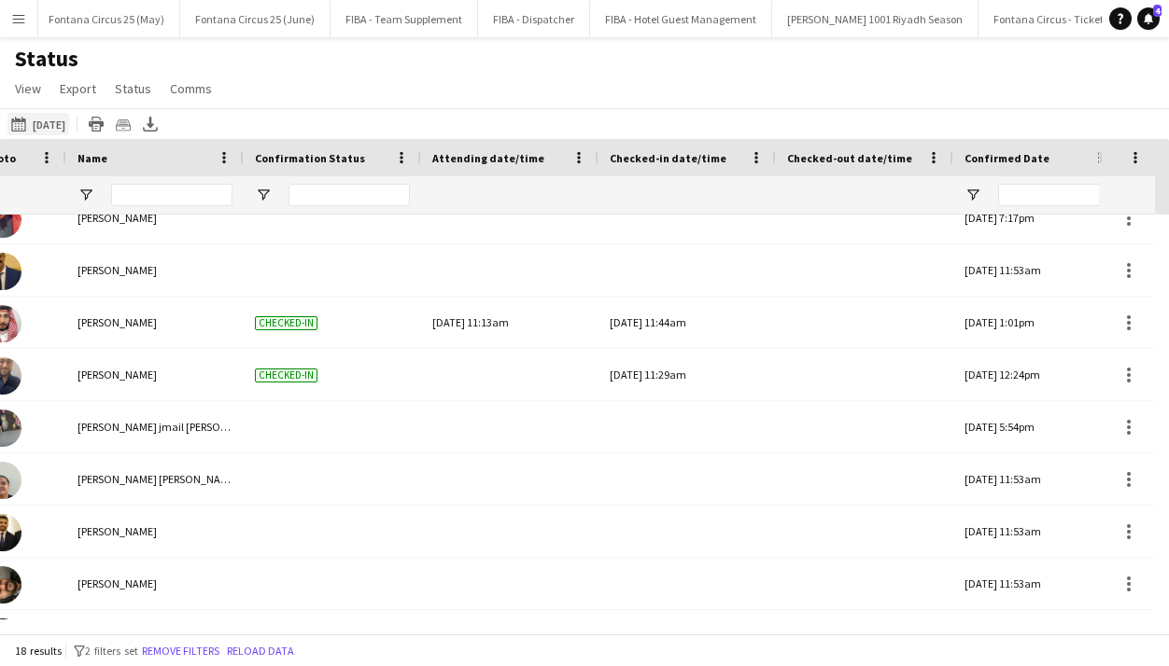
click at [64, 127] on button "Yesterday Yesterday" at bounding box center [38, 124] width 62 height 22
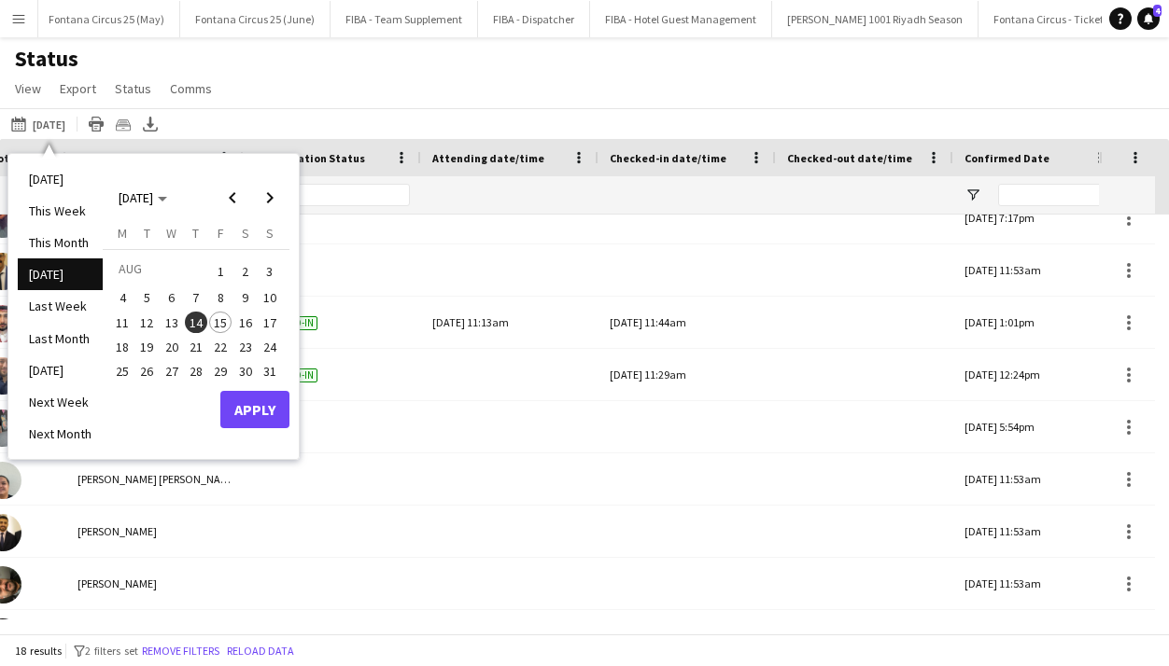
click at [221, 323] on span "15" at bounding box center [220, 323] width 22 height 22
click at [258, 411] on button "Apply" at bounding box center [254, 409] width 69 height 37
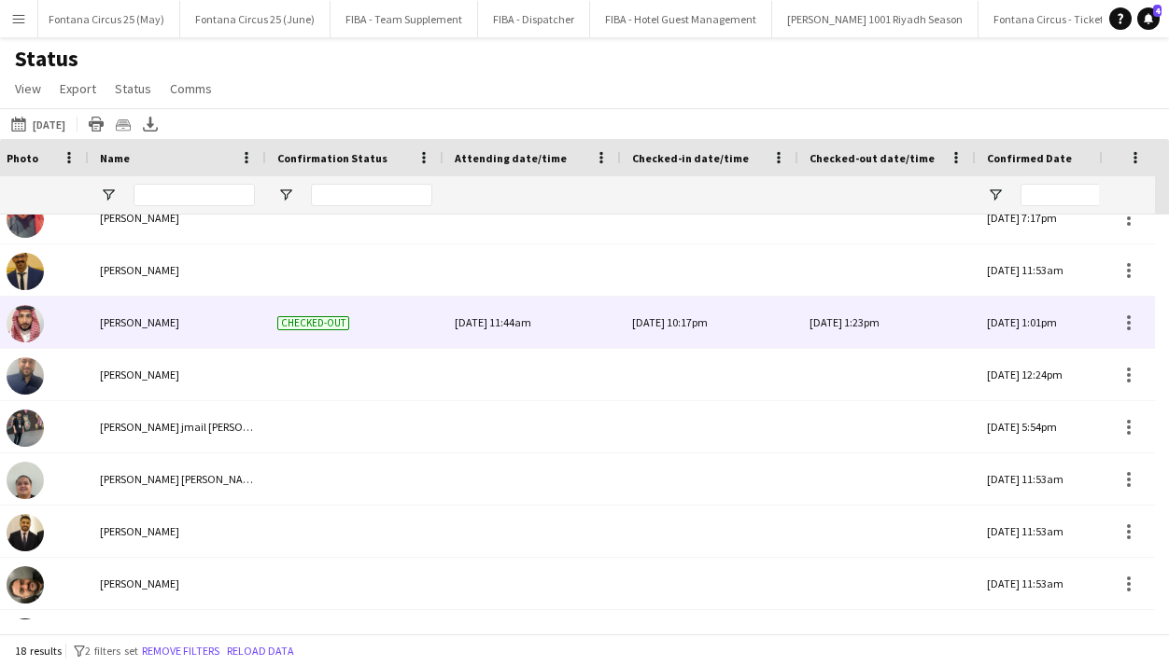
click at [565, 332] on div "[DATE] 10:17pm" at bounding box center [709, 322] width 155 height 51
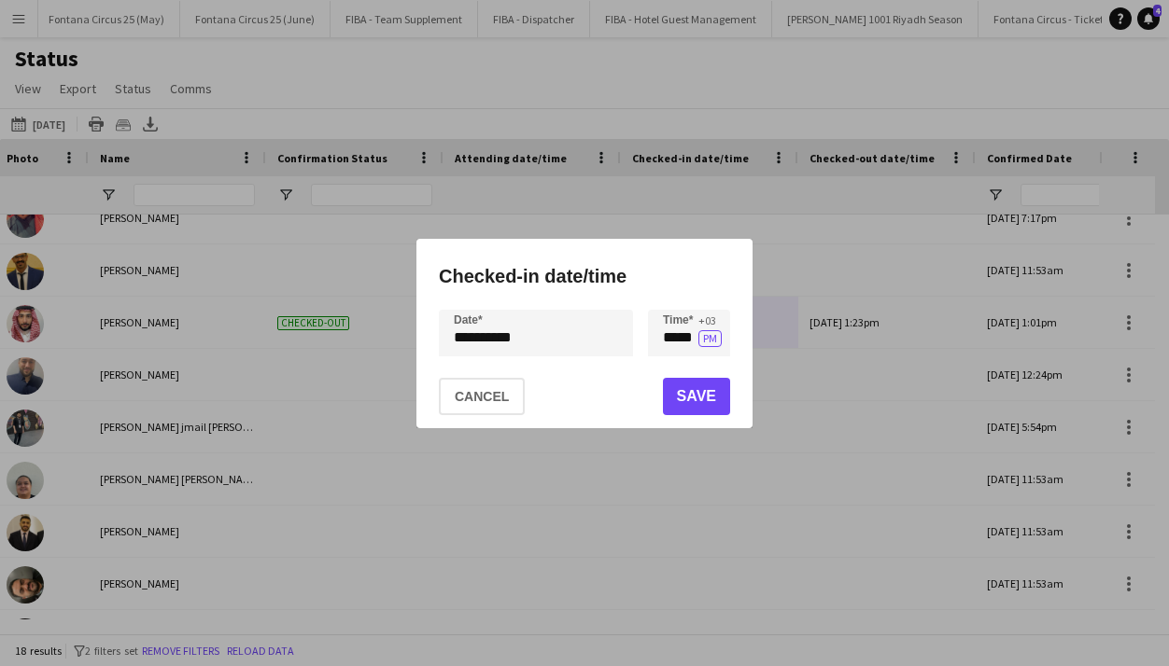
click at [565, 372] on div at bounding box center [584, 333] width 1169 height 666
click at [442, 407] on button "Cancel" at bounding box center [482, 396] width 86 height 37
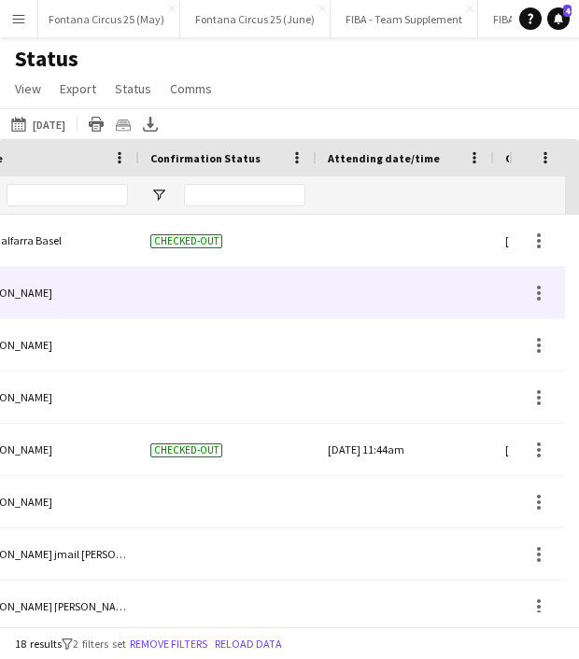
scroll to position [0, 348]
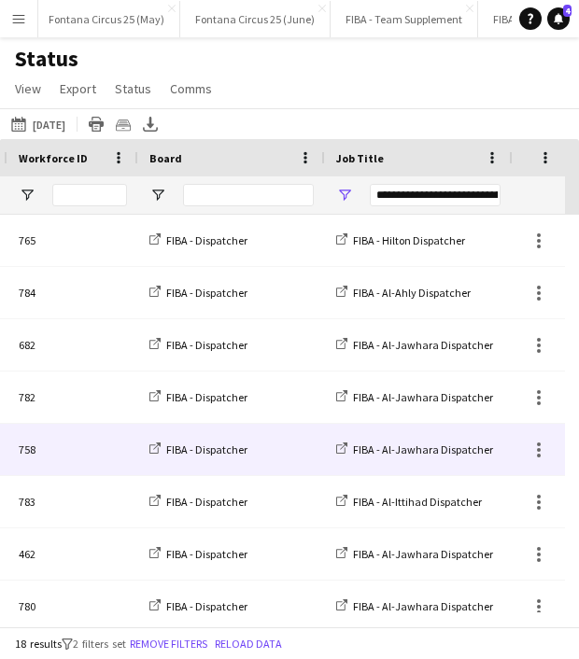
click at [398, 188] on div "**********" at bounding box center [435, 195] width 131 height 22
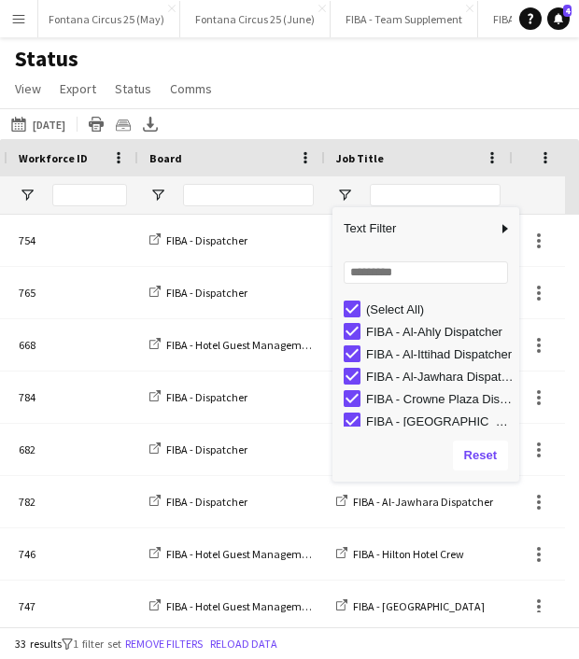
click at [212, 154] on div "Board" at bounding box center [220, 158] width 142 height 28
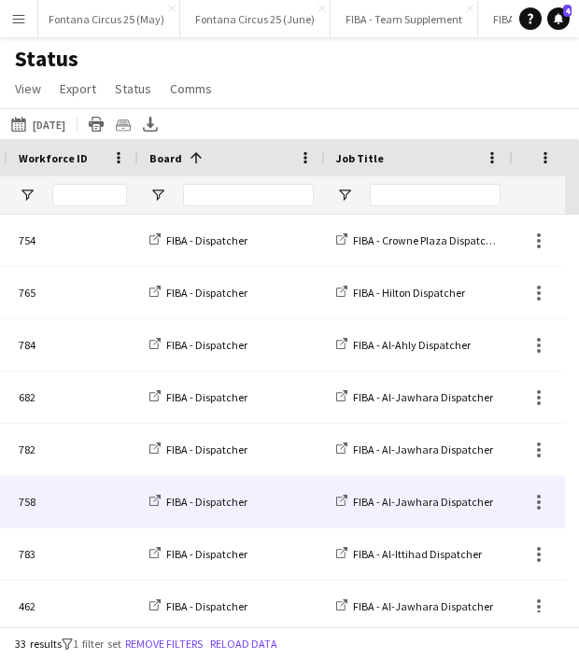
click at [212, 154] on div "Board 1" at bounding box center [220, 158] width 142 height 28
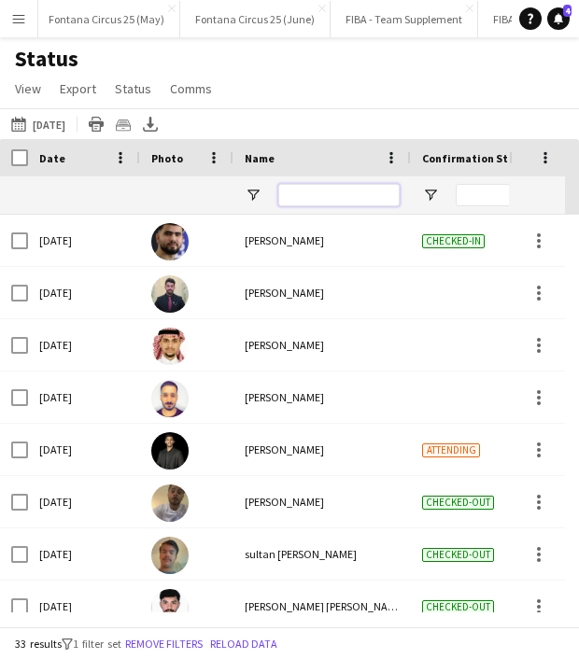
click at [315, 195] on input "Name Filter Input" at bounding box center [338, 195] width 121 height 22
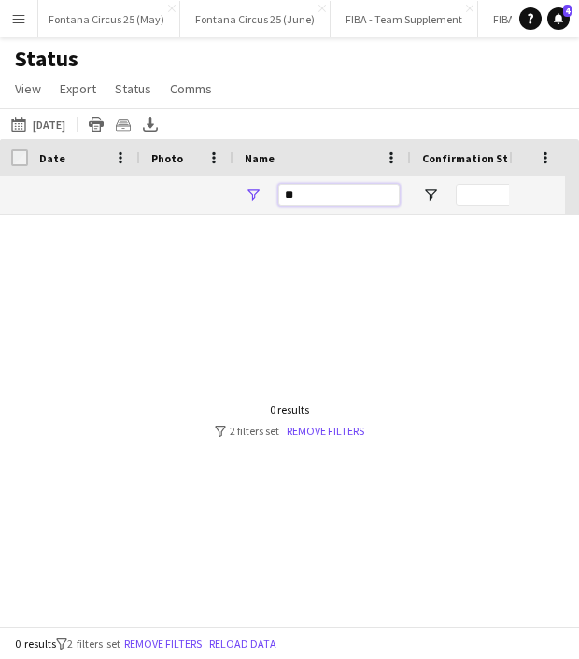
type input "*"
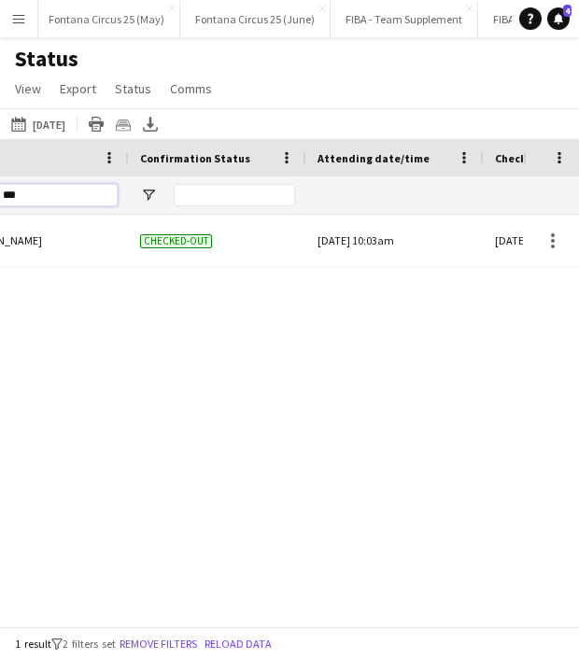
click at [82, 197] on input "***" at bounding box center [56, 195] width 121 height 22
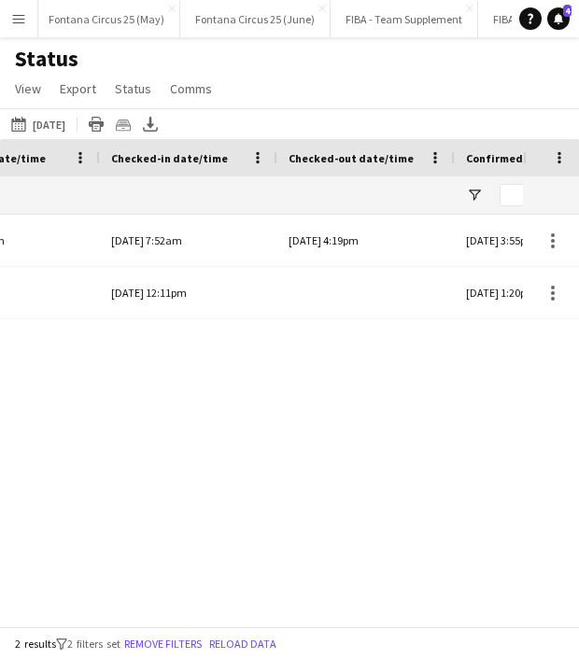
type input "***"
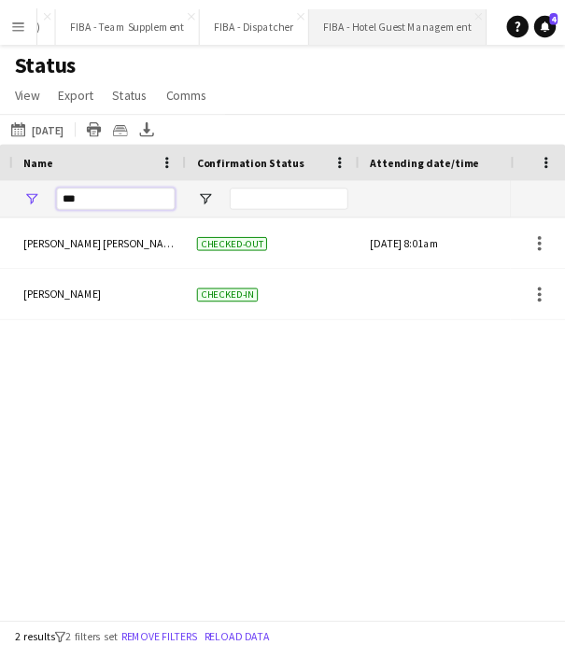
scroll to position [0, 534]
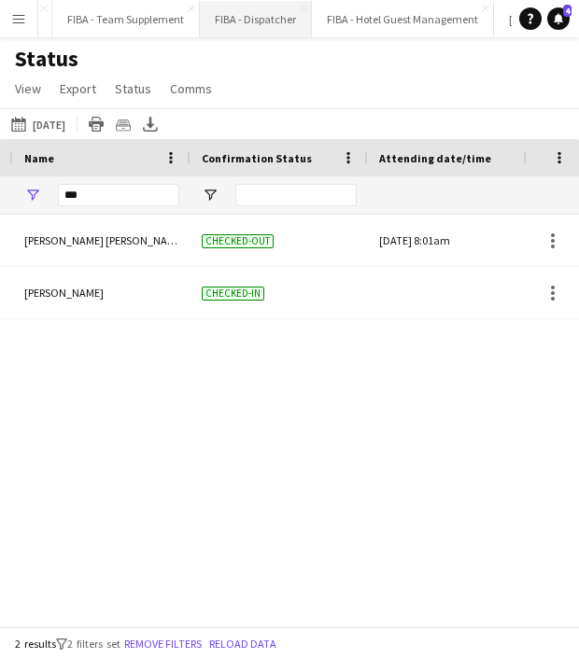
click at [242, 29] on button "FIBA - Dispatcher Close" at bounding box center [256, 19] width 112 height 36
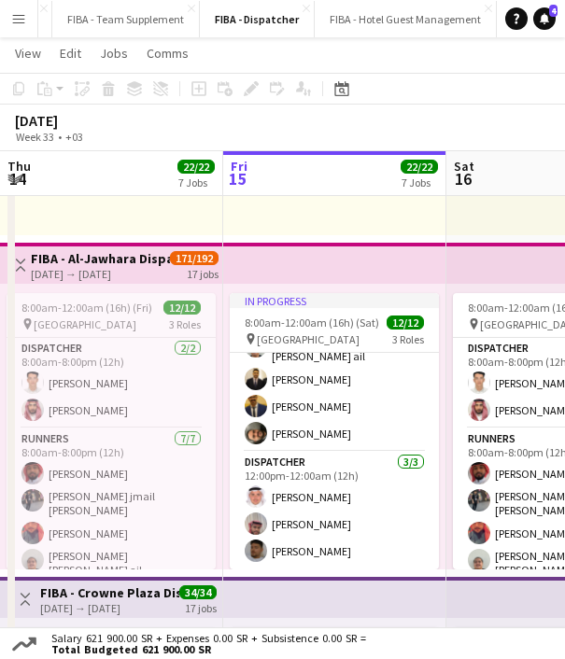
scroll to position [223, 0]
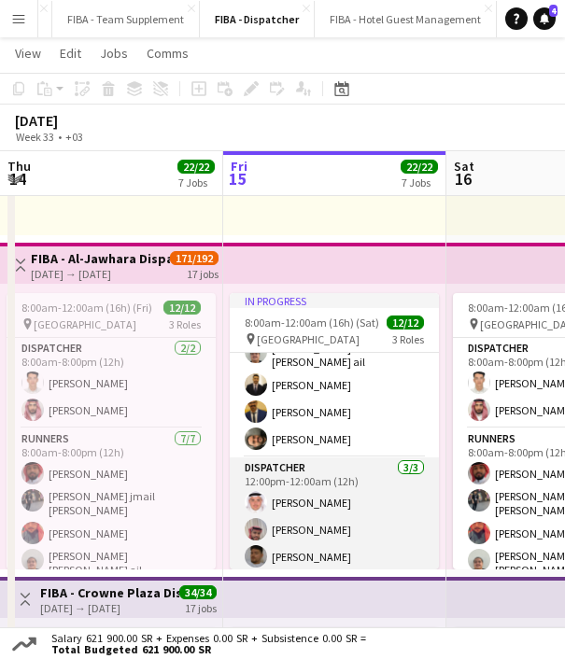
click at [293, 526] on app-card-role "Dispatcher [DATE] 12:00pm-12:00am (12h) [PERSON_NAME]" at bounding box center [334, 516] width 209 height 118
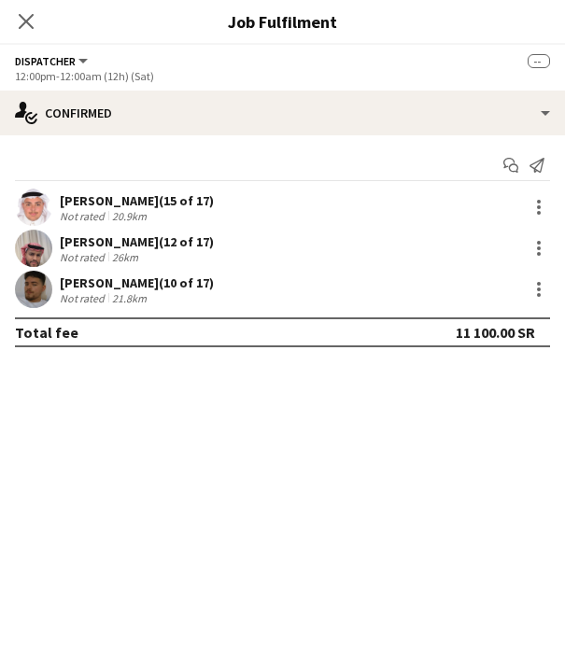
click at [65, 233] on div "[PERSON_NAME] (12 of 17)" at bounding box center [137, 241] width 154 height 17
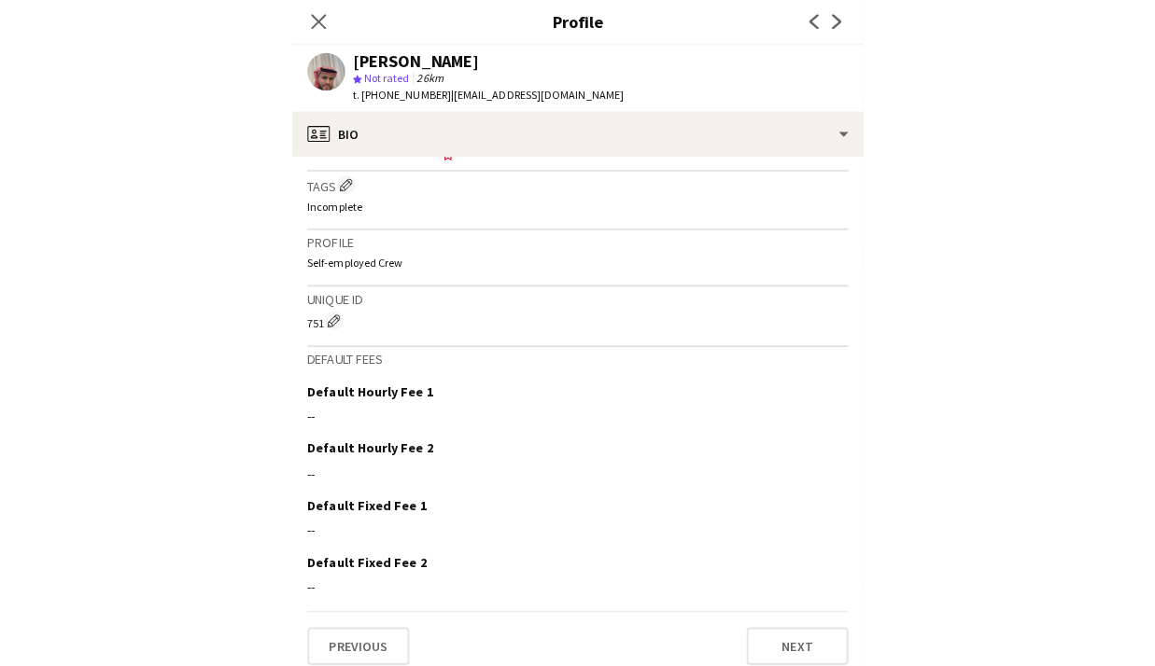
scroll to position [744, 0]
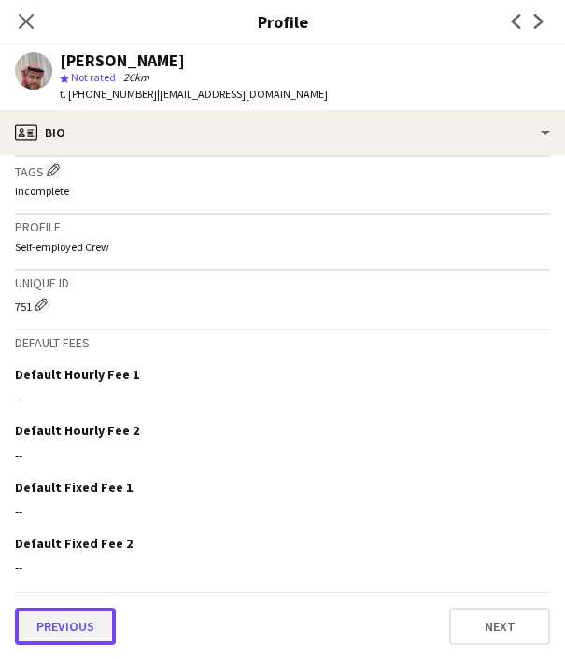
click at [79, 618] on button "Previous" at bounding box center [65, 626] width 101 height 37
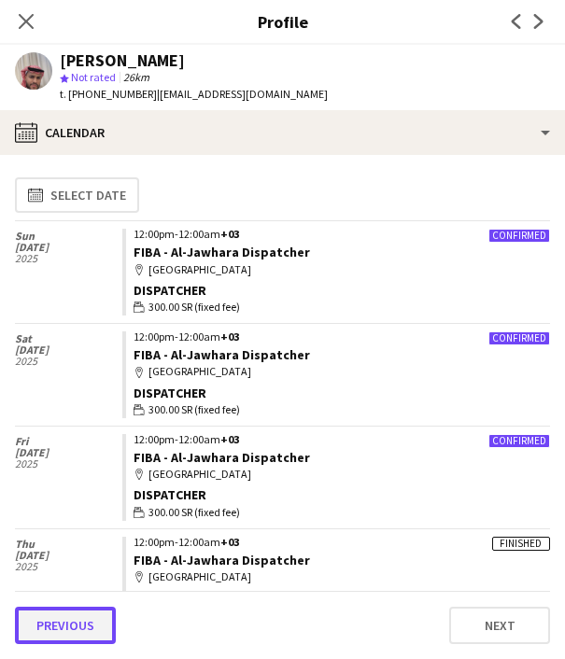
click at [80, 612] on button "Previous" at bounding box center [65, 625] width 101 height 37
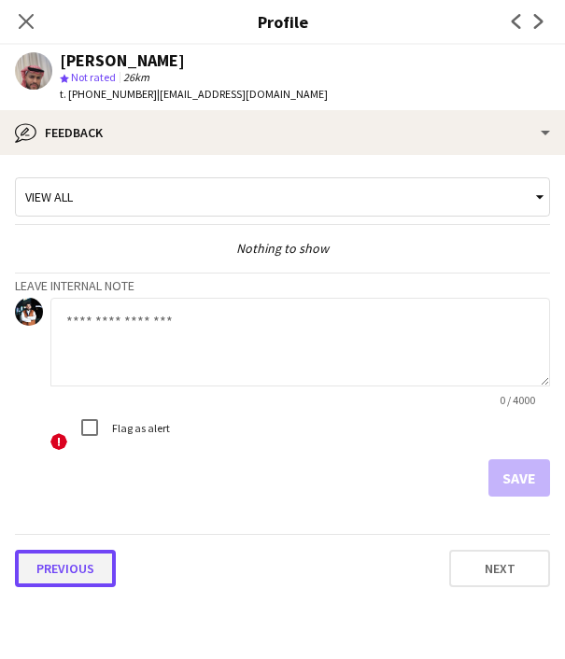
click at [77, 551] on button "Previous" at bounding box center [65, 568] width 101 height 37
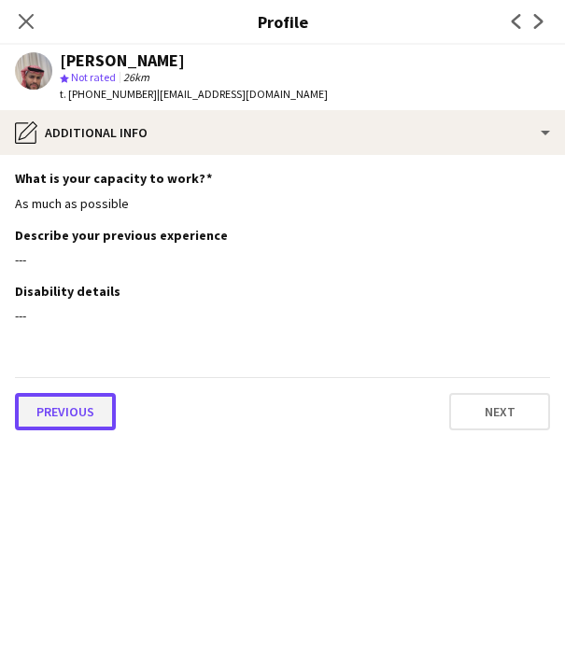
click at [84, 398] on button "Previous" at bounding box center [65, 411] width 101 height 37
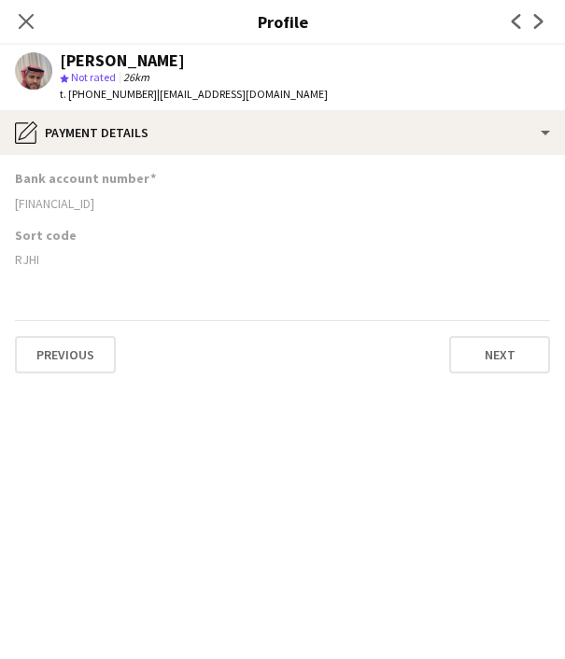
click at [28, 256] on div "RJHI" at bounding box center [282, 259] width 535 height 17
copy div "RJHI"
click at [338, 22] on h3 "Profile" at bounding box center [282, 21] width 565 height 24
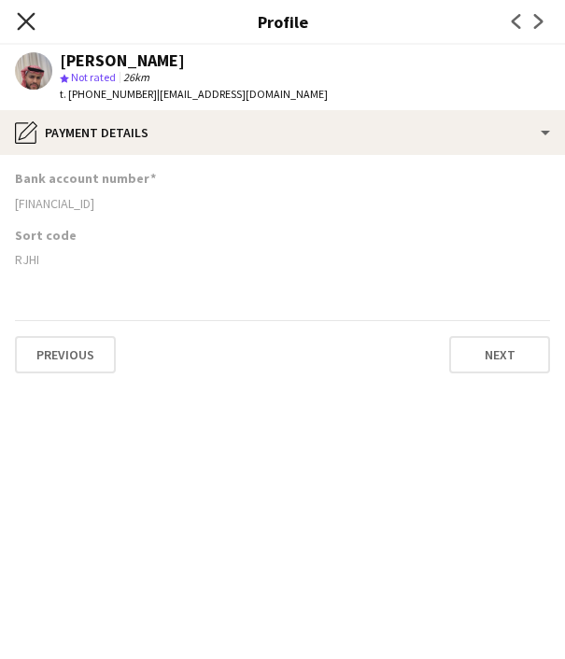
click at [29, 15] on icon "Close pop-in" at bounding box center [26, 21] width 18 height 18
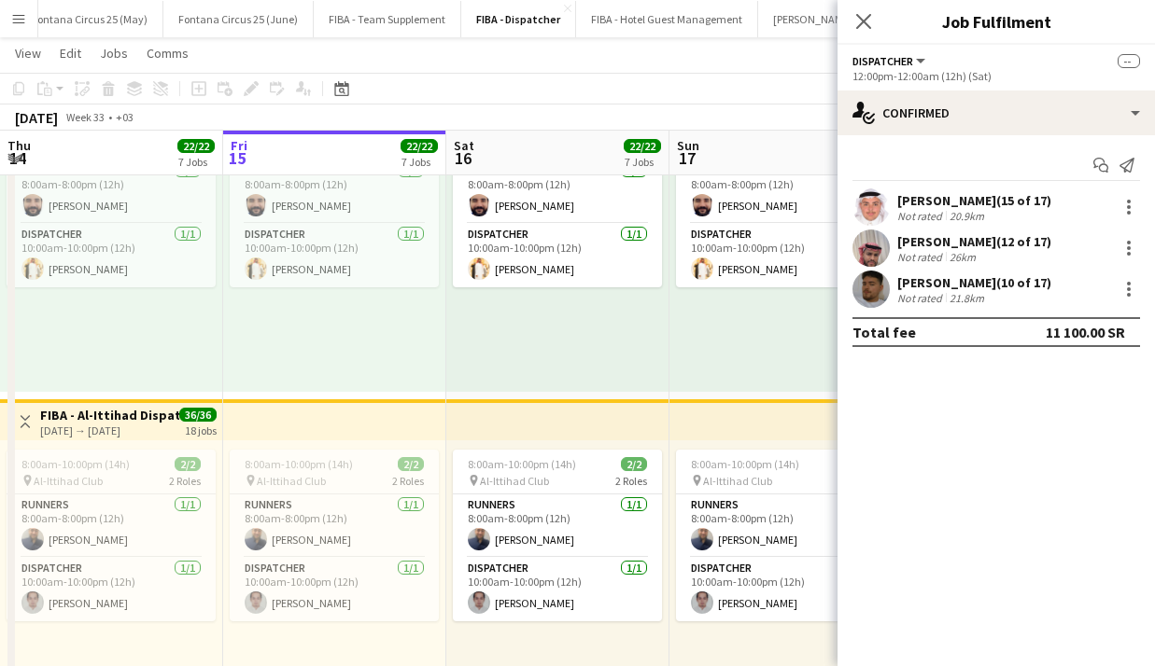
scroll to position [169, 0]
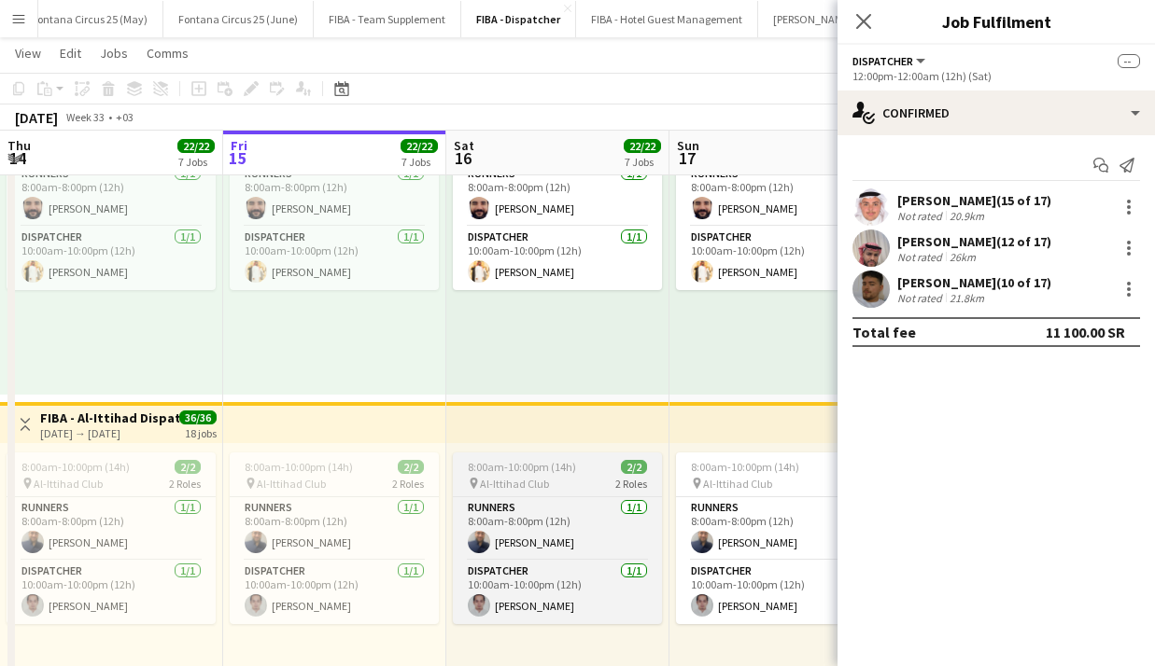
click at [530, 475] on app-job-card "8:00am-10:00pm (14h) 2/2 pin Al-Ittihad Club 2 Roles Runners 1/1 8:00am-8:00pm …" at bounding box center [557, 539] width 209 height 172
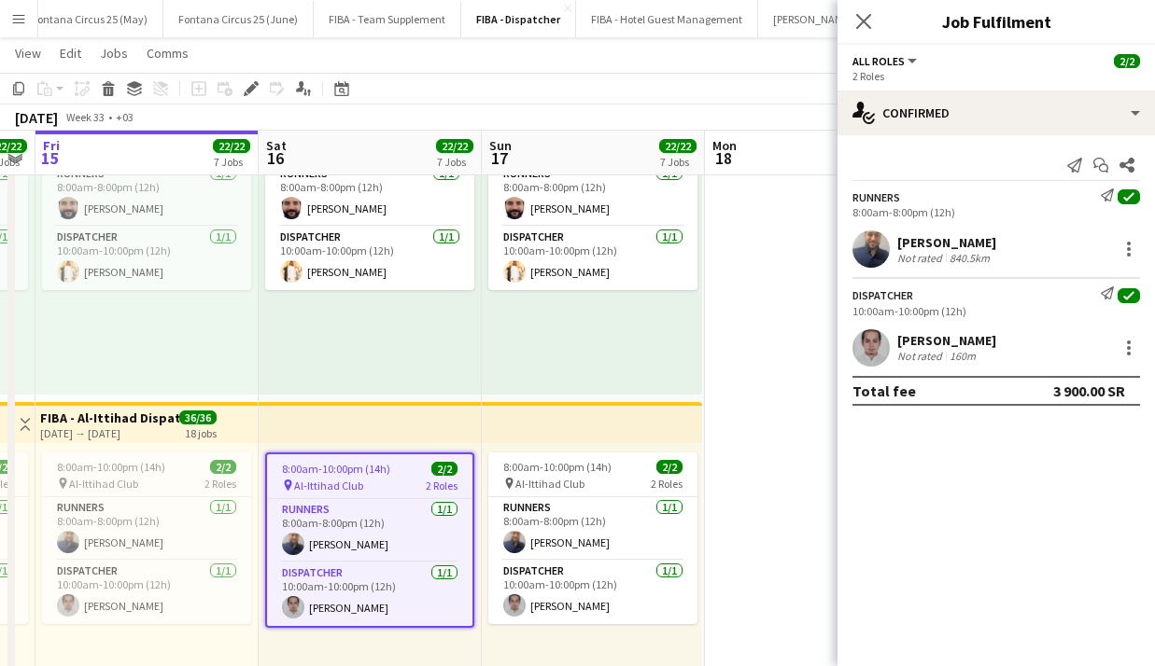
scroll to position [0, 705]
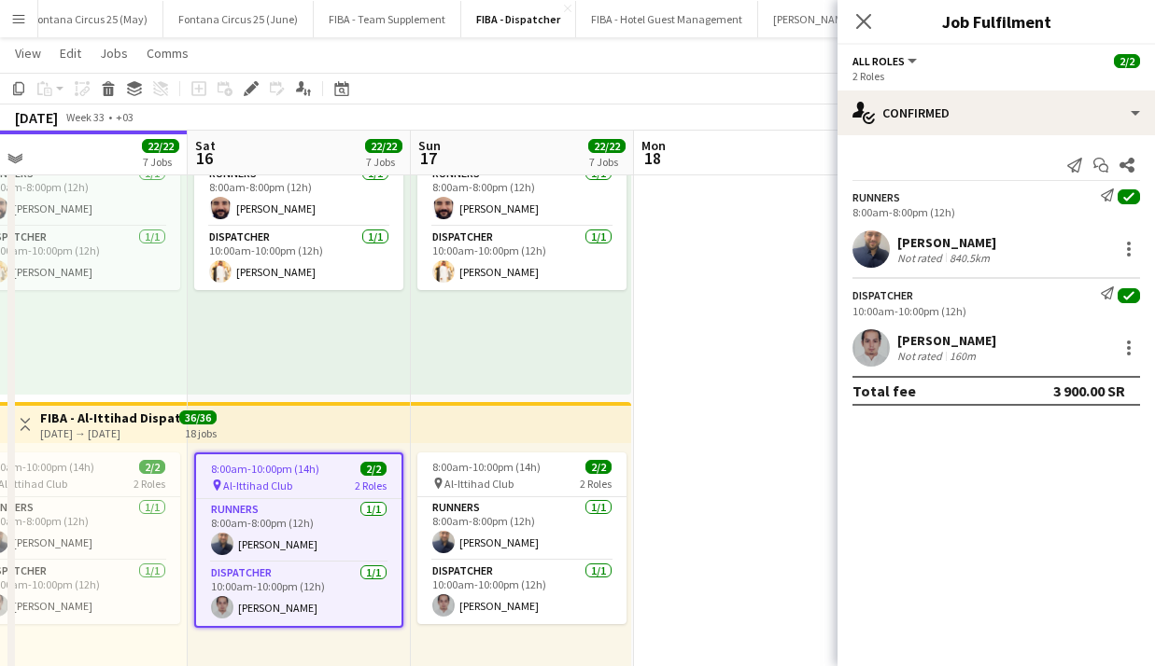
click at [512, 476] on div "pin Al-Ittihad Club 2 Roles" at bounding box center [521, 483] width 209 height 15
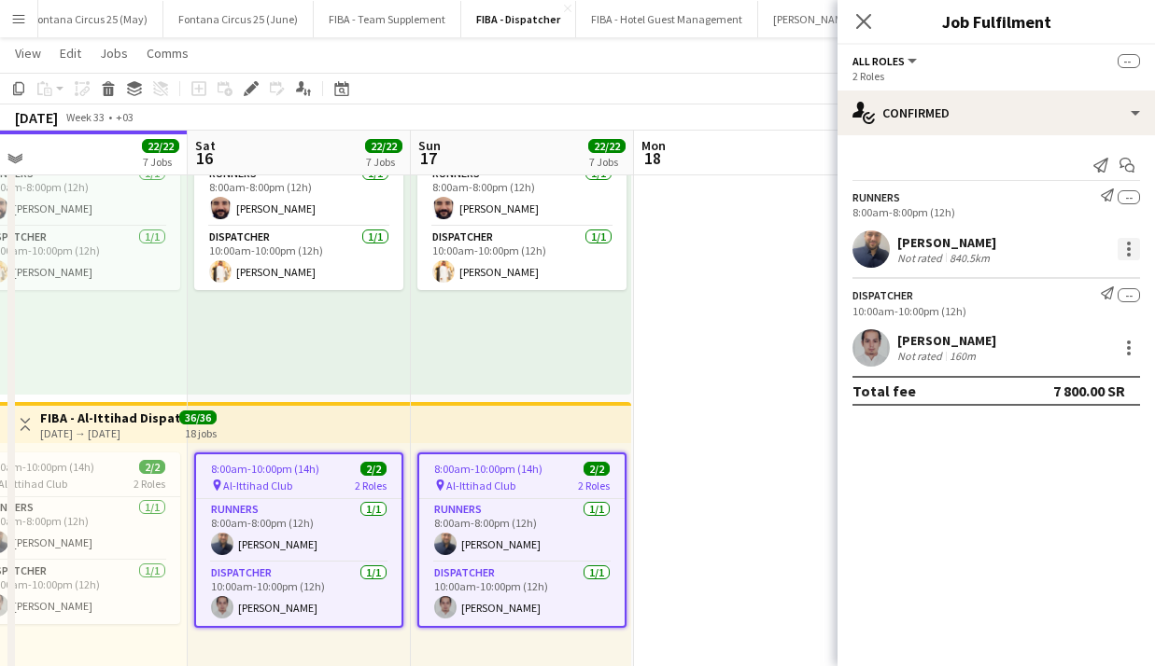
click at [565, 246] on div at bounding box center [1128, 249] width 22 height 22
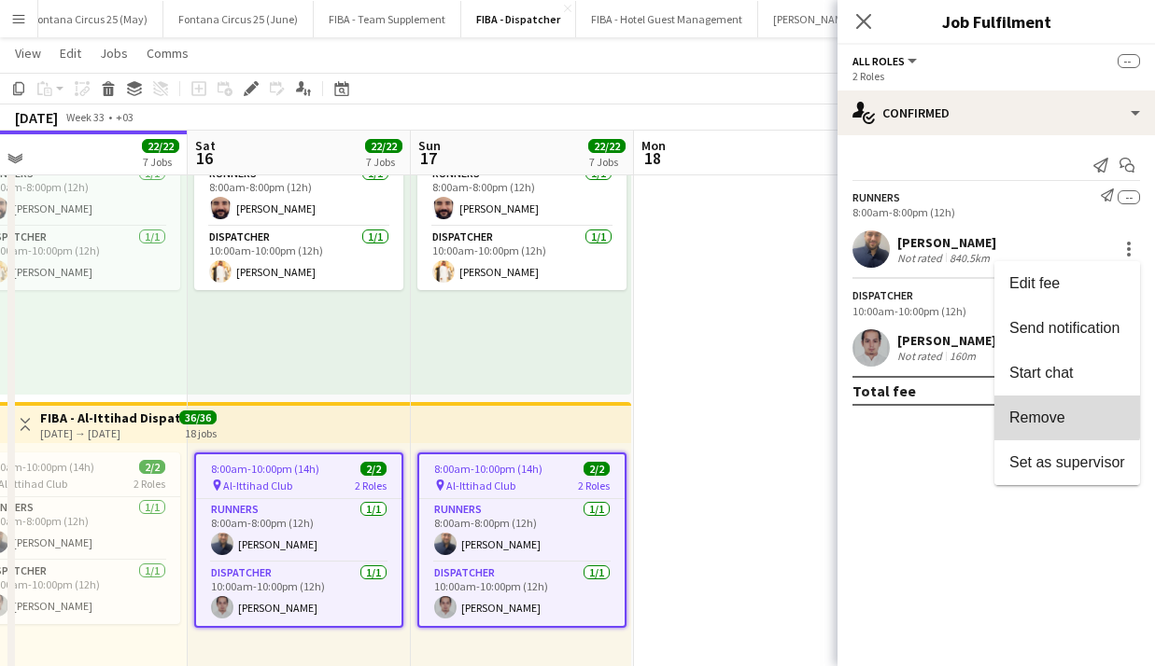
click at [565, 409] on button "Remove" at bounding box center [1067, 418] width 146 height 45
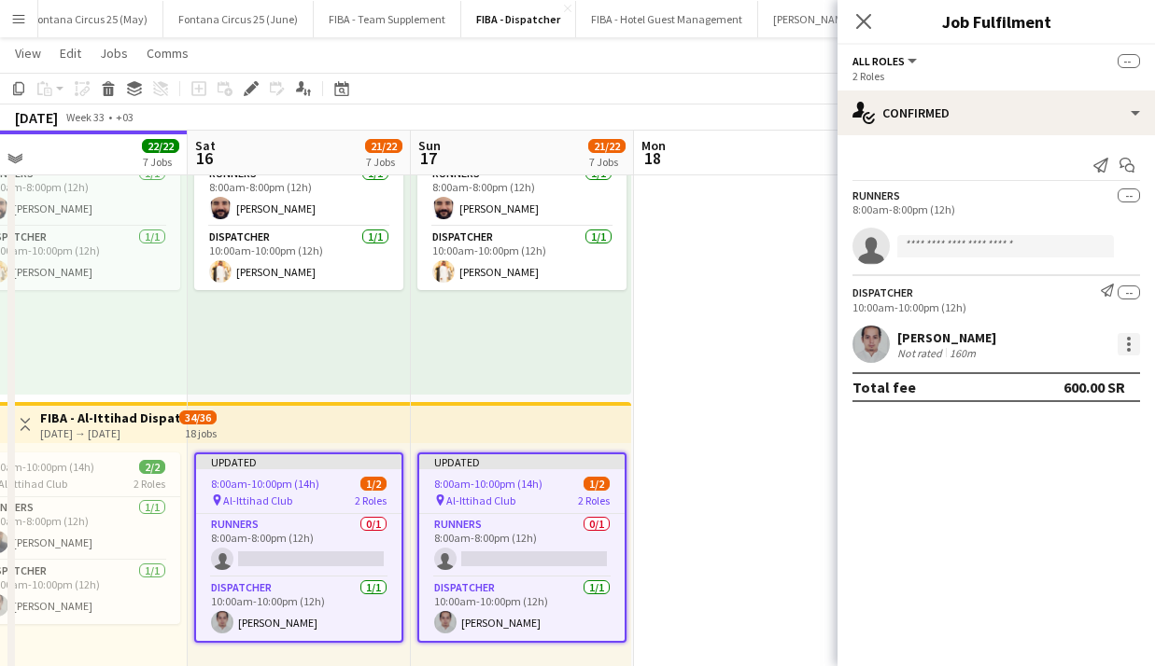
click at [565, 345] on div at bounding box center [1129, 345] width 4 height 4
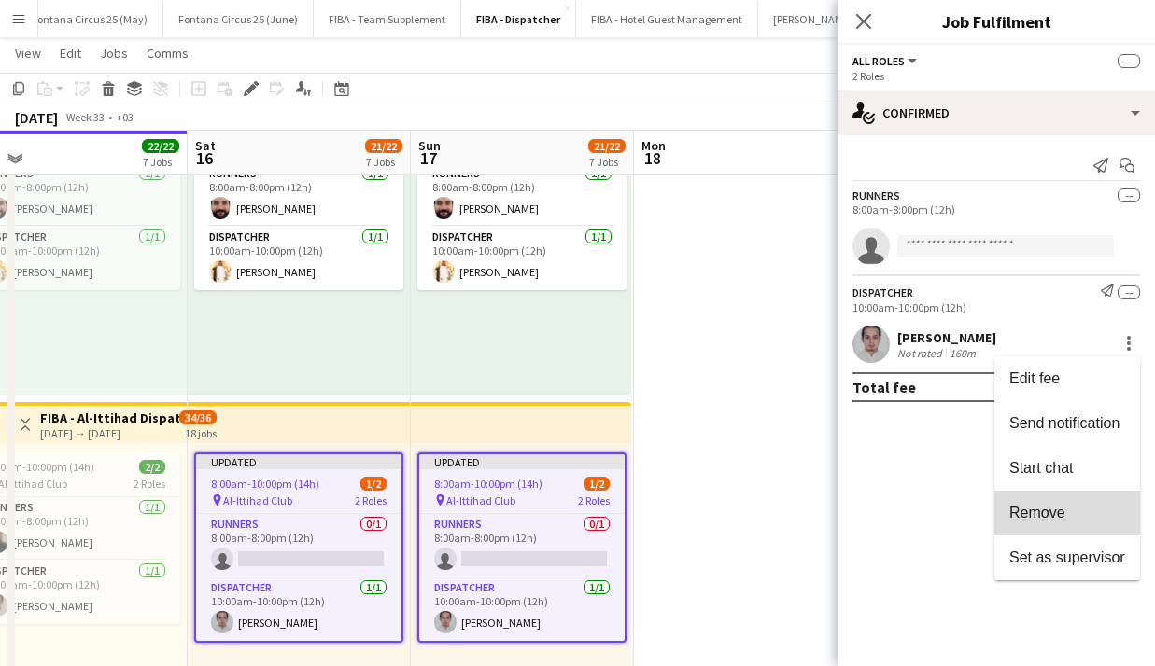
click at [565, 510] on span "Remove" at bounding box center [1037, 513] width 56 height 16
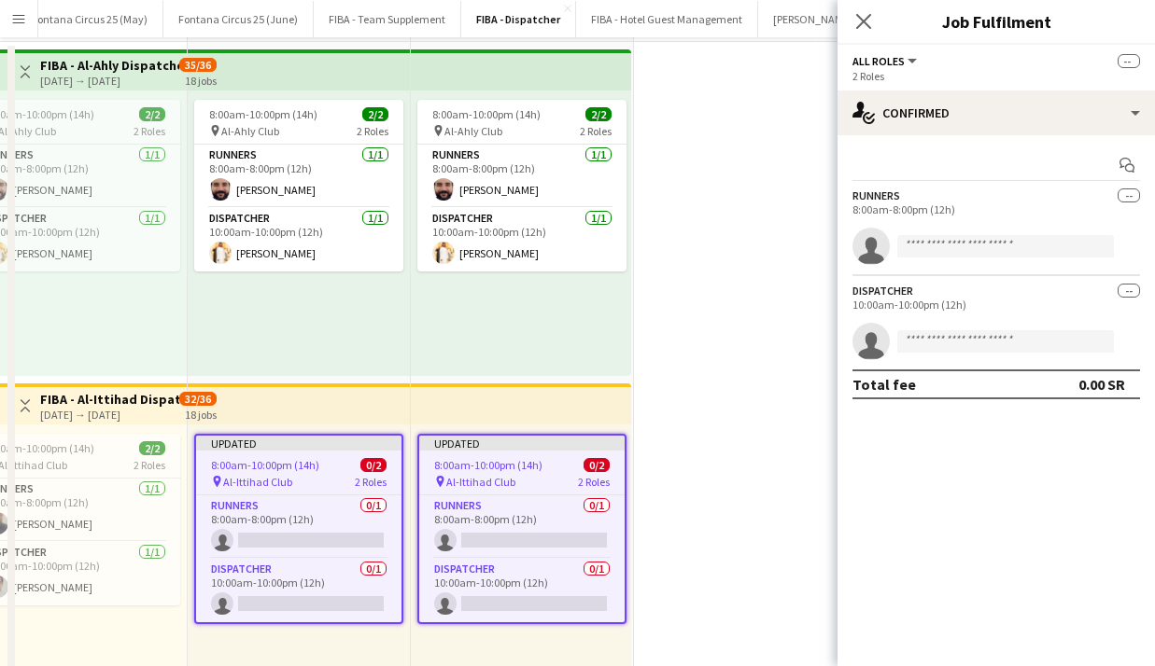
scroll to position [0, 0]
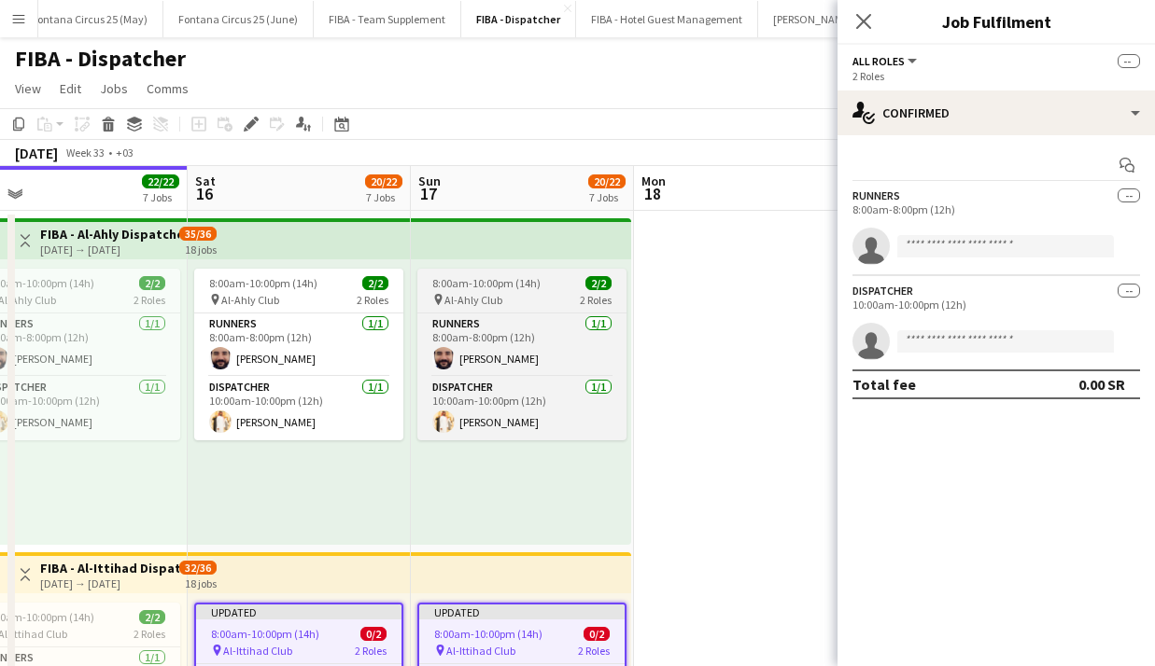
click at [494, 297] on span "Al-Ahly Club" at bounding box center [473, 300] width 58 height 14
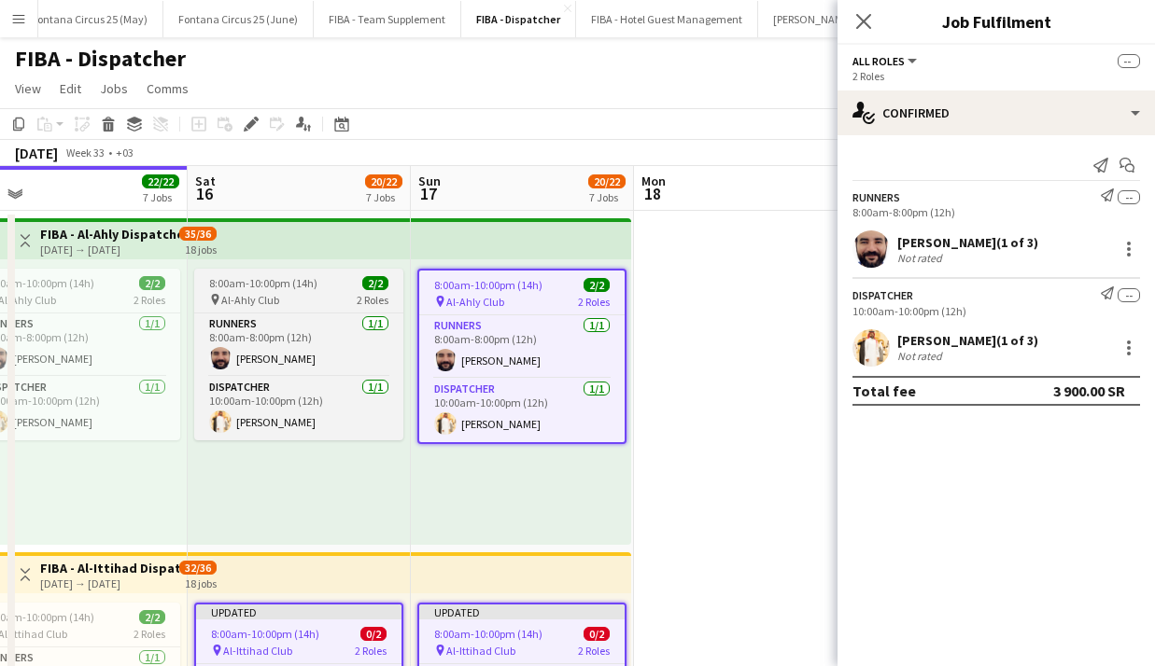
click at [298, 290] on app-job-card "8:00am-10:00pm (14h) 2/2 pin Al-Ahly Club 2 Roles Runners 1/1 8:00am-8:00pm (12…" at bounding box center [298, 355] width 209 height 172
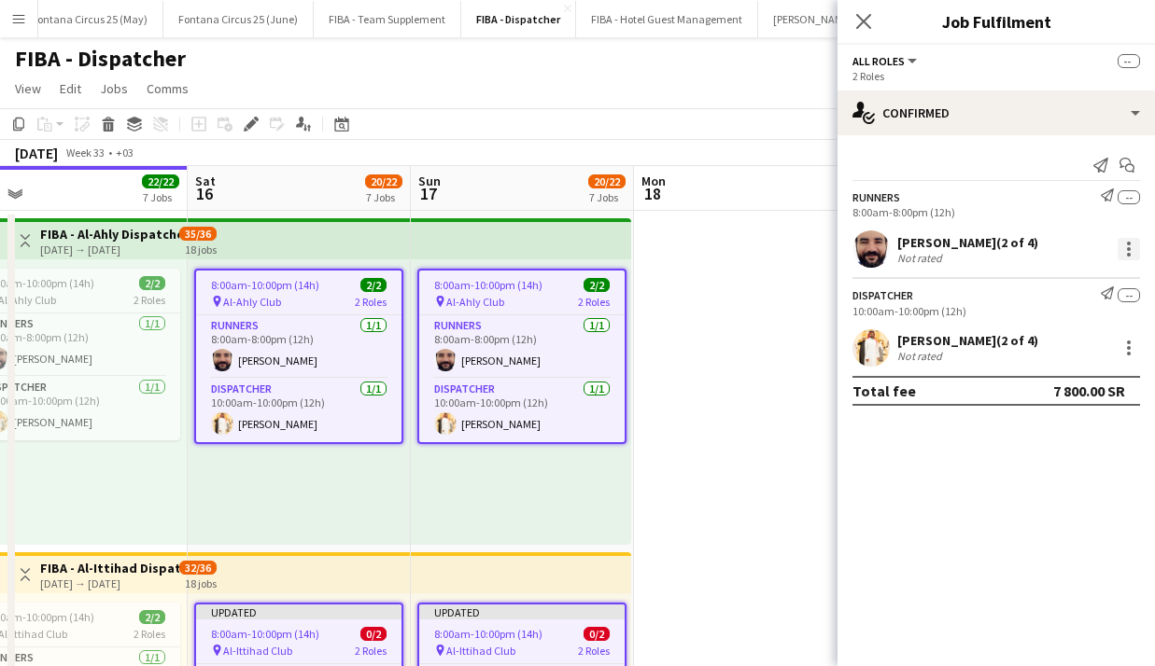
click at [565, 251] on div at bounding box center [1128, 249] width 22 height 22
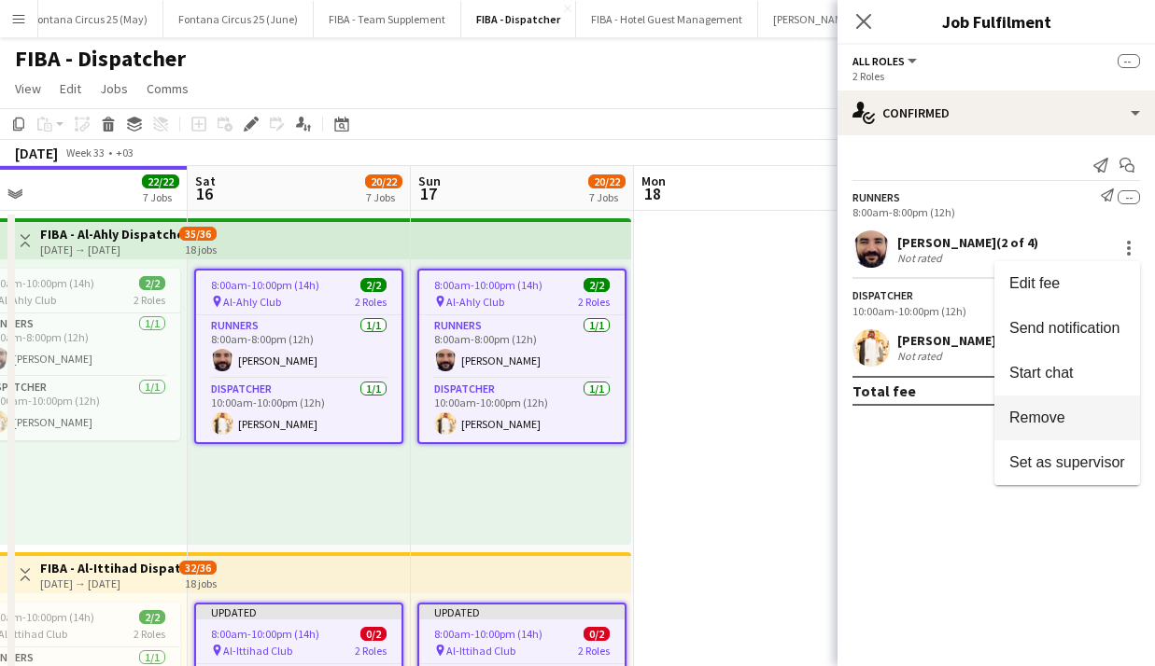
click at [565, 428] on button "Remove" at bounding box center [1067, 418] width 146 height 45
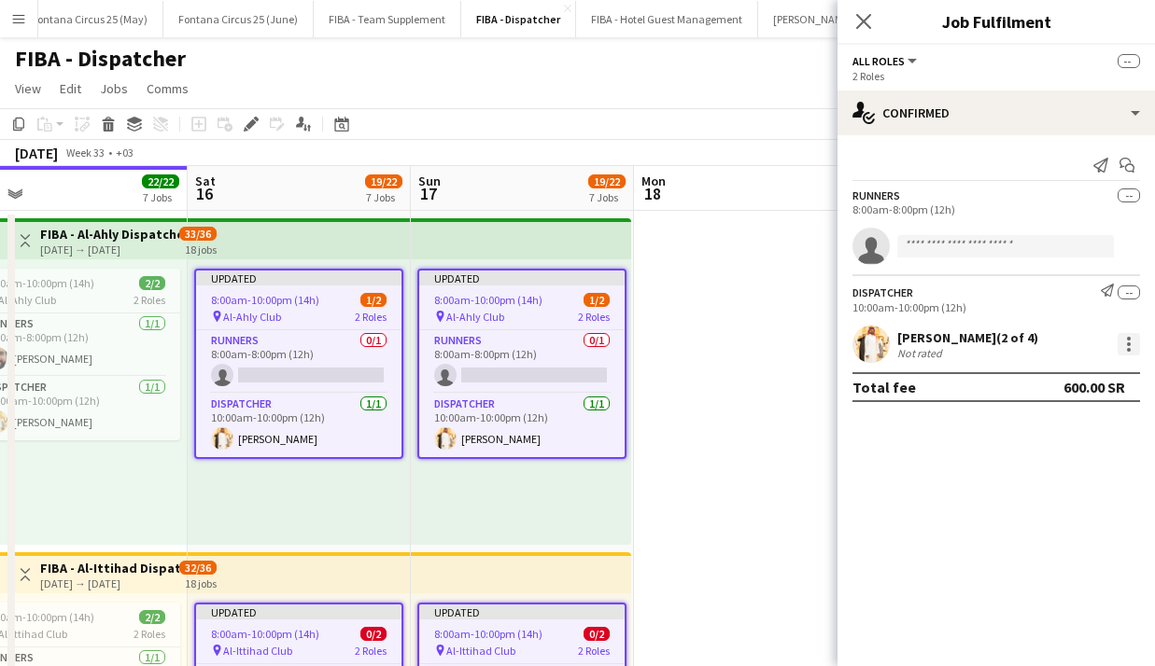
click at [565, 346] on div at bounding box center [1128, 344] width 22 height 22
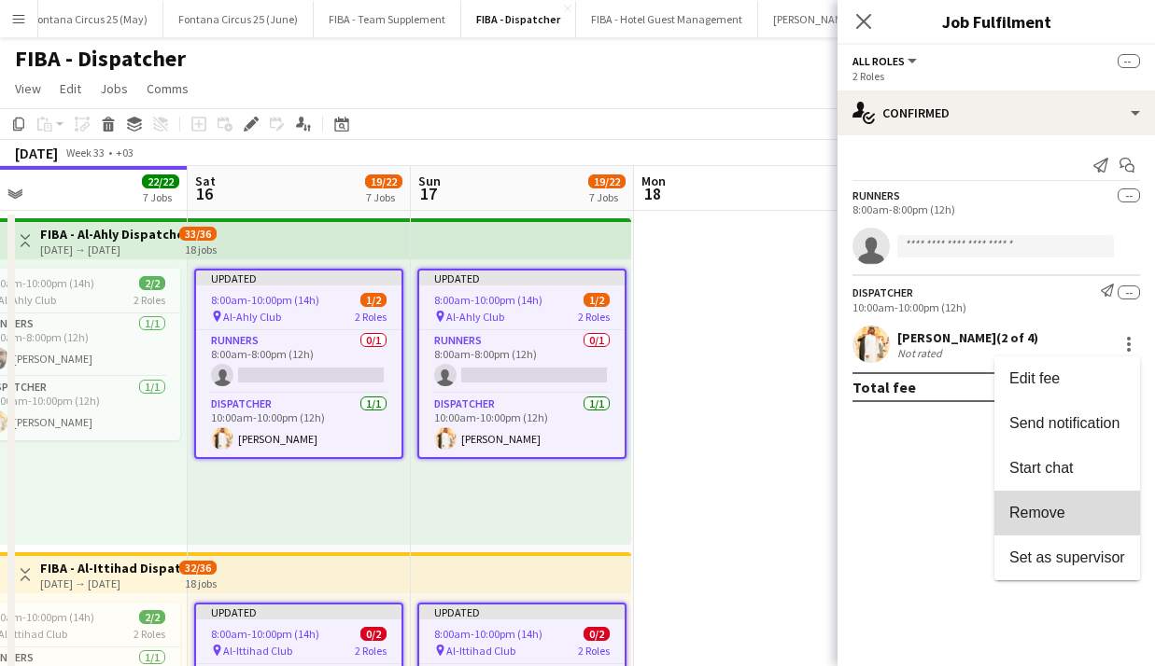
click at [565, 513] on span "Remove" at bounding box center [1037, 513] width 56 height 16
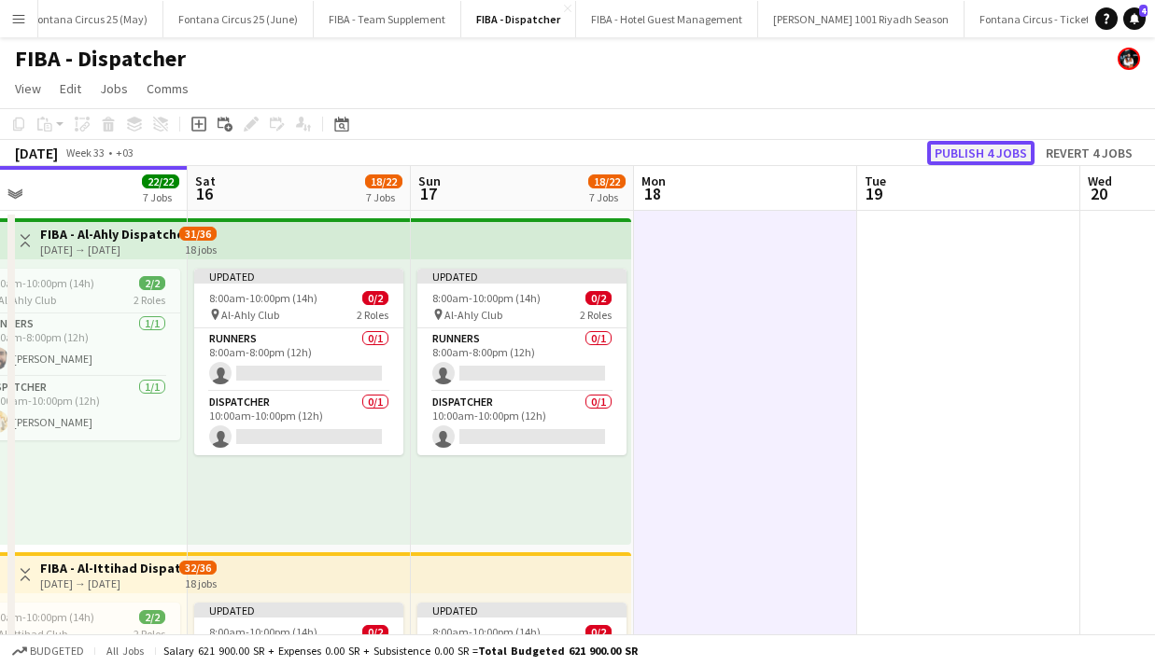
click at [565, 151] on button "Publish 4 jobs" at bounding box center [980, 153] width 107 height 24
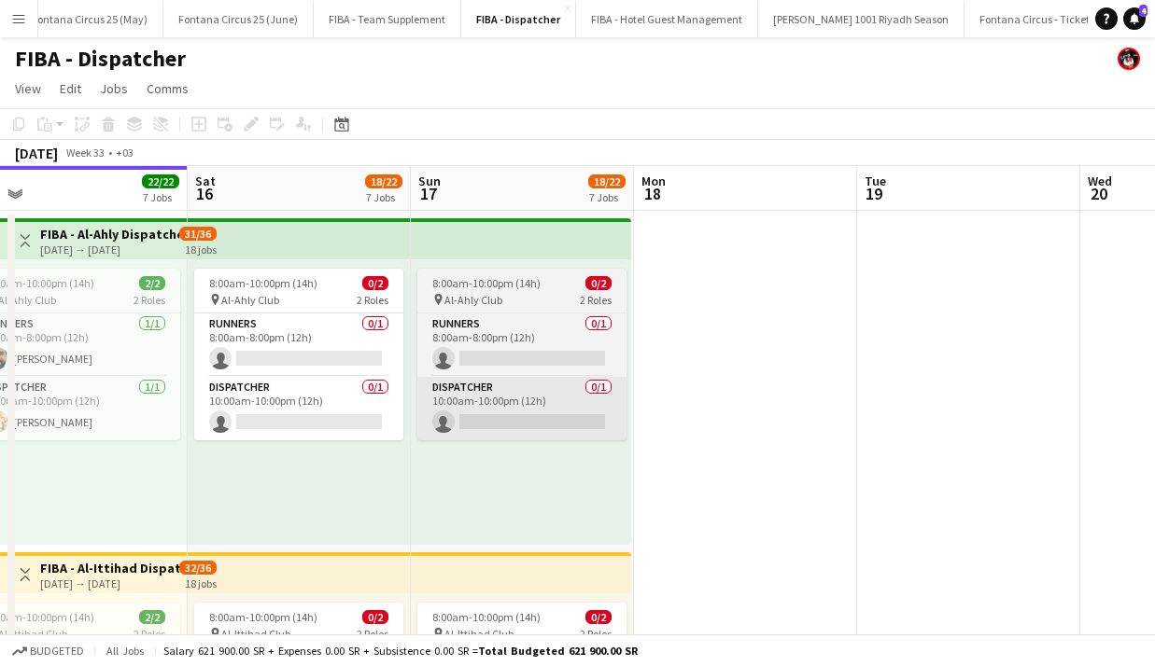
scroll to position [0, 485]
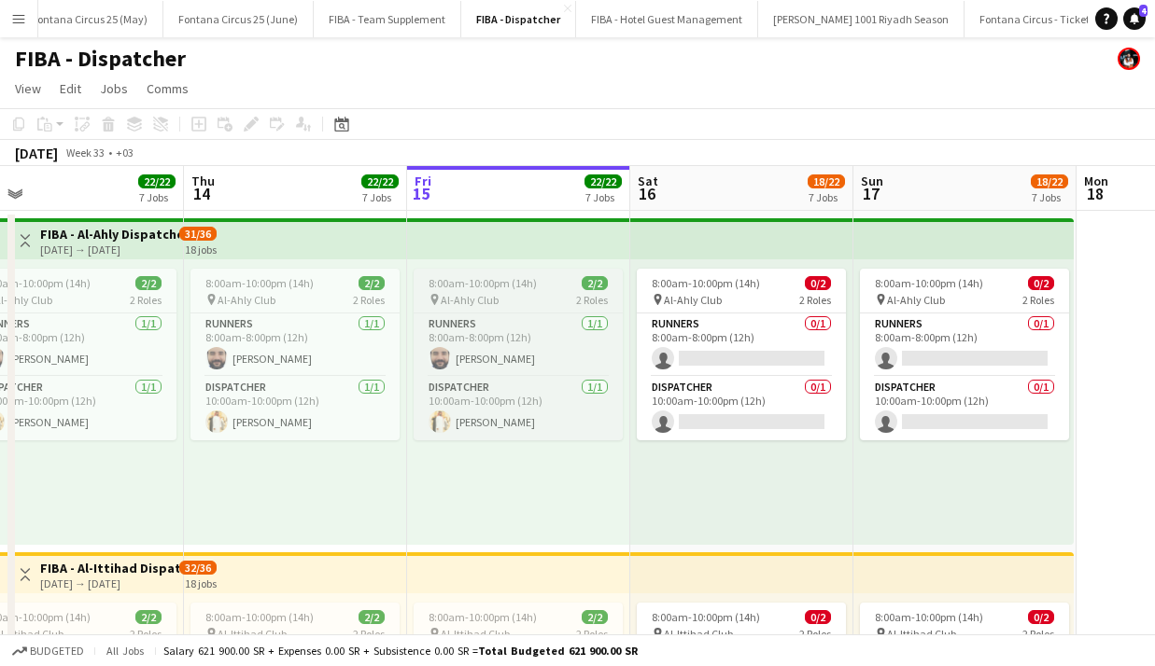
click at [503, 301] on div "pin Al-Ahly Club 2 Roles" at bounding box center [518, 299] width 209 height 15
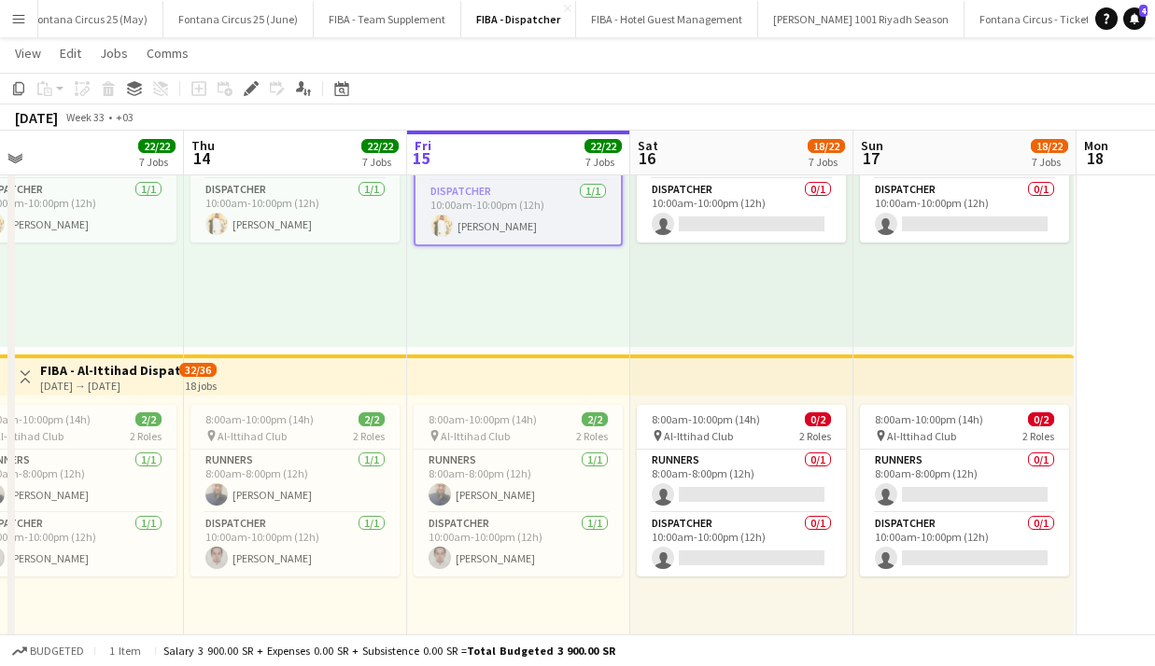
scroll to position [225, 0]
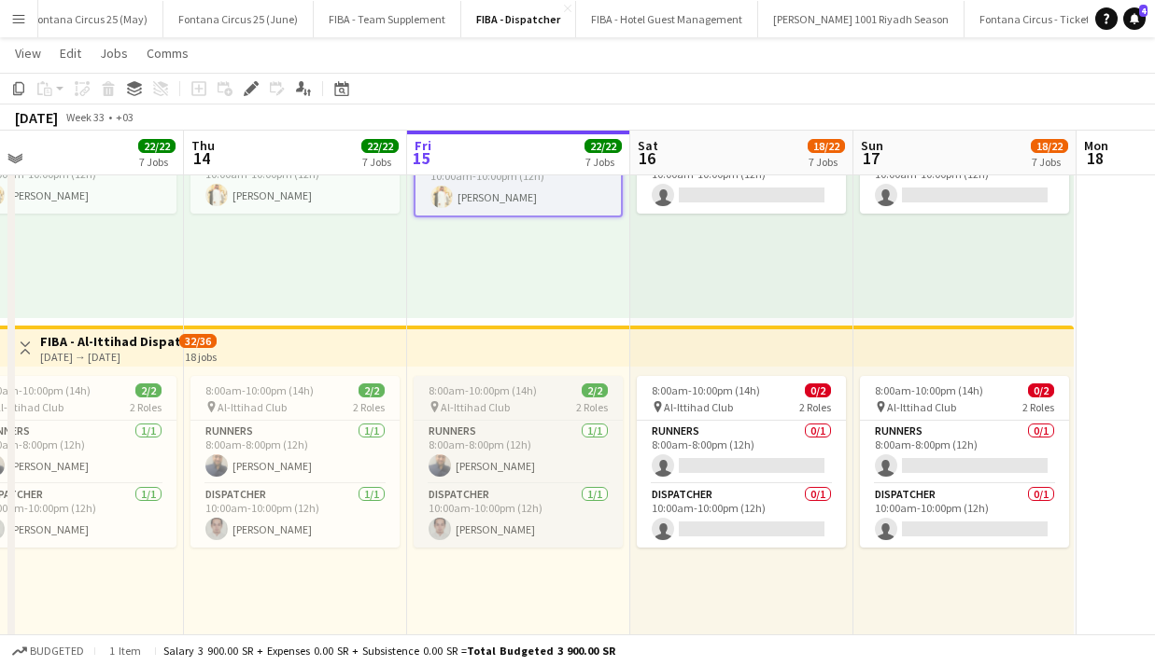
click at [513, 388] on span "8:00am-10:00pm (14h)" at bounding box center [482, 391] width 108 height 14
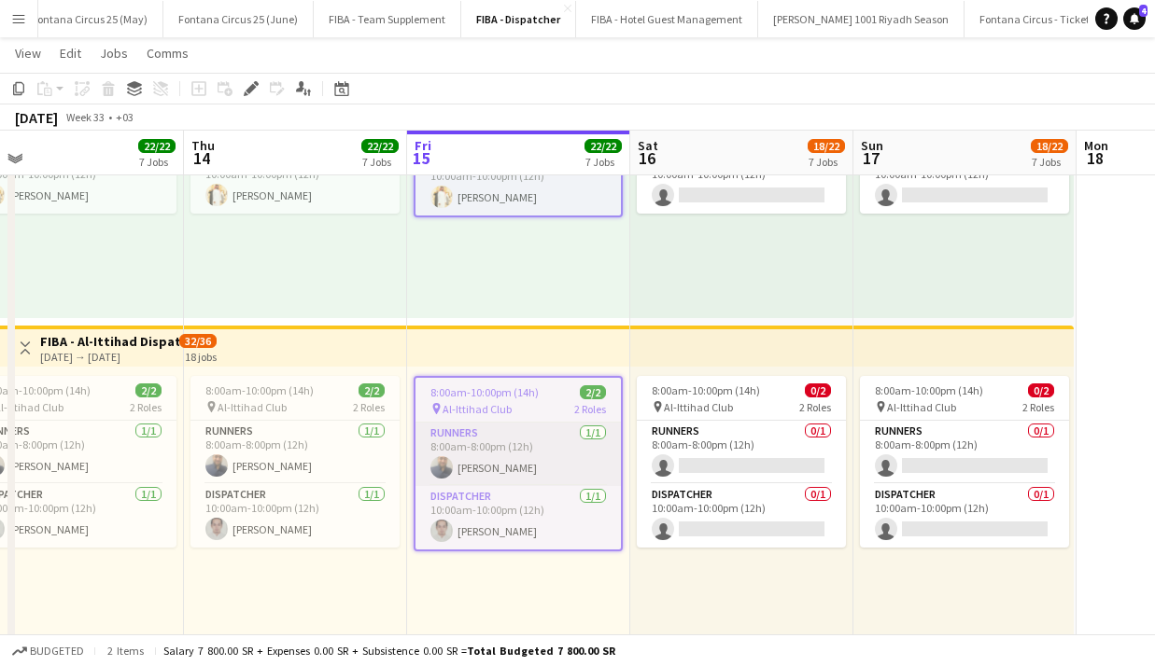
click at [517, 429] on app-card-role "Runners [DATE] 8:00am-8:00pm (12h) [PERSON_NAME]" at bounding box center [517, 454] width 205 height 63
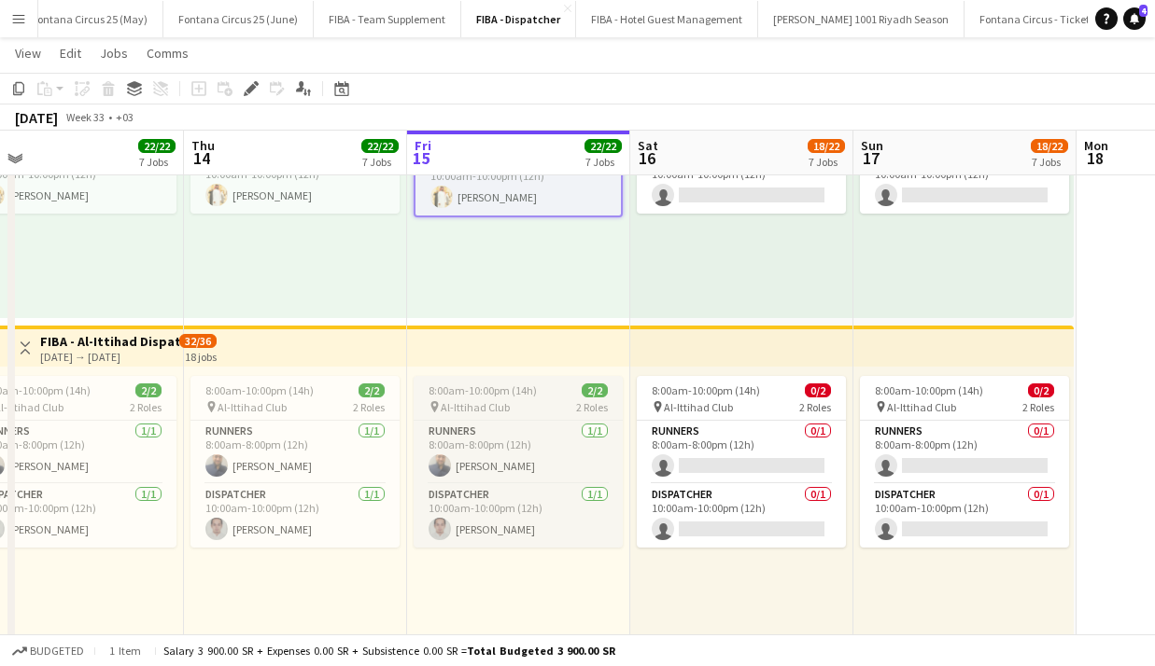
click at [506, 399] on app-job-card "8:00am-10:00pm (14h) 2/2 pin Al-Ittihad Club 2 Roles Runners 1/1 8:00am-8:00pm …" at bounding box center [518, 462] width 209 height 172
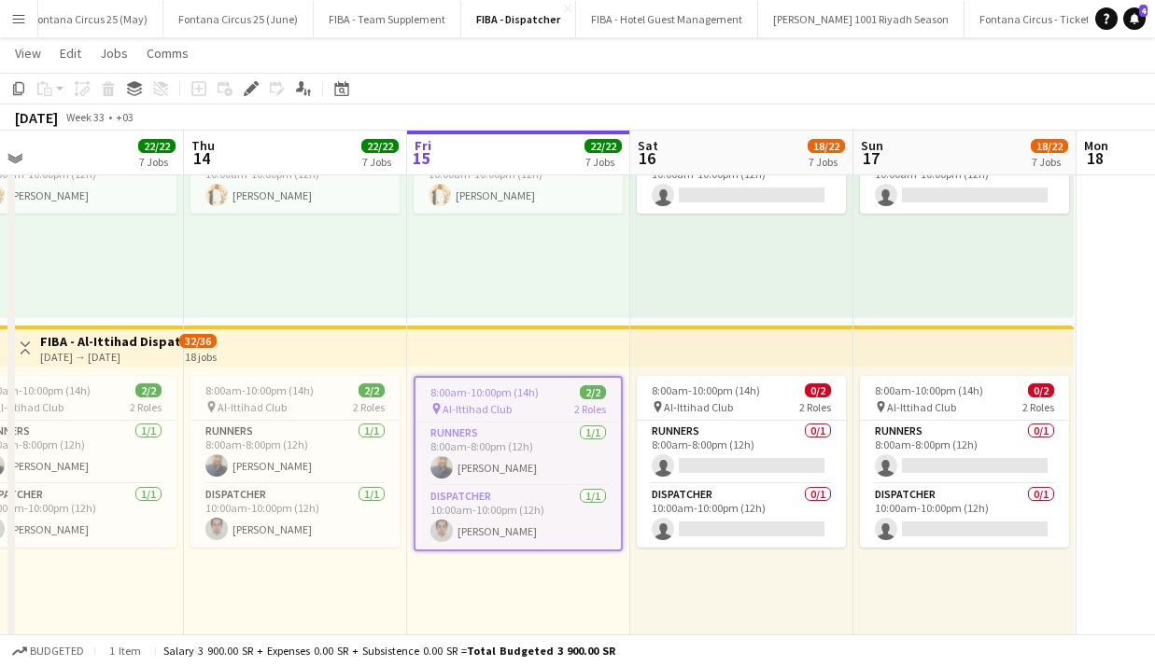
click at [506, 399] on span "8:00am-10:00pm (14h)" at bounding box center [484, 393] width 108 height 14
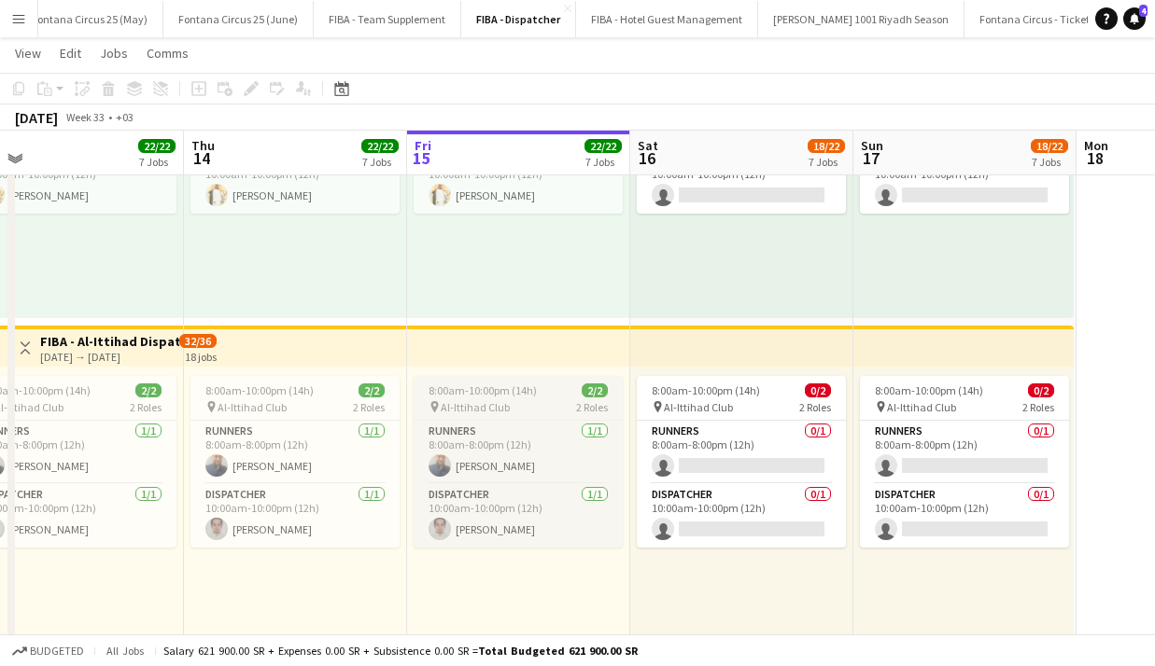
click at [506, 399] on app-job-card "8:00am-10:00pm (14h) 2/2 pin Al-Ittihad Club 2 Roles Runners 1/1 8:00am-8:00pm …" at bounding box center [518, 462] width 209 height 172
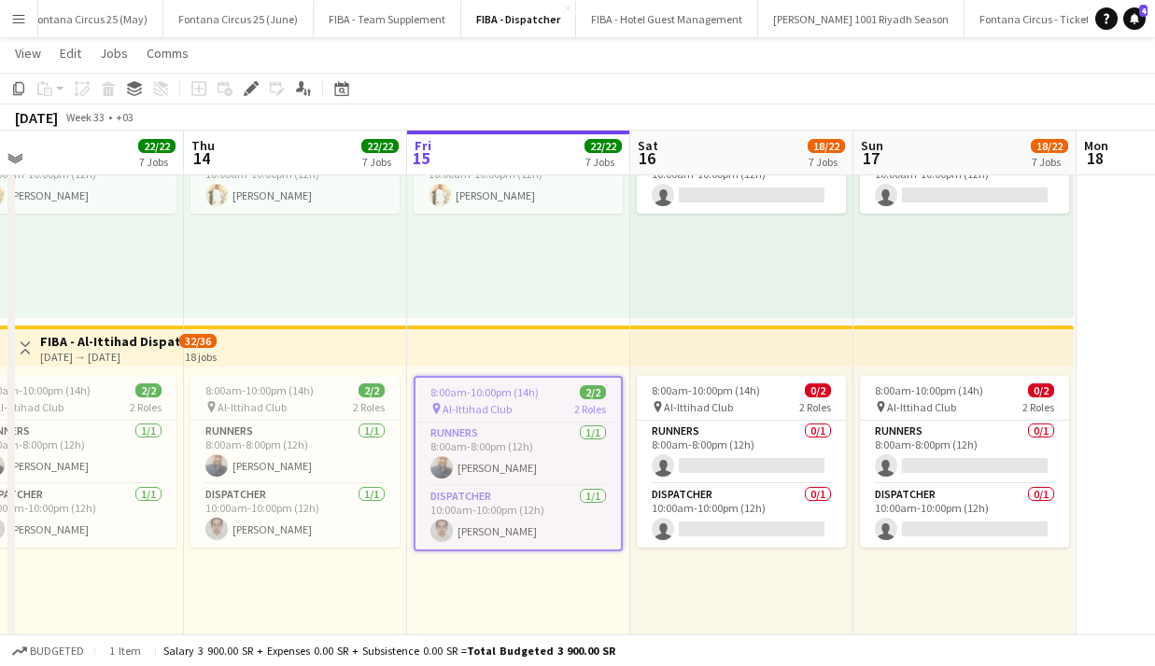
click at [506, 399] on span "8:00am-10:00pm (14h)" at bounding box center [484, 393] width 108 height 14
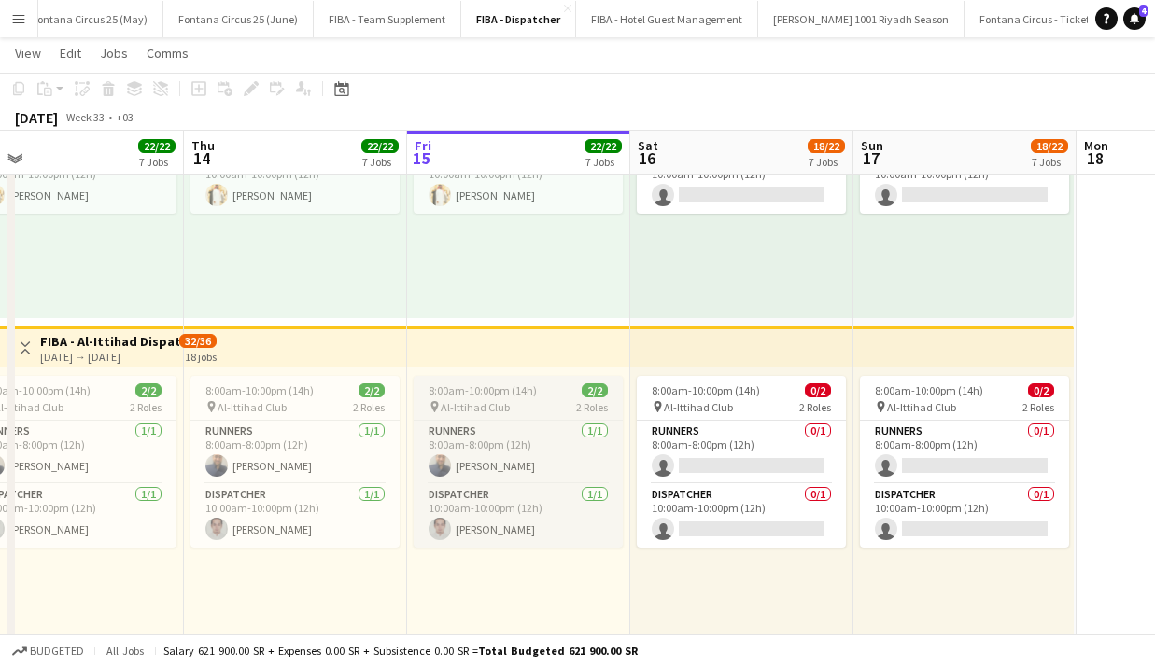
click at [506, 399] on app-job-card "8:00am-10:00pm (14h) 2/2 pin Al-Ittihad Club 2 Roles Runners 1/1 8:00am-8:00pm …" at bounding box center [518, 462] width 209 height 172
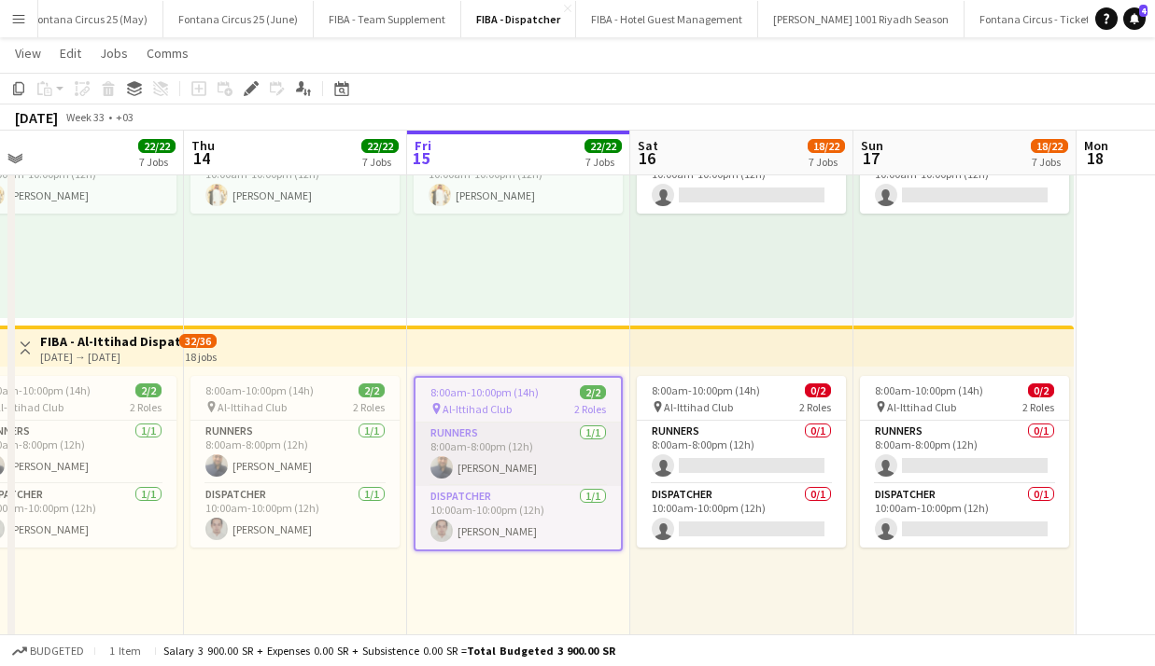
click at [519, 450] on app-card-role "Runners [DATE] 8:00am-8:00pm (12h) [PERSON_NAME]" at bounding box center [517, 454] width 205 height 63
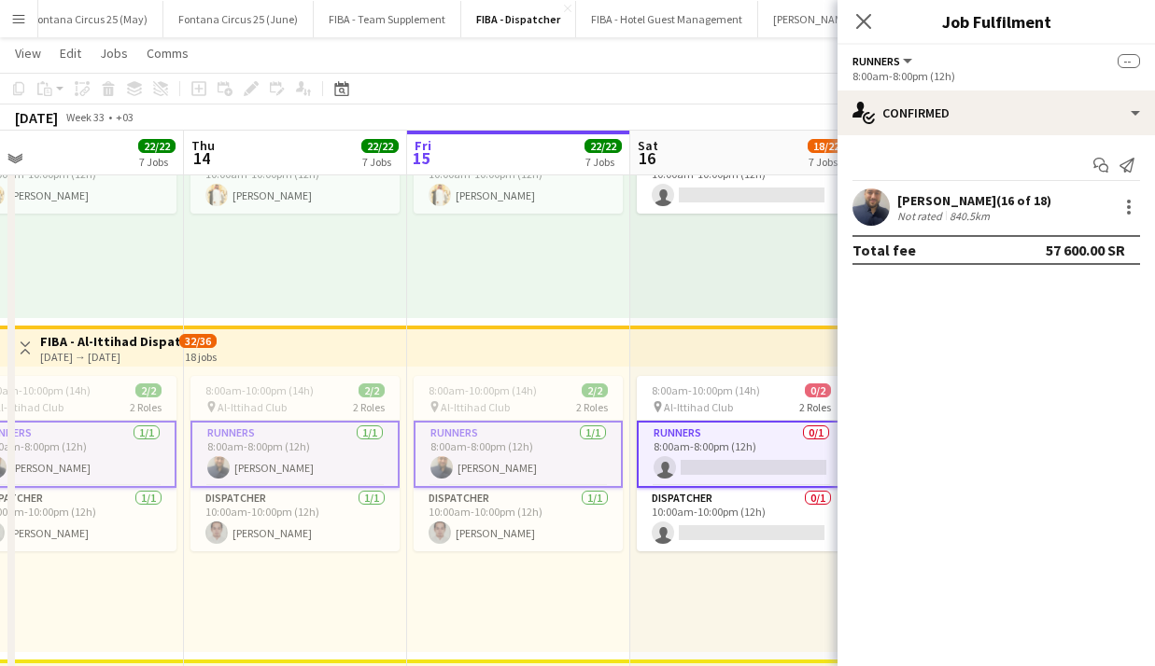
click at [519, 450] on app-card-role "Runners [DATE] 8:00am-8:00pm (12h) [PERSON_NAME]" at bounding box center [518, 454] width 209 height 67
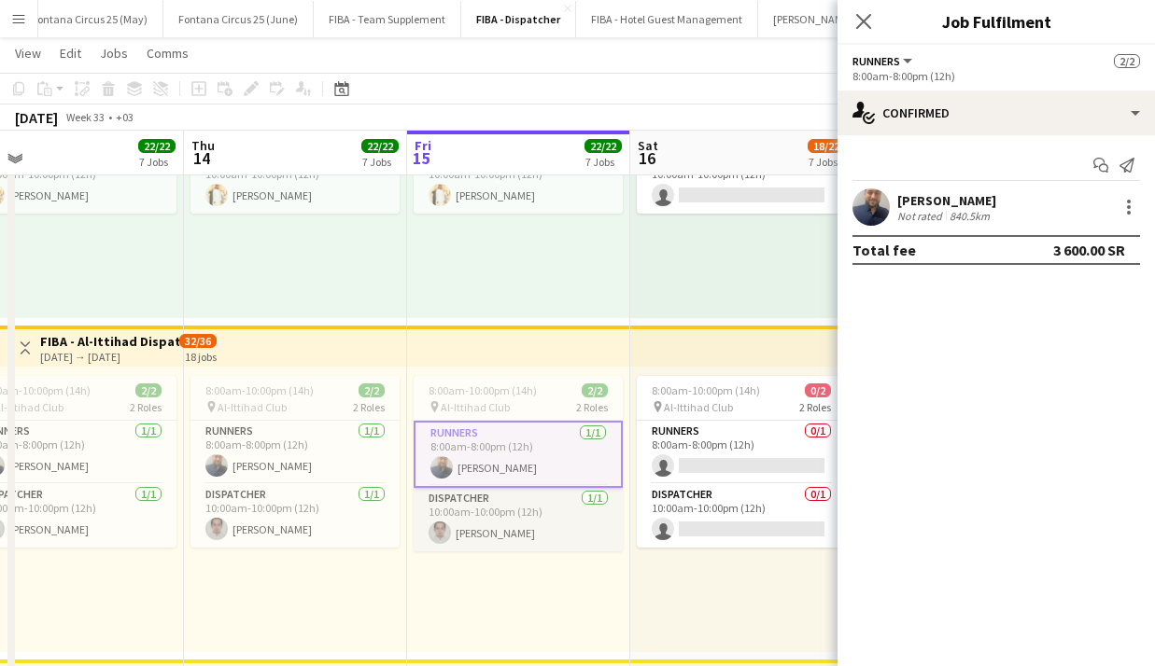
click at [514, 530] on app-card-role "Dispatcher [DATE] 10:00am-10:00pm (12h) [PERSON_NAME]" at bounding box center [518, 519] width 209 height 63
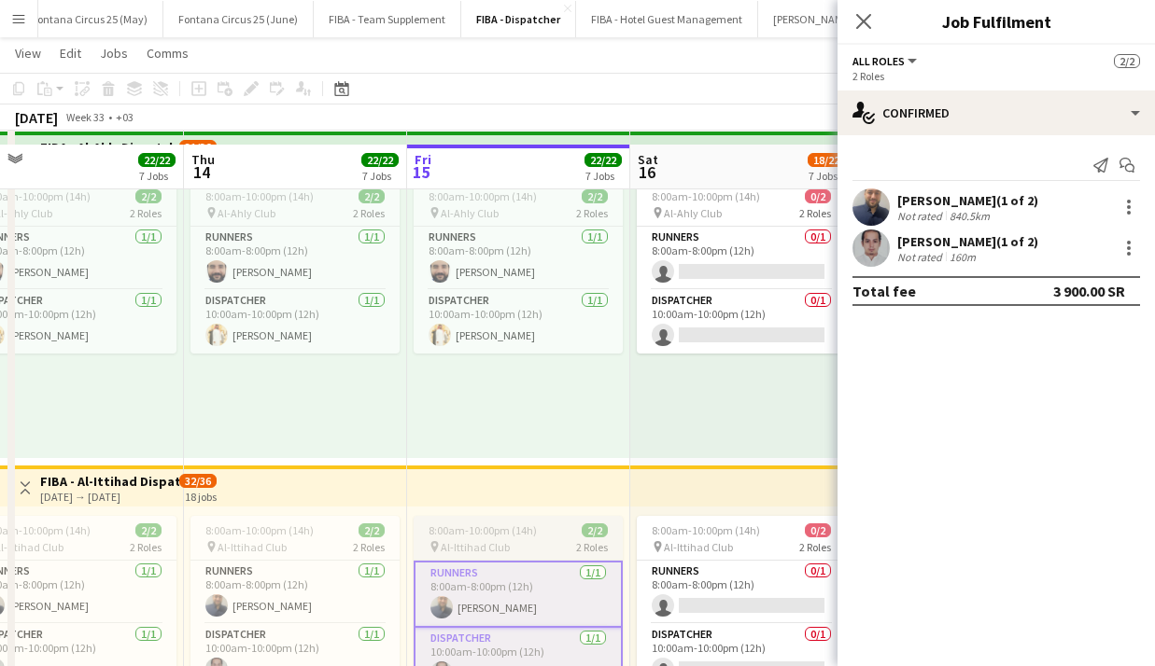
scroll to position [84, 0]
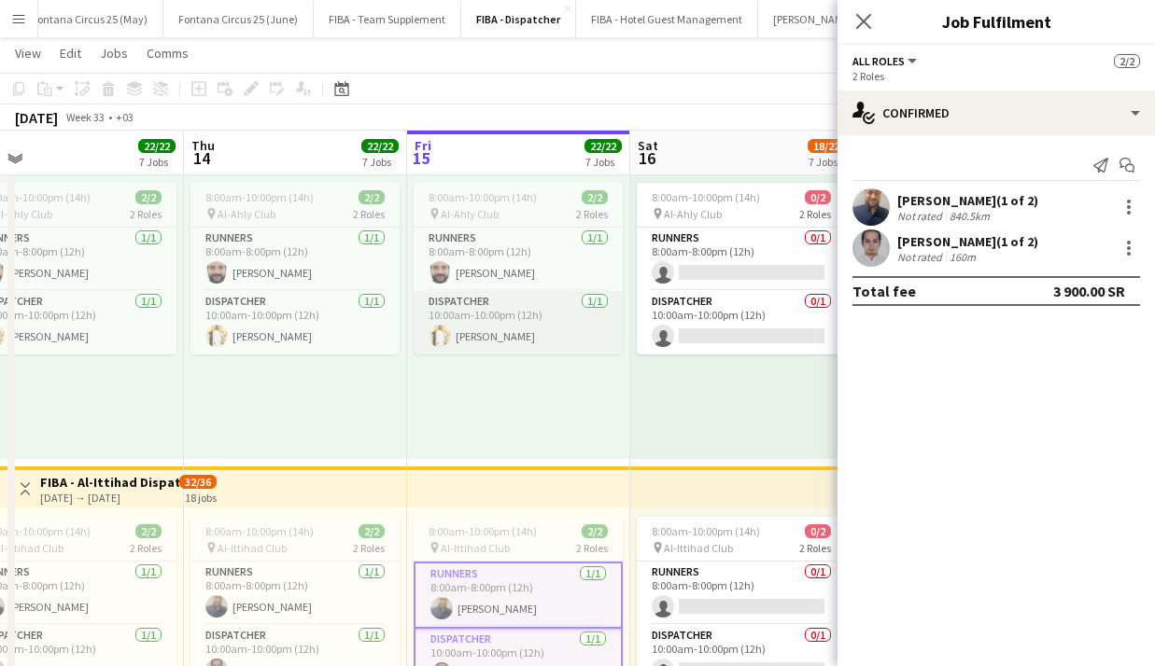
click at [514, 305] on app-card-role "Dispatcher [DATE] 10:00am-10:00pm (12h) [PERSON_NAME]" at bounding box center [518, 322] width 209 height 63
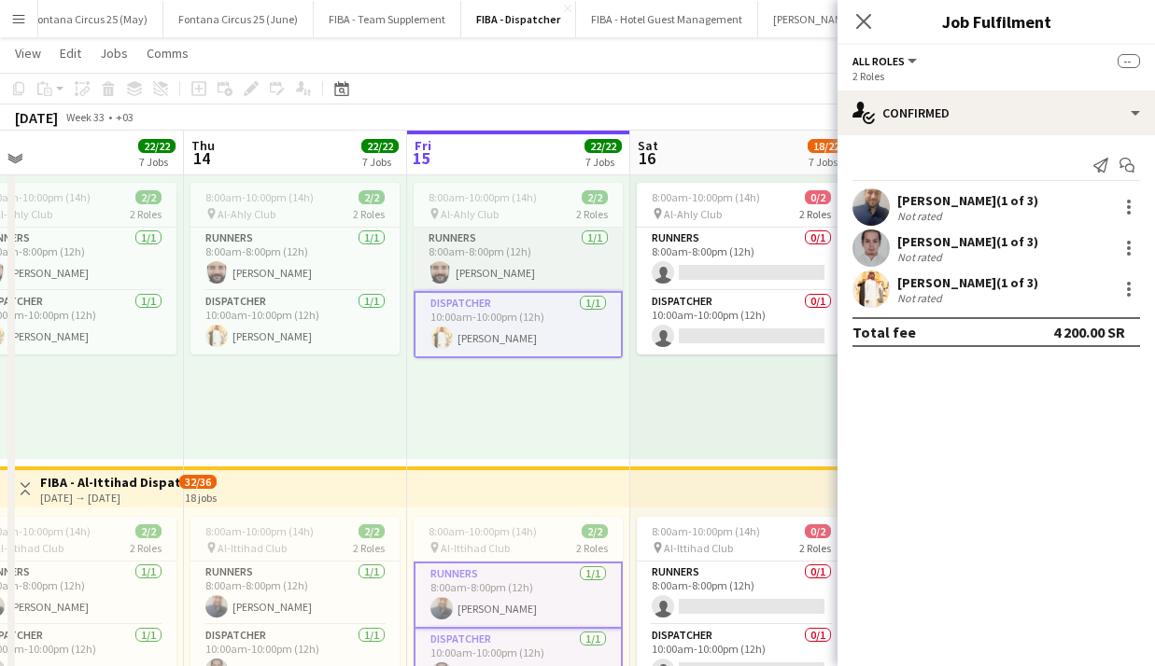
click at [507, 267] on app-card-role "Runners [DATE] 8:00am-8:00pm (12h) [PERSON_NAME]" at bounding box center [518, 259] width 209 height 63
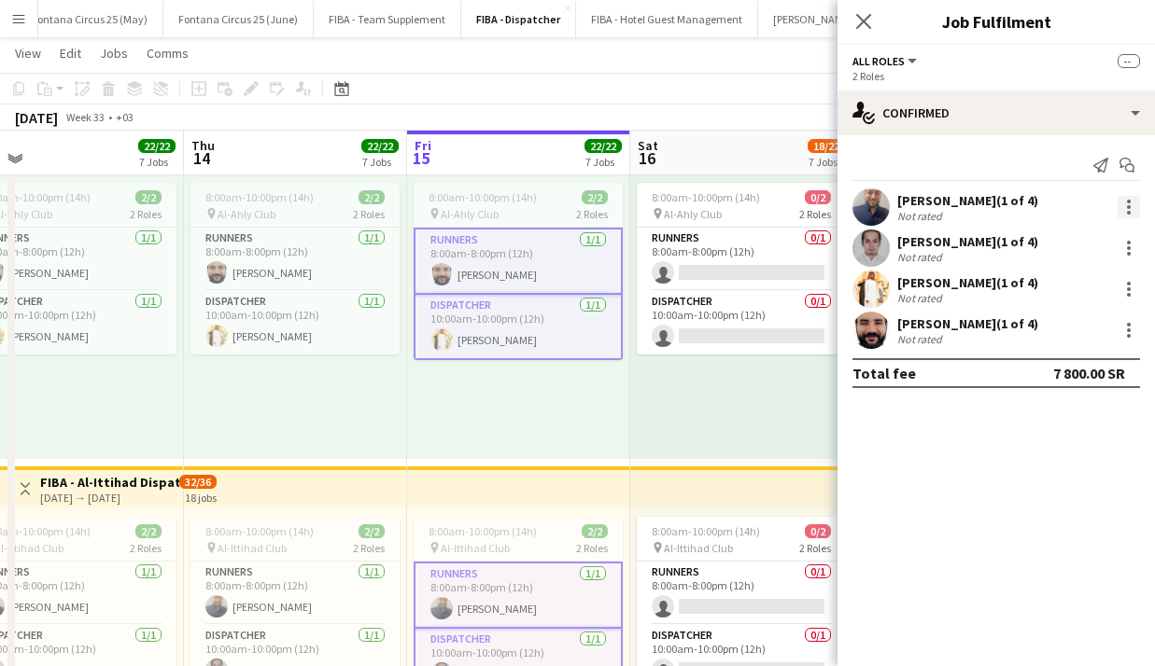
click at [565, 208] on div at bounding box center [1128, 207] width 22 height 22
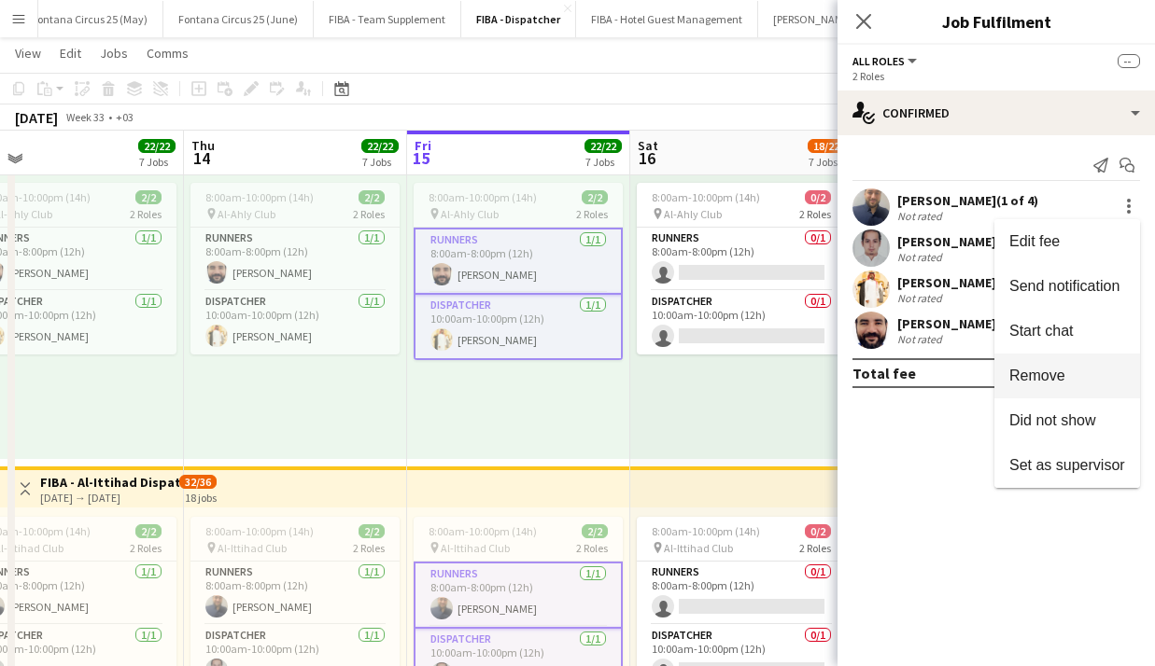
click at [565, 380] on span "Remove" at bounding box center [1037, 376] width 56 height 16
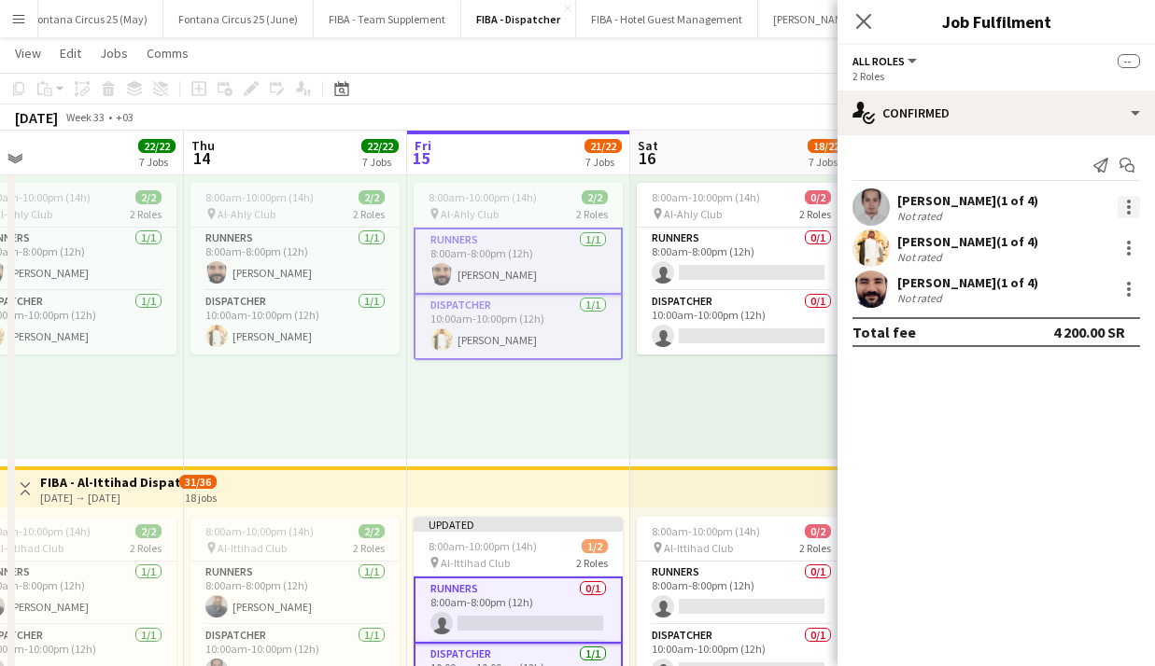
click at [565, 203] on div at bounding box center [1128, 207] width 22 height 22
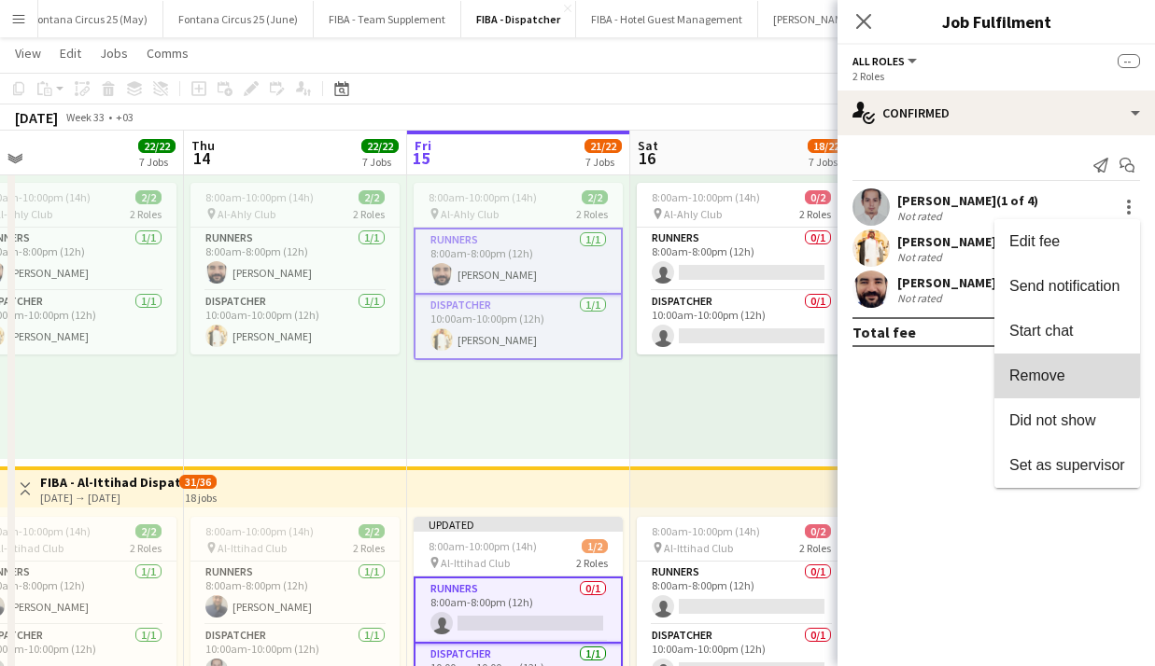
click at [565, 375] on span "Remove" at bounding box center [1037, 376] width 56 height 16
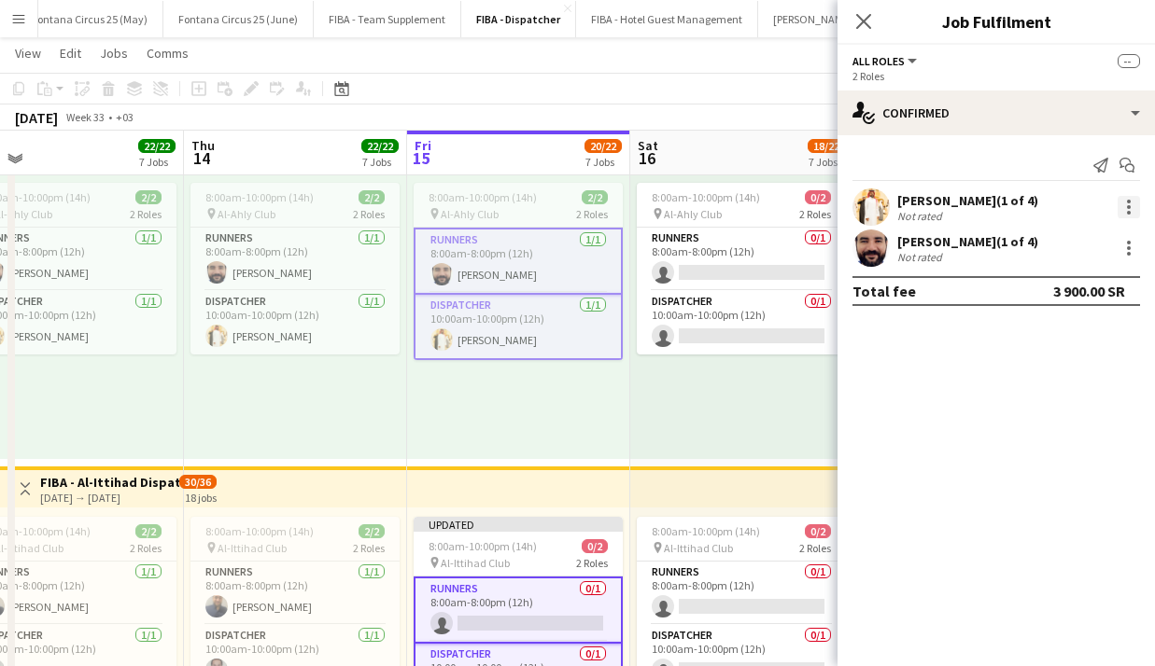
click at [565, 209] on div at bounding box center [1128, 207] width 22 height 22
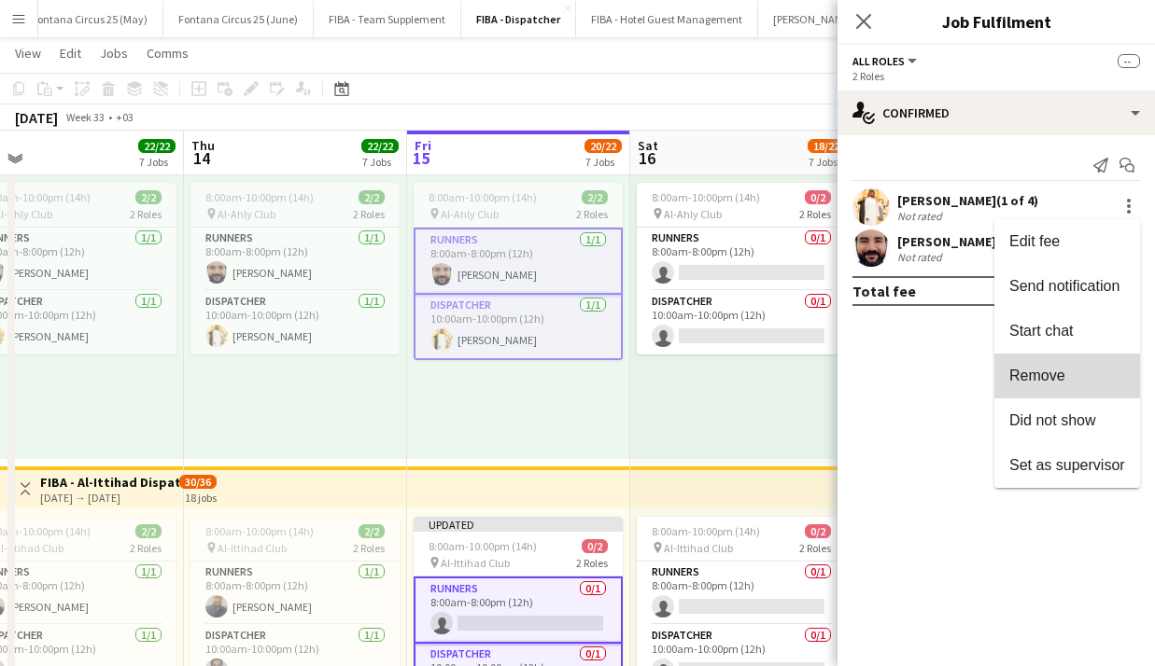
click at [565, 369] on span "Remove" at bounding box center [1037, 376] width 56 height 16
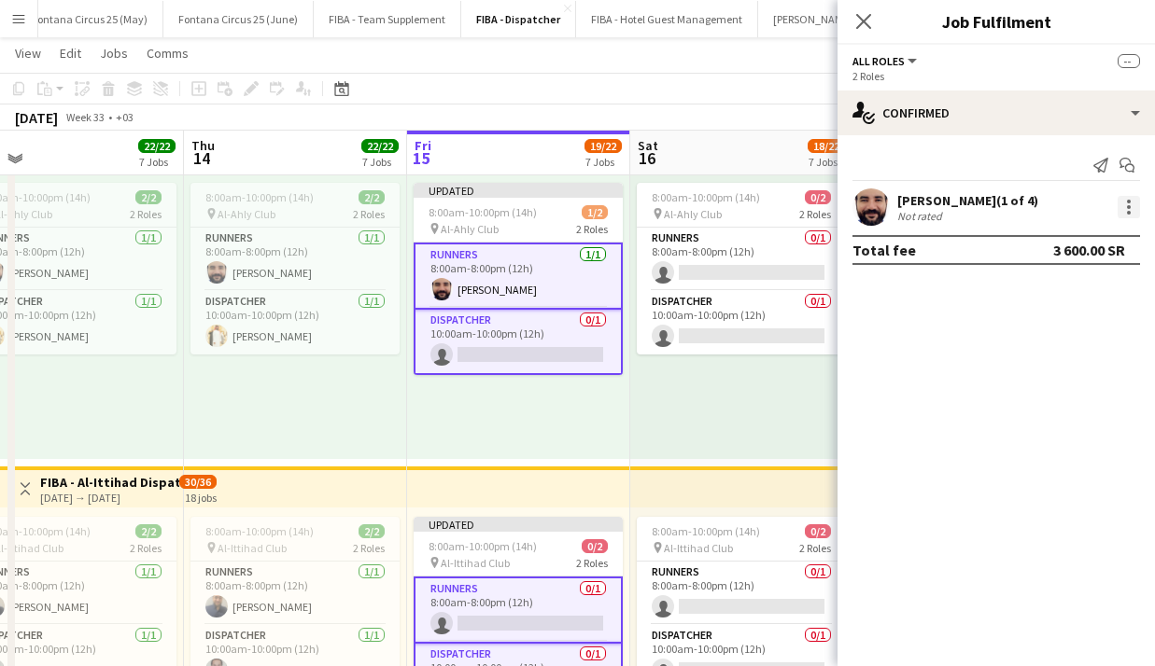
click at [565, 211] on div at bounding box center [1129, 213] width 4 height 4
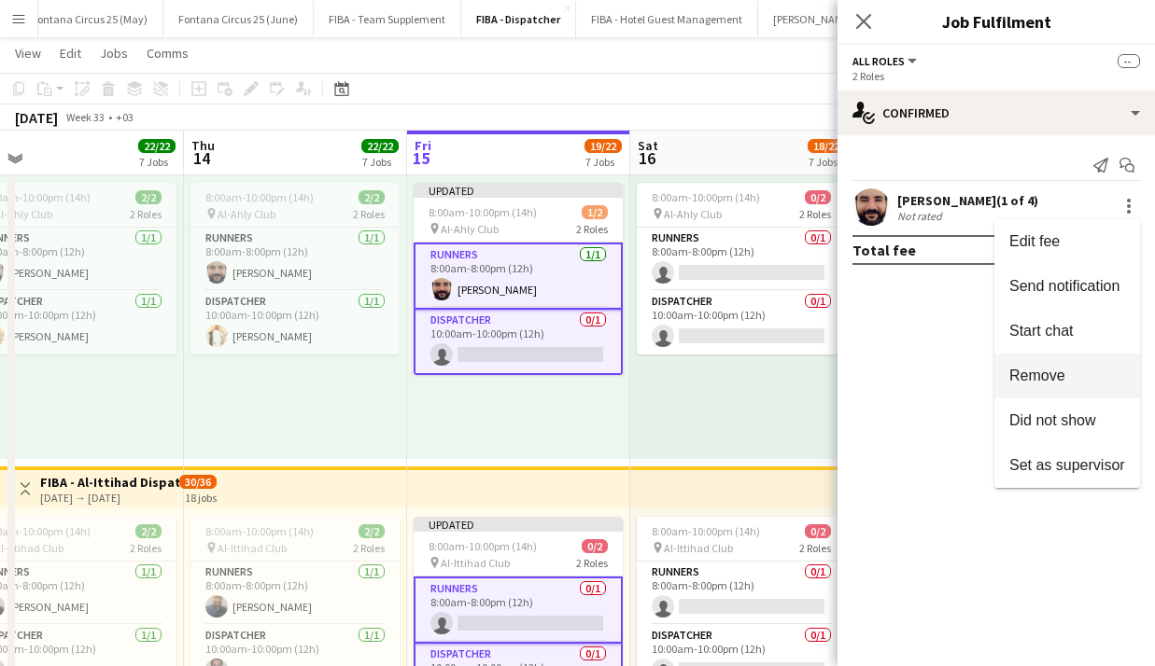
click at [565, 386] on button "Remove" at bounding box center [1067, 376] width 146 height 45
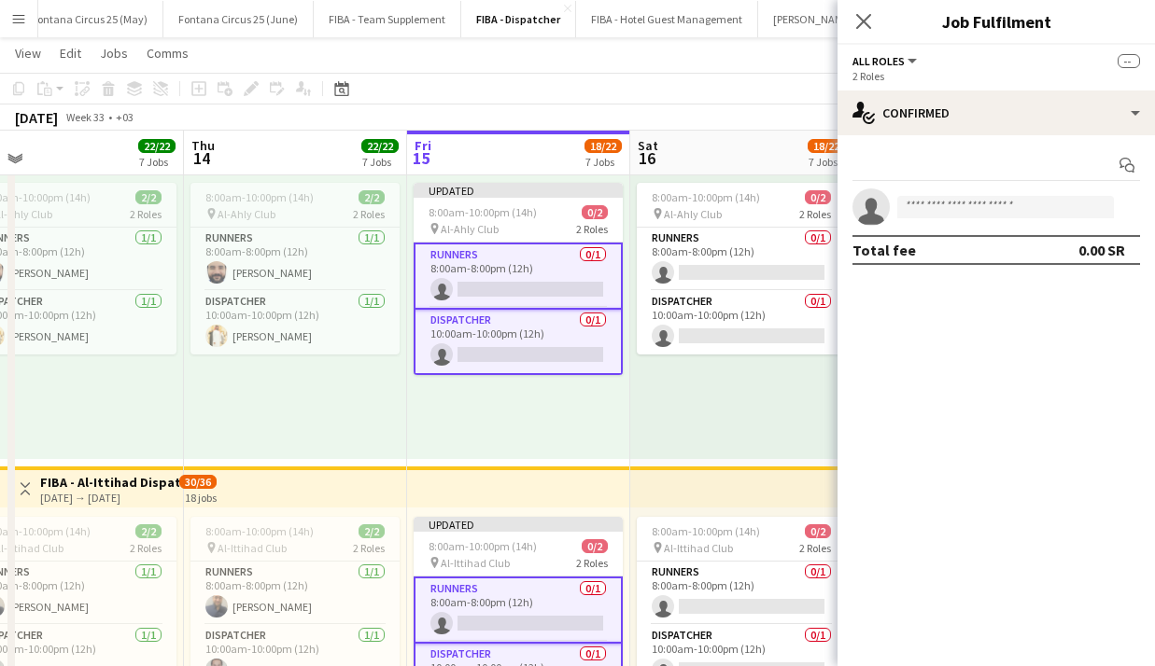
click at [565, 388] on div "8:00am-10:00pm (14h) 0/2 pin Al-Ahly Club 2 Roles Runners 0/1 8:00am-8:00pm (12…" at bounding box center [741, 317] width 223 height 286
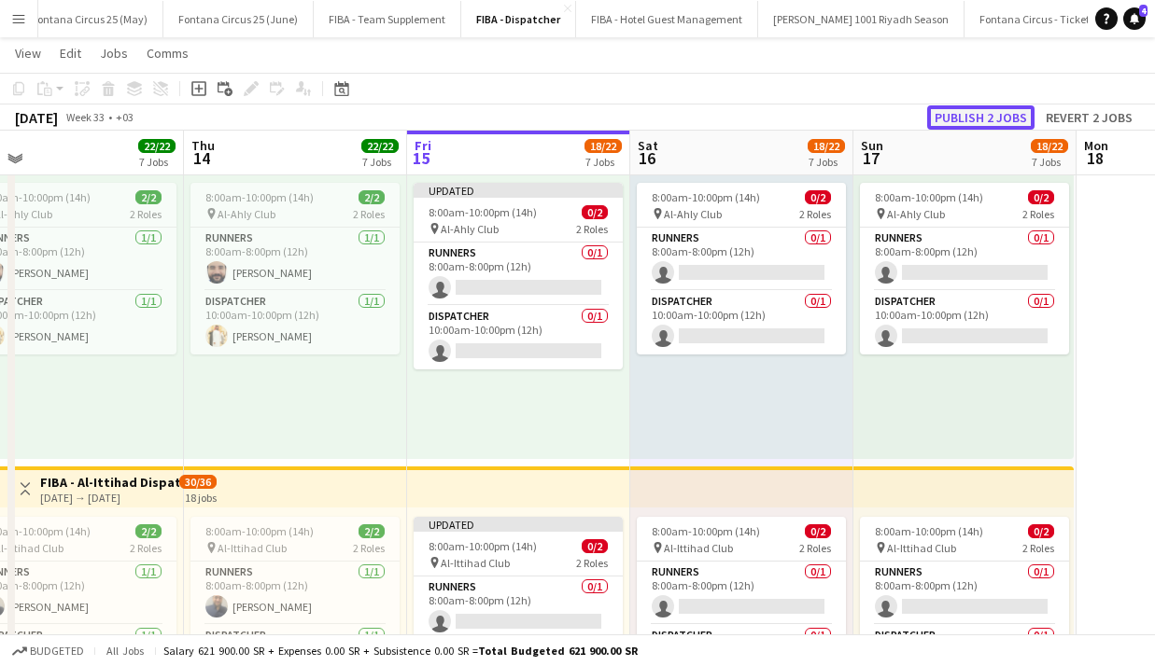
click at [565, 116] on button "Publish 2 jobs" at bounding box center [980, 117] width 107 height 24
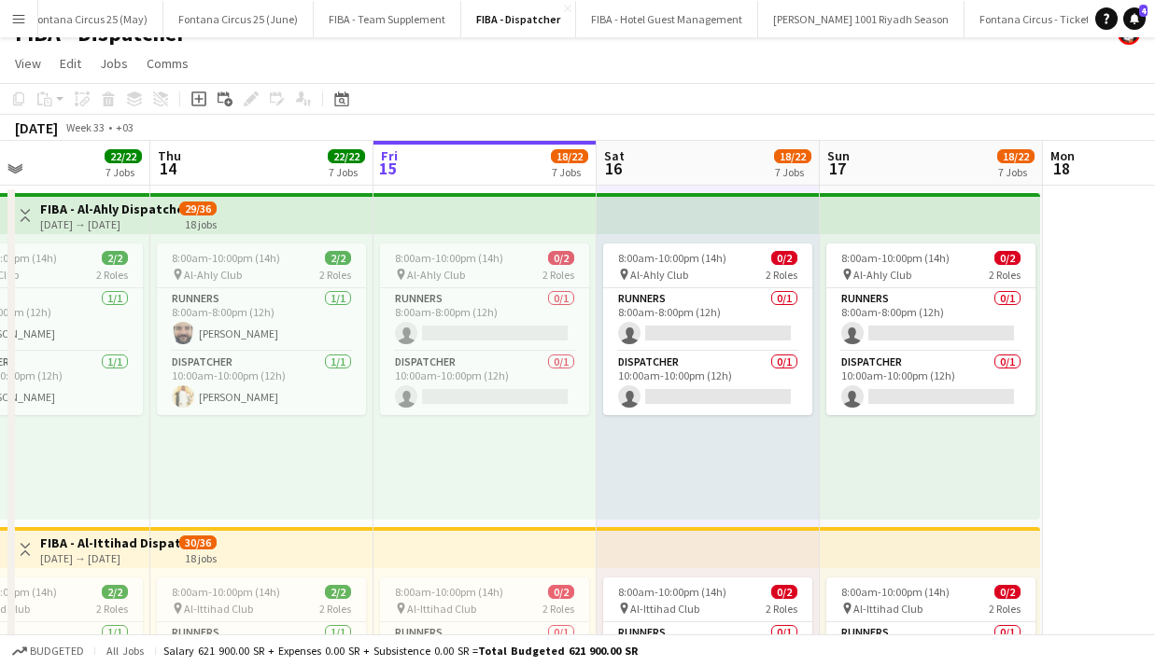
scroll to position [24, 0]
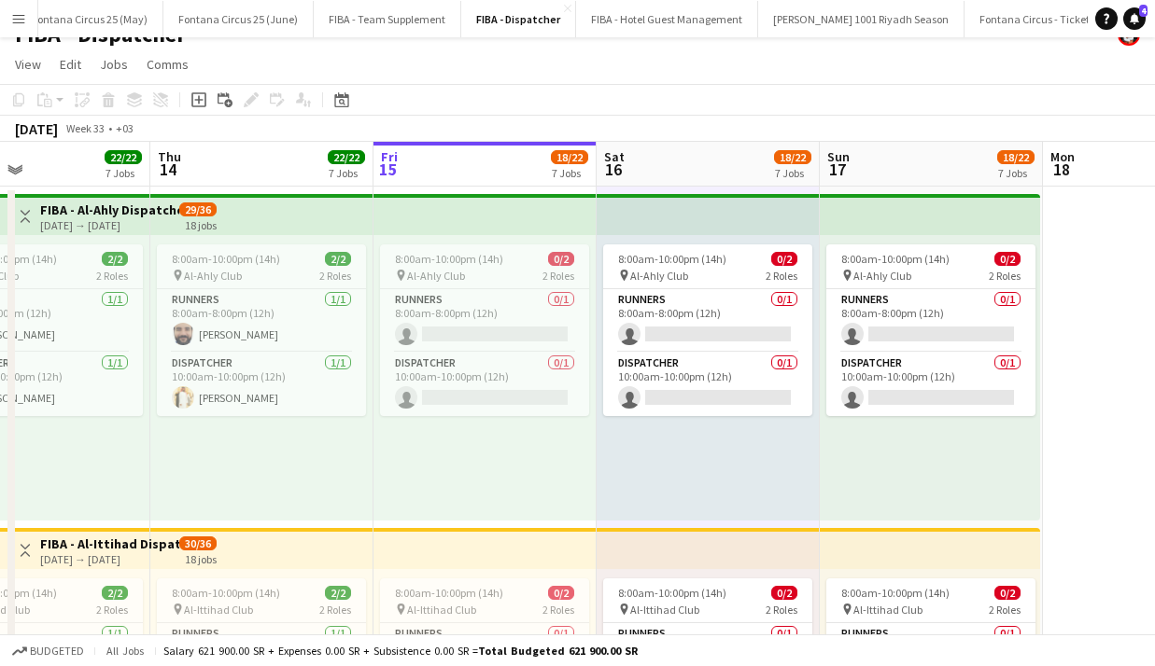
click at [428, 174] on app-board-header-date "Fri 15 18/22 7 Jobs" at bounding box center [484, 164] width 223 height 45
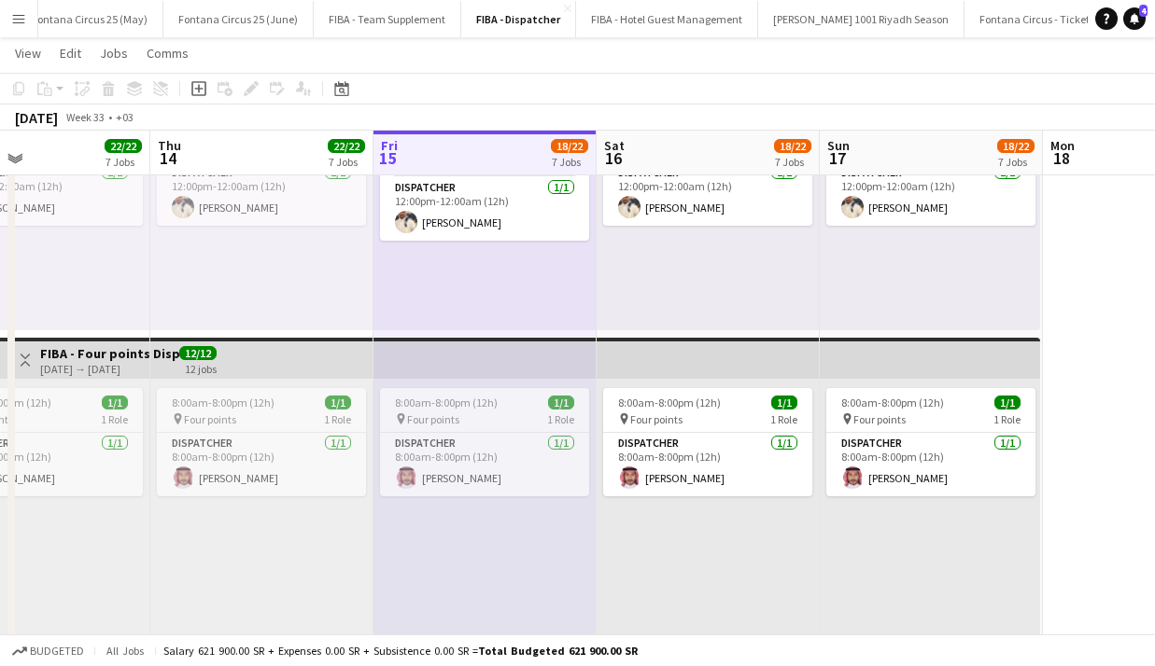
scroll to position [1550, 0]
